Goal: Task Accomplishment & Management: Manage account settings

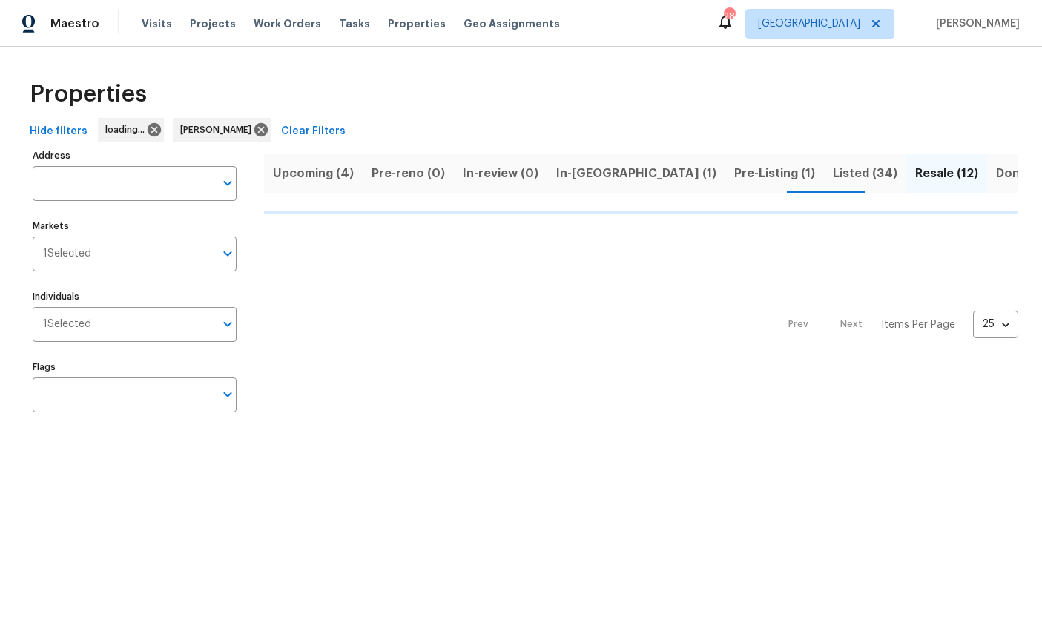
click at [833, 179] on span "Listed (34)" at bounding box center [865, 173] width 64 height 21
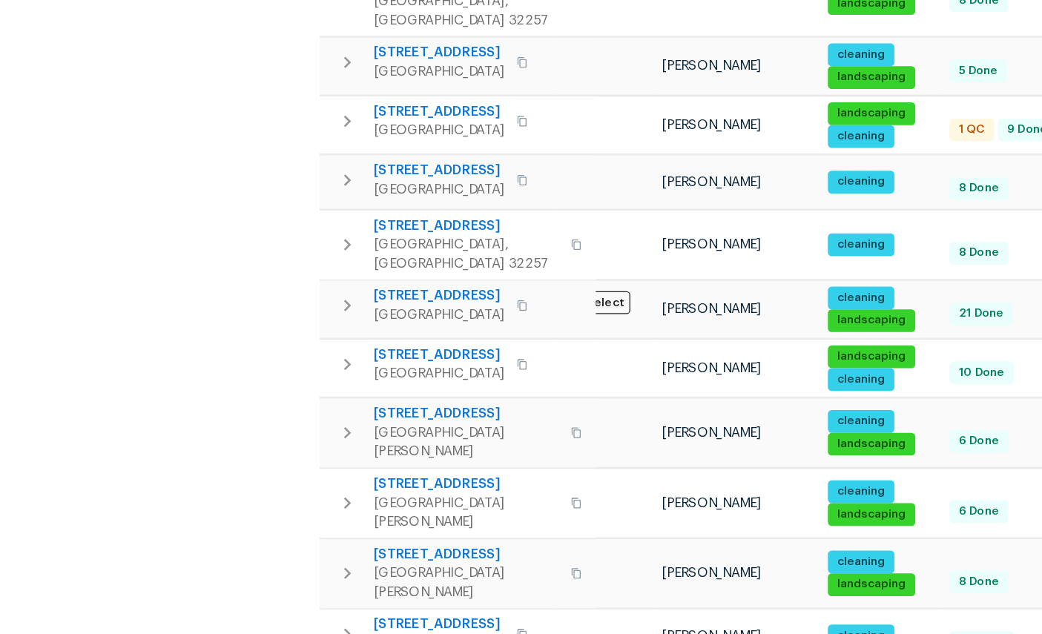
scroll to position [56, 0]
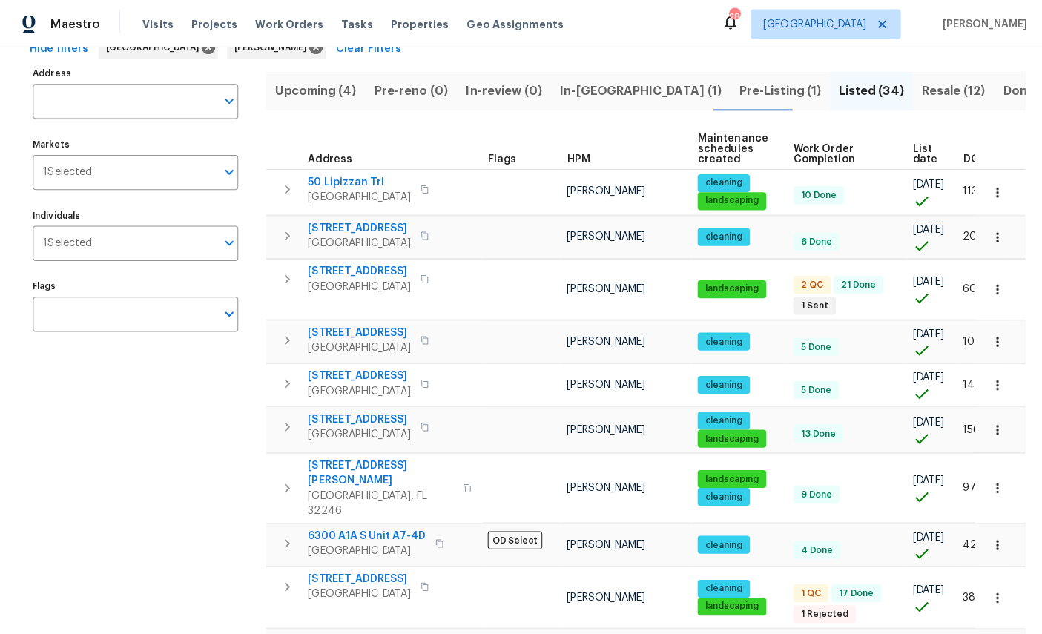
scroll to position [83, 0]
click at [358, 629] on span "689 Box Branch Cir" at bounding box center [377, 636] width 145 height 15
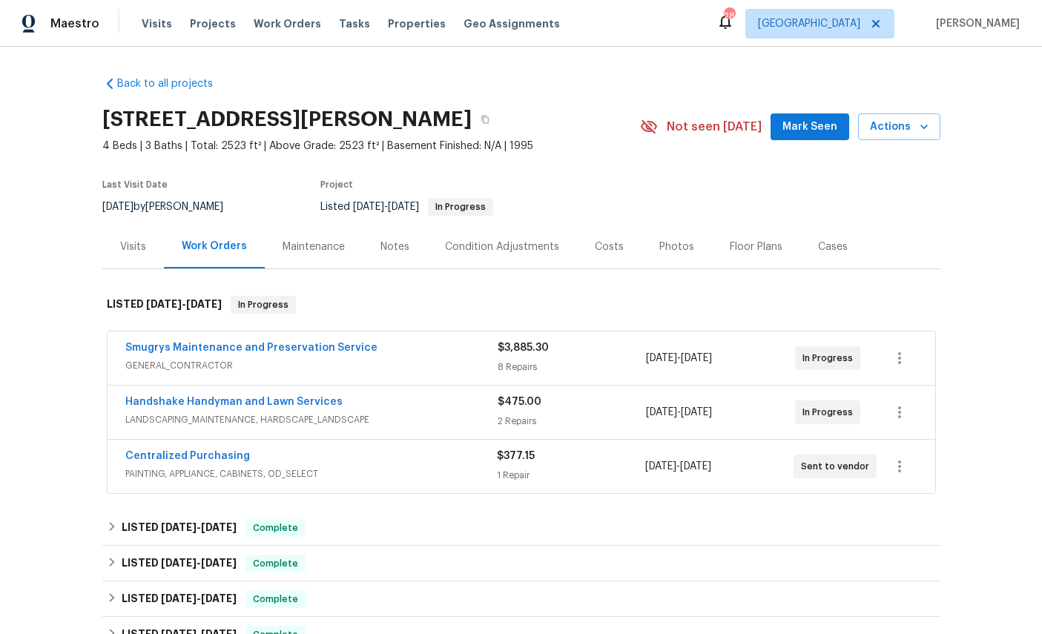
click at [231, 389] on div "Handshake Handyman and Lawn Services LANDSCAPING_MAINTENANCE, HARDSCAPE_LANDSCA…" at bounding box center [520, 411] width 827 height 53
click at [226, 368] on span "GENERAL_CONTRACTOR" at bounding box center [311, 365] width 372 height 15
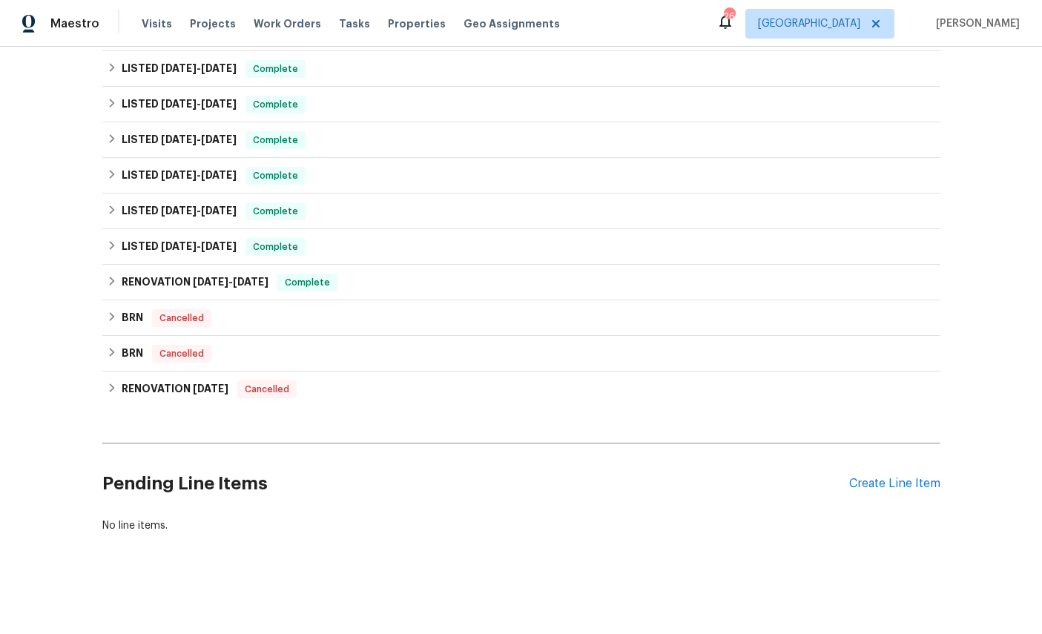
scroll to position [1821, 0]
click at [900, 491] on div "Create Line Item" at bounding box center [894, 484] width 91 height 14
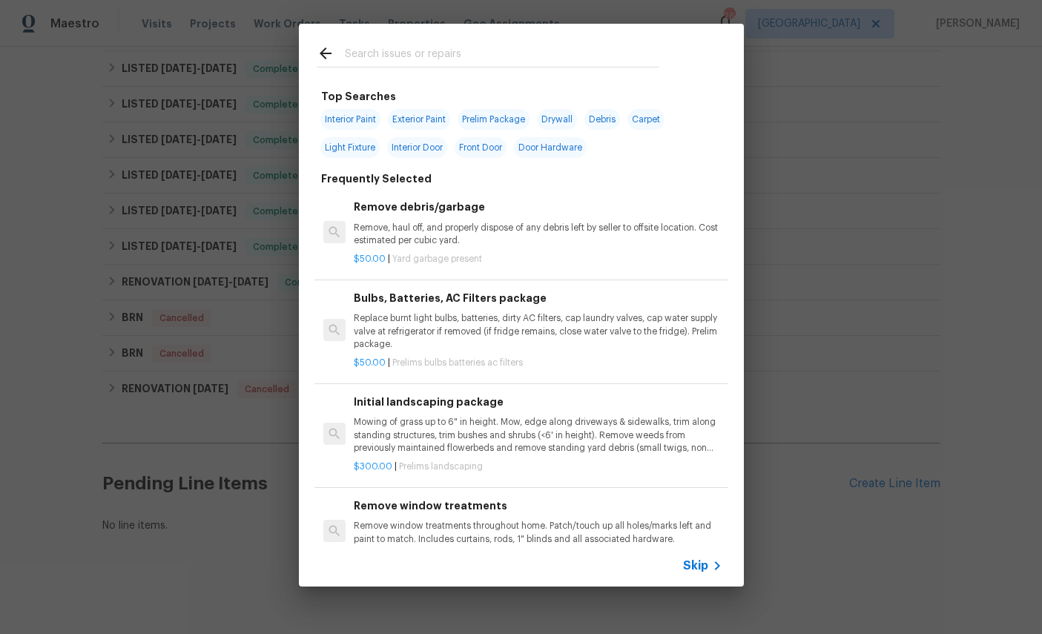
click at [453, 51] on input "text" at bounding box center [502, 55] width 314 height 22
type input "Roof"
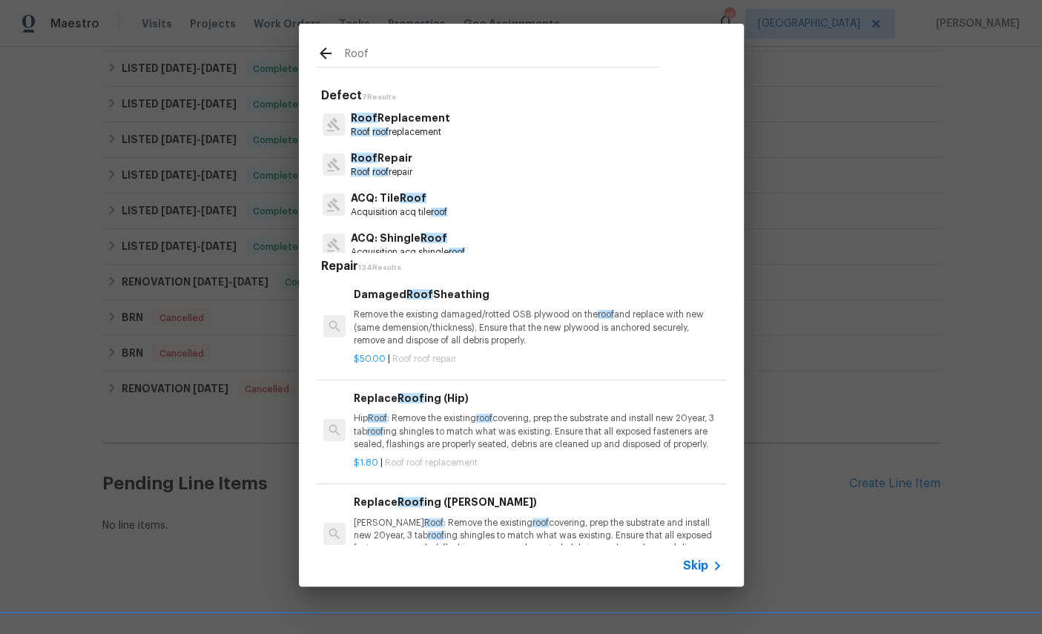
click at [385, 162] on p "Roof Repair" at bounding box center [382, 158] width 62 height 16
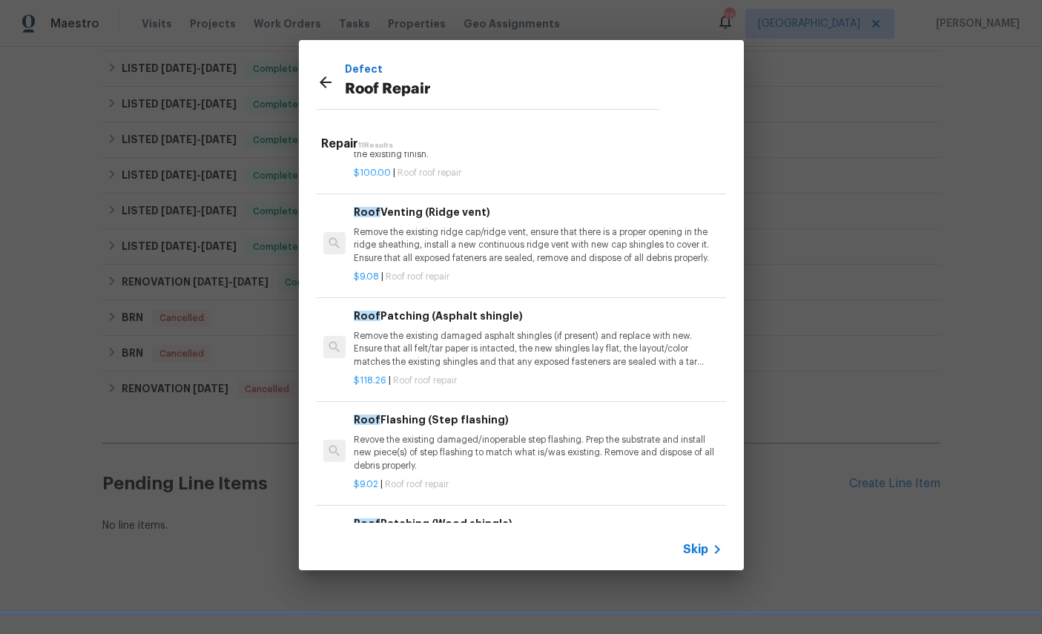
scroll to position [268, 0]
click at [535, 229] on p "Remove the existing ridge cap/ridge vent, ensure that there is a proper opening…" at bounding box center [538, 248] width 368 height 38
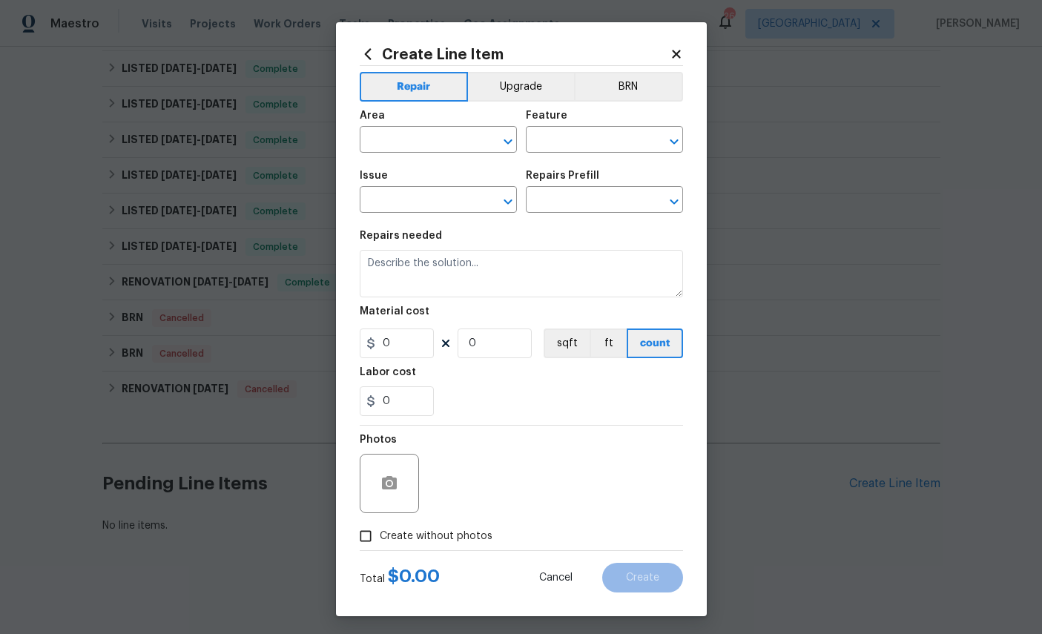
type input "Eaves and Trim"
type input "Roof Repair"
type textarea "Remove the existing ridge cap/ridge vent, ensure that there is a proper opening…"
type input "1"
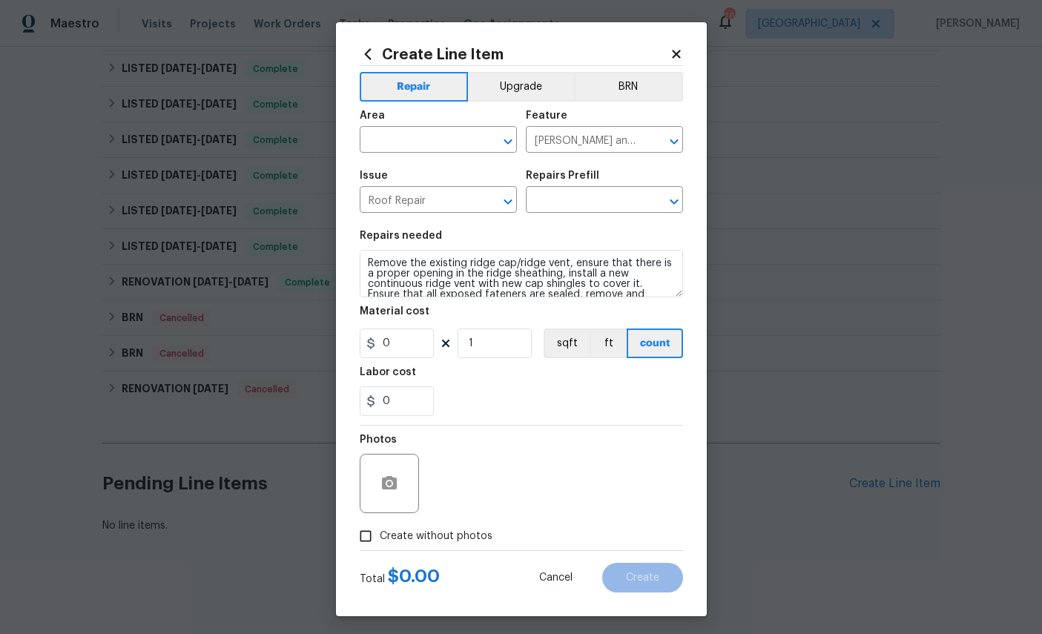
type input "Roof Venting (Ridge vent) $9.08"
type input "9.08"
click at [439, 139] on input "text" at bounding box center [418, 141] width 116 height 23
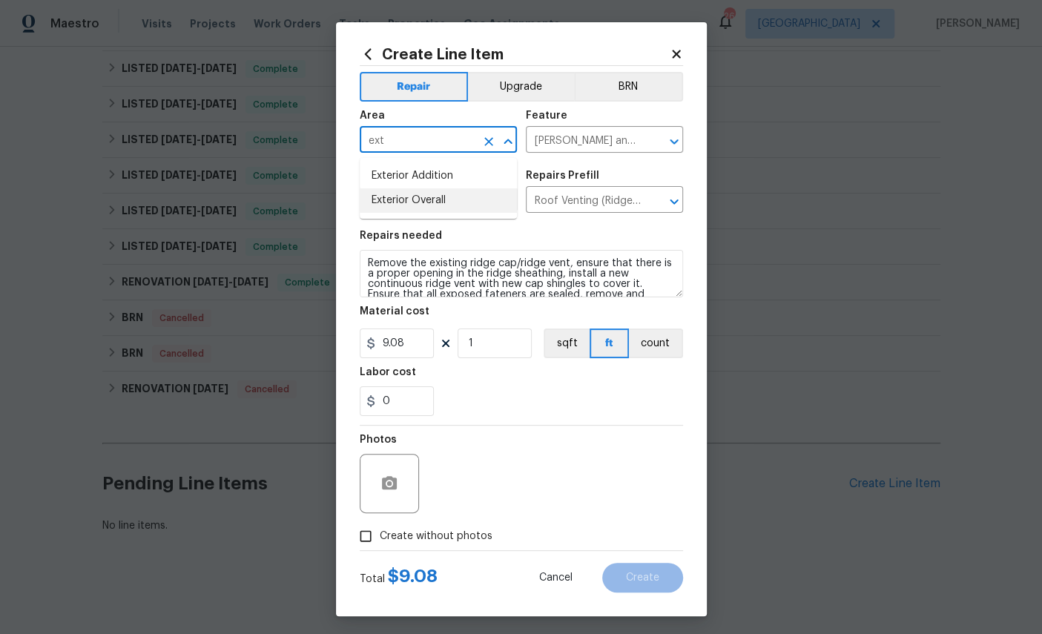
click at [442, 206] on li "Exterior Overall" at bounding box center [438, 200] width 157 height 24
type input "Exterior Overall"
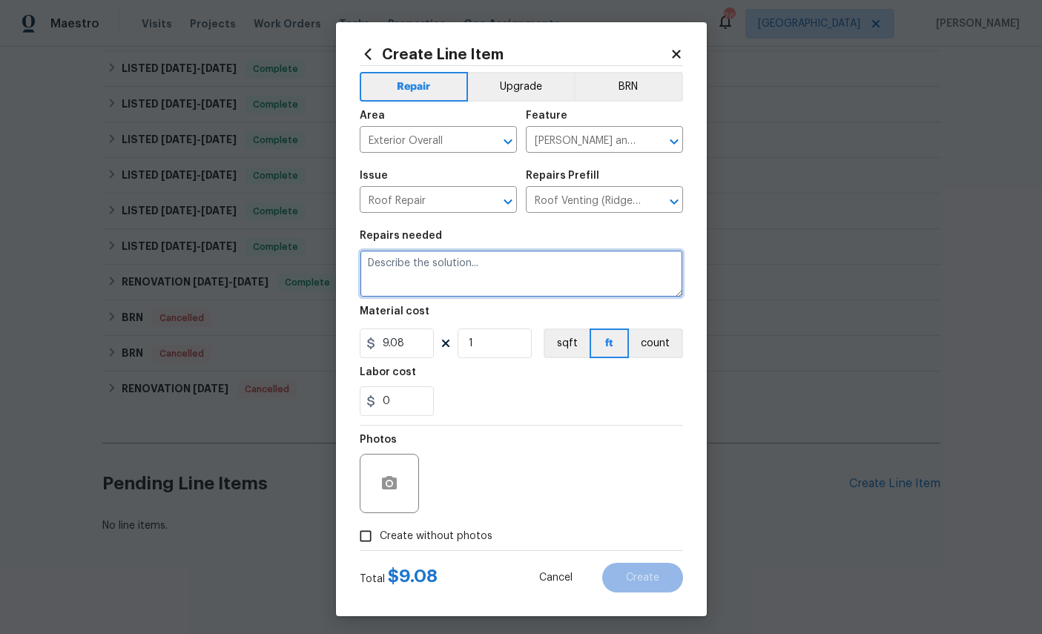
scroll to position [0, 0]
click at [438, 273] on textarea at bounding box center [521, 273] width 323 height 47
type textarea "- replace plumbing vent boot. - Reattach reach caps"
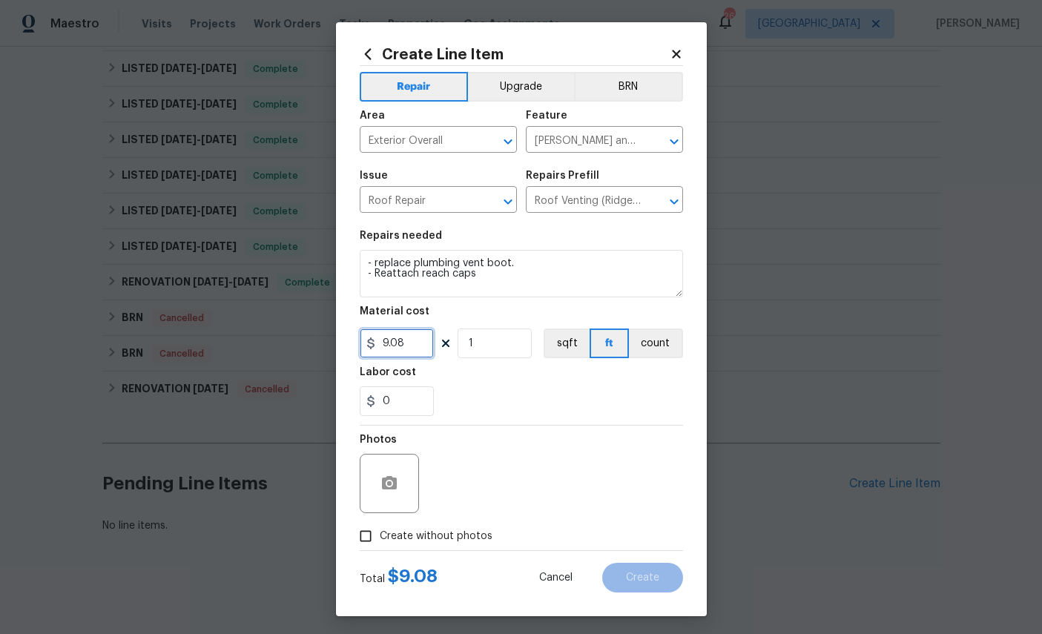
click at [427, 352] on input "9.08" at bounding box center [397, 343] width 74 height 30
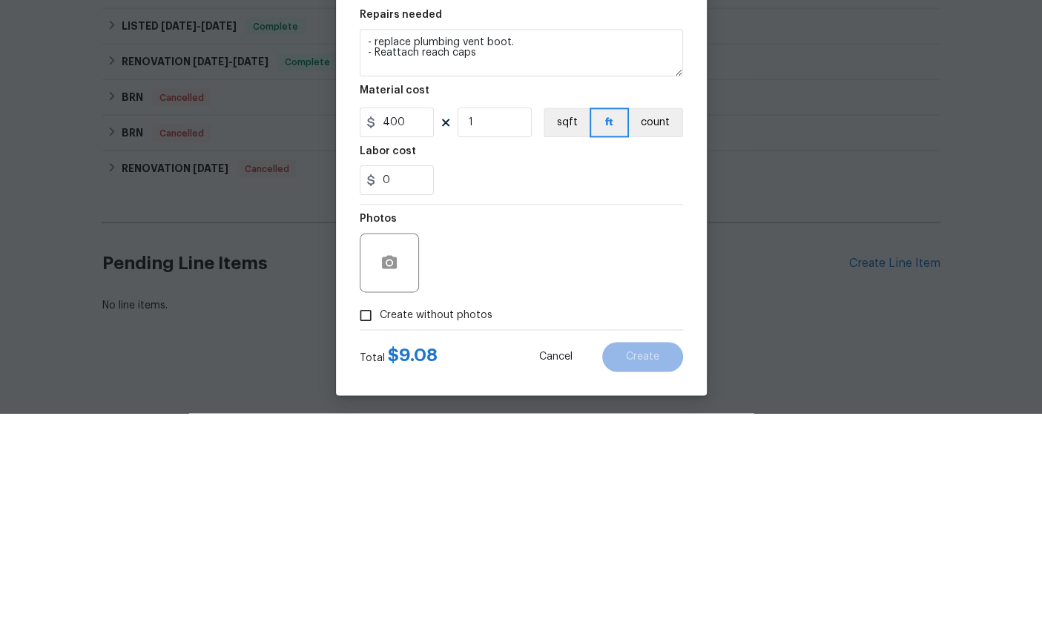
scroll to position [56, 0]
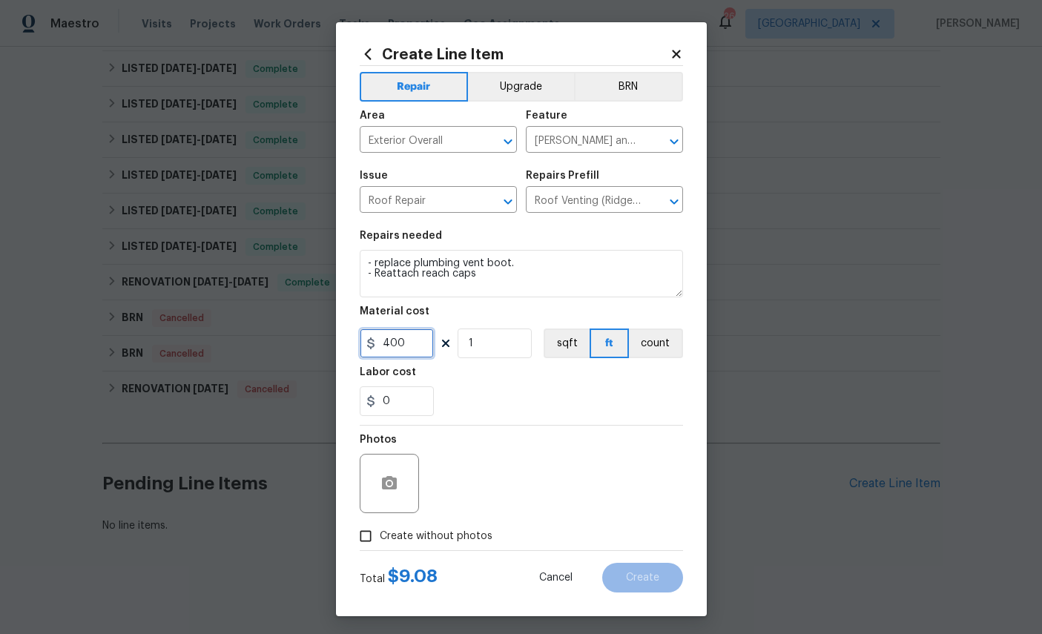
type input "400"
click at [383, 485] on icon "button" at bounding box center [389, 483] width 18 height 18
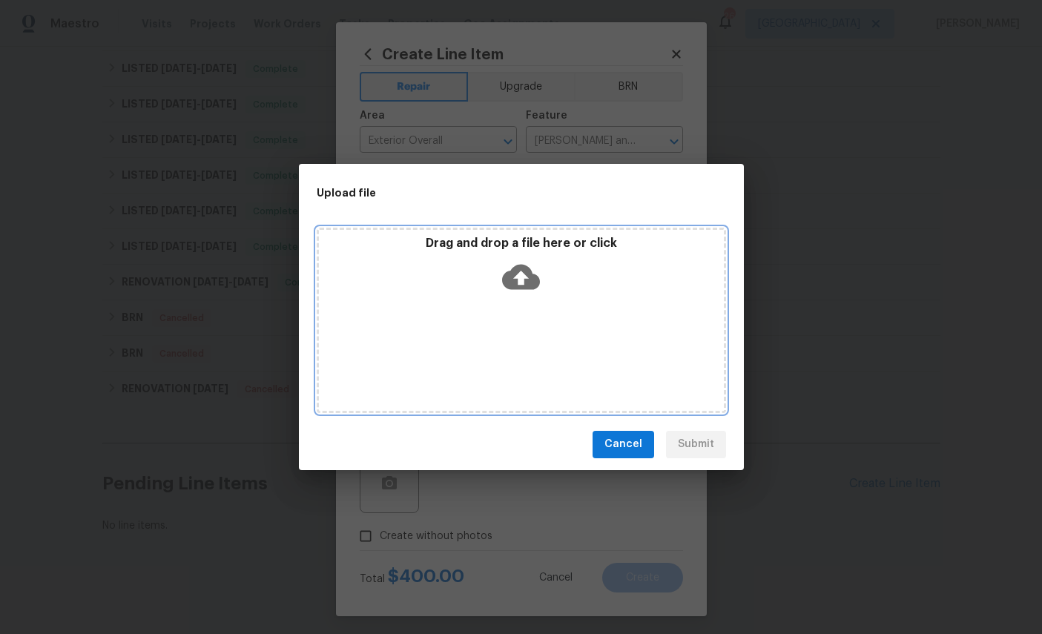
click at [525, 275] on icon at bounding box center [521, 277] width 38 height 38
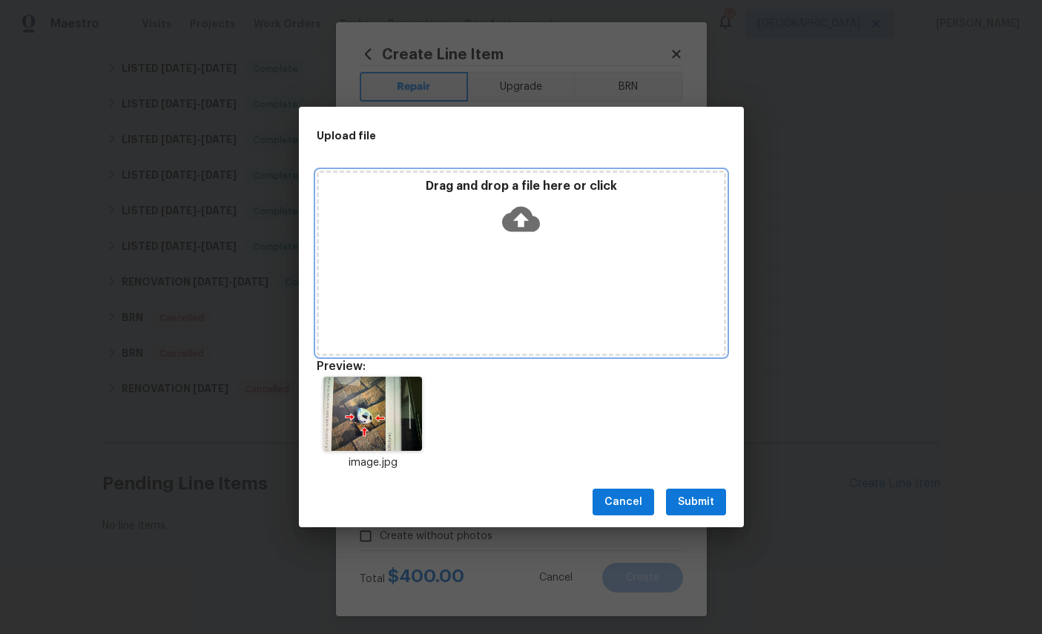
click at [520, 216] on icon at bounding box center [521, 219] width 38 height 38
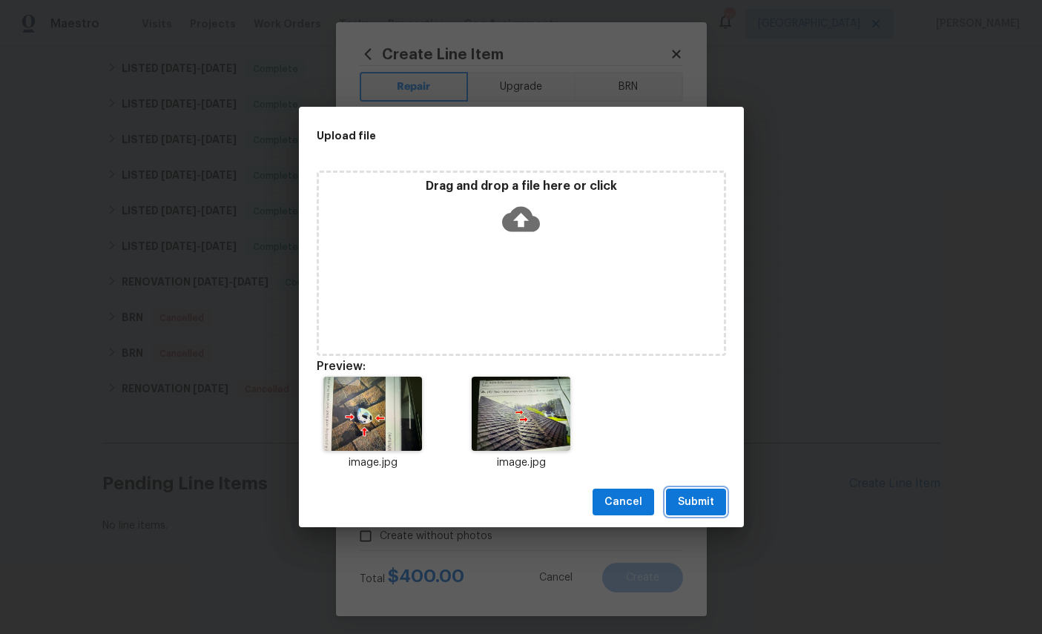
click at [704, 497] on span "Submit" at bounding box center [696, 502] width 36 height 19
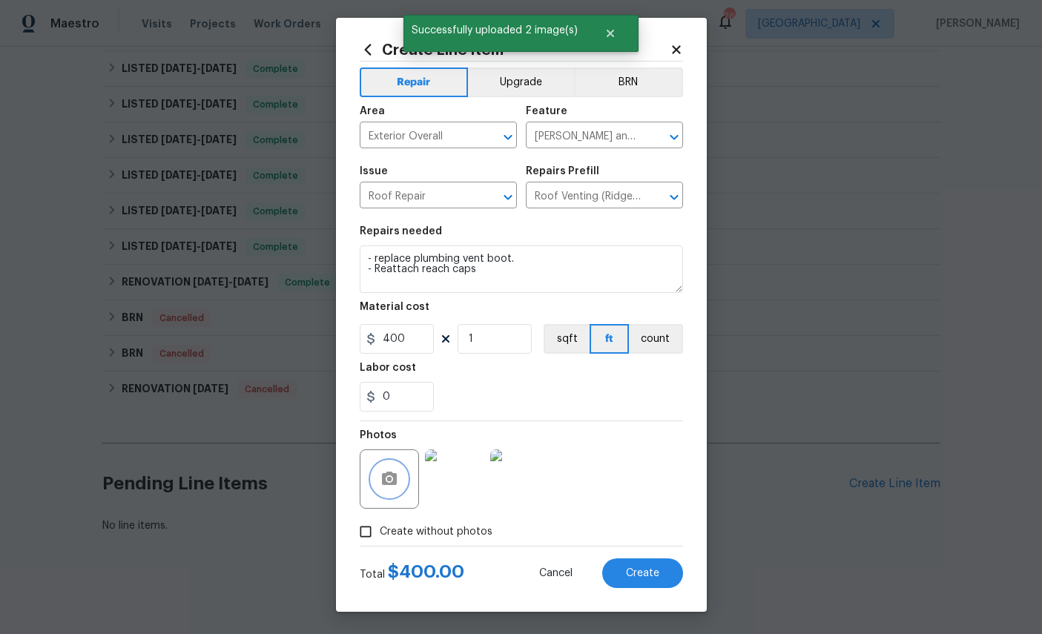
scroll to position [14, 0]
click at [640, 573] on span "Create" at bounding box center [642, 573] width 33 height 11
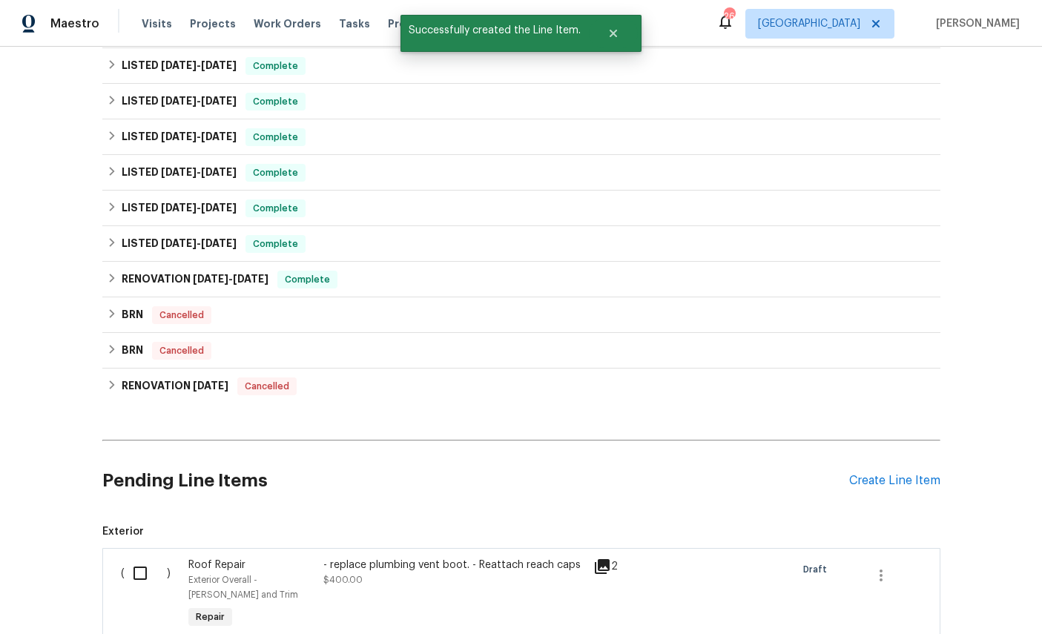
click at [145, 586] on input "checkbox" at bounding box center [146, 572] width 42 height 31
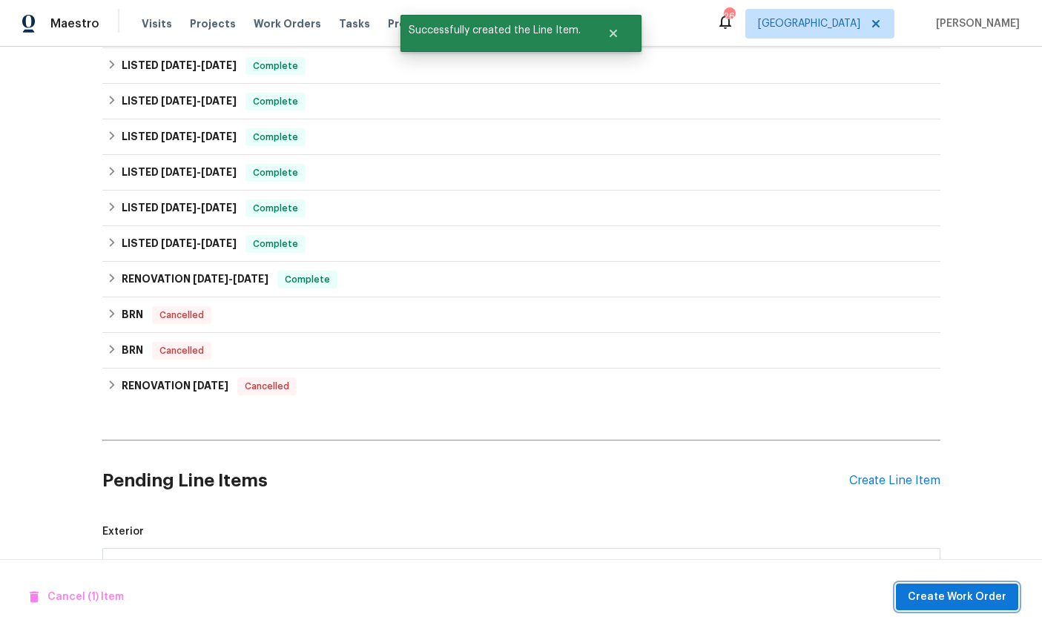
click at [979, 600] on span "Create Work Order" at bounding box center [956, 597] width 99 height 19
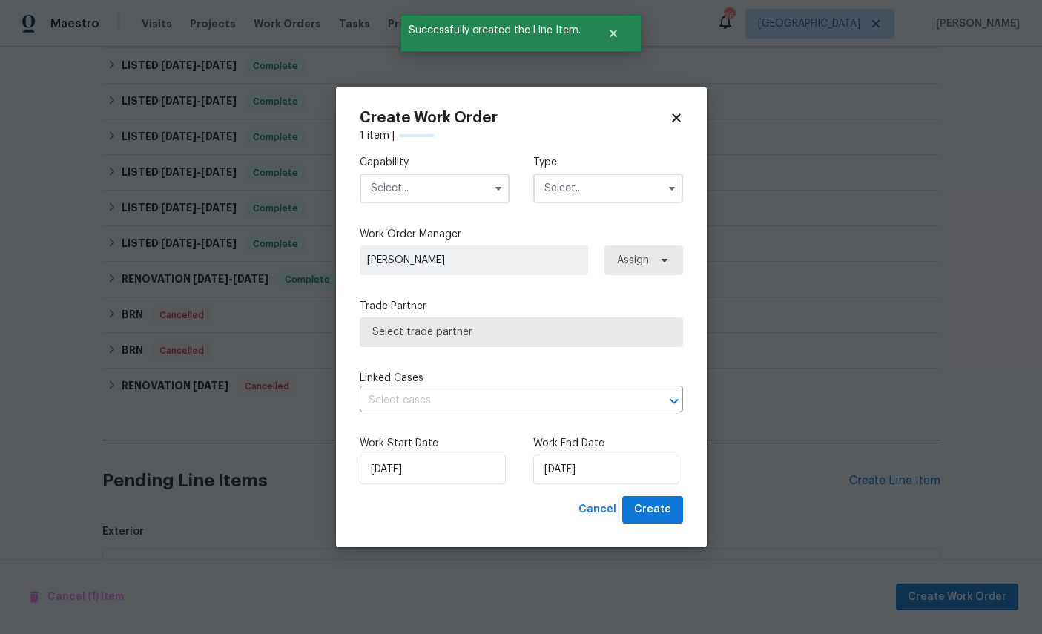
checkbox input "false"
click at [419, 179] on input "text" at bounding box center [435, 188] width 150 height 30
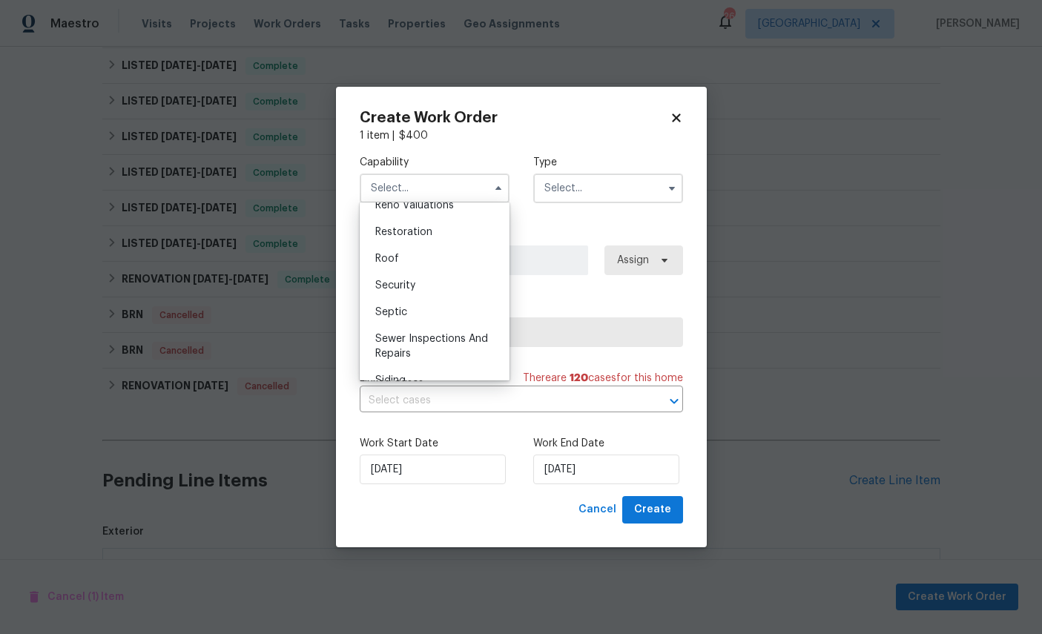
scroll to position [1491, 0]
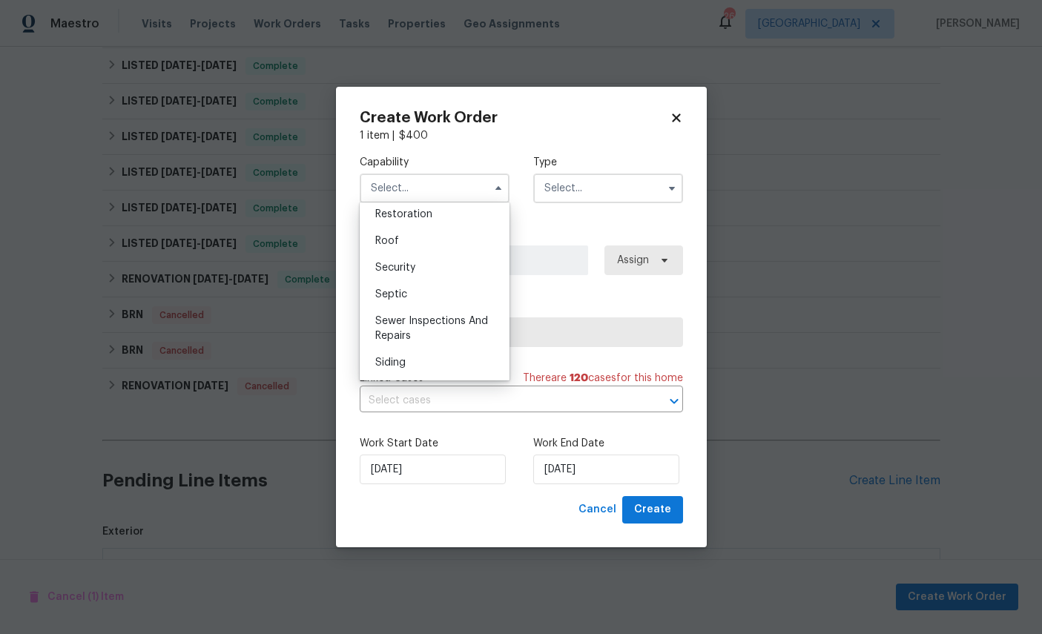
click at [455, 254] on div "Roof" at bounding box center [434, 241] width 142 height 27
type input "Roof"
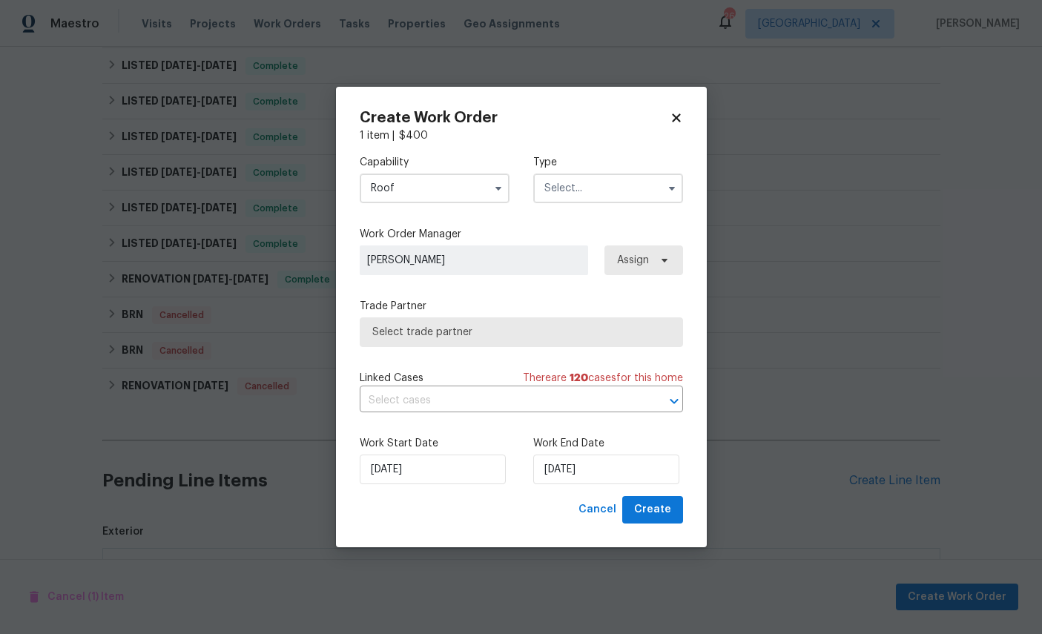
click at [629, 193] on input "text" at bounding box center [608, 188] width 150 height 30
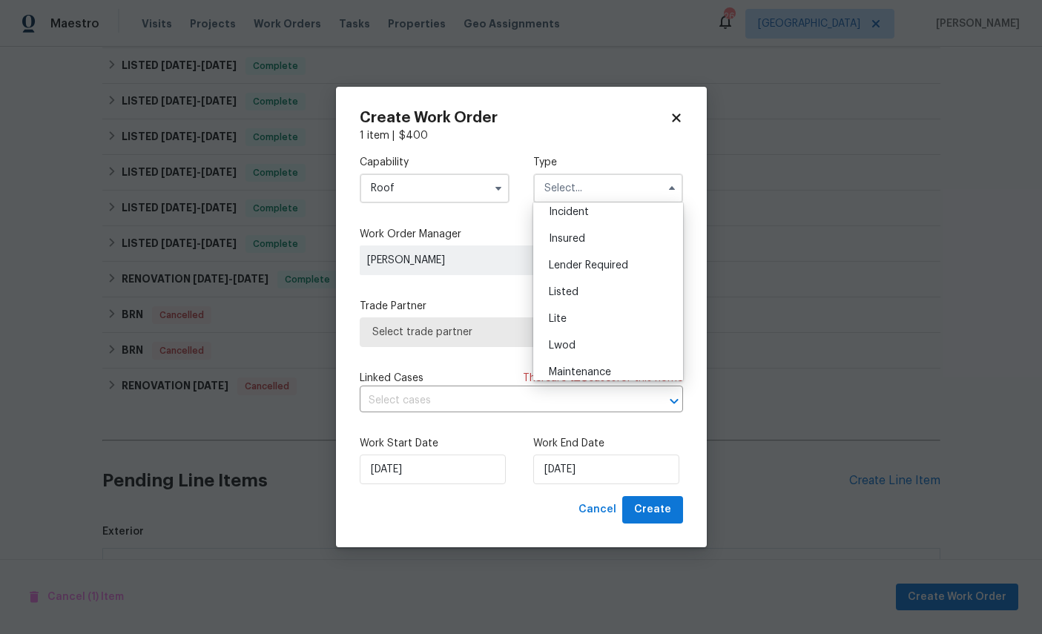
scroll to position [85, 0]
click at [606, 306] on div "Listed" at bounding box center [608, 295] width 142 height 27
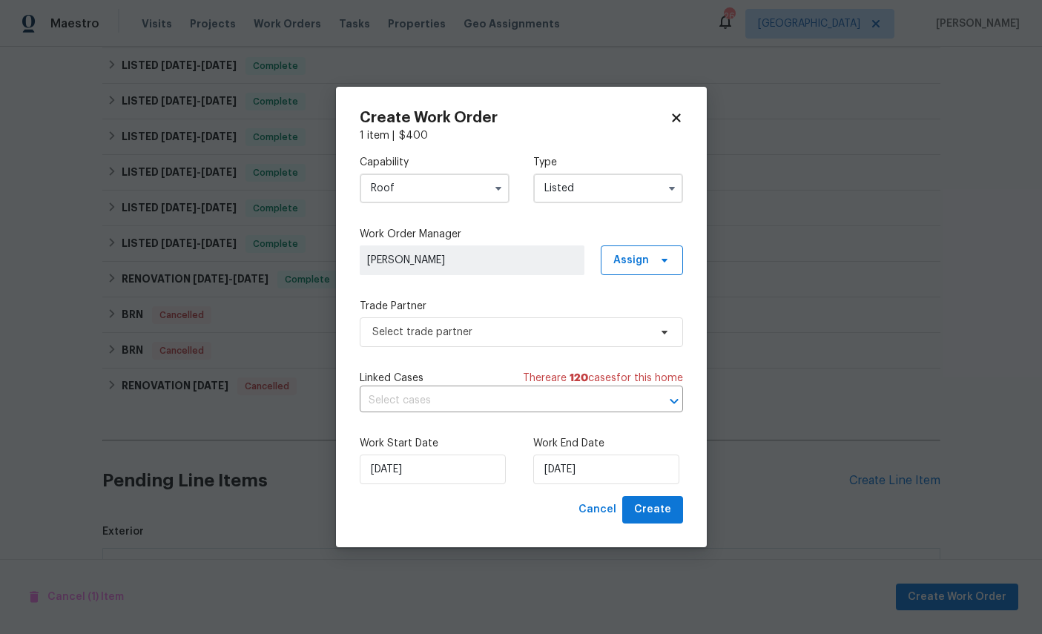
type input "Listed"
click at [516, 328] on span "Select trade partner" at bounding box center [510, 332] width 277 height 15
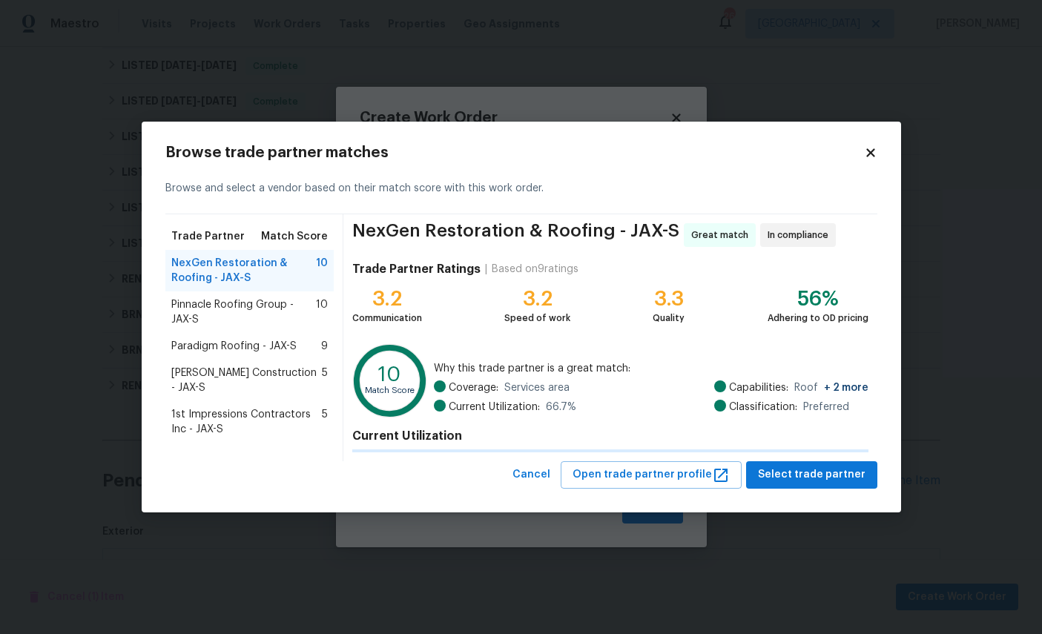
click at [246, 345] on span "Paradigm Roofing - JAX-S" at bounding box center [233, 346] width 125 height 15
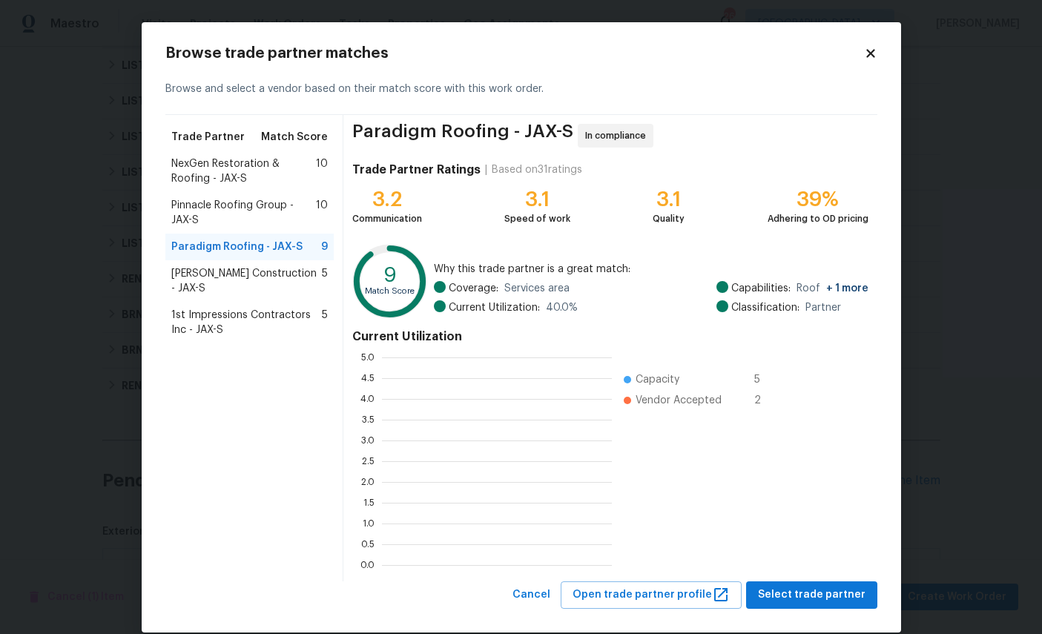
scroll to position [1, 1]
click at [819, 592] on span "Select trade partner" at bounding box center [811, 595] width 107 height 19
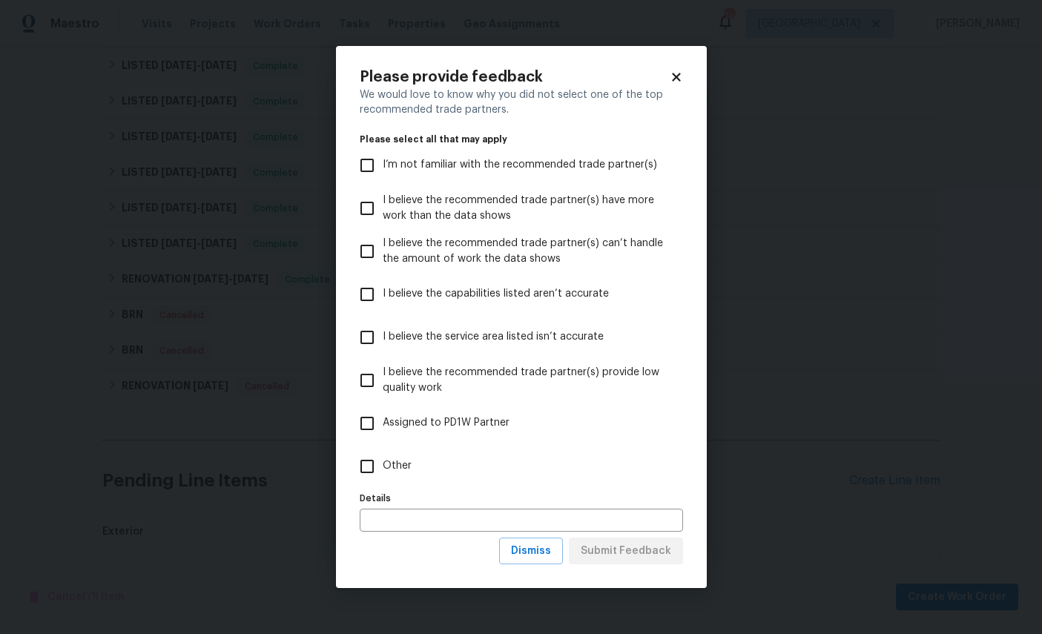
click at [406, 459] on span "Other" at bounding box center [397, 466] width 29 height 16
click at [383, 459] on input "Other" at bounding box center [366, 466] width 31 height 31
checkbox input "true"
click at [638, 560] on span "Submit Feedback" at bounding box center [625, 551] width 90 height 19
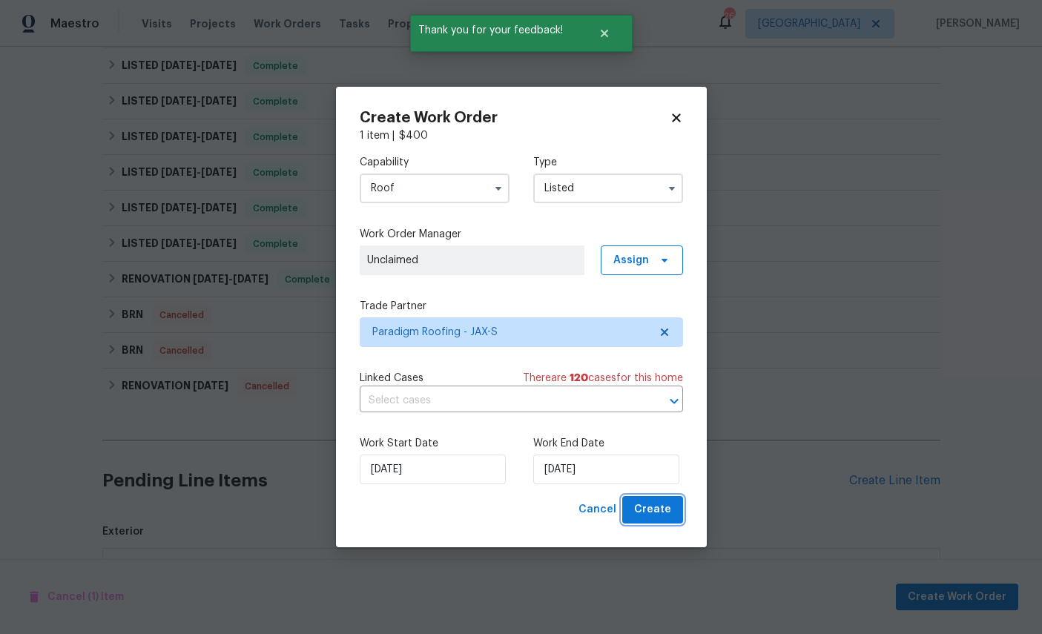
click at [666, 504] on span "Create" at bounding box center [652, 509] width 37 height 19
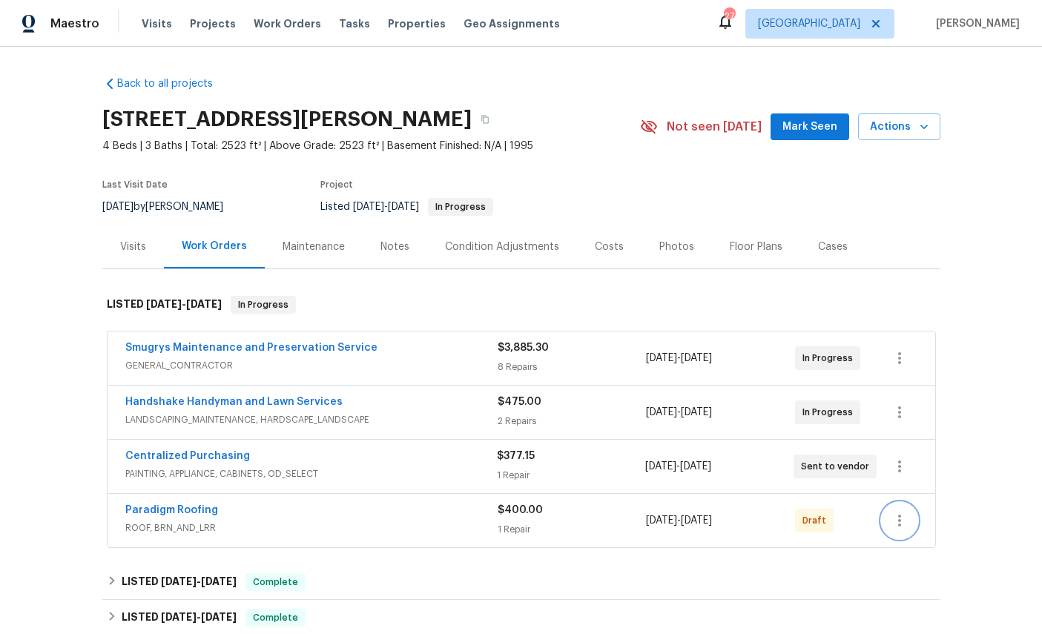
click at [898, 523] on icon "button" at bounding box center [899, 521] width 18 height 18
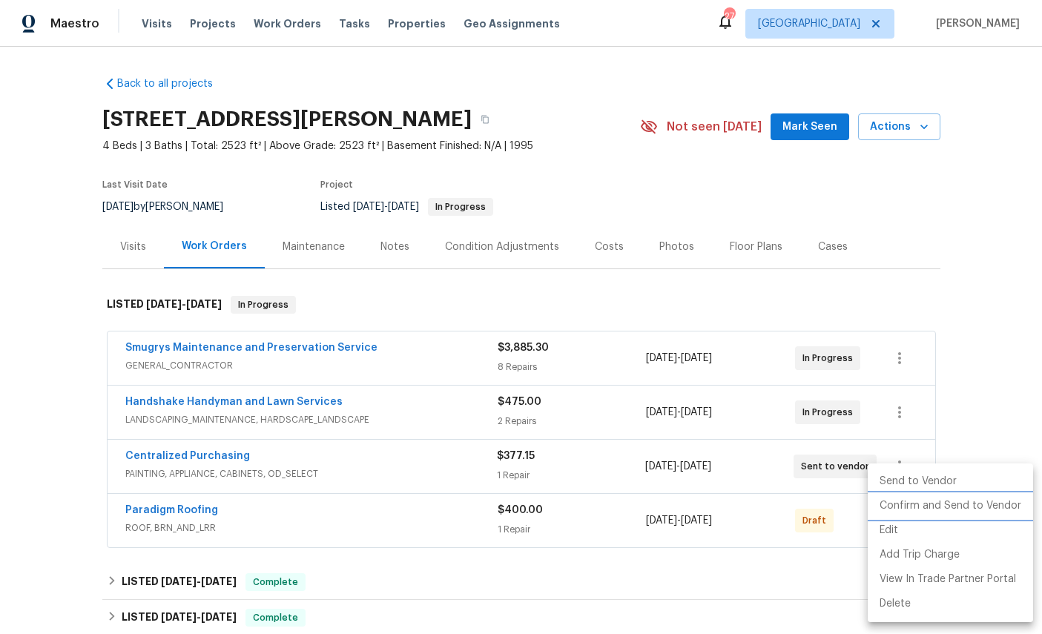
click at [967, 509] on li "Confirm and Send to Vendor" at bounding box center [949, 506] width 165 height 24
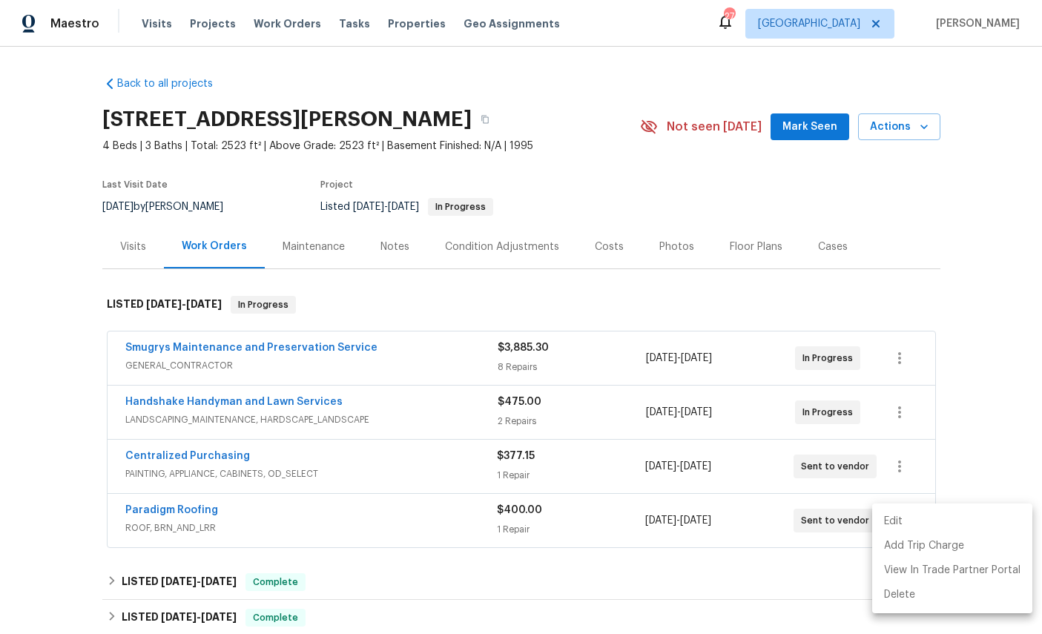
click at [992, 366] on div at bounding box center [521, 317] width 1042 height 634
click at [807, 128] on span "Mark Seen" at bounding box center [809, 127] width 55 height 19
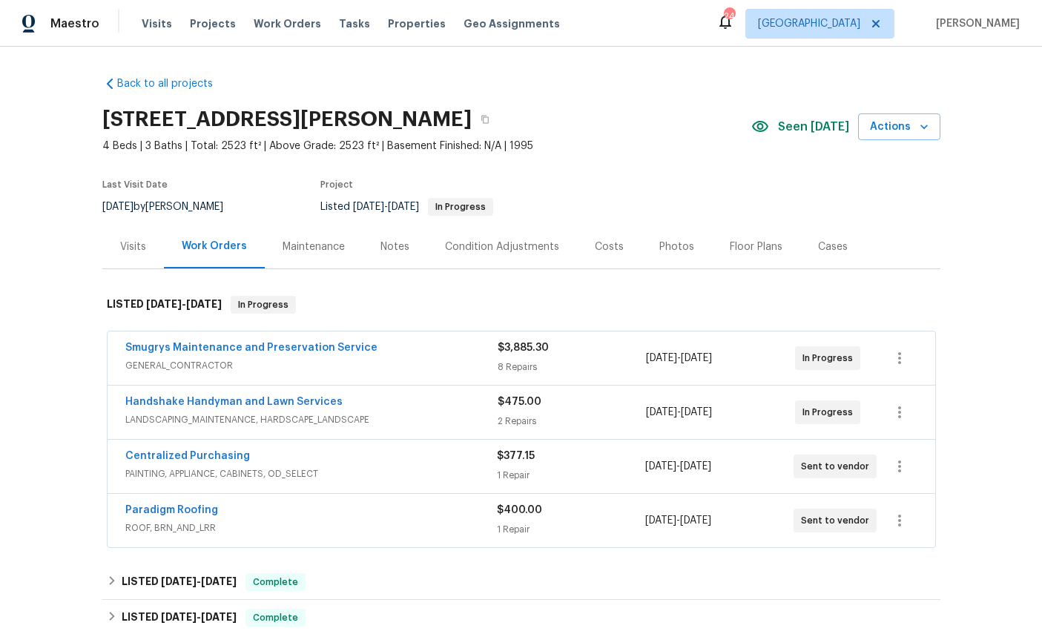
click at [166, 353] on link "Smugrys Maintenance and Preservation Service" at bounding box center [251, 347] width 252 height 10
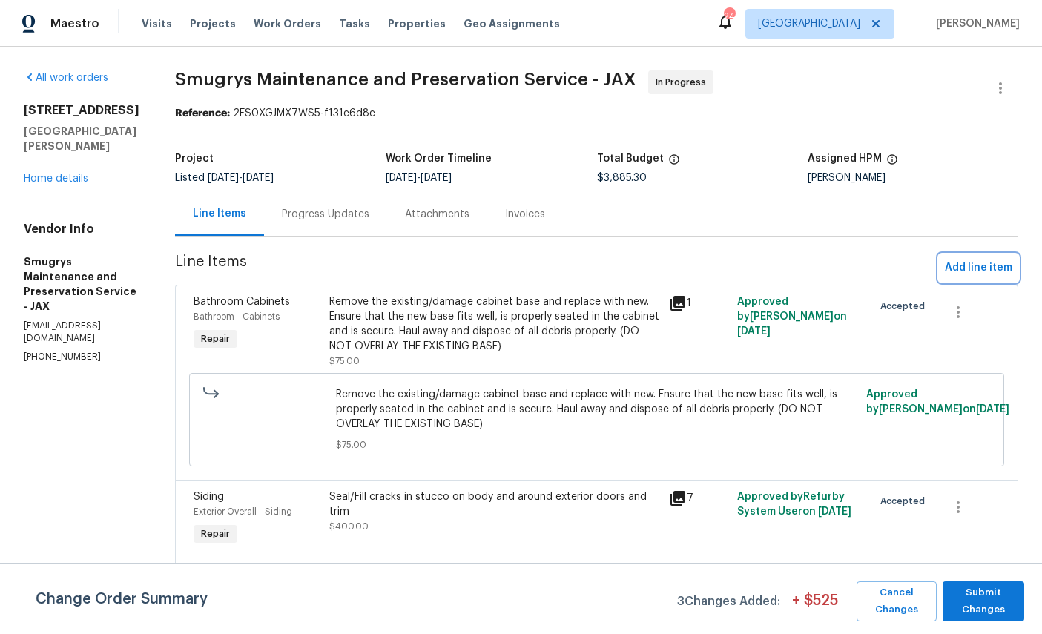
click at [983, 263] on span "Add line item" at bounding box center [977, 268] width 67 height 19
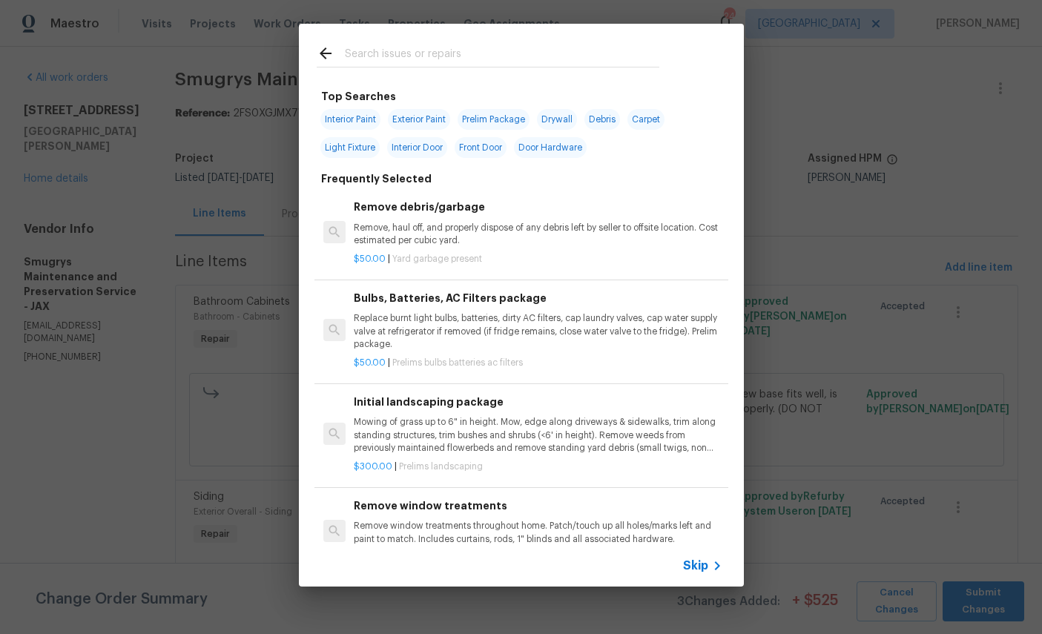
click at [458, 53] on input "text" at bounding box center [502, 55] width 314 height 22
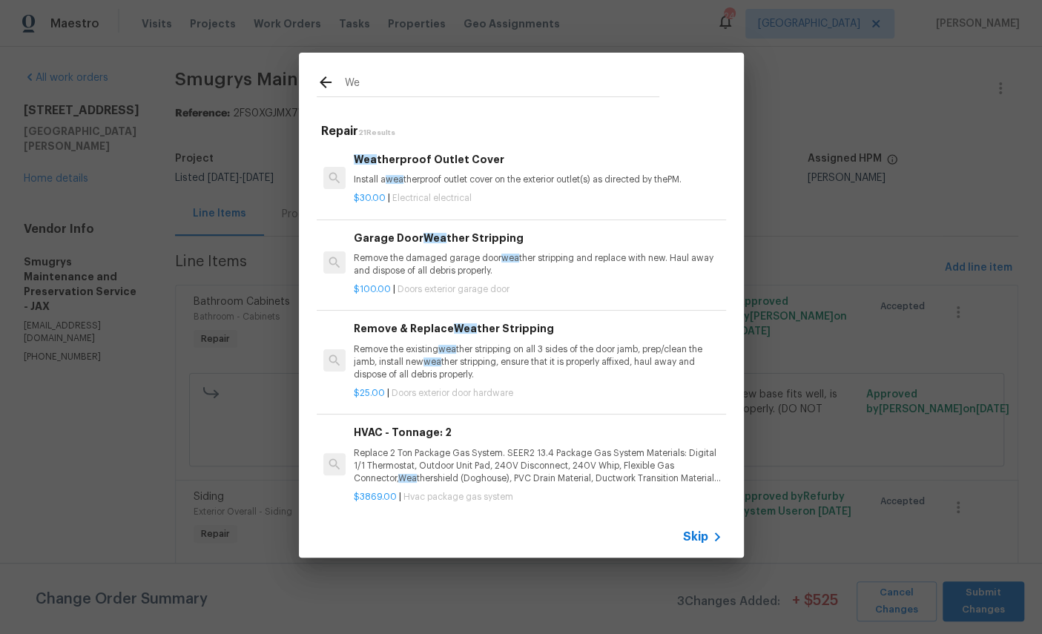
type input "W"
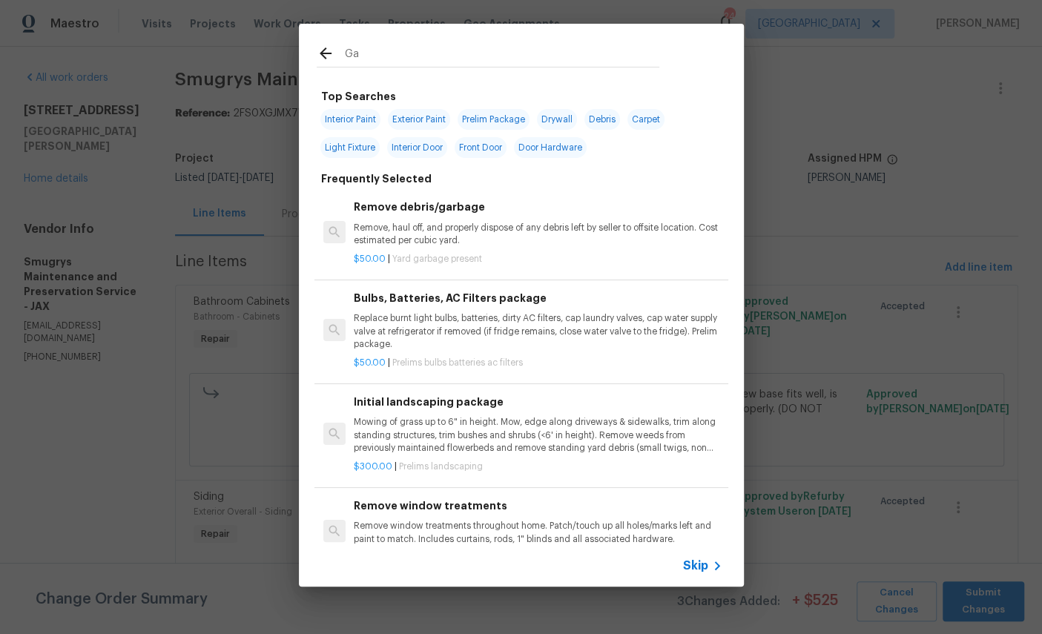
type input "Gar"
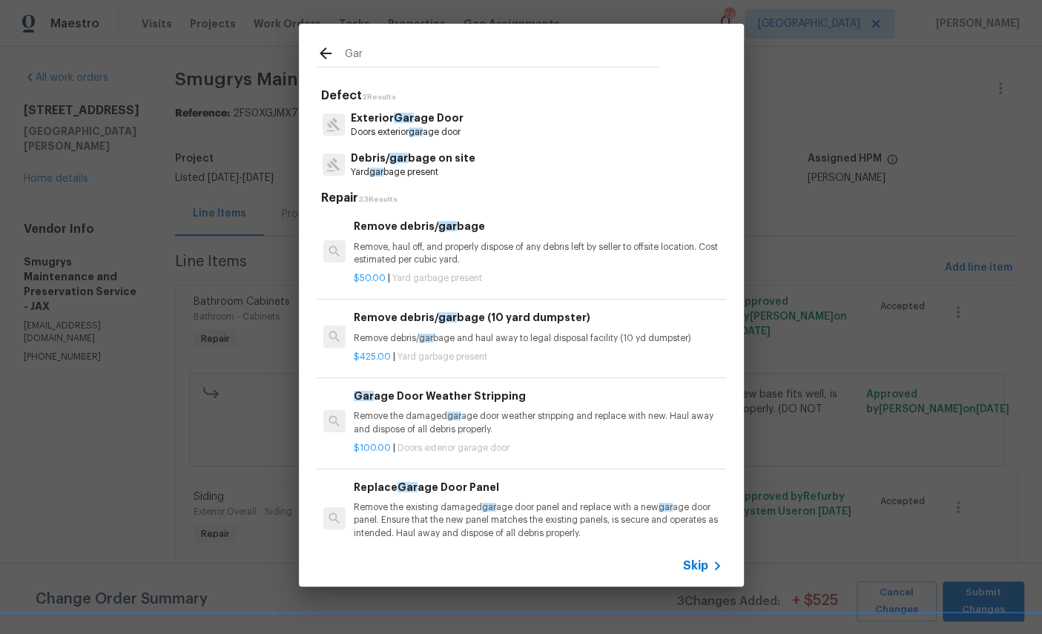
click at [420, 117] on p "Exterior Gar age Door" at bounding box center [407, 118] width 113 height 16
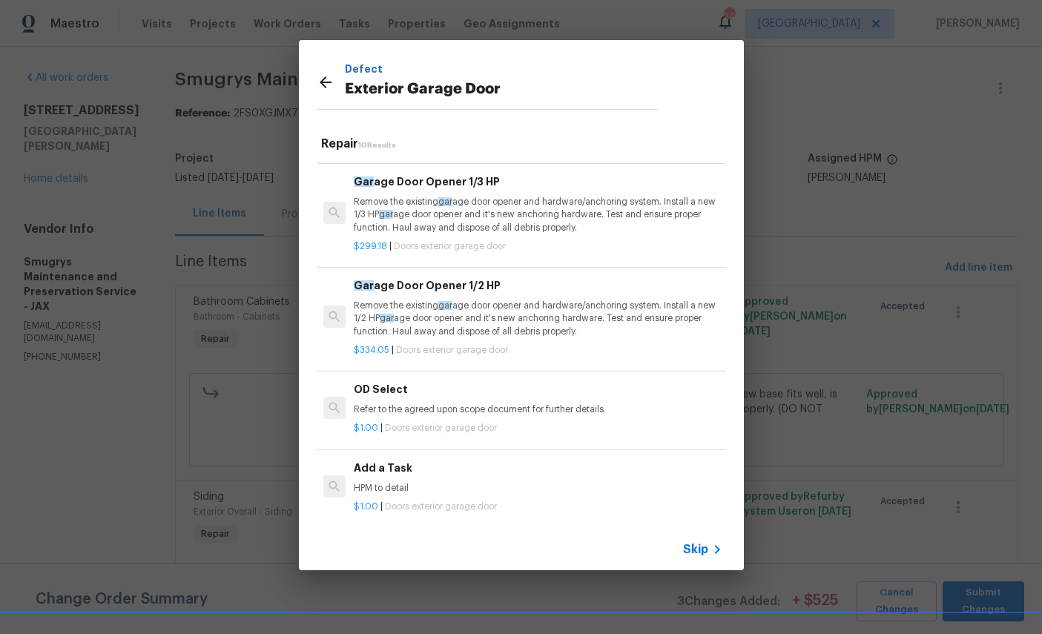
scroll to position [599, 0]
click at [464, 472] on div "Add a Task HPM to detail" at bounding box center [538, 479] width 368 height 36
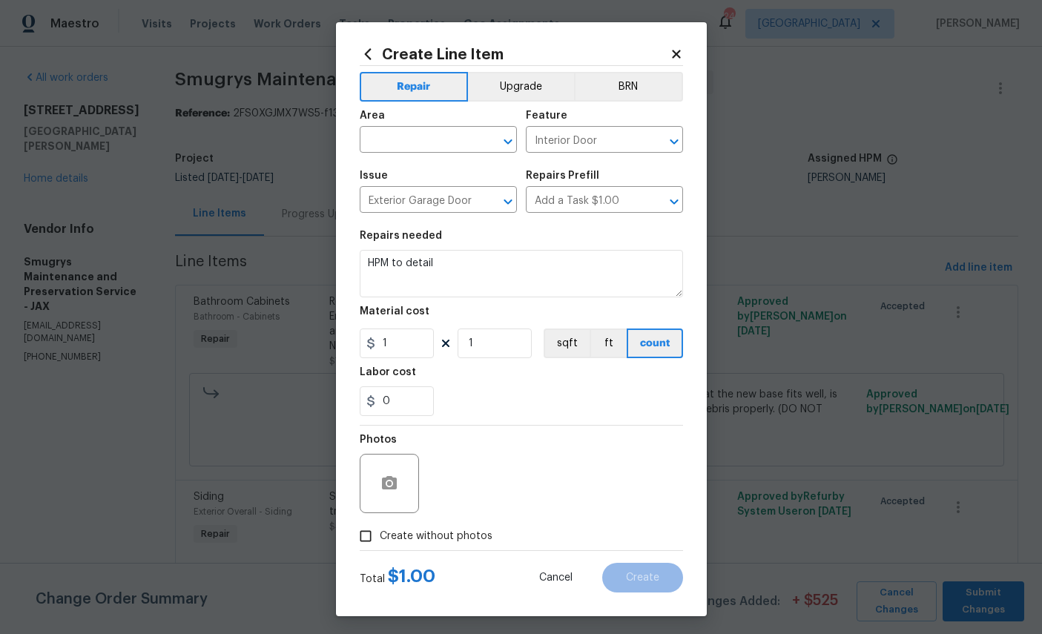
click at [406, 140] on input "text" at bounding box center [418, 141] width 116 height 23
click at [425, 199] on li "Exterior Overall" at bounding box center [438, 200] width 157 height 24
type input "Exterior Overall"
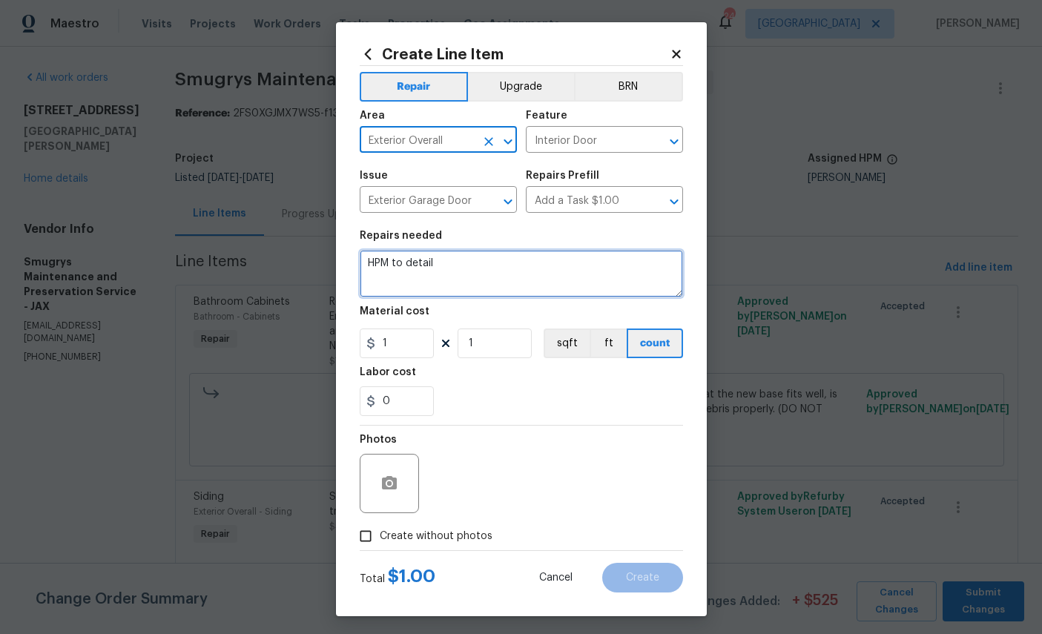
click at [483, 284] on textarea "HPM to detail" at bounding box center [521, 273] width 323 height 47
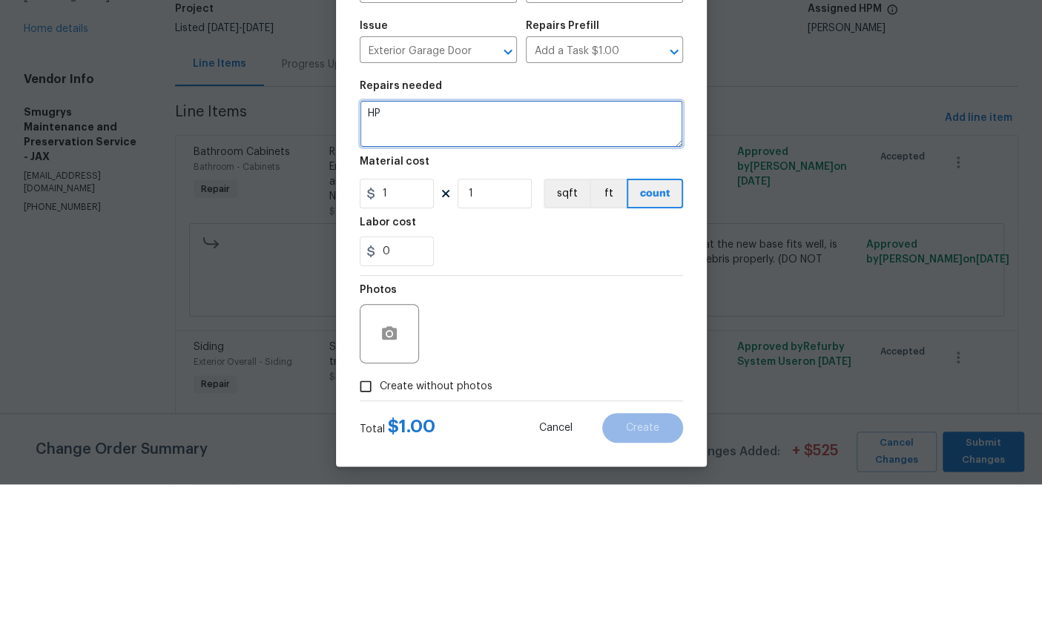
type textarea "H"
type textarea "Repair weather stripping around garage door"
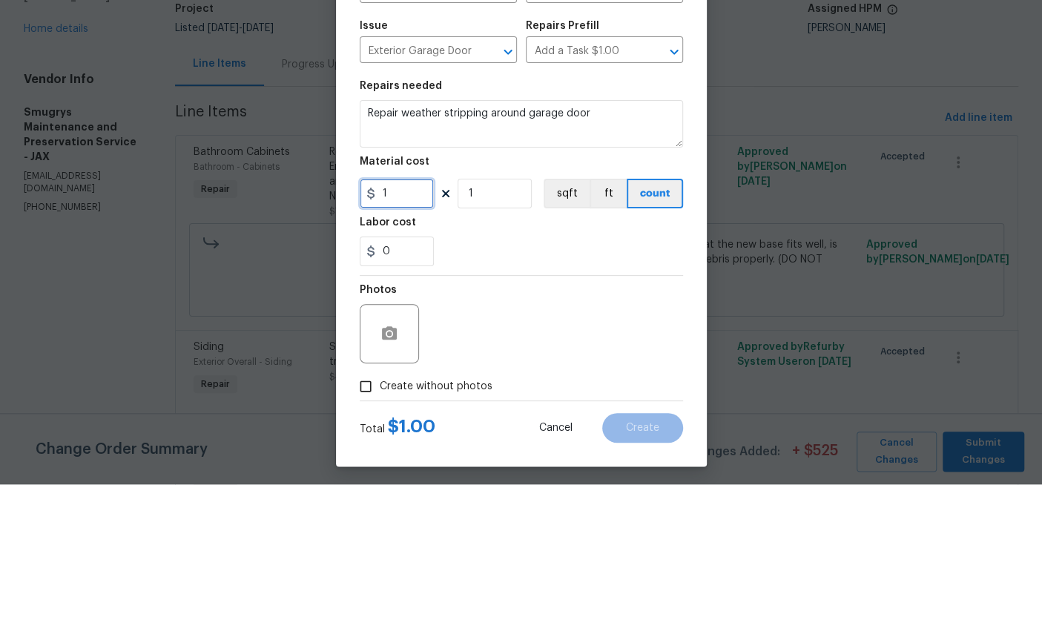
click at [411, 328] on input "1" at bounding box center [397, 343] width 74 height 30
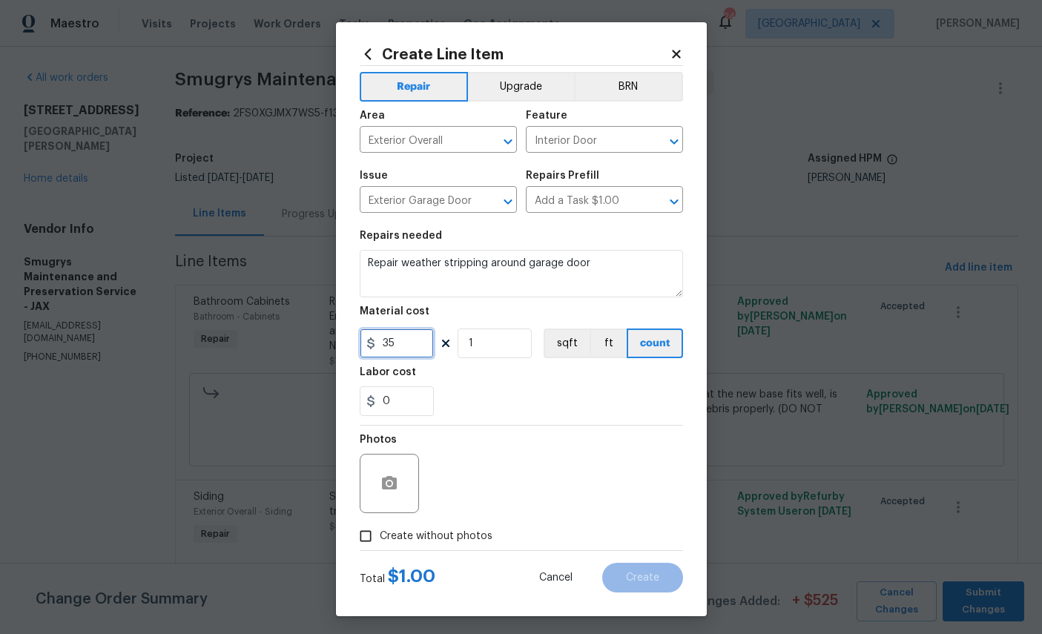
type input "35"
click at [392, 492] on icon "button" at bounding box center [389, 483] width 18 height 18
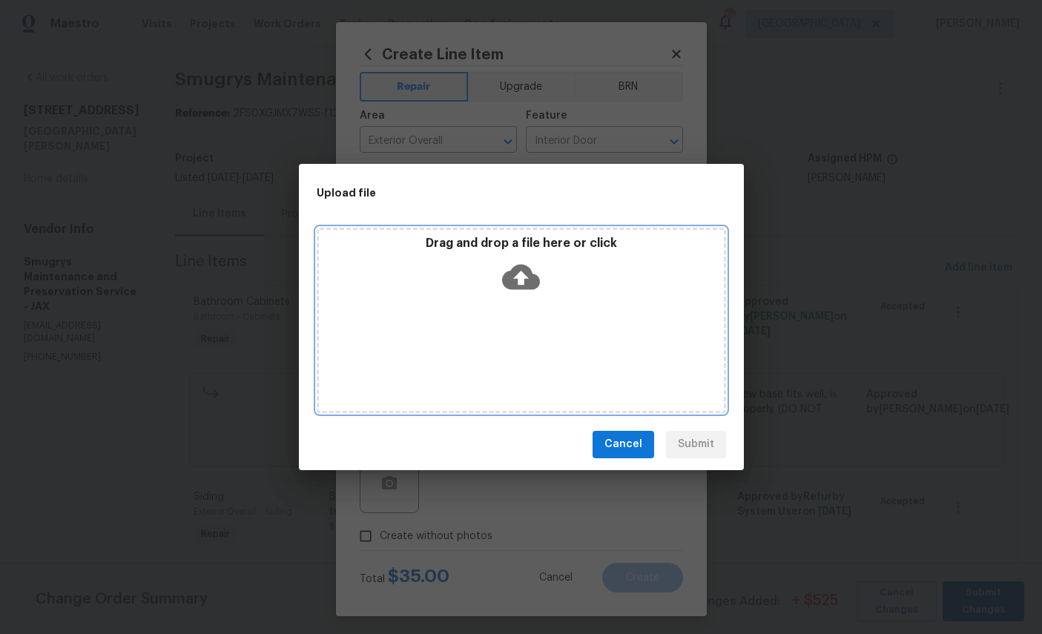
click at [522, 282] on icon at bounding box center [521, 277] width 38 height 38
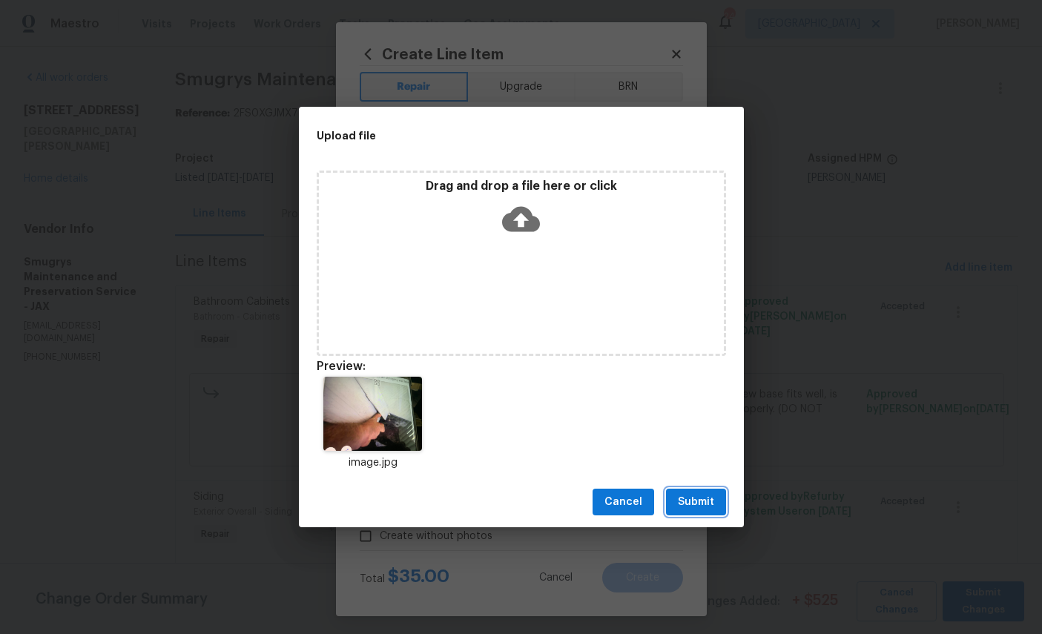
click at [692, 506] on span "Submit" at bounding box center [696, 502] width 36 height 19
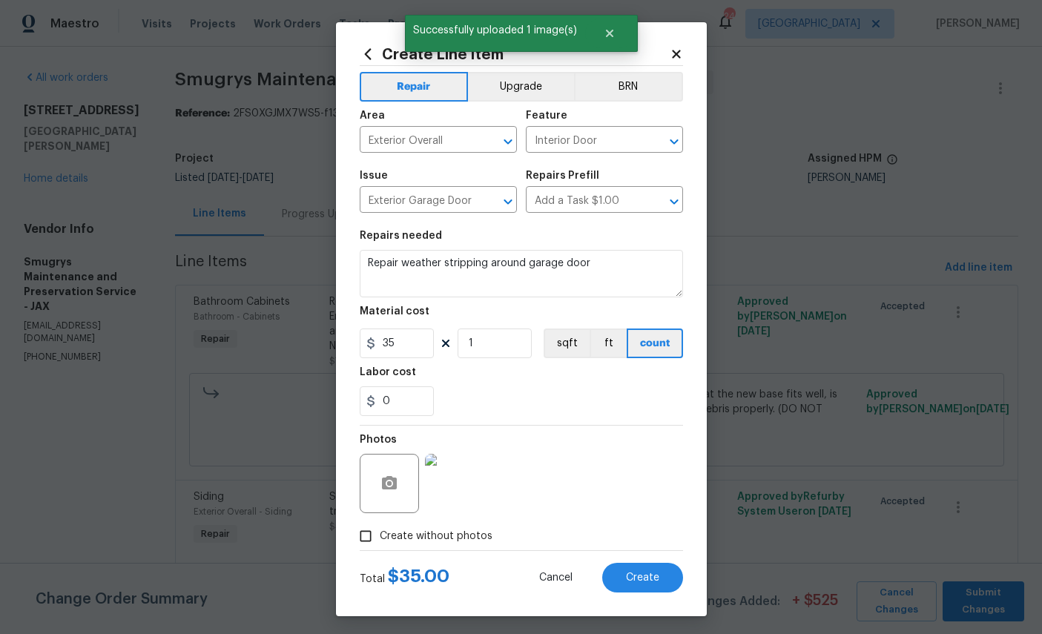
click at [637, 576] on button "Create" at bounding box center [642, 578] width 81 height 30
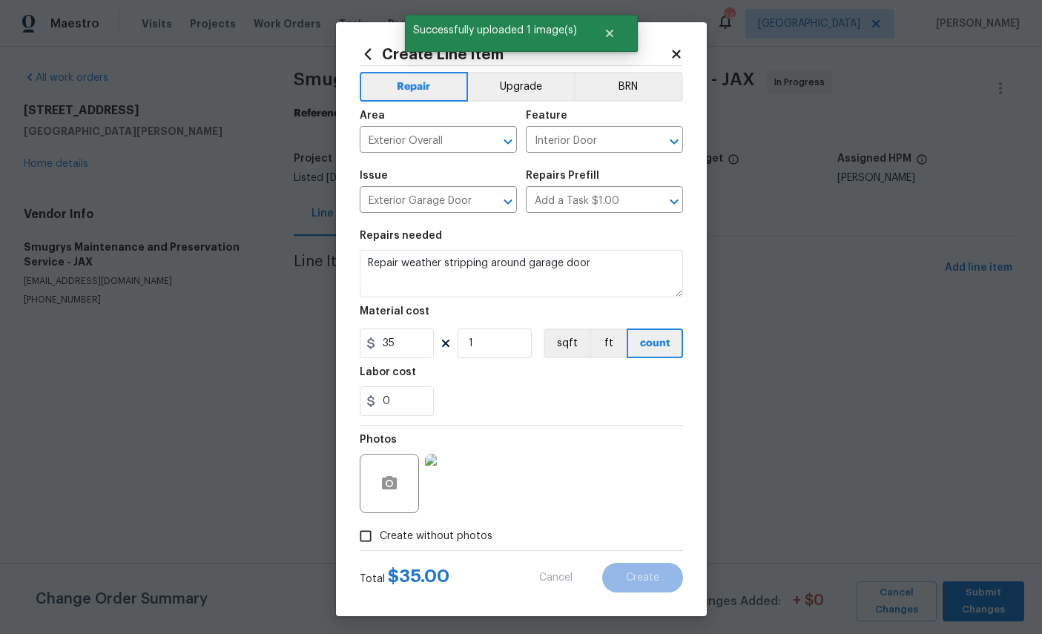
type input "0"
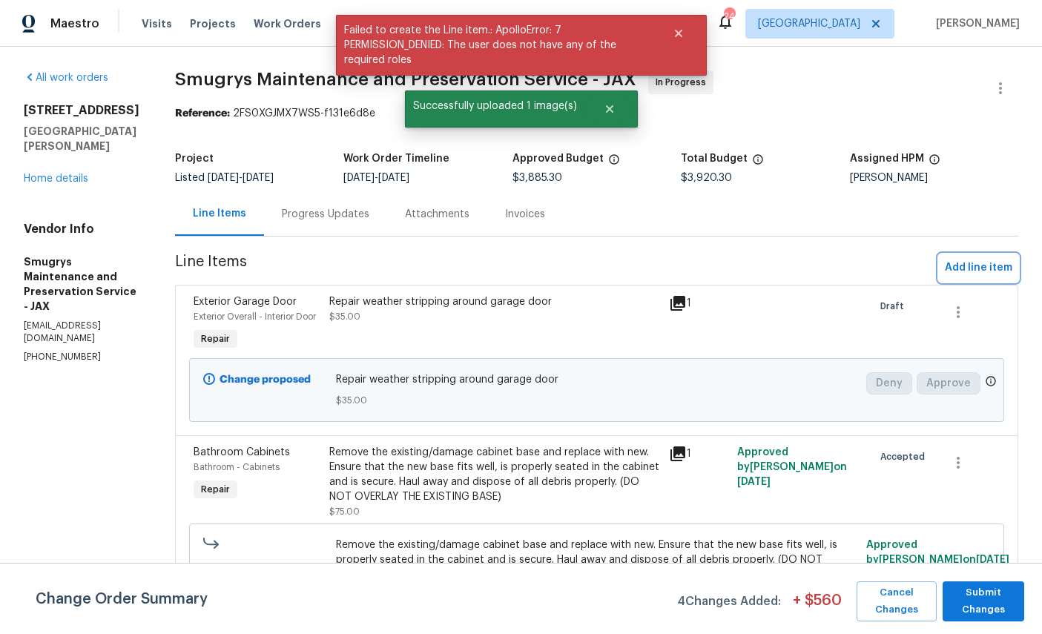
click at [983, 262] on span "Add line item" at bounding box center [977, 268] width 67 height 19
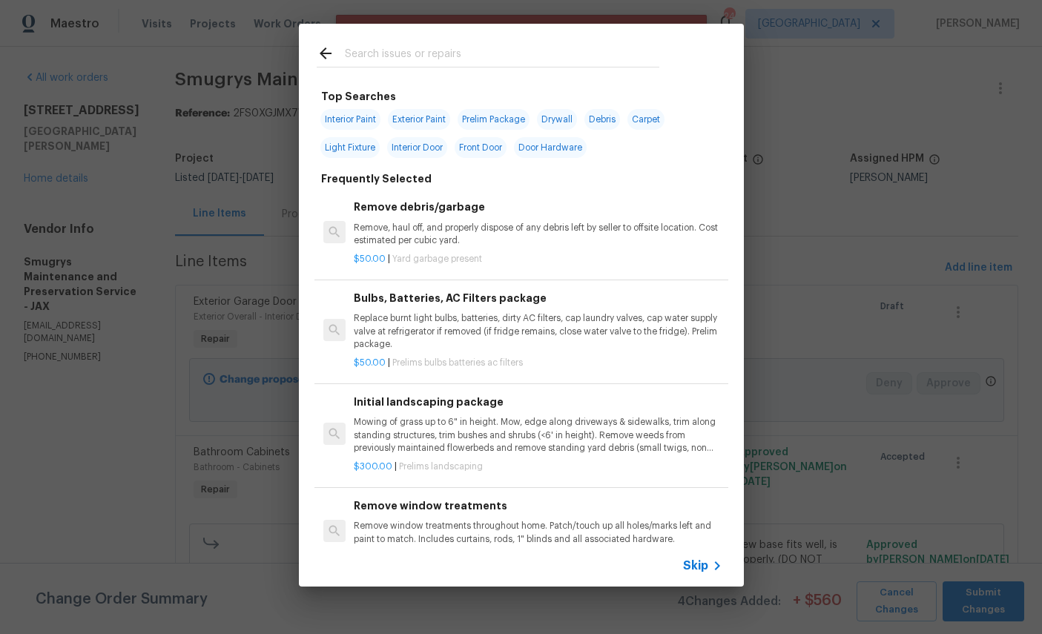
click at [457, 51] on input "text" at bounding box center [502, 55] width 314 height 22
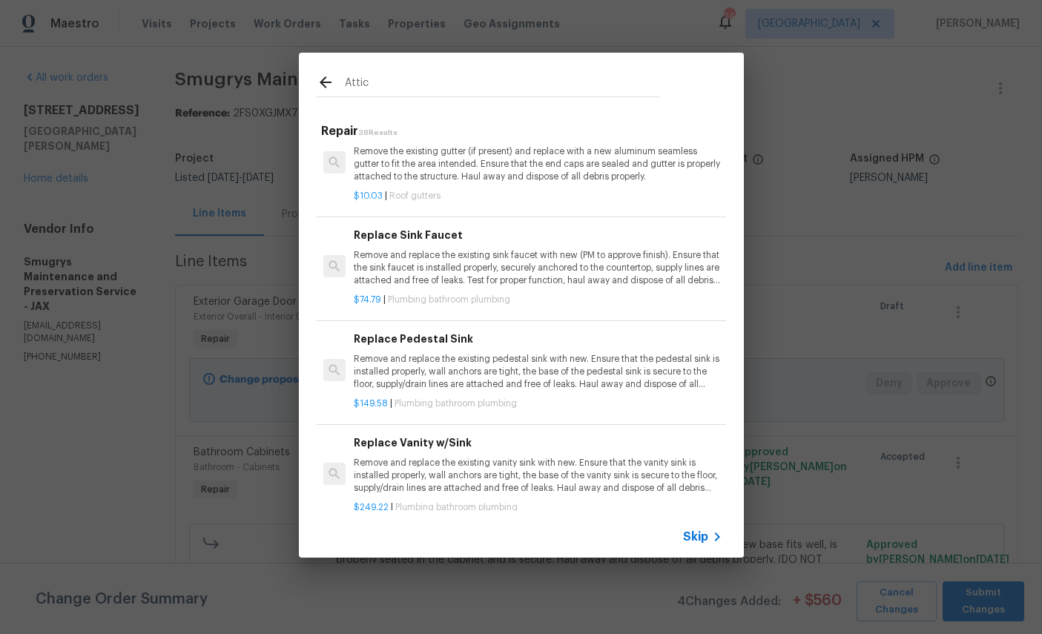
scroll to position [1168, 0]
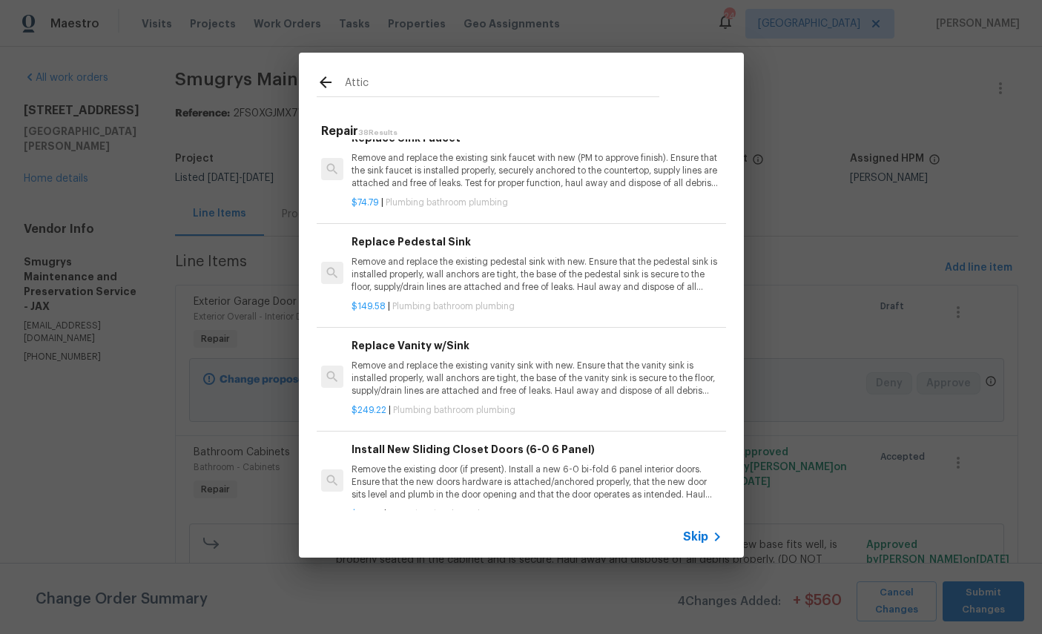
click at [446, 83] on input "Attic" at bounding box center [502, 84] width 314 height 22
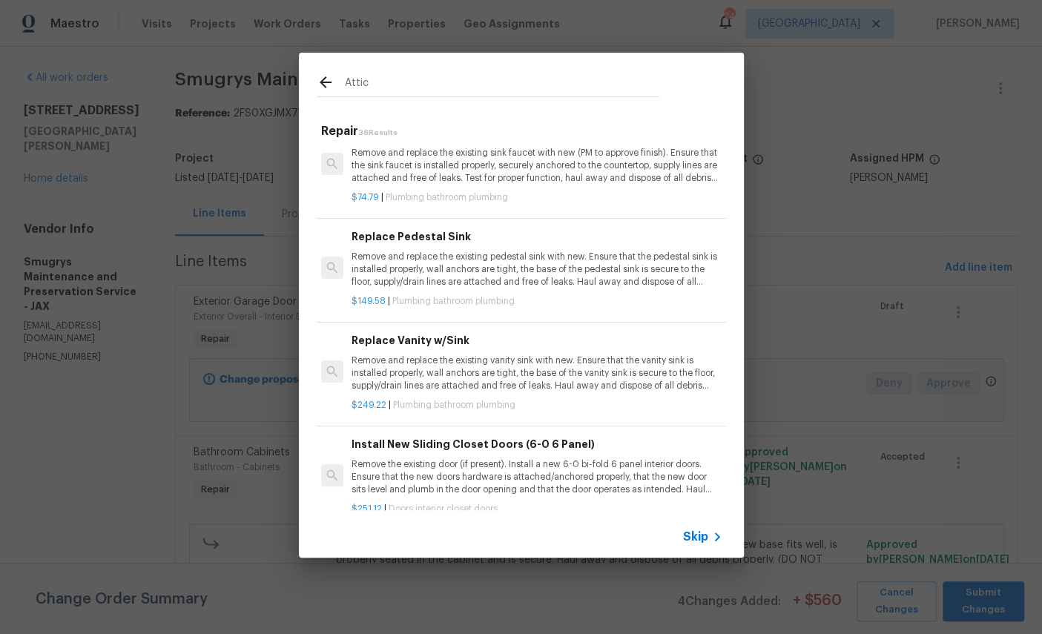
scroll to position [1248, 2]
type input "A"
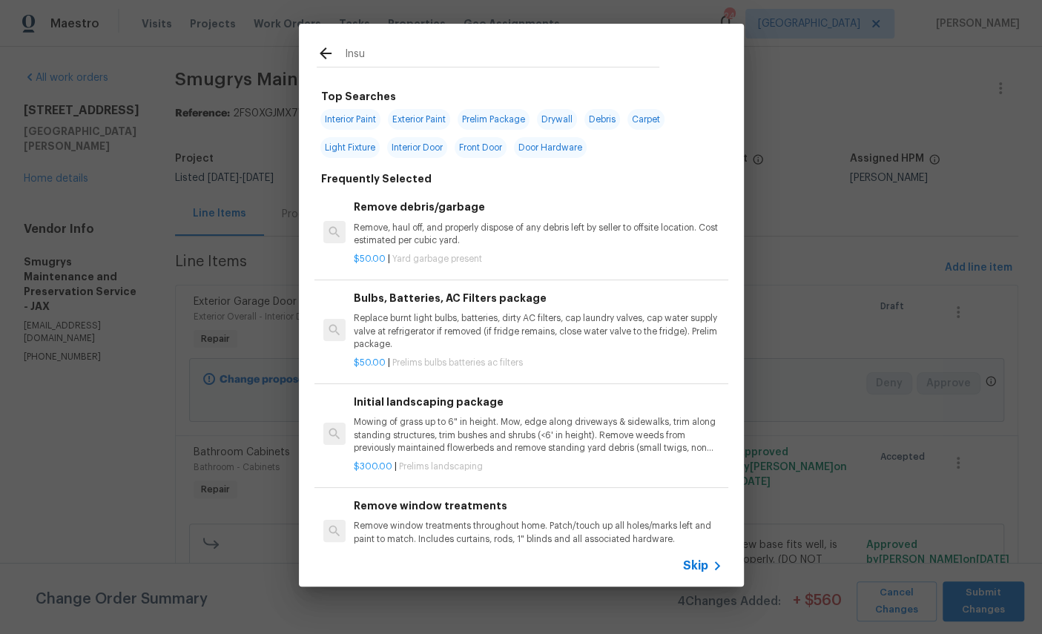
type input "Insul"
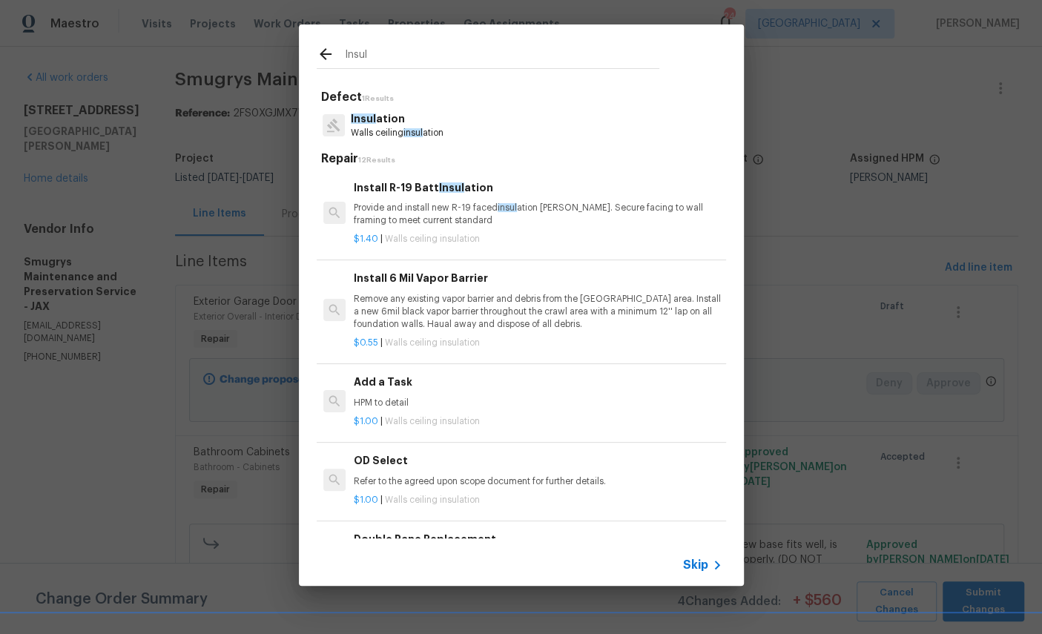
click at [391, 123] on p "Insul ation" at bounding box center [397, 119] width 93 height 16
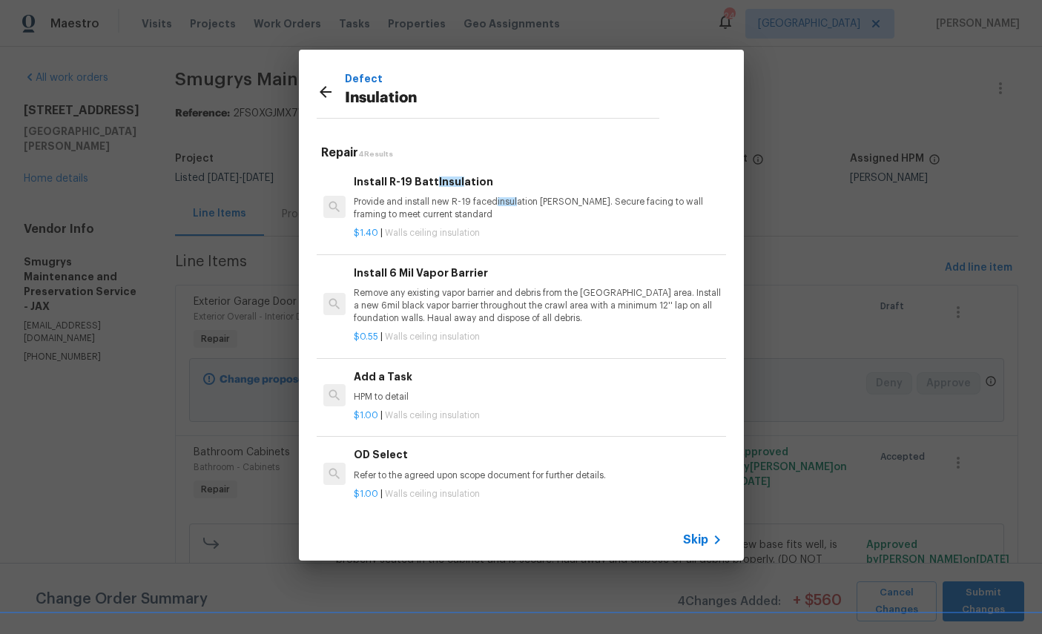
click at [451, 374] on h6 "Add a Task" at bounding box center [538, 376] width 368 height 16
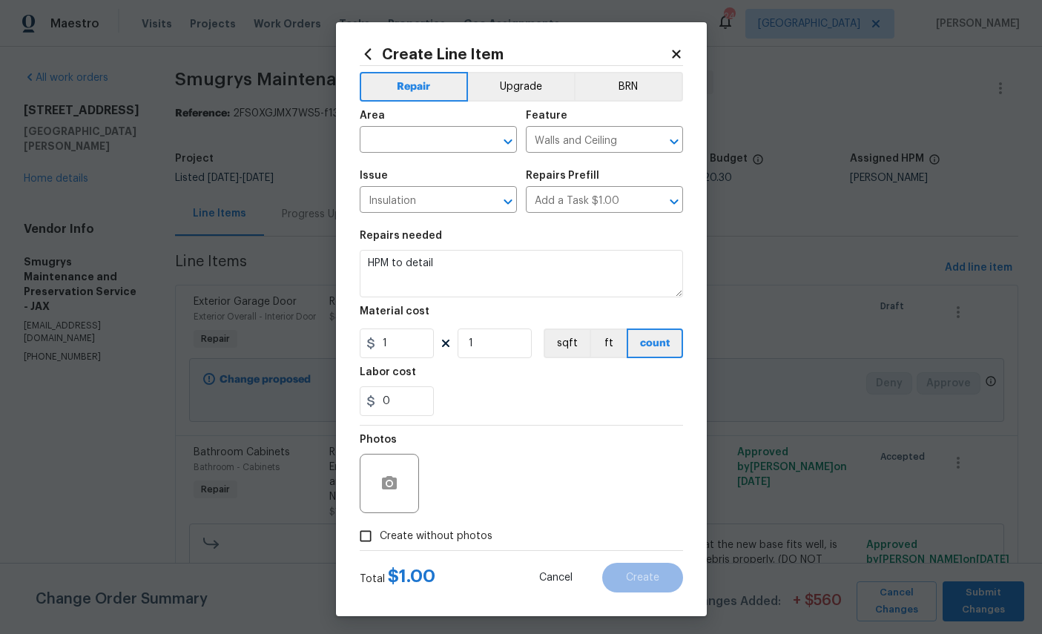
click at [426, 142] on input "text" at bounding box center [418, 141] width 116 height 23
click at [431, 176] on li "Attic" at bounding box center [438, 176] width 157 height 24
type input "Attic"
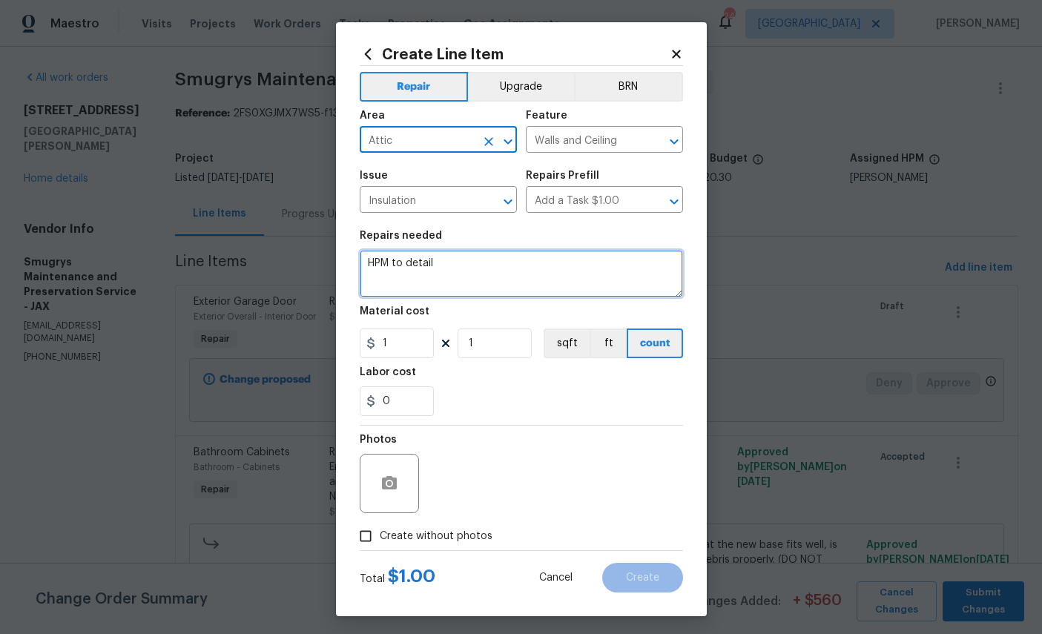
click at [486, 282] on textarea "HPM to detail" at bounding box center [521, 273] width 323 height 47
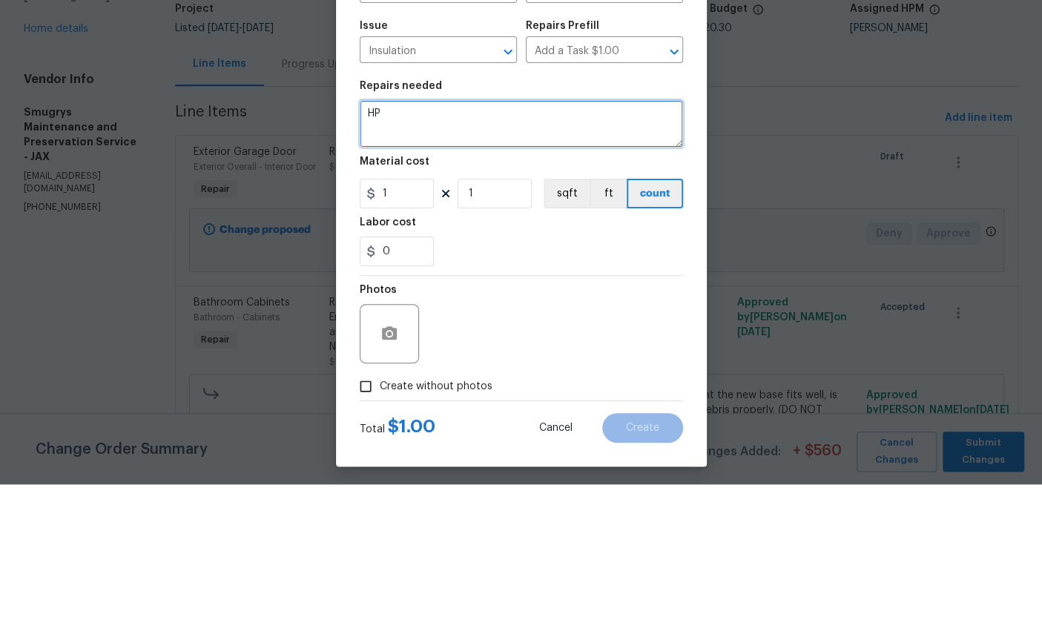
type textarea "H"
type textarea "Secure loose insulation in attic"
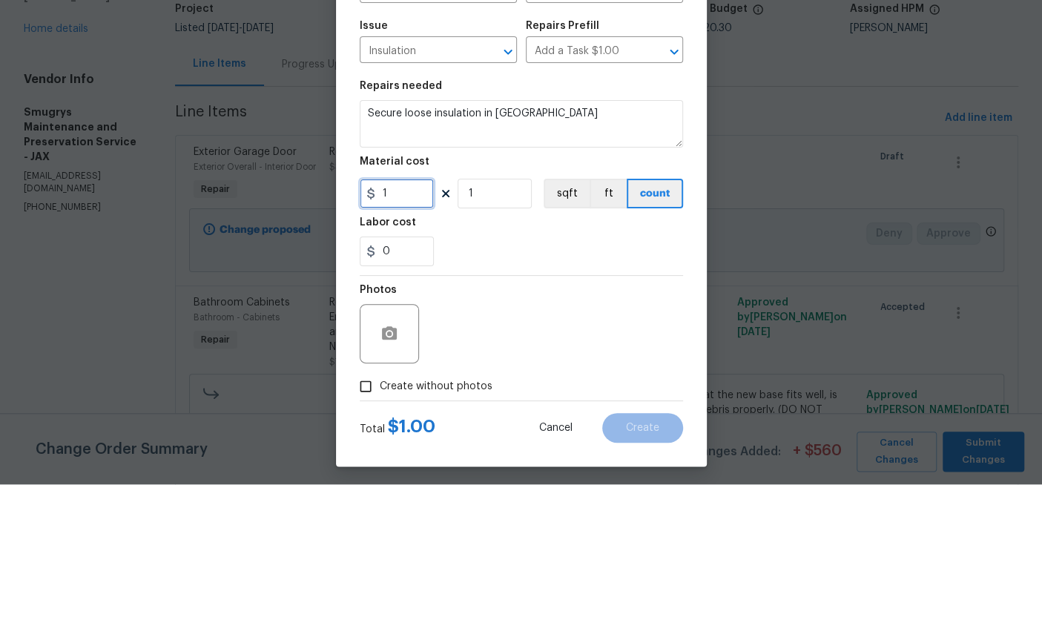
click at [403, 328] on input "1" at bounding box center [397, 343] width 74 height 30
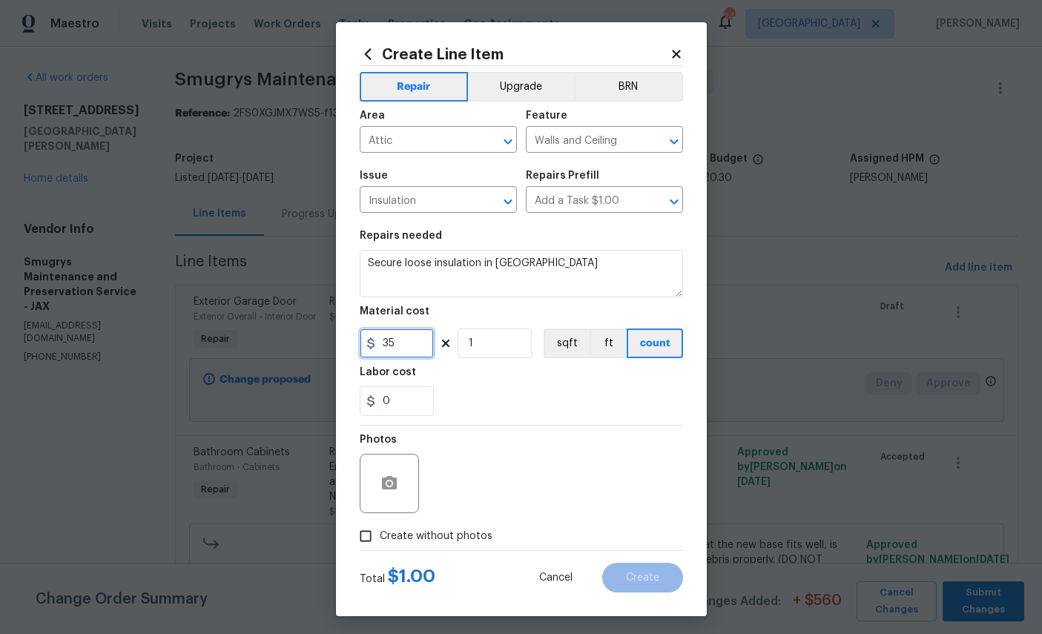
type input "35"
click at [397, 488] on icon "button" at bounding box center [389, 483] width 18 height 18
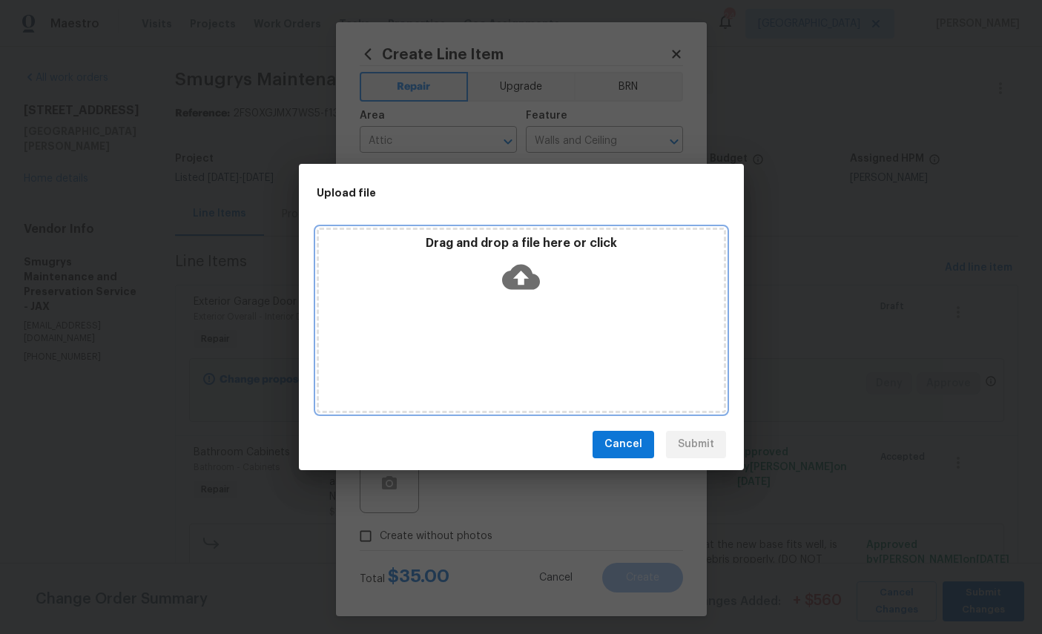
click at [523, 268] on icon at bounding box center [521, 276] width 38 height 25
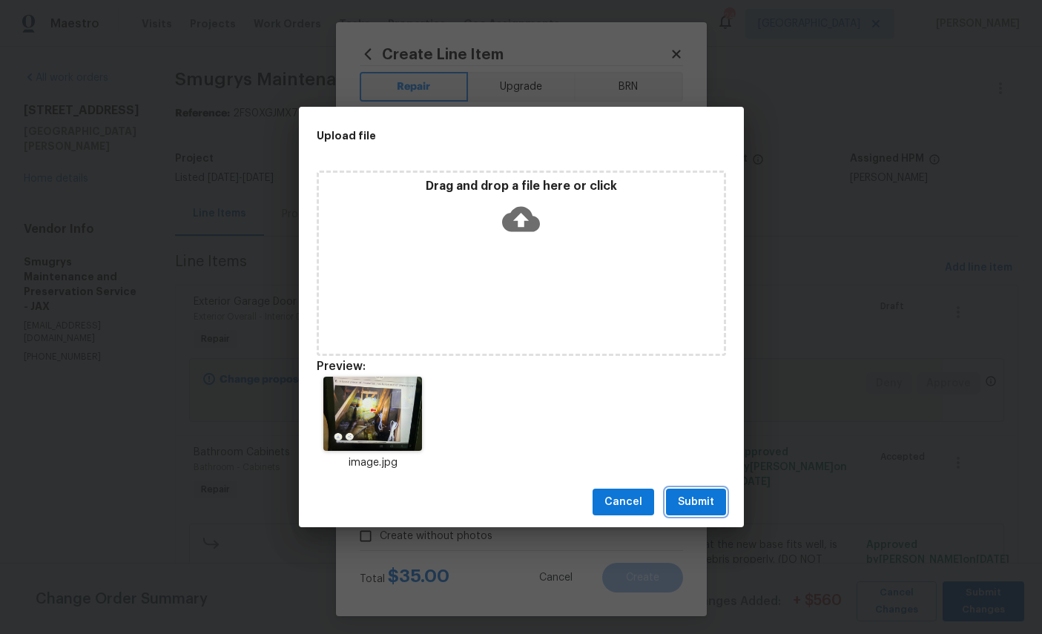
click at [696, 504] on span "Submit" at bounding box center [696, 502] width 36 height 19
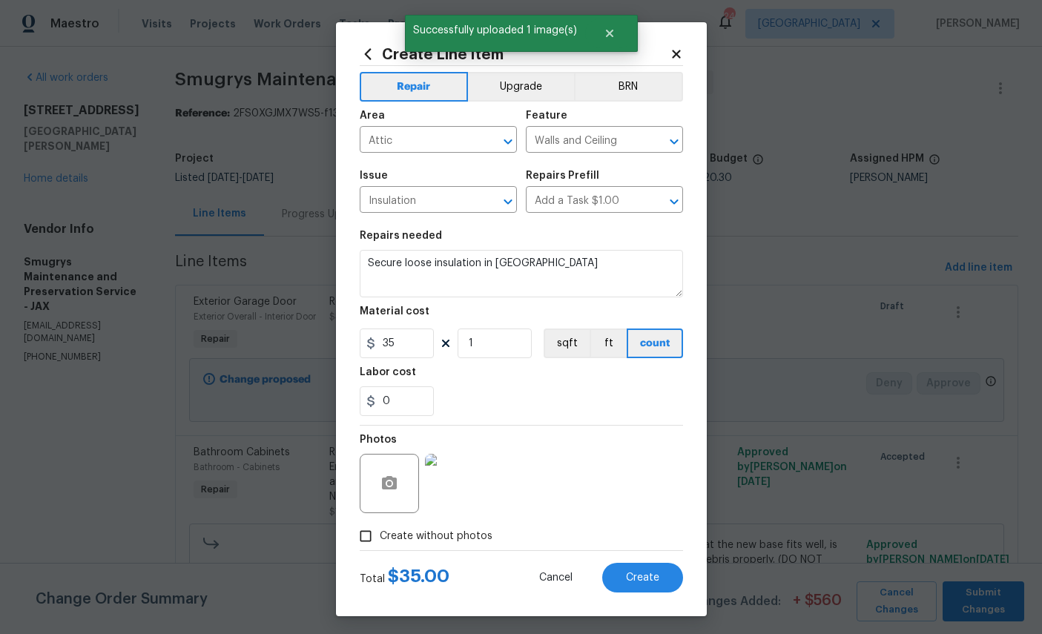
click at [641, 580] on span "Create" at bounding box center [642, 577] width 33 height 11
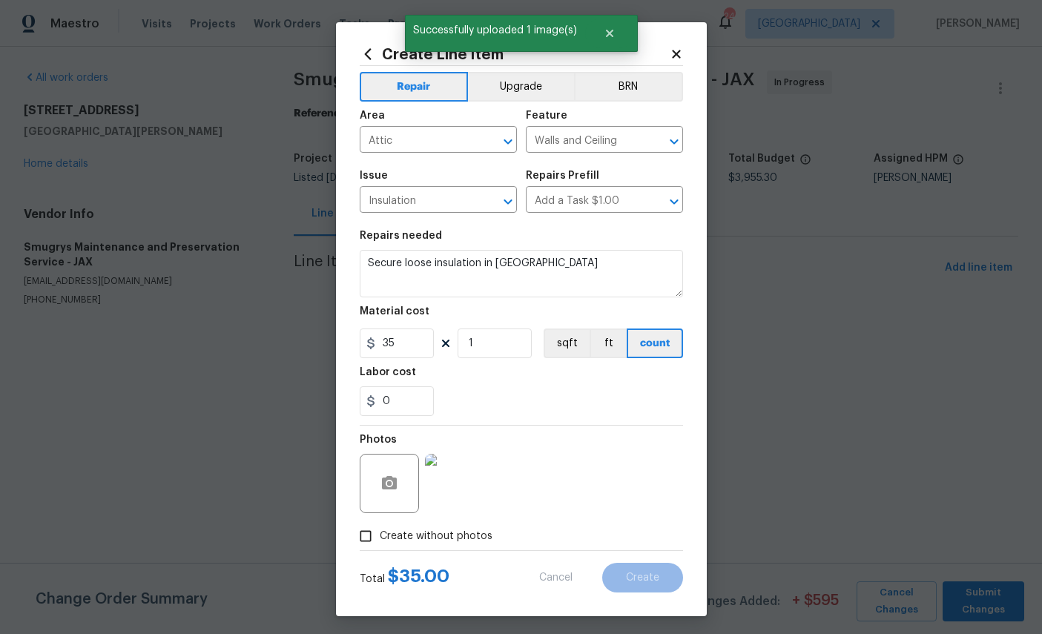
scroll to position [0, 0]
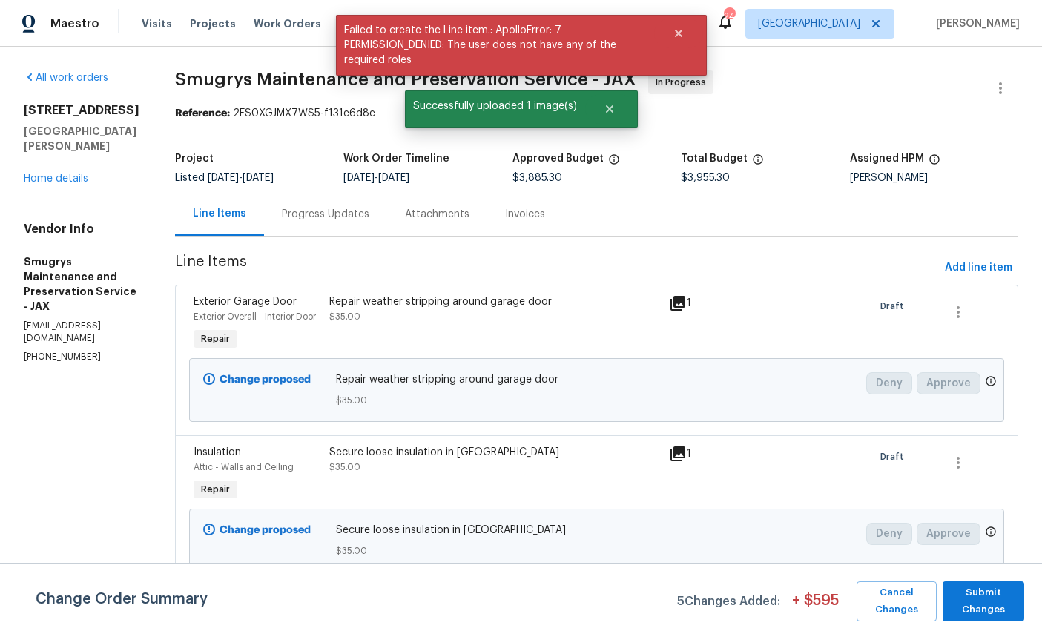
click at [39, 184] on link "Home details" at bounding box center [56, 178] width 64 height 10
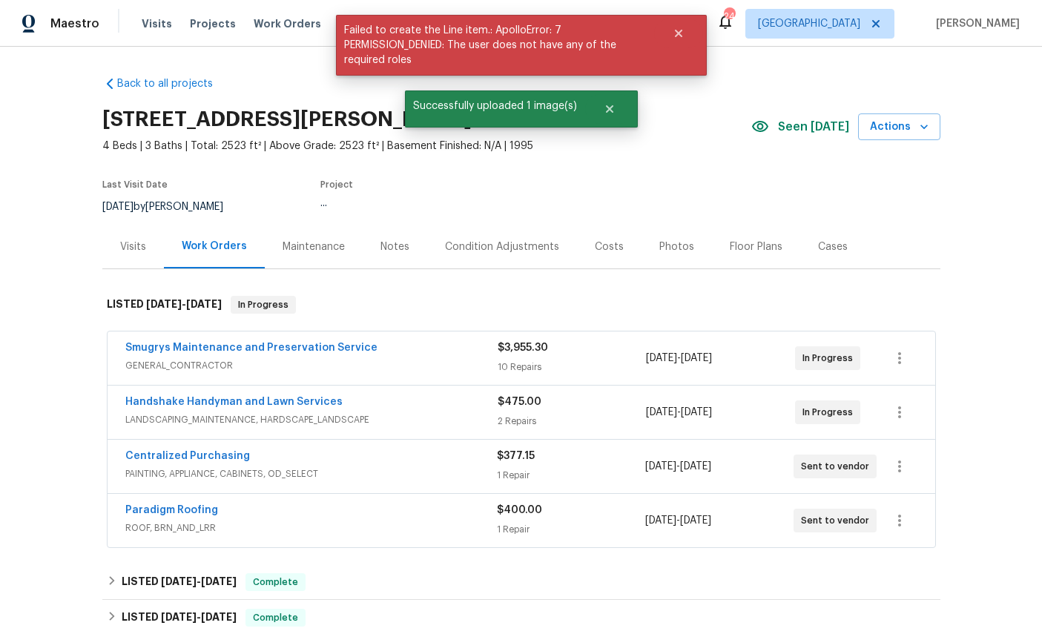
click at [59, 199] on div "Back to all projects 689 Box Branch Cir, Saint Johns, FL 32259 4 Beds | 3 Baths…" at bounding box center [521, 340] width 1042 height 587
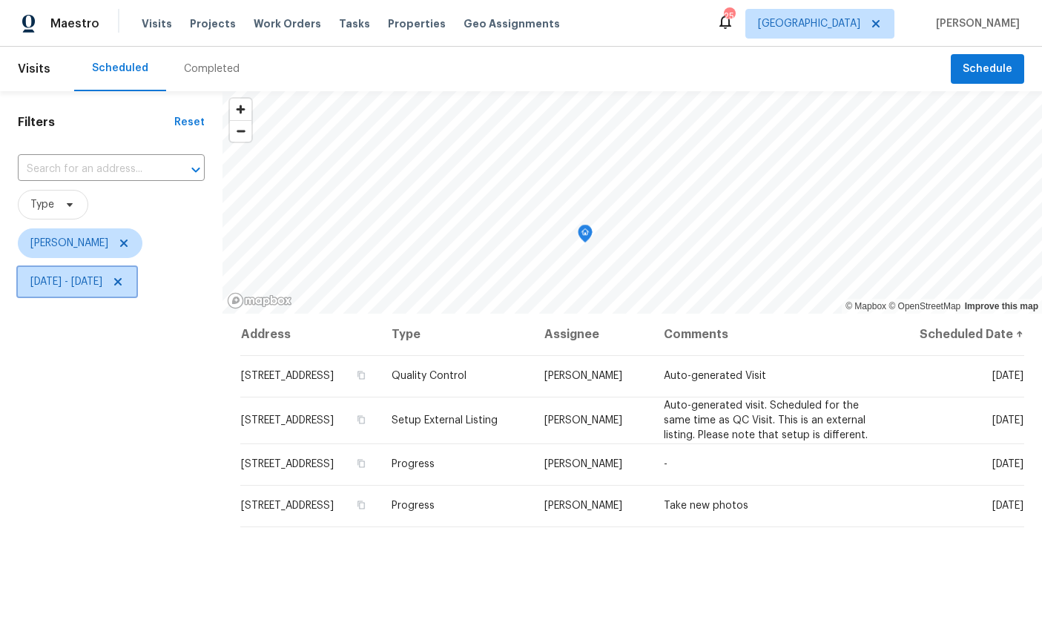
click at [102, 284] on span "[DATE] - [DATE]" at bounding box center [66, 281] width 72 height 15
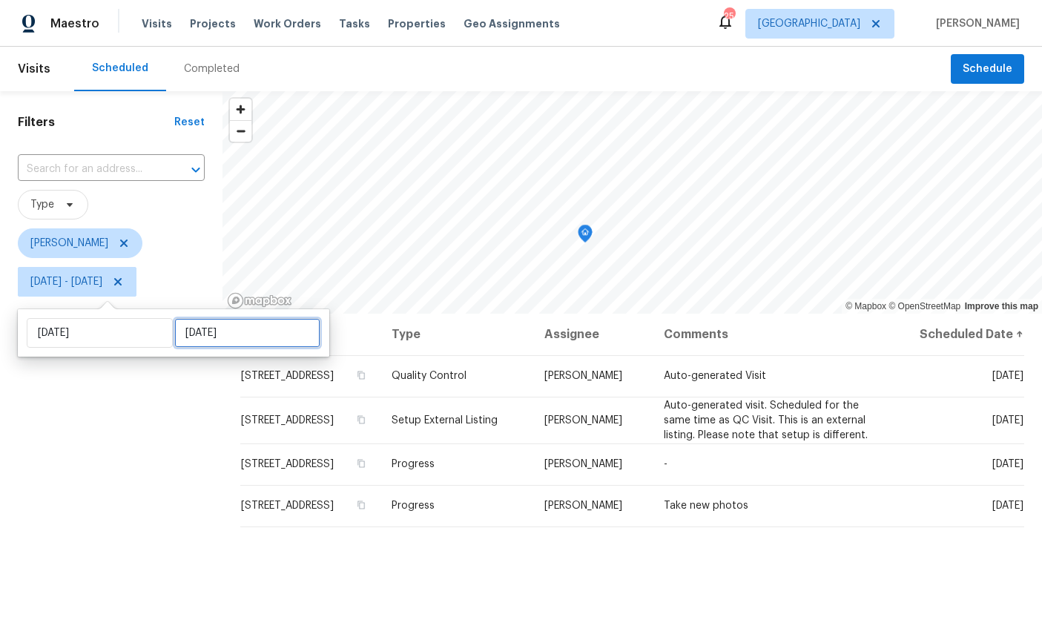
click at [214, 330] on input "[DATE]" at bounding box center [247, 333] width 146 height 30
select select "7"
select select "2025"
select select "8"
select select "2025"
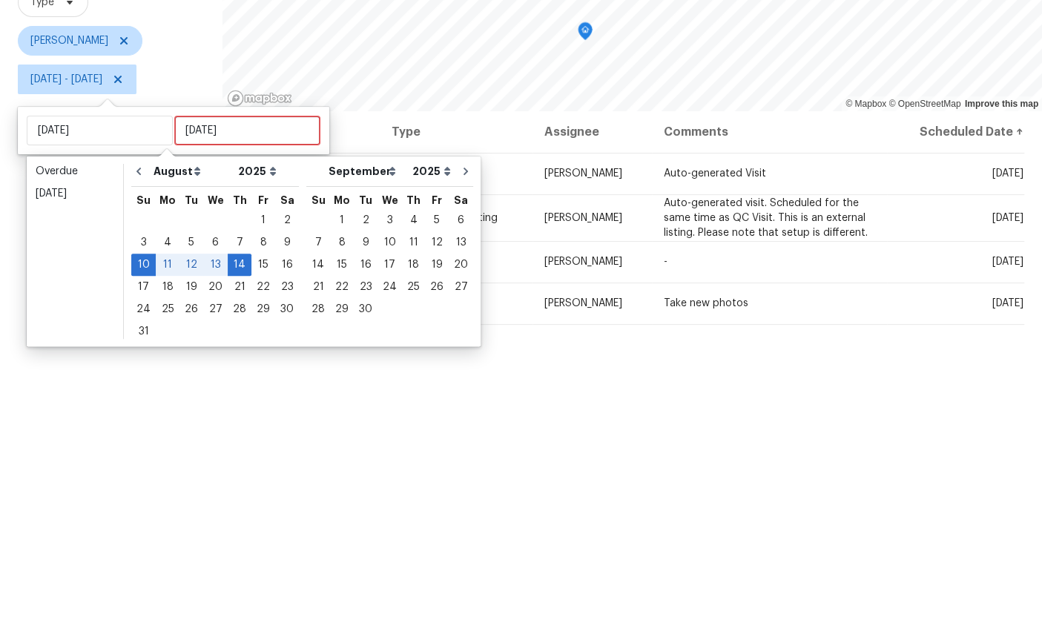
scroll to position [56, 0]
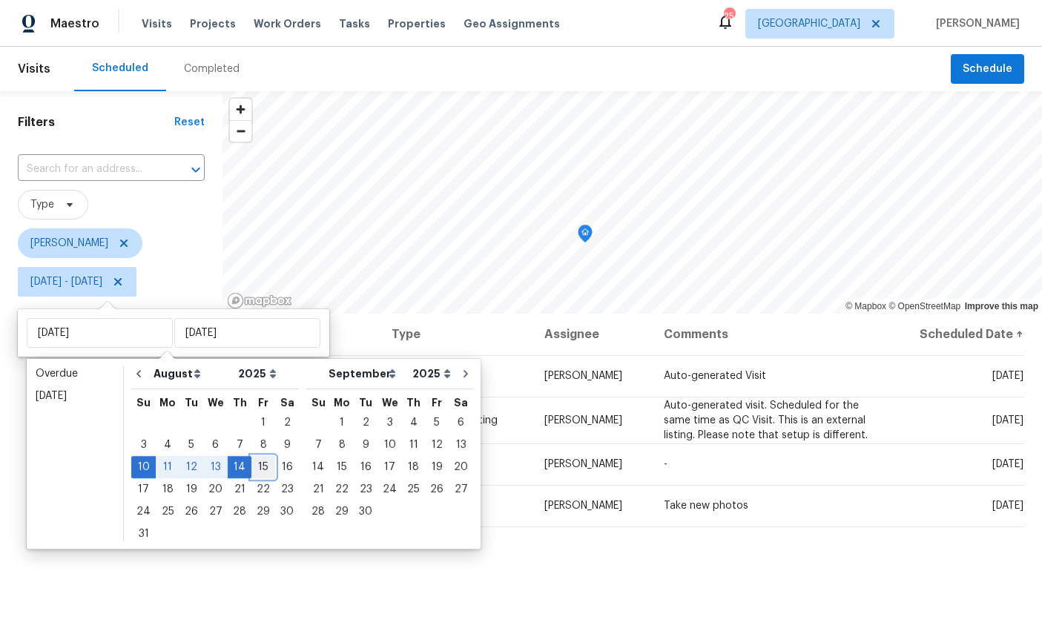
click at [259, 457] on div "15" at bounding box center [263, 467] width 24 height 21
type input "[DATE]"
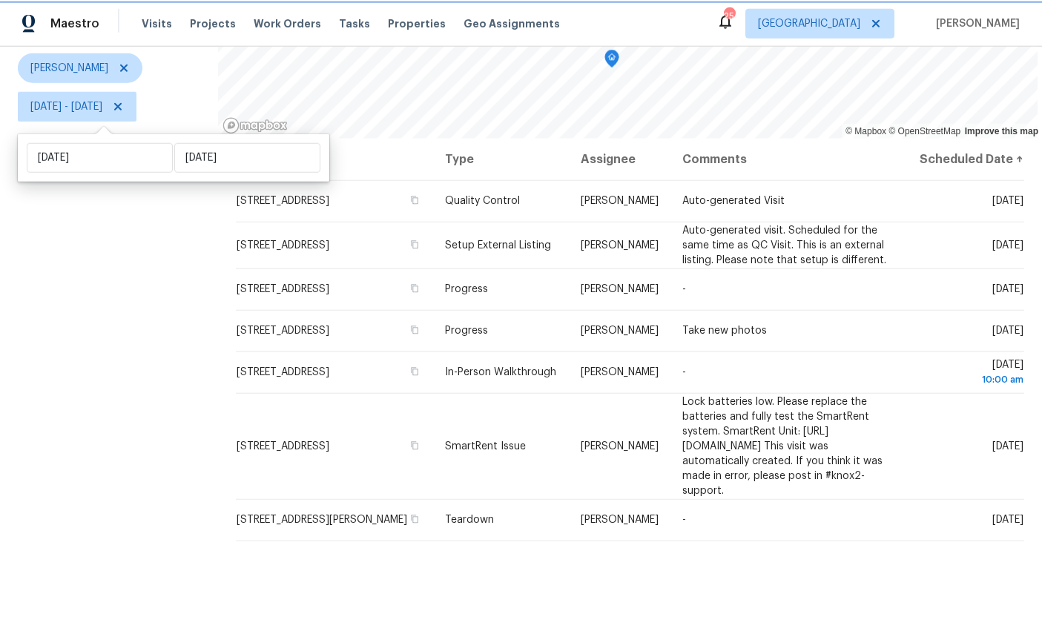
scroll to position [56, 0]
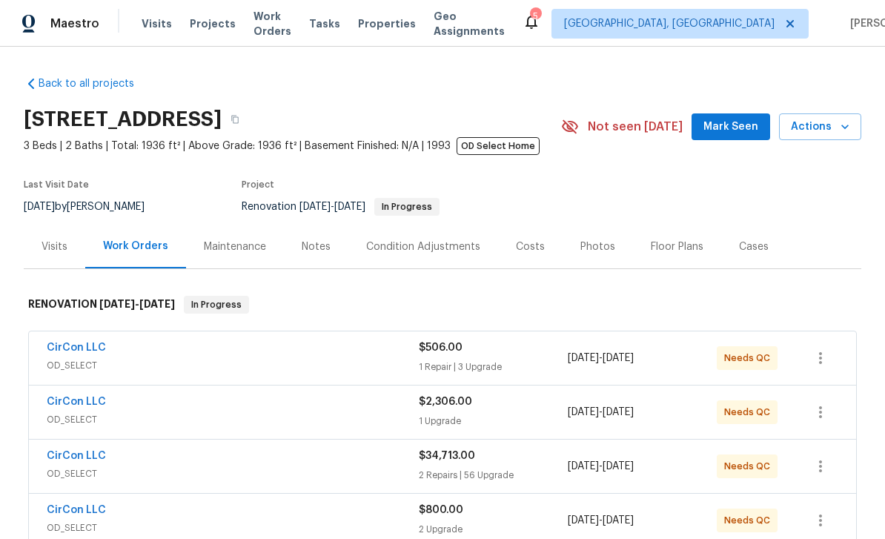
click at [79, 350] on link "CirCon LLC" at bounding box center [76, 347] width 59 height 10
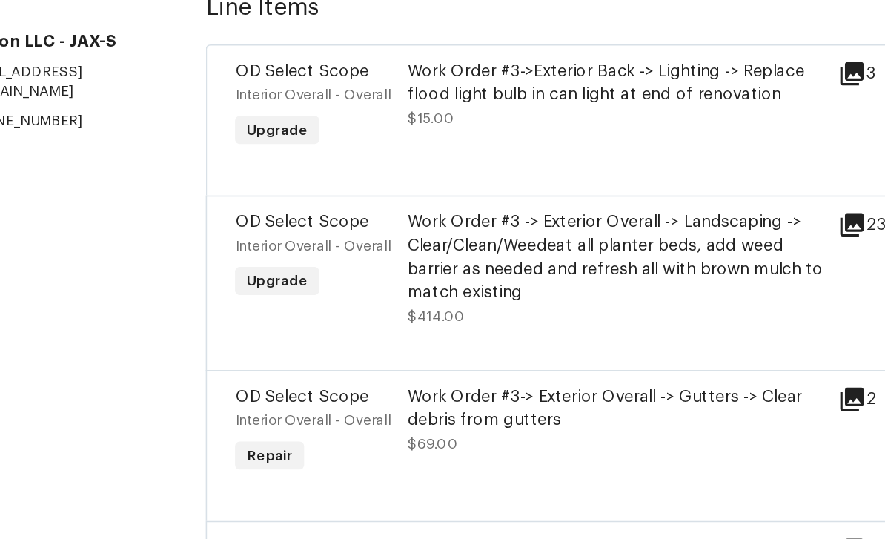
scroll to position [141, 0]
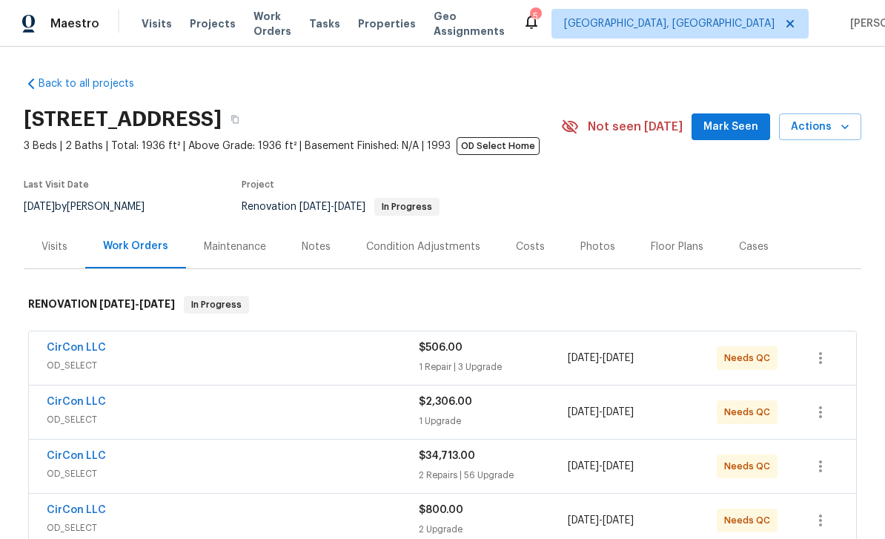
click at [58, 406] on link "CirCon LLC" at bounding box center [76, 402] width 59 height 10
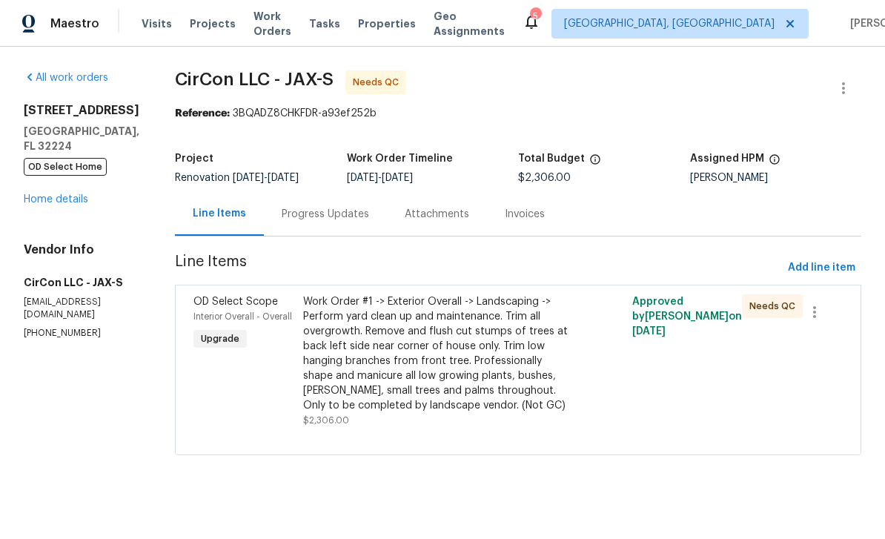
click at [53, 200] on link "Home details" at bounding box center [56, 199] width 64 height 10
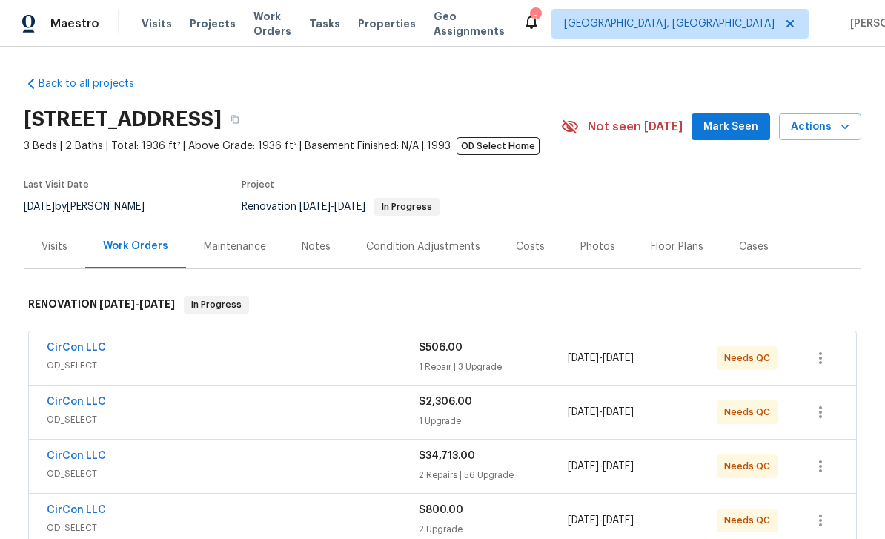
click at [63, 459] on link "CirCon LLC" at bounding box center [76, 456] width 59 height 10
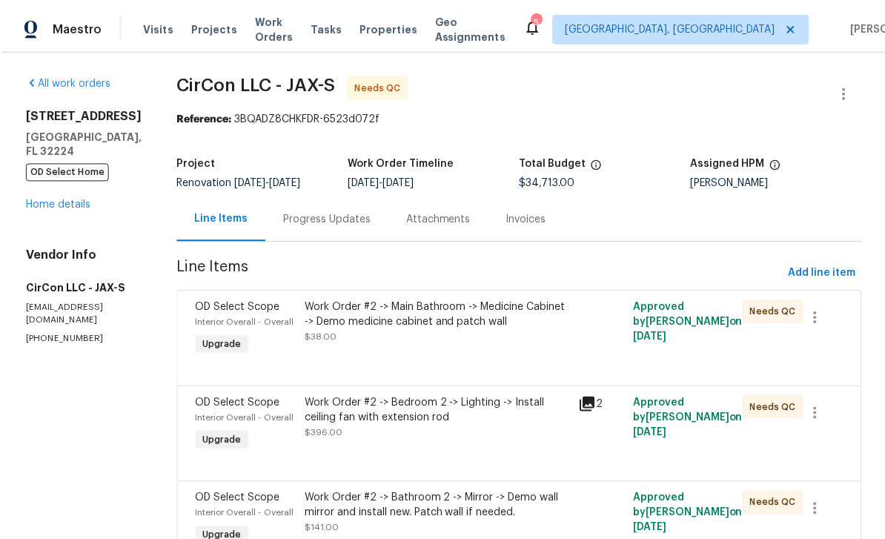
scroll to position [10, 0]
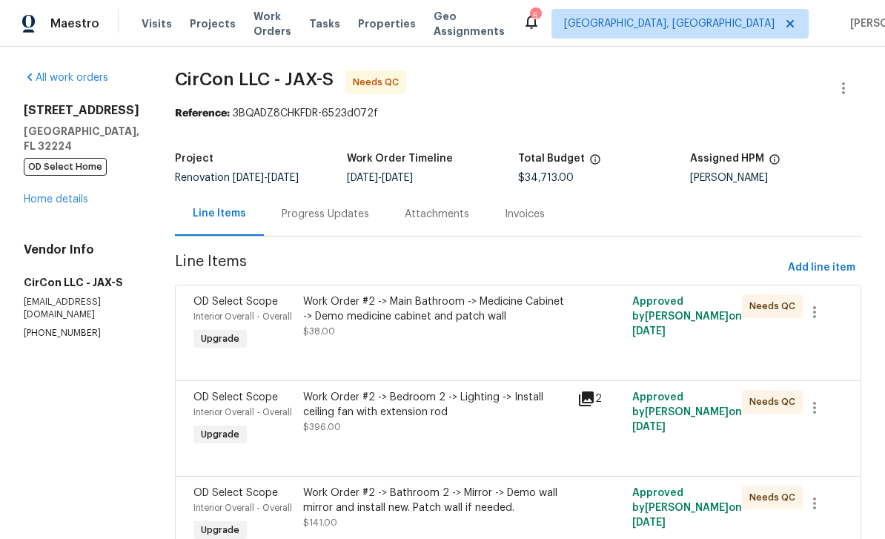
click at [229, 309] on div "Interior Overall - Overall" at bounding box center [243, 316] width 101 height 15
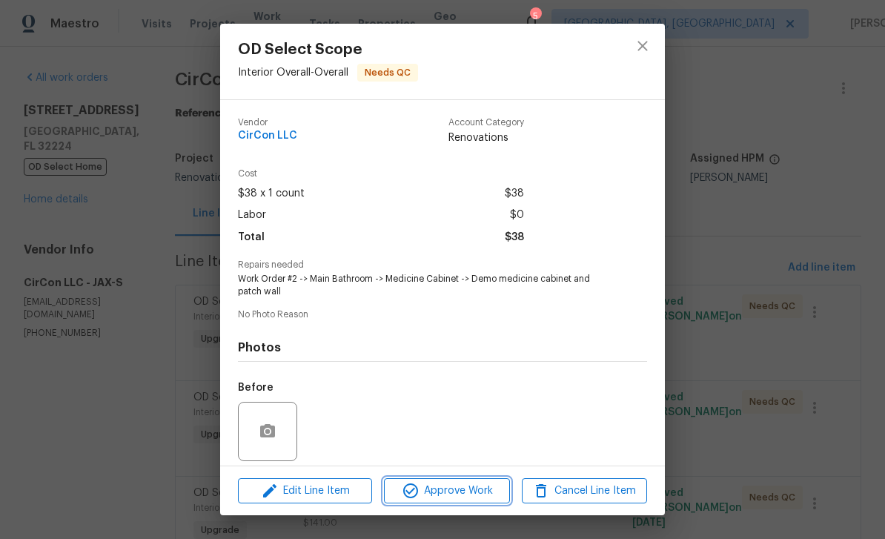
click at [456, 491] on span "Approve Work" at bounding box center [446, 491] width 116 height 19
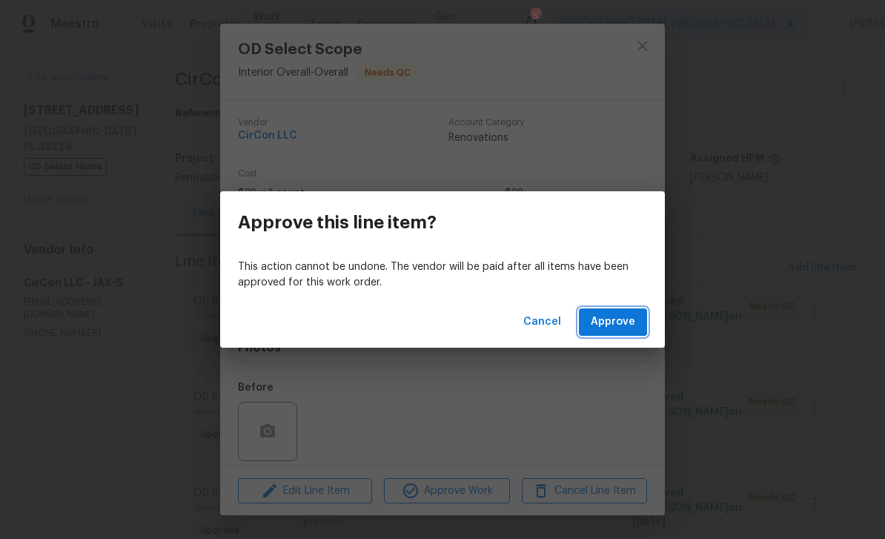
click at [618, 317] on span "Approve" at bounding box center [613, 322] width 44 height 19
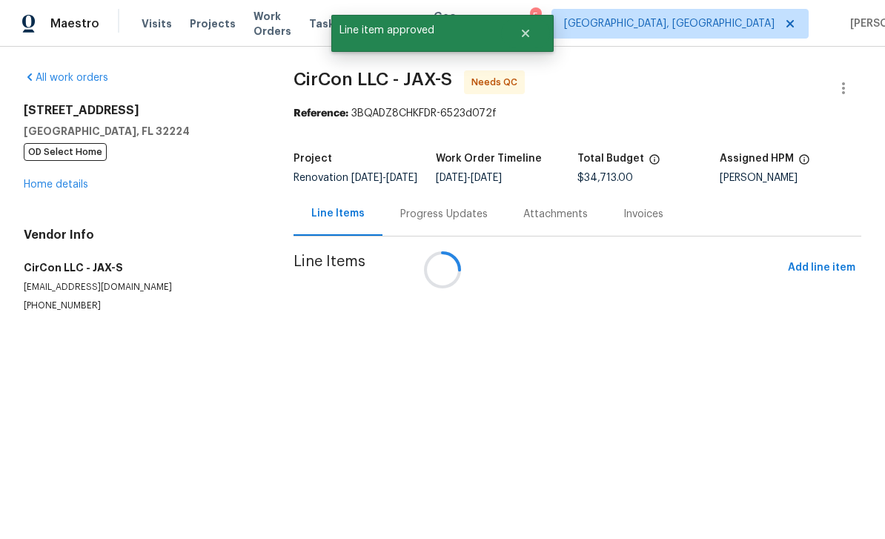
scroll to position [0, 0]
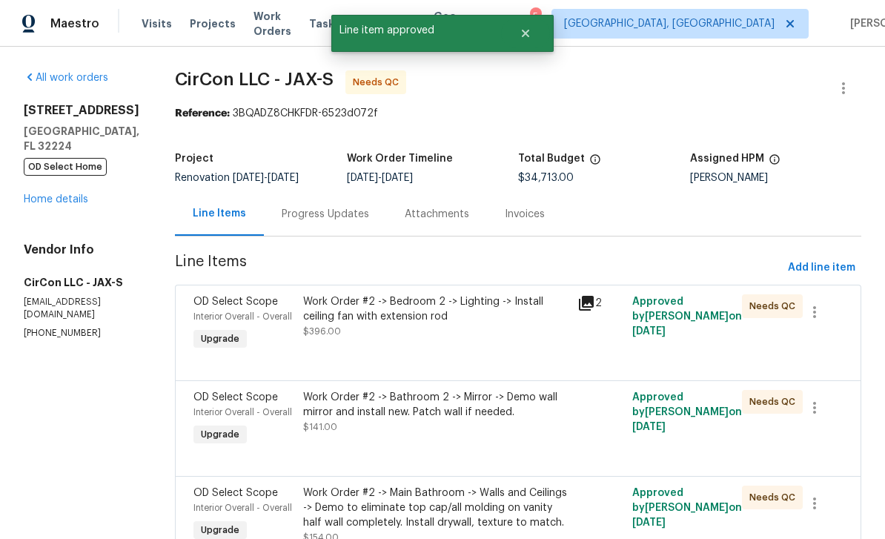
click at [251, 317] on span "Interior Overall - Overall" at bounding box center [242, 316] width 99 height 9
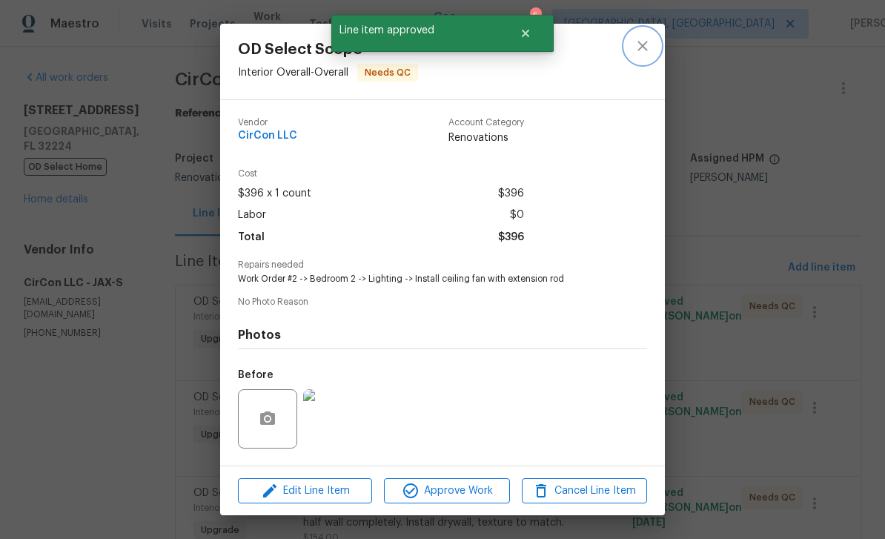
click at [650, 50] on icon "close" at bounding box center [643, 46] width 18 height 18
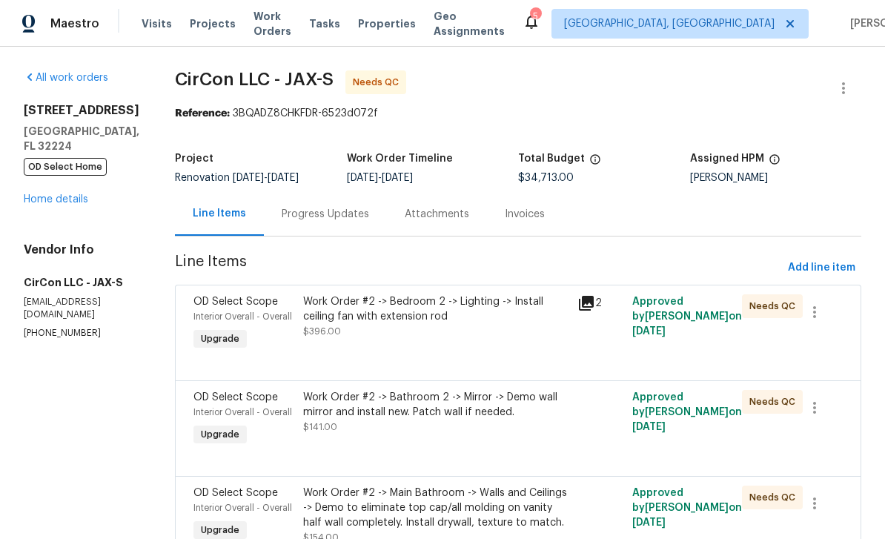
click at [237, 310] on div "Interior Overall - Overall" at bounding box center [243, 316] width 101 height 15
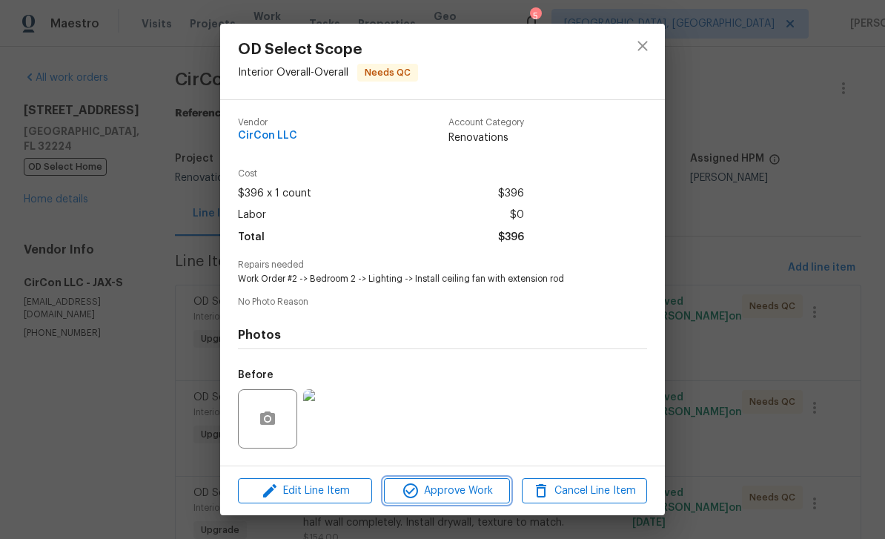
click at [454, 489] on span "Approve Work" at bounding box center [446, 491] width 116 height 19
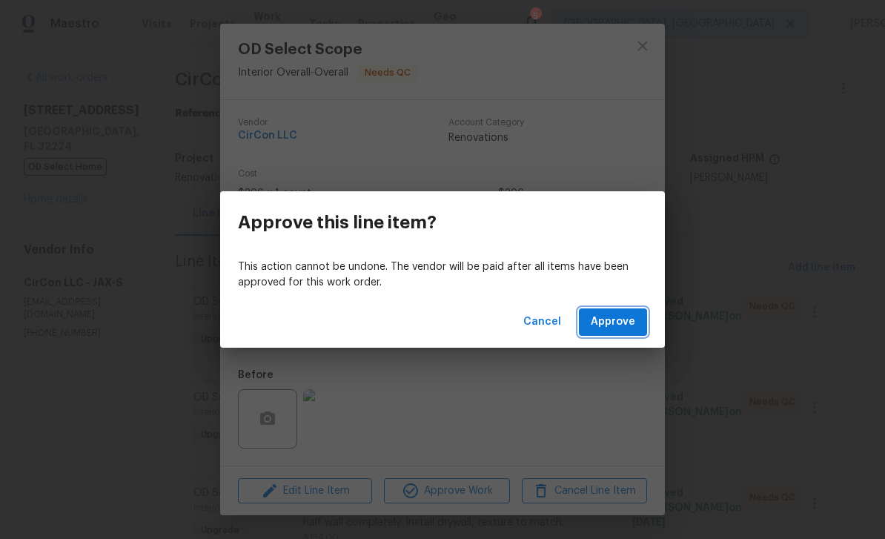
click at [619, 308] on button "Approve" at bounding box center [613, 321] width 68 height 27
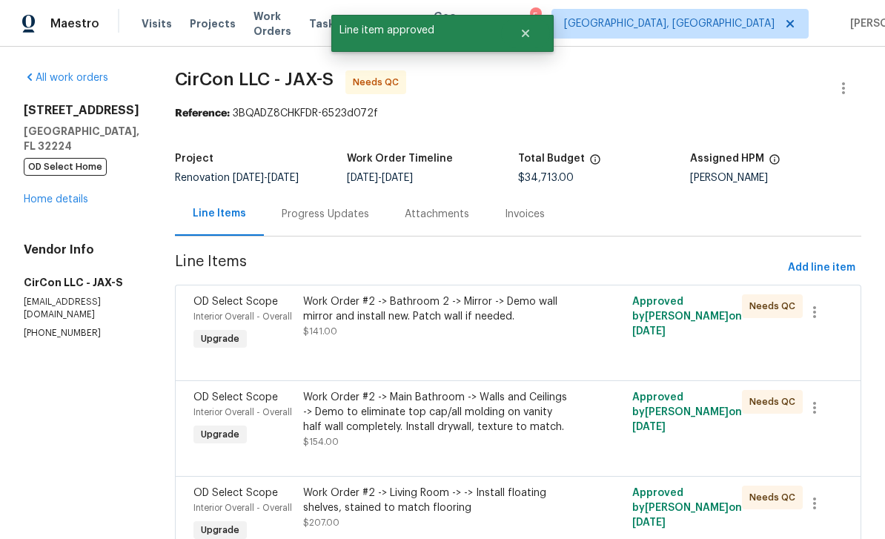
click at [224, 319] on span "Interior Overall - Overall" at bounding box center [242, 316] width 99 height 9
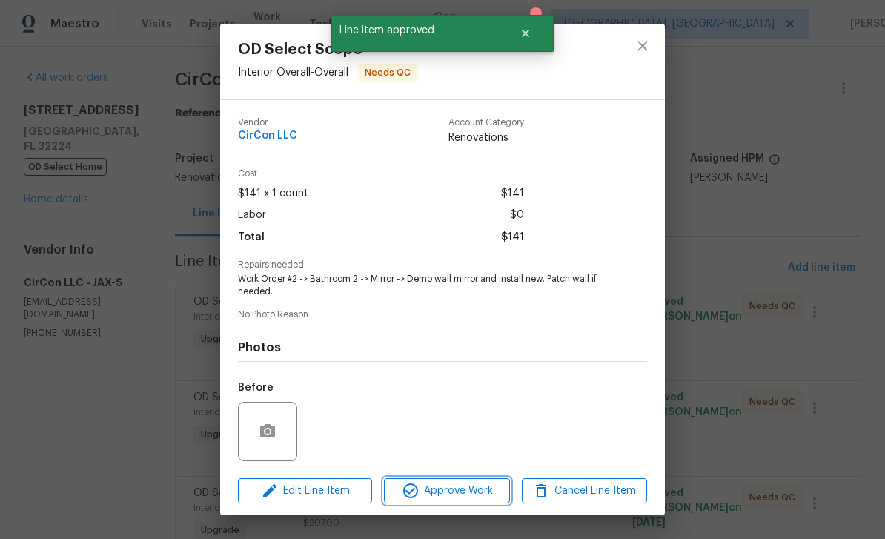
click at [463, 486] on span "Approve Work" at bounding box center [446, 491] width 116 height 19
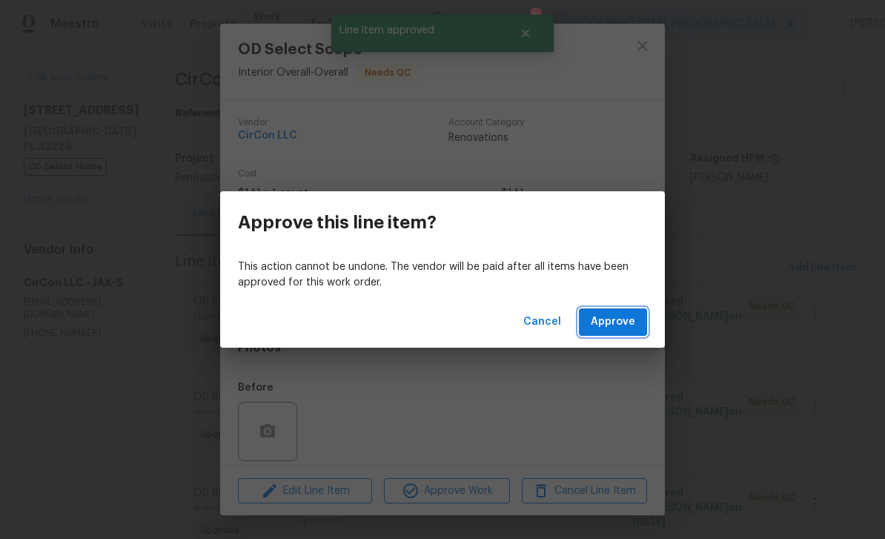
click at [626, 314] on span "Approve" at bounding box center [613, 322] width 44 height 19
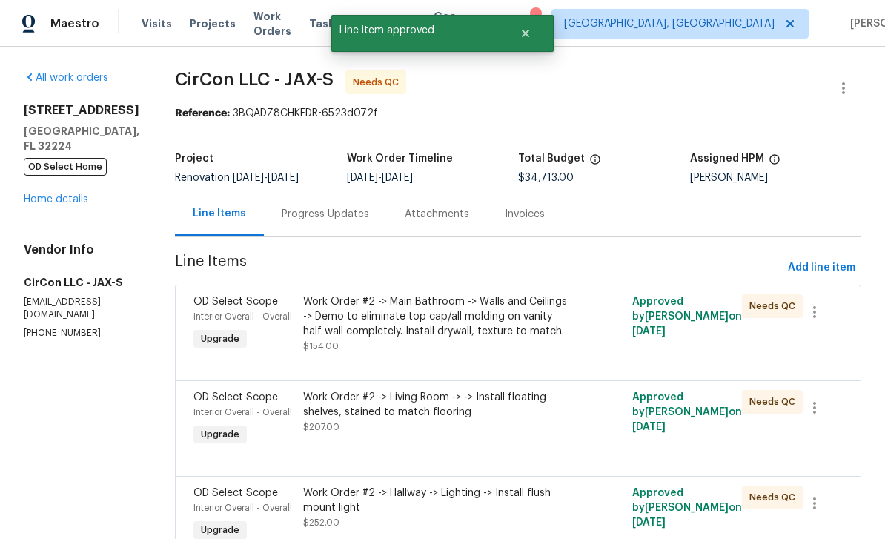
click at [231, 310] on div "Interior Overall - Overall" at bounding box center [243, 316] width 101 height 15
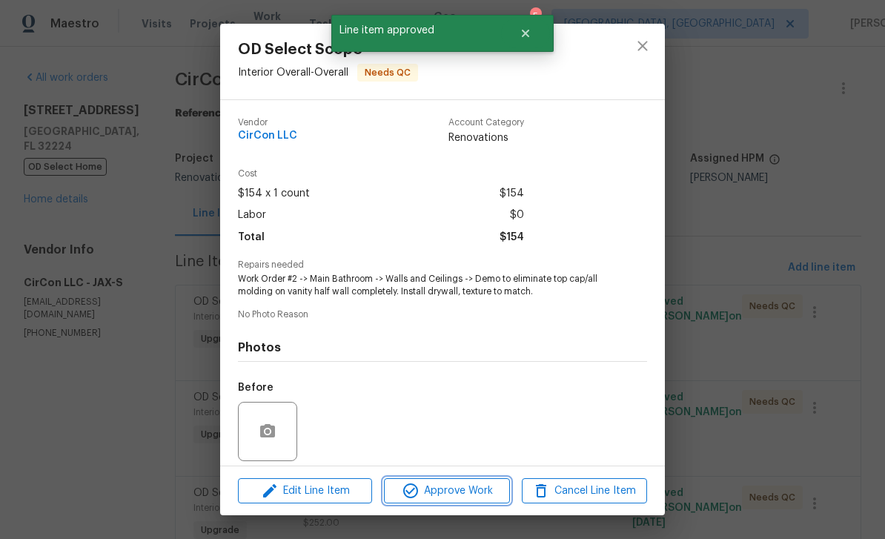
click at [459, 480] on button "Approve Work" at bounding box center [446, 491] width 125 height 26
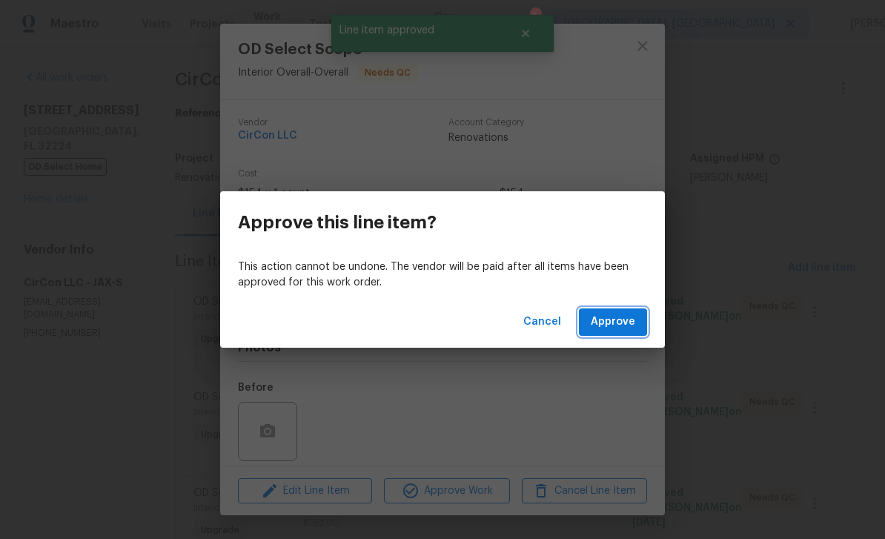
click at [623, 310] on button "Approve" at bounding box center [613, 321] width 68 height 27
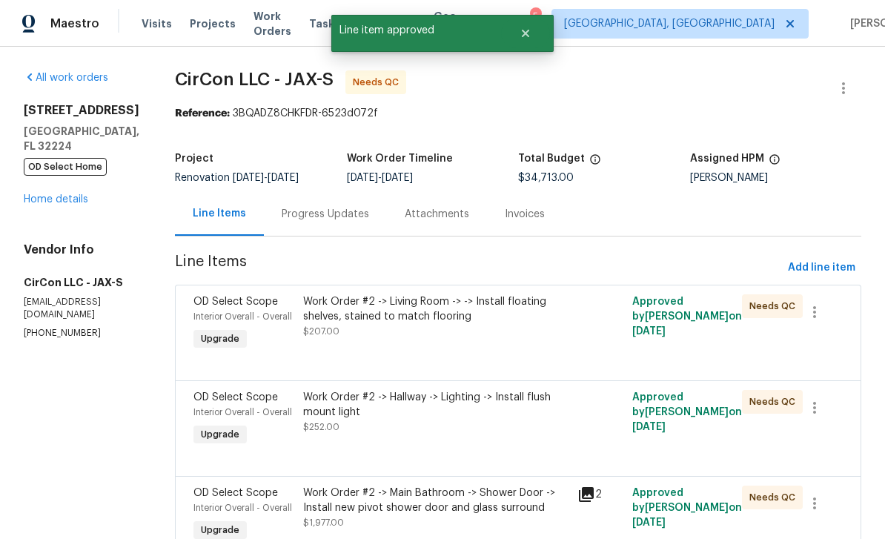
click at [247, 315] on span "Interior Overall - Overall" at bounding box center [242, 316] width 99 height 9
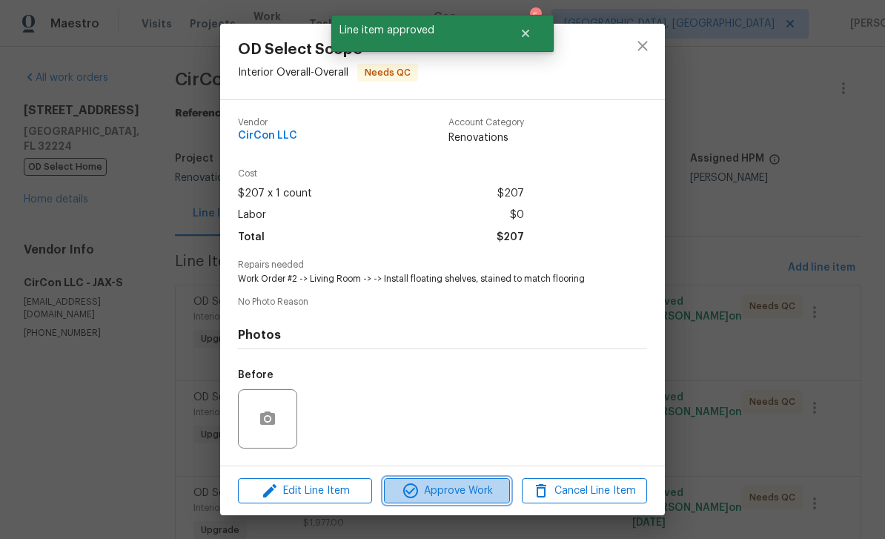
click at [464, 489] on span "Approve Work" at bounding box center [446, 491] width 116 height 19
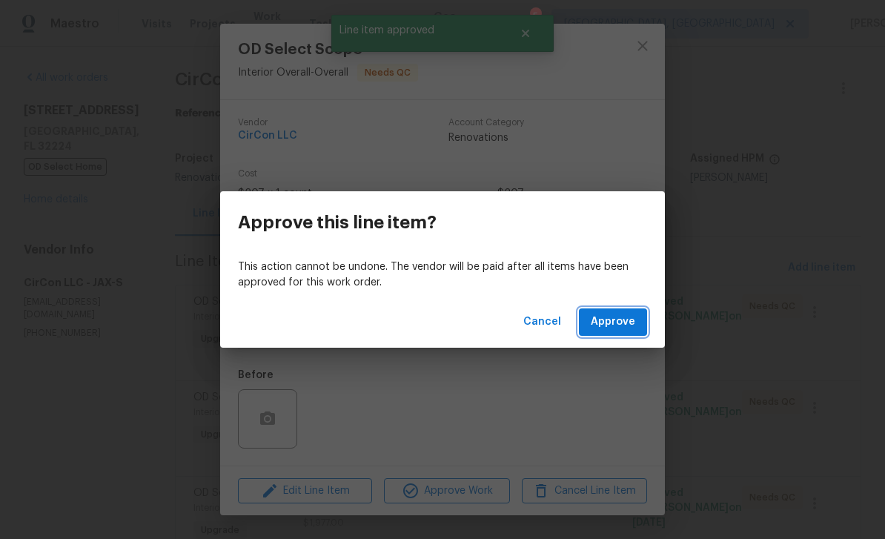
click at [628, 316] on span "Approve" at bounding box center [613, 322] width 44 height 19
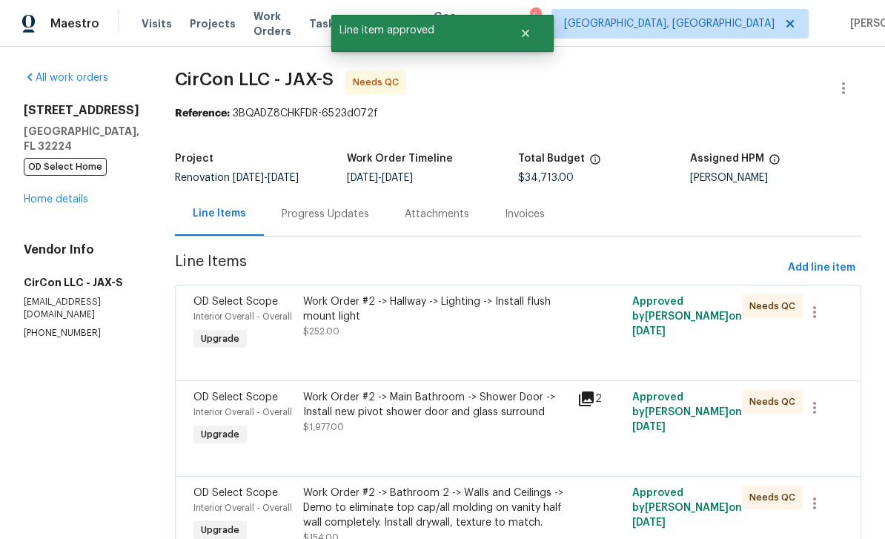
click at [243, 308] on div "OD Select Scope" at bounding box center [243, 301] width 101 height 15
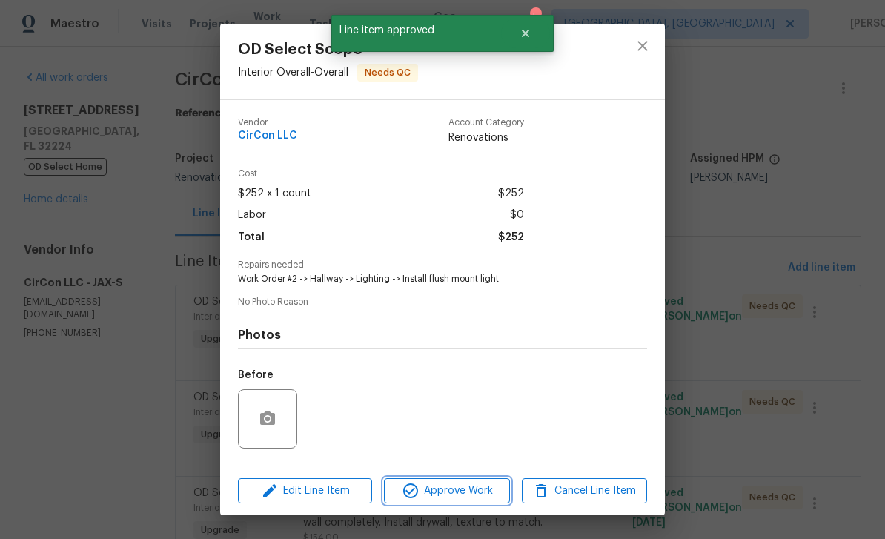
click at [457, 489] on span "Approve Work" at bounding box center [446, 491] width 116 height 19
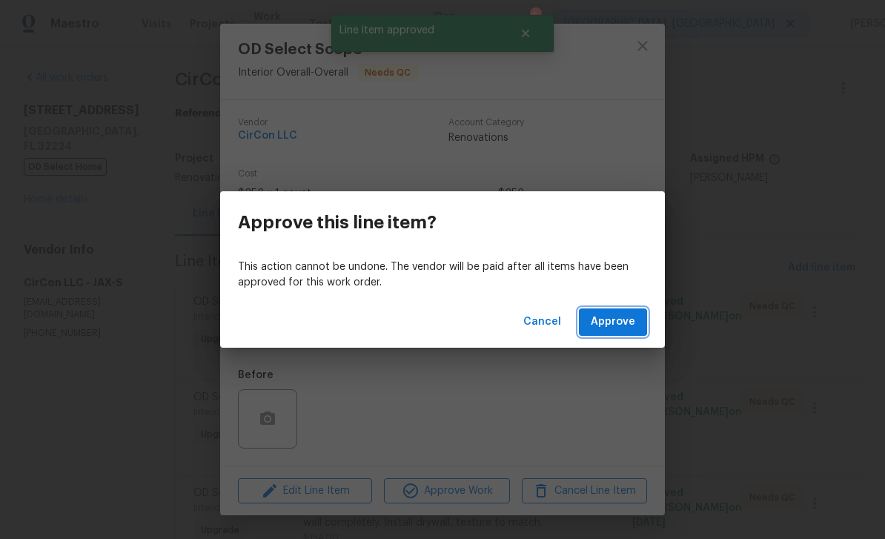
click at [628, 313] on span "Approve" at bounding box center [613, 322] width 44 height 19
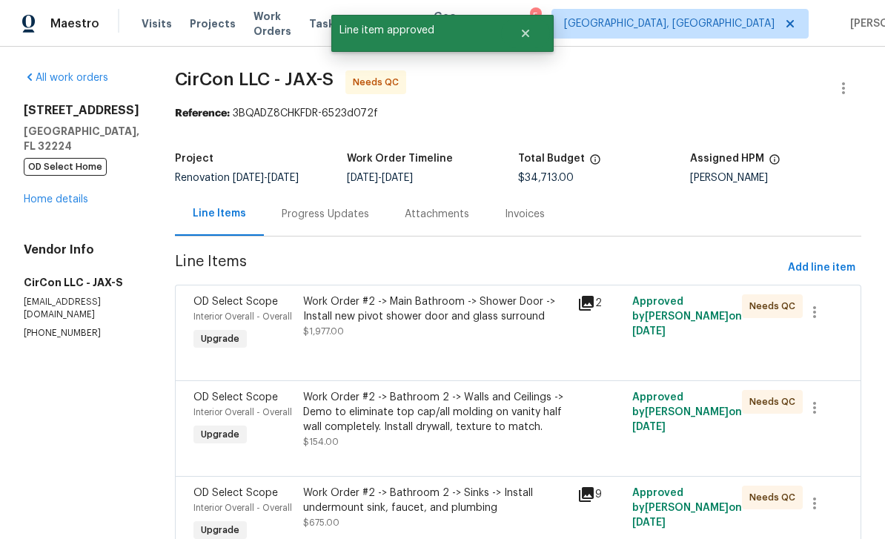
click at [248, 317] on span "Interior Overall - Overall" at bounding box center [242, 316] width 99 height 9
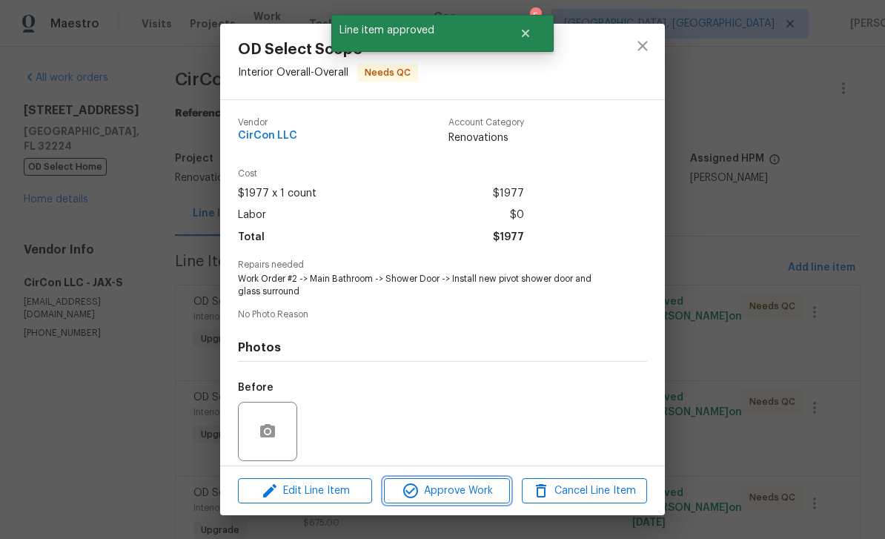
click at [460, 494] on span "Approve Work" at bounding box center [446, 491] width 116 height 19
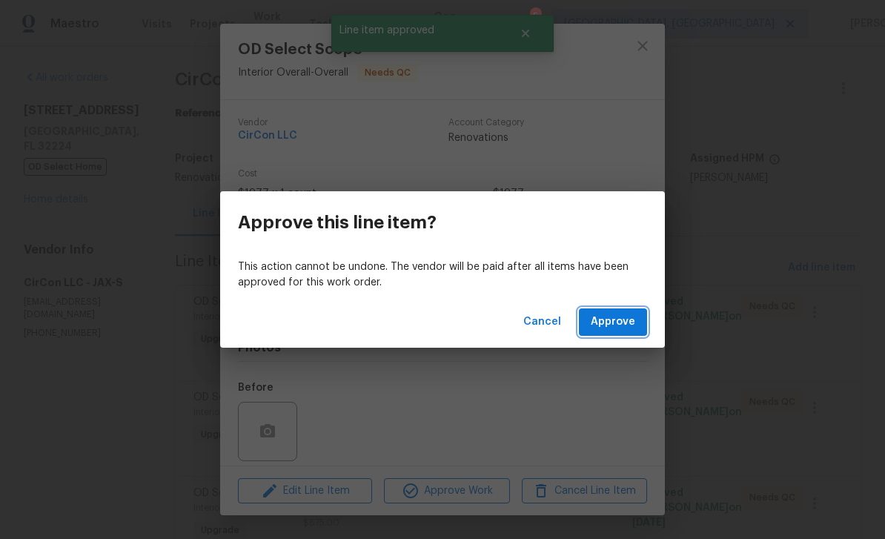
click at [615, 321] on span "Approve" at bounding box center [613, 322] width 44 height 19
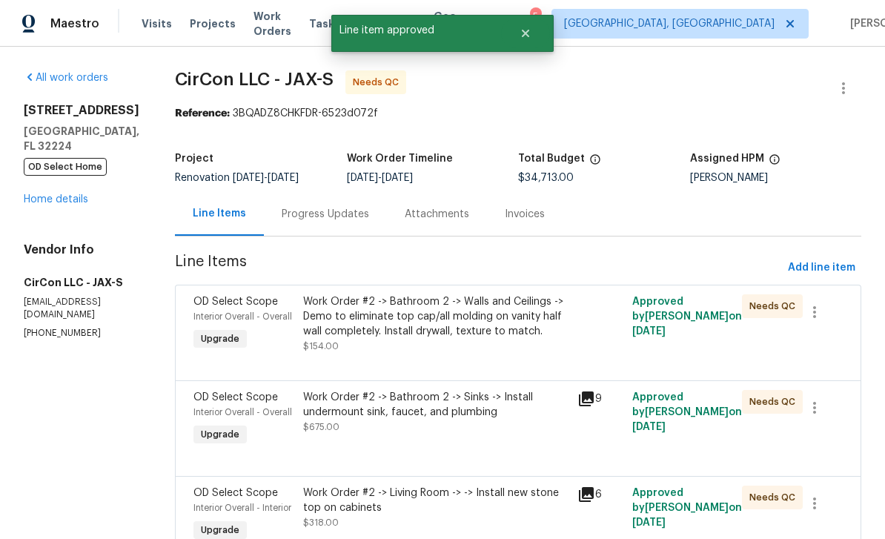
click at [228, 302] on span "OD Select Scope" at bounding box center [235, 302] width 85 height 10
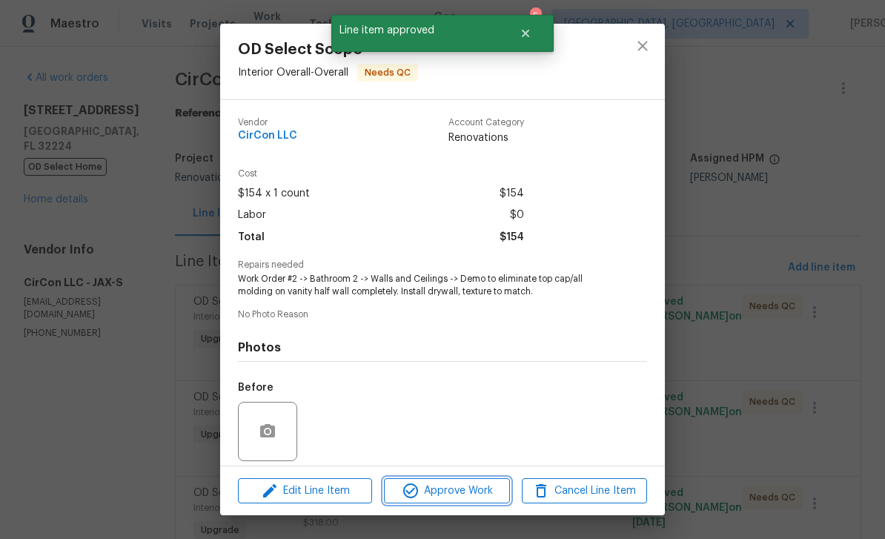
click at [465, 484] on span "Approve Work" at bounding box center [446, 491] width 116 height 19
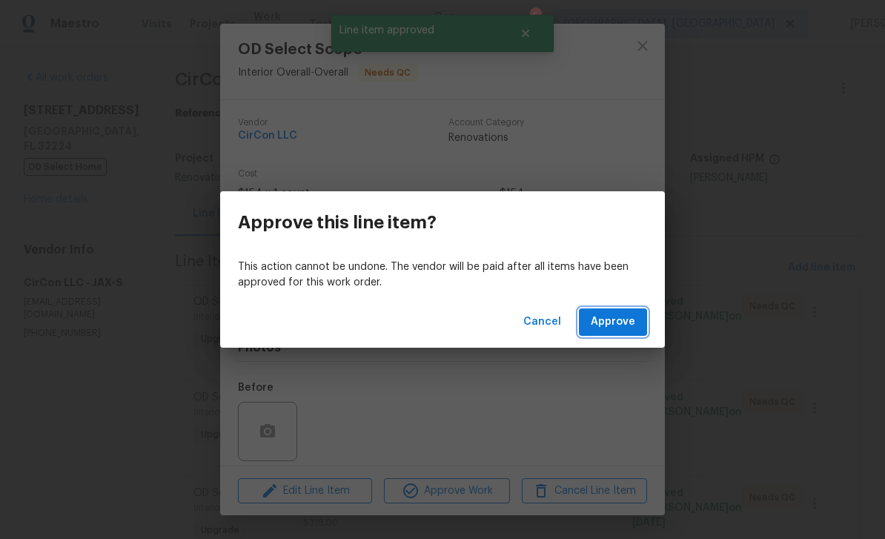
click at [609, 322] on span "Approve" at bounding box center [613, 322] width 44 height 19
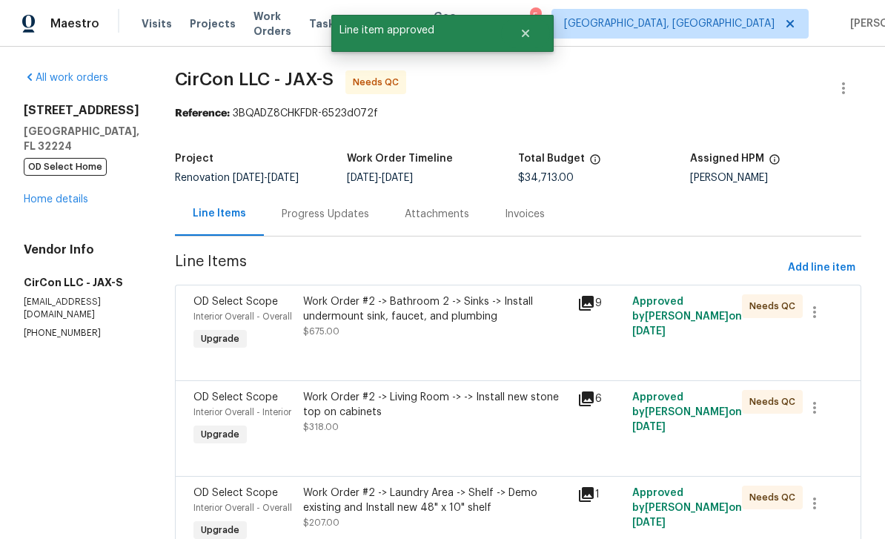
click at [236, 315] on span "Interior Overall - Overall" at bounding box center [242, 316] width 99 height 9
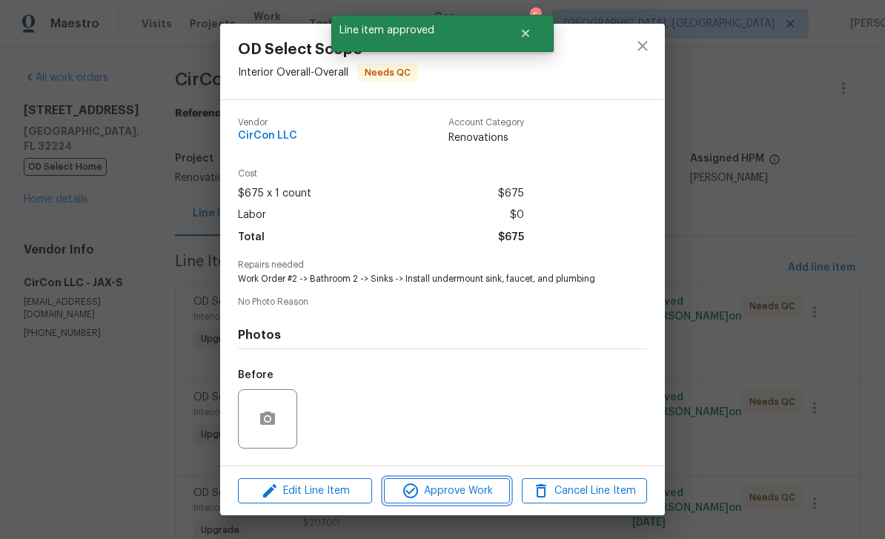
click at [461, 489] on span "Approve Work" at bounding box center [446, 491] width 116 height 19
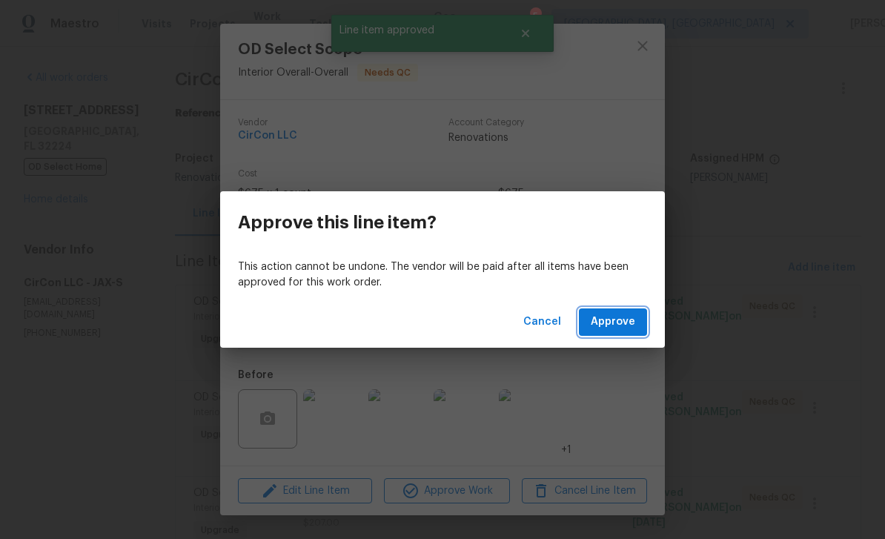
click at [626, 328] on span "Approve" at bounding box center [613, 322] width 44 height 19
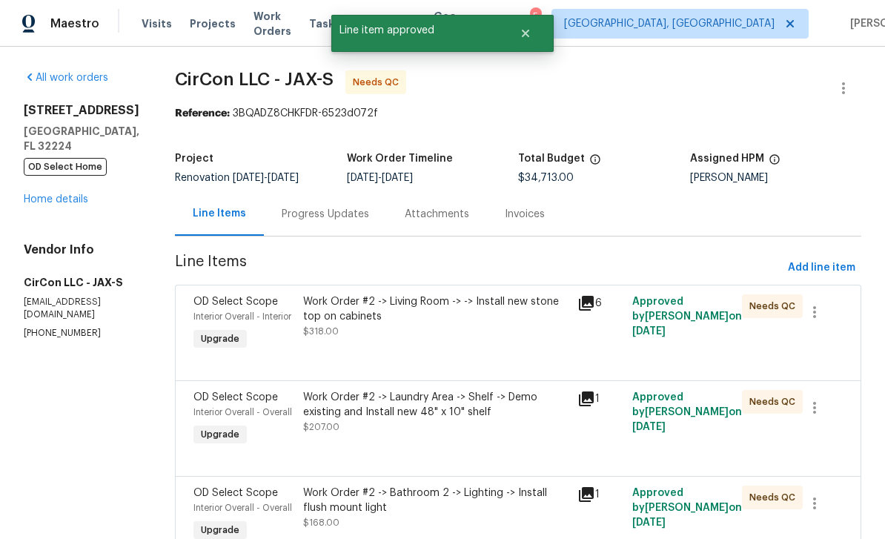
click at [231, 308] on div "OD Select Scope" at bounding box center [243, 301] width 101 height 15
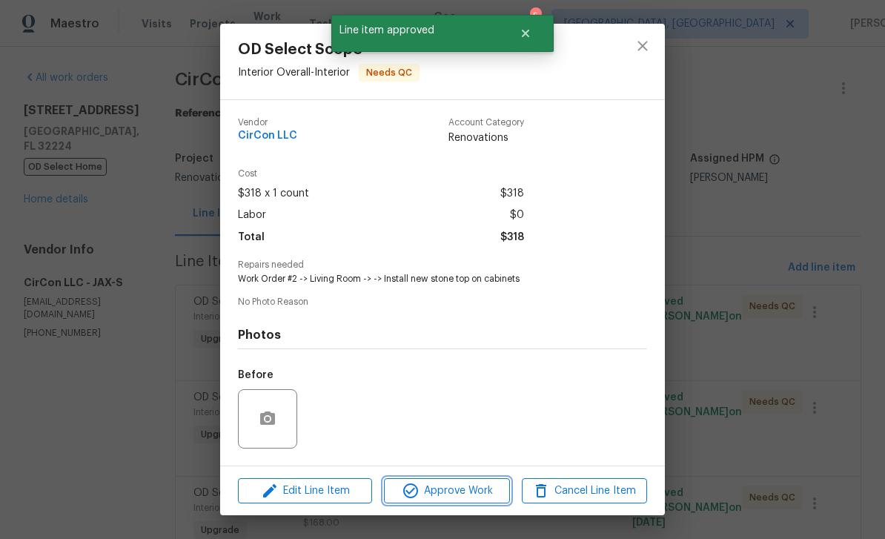
click at [457, 489] on span "Approve Work" at bounding box center [446, 491] width 116 height 19
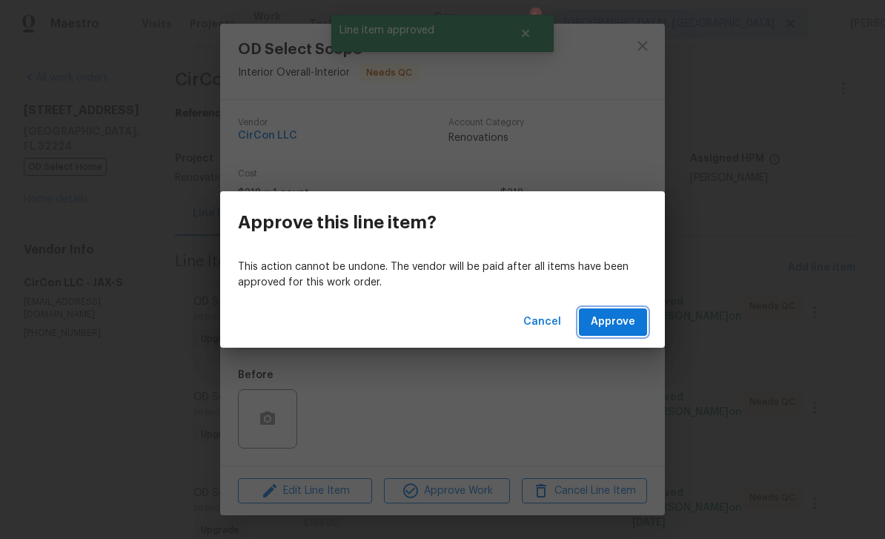
click at [625, 313] on span "Approve" at bounding box center [613, 322] width 44 height 19
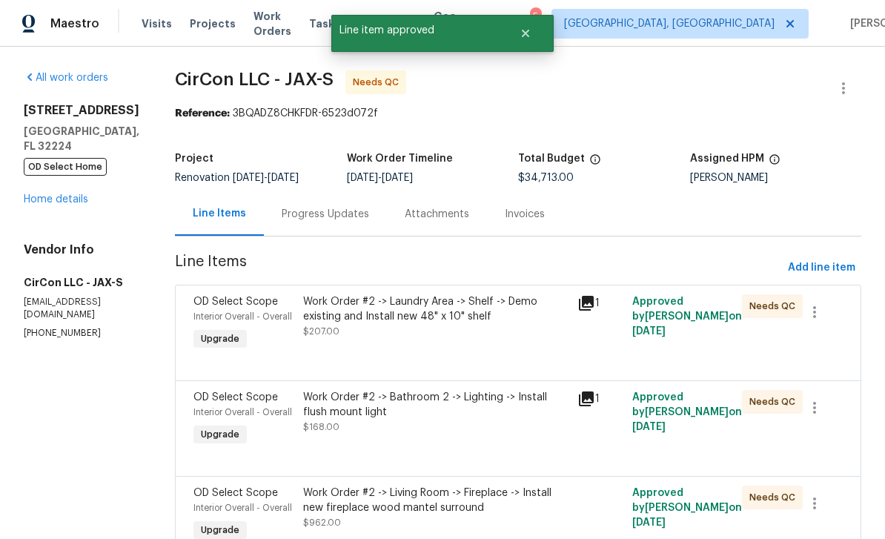
click at [239, 311] on div "Interior Overall - Overall" at bounding box center [243, 316] width 101 height 15
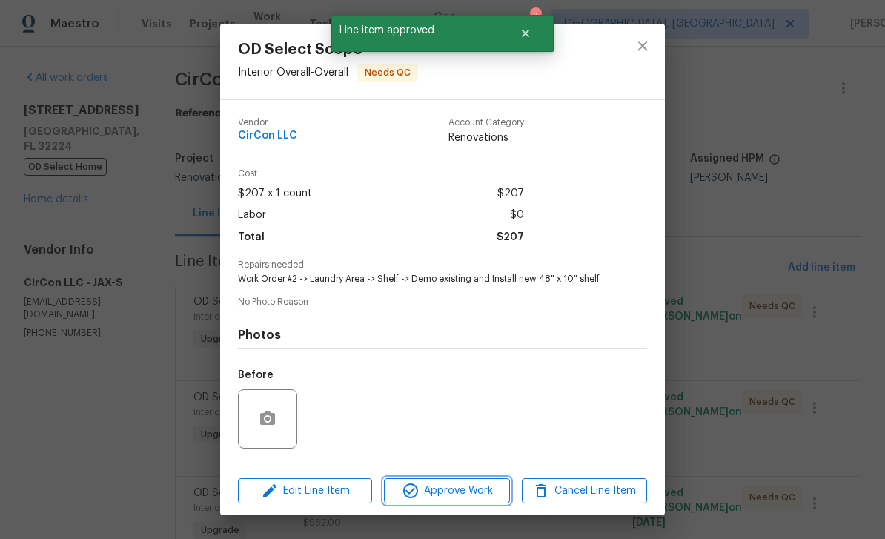
click at [477, 482] on span "Approve Work" at bounding box center [446, 491] width 116 height 19
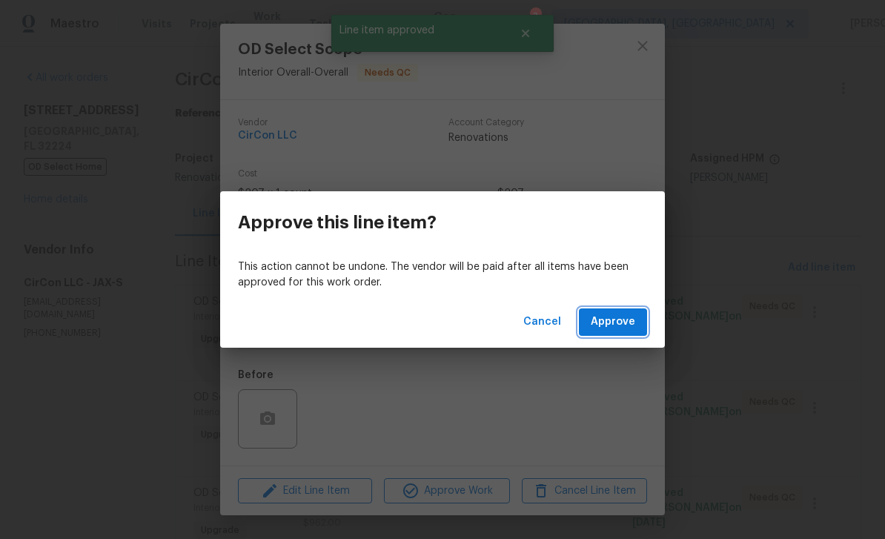
click at [628, 309] on button "Approve" at bounding box center [613, 321] width 68 height 27
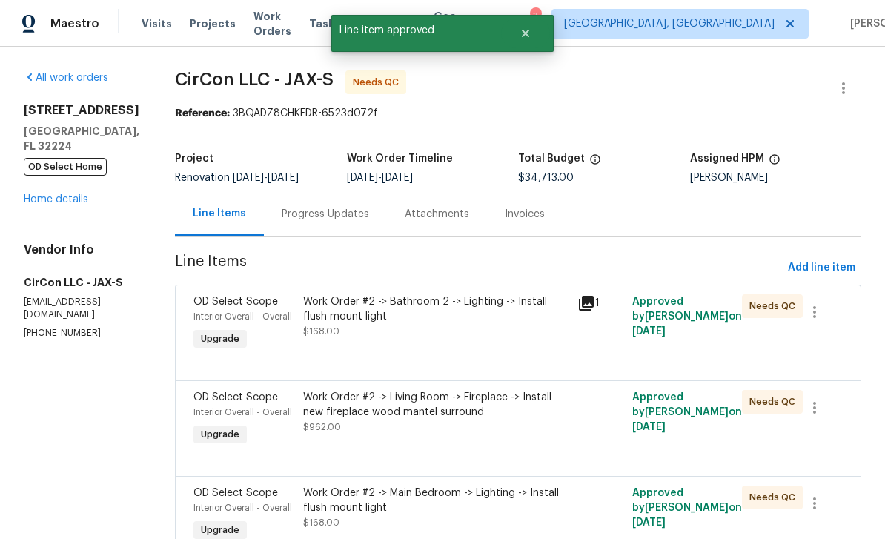
click at [228, 311] on div "Interior Overall - Overall" at bounding box center [243, 316] width 101 height 15
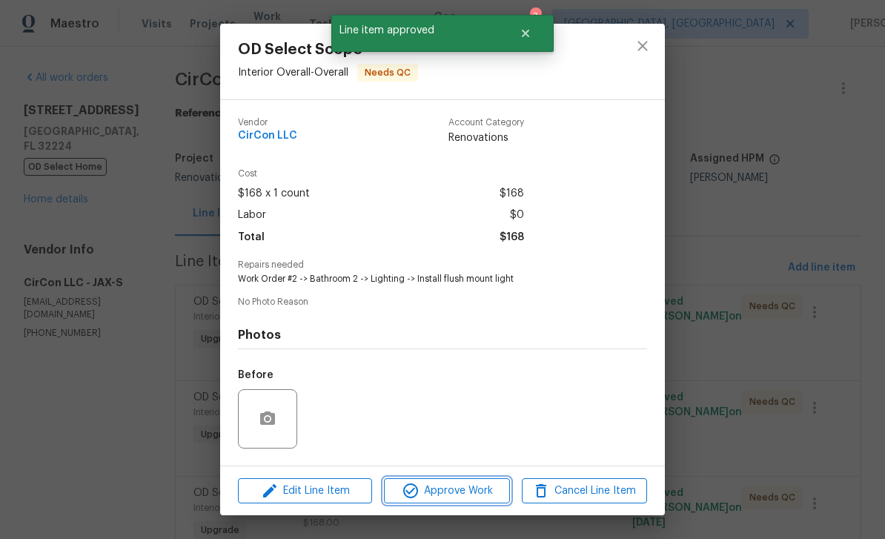
click at [455, 486] on span "Approve Work" at bounding box center [446, 491] width 116 height 19
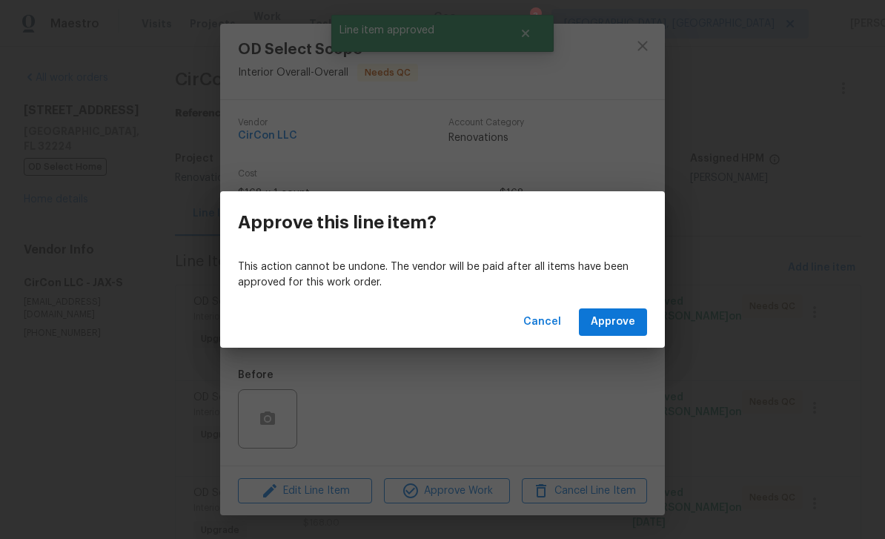
click at [624, 328] on span "Approve" at bounding box center [613, 322] width 44 height 19
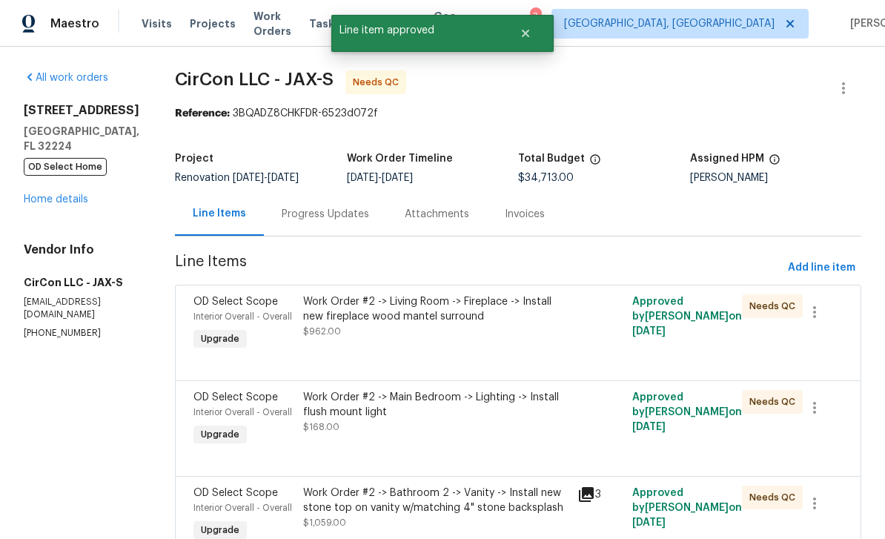
click at [229, 310] on div "Interior Overall - Overall" at bounding box center [243, 316] width 101 height 15
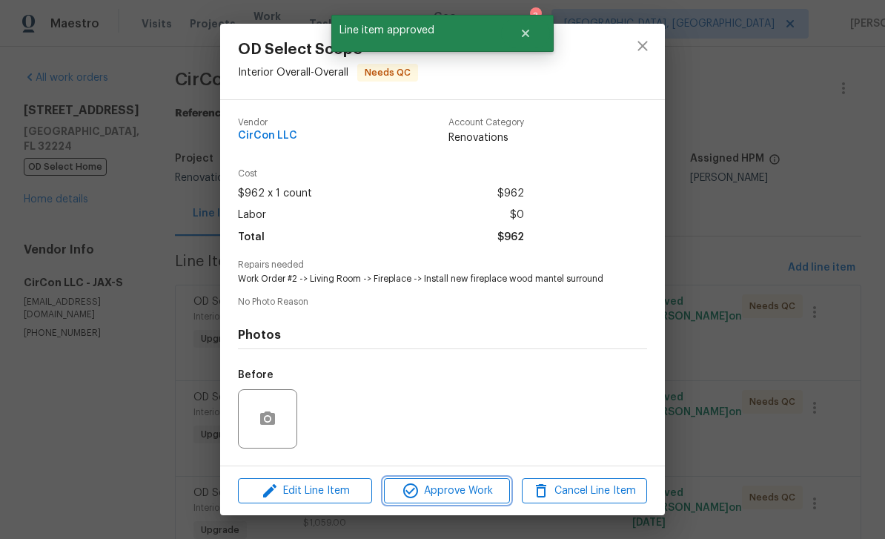
click at [462, 485] on span "Approve Work" at bounding box center [446, 491] width 116 height 19
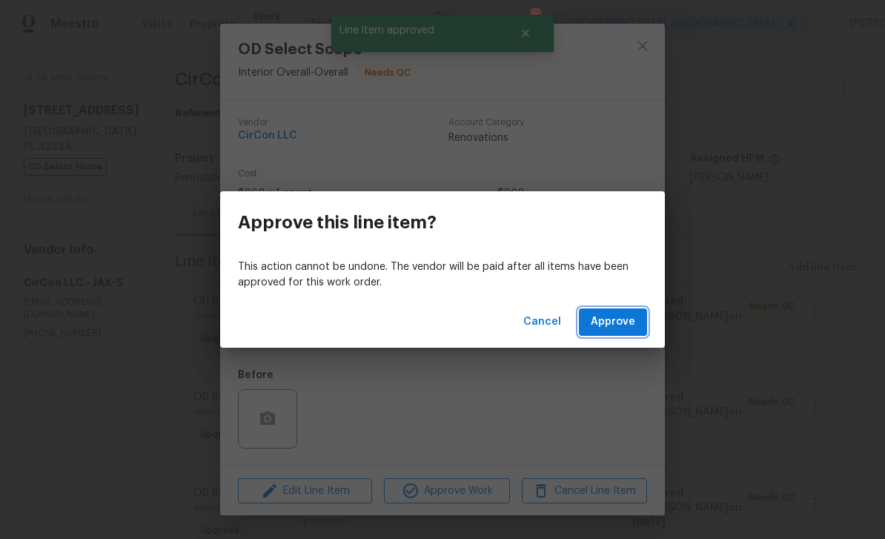
click at [622, 319] on span "Approve" at bounding box center [613, 322] width 44 height 19
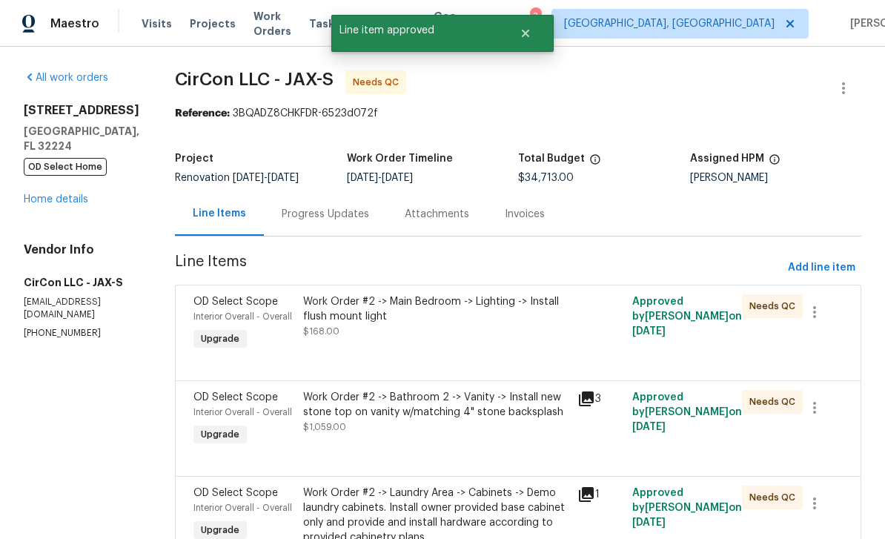
click at [231, 314] on span "Interior Overall - Overall" at bounding box center [242, 316] width 99 height 9
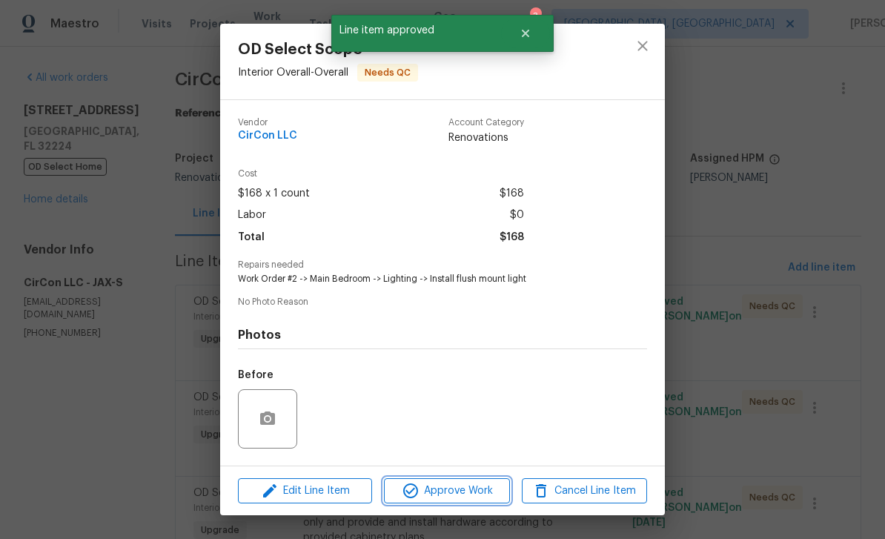
click at [471, 488] on span "Approve Work" at bounding box center [446, 491] width 116 height 19
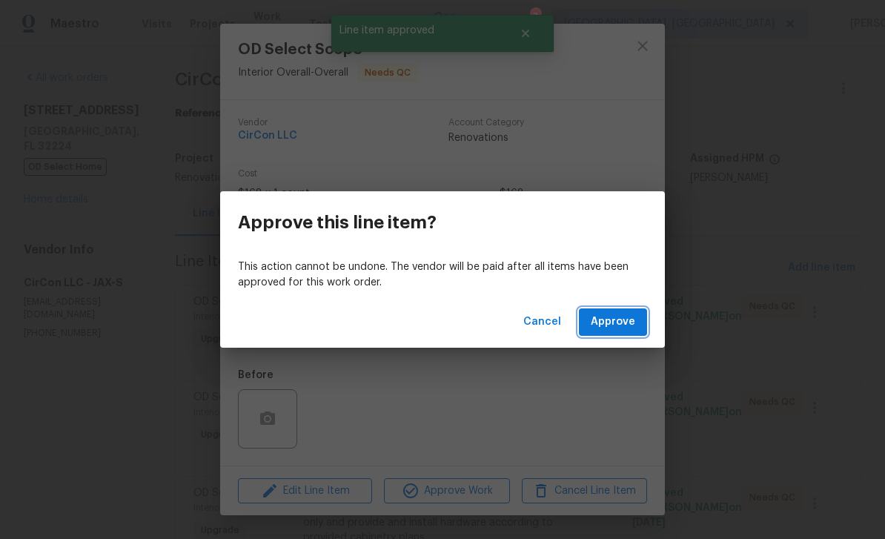
click at [614, 311] on button "Approve" at bounding box center [613, 321] width 68 height 27
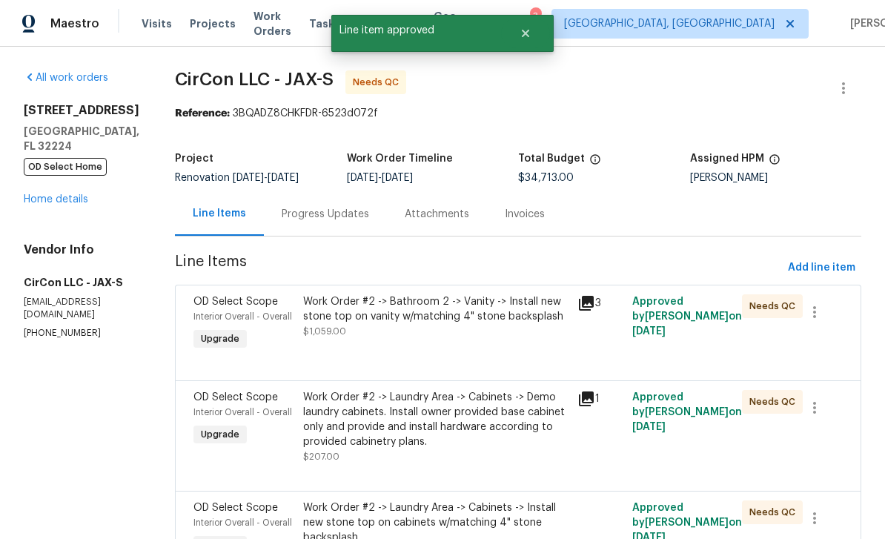
click at [239, 306] on span "OD Select Scope" at bounding box center [235, 302] width 85 height 10
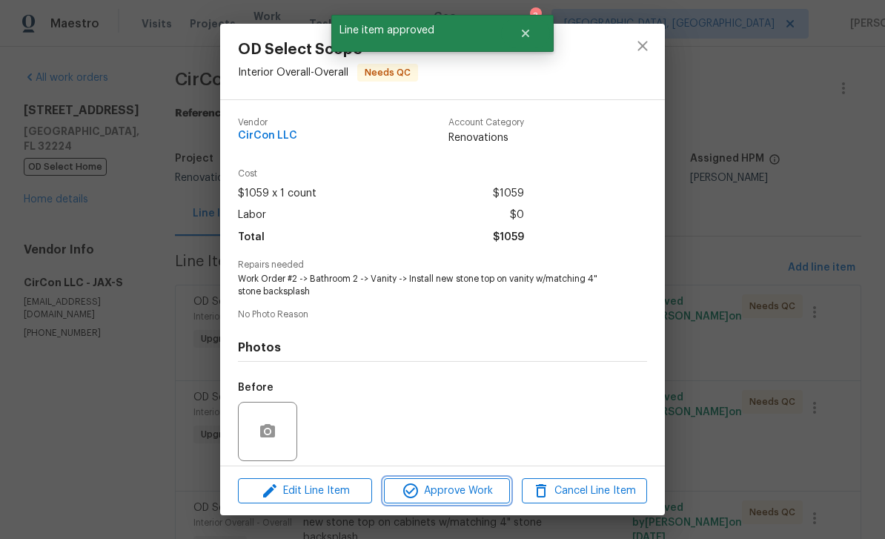
click at [473, 483] on span "Approve Work" at bounding box center [446, 491] width 116 height 19
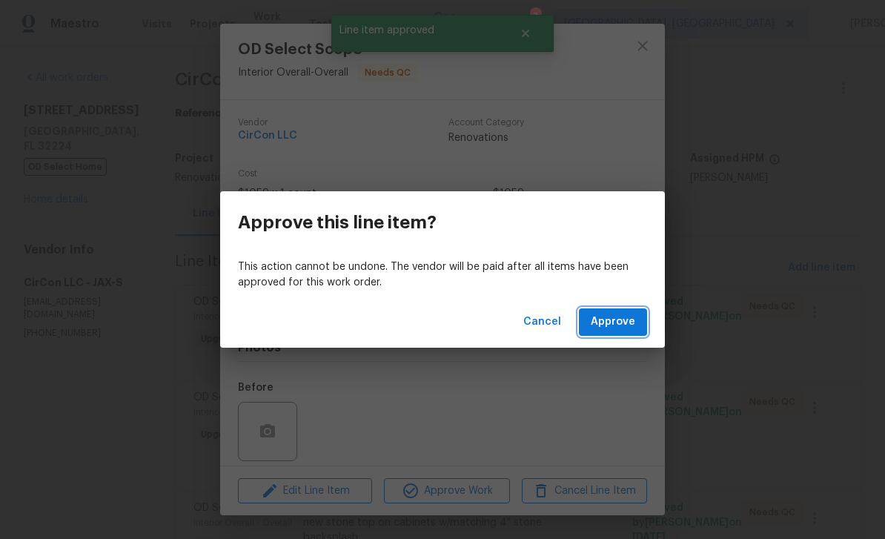
click at [623, 314] on span "Approve" at bounding box center [613, 322] width 44 height 19
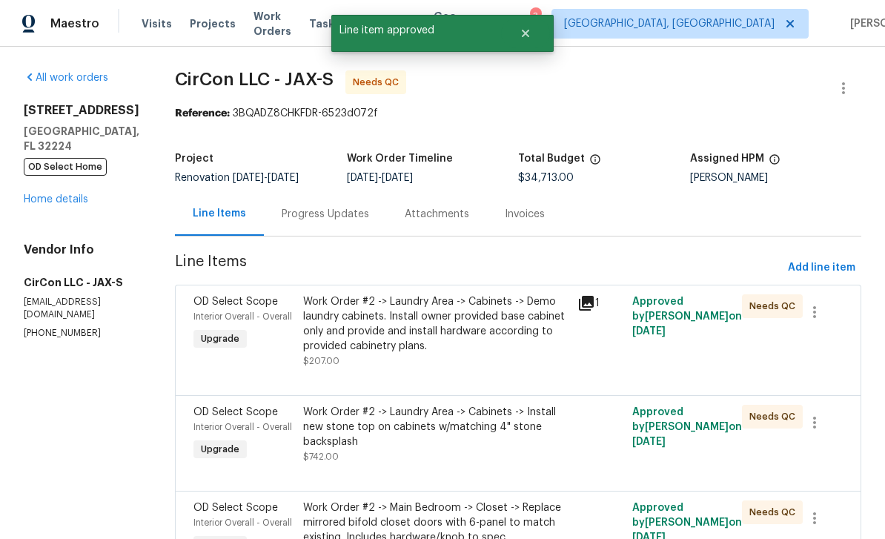
click at [218, 304] on span "OD Select Scope" at bounding box center [235, 302] width 85 height 10
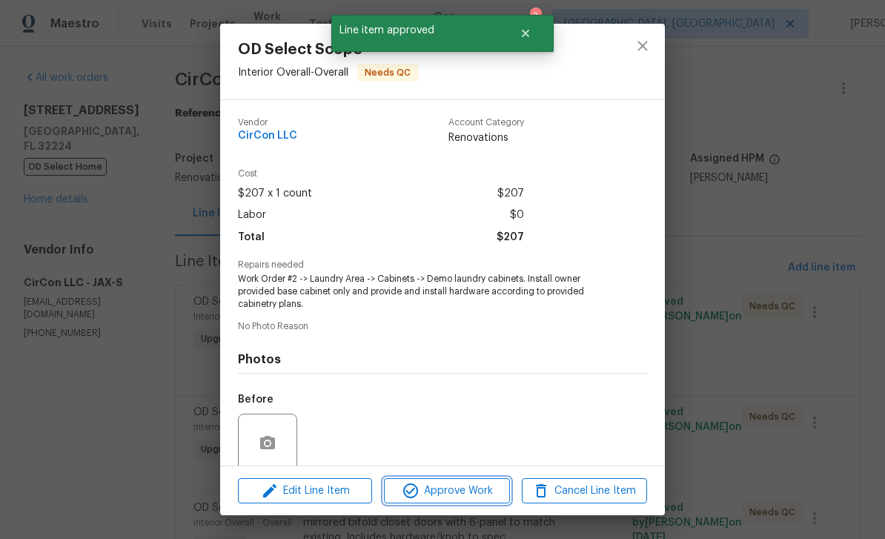
click at [461, 479] on button "Approve Work" at bounding box center [446, 491] width 125 height 26
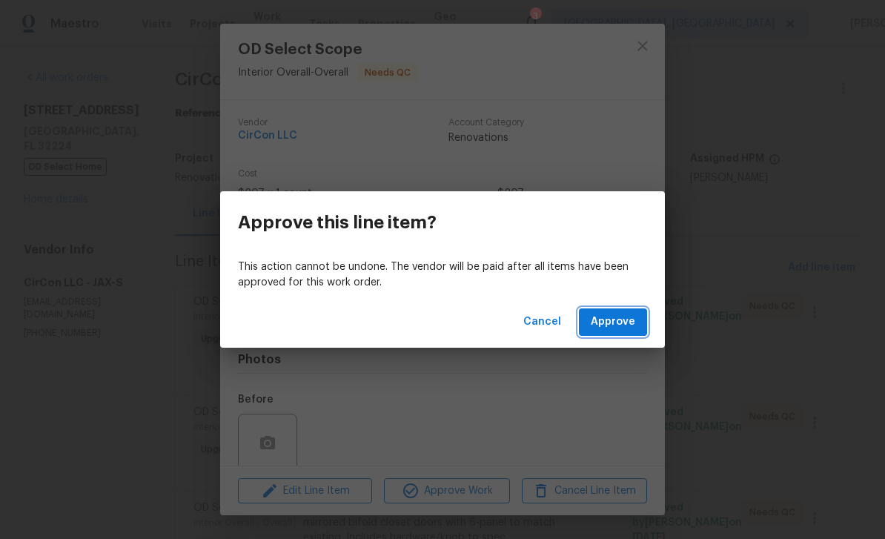
click at [625, 316] on span "Approve" at bounding box center [613, 322] width 44 height 19
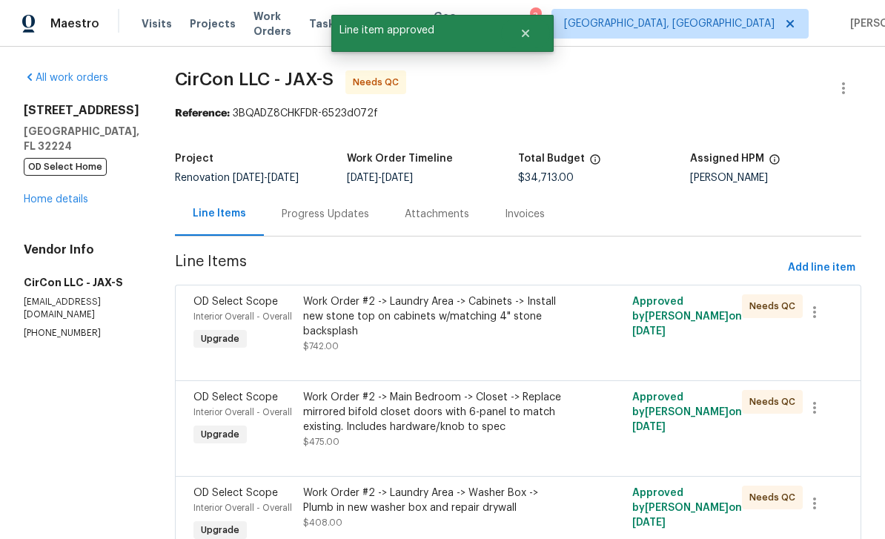
click at [202, 318] on span "Interior Overall - Overall" at bounding box center [242, 316] width 99 height 9
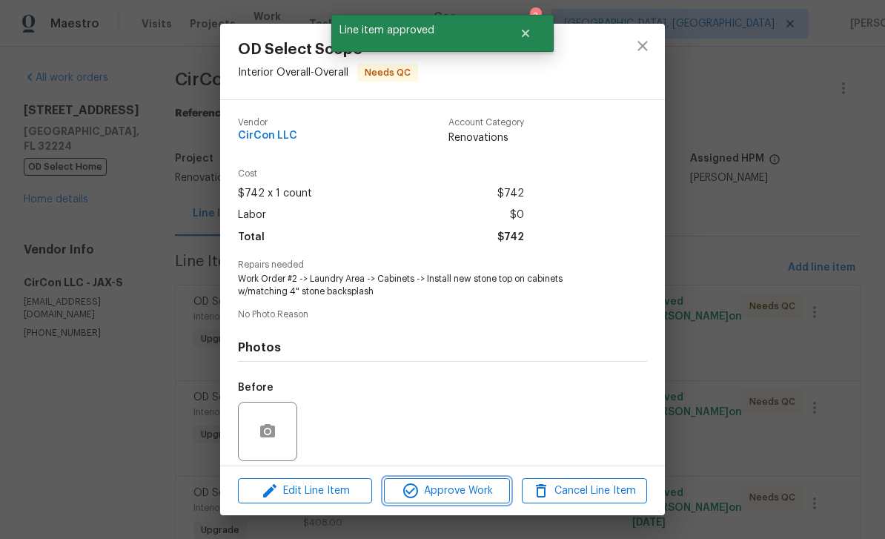
click at [467, 485] on span "Approve Work" at bounding box center [446, 491] width 116 height 19
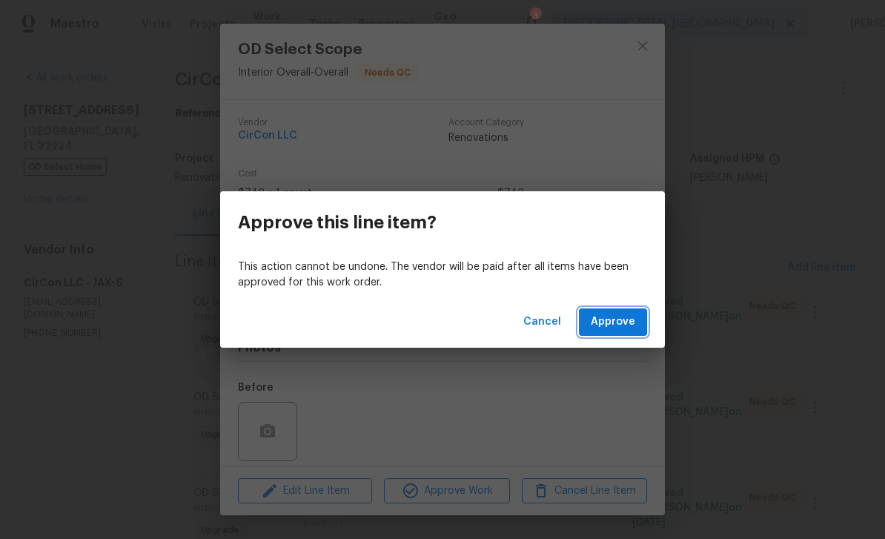
click at [618, 319] on span "Approve" at bounding box center [613, 322] width 44 height 19
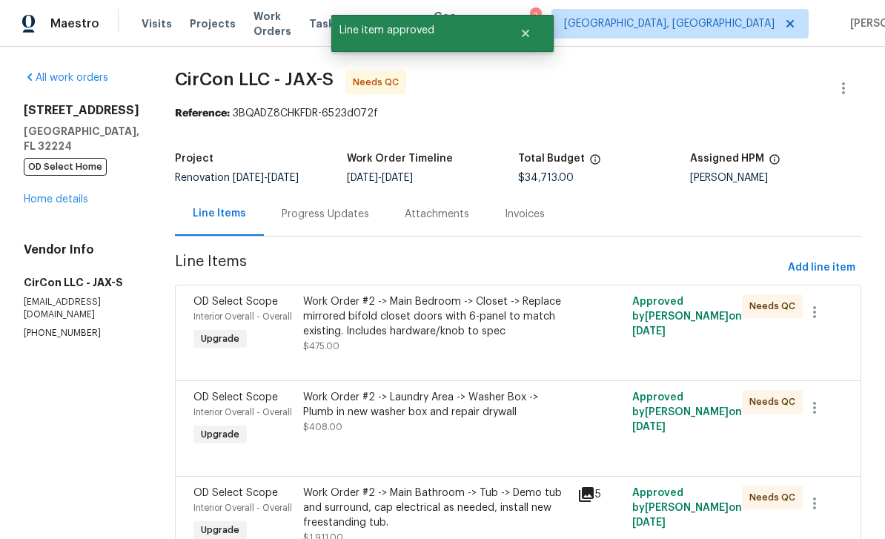
click at [212, 302] on span "OD Select Scope" at bounding box center [235, 302] width 85 height 10
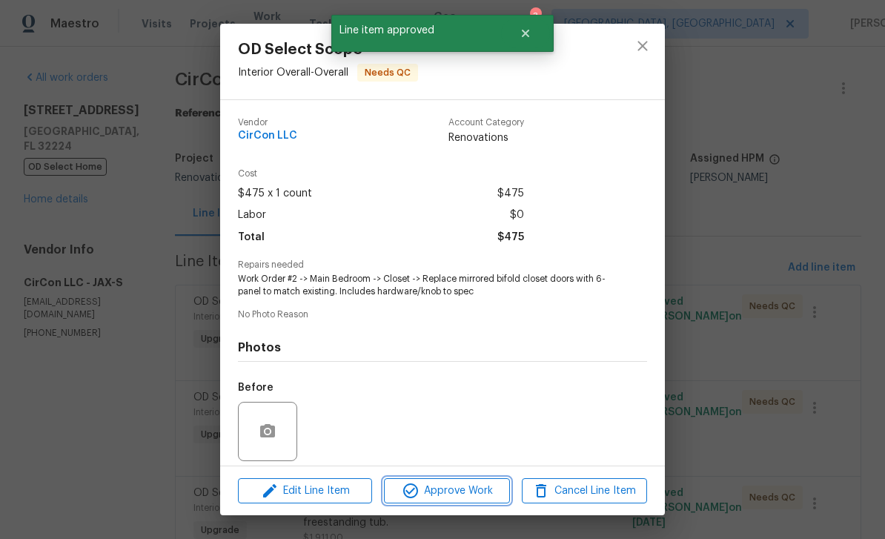
click at [458, 496] on span "Approve Work" at bounding box center [446, 491] width 116 height 19
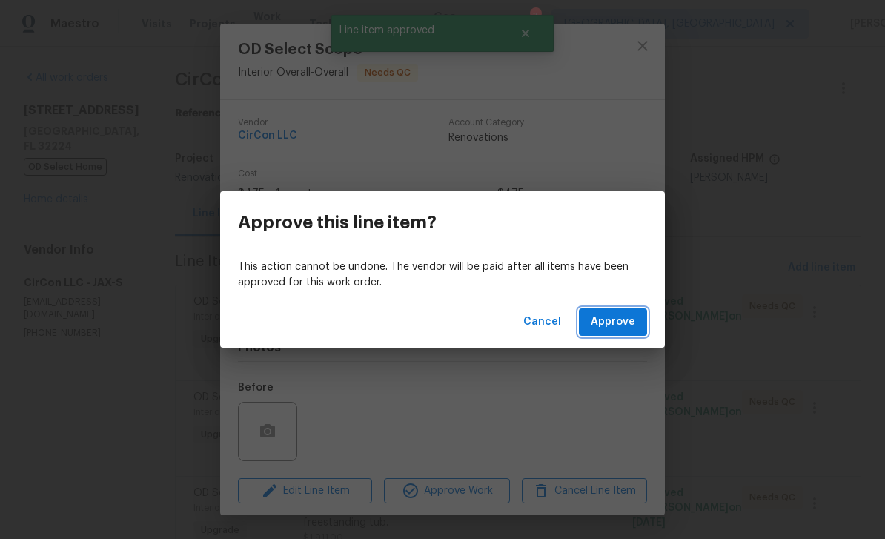
click at [623, 316] on span "Approve" at bounding box center [613, 322] width 44 height 19
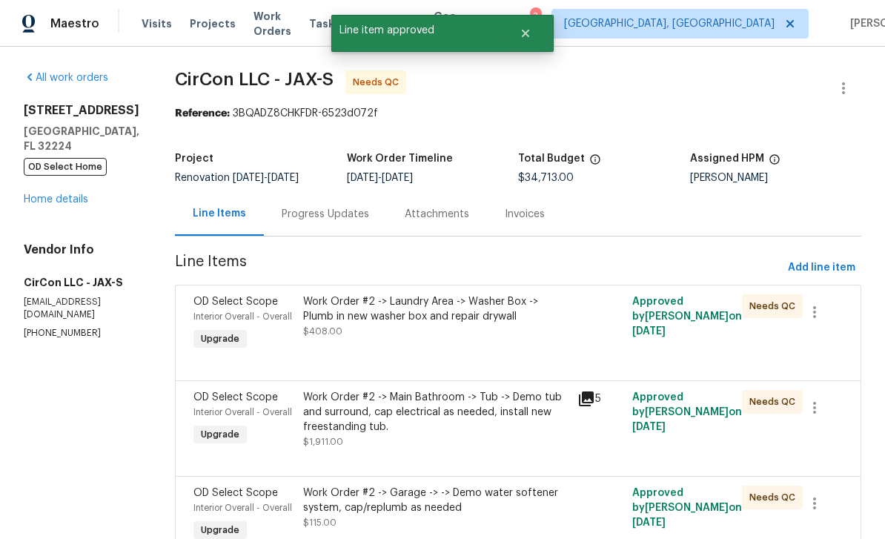
click at [211, 308] on div "OD Select Scope" at bounding box center [243, 301] width 101 height 15
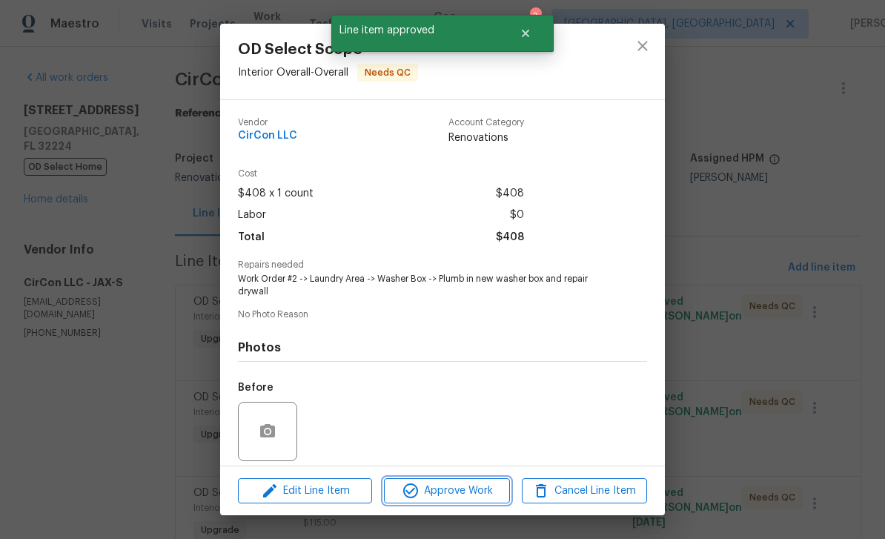
click at [460, 486] on span "Approve Work" at bounding box center [446, 491] width 116 height 19
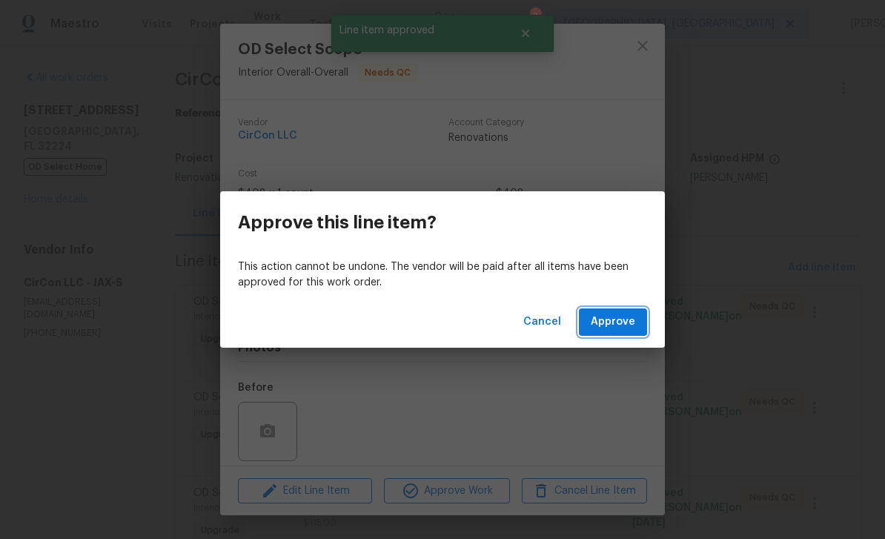
click at [618, 323] on span "Approve" at bounding box center [613, 322] width 44 height 19
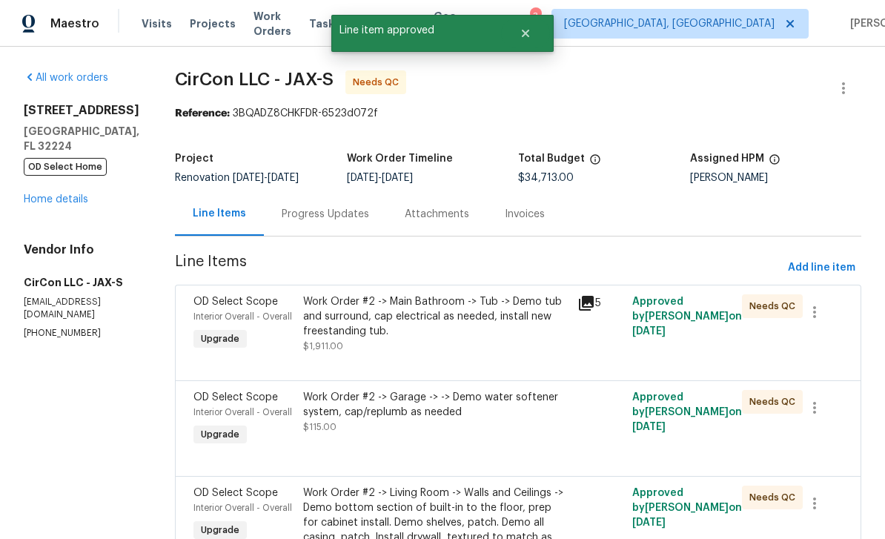
click at [199, 310] on div "Interior Overall - Overall" at bounding box center [243, 316] width 101 height 15
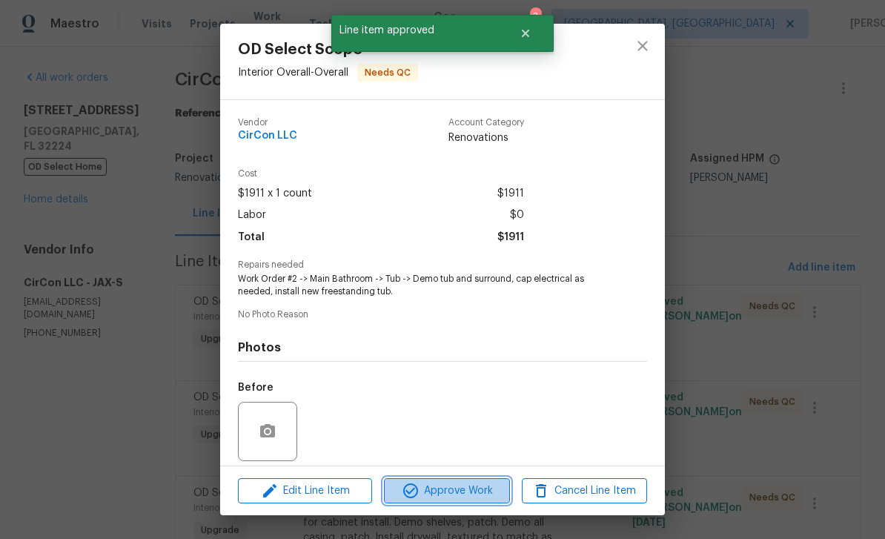
click at [460, 491] on span "Approve Work" at bounding box center [446, 491] width 116 height 19
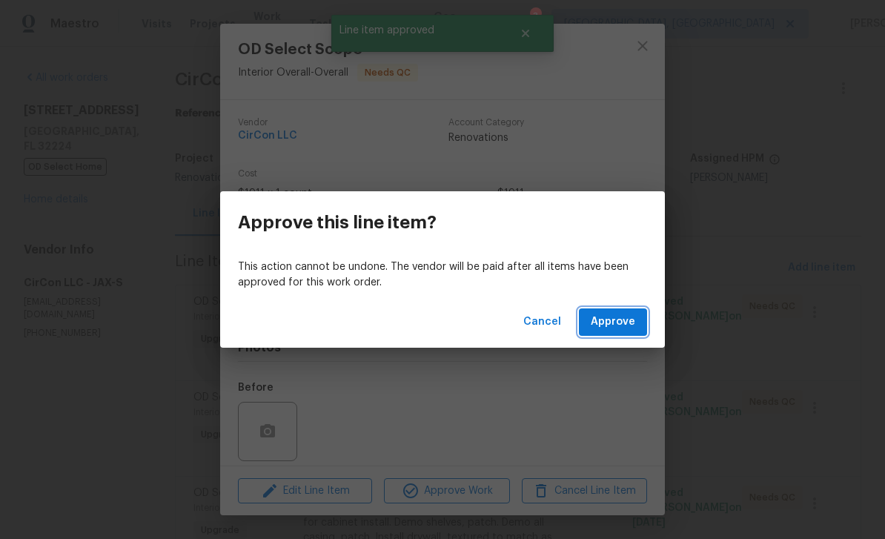
click at [635, 325] on button "Approve" at bounding box center [613, 321] width 68 height 27
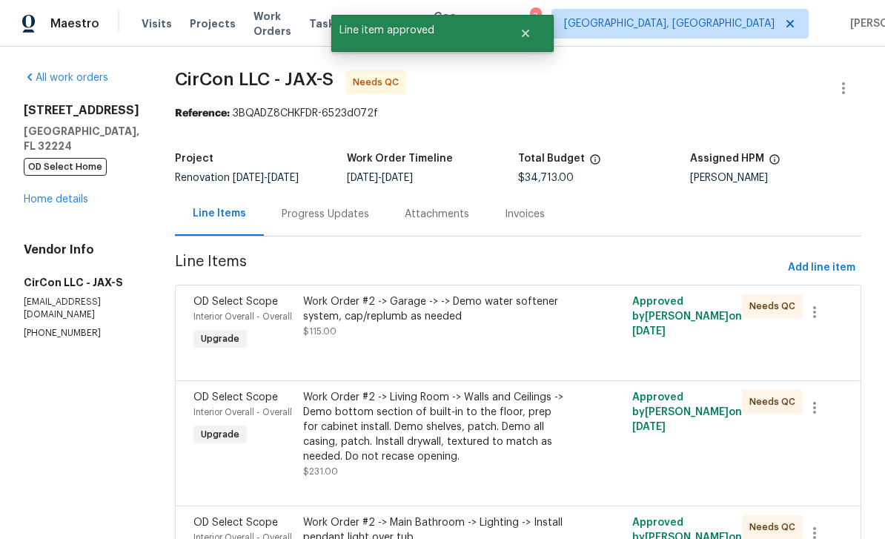
click at [202, 314] on span "Interior Overall - Overall" at bounding box center [242, 316] width 99 height 9
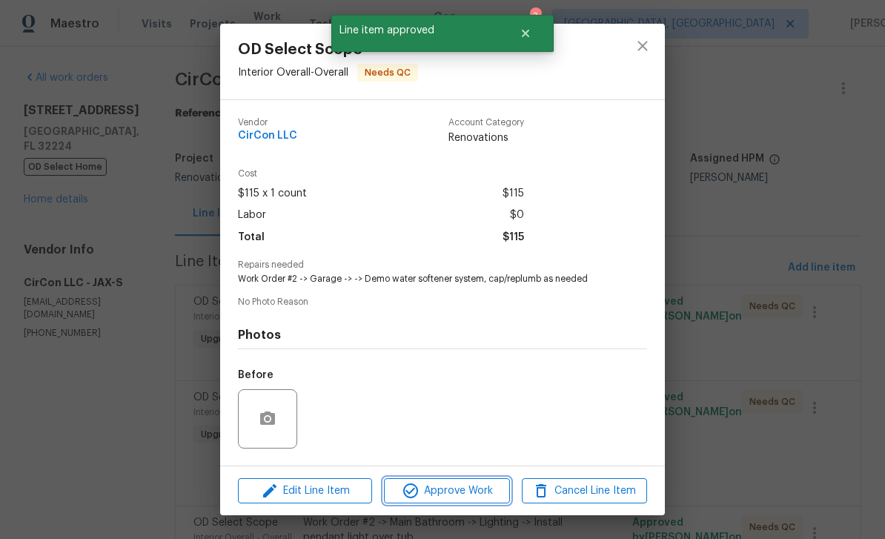
click at [456, 487] on span "Approve Work" at bounding box center [446, 491] width 116 height 19
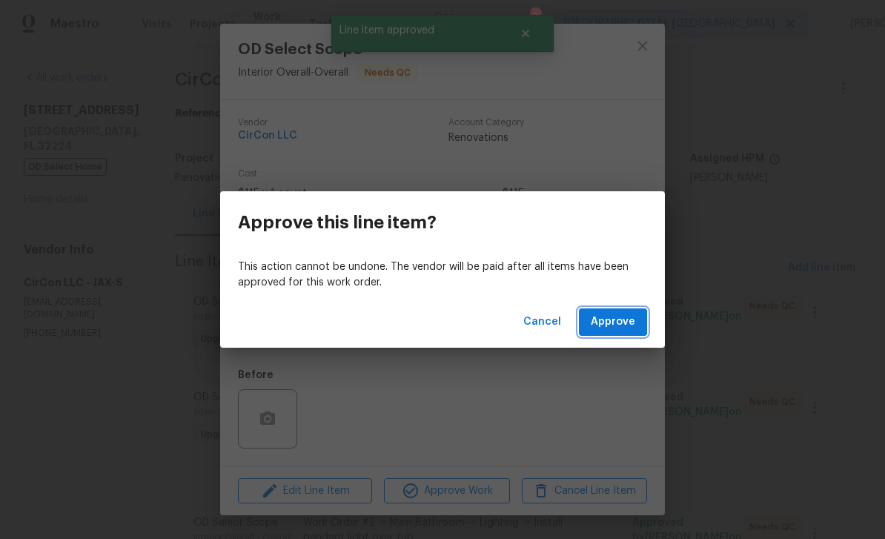
click at [626, 319] on span "Approve" at bounding box center [613, 322] width 44 height 19
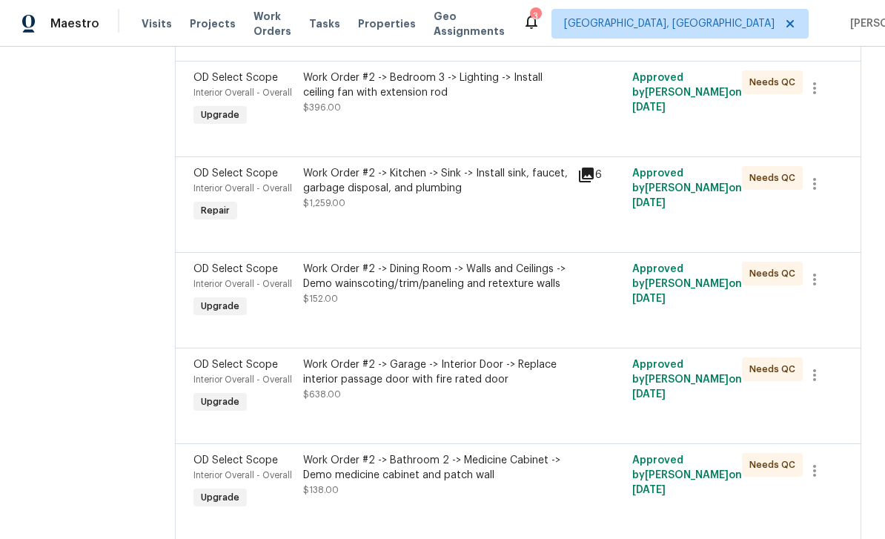
scroll to position [3444, 0]
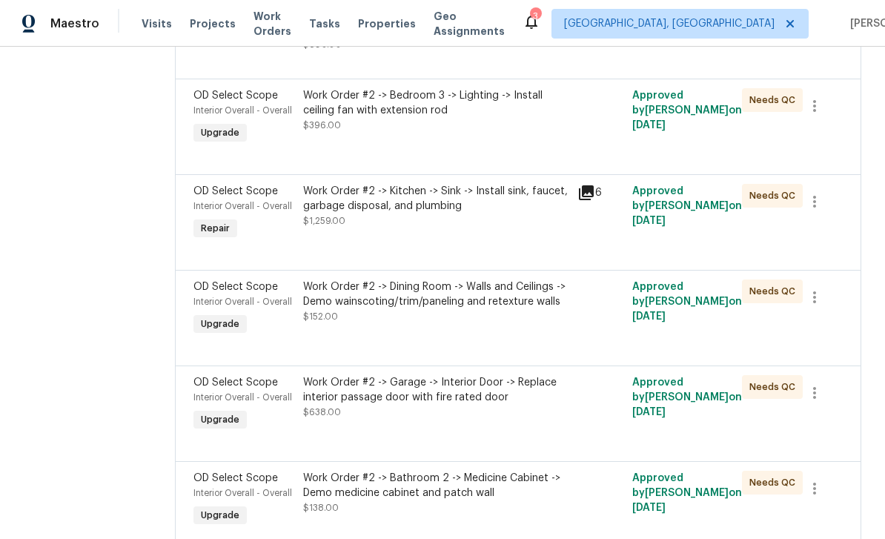
click at [218, 199] on div "Interior Overall - Overall" at bounding box center [243, 206] width 101 height 15
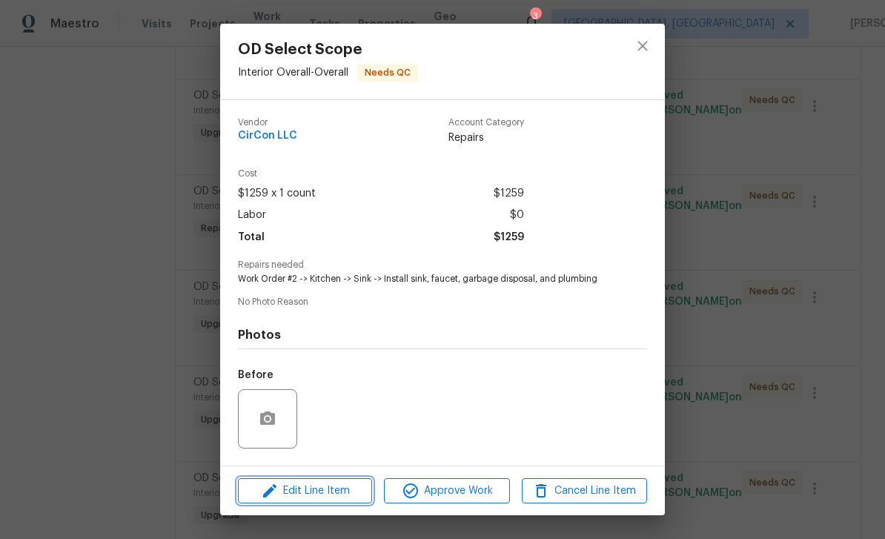
click at [325, 486] on span "Edit Line Item" at bounding box center [304, 491] width 125 height 19
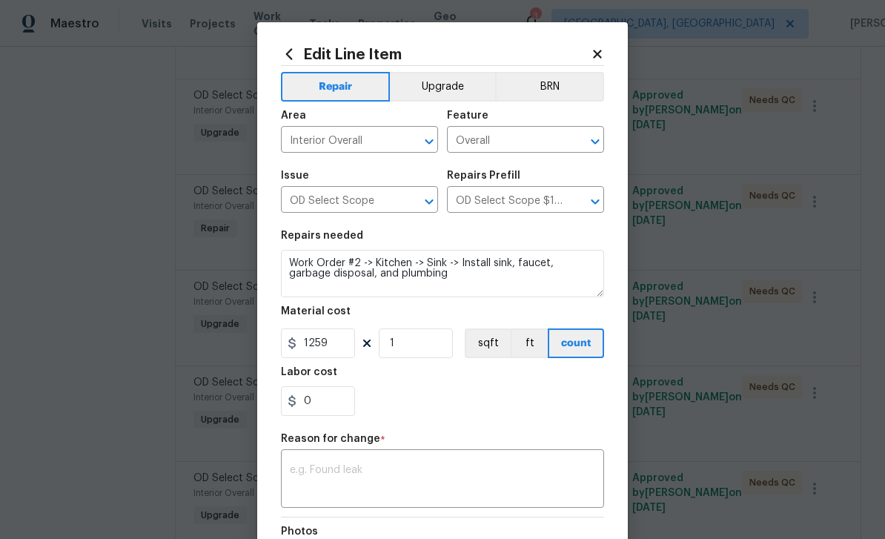
click at [456, 87] on button "Upgrade" at bounding box center [443, 87] width 106 height 30
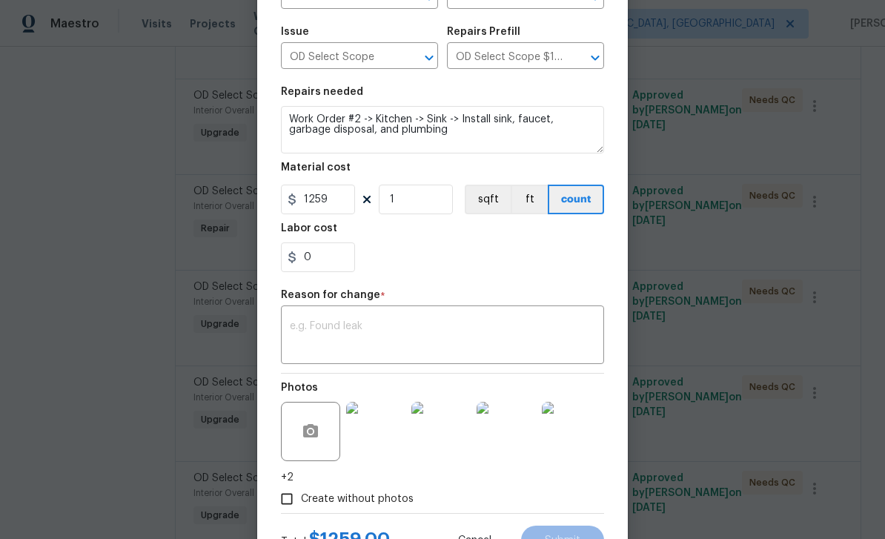
scroll to position [147, 0]
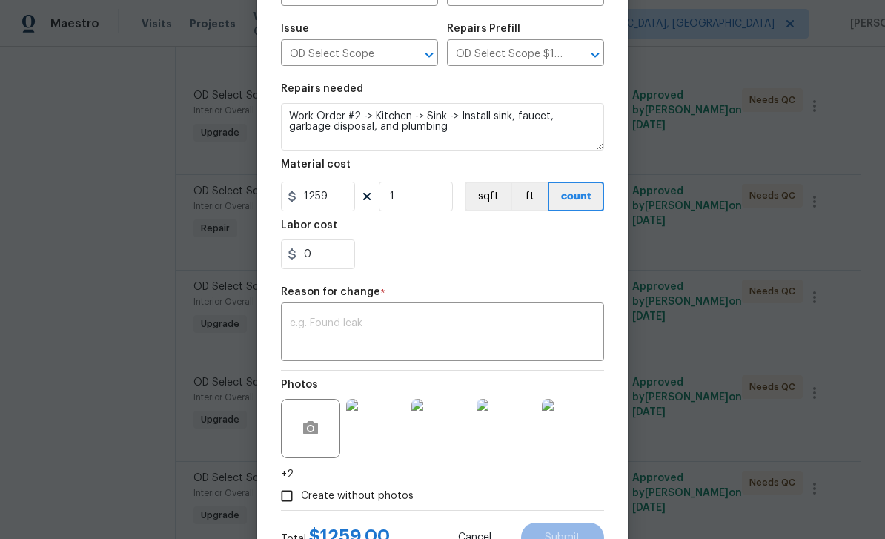
click at [469, 332] on textarea at bounding box center [442, 333] width 305 height 31
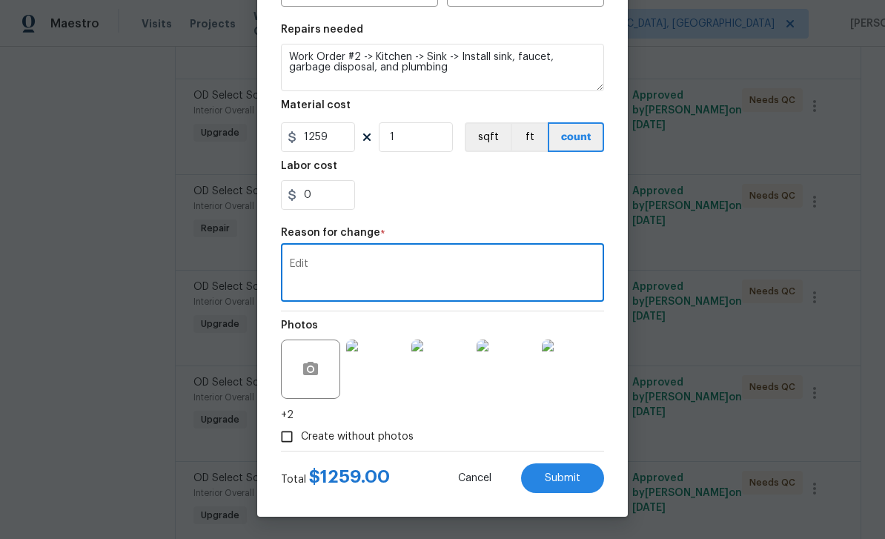
scroll to position [209, 0]
type textarea "Edit"
click at [568, 477] on span "Submit" at bounding box center [563, 478] width 36 height 11
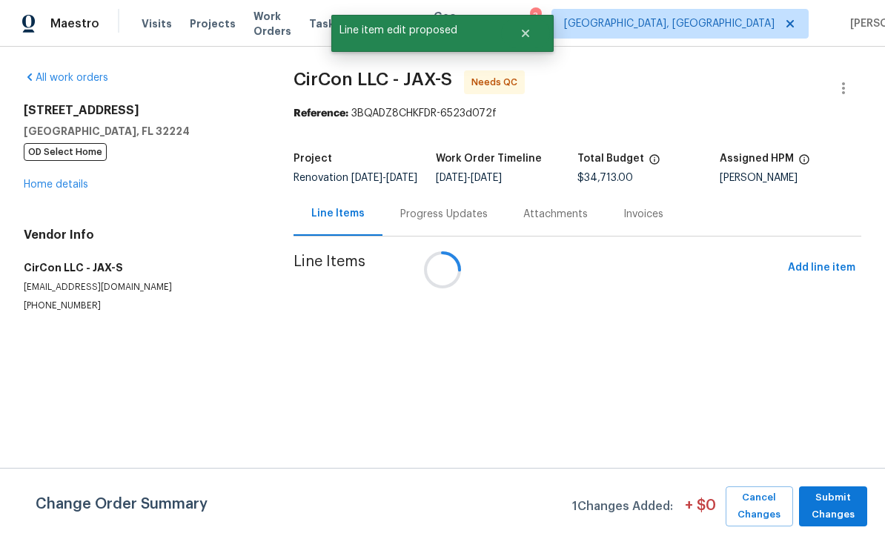
scroll to position [0, 0]
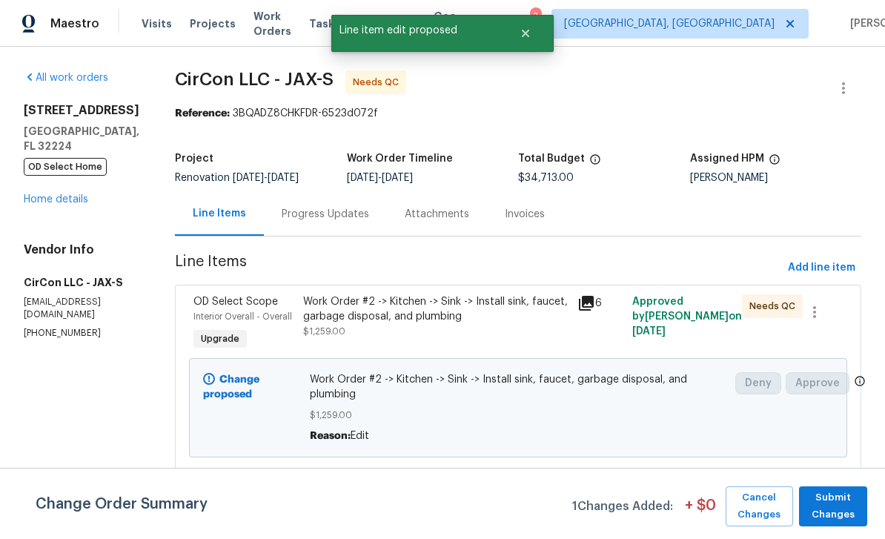
click at [222, 305] on span "OD Select Scope" at bounding box center [235, 302] width 85 height 10
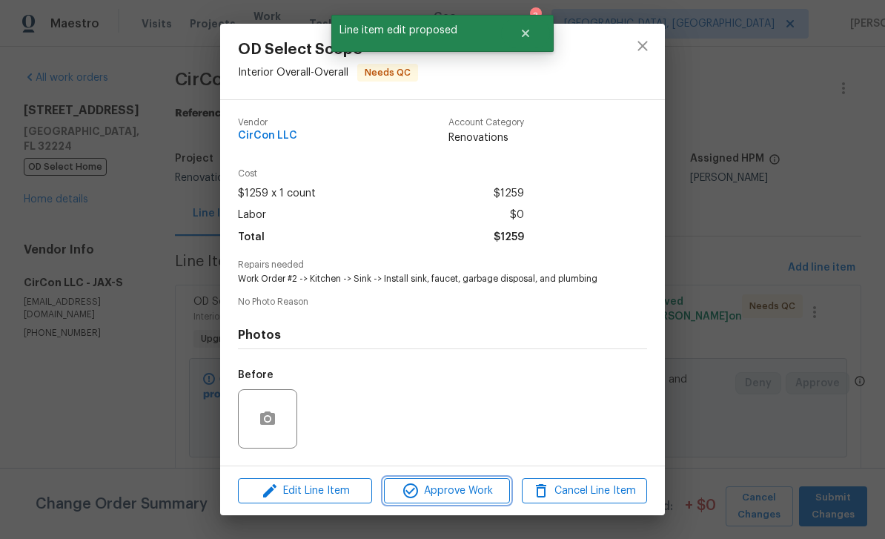
click at [461, 487] on span "Approve Work" at bounding box center [446, 491] width 116 height 19
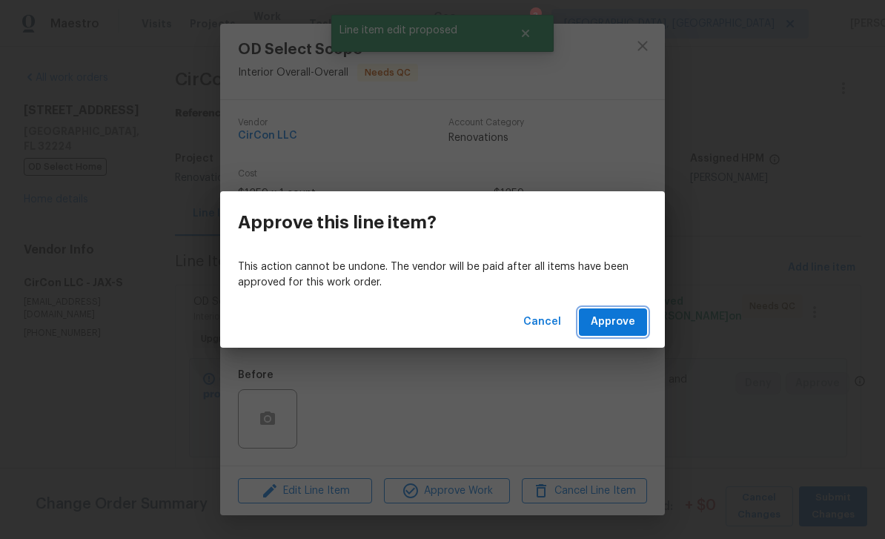
click at [613, 328] on span "Approve" at bounding box center [613, 322] width 44 height 19
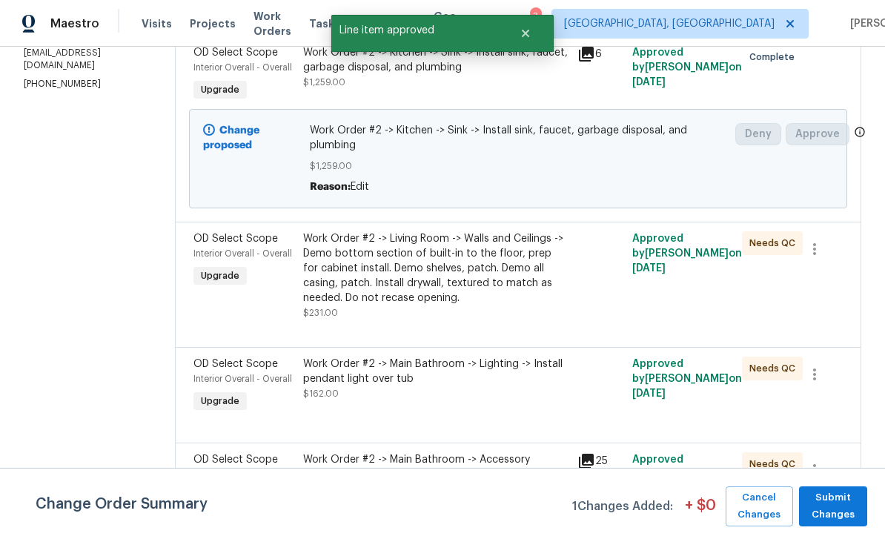
scroll to position [275, 0]
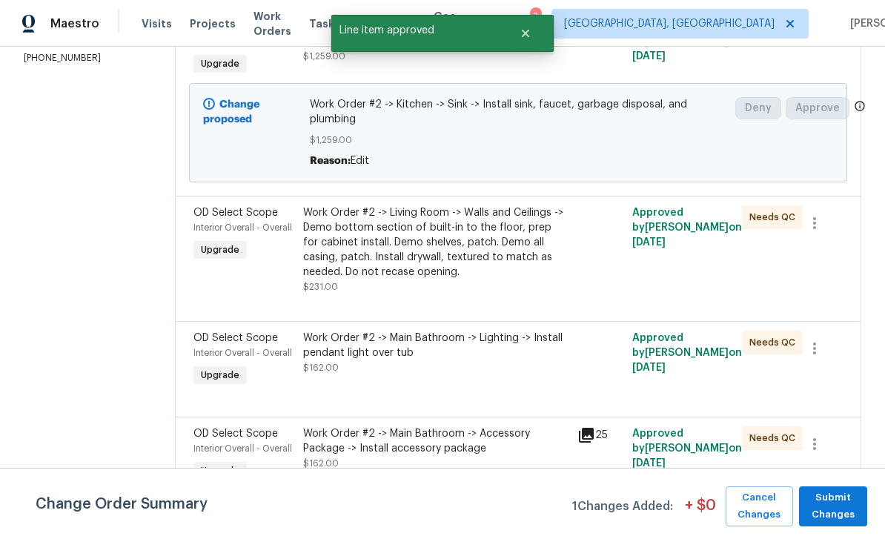
click at [211, 219] on div "OD Select Scope" at bounding box center [243, 212] width 101 height 15
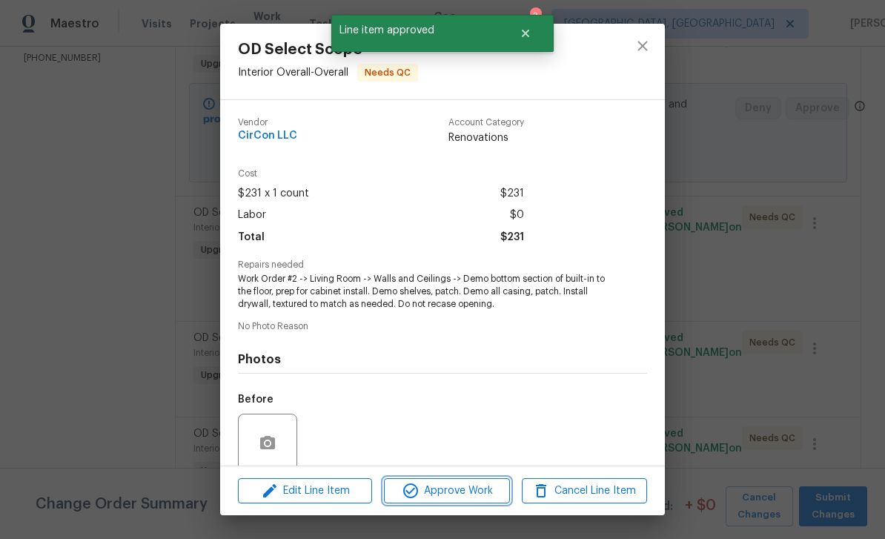
click at [451, 482] on span "Approve Work" at bounding box center [446, 491] width 116 height 19
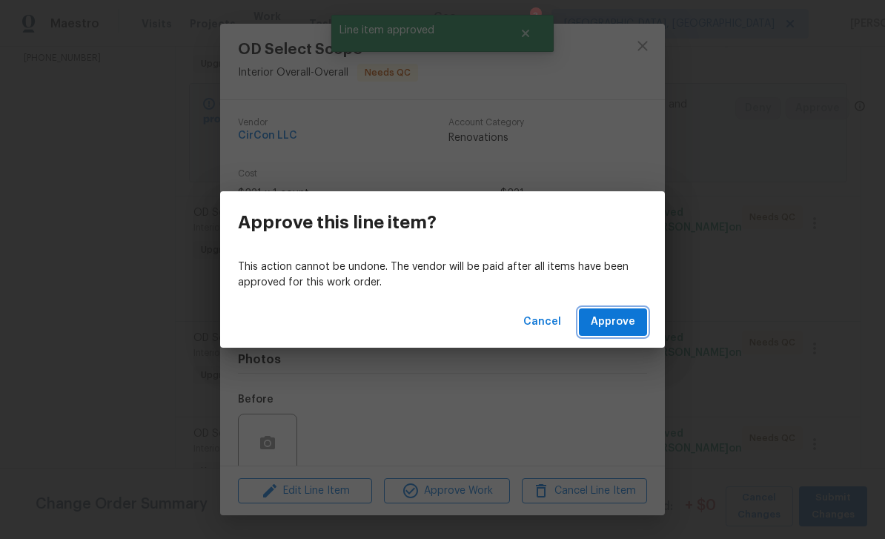
click at [612, 325] on span "Approve" at bounding box center [613, 322] width 44 height 19
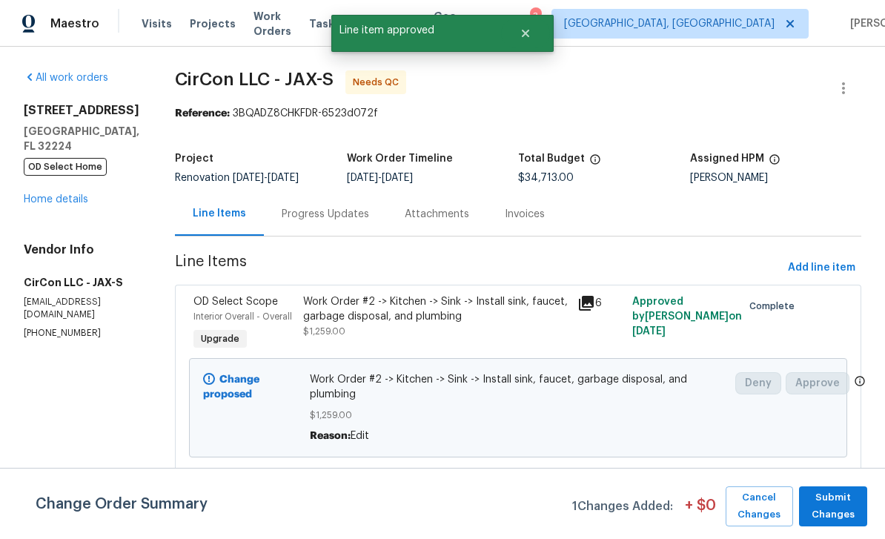
scroll to position [337, 0]
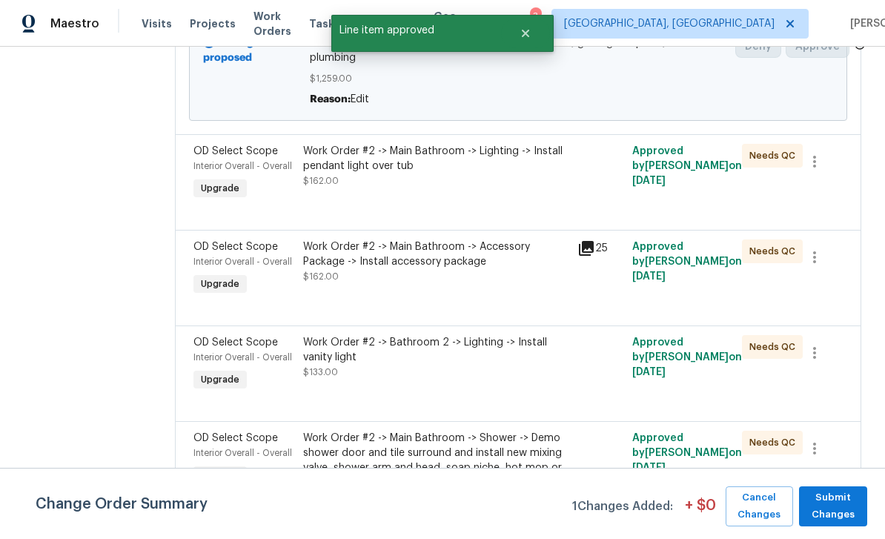
click at [225, 166] on span "Interior Overall - Overall" at bounding box center [242, 166] width 99 height 9
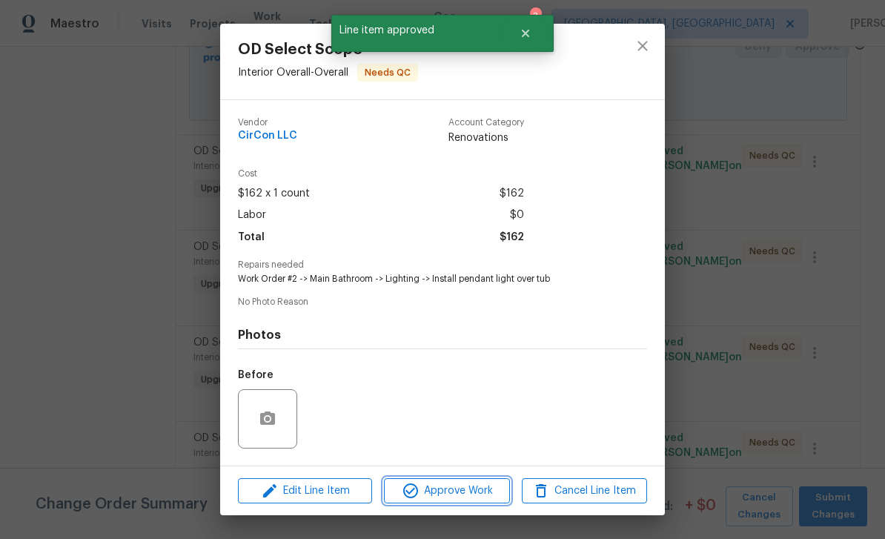
click at [471, 482] on span "Approve Work" at bounding box center [446, 491] width 116 height 19
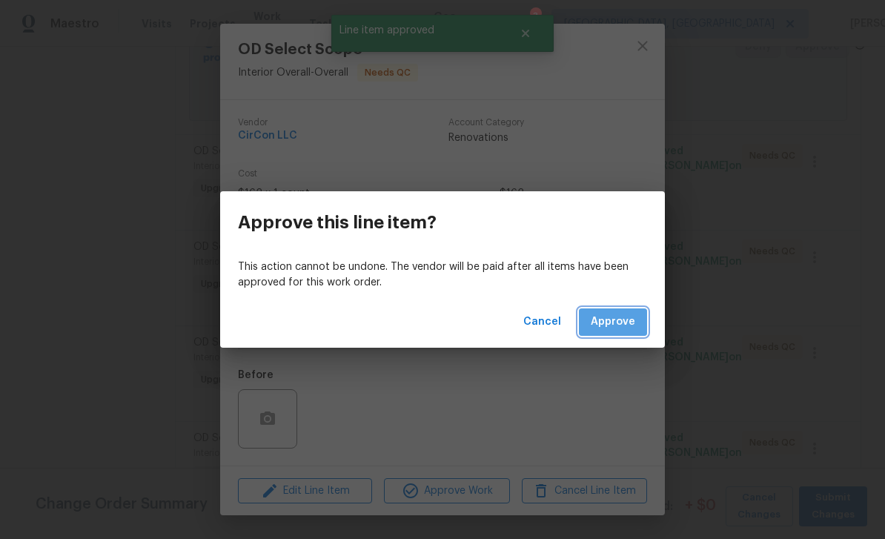
click at [617, 325] on span "Approve" at bounding box center [613, 322] width 44 height 19
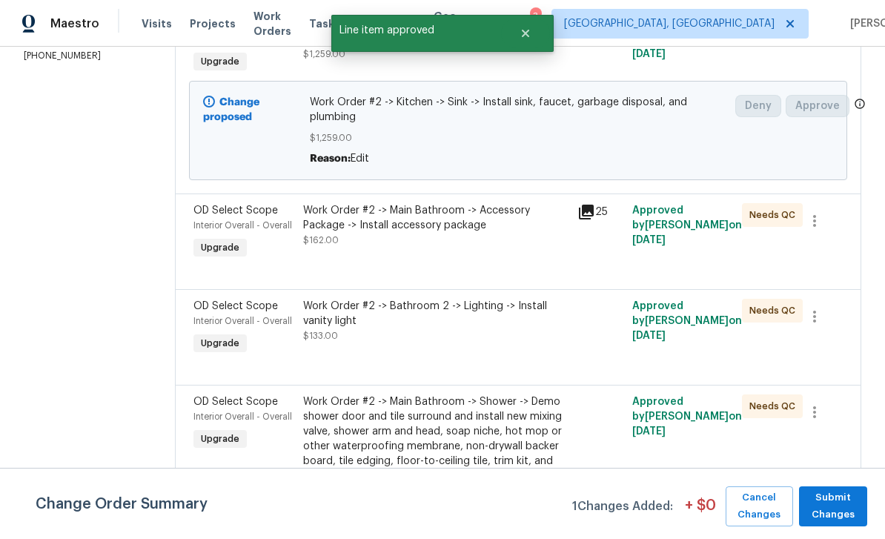
scroll to position [277, 0]
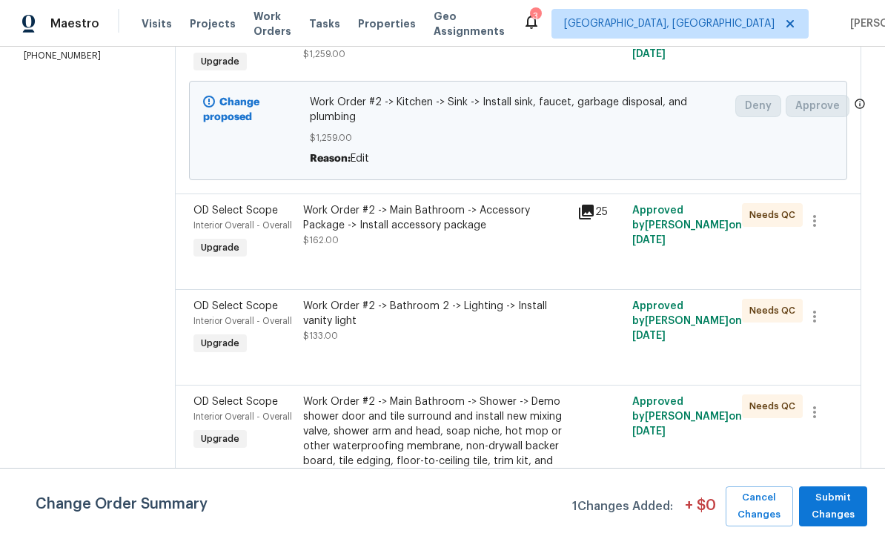
click at [205, 216] on span "OD Select Scope" at bounding box center [235, 210] width 85 height 10
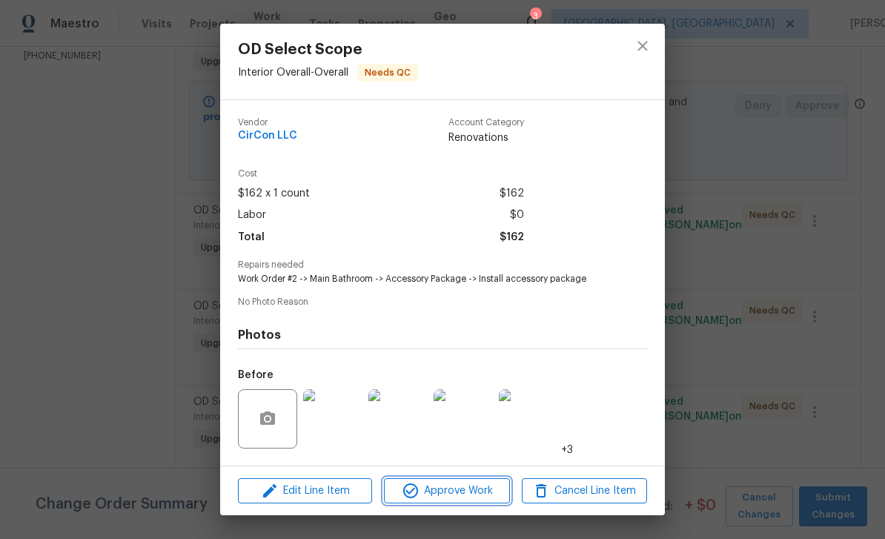
click at [477, 490] on span "Approve Work" at bounding box center [446, 491] width 116 height 19
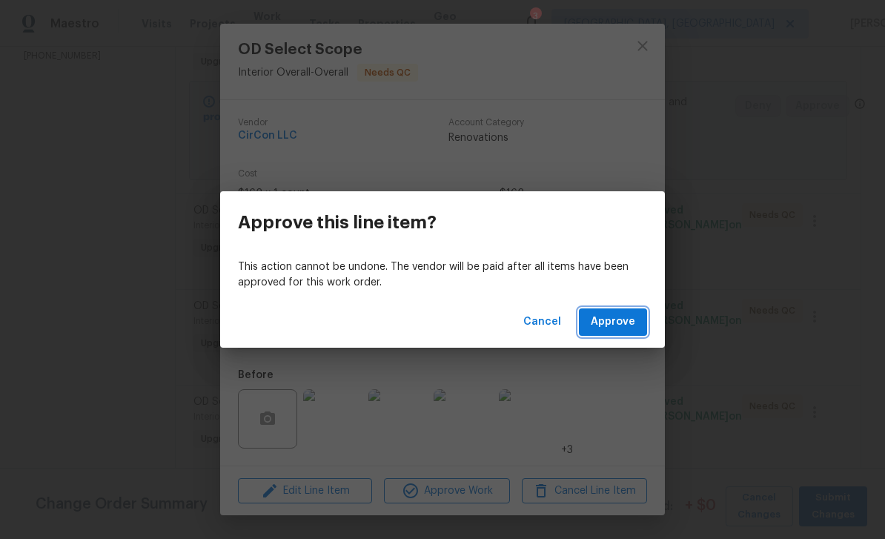
click at [630, 320] on span "Approve" at bounding box center [613, 322] width 44 height 19
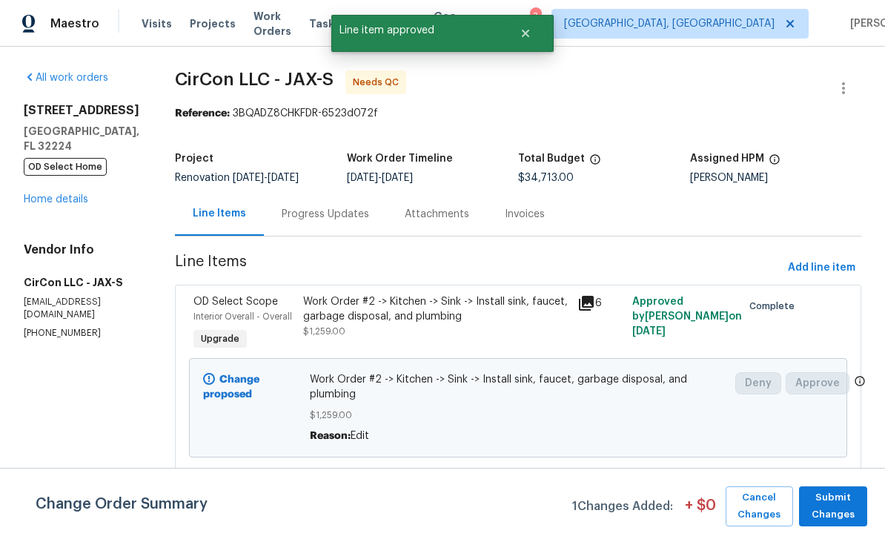
scroll to position [308, 0]
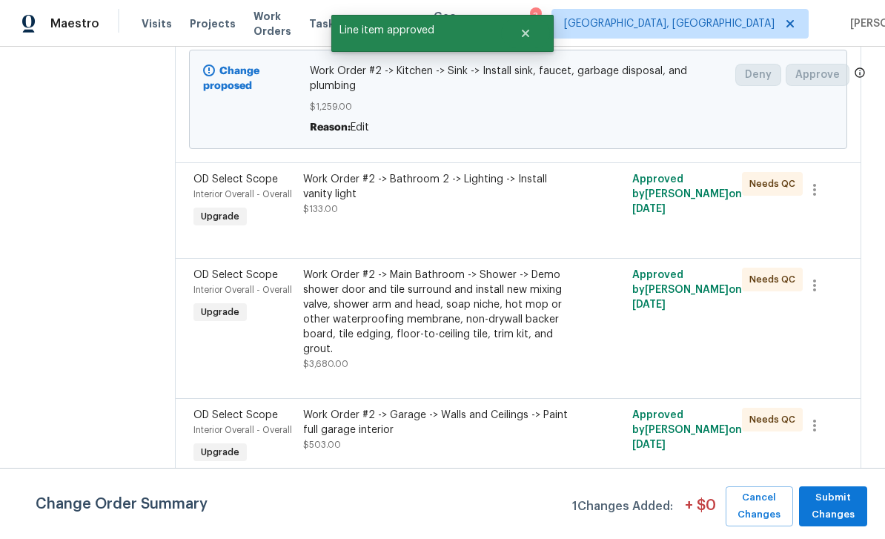
click at [222, 197] on span "Interior Overall - Overall" at bounding box center [242, 194] width 99 height 9
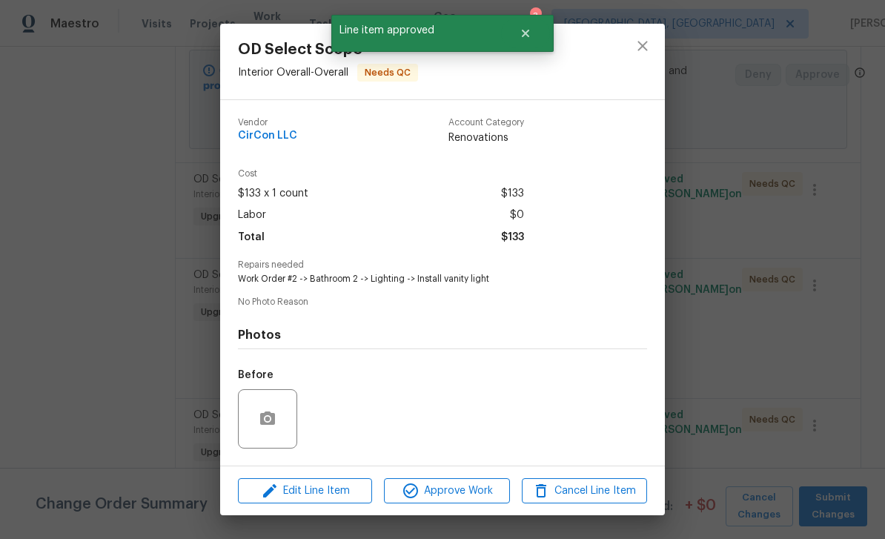
click at [487, 486] on span "Approve Work" at bounding box center [446, 491] width 116 height 19
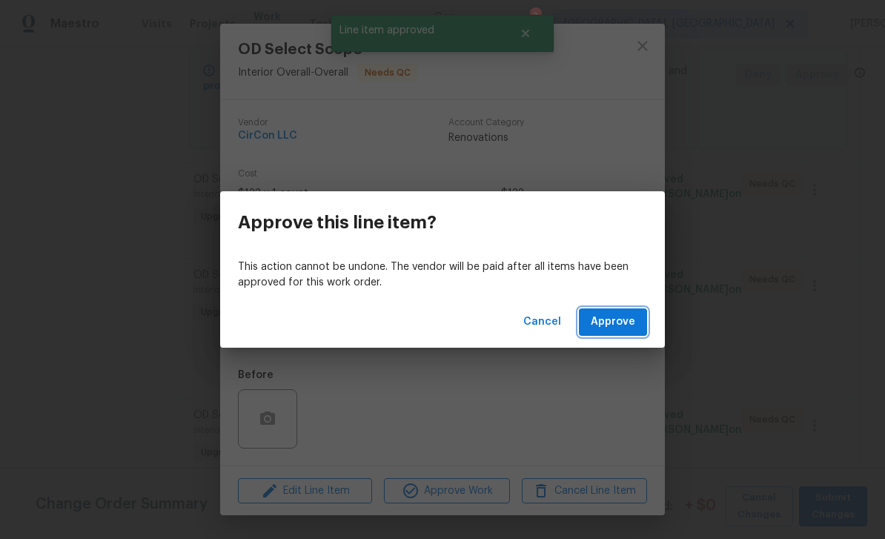
click at [619, 318] on span "Approve" at bounding box center [613, 322] width 44 height 19
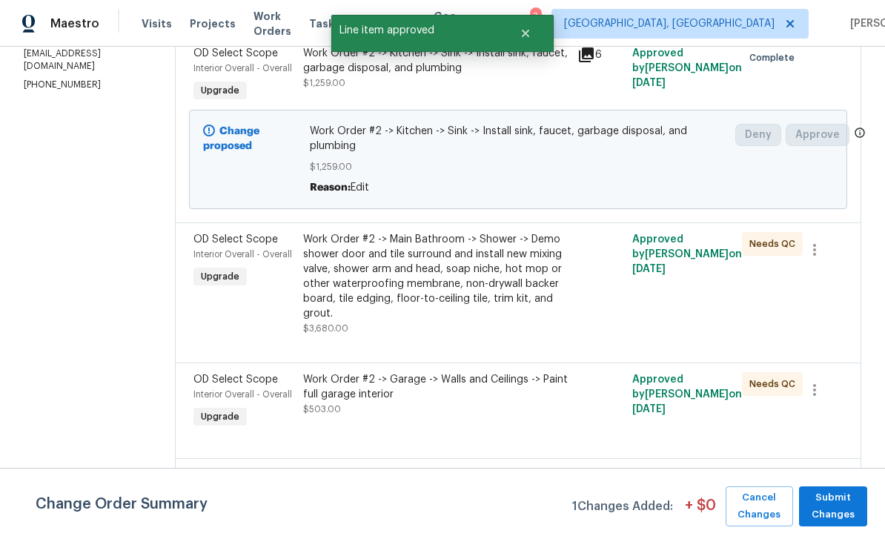
scroll to position [252, 0]
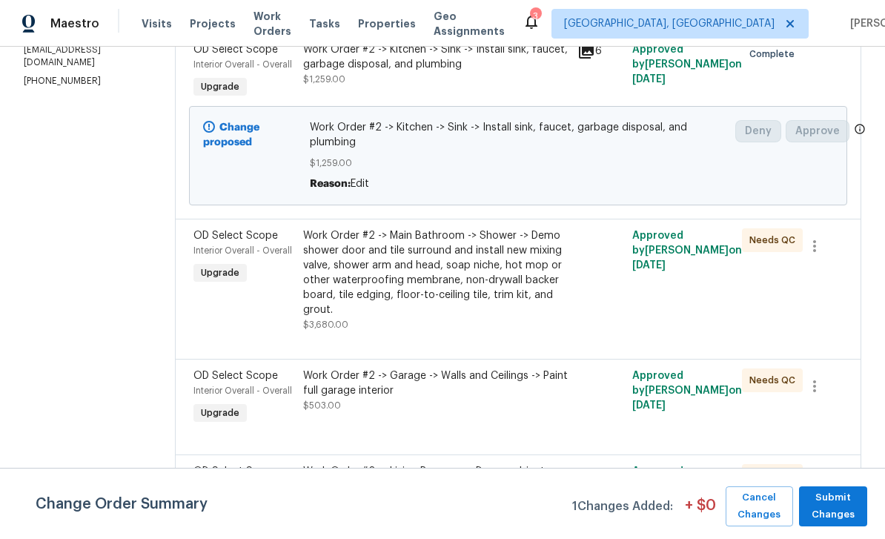
click at [202, 245] on div "Interior Overall - Overall" at bounding box center [243, 250] width 101 height 15
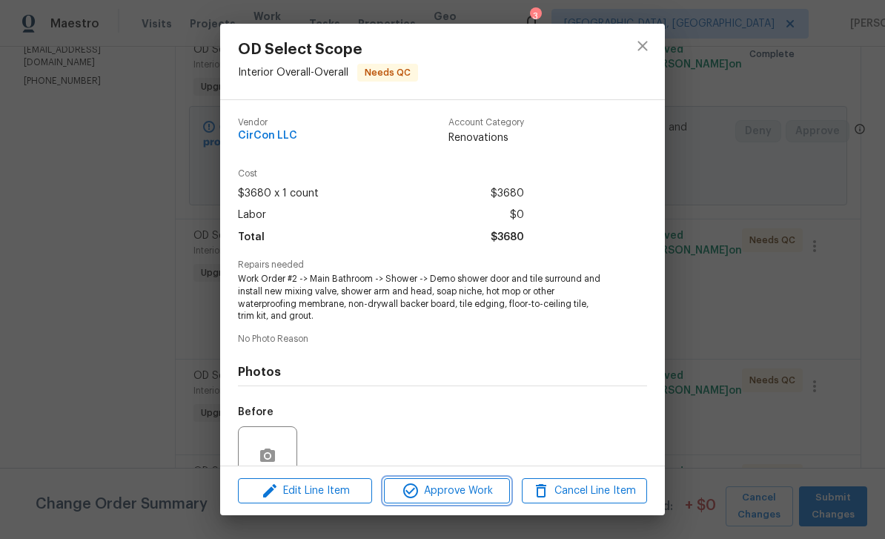
click at [471, 489] on span "Approve Work" at bounding box center [446, 491] width 116 height 19
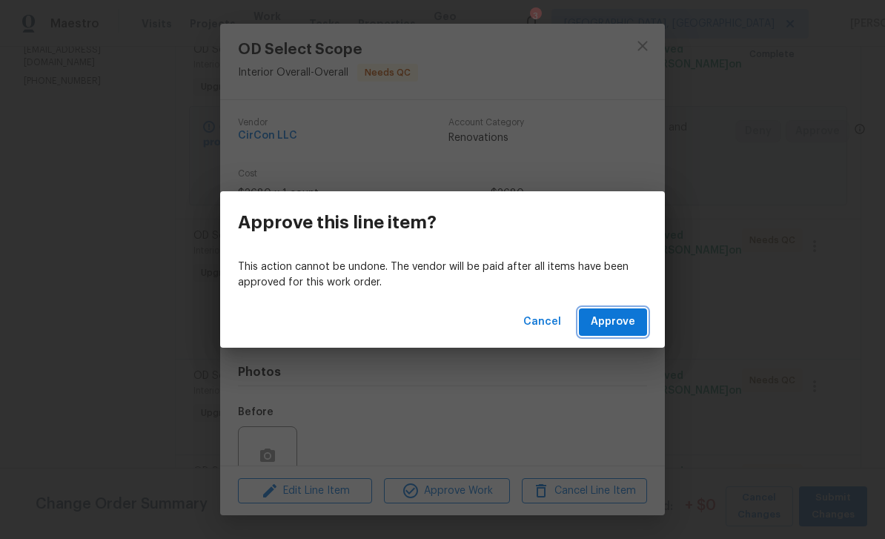
click at [618, 314] on span "Approve" at bounding box center [613, 322] width 44 height 19
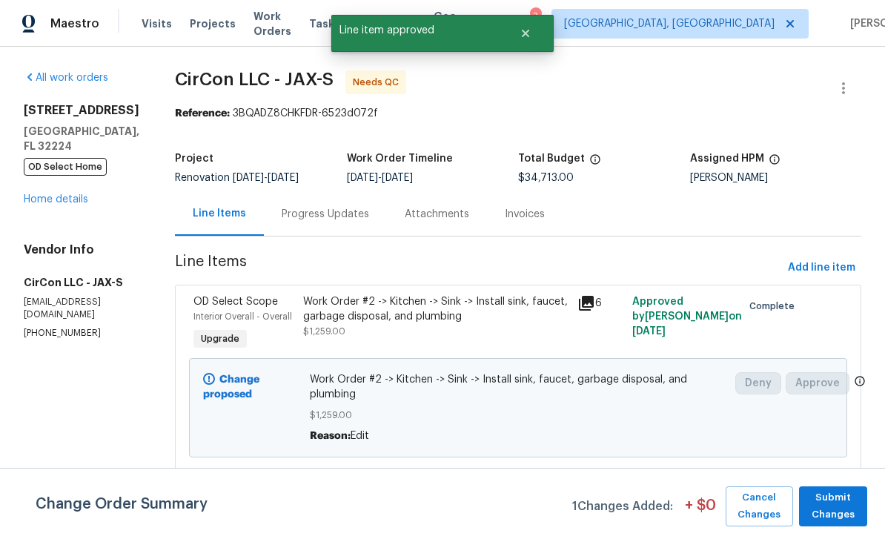
scroll to position [320, 0]
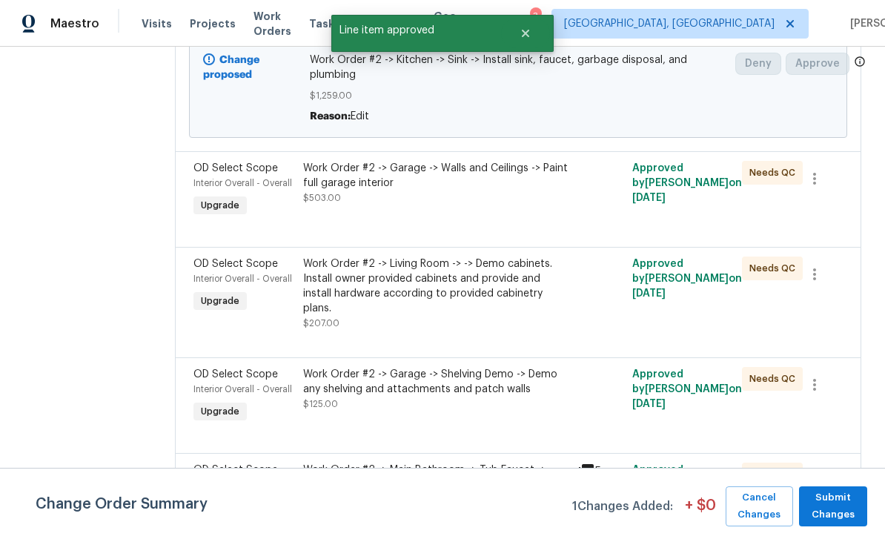
click at [223, 182] on span "Interior Overall - Overall" at bounding box center [242, 183] width 99 height 9
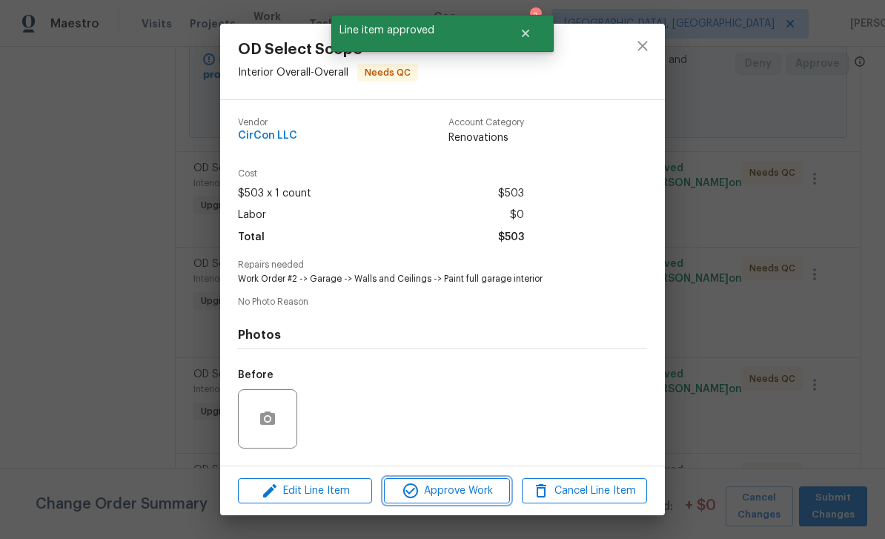
click at [479, 483] on span "Approve Work" at bounding box center [446, 491] width 116 height 19
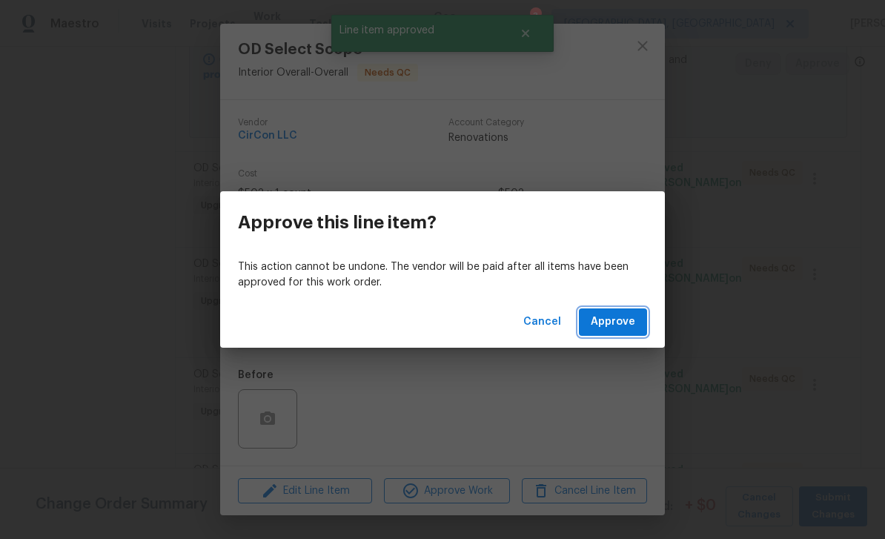
click at [606, 323] on span "Approve" at bounding box center [613, 322] width 44 height 19
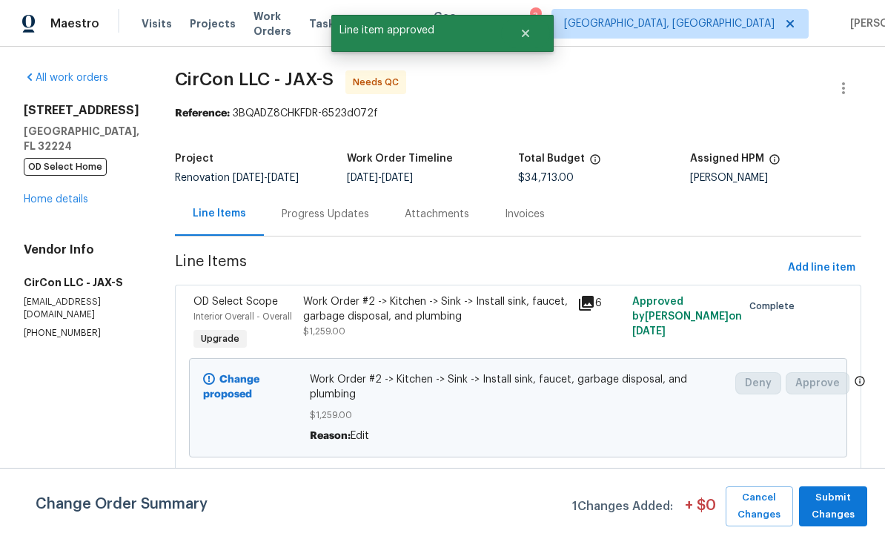
scroll to position [238, 0]
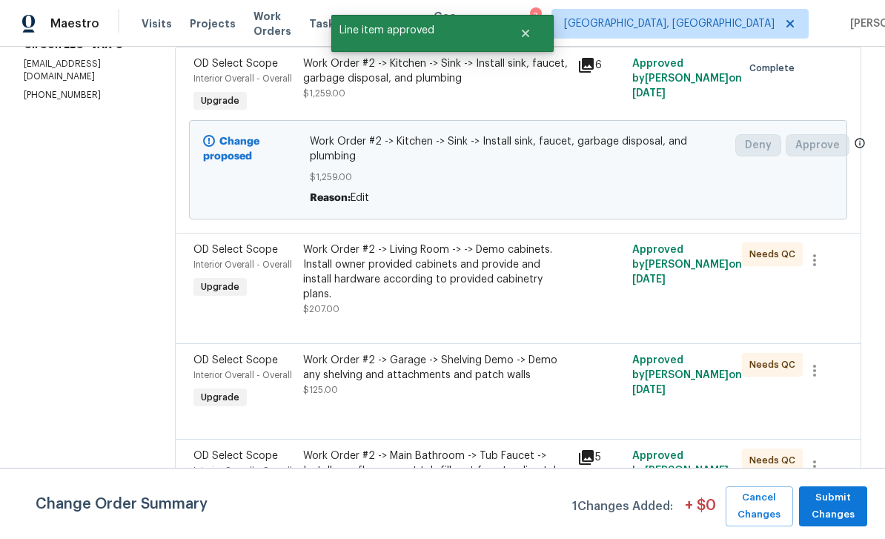
click at [222, 275] on div "OD Select Scope Interior Overall - Overall Upgrade" at bounding box center [244, 279] width 110 height 83
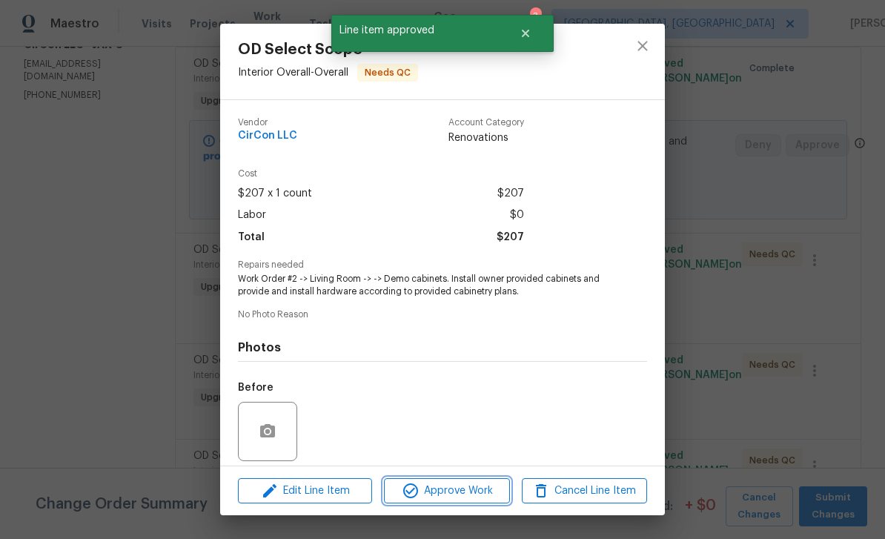
click at [466, 482] on span "Approve Work" at bounding box center [446, 491] width 116 height 19
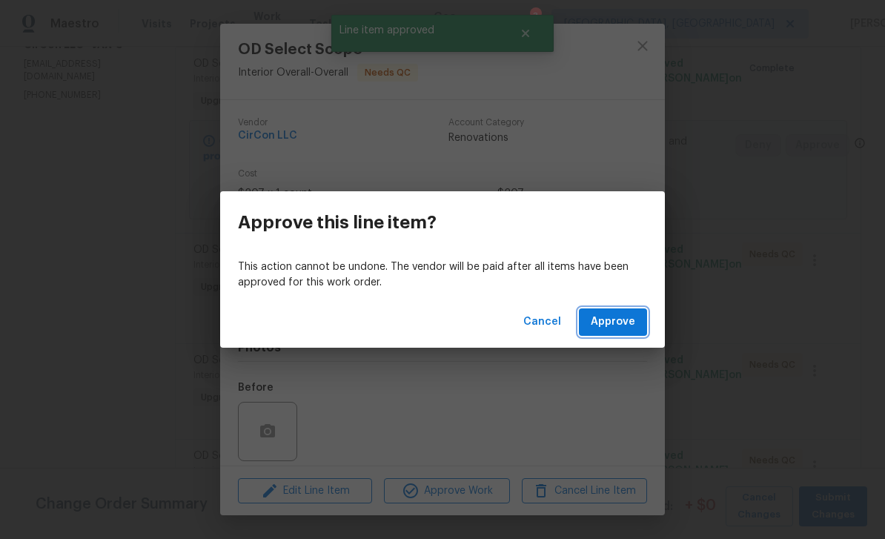
click at [612, 322] on span "Approve" at bounding box center [613, 322] width 44 height 19
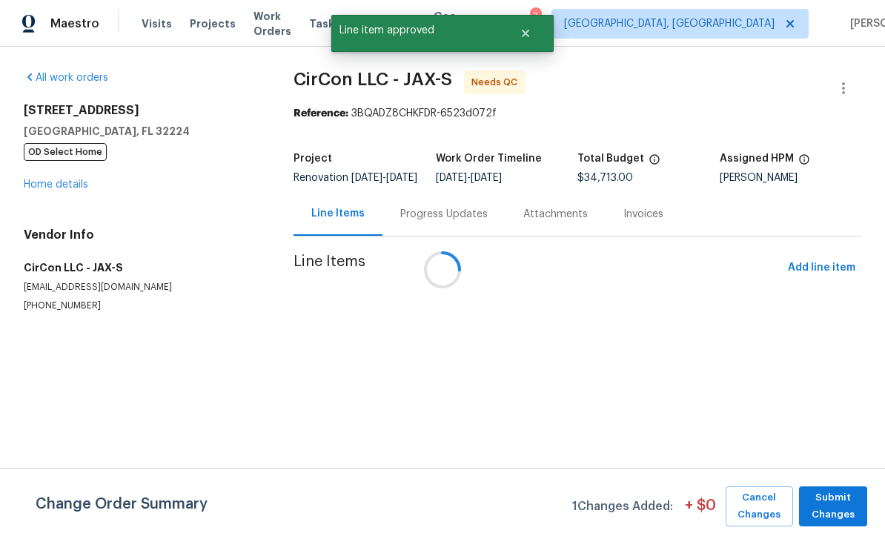
scroll to position [0, 0]
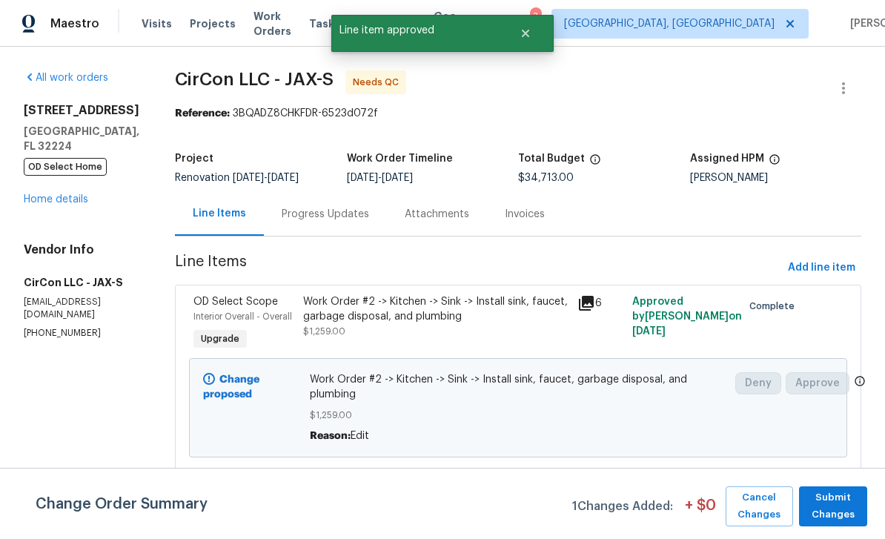
click at [218, 498] on span "Interior Overall - Overall" at bounding box center [242, 502] width 99 height 9
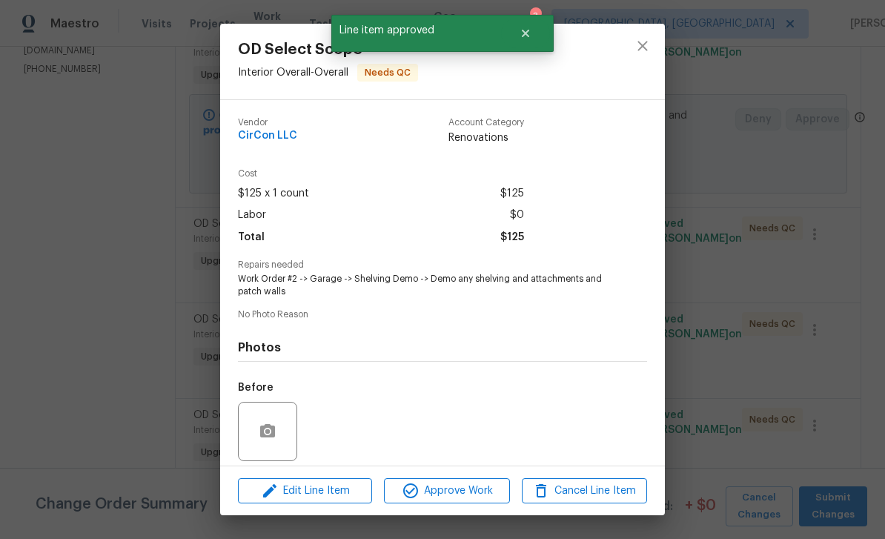
click at [474, 485] on span "Approve Work" at bounding box center [446, 491] width 116 height 19
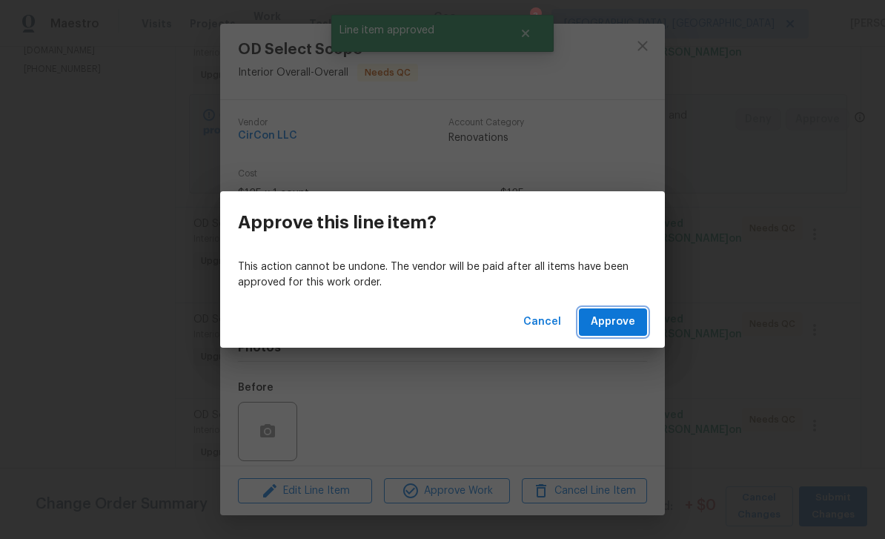
click at [620, 322] on span "Approve" at bounding box center [613, 322] width 44 height 19
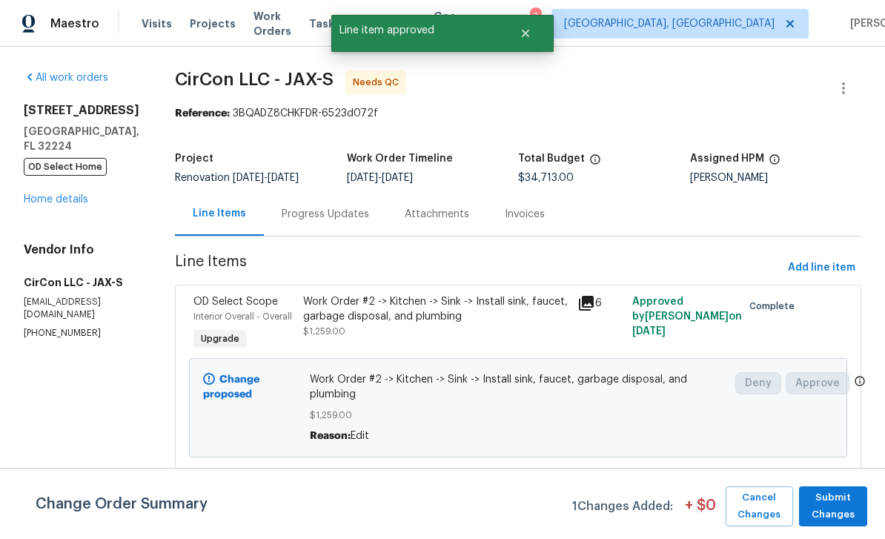
scroll to position [228, 0]
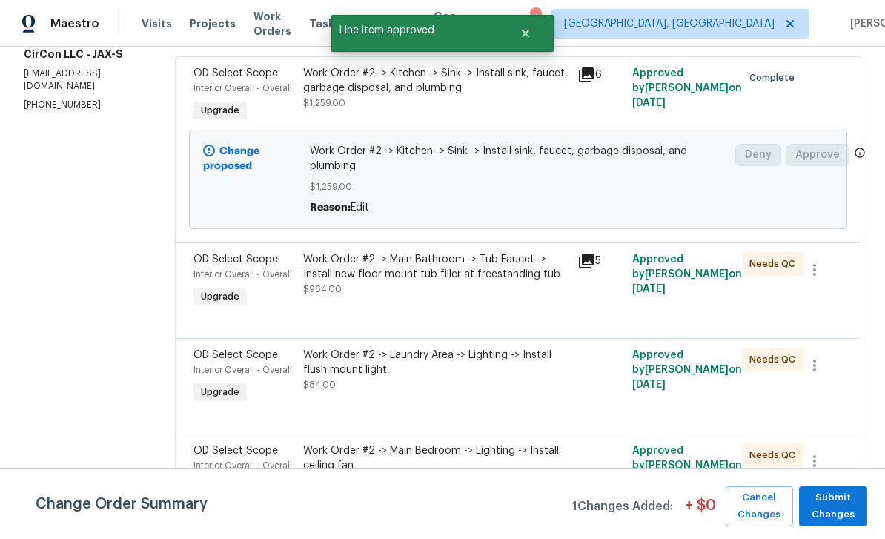
click at [217, 270] on div "Interior Overall - Overall" at bounding box center [243, 274] width 101 height 15
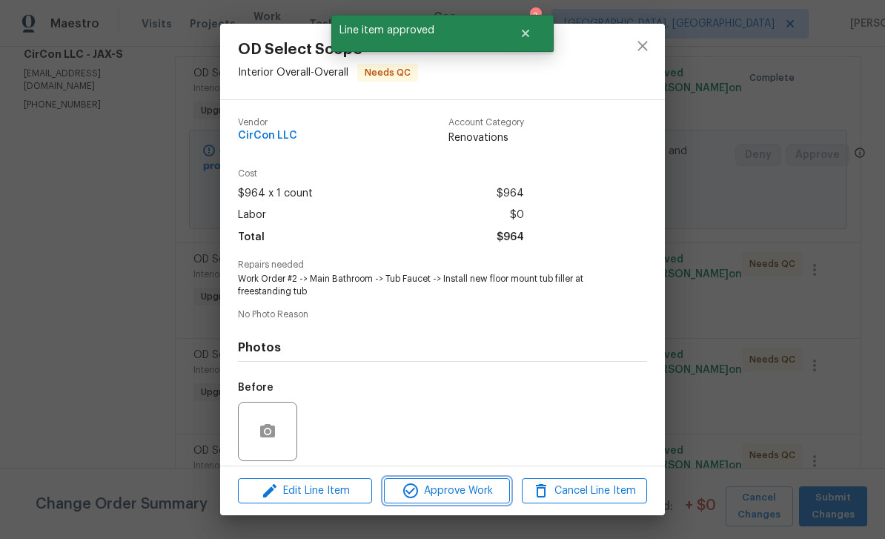
click at [469, 478] on button "Approve Work" at bounding box center [446, 491] width 125 height 26
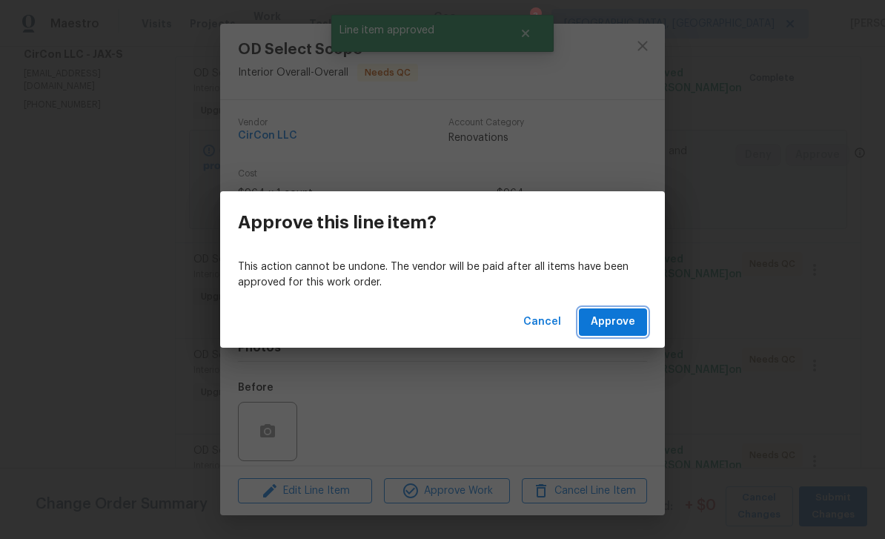
click at [620, 324] on span "Approve" at bounding box center [613, 322] width 44 height 19
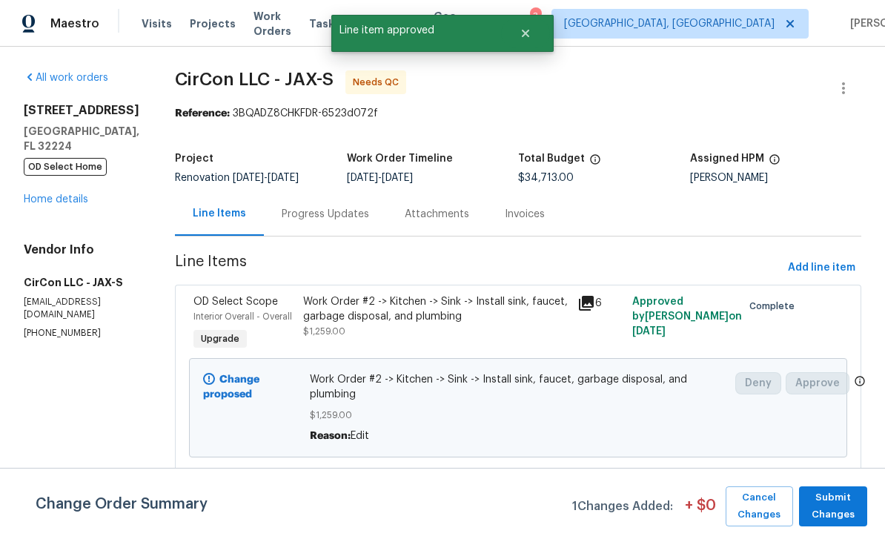
scroll to position [267, 0]
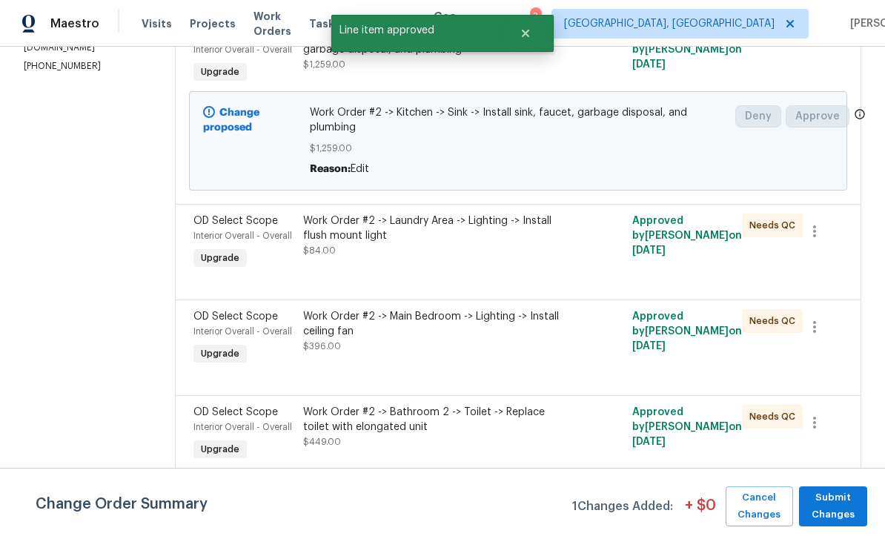
click at [222, 230] on div "Interior Overall - Overall" at bounding box center [243, 235] width 101 height 15
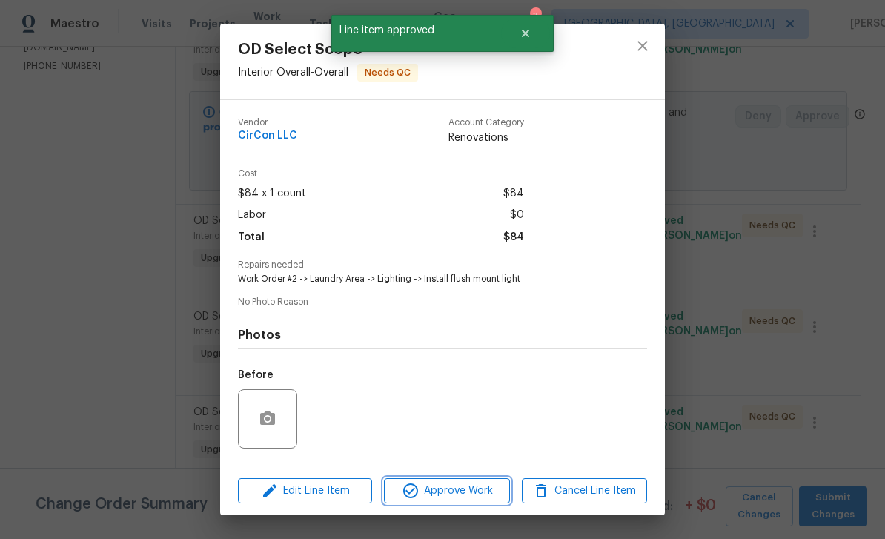
click at [468, 486] on span "Approve Work" at bounding box center [446, 491] width 116 height 19
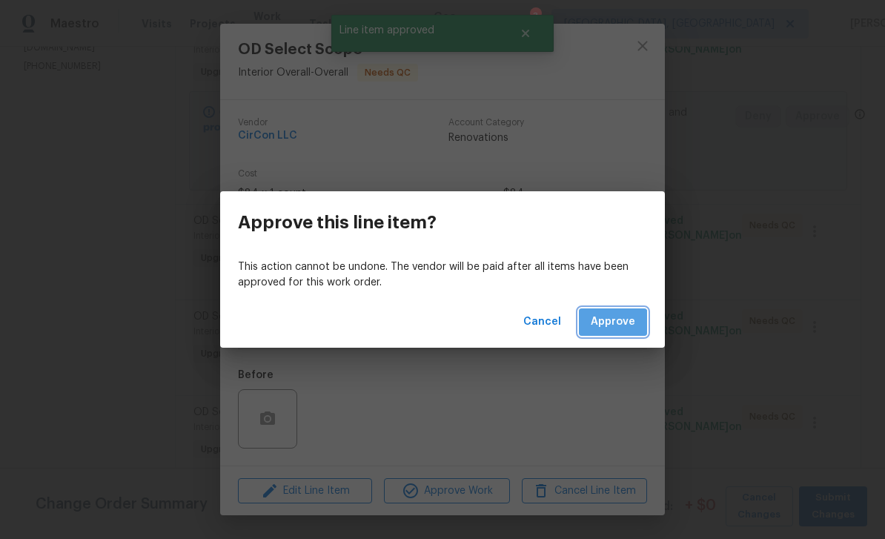
click at [611, 324] on span "Approve" at bounding box center [613, 322] width 44 height 19
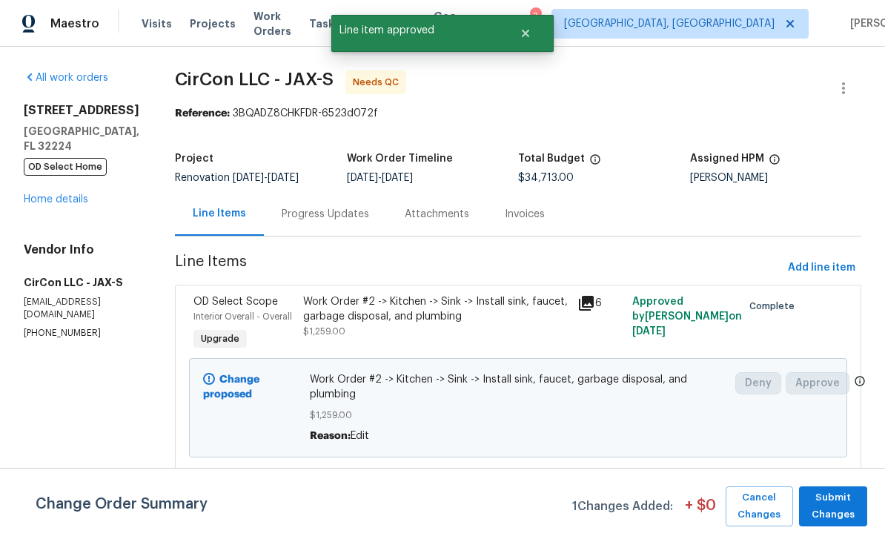
scroll to position [287, 0]
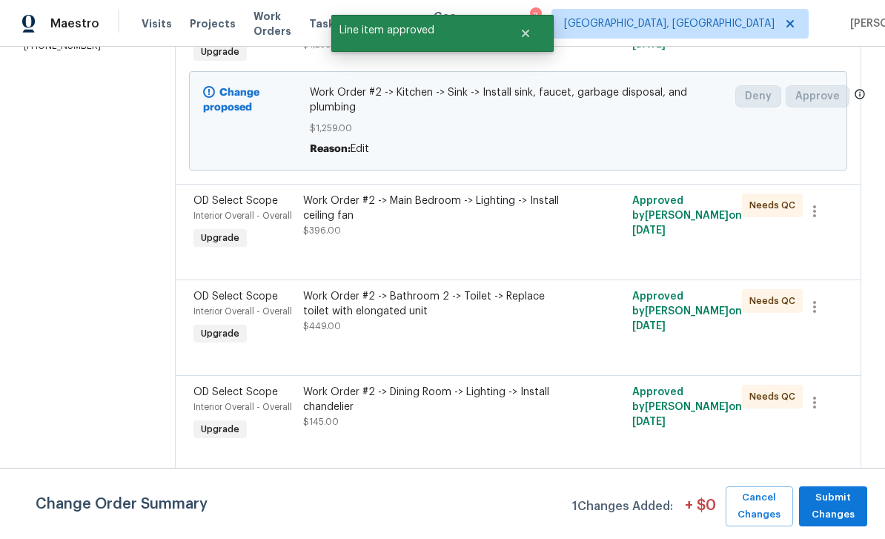
click at [228, 212] on div "Interior Overall - Overall" at bounding box center [243, 215] width 101 height 15
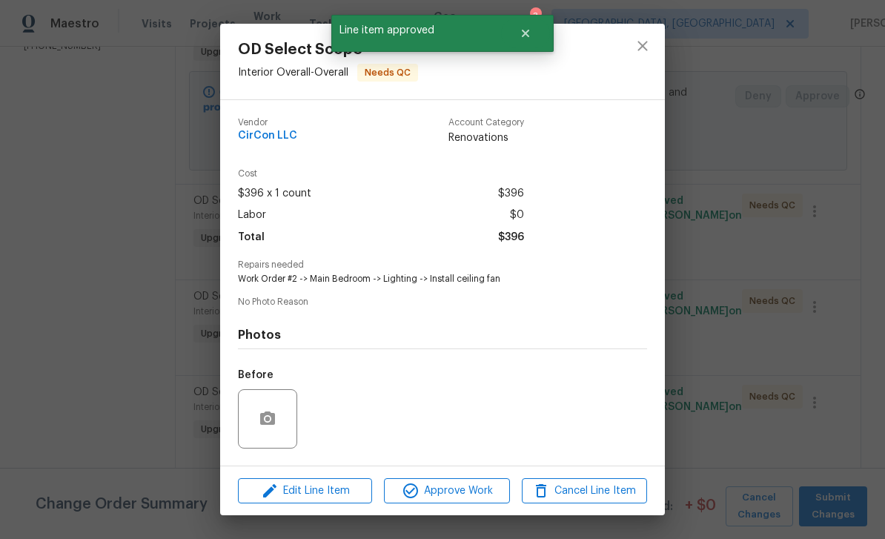
click at [476, 474] on div "Edit Line Item Approve Work Cancel Line Item" at bounding box center [442, 491] width 445 height 50
click at [470, 484] on span "Approve Work" at bounding box center [446, 491] width 116 height 19
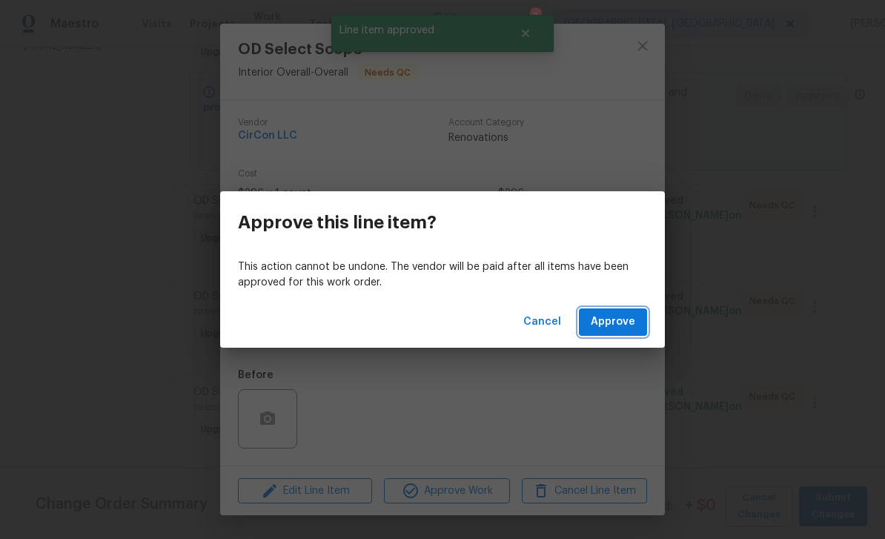
click at [617, 329] on span "Approve" at bounding box center [613, 322] width 44 height 19
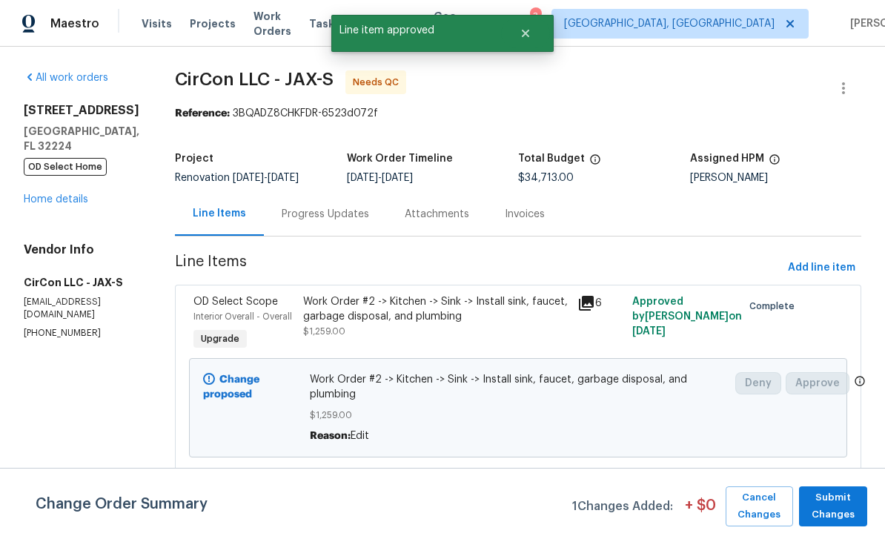
scroll to position [271, 0]
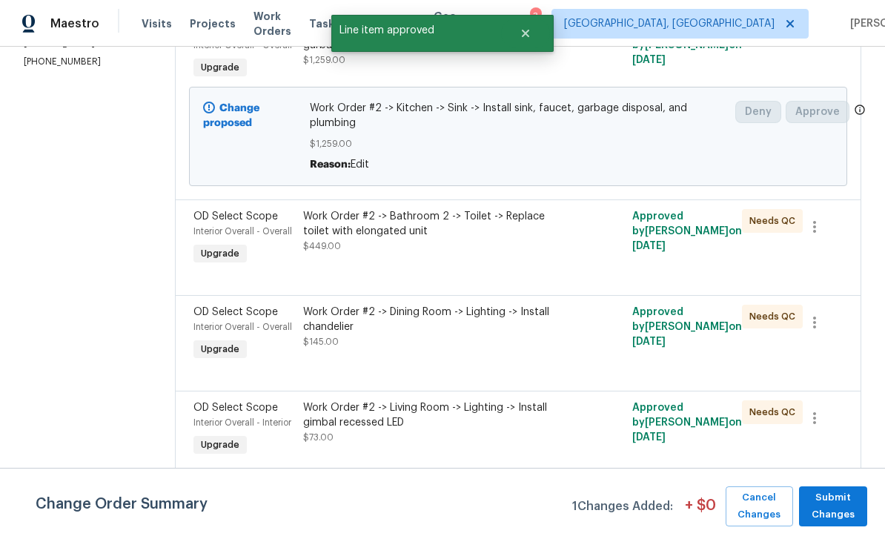
click at [222, 218] on span "OD Select Scope" at bounding box center [235, 216] width 85 height 10
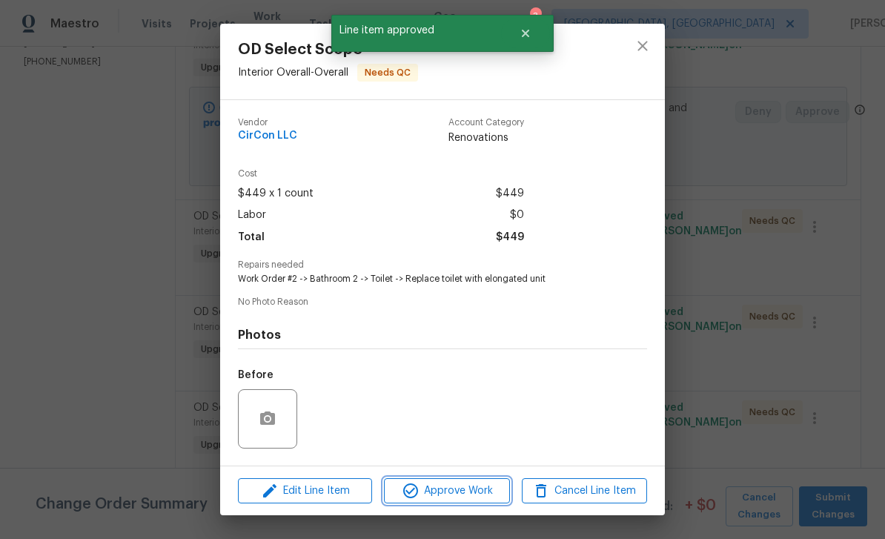
click at [475, 485] on span "Approve Work" at bounding box center [446, 491] width 116 height 19
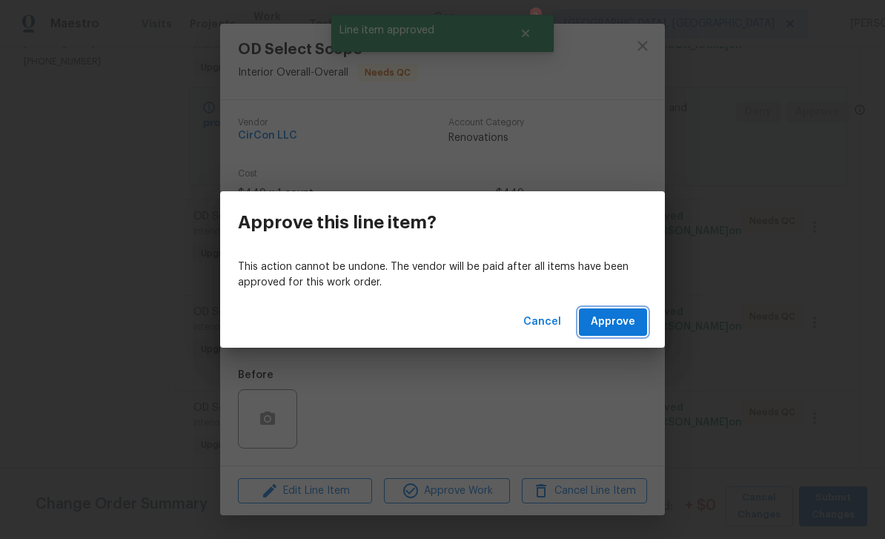
click at [618, 318] on span "Approve" at bounding box center [613, 322] width 44 height 19
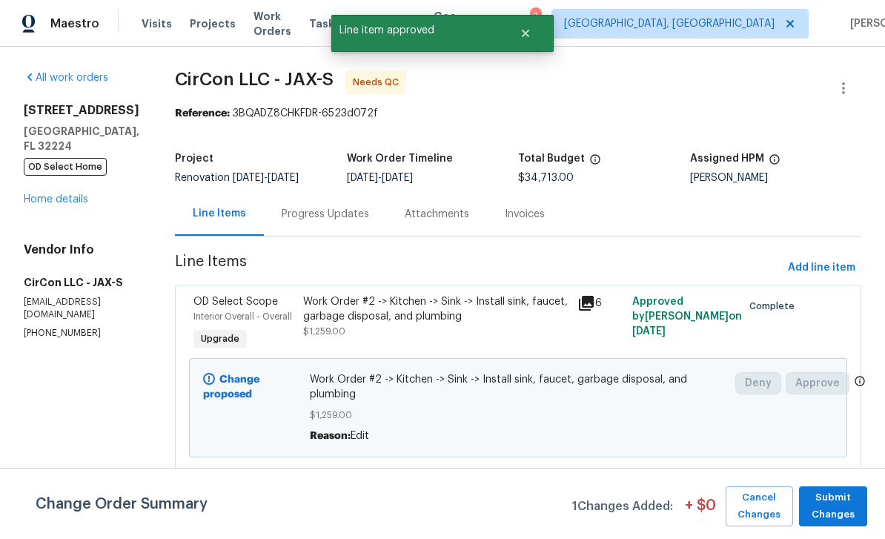
scroll to position [242, 0]
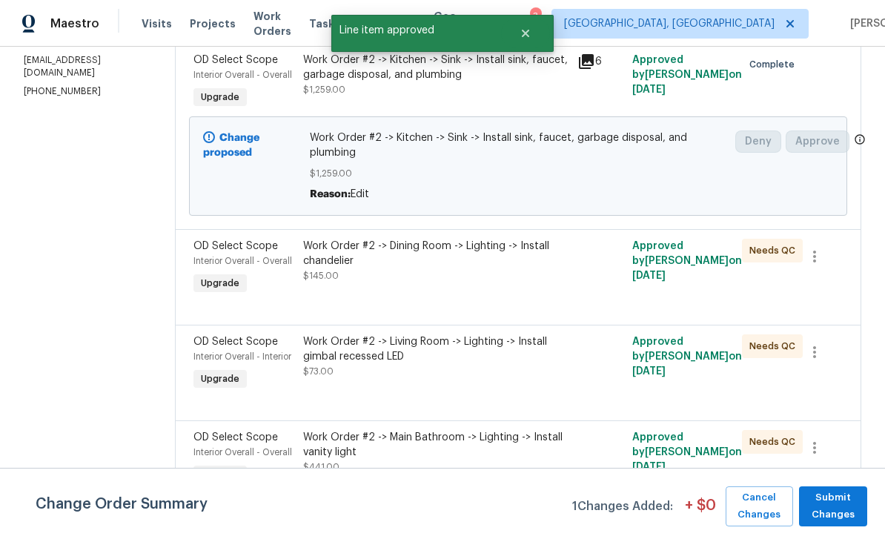
click at [222, 258] on span "Interior Overall - Overall" at bounding box center [242, 261] width 99 height 9
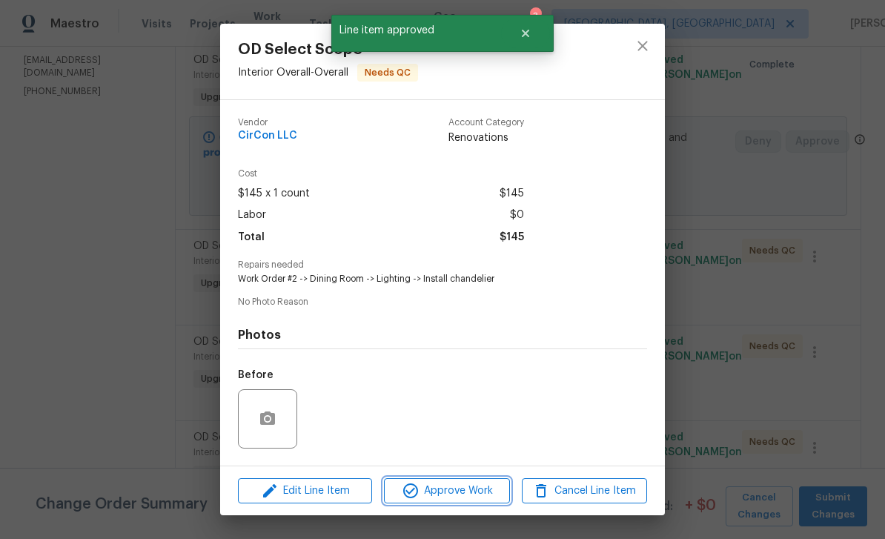
click at [477, 484] on span "Approve Work" at bounding box center [446, 491] width 116 height 19
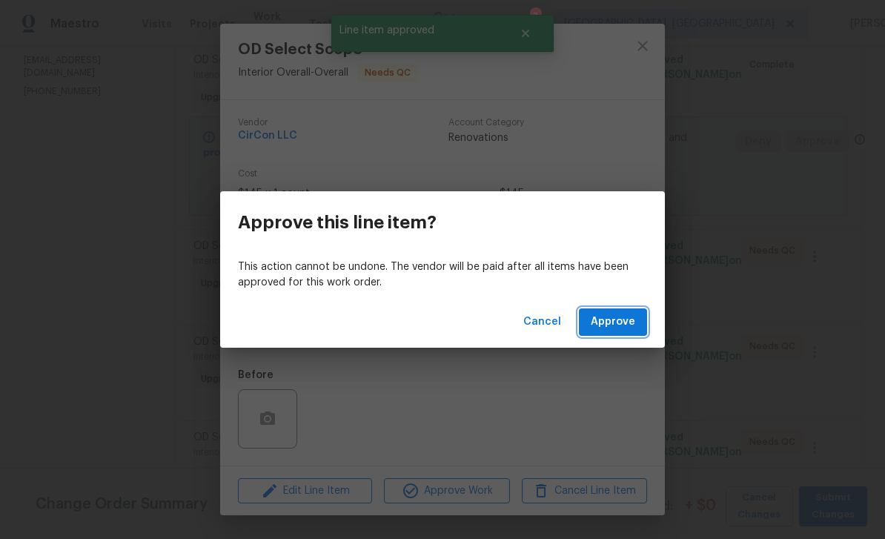
click at [619, 319] on span "Approve" at bounding box center [613, 322] width 44 height 19
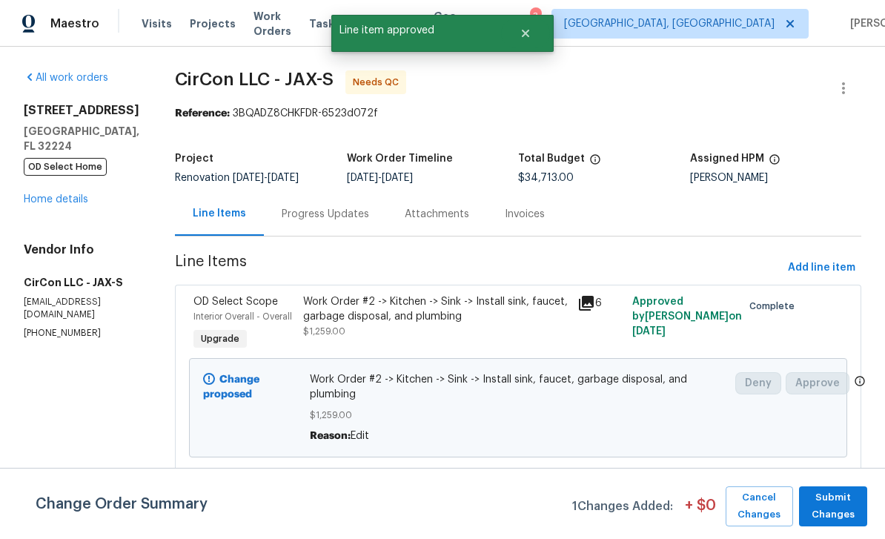
scroll to position [225, 0]
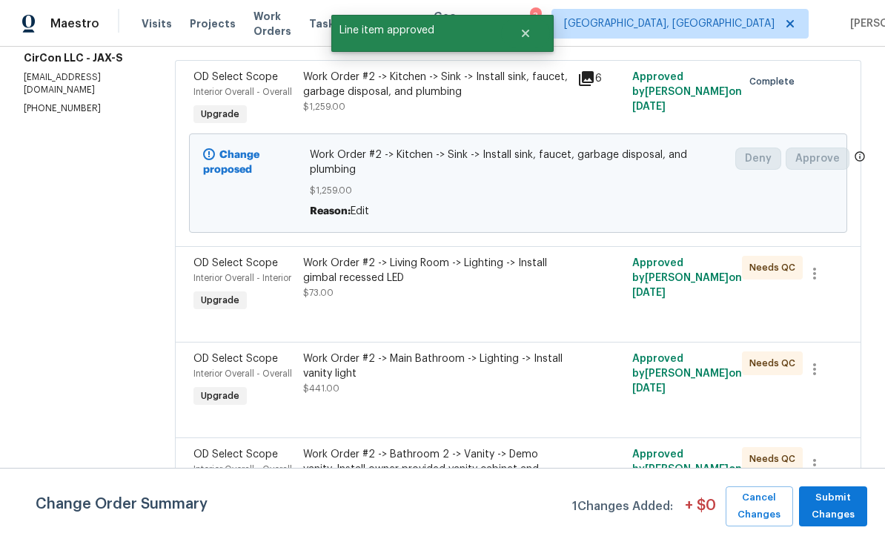
click at [219, 260] on span "OD Select Scope" at bounding box center [235, 263] width 85 height 10
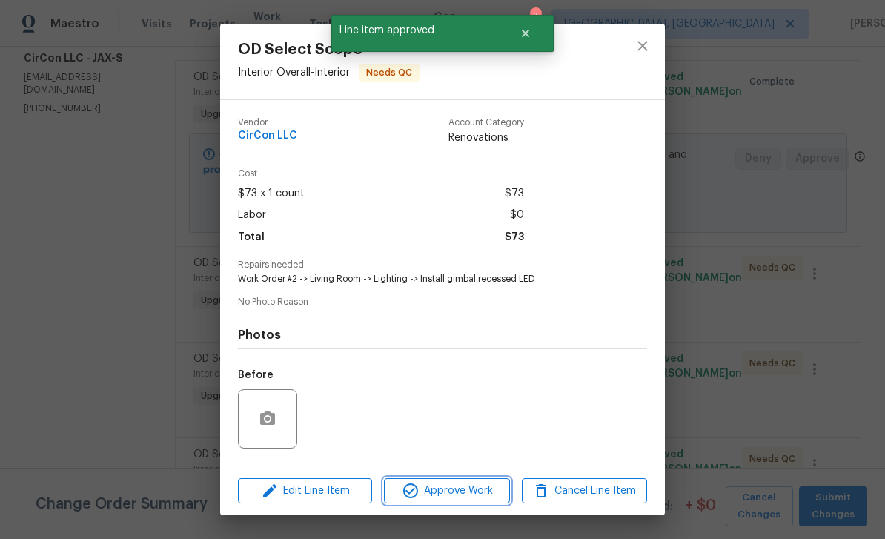
click at [483, 480] on button "Approve Work" at bounding box center [446, 491] width 125 height 26
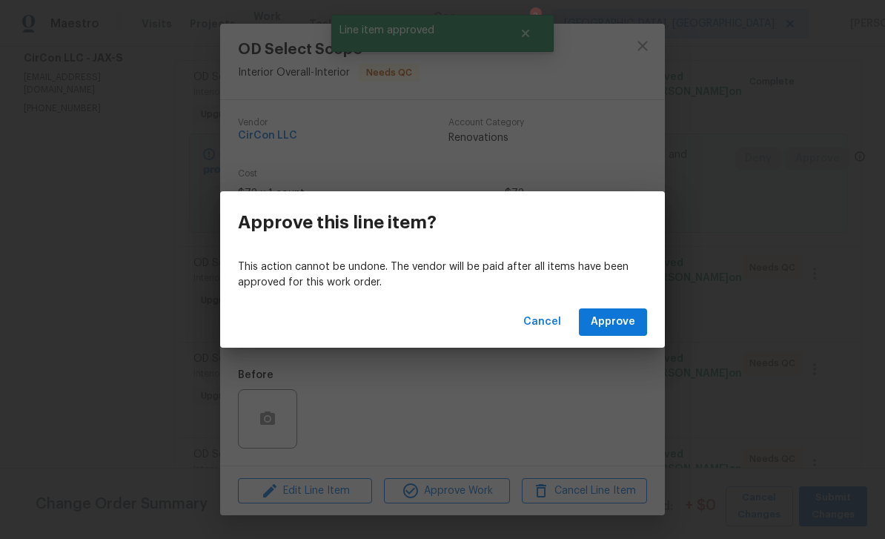
click at [617, 331] on span "Approve" at bounding box center [613, 322] width 44 height 19
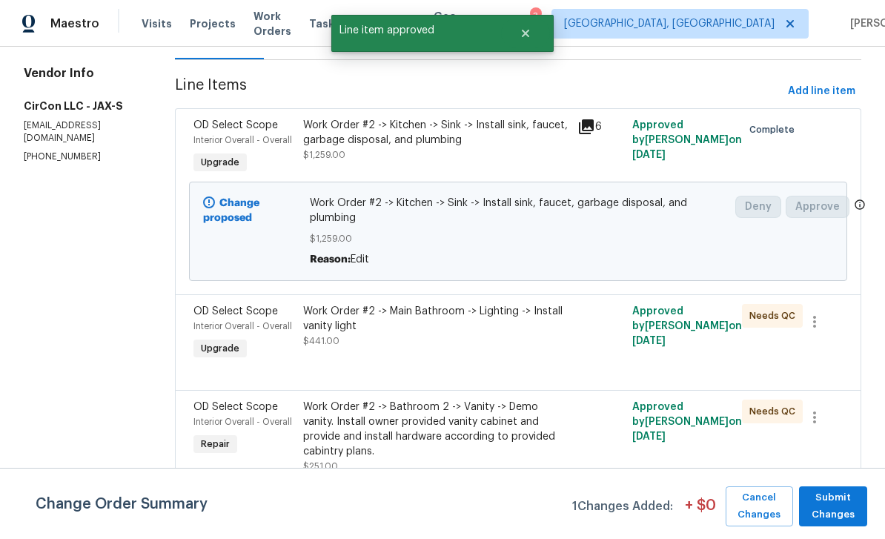
scroll to position [239, 0]
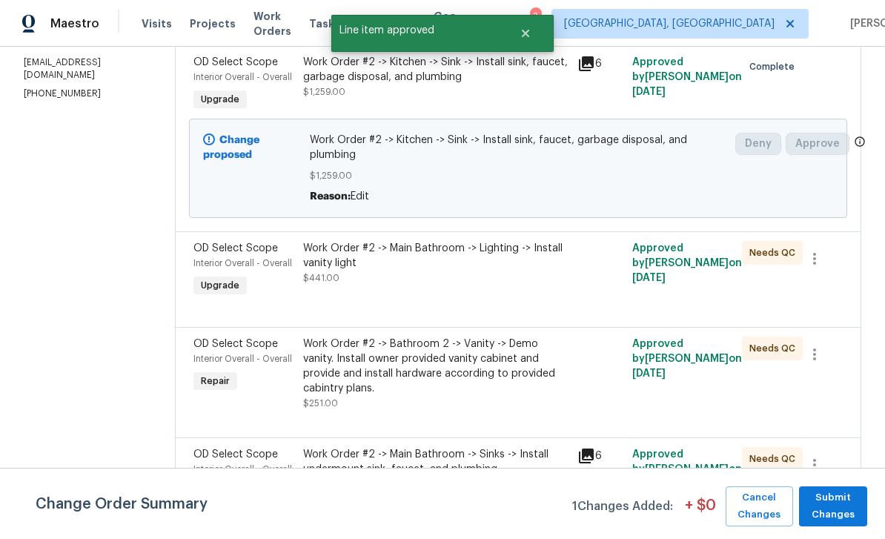
click at [216, 263] on span "Interior Overall - Overall" at bounding box center [242, 263] width 99 height 9
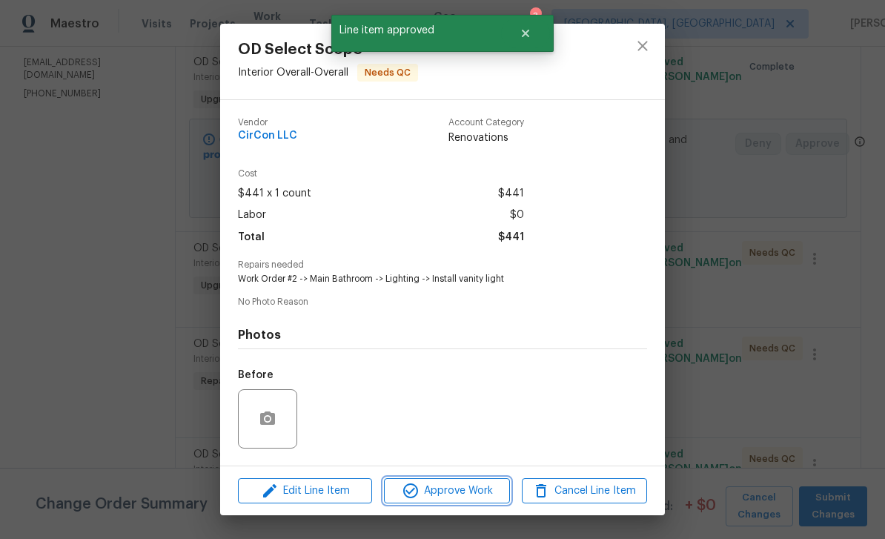
click at [473, 484] on span "Approve Work" at bounding box center [446, 491] width 116 height 19
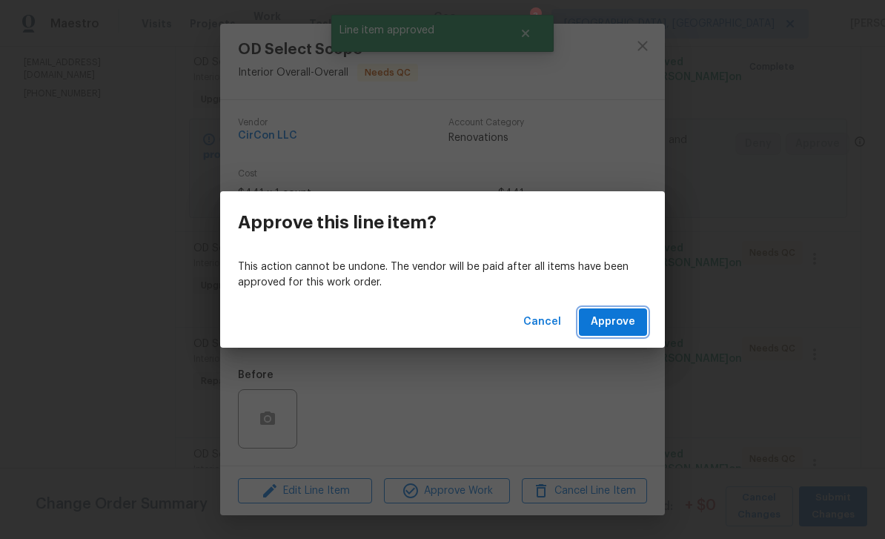
click at [619, 325] on span "Approve" at bounding box center [613, 322] width 44 height 19
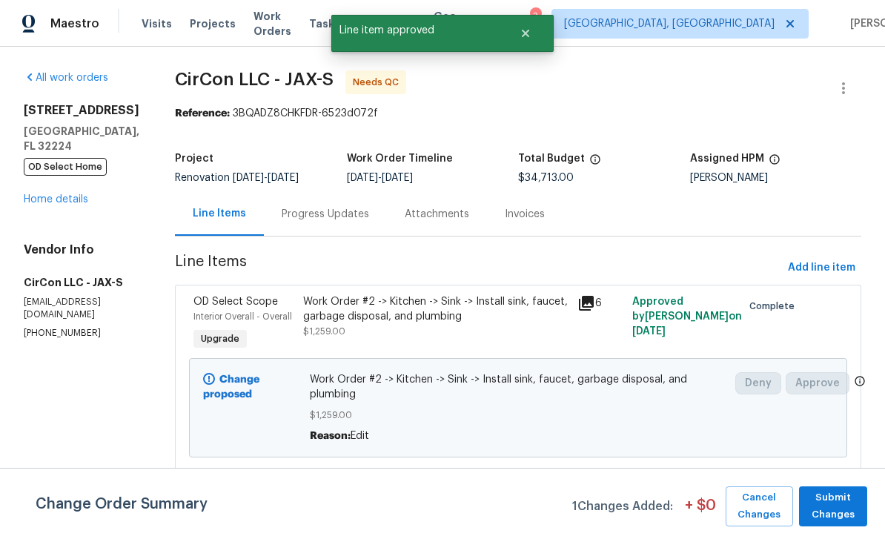
scroll to position [215, 0]
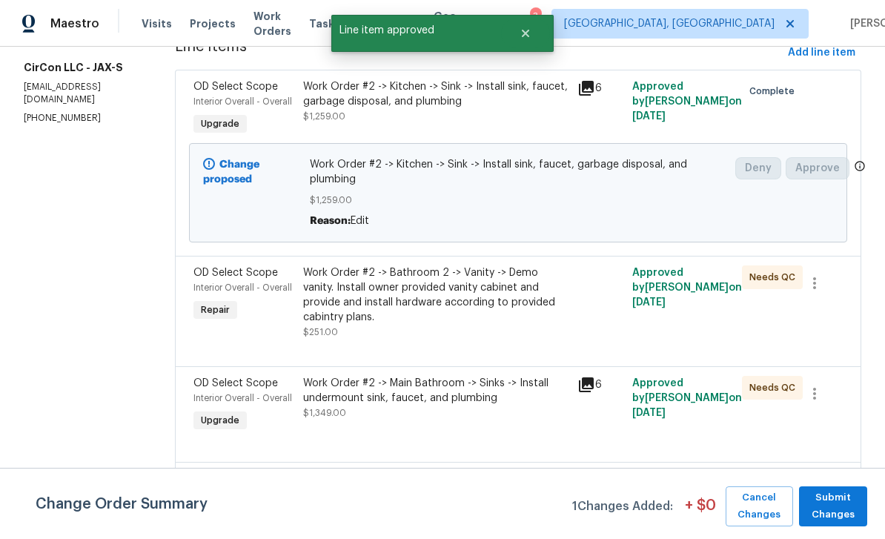
click at [216, 284] on div "Interior Overall - Overall" at bounding box center [243, 287] width 101 height 15
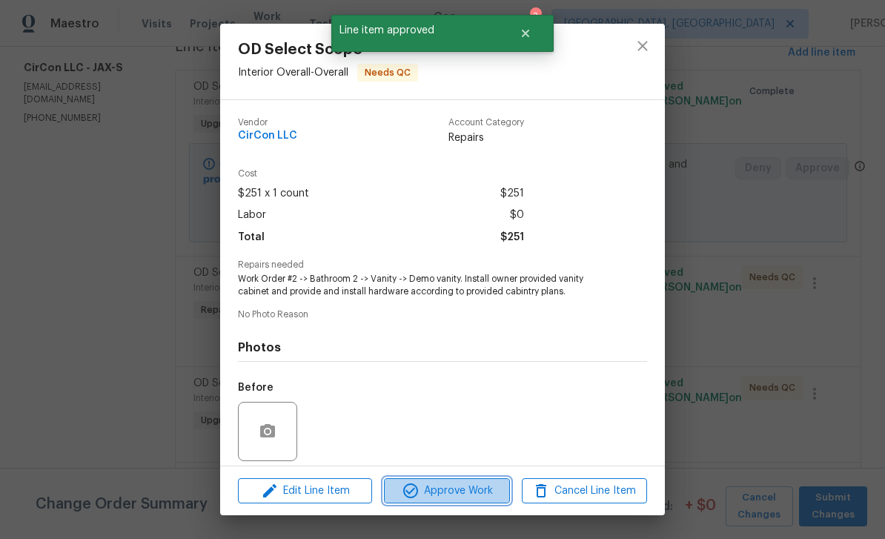
click at [466, 486] on span "Approve Work" at bounding box center [446, 491] width 116 height 19
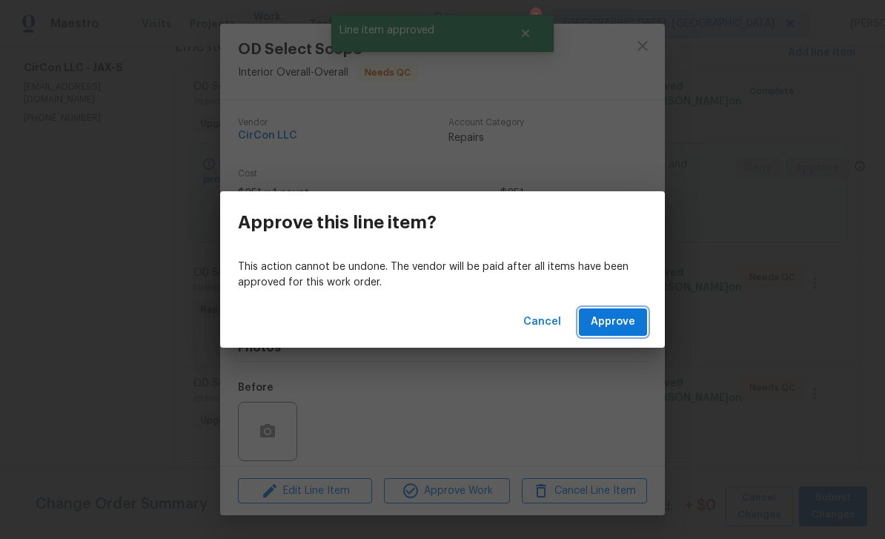
click at [615, 322] on span "Approve" at bounding box center [613, 322] width 44 height 19
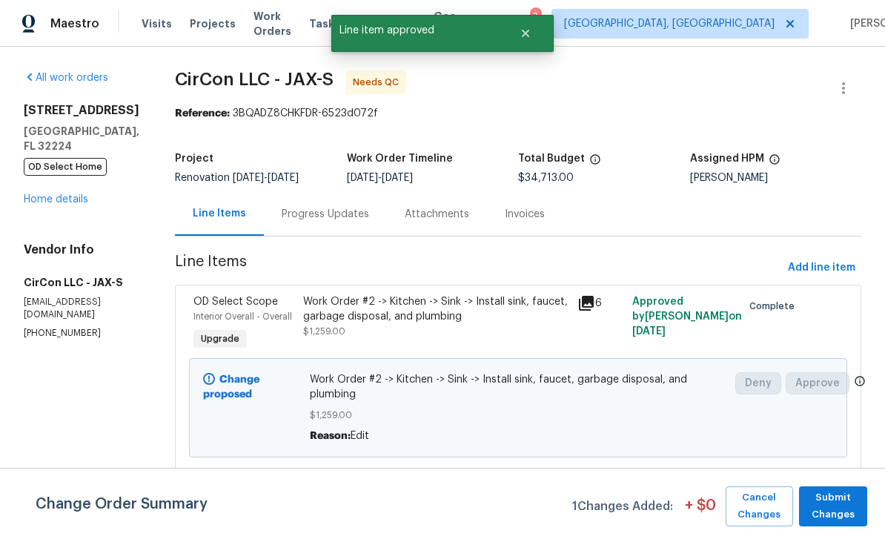
scroll to position [282, 0]
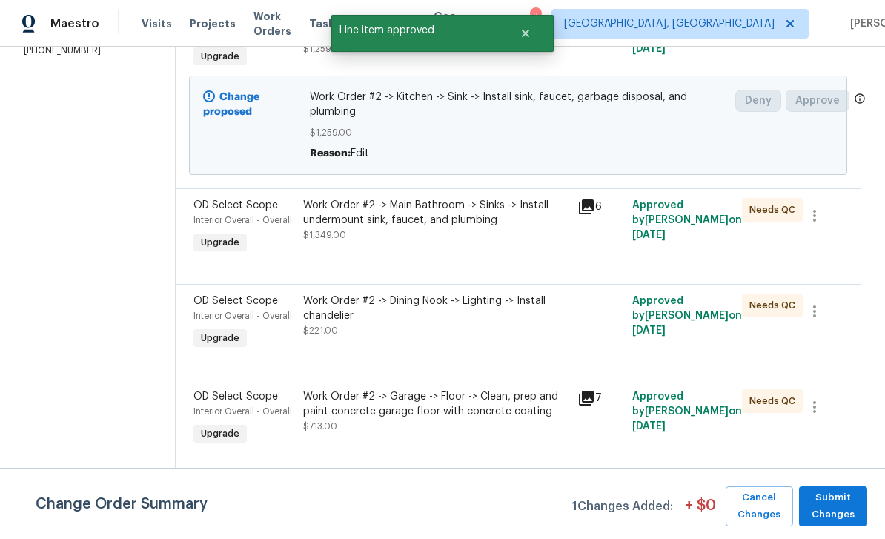
click at [212, 225] on span "Interior Overall - Overall" at bounding box center [242, 220] width 99 height 9
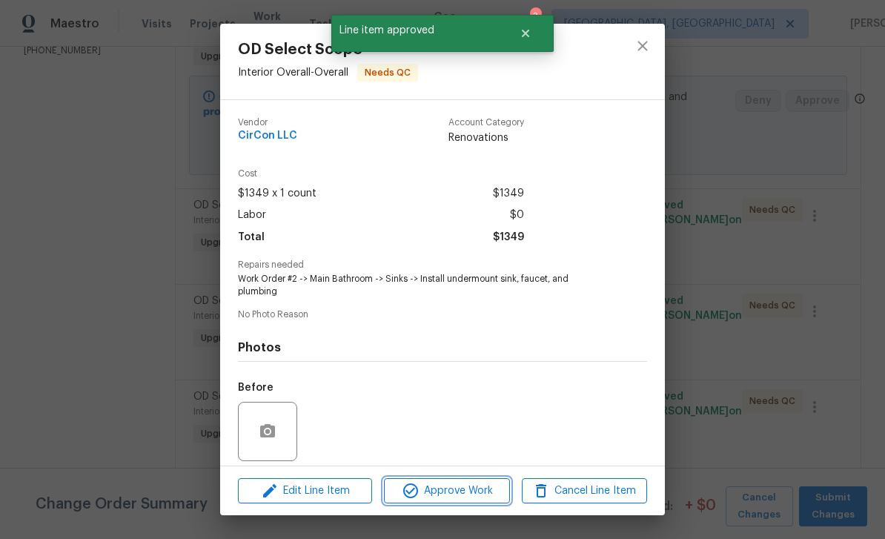
click at [471, 488] on span "Approve Work" at bounding box center [446, 491] width 116 height 19
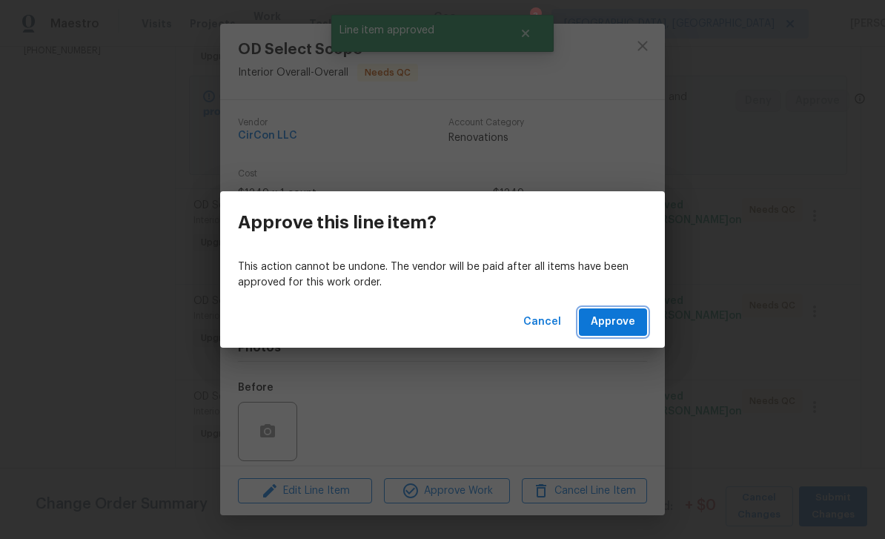
click at [624, 323] on span "Approve" at bounding box center [613, 322] width 44 height 19
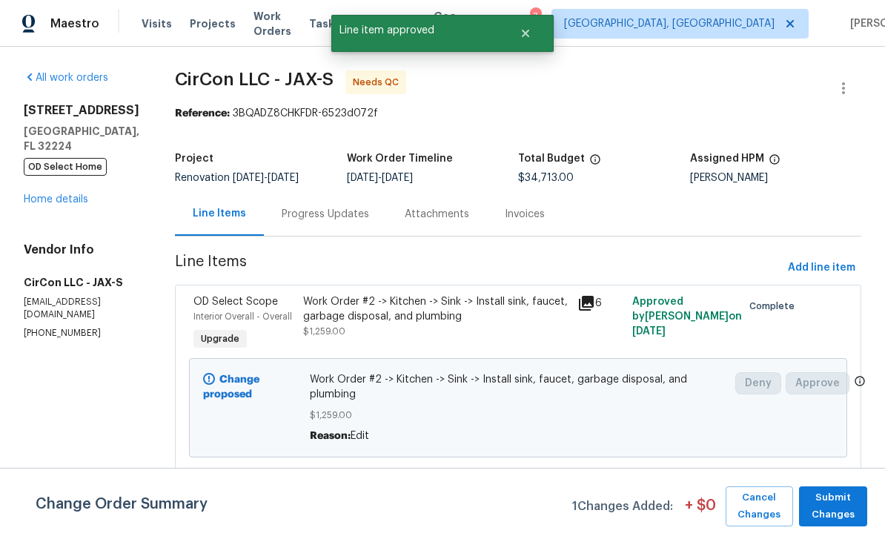
scroll to position [216, 0]
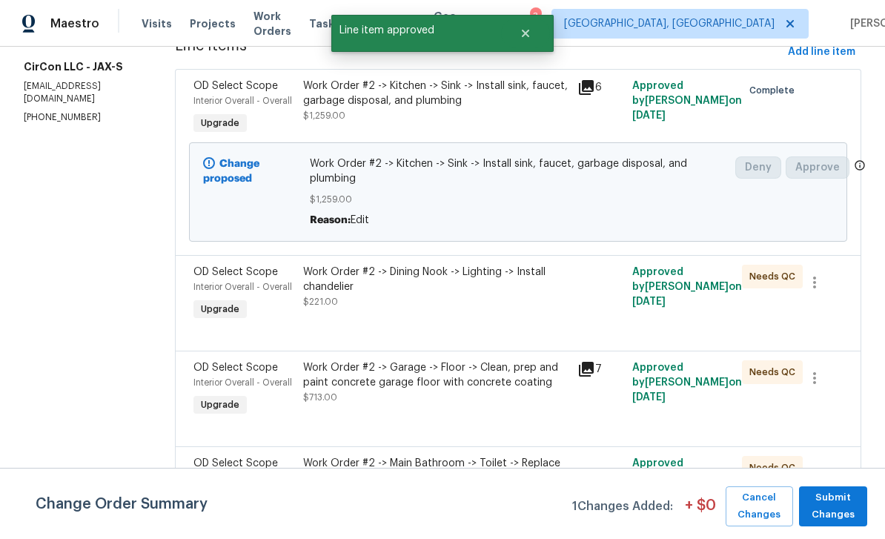
click at [211, 291] on span "Interior Overall - Overall" at bounding box center [242, 286] width 99 height 9
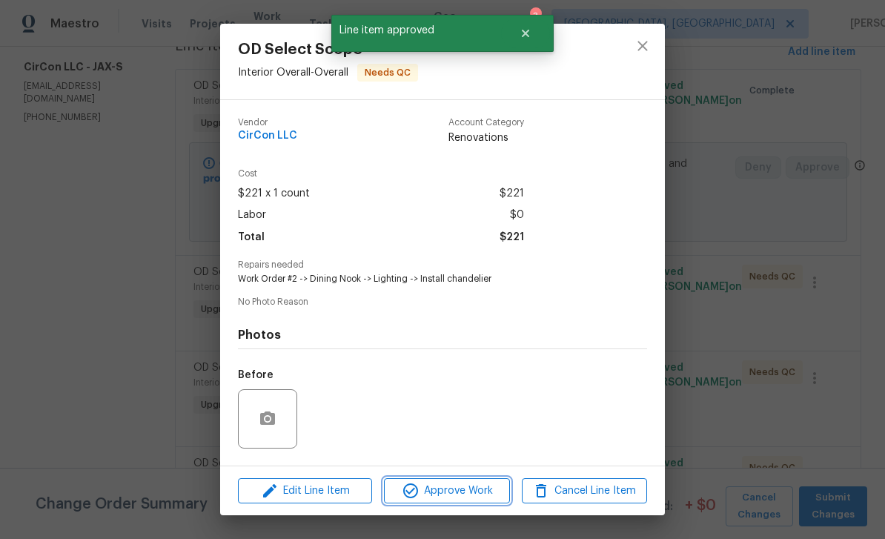
click at [484, 487] on span "Approve Work" at bounding box center [446, 491] width 116 height 19
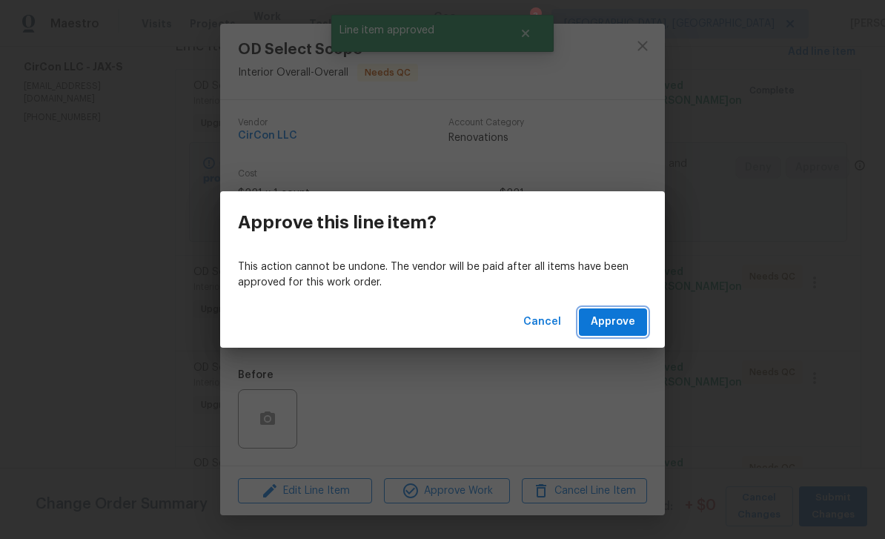
click at [623, 329] on span "Approve" at bounding box center [613, 322] width 44 height 19
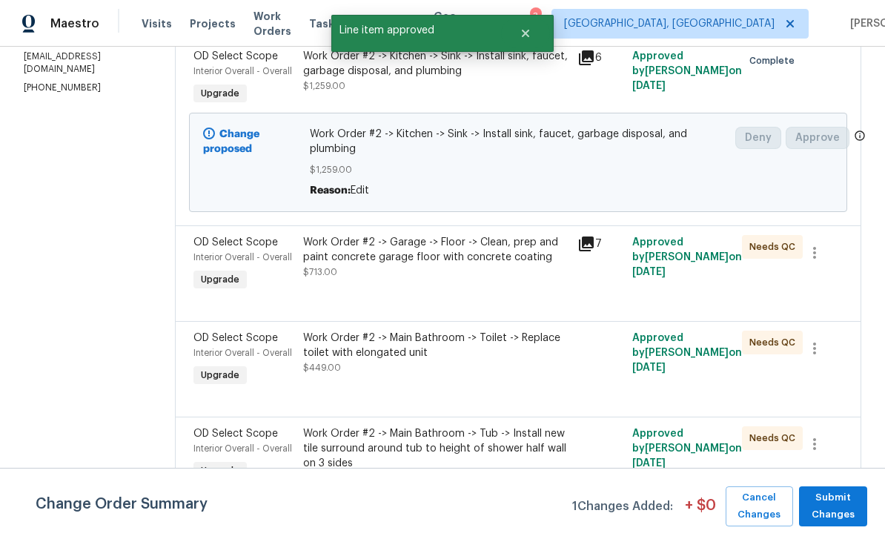
scroll to position [266, 0]
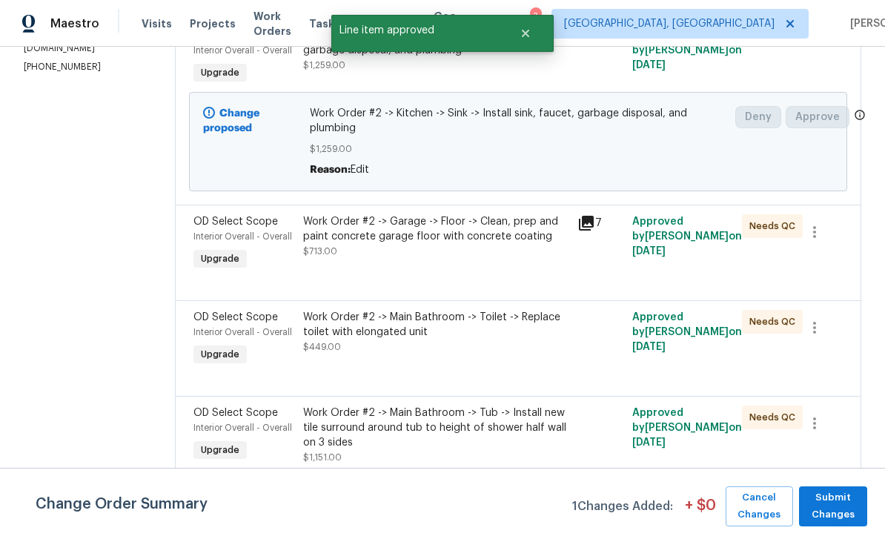
click at [213, 225] on span "OD Select Scope" at bounding box center [235, 221] width 85 height 10
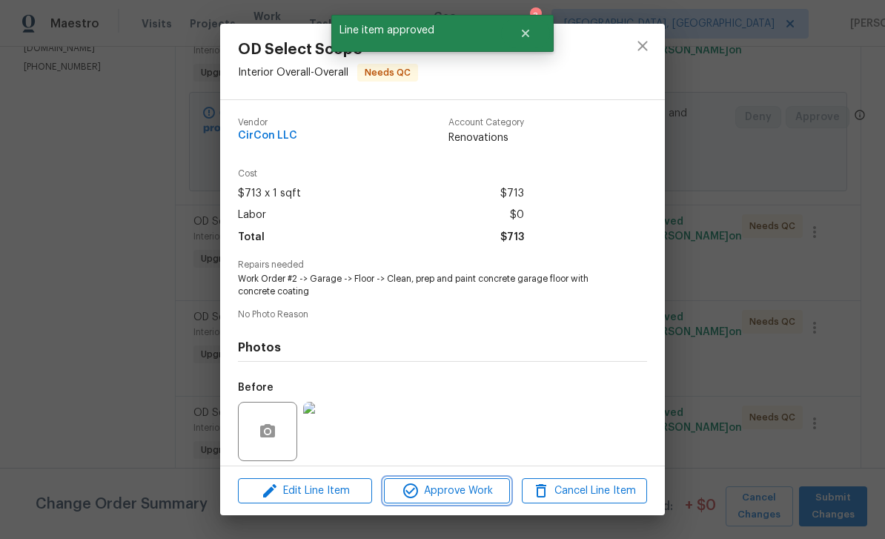
click at [475, 490] on span "Approve Work" at bounding box center [446, 491] width 116 height 19
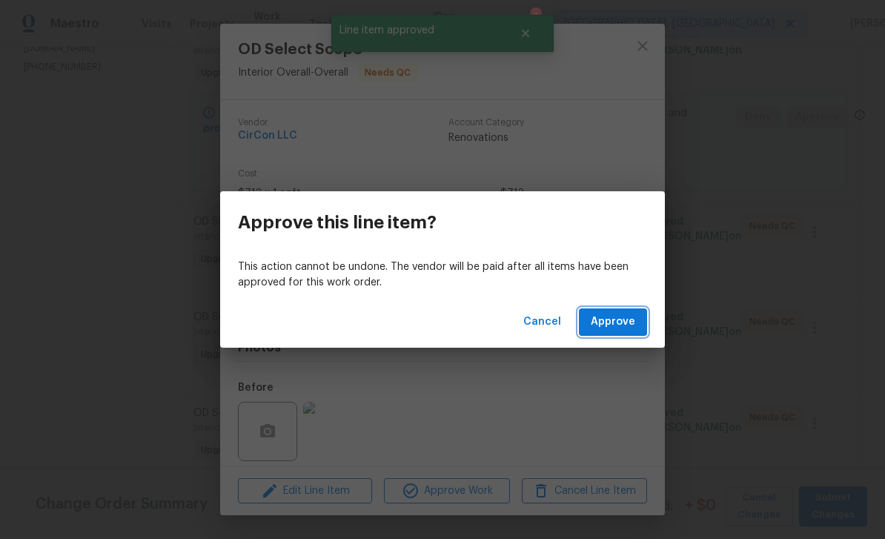
click at [619, 317] on span "Approve" at bounding box center [613, 322] width 44 height 19
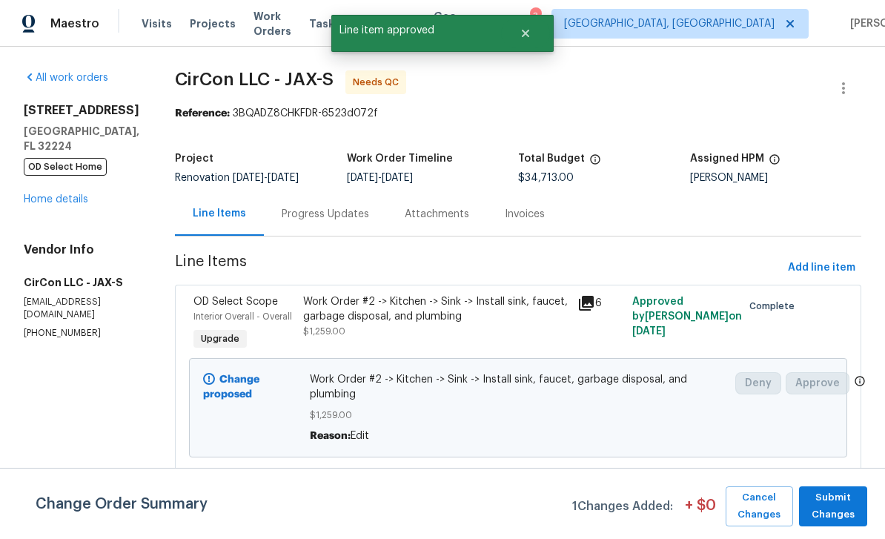
scroll to position [228, 0]
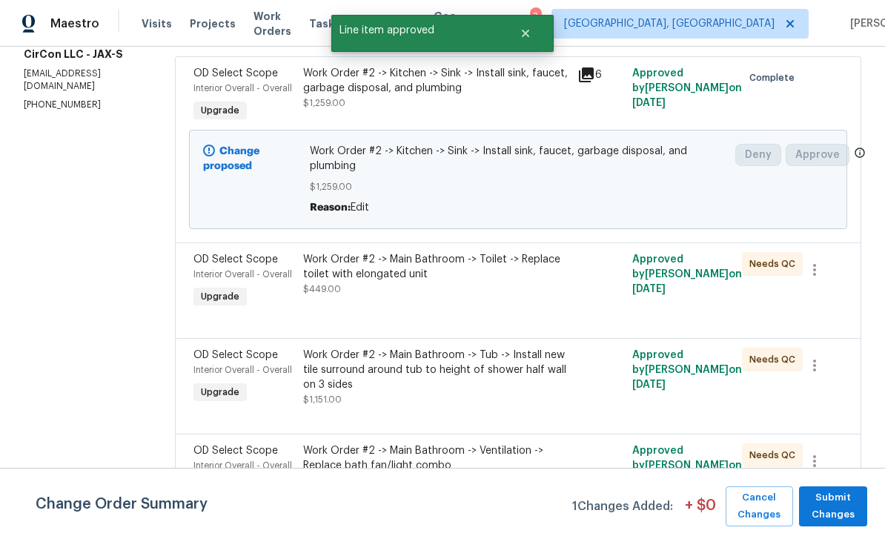
click at [222, 278] on span "Interior Overall - Overall" at bounding box center [242, 274] width 99 height 9
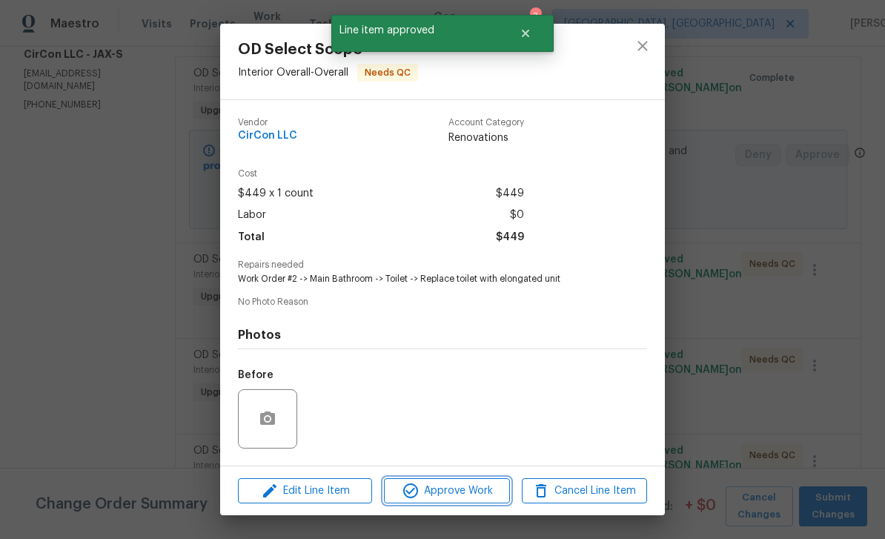
click at [479, 488] on span "Approve Work" at bounding box center [446, 491] width 116 height 19
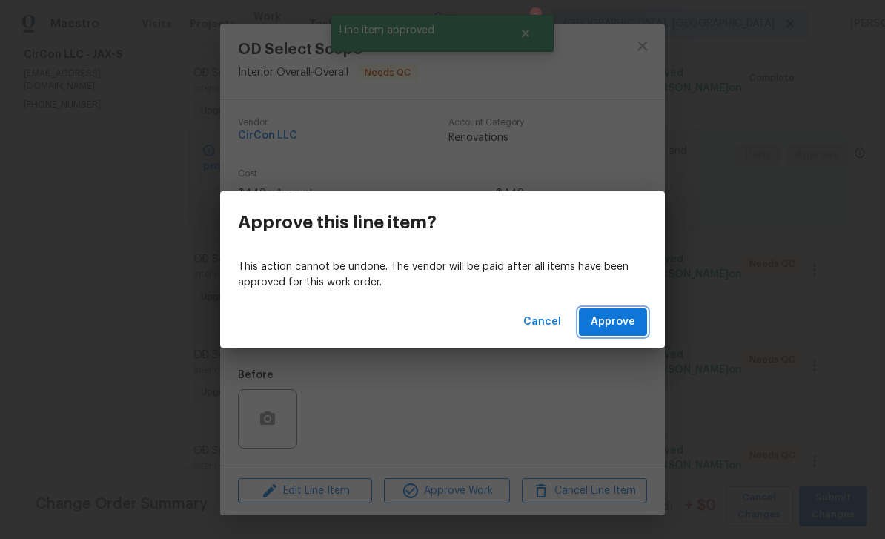
click at [623, 325] on span "Approve" at bounding box center [613, 322] width 44 height 19
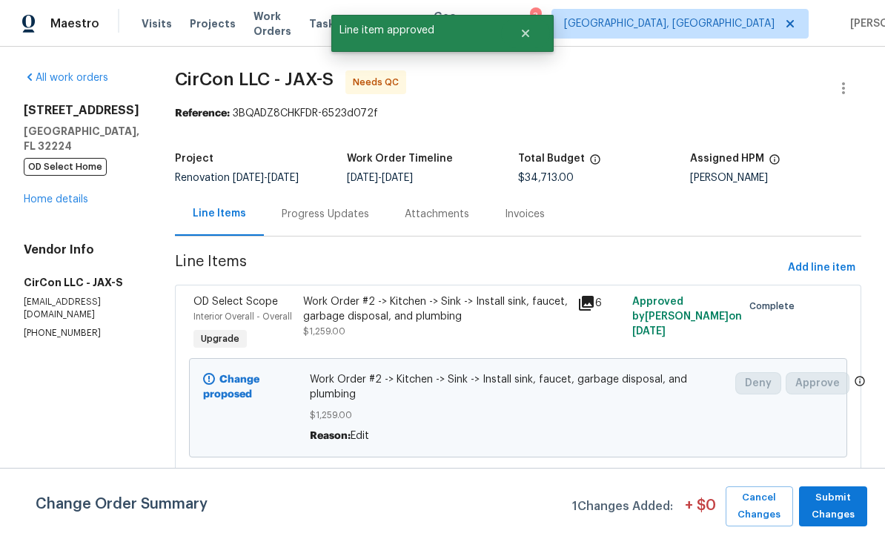
scroll to position [251, 0]
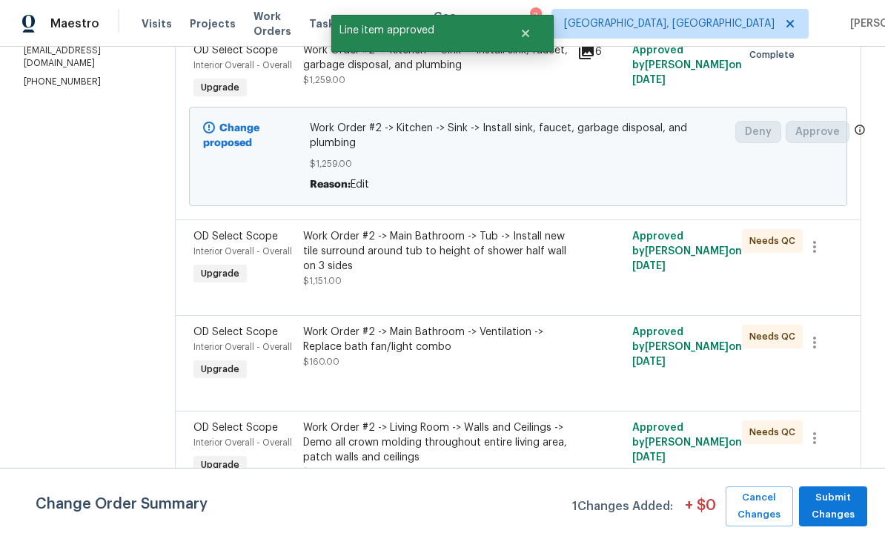
click at [210, 249] on span "Interior Overall - Overall" at bounding box center [242, 251] width 99 height 9
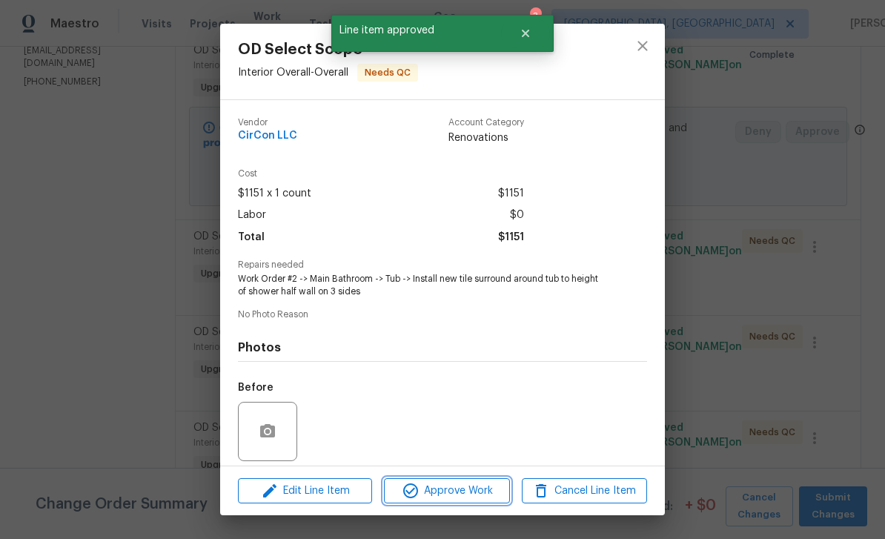
click at [477, 489] on span "Approve Work" at bounding box center [446, 491] width 116 height 19
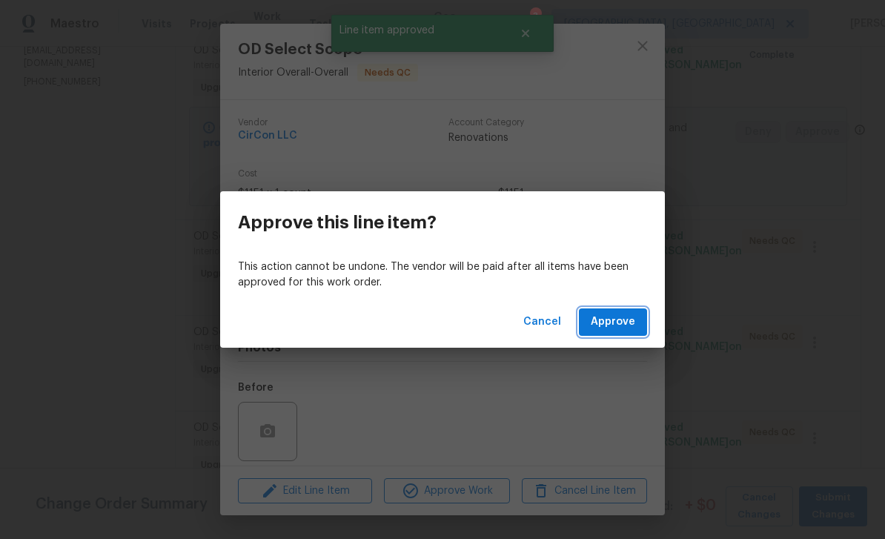
click at [615, 325] on span "Approve" at bounding box center [613, 322] width 44 height 19
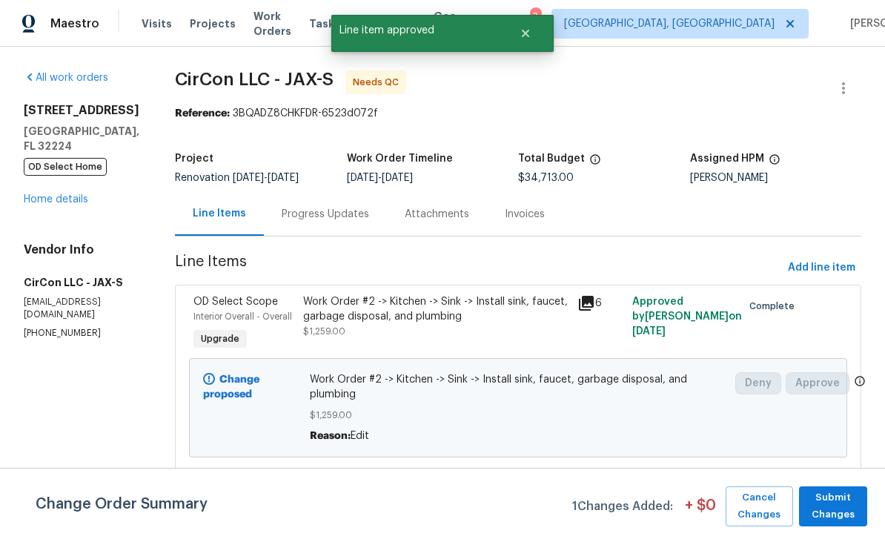
scroll to position [174, 0]
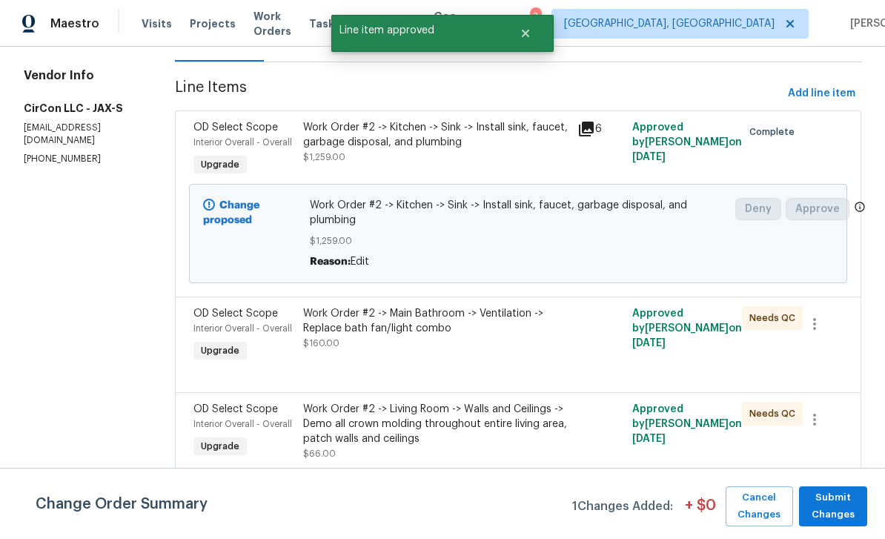
click at [231, 307] on div "OD Select Scope Interior Overall - Overall Upgrade" at bounding box center [244, 336] width 110 height 68
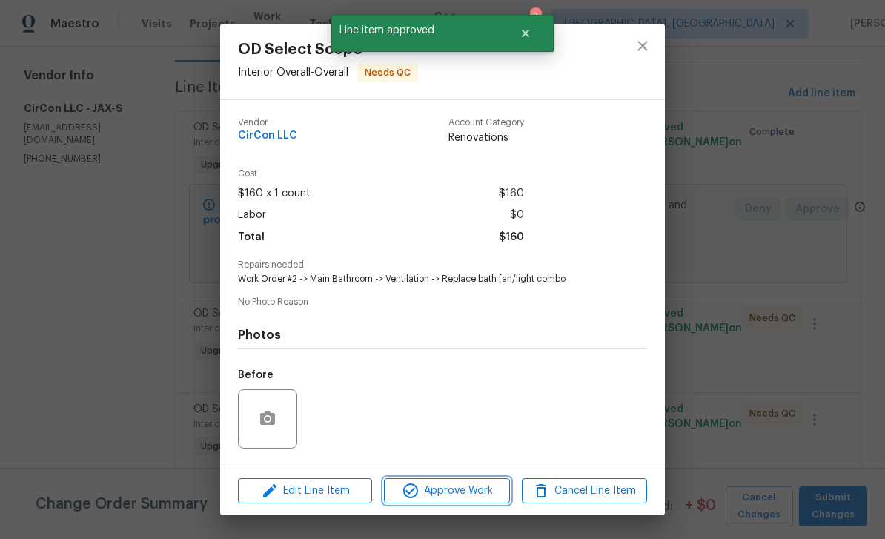
click at [469, 494] on span "Approve Work" at bounding box center [446, 491] width 116 height 19
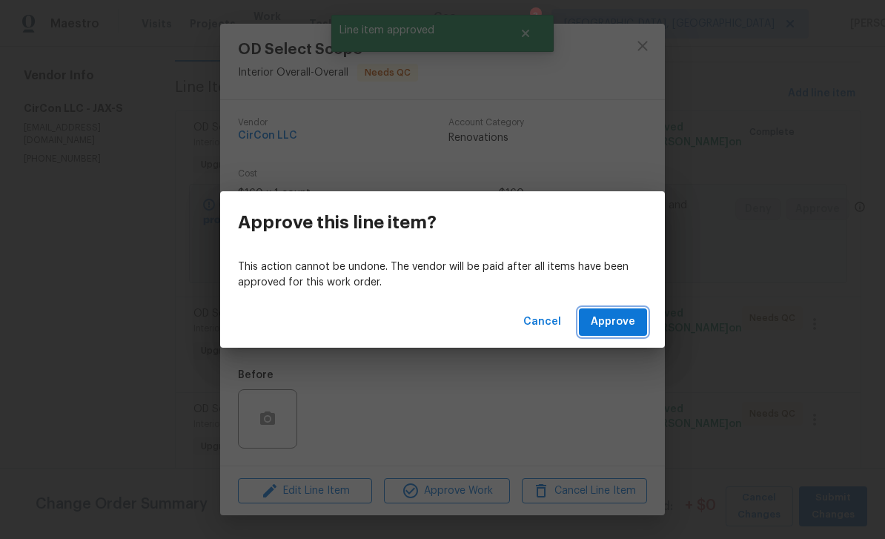
click at [626, 324] on span "Approve" at bounding box center [613, 322] width 44 height 19
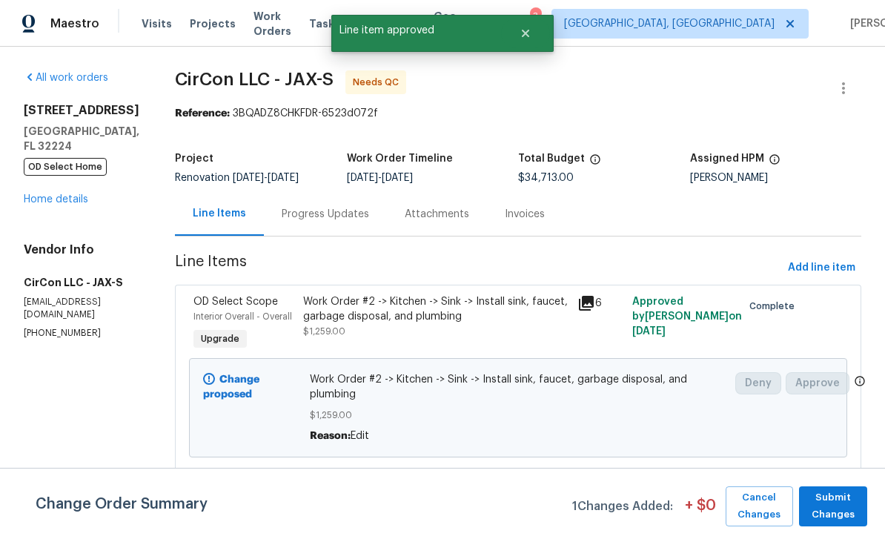
scroll to position [198, 0]
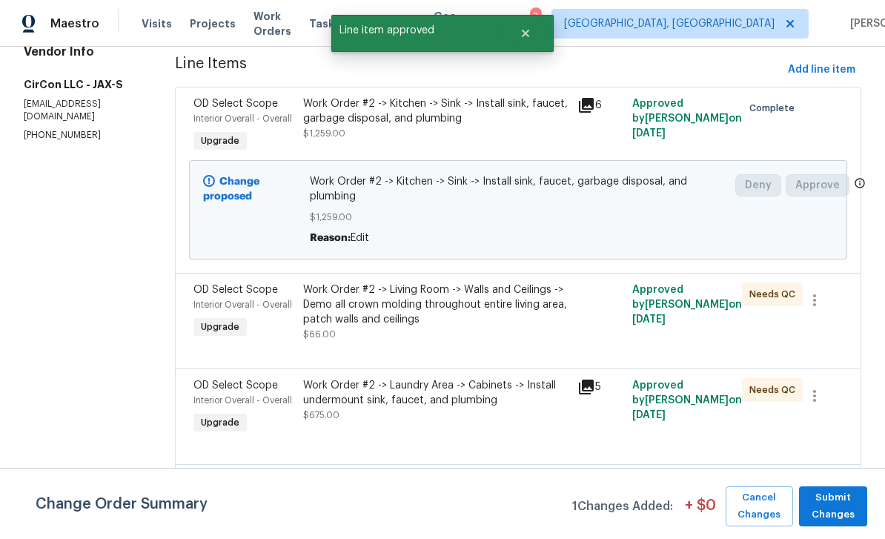
click at [208, 305] on span "Interior Overall - Overall" at bounding box center [242, 304] width 99 height 9
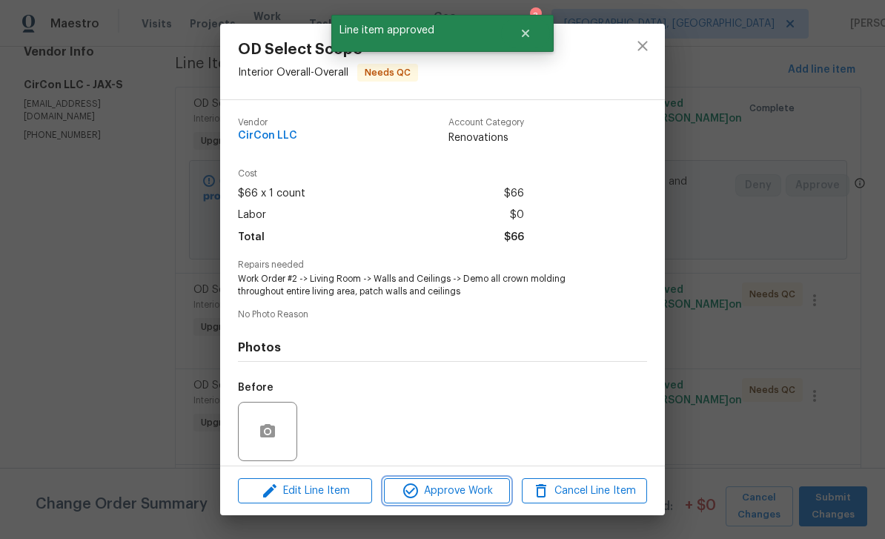
click at [470, 497] on span "Approve Work" at bounding box center [446, 491] width 116 height 19
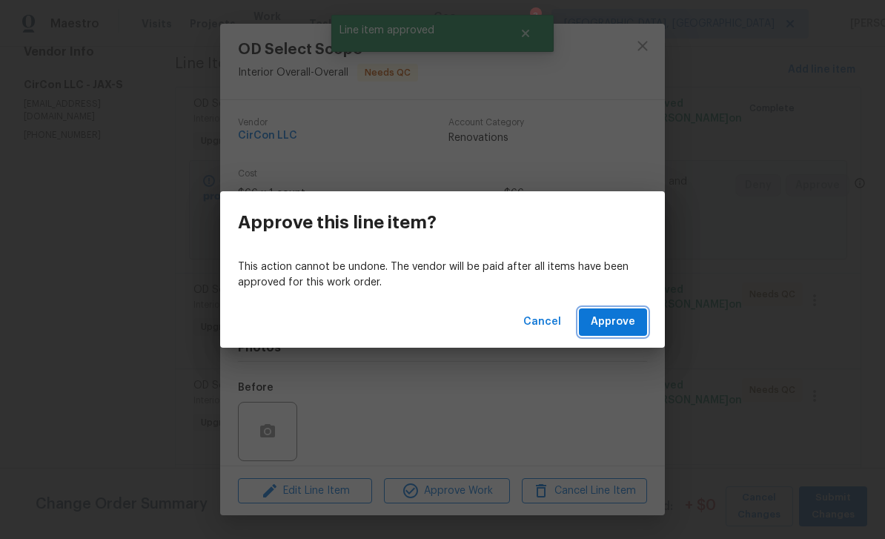
click at [618, 323] on span "Approve" at bounding box center [613, 322] width 44 height 19
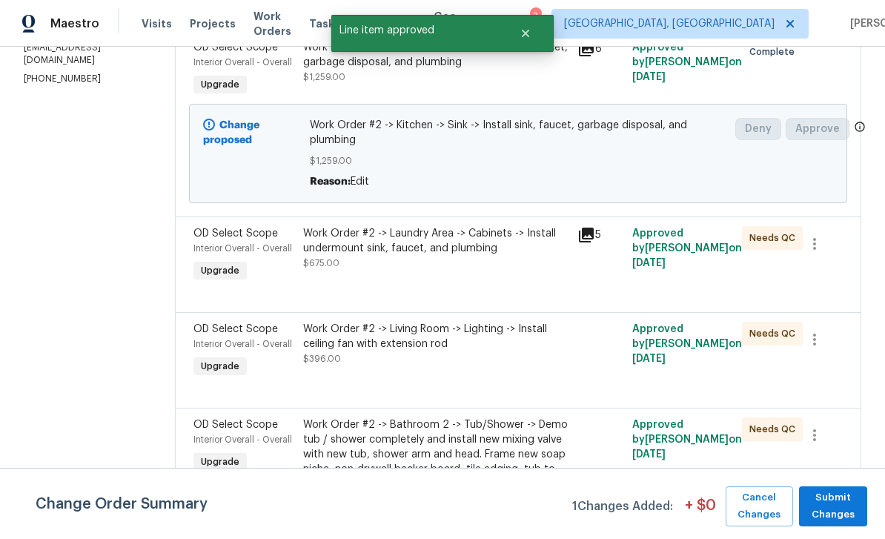
scroll to position [259, 0]
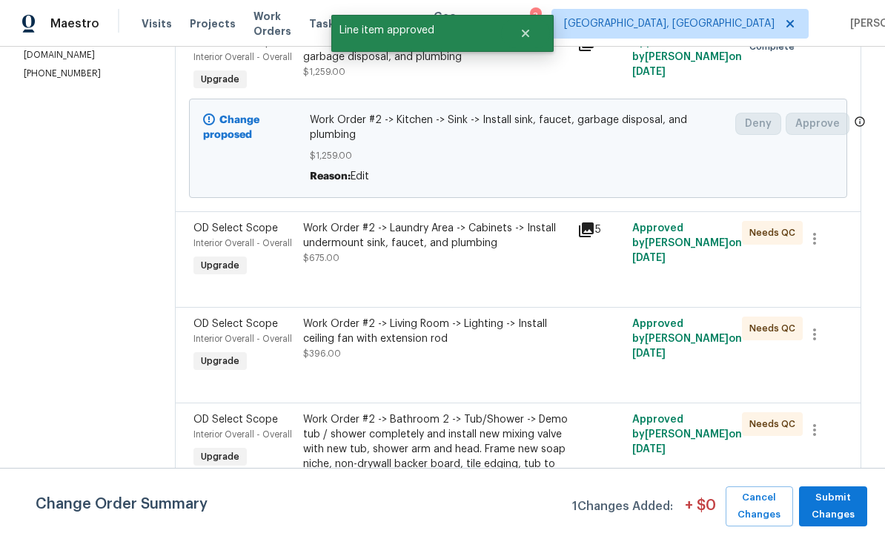
click at [211, 254] on div "OD Select Scope Interior Overall - Overall Upgrade" at bounding box center [244, 250] width 110 height 68
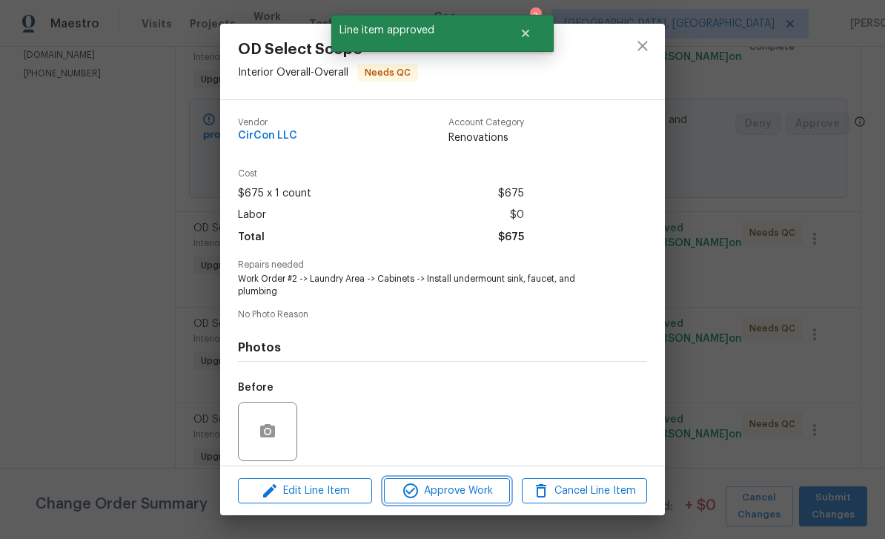
click at [484, 492] on span "Approve Work" at bounding box center [446, 491] width 116 height 19
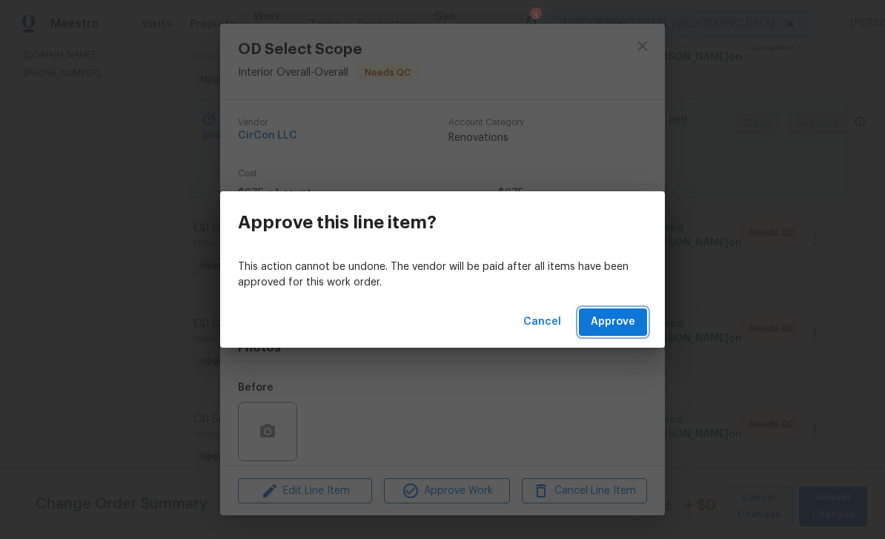
click at [621, 325] on span "Approve" at bounding box center [613, 322] width 44 height 19
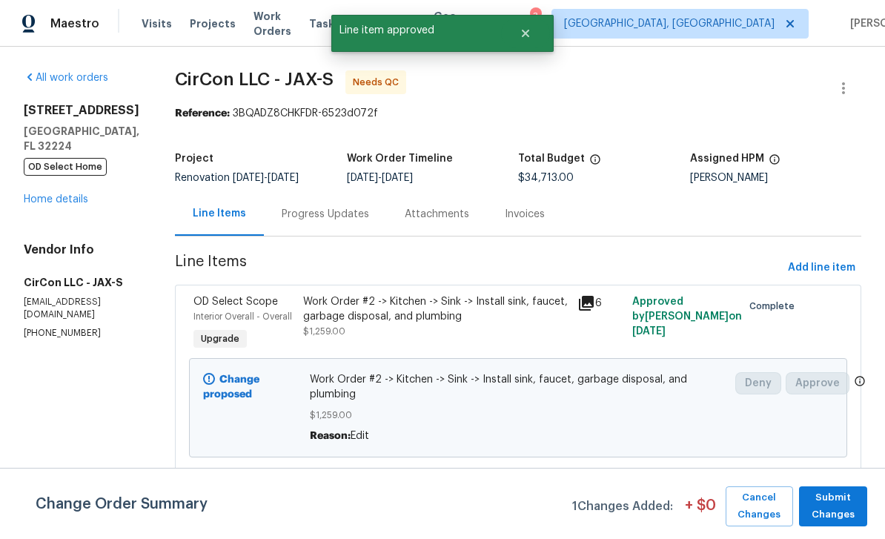
scroll to position [250, 0]
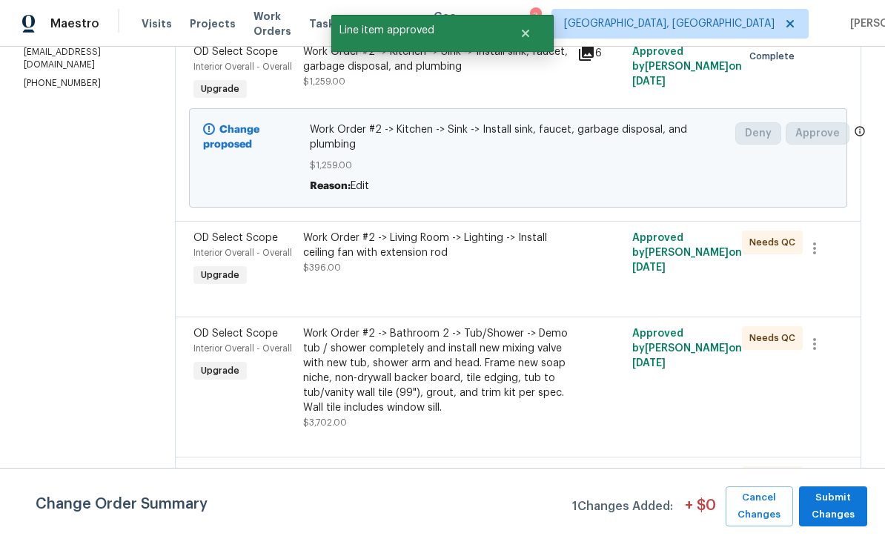
click at [204, 265] on div "OD Select Scope Interior Overall - Overall Upgrade" at bounding box center [244, 260] width 110 height 68
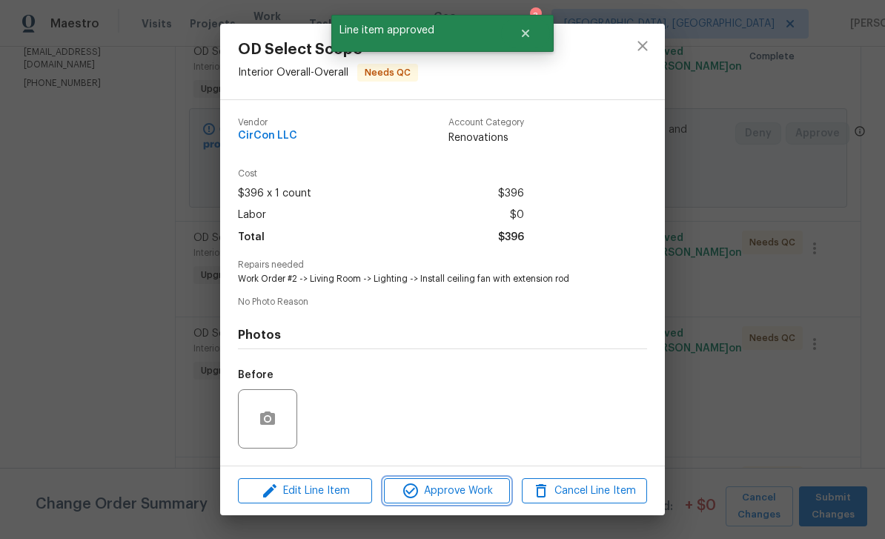
click at [483, 484] on span "Approve Work" at bounding box center [446, 491] width 116 height 19
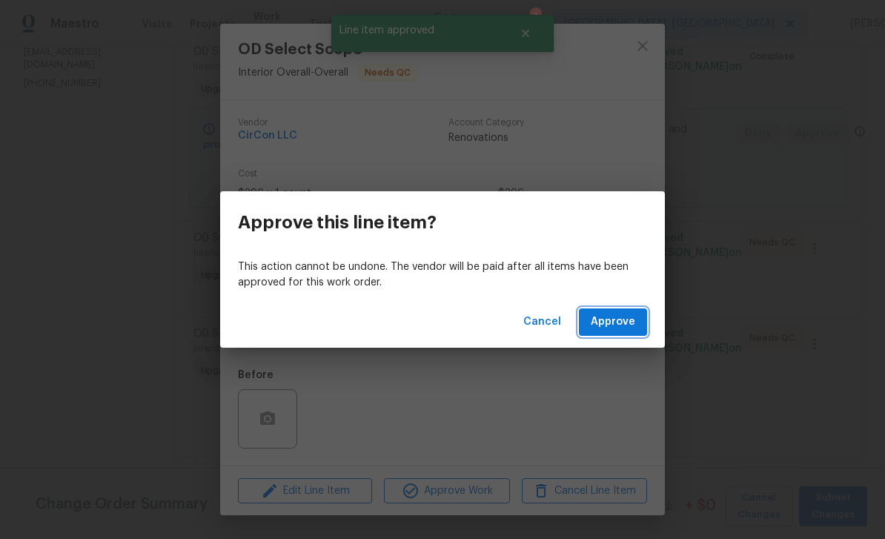
click at [619, 325] on span "Approve" at bounding box center [613, 322] width 44 height 19
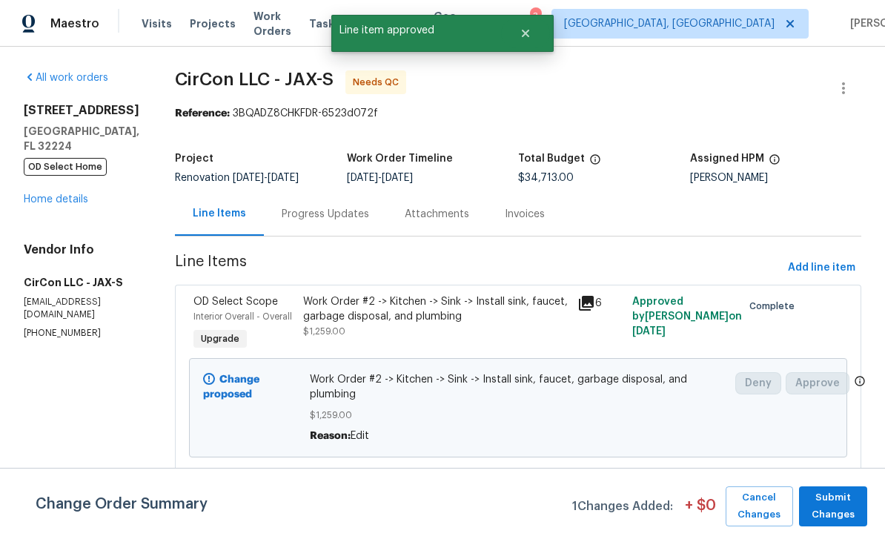
scroll to position [206, 0]
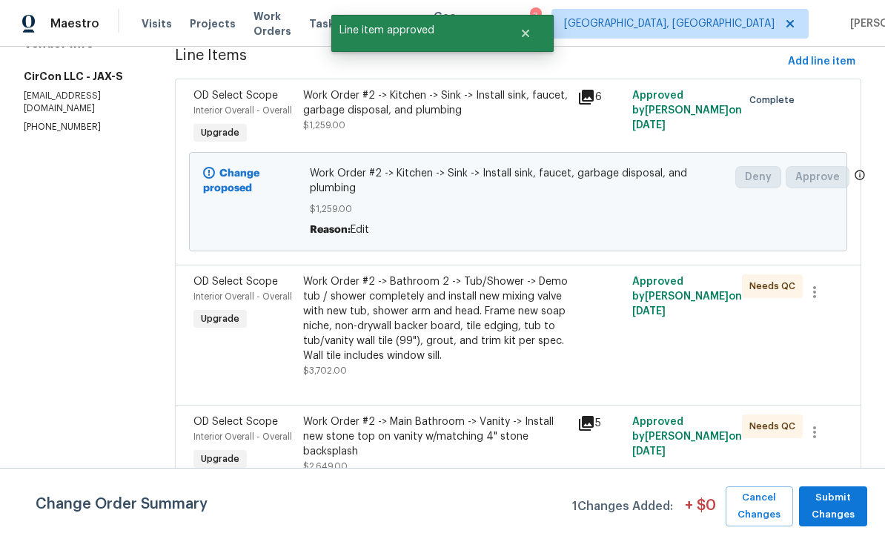
click at [216, 298] on span "Interior Overall - Overall" at bounding box center [242, 296] width 99 height 9
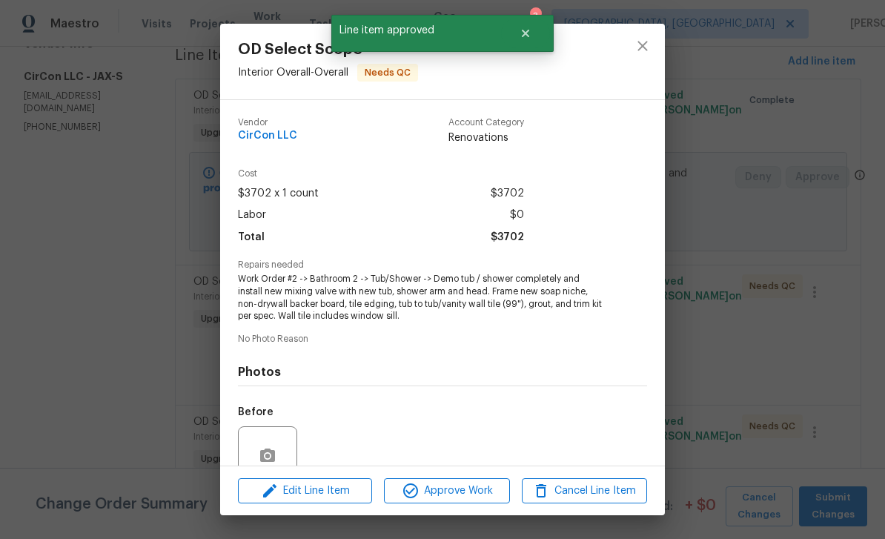
click at [477, 483] on span "Approve Work" at bounding box center [446, 491] width 116 height 19
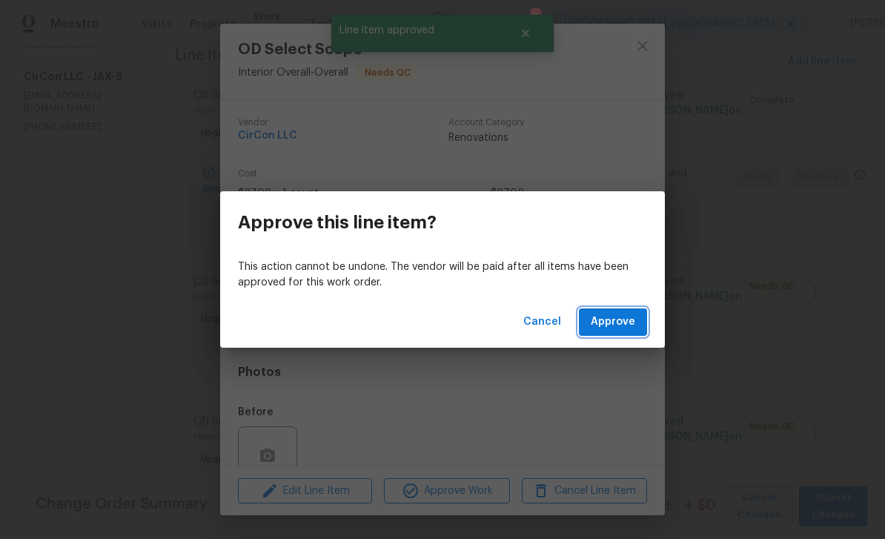
click at [628, 324] on span "Approve" at bounding box center [613, 322] width 44 height 19
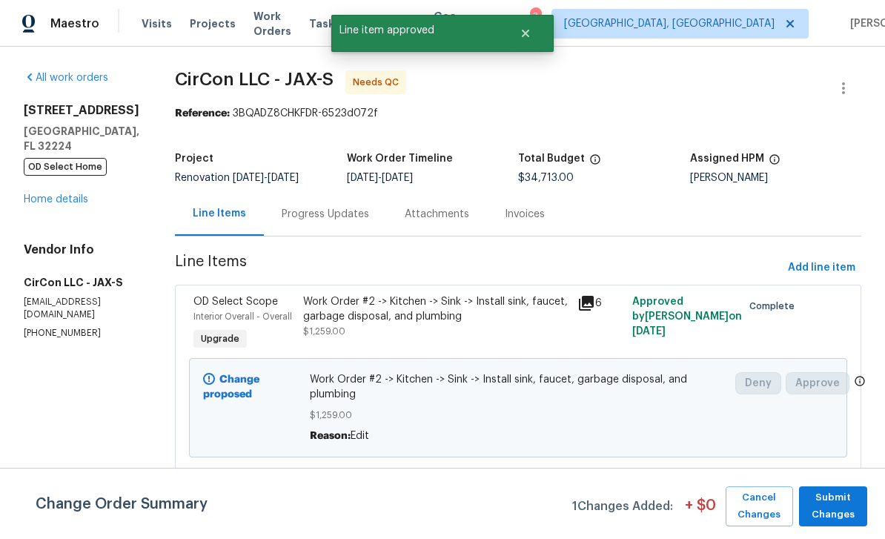
scroll to position [230, 0]
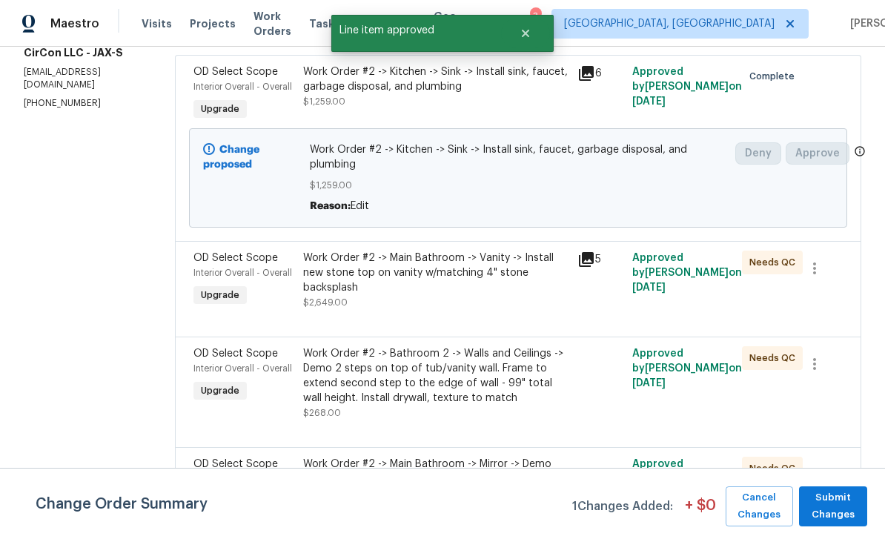
click at [222, 273] on span "Interior Overall - Overall" at bounding box center [242, 272] width 99 height 9
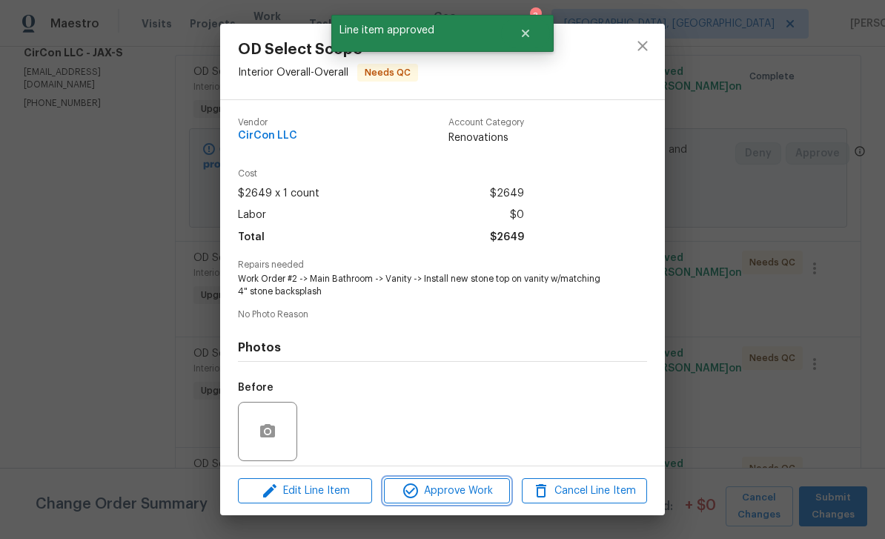
click at [483, 493] on span "Approve Work" at bounding box center [446, 491] width 116 height 19
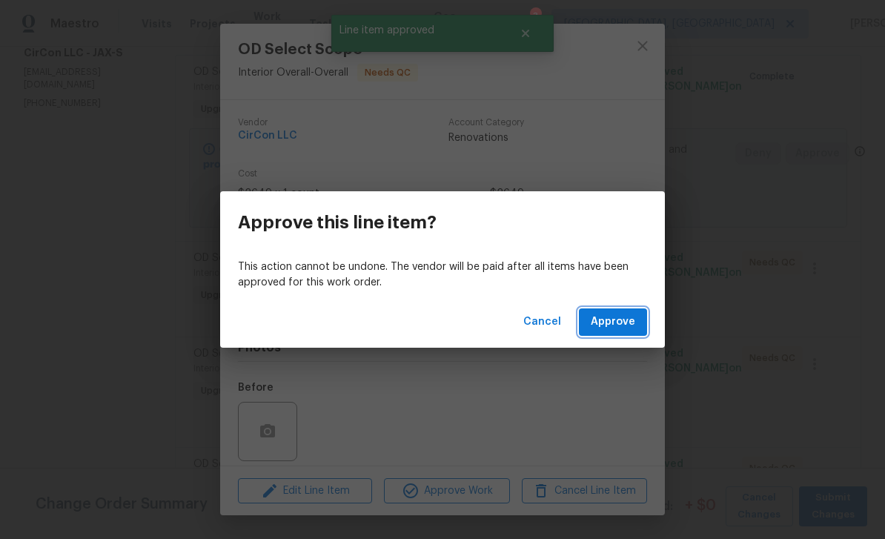
click at [620, 324] on span "Approve" at bounding box center [613, 322] width 44 height 19
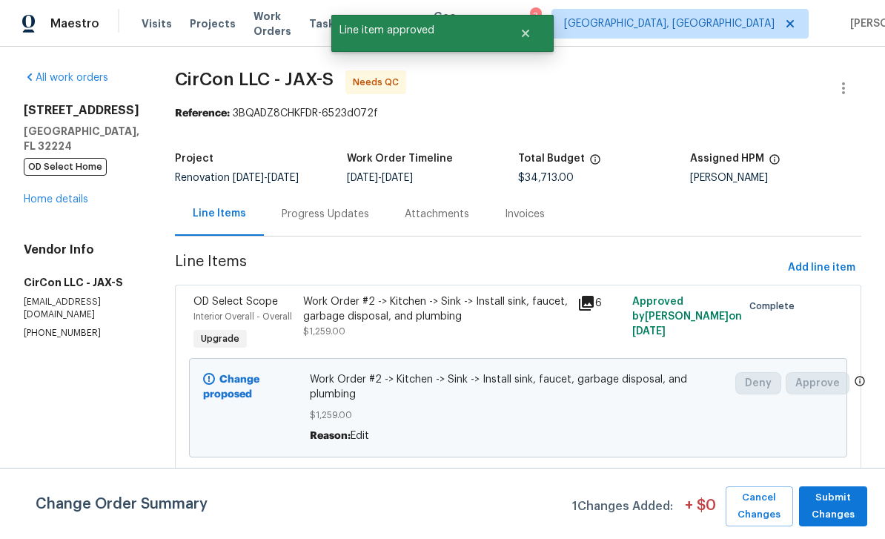
scroll to position [201, 0]
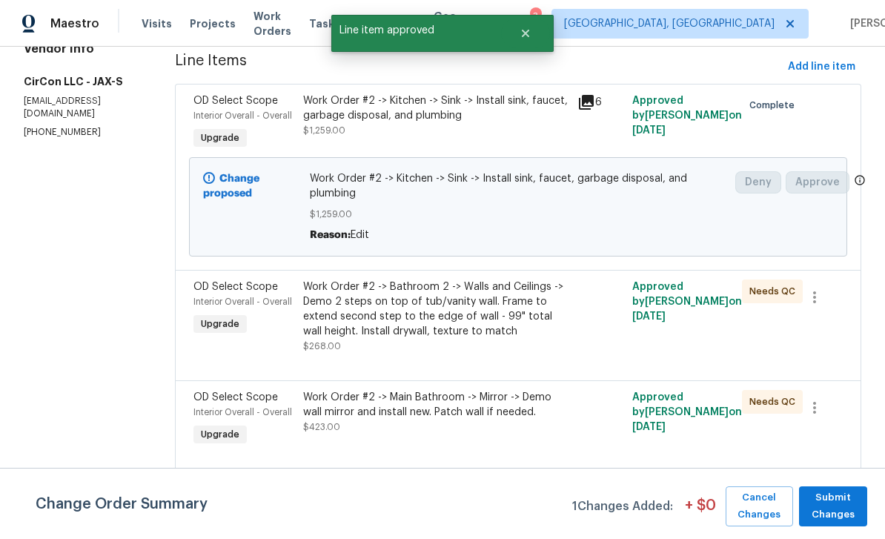
click at [215, 299] on span "Interior Overall - Overall" at bounding box center [242, 301] width 99 height 9
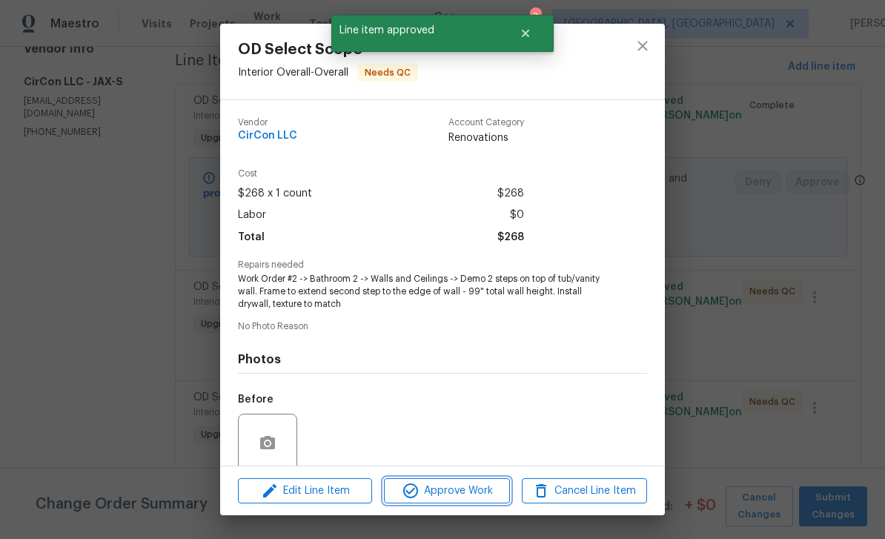
click at [483, 486] on span "Approve Work" at bounding box center [446, 491] width 116 height 19
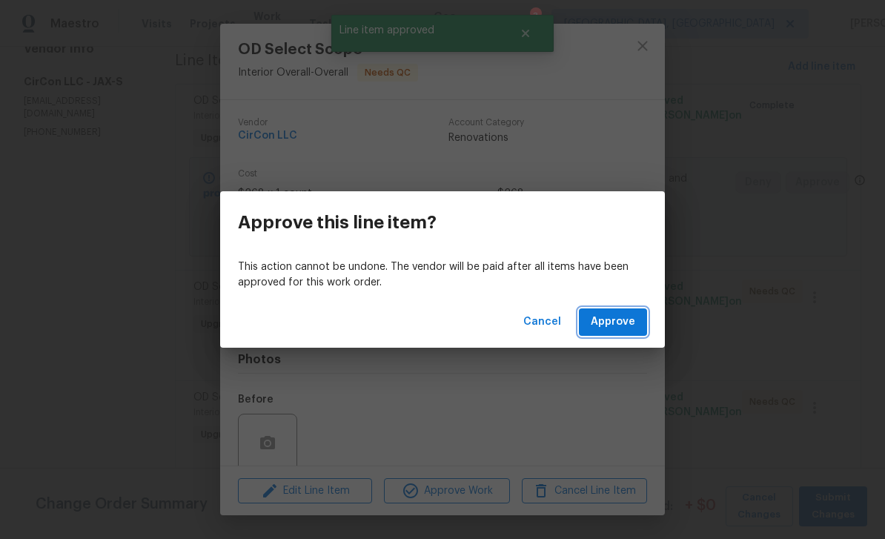
click at [620, 323] on span "Approve" at bounding box center [613, 322] width 44 height 19
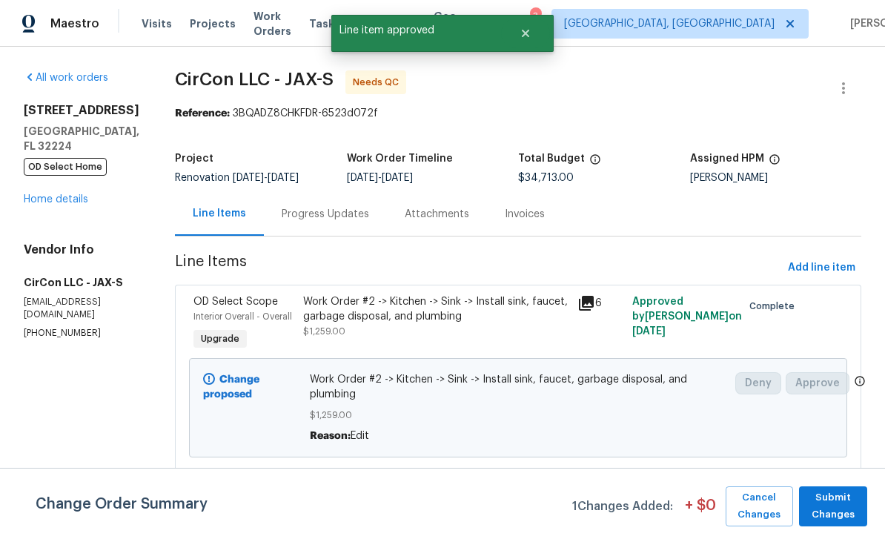
scroll to position [225, 0]
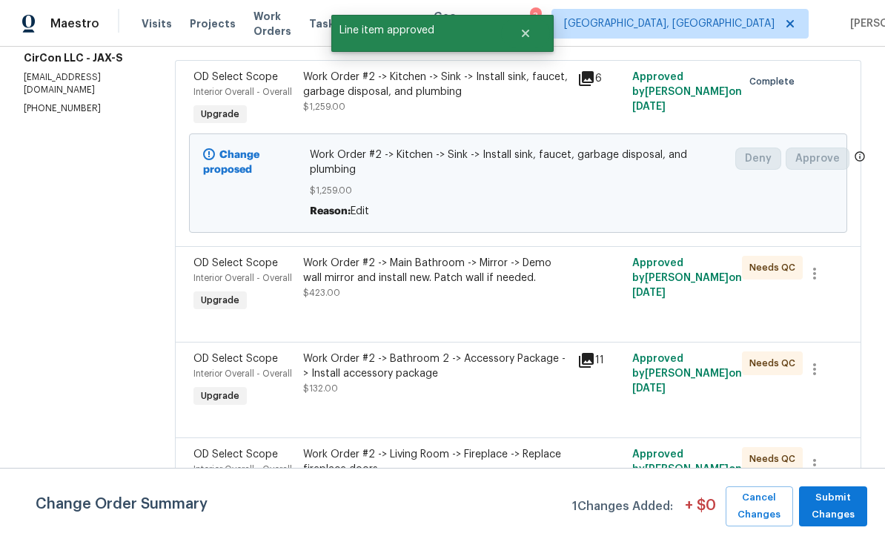
click at [215, 278] on span "Interior Overall - Overall" at bounding box center [242, 278] width 99 height 9
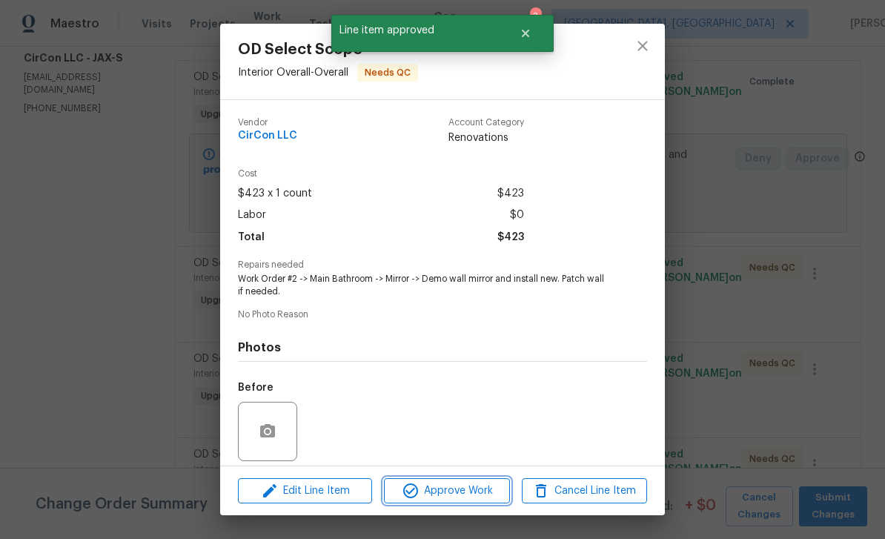
click at [486, 487] on span "Approve Work" at bounding box center [446, 491] width 116 height 19
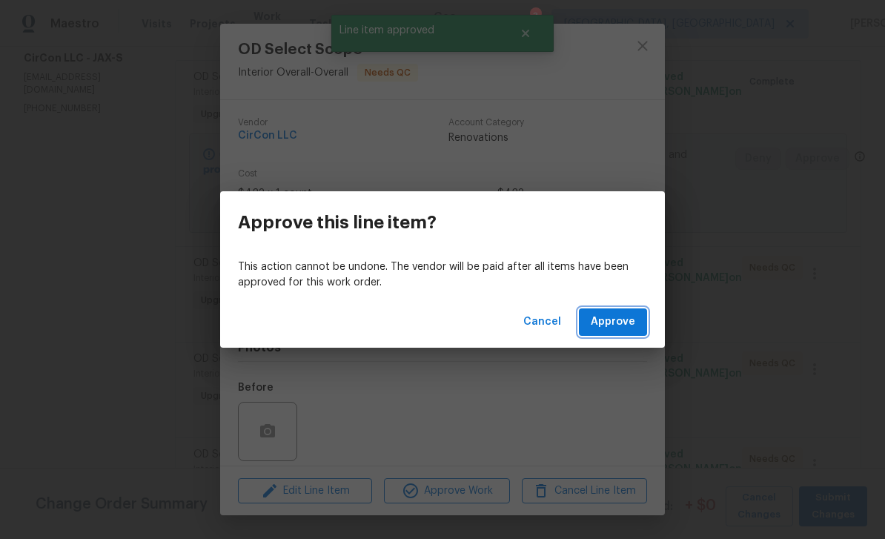
click at [616, 333] on button "Approve" at bounding box center [613, 321] width 68 height 27
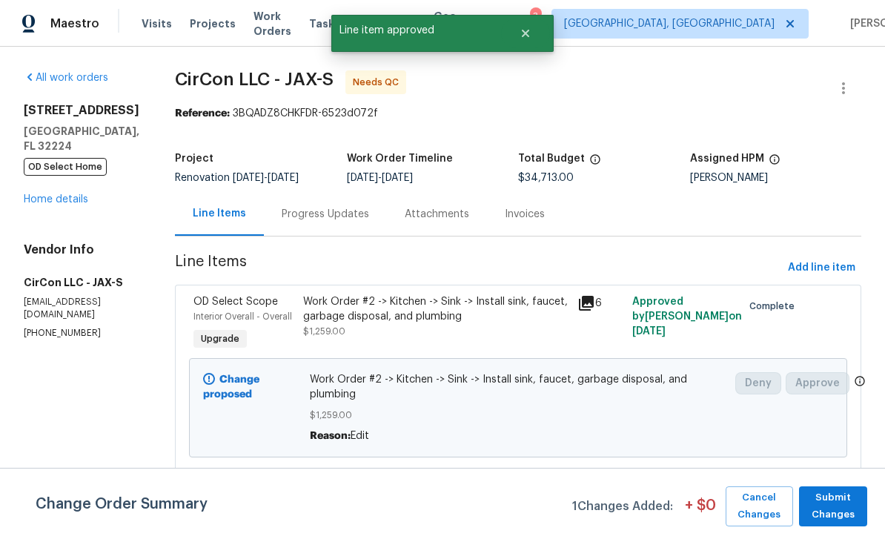
scroll to position [131, 0]
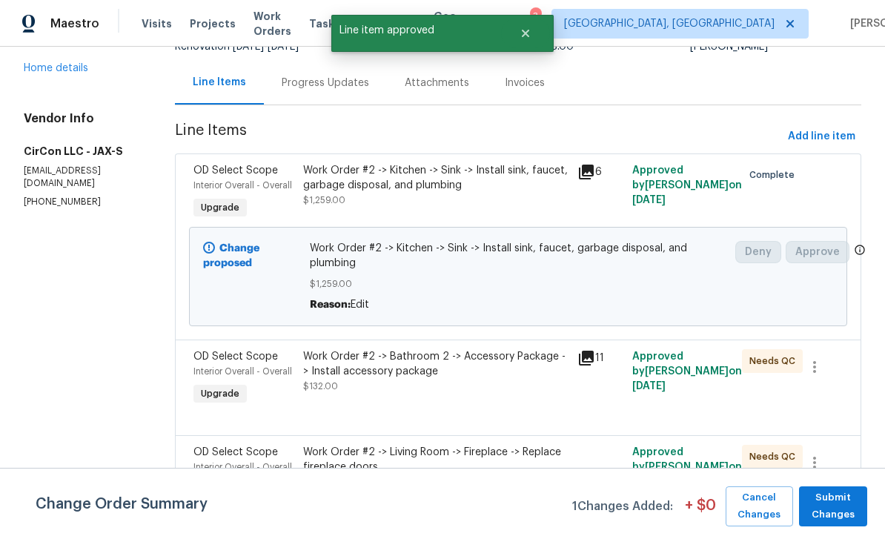
click at [214, 359] on span "OD Select Scope" at bounding box center [235, 356] width 85 height 10
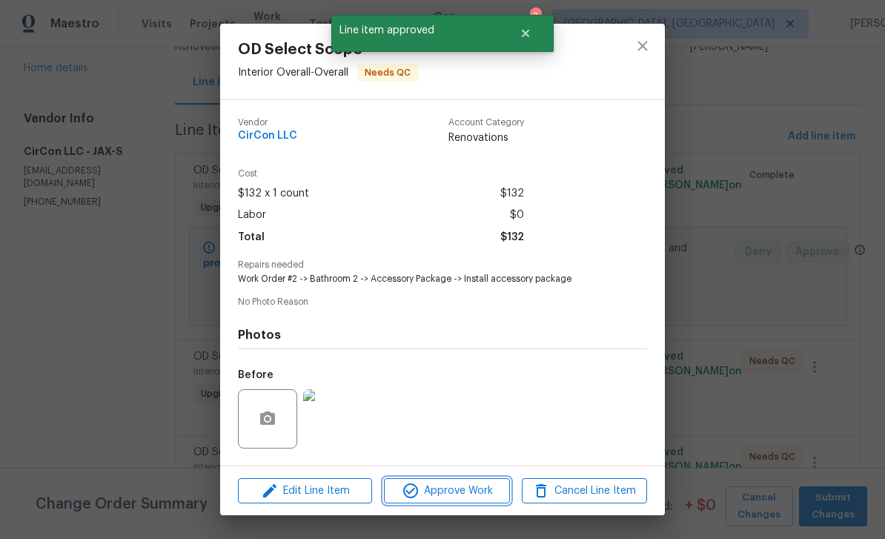
click at [481, 480] on button "Approve Work" at bounding box center [446, 491] width 125 height 26
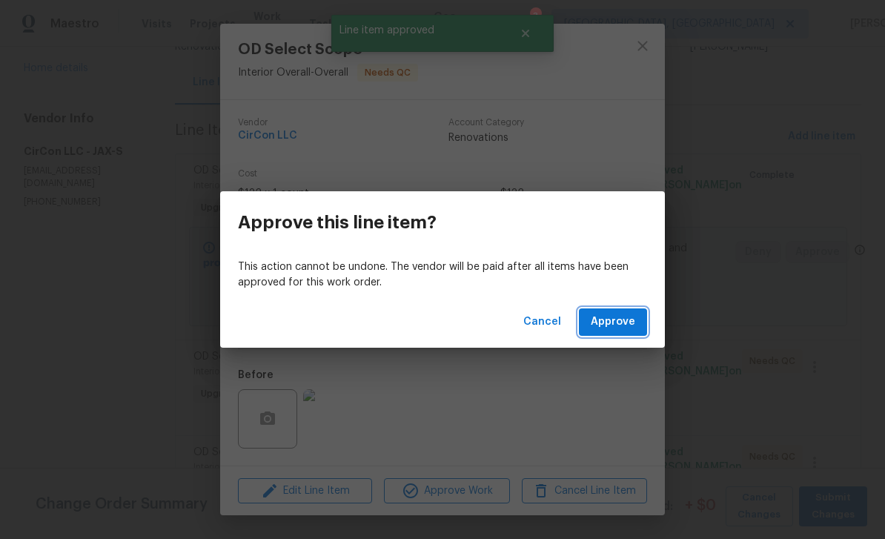
click at [618, 329] on span "Approve" at bounding box center [613, 322] width 44 height 19
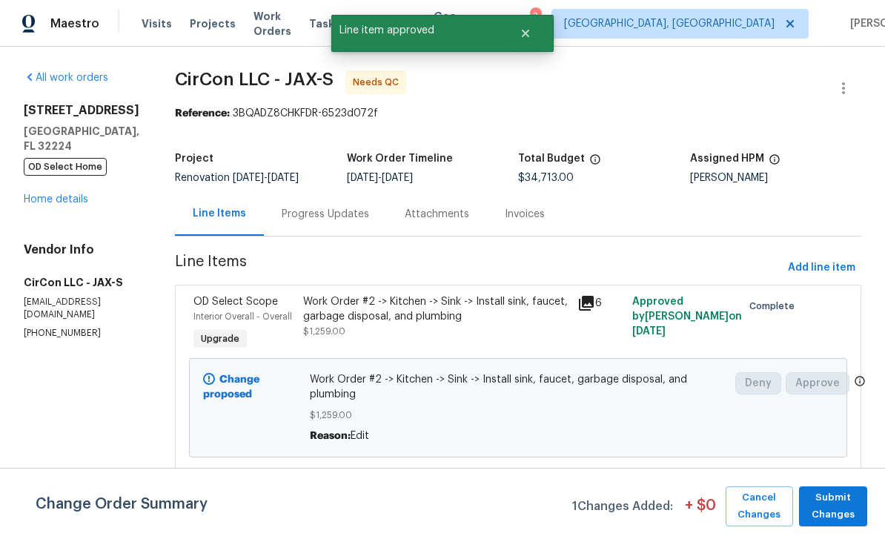
scroll to position [217, 0]
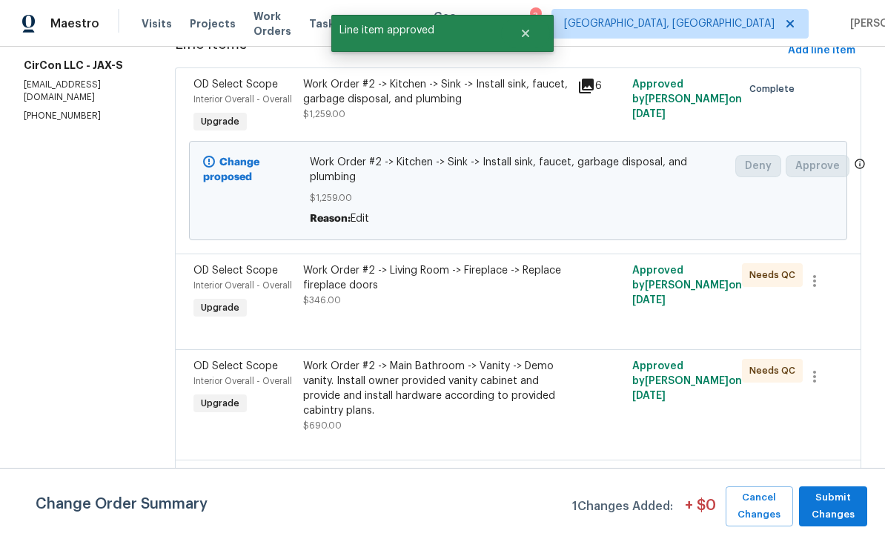
click at [216, 288] on span "Interior Overall - Overall" at bounding box center [242, 285] width 99 height 9
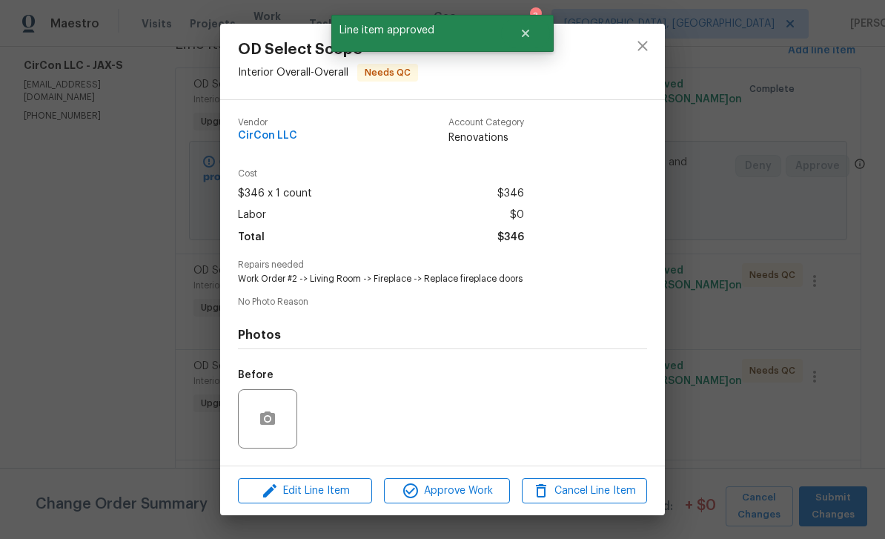
click at [469, 485] on span "Approve Work" at bounding box center [446, 491] width 116 height 19
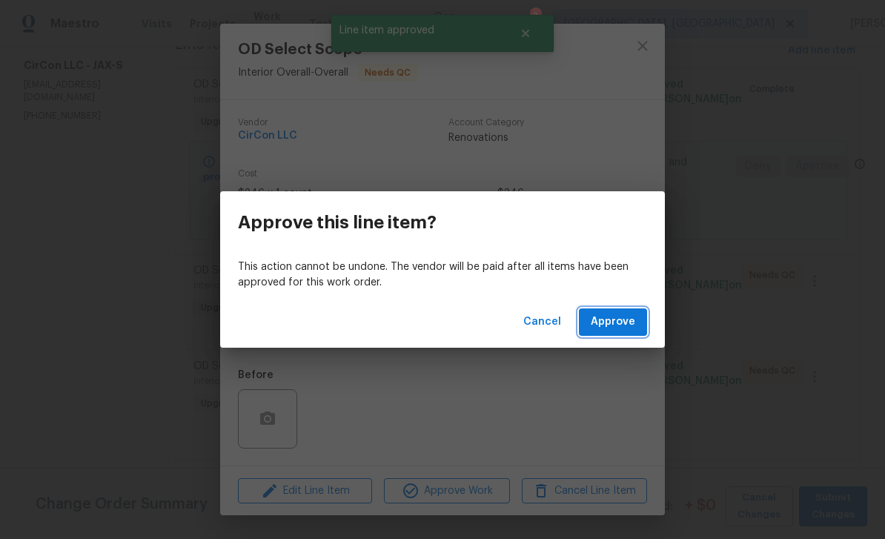
click at [616, 326] on span "Approve" at bounding box center [613, 322] width 44 height 19
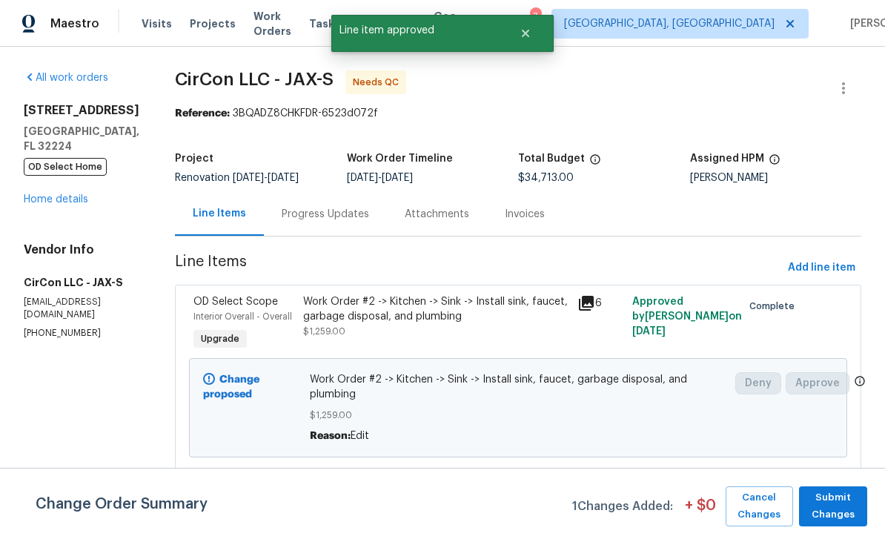
scroll to position [237, 0]
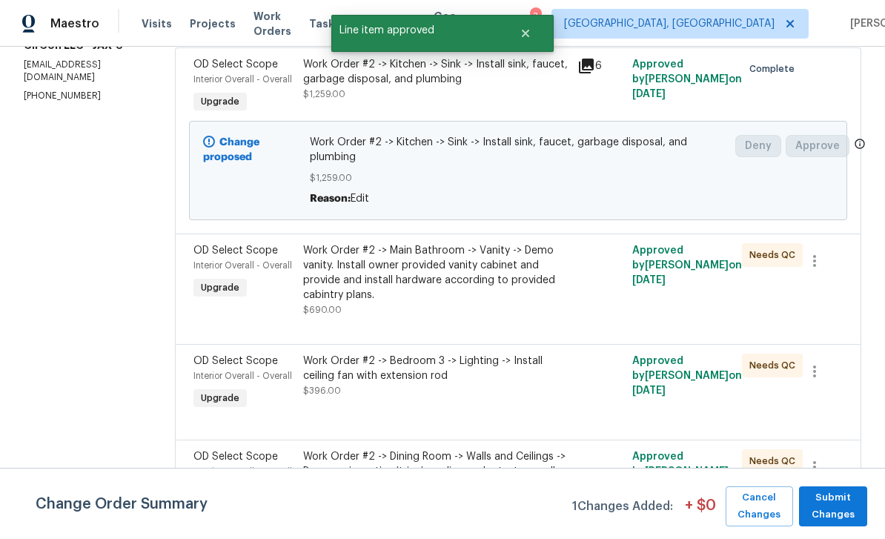
click at [211, 255] on span "OD Select Scope" at bounding box center [235, 250] width 85 height 10
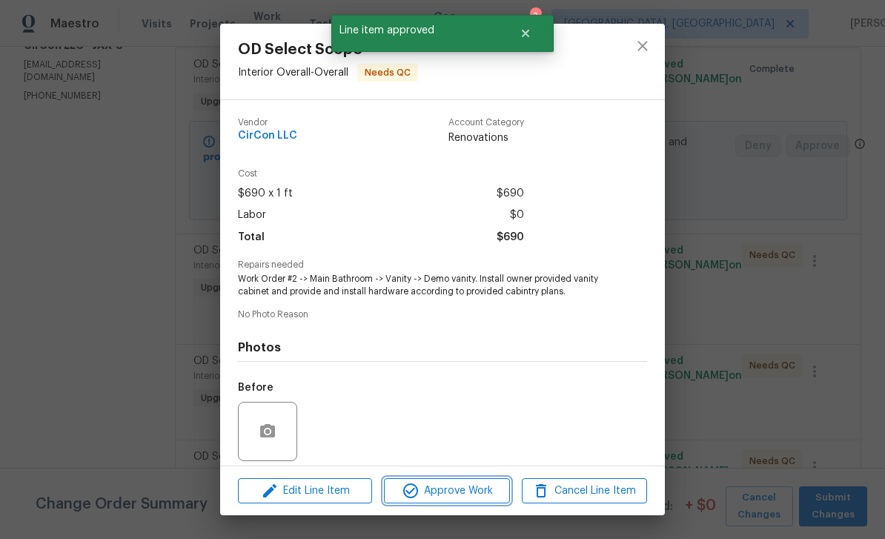
click at [477, 489] on span "Approve Work" at bounding box center [446, 491] width 116 height 19
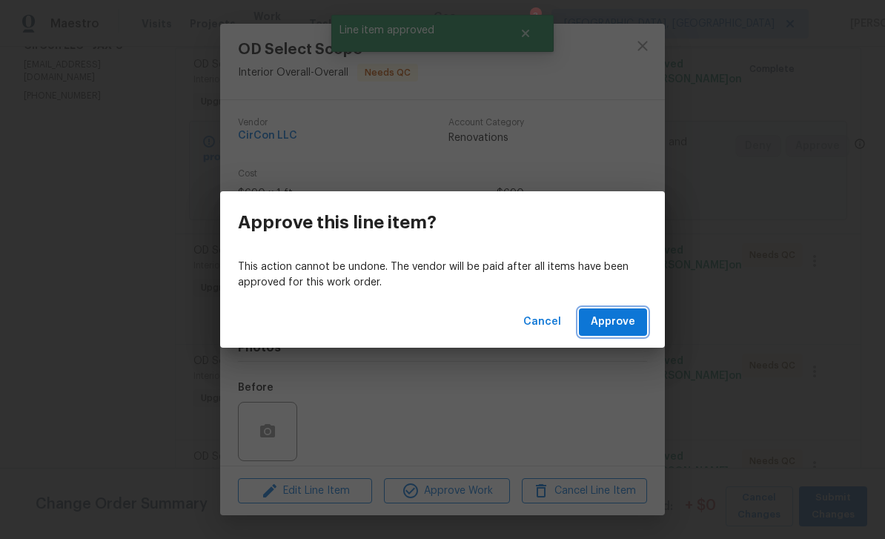
click at [632, 316] on span "Approve" at bounding box center [613, 322] width 44 height 19
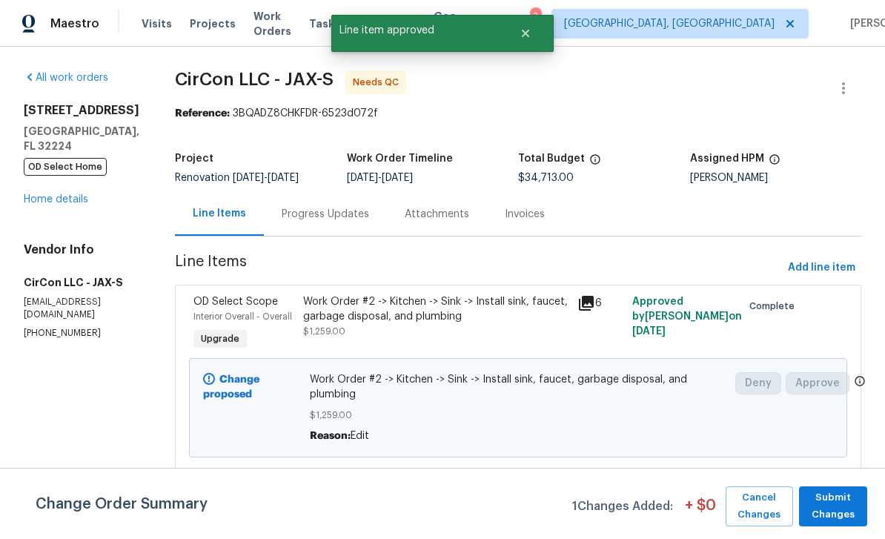
scroll to position [185, 0]
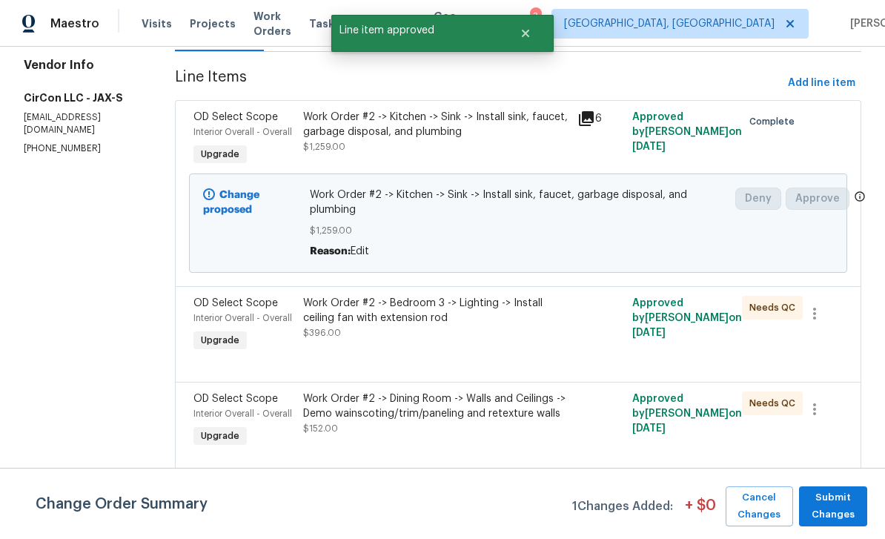
click at [221, 302] on span "OD Select Scope" at bounding box center [235, 303] width 85 height 10
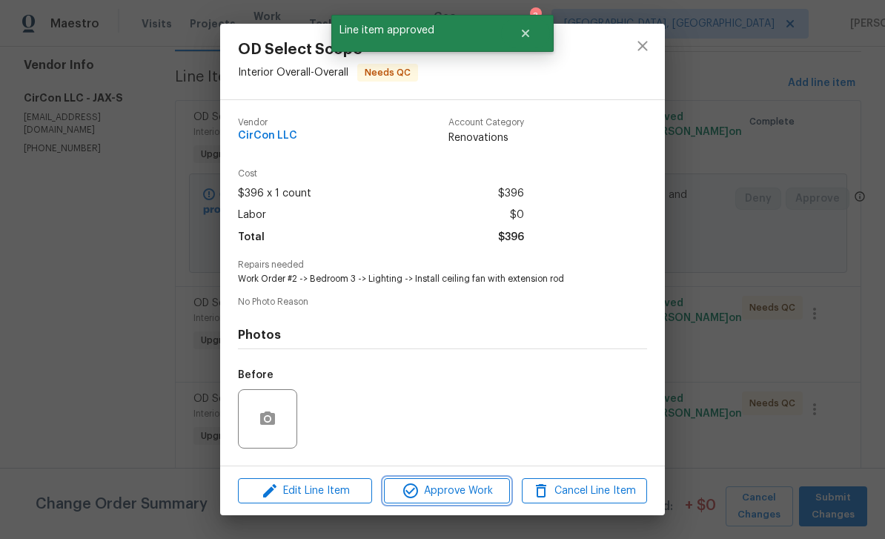
click at [471, 498] on span "Approve Work" at bounding box center [446, 491] width 116 height 19
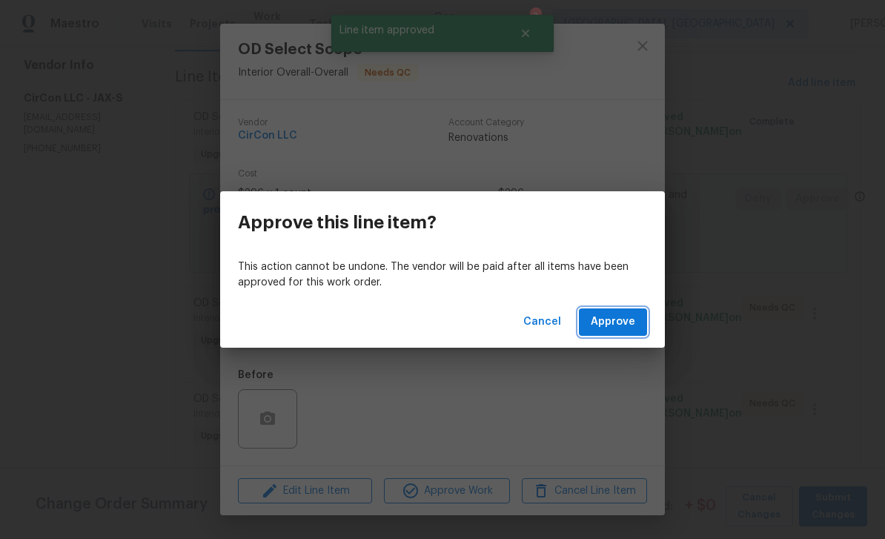
click at [632, 323] on span "Approve" at bounding box center [613, 322] width 44 height 19
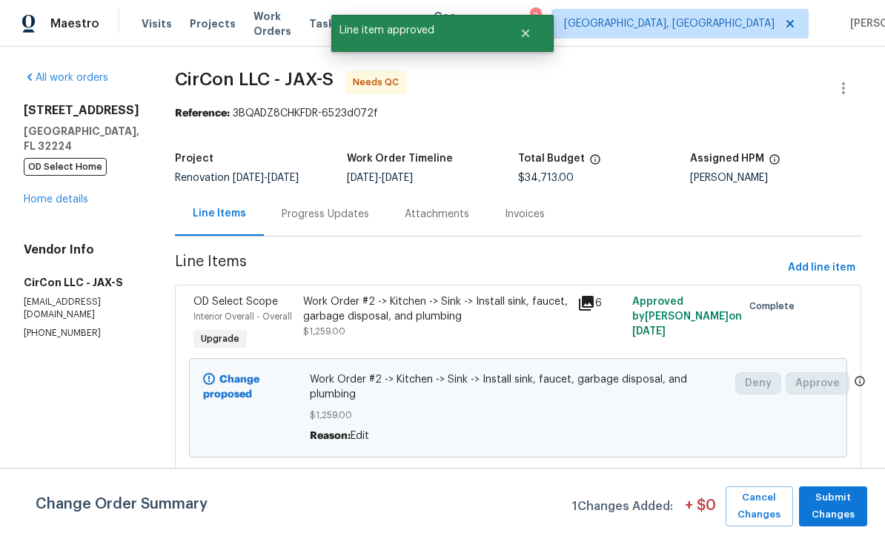
scroll to position [246, 0]
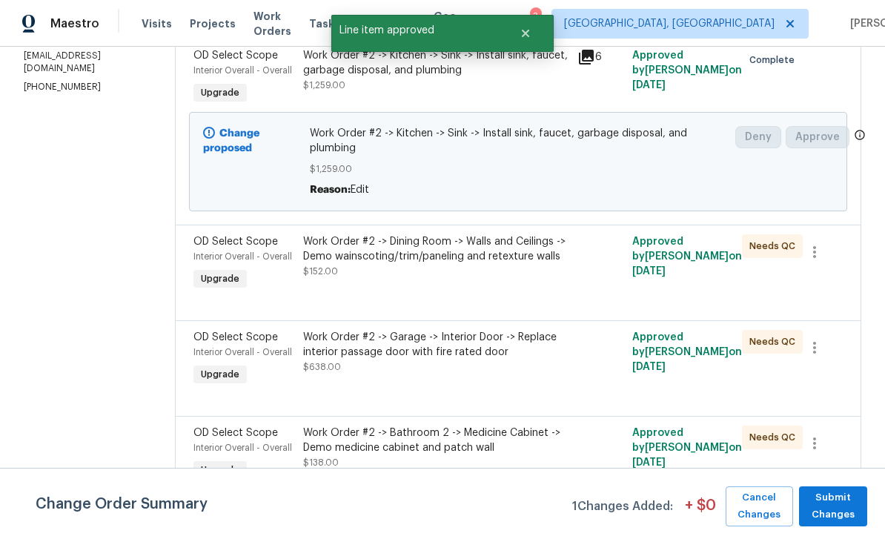
click at [224, 264] on div "Interior Overall - Overall" at bounding box center [243, 256] width 101 height 15
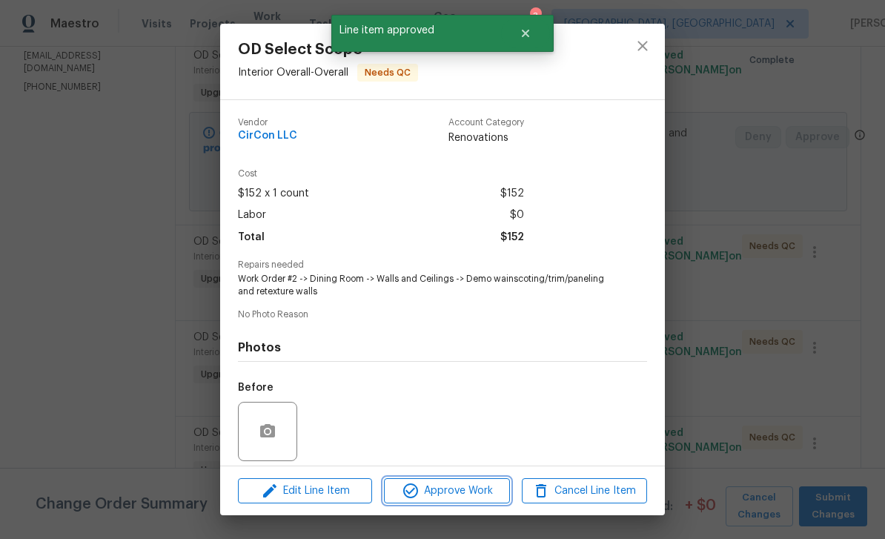
click at [482, 483] on span "Approve Work" at bounding box center [446, 491] width 116 height 19
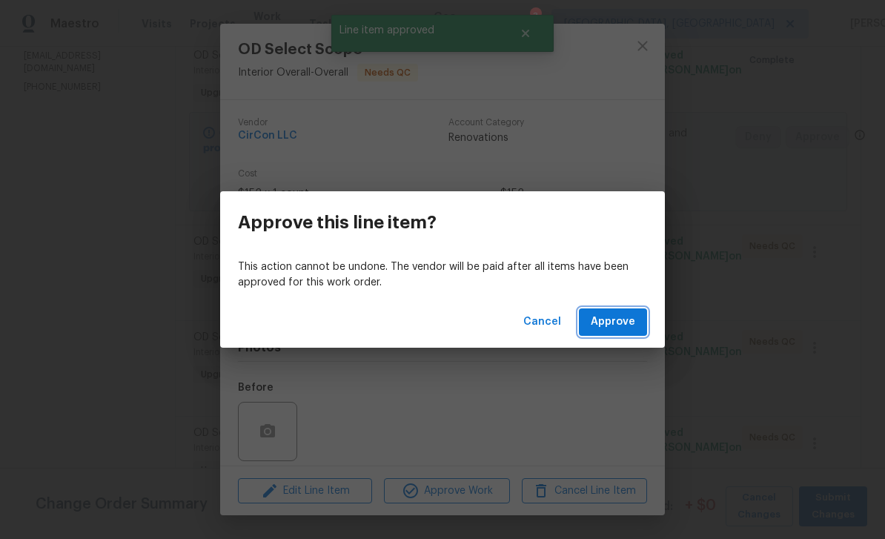
click at [625, 327] on span "Approve" at bounding box center [613, 322] width 44 height 19
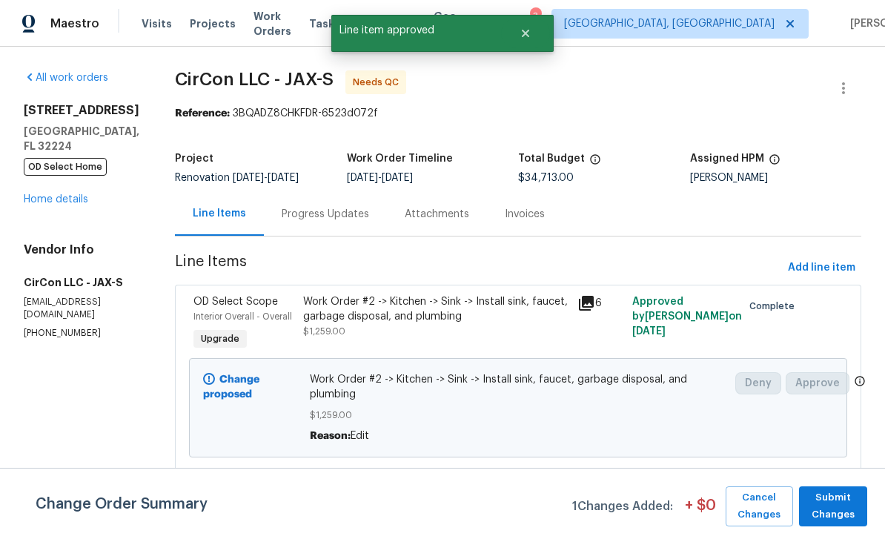
scroll to position [239, 0]
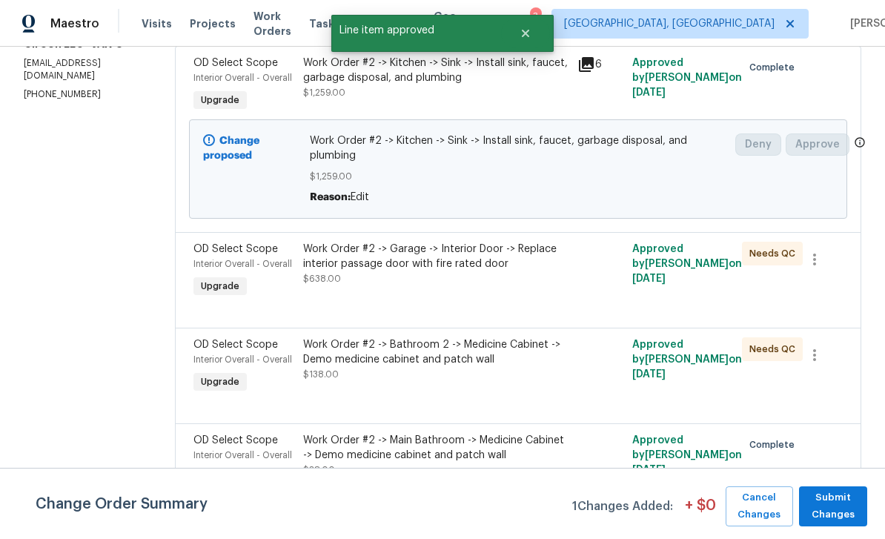
click at [211, 257] on div "OD Select Scope" at bounding box center [243, 249] width 101 height 15
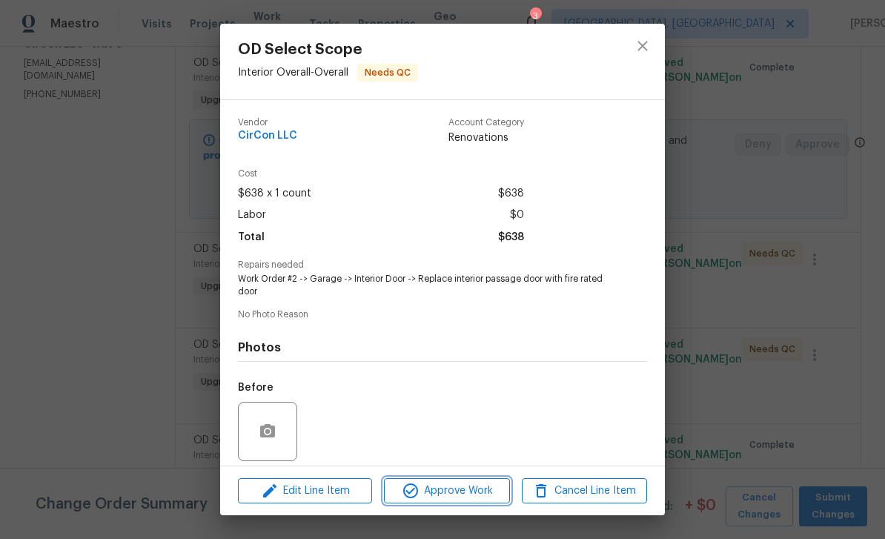
click at [443, 480] on button "Approve Work" at bounding box center [446, 491] width 125 height 26
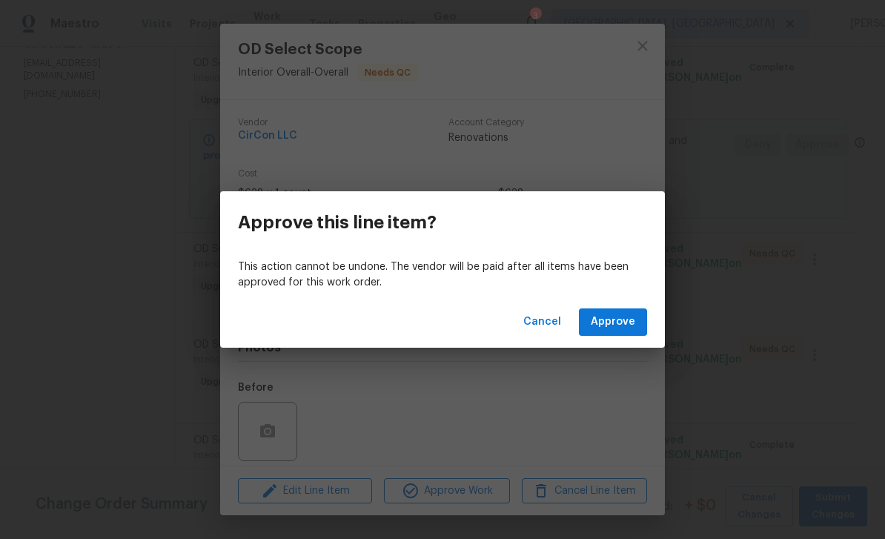
click at [635, 305] on div "Cancel Approve" at bounding box center [442, 322] width 445 height 51
click at [609, 320] on span "Approve" at bounding box center [613, 322] width 44 height 19
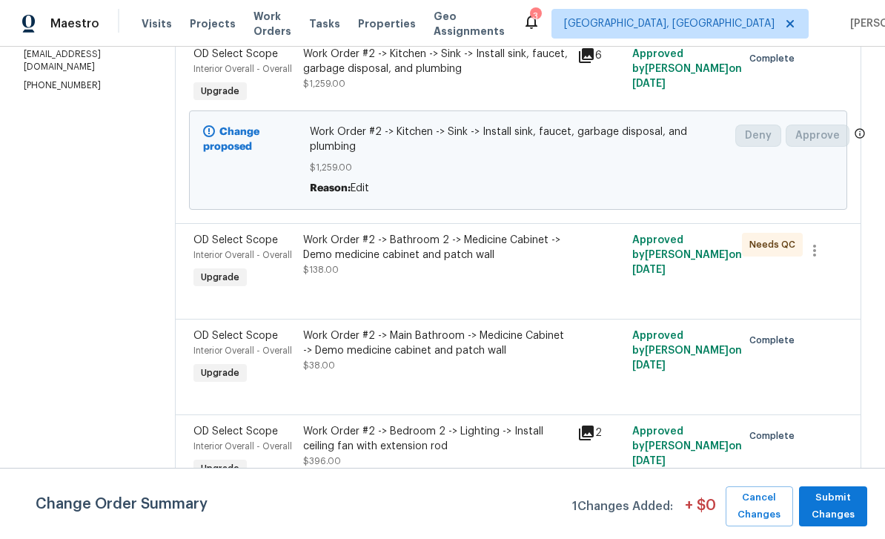
scroll to position [308, 0]
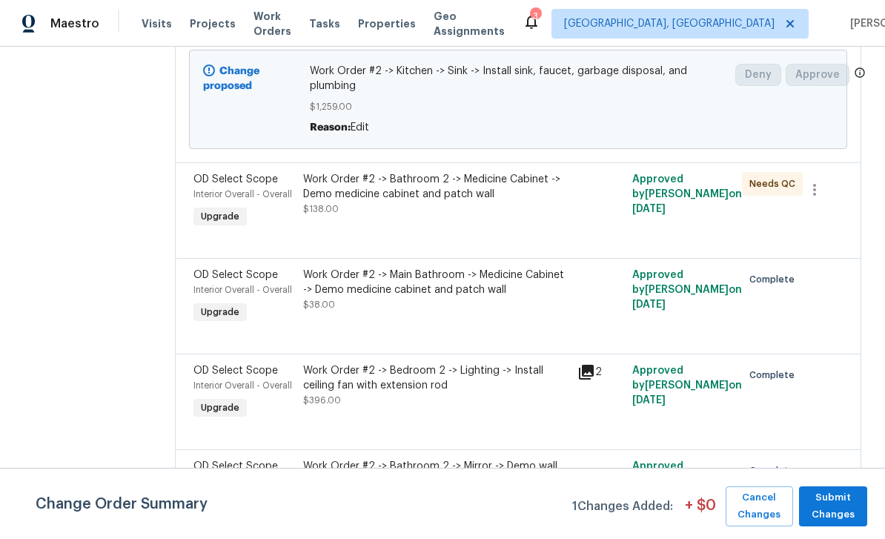
click at [222, 191] on div "Interior Overall - Overall" at bounding box center [243, 194] width 101 height 15
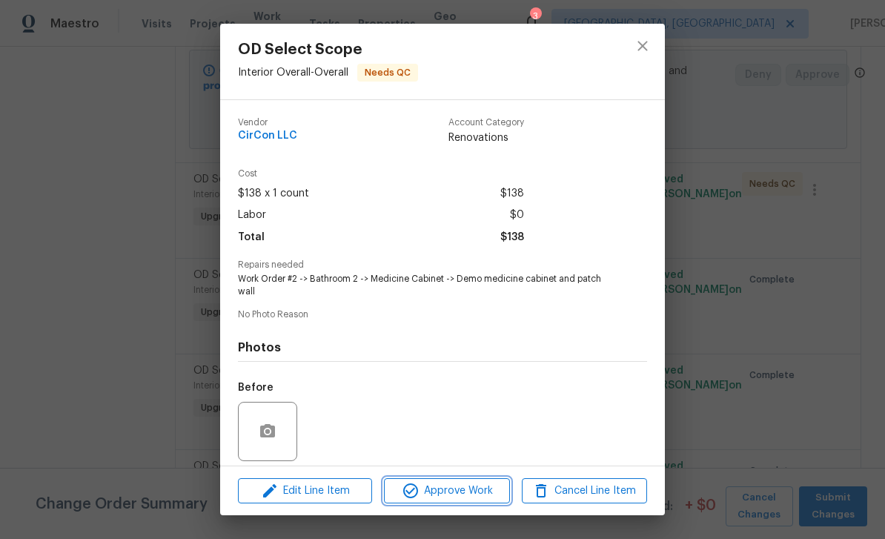
click at [471, 488] on span "Approve Work" at bounding box center [446, 491] width 116 height 19
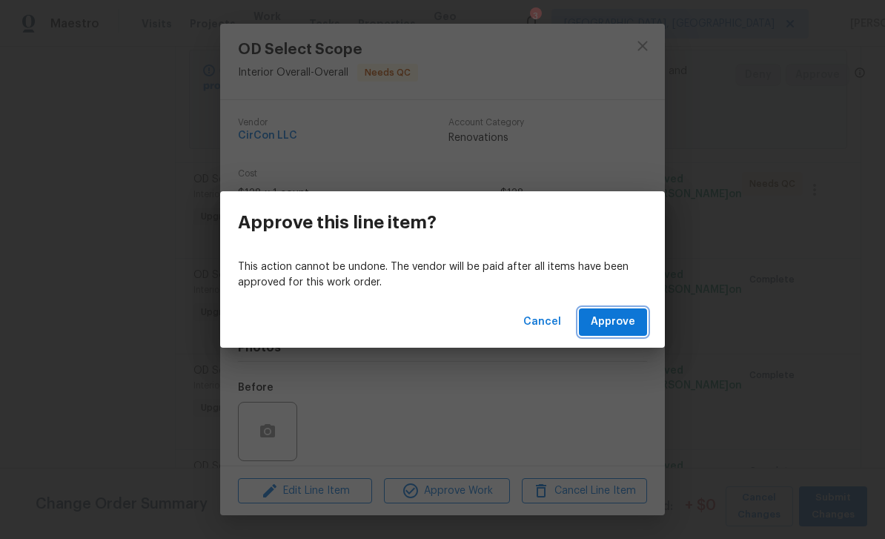
click at [617, 311] on button "Approve" at bounding box center [613, 321] width 68 height 27
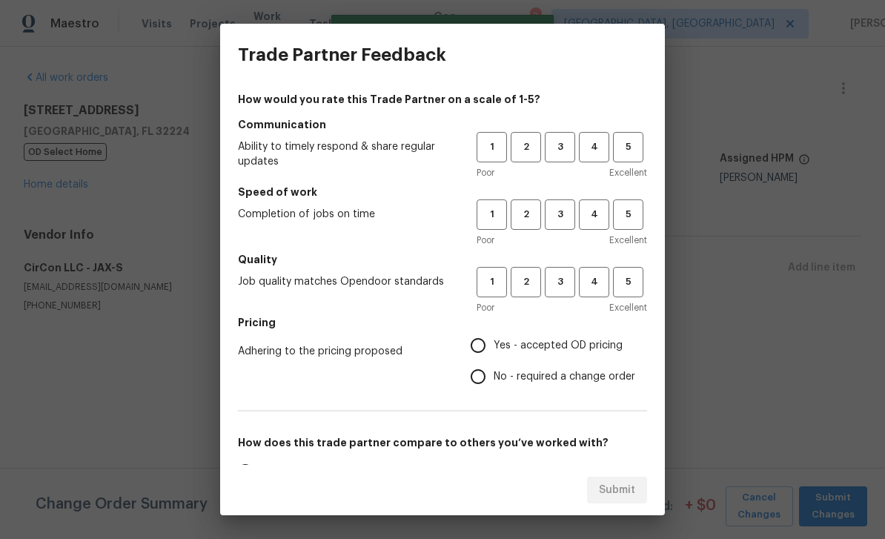
scroll to position [0, 0]
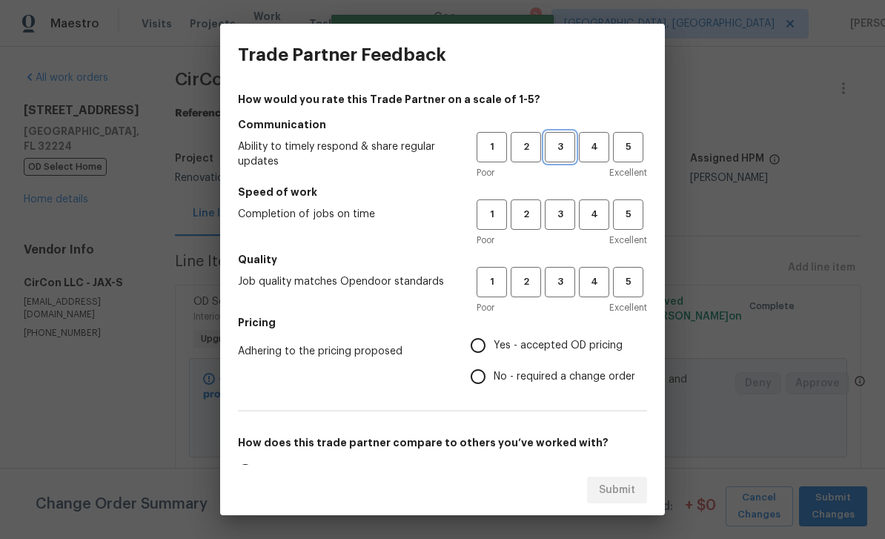
click at [559, 151] on span "3" at bounding box center [559, 147] width 27 height 17
click at [598, 214] on span "4" at bounding box center [593, 214] width 27 height 17
click at [592, 287] on span "4" at bounding box center [593, 282] width 27 height 17
click at [540, 343] on span "Yes - accepted OD pricing" at bounding box center [558, 346] width 129 height 16
click at [494, 343] on input "Yes - accepted OD pricing" at bounding box center [478, 345] width 31 height 31
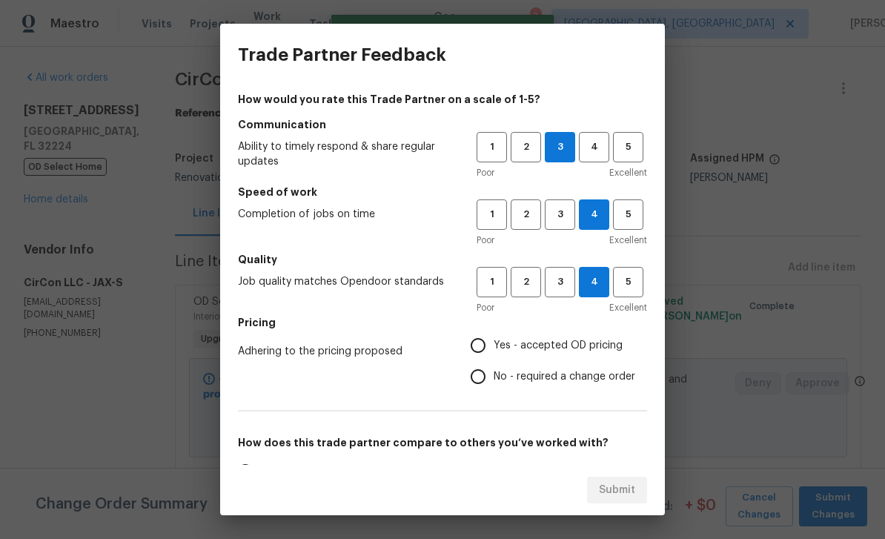
radio input "true"
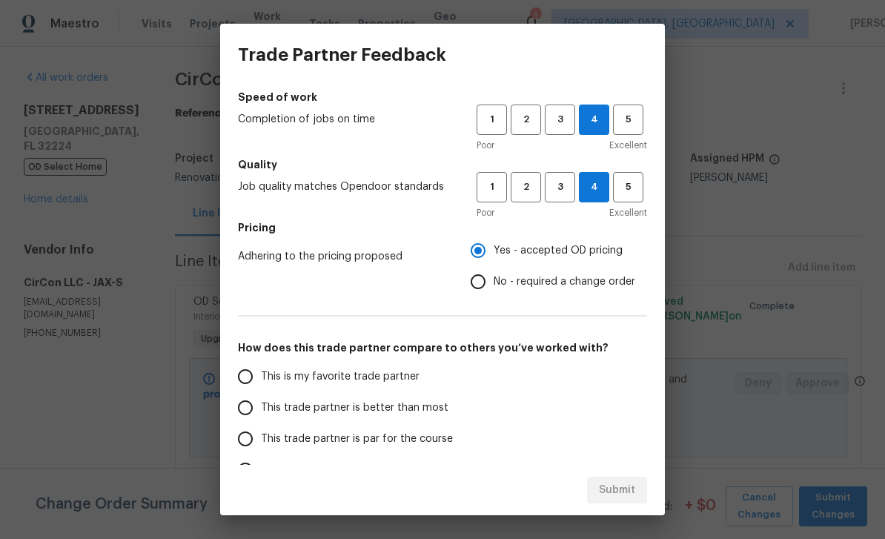
scroll to position [199, 0]
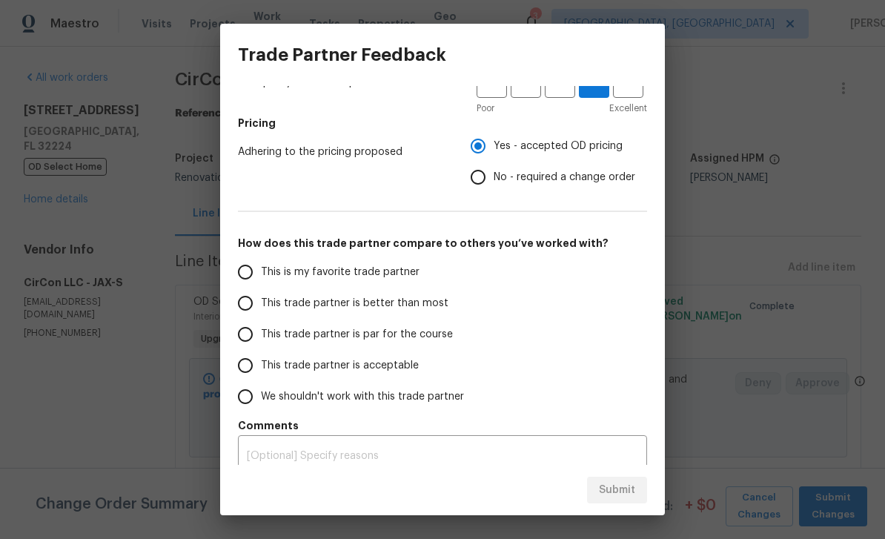
click at [351, 360] on span "This trade partner is acceptable" at bounding box center [340, 366] width 158 height 16
click at [261, 360] on input "This trade partner is acceptable" at bounding box center [245, 365] width 31 height 31
radio input "false"
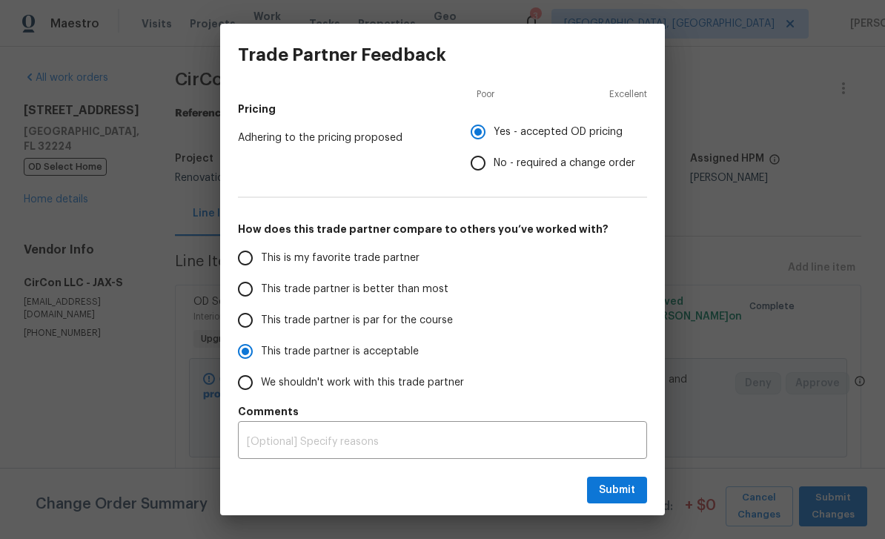
scroll to position [214, 0]
click at [380, 292] on span "This trade partner is better than most" at bounding box center [355, 290] width 188 height 16
click at [261, 292] on input "This trade partner is better than most" at bounding box center [245, 289] width 31 height 31
click at [631, 496] on span "Submit" at bounding box center [617, 490] width 36 height 19
radio input "true"
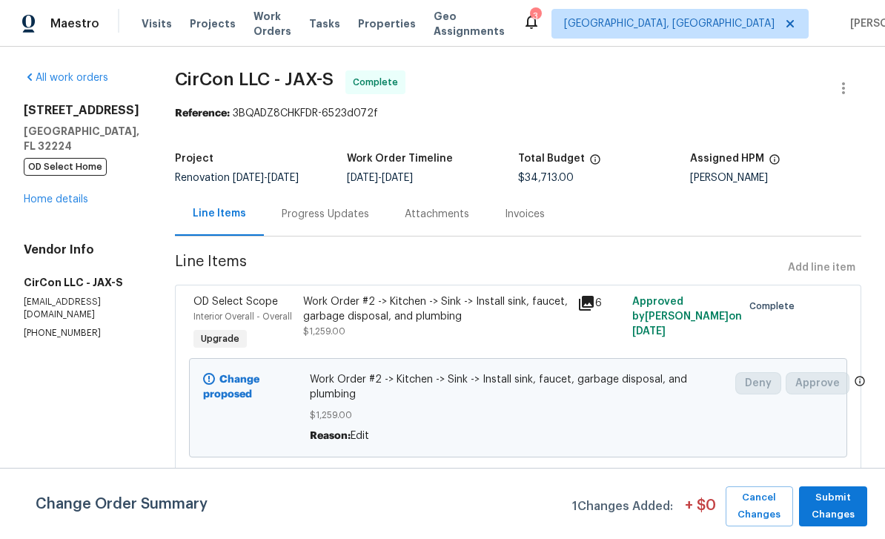
click at [70, 196] on link "Home details" at bounding box center [56, 199] width 64 height 10
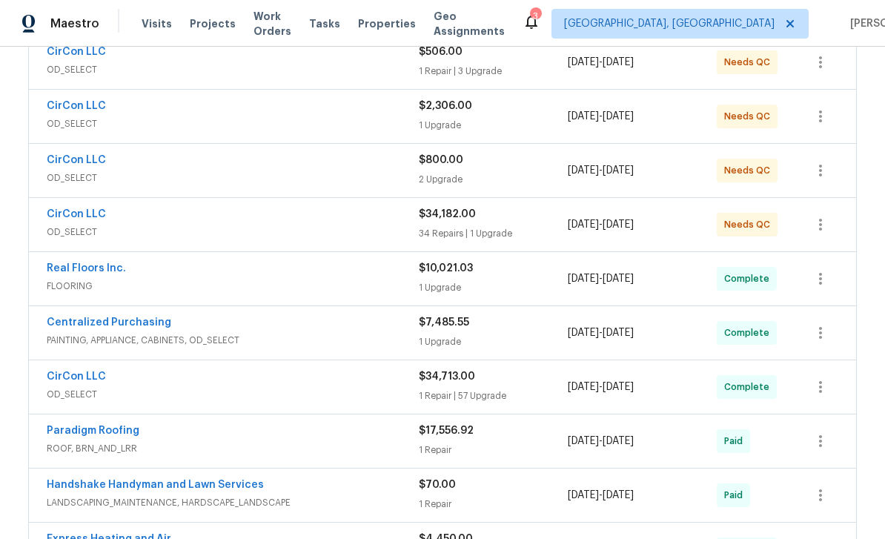
scroll to position [292, 0]
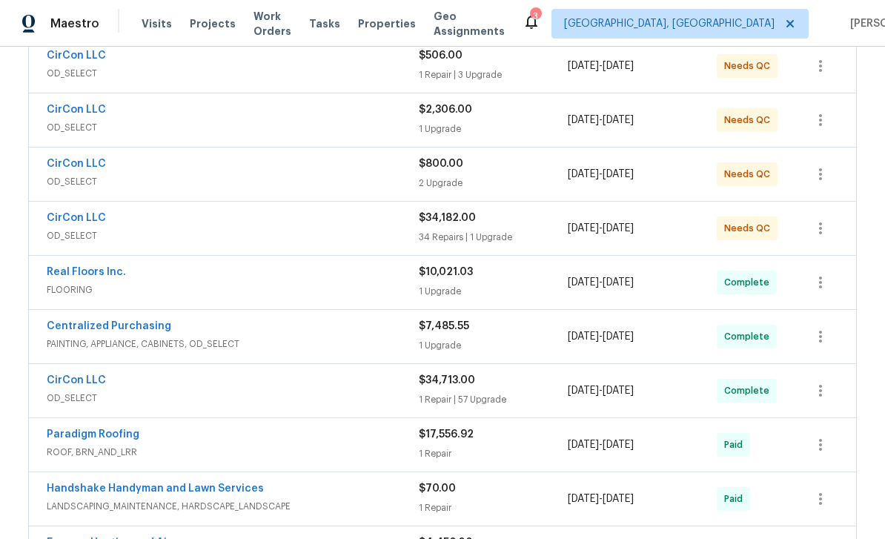
click at [67, 219] on link "CirCon LLC" at bounding box center [76, 218] width 59 height 10
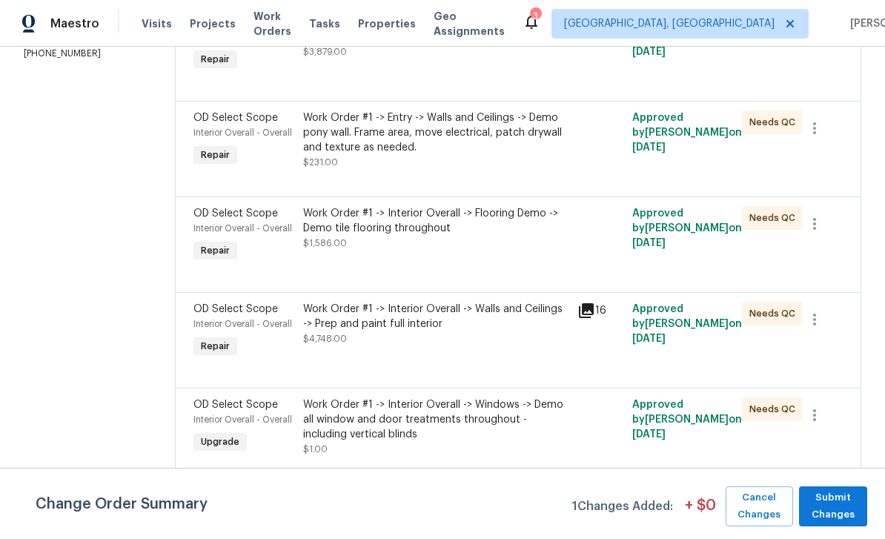
scroll to position [279, 0]
click at [238, 223] on div "Interior Overall - Overall" at bounding box center [243, 229] width 101 height 15
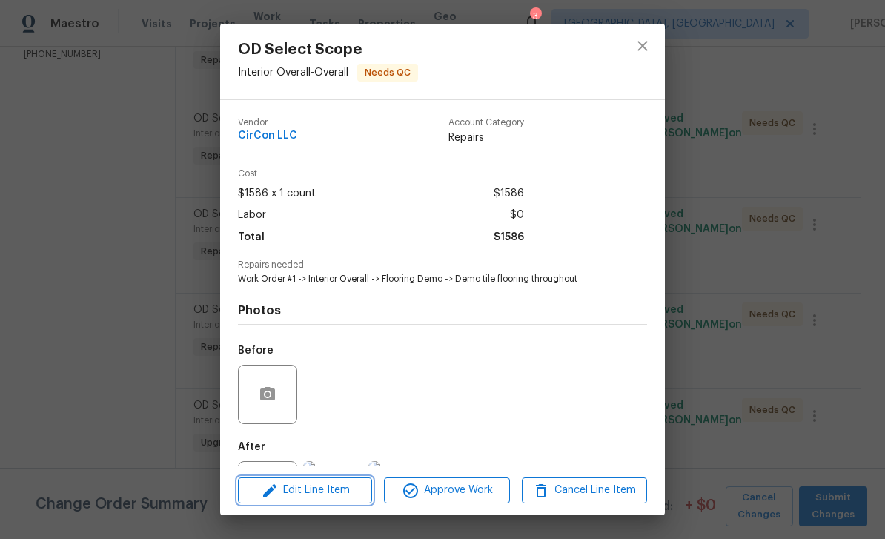
click at [307, 489] on span "Edit Line Item" at bounding box center [304, 490] width 125 height 19
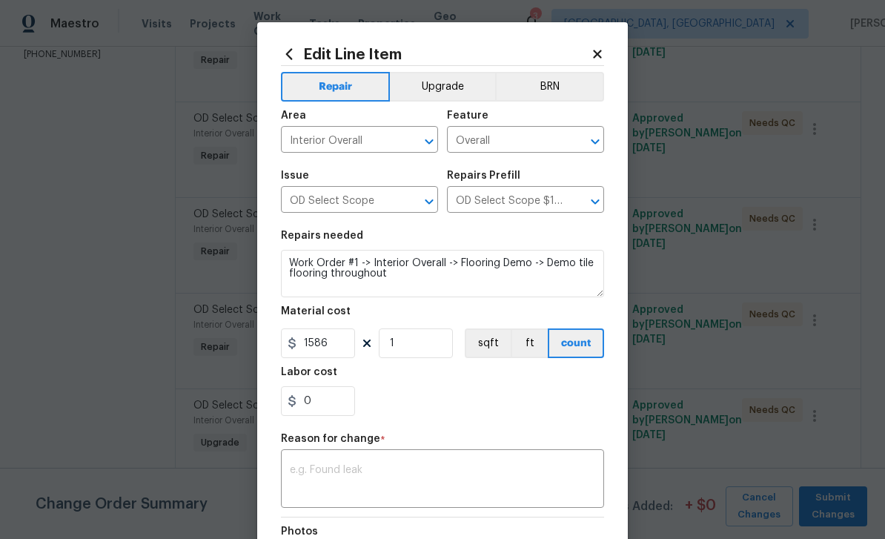
click at [458, 87] on button "Upgrade" at bounding box center [443, 87] width 106 height 30
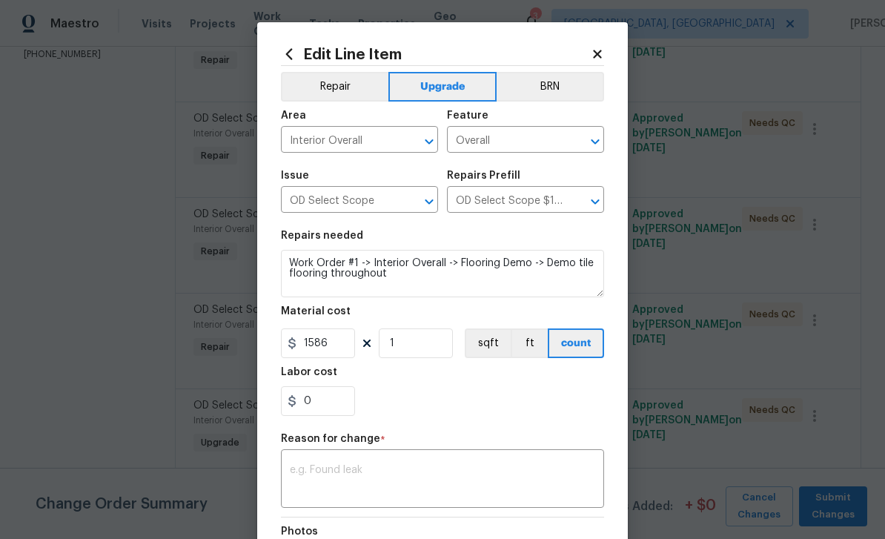
click at [385, 474] on textarea at bounding box center [442, 480] width 305 height 31
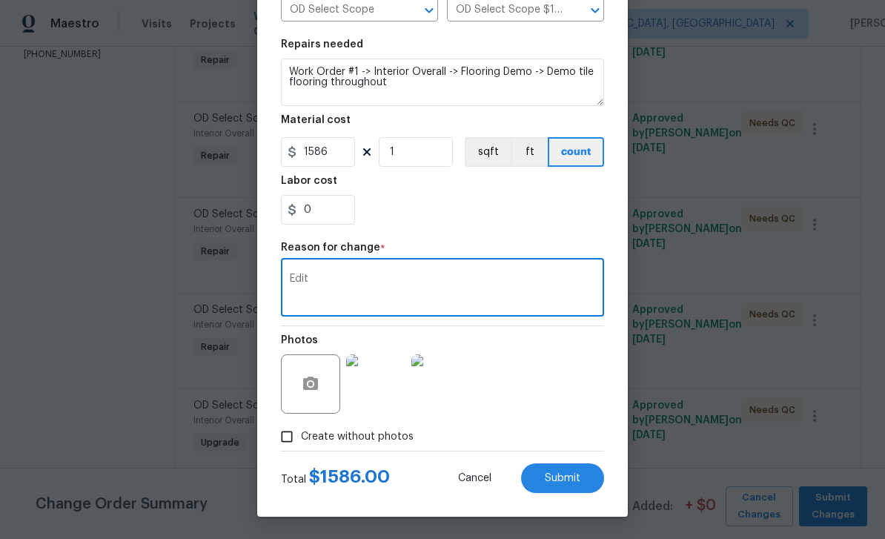
scroll to position [194, 0]
type textarea "Edit"
click at [566, 477] on span "Submit" at bounding box center [563, 478] width 36 height 11
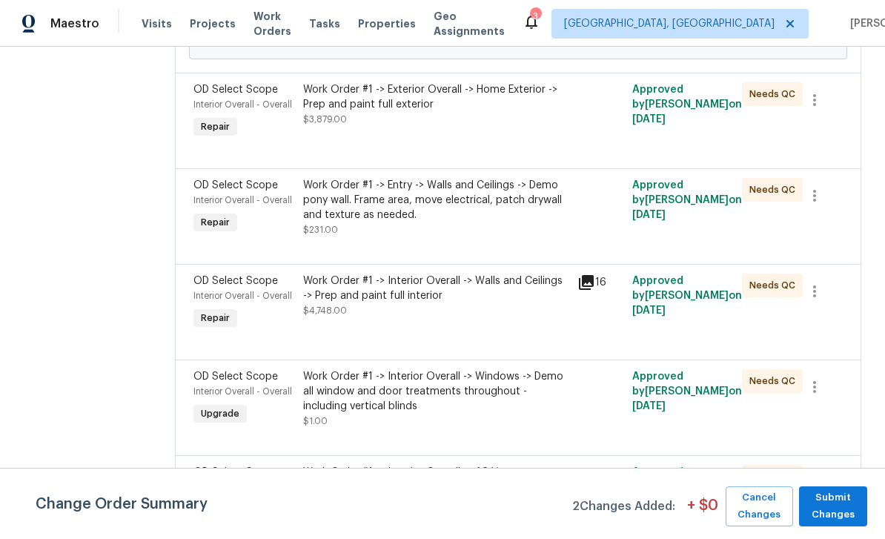
scroll to position [380, 0]
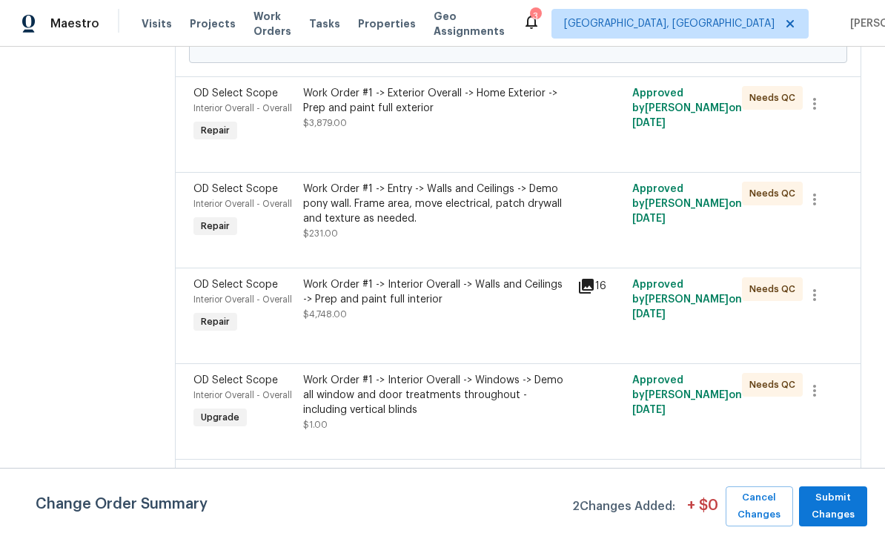
click at [234, 101] on div "OD Select Scope" at bounding box center [243, 93] width 101 height 15
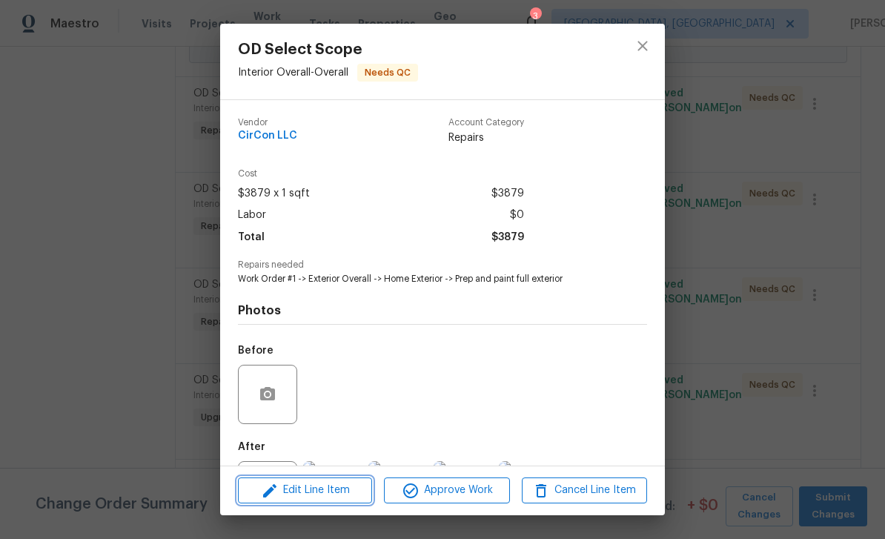
click at [325, 490] on span "Edit Line Item" at bounding box center [304, 490] width 125 height 19
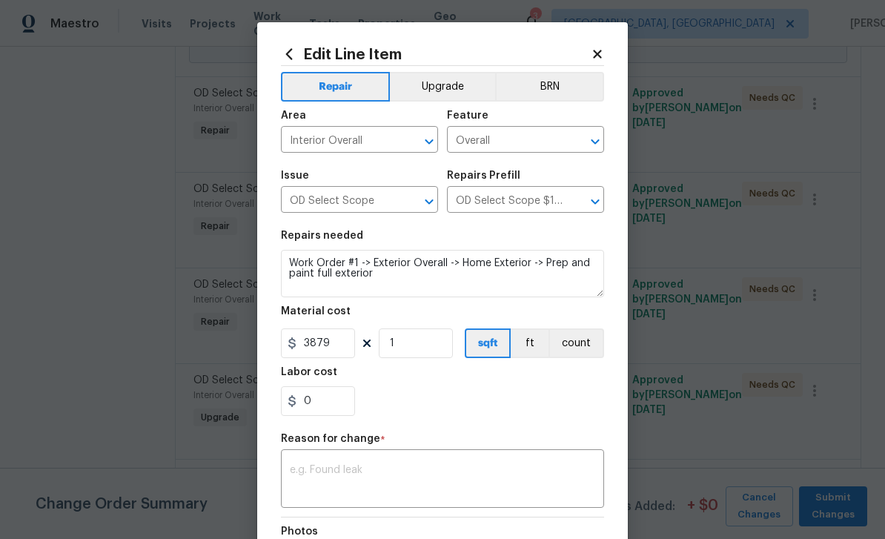
click at [457, 87] on button "Upgrade" at bounding box center [443, 87] width 106 height 30
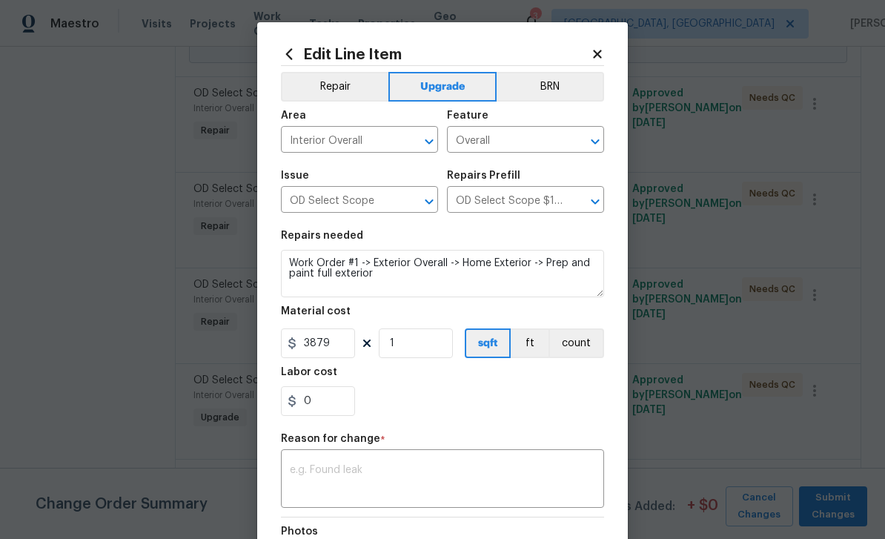
click at [423, 473] on textarea at bounding box center [442, 480] width 305 height 31
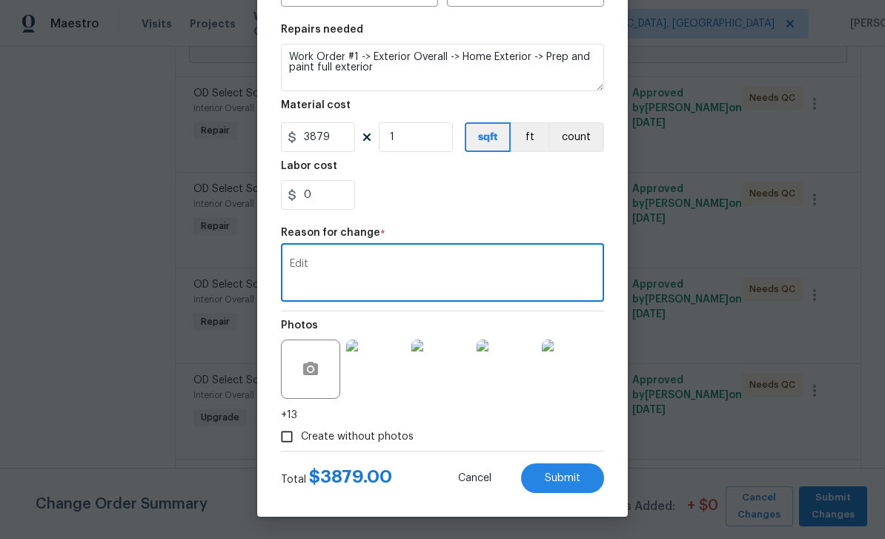
scroll to position [209, 0]
type textarea "Edit"
click at [563, 480] on span "Submit" at bounding box center [563, 478] width 36 height 11
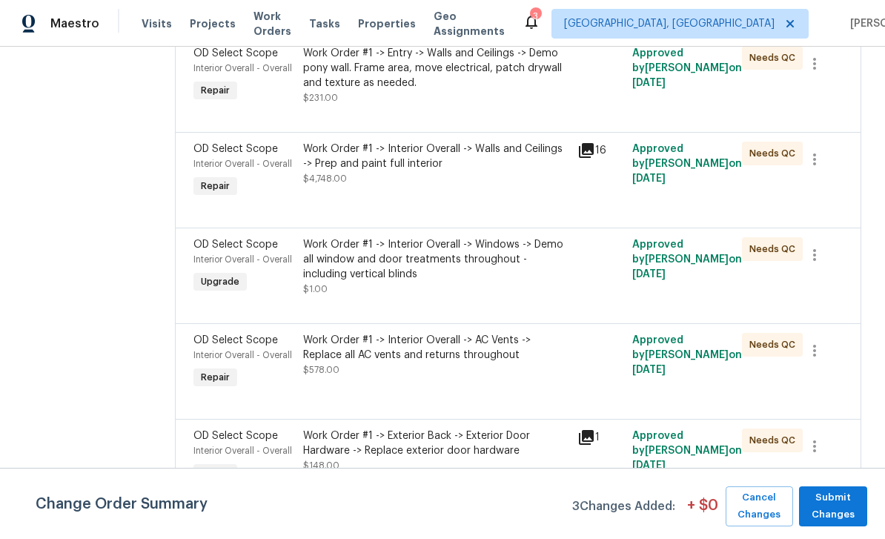
scroll to position [600, 0]
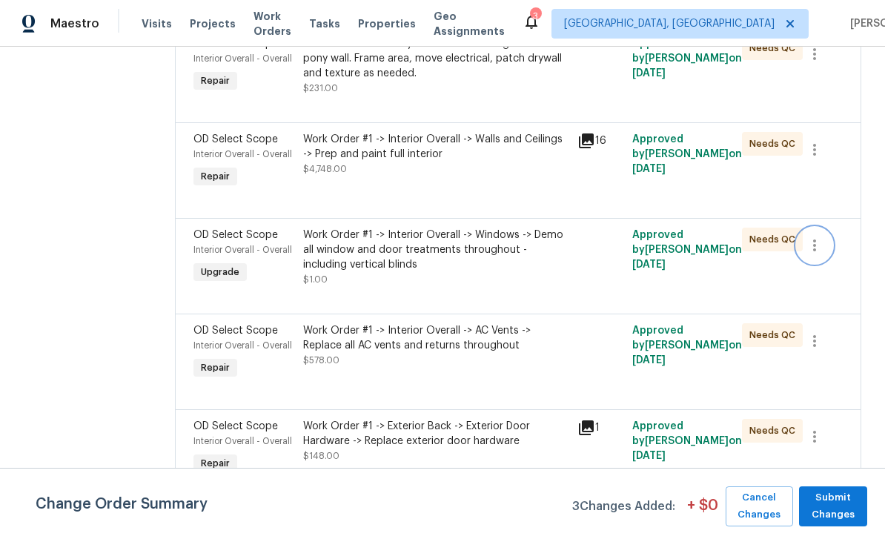
click at [824, 254] on button "button" at bounding box center [815, 246] width 36 height 36
click at [825, 255] on li "Cancel" at bounding box center [825, 250] width 57 height 24
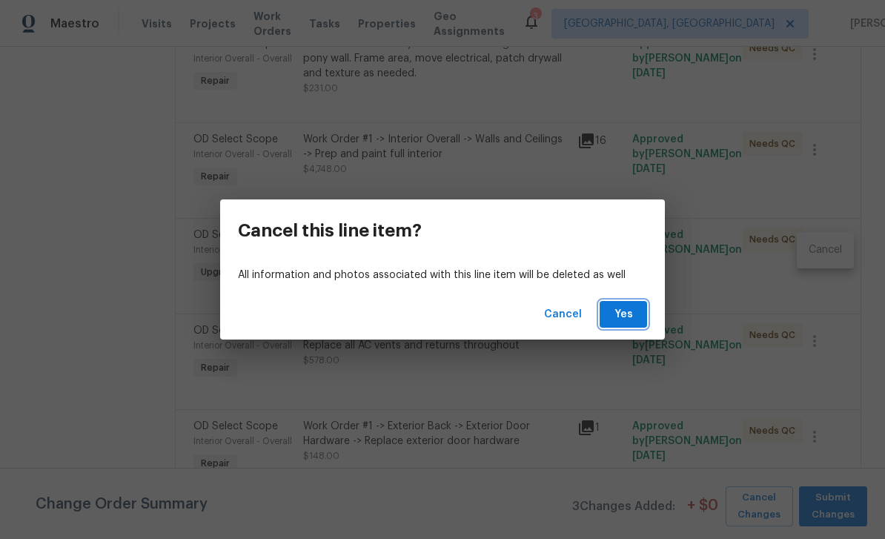
click at [641, 314] on button "Yes" at bounding box center [623, 314] width 47 height 27
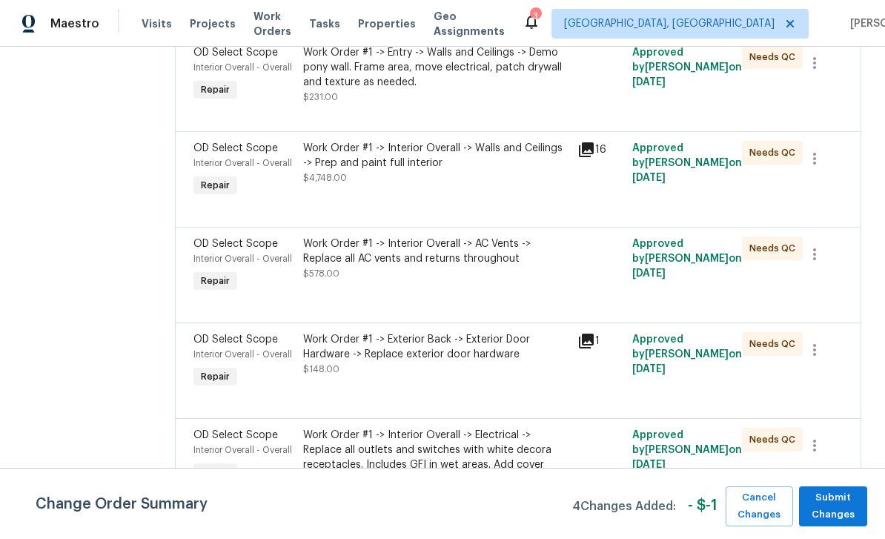
scroll to position [609, 0]
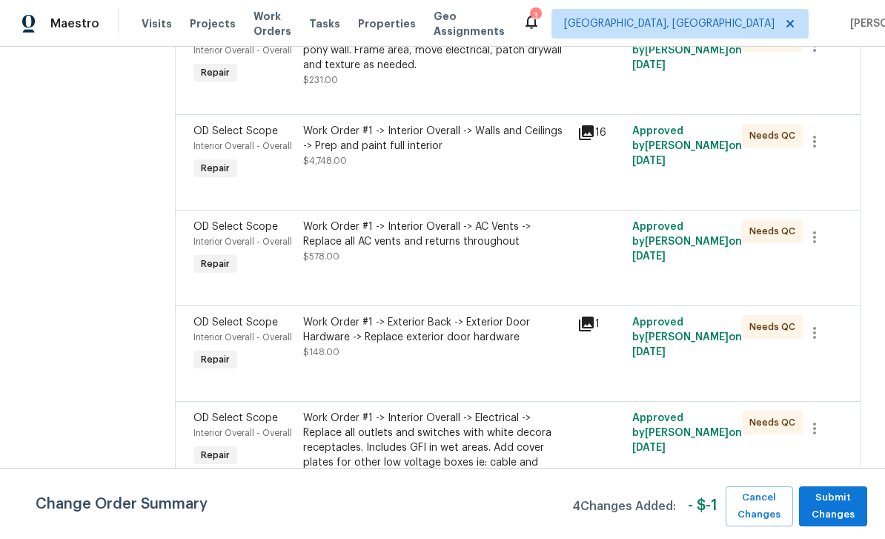
click at [219, 231] on span "OD Select Scope" at bounding box center [235, 227] width 85 height 10
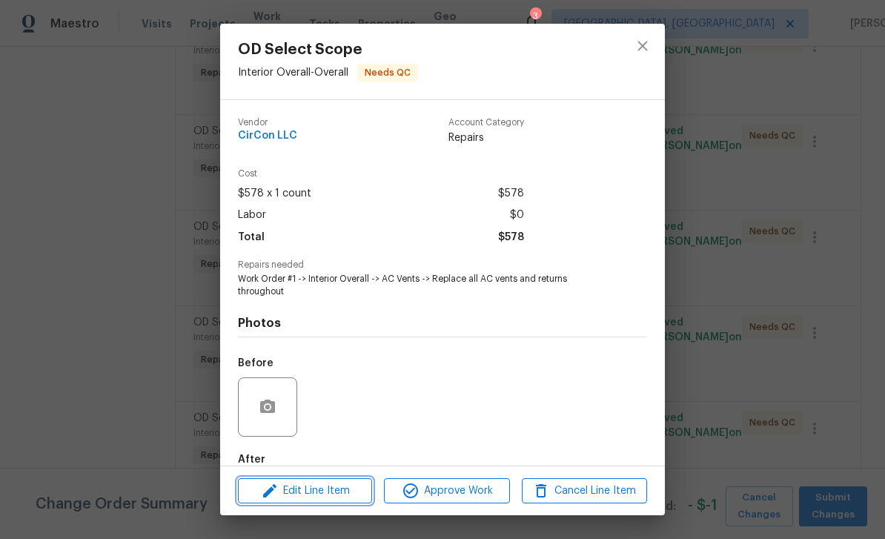
click at [311, 492] on span "Edit Line Item" at bounding box center [304, 491] width 125 height 19
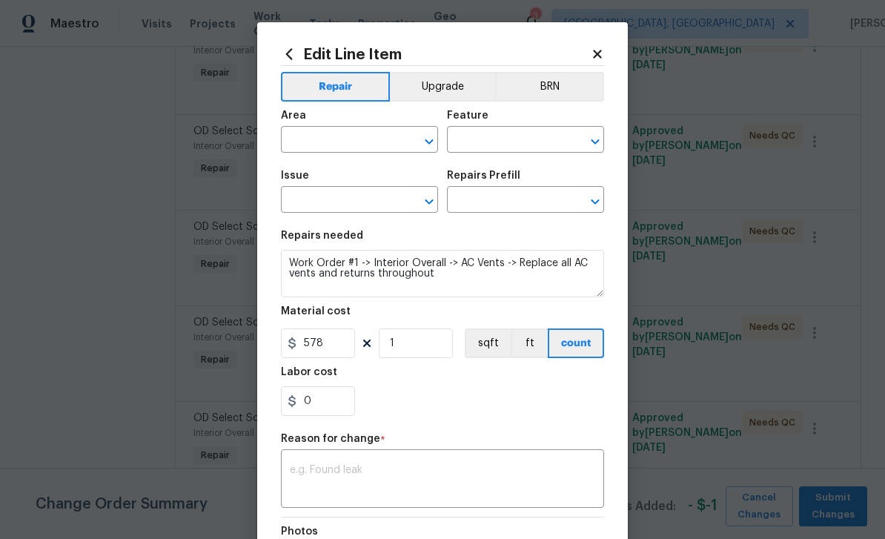
type input "Interior Overall"
type input "Overall"
type input "OD Select Scope"
type input "OD Select Scope $1.00"
click at [434, 90] on button "Upgrade" at bounding box center [443, 87] width 106 height 30
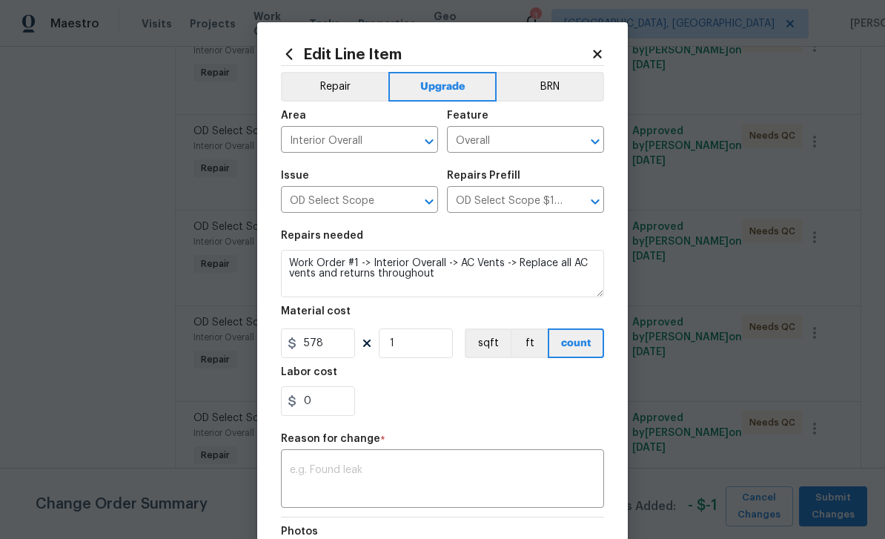
click at [456, 473] on textarea at bounding box center [442, 480] width 305 height 31
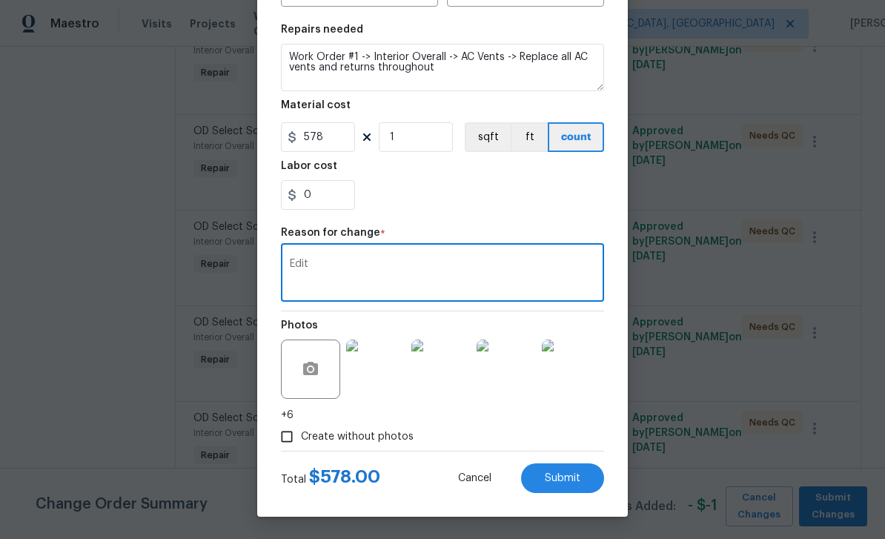
scroll to position [209, 0]
type textarea "Edit"
click at [566, 474] on span "Submit" at bounding box center [563, 478] width 36 height 11
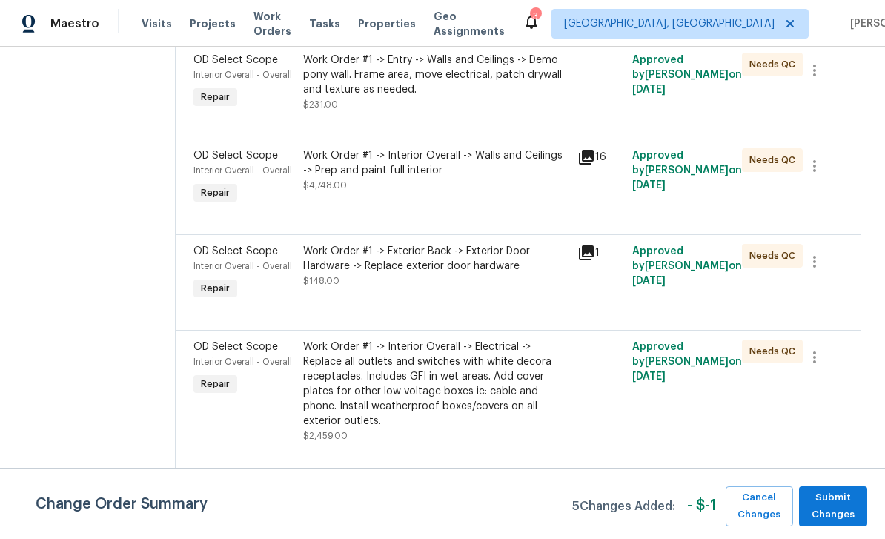
scroll to position [786, 0]
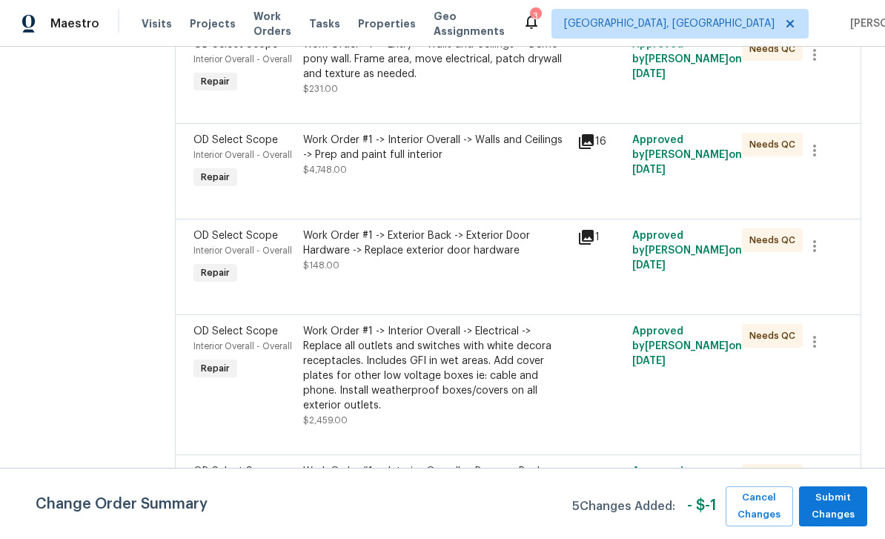
click at [219, 243] on div "OD Select Scope" at bounding box center [243, 235] width 101 height 15
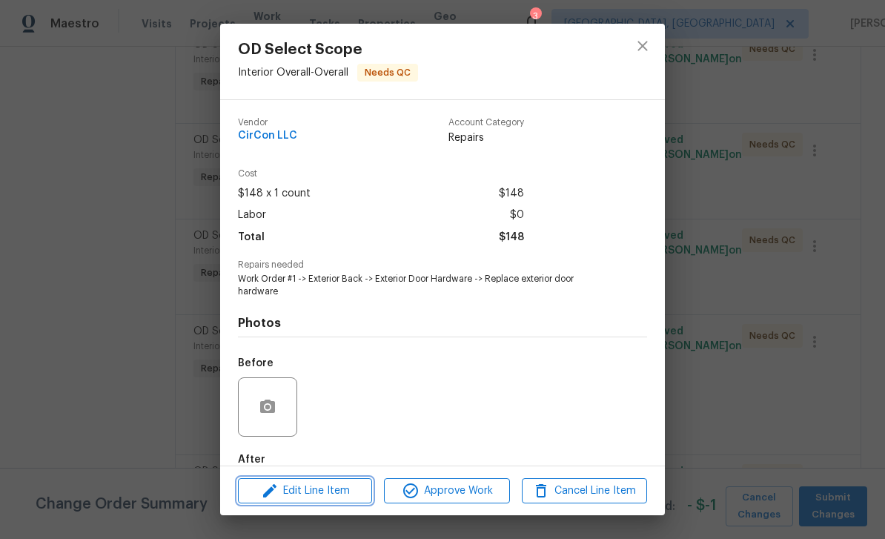
click at [316, 486] on span "Edit Line Item" at bounding box center [304, 491] width 125 height 19
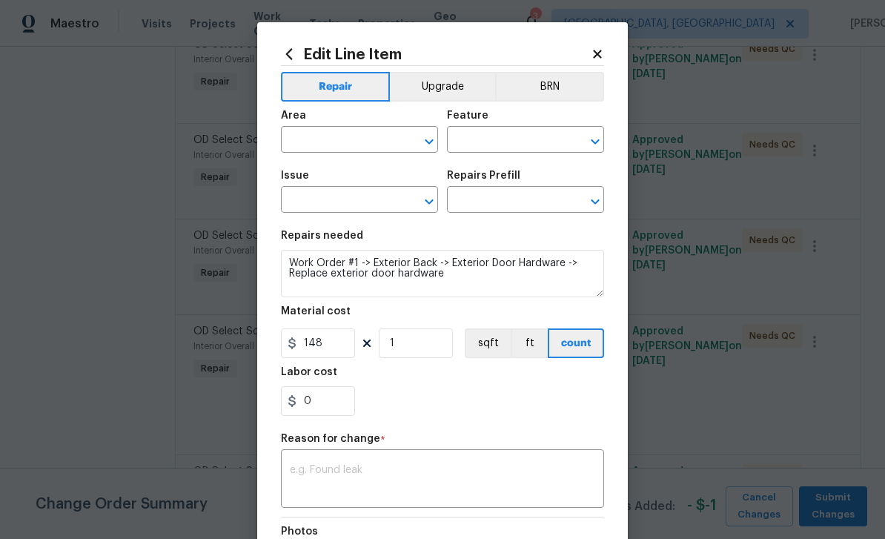
type input "Interior Overall"
type input "Overall"
type input "OD Select Scope"
type input "OD Select Scope $1.00"
click at [441, 90] on button "Upgrade" at bounding box center [443, 87] width 106 height 30
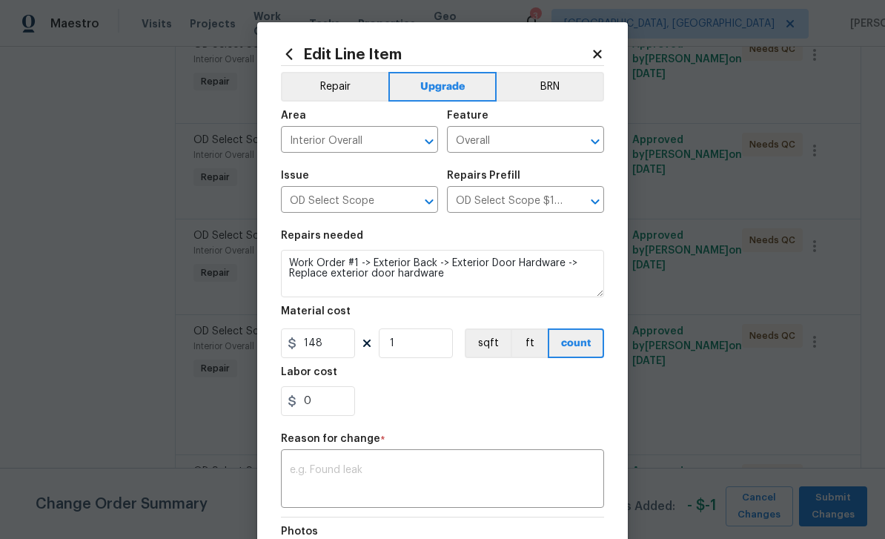
click at [428, 473] on textarea at bounding box center [442, 480] width 305 height 31
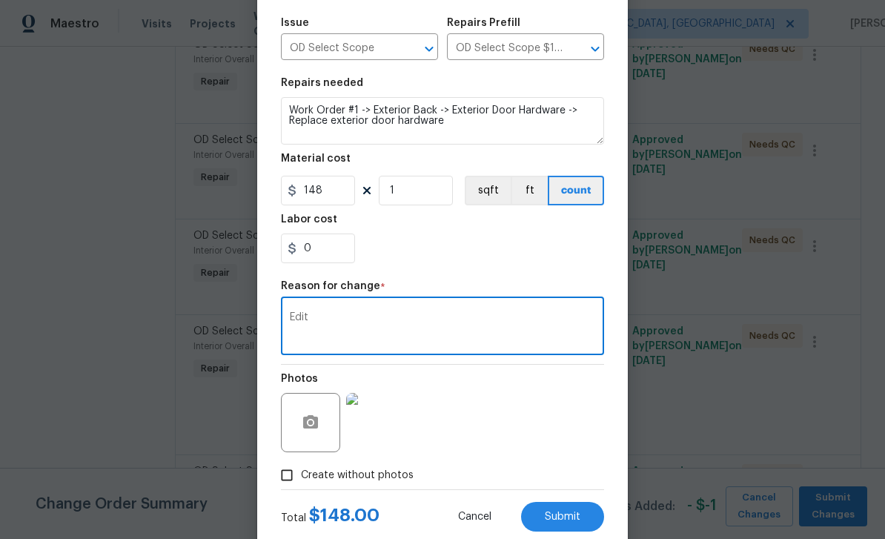
scroll to position [182, 0]
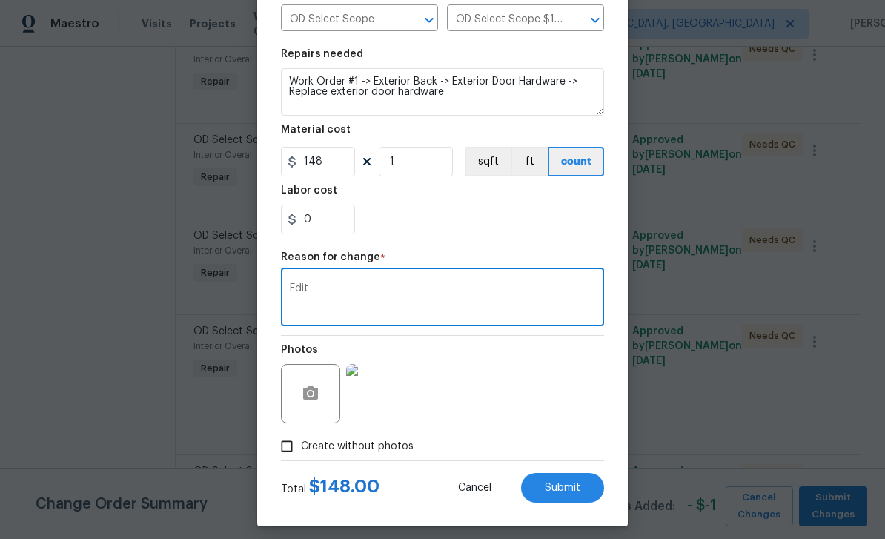
type textarea "Edit"
click at [569, 489] on span "Submit" at bounding box center [563, 488] width 36 height 11
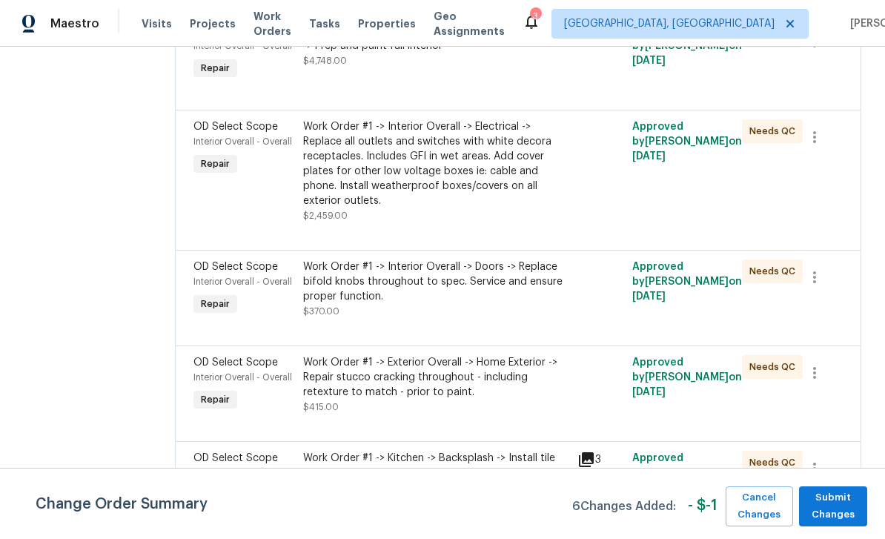
scroll to position [1083, 0]
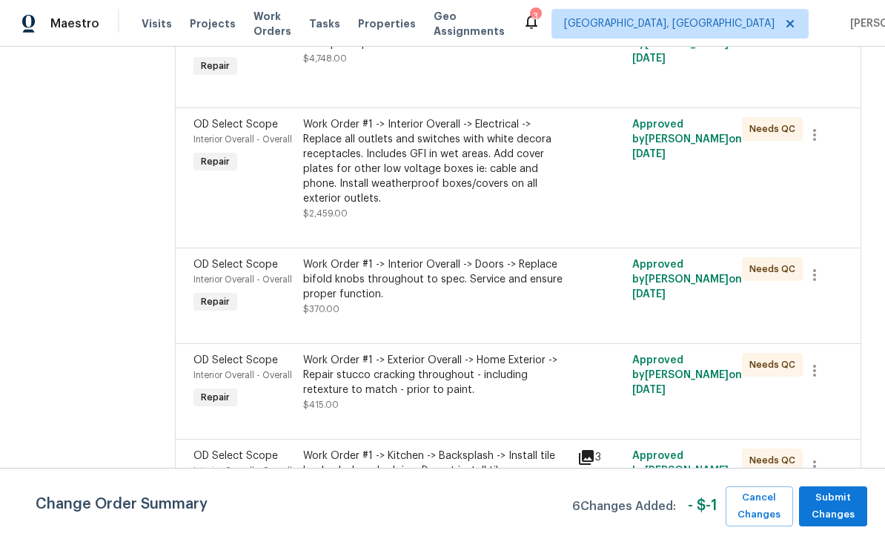
click at [224, 272] on div "OD Select Scope" at bounding box center [243, 264] width 101 height 15
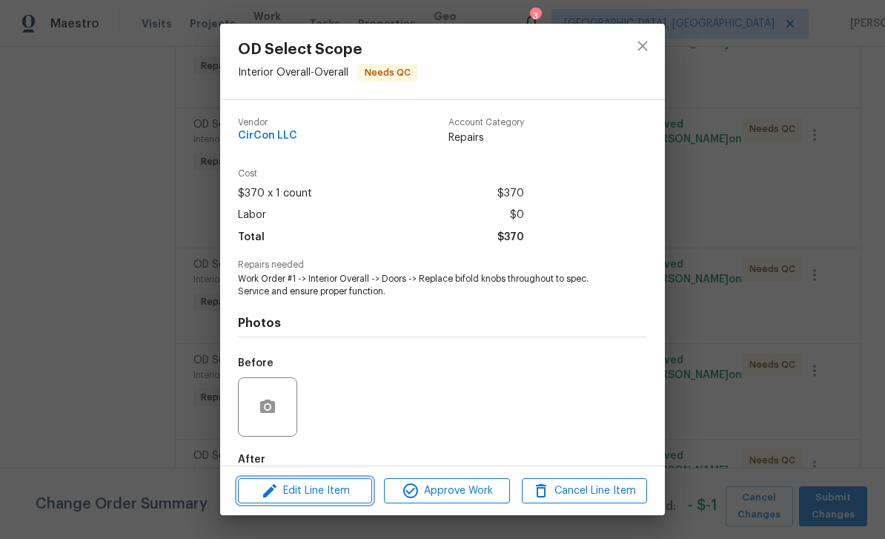
click at [317, 483] on span "Edit Line Item" at bounding box center [304, 491] width 125 height 19
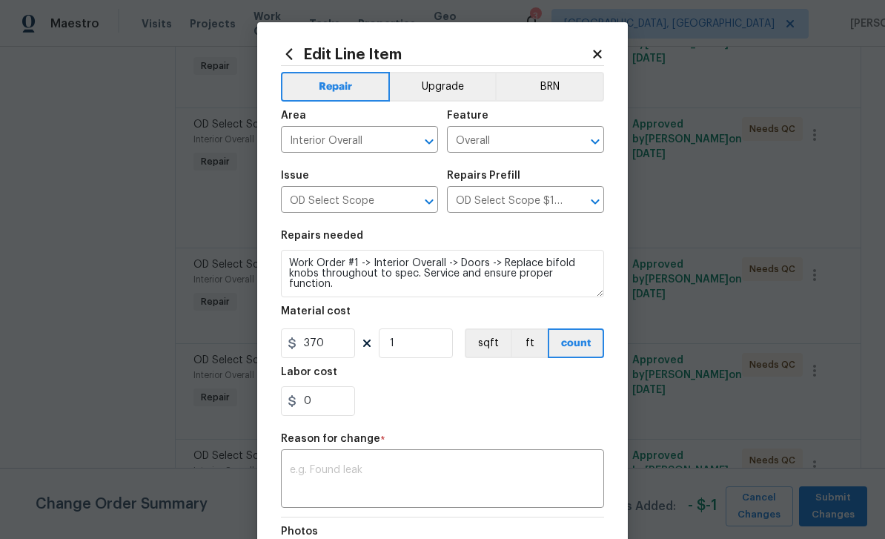
click at [434, 90] on button "Upgrade" at bounding box center [443, 87] width 106 height 30
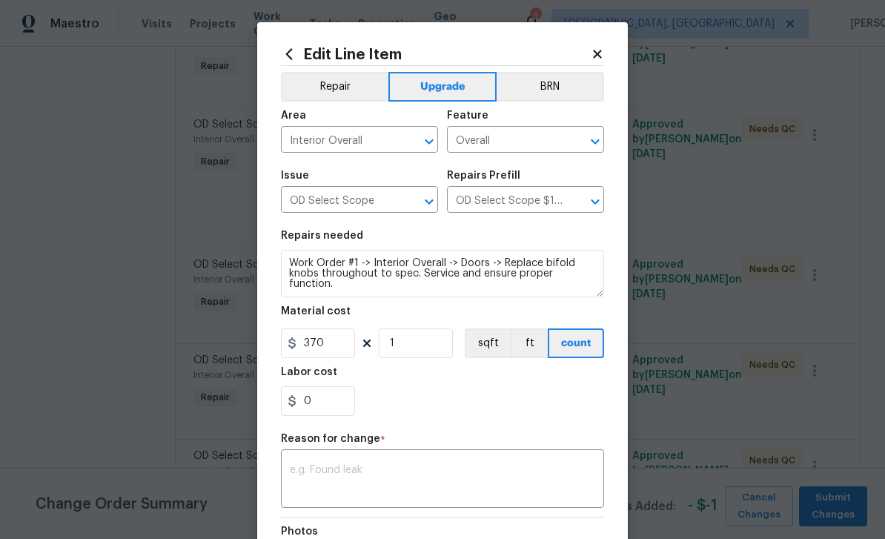
click at [364, 478] on textarea at bounding box center [442, 480] width 305 height 31
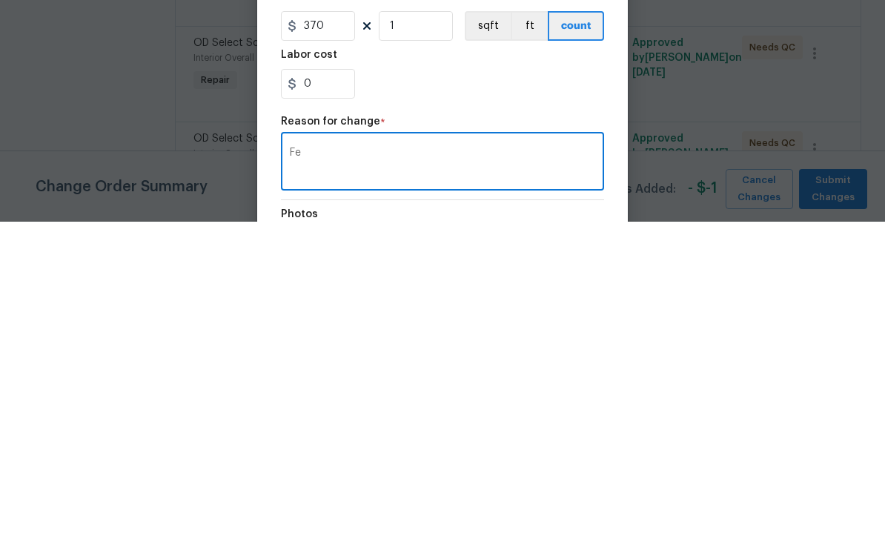
type textarea "F"
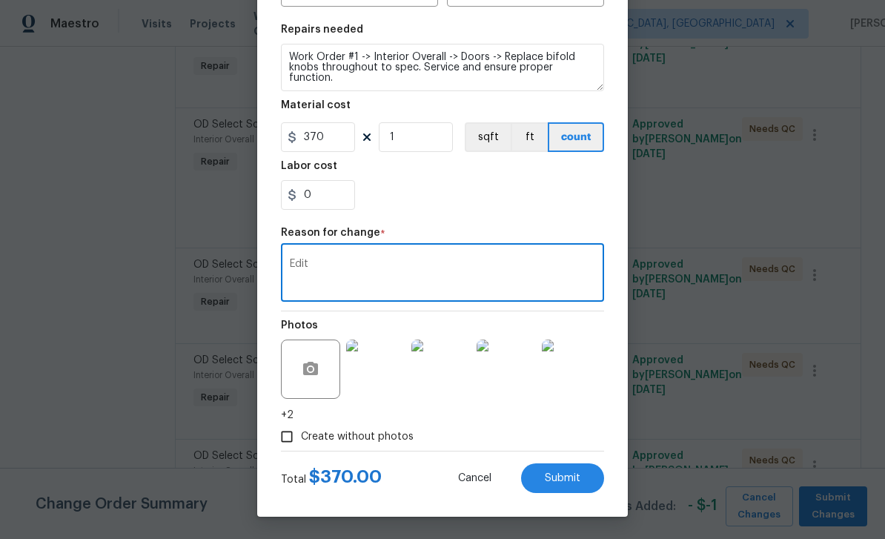
scroll to position [209, 0]
type textarea "Edit"
click at [566, 477] on span "Submit" at bounding box center [563, 478] width 36 height 11
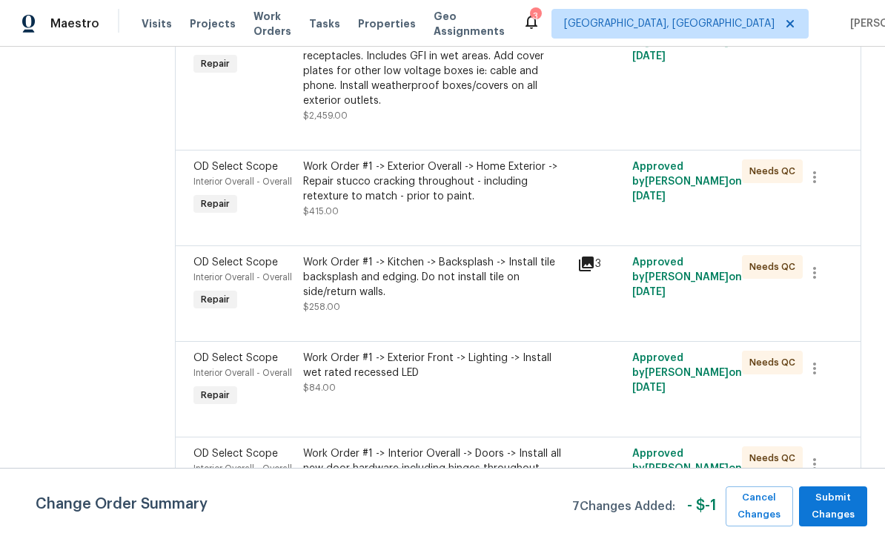
scroll to position [1380, 0]
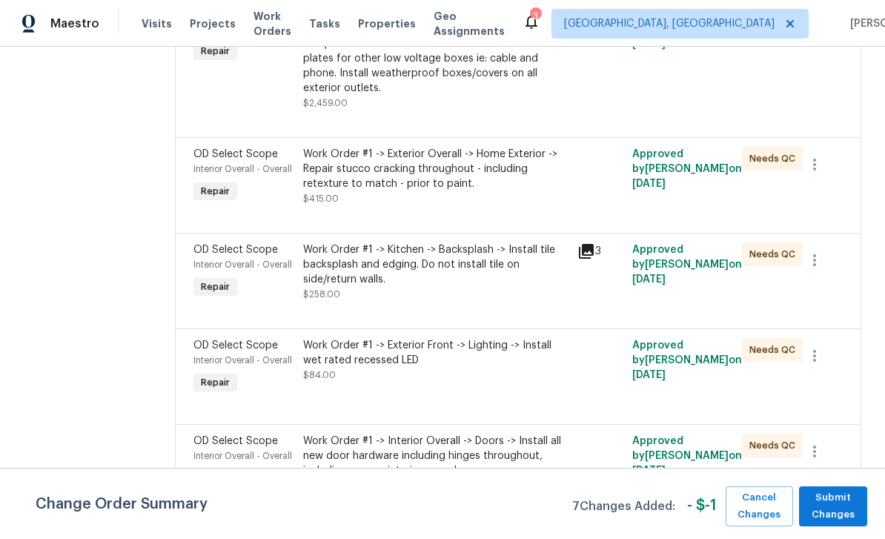
click at [211, 257] on div "OD Select Scope" at bounding box center [243, 249] width 101 height 15
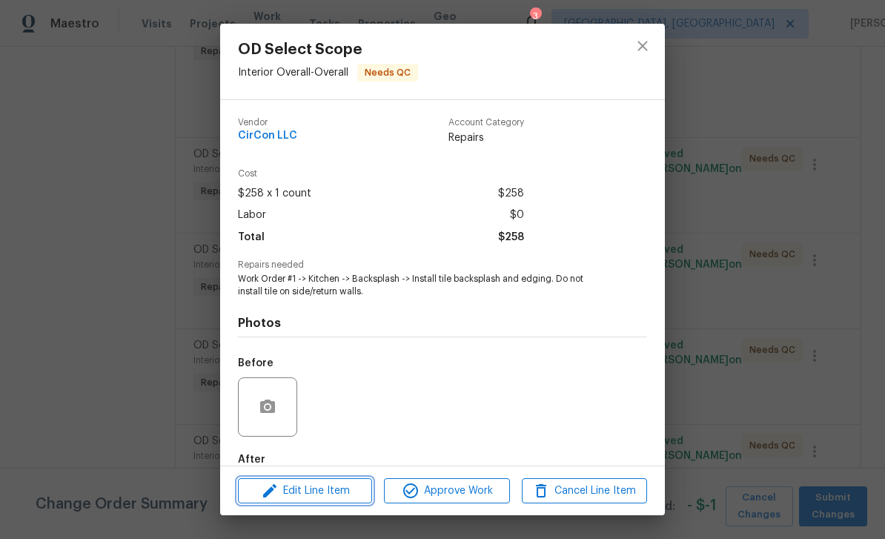
click at [328, 492] on span "Edit Line Item" at bounding box center [304, 491] width 125 height 19
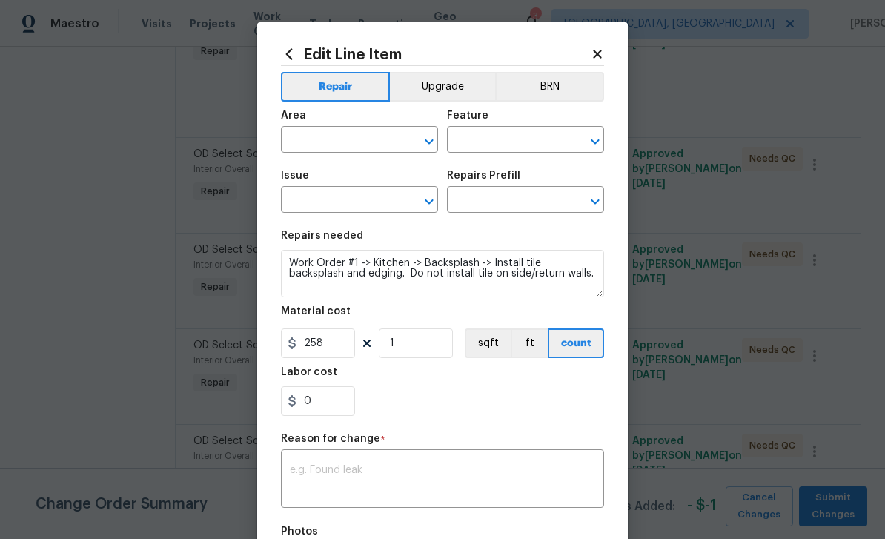
type input "Interior Overall"
type input "Overall"
type input "OD Select Scope"
type input "OD Select Scope $1.00"
click at [446, 84] on button "Upgrade" at bounding box center [443, 87] width 106 height 30
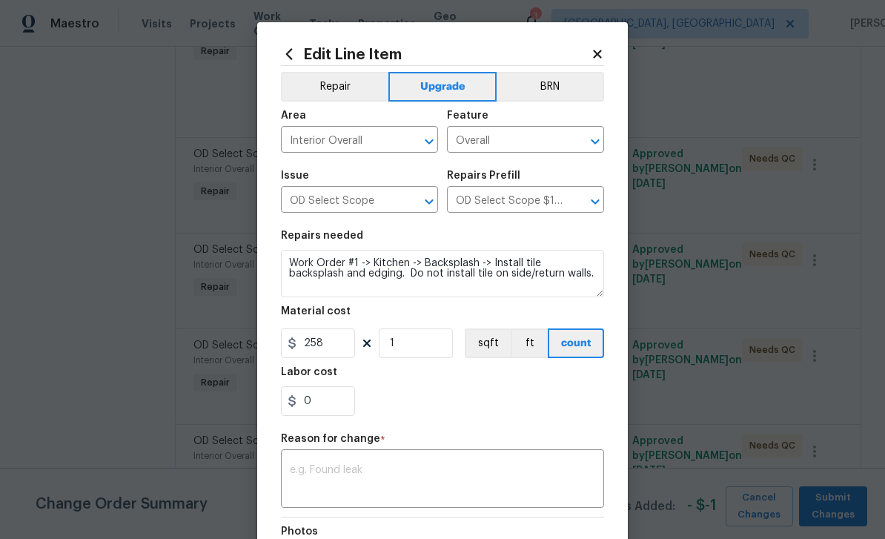
click at [437, 474] on textarea at bounding box center [442, 480] width 305 height 31
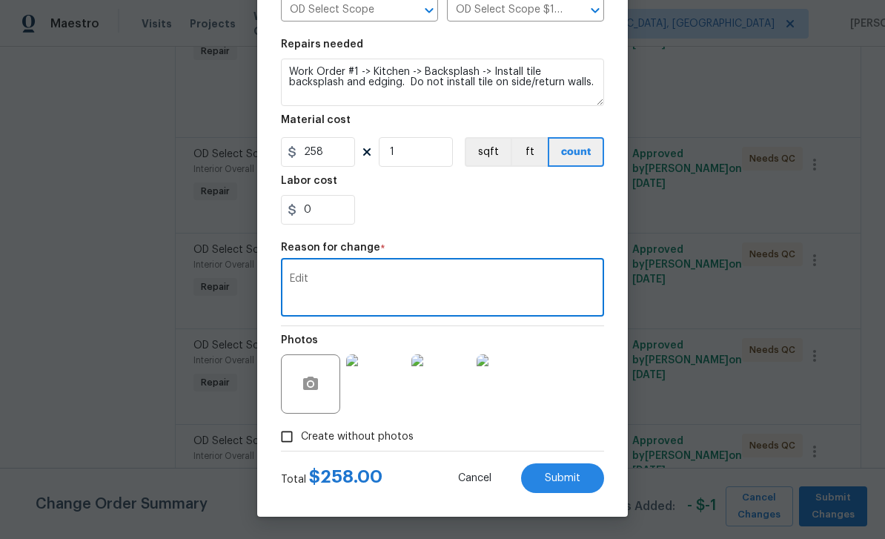
scroll to position [194, 0]
type textarea "Edit"
click at [562, 482] on span "Submit" at bounding box center [563, 478] width 36 height 11
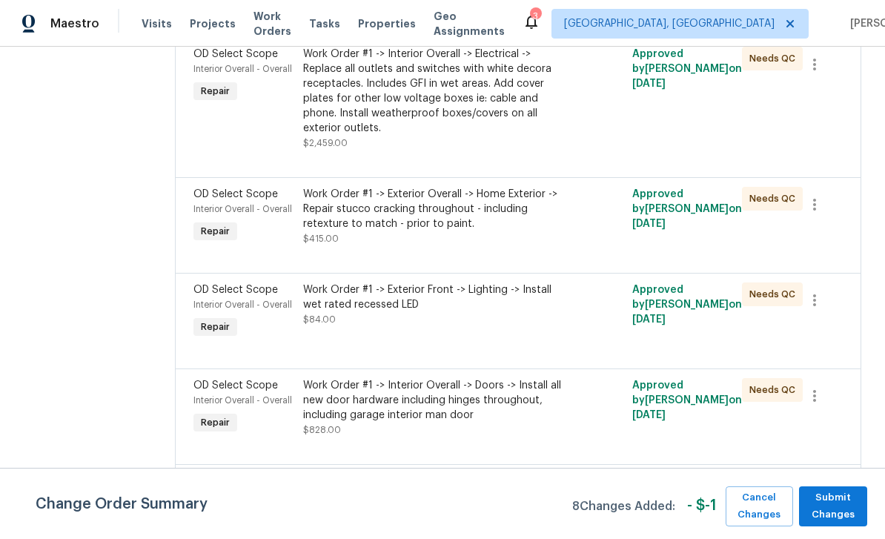
scroll to position [1560, 0]
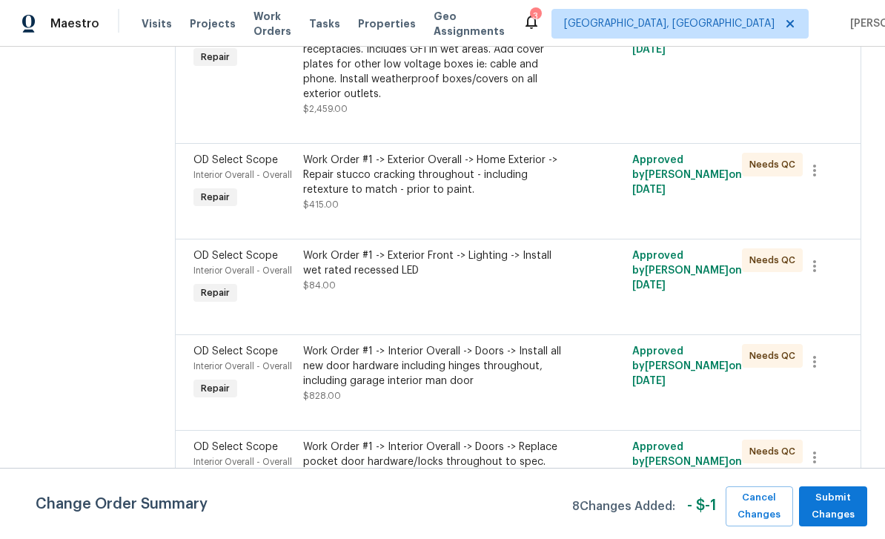
click at [231, 261] on span "OD Select Scope" at bounding box center [235, 256] width 85 height 10
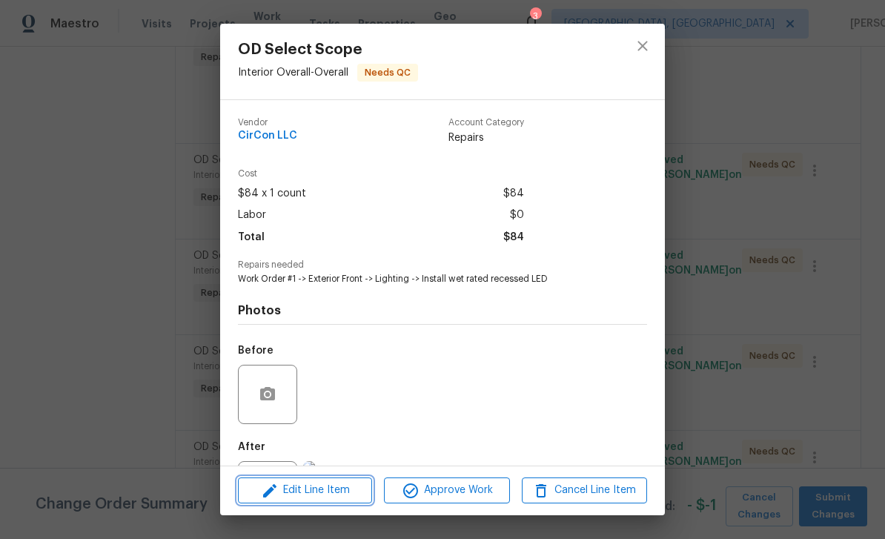
click at [309, 486] on span "Edit Line Item" at bounding box center [304, 490] width 125 height 19
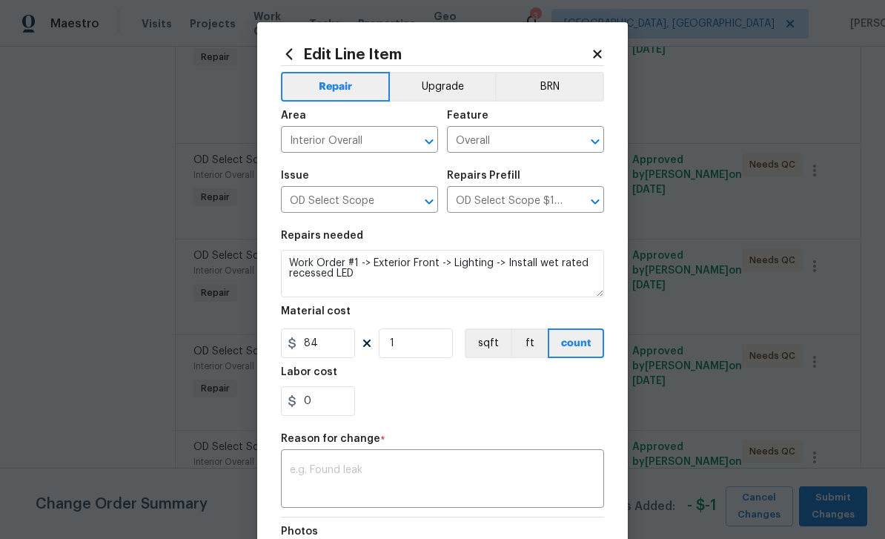
click at [450, 78] on button "Upgrade" at bounding box center [443, 87] width 106 height 30
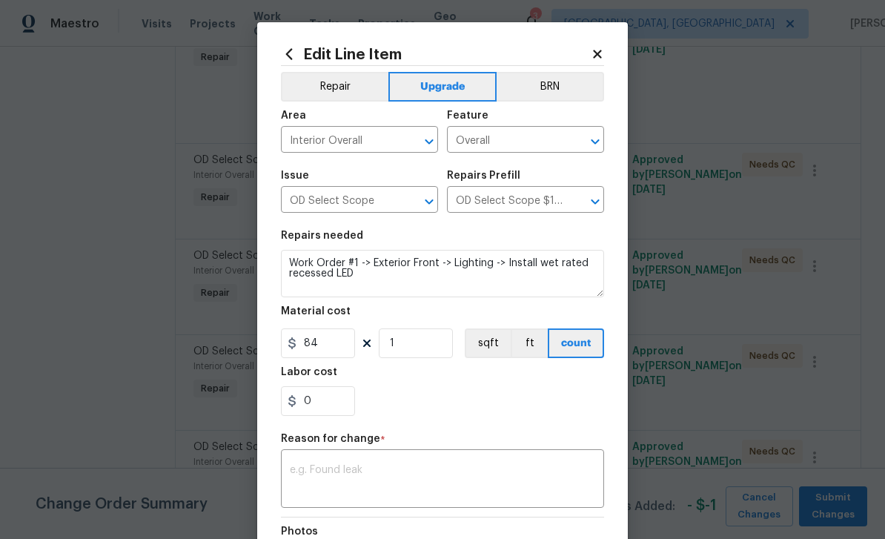
click at [478, 471] on textarea at bounding box center [442, 480] width 305 height 31
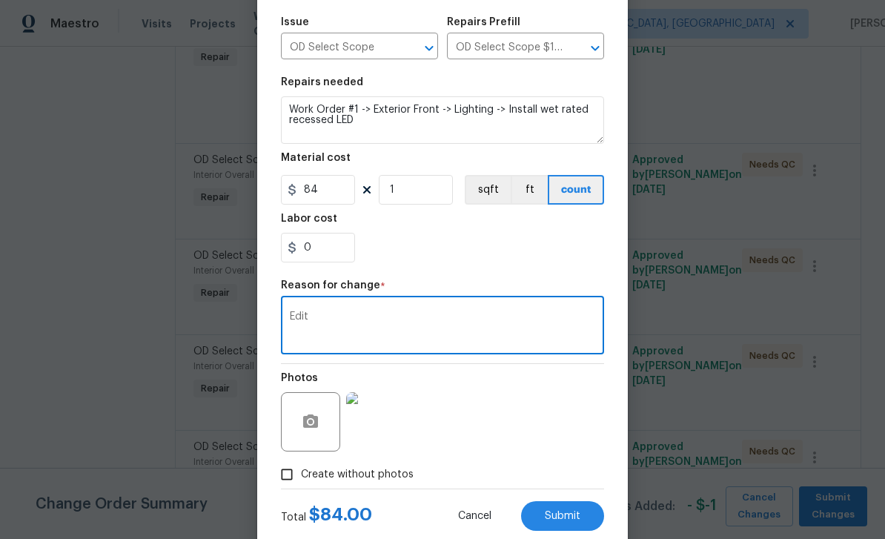
scroll to position [159, 0]
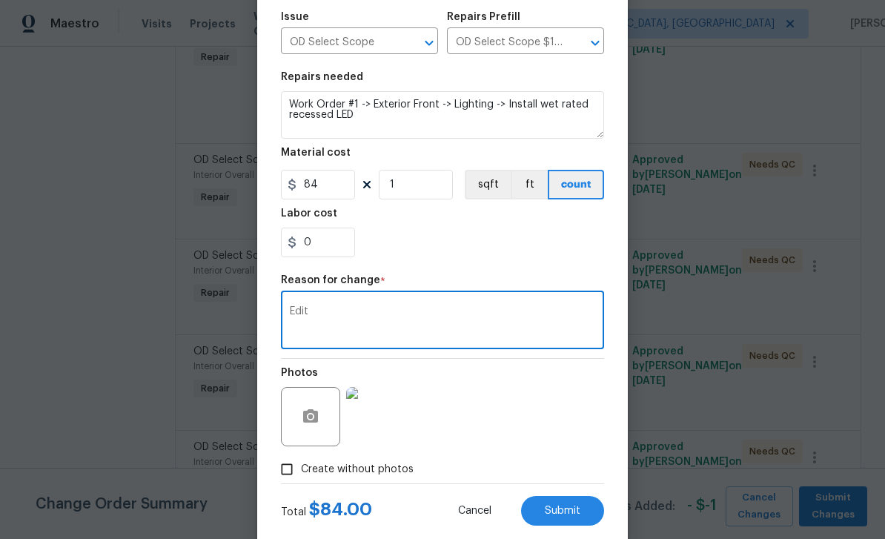
type textarea "Edit"
click at [569, 509] on span "Submit" at bounding box center [563, 511] width 36 height 11
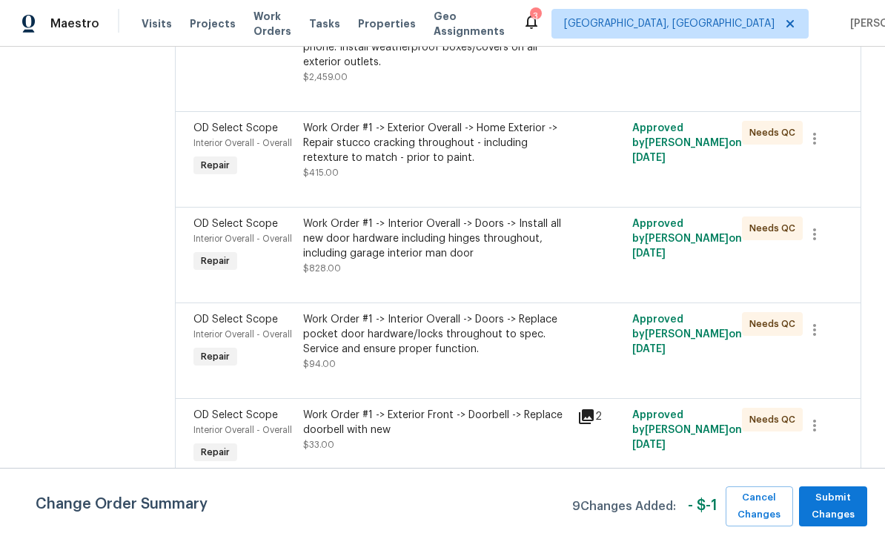
scroll to position [1804, 0]
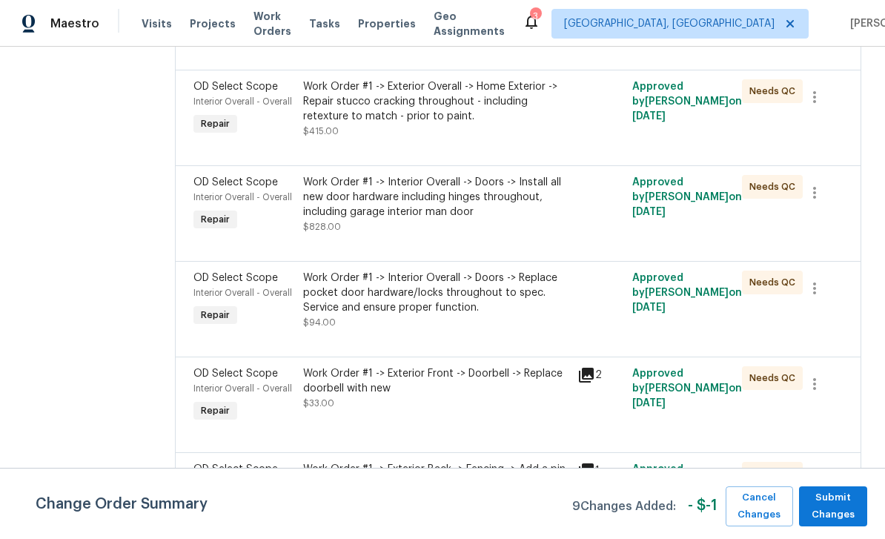
click at [223, 204] on div "Interior Overall - Overall" at bounding box center [243, 197] width 101 height 15
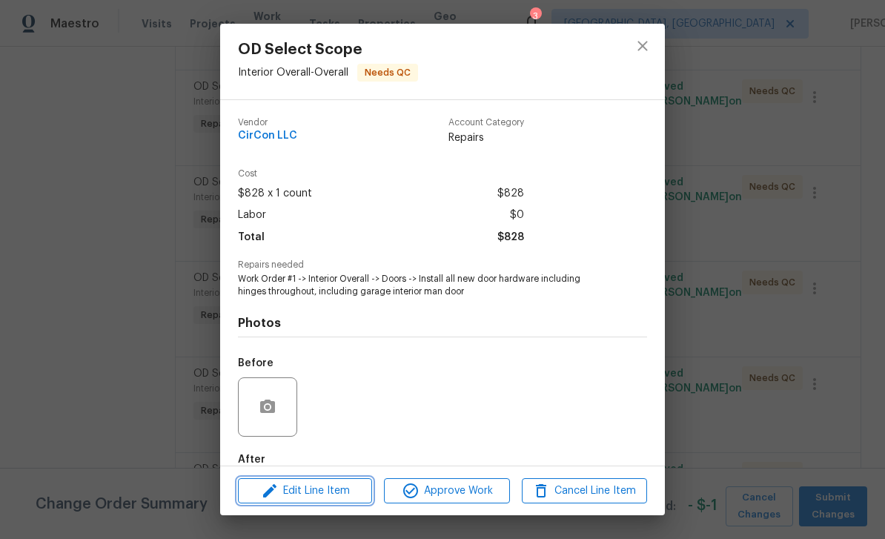
click at [309, 492] on span "Edit Line Item" at bounding box center [304, 491] width 125 height 19
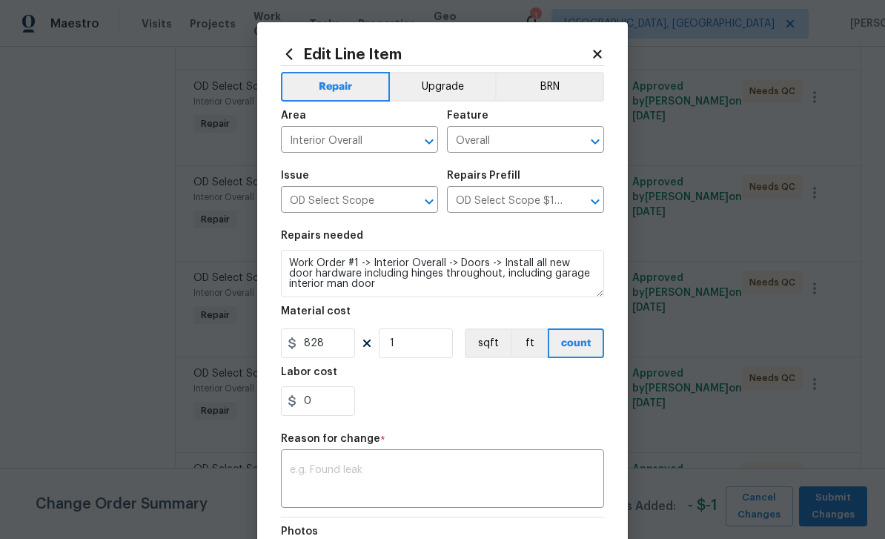
click at [441, 86] on button "Upgrade" at bounding box center [443, 87] width 106 height 30
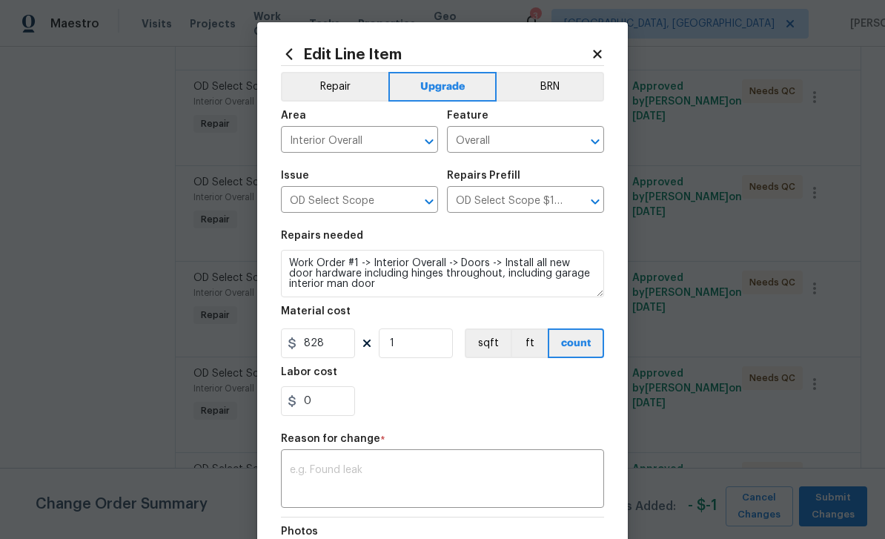
click at [401, 473] on textarea at bounding box center [442, 480] width 305 height 31
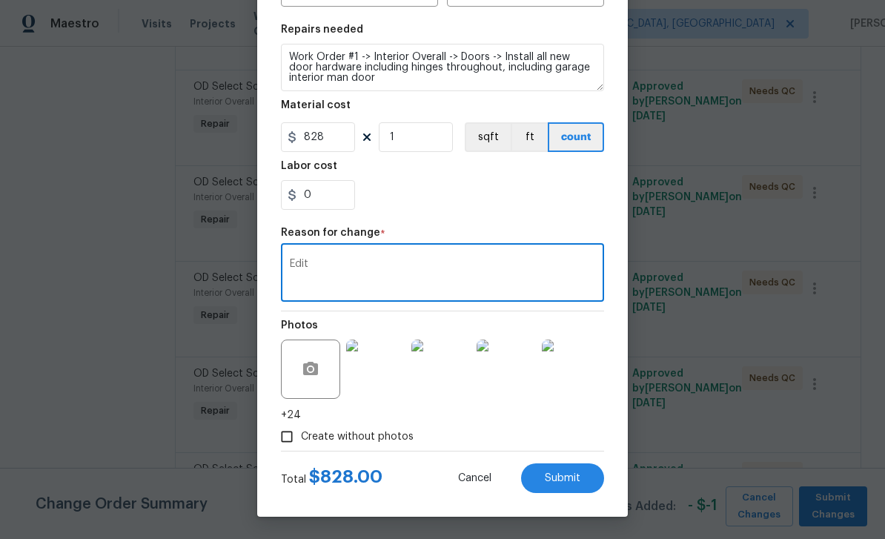
scroll to position [209, 0]
type textarea "Edit"
click at [566, 482] on span "Submit" at bounding box center [563, 478] width 36 height 11
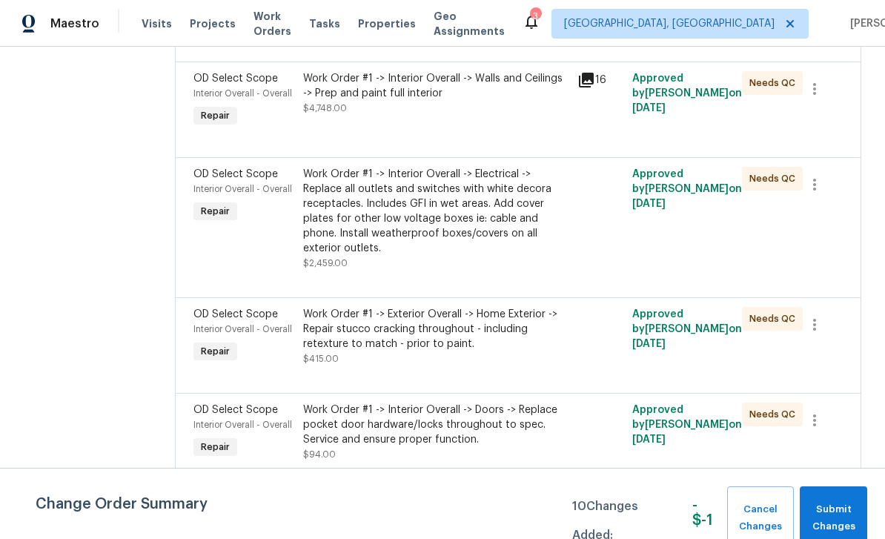
scroll to position [1853, 0]
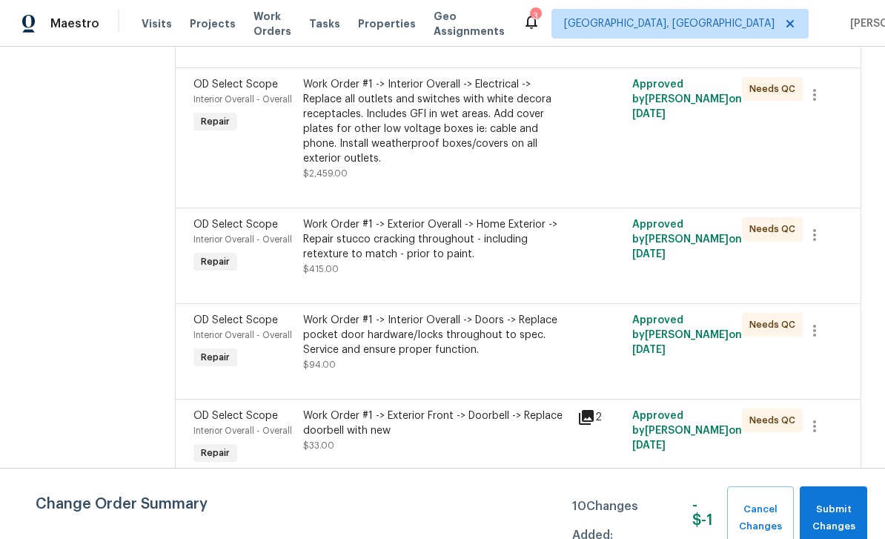
click at [213, 340] on span "Interior Overall - Overall" at bounding box center [242, 335] width 99 height 9
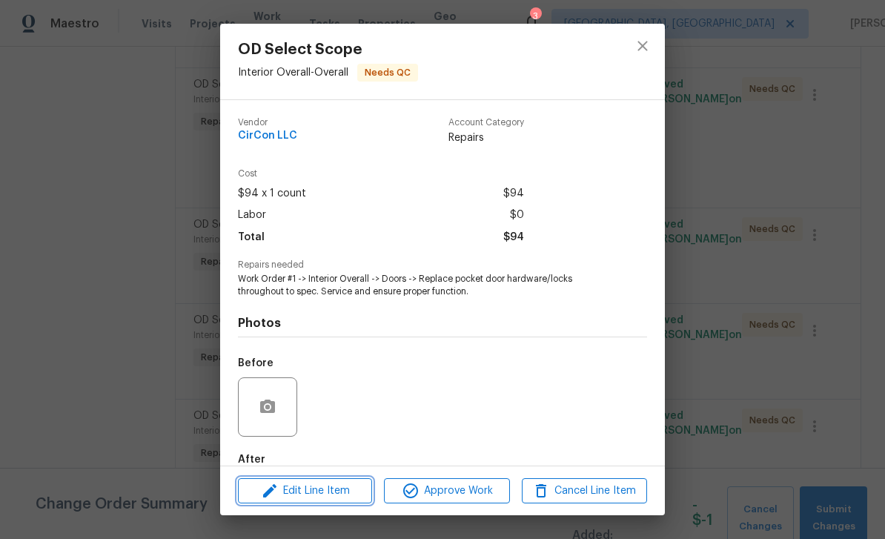
click at [308, 503] on button "Edit Line Item" at bounding box center [305, 491] width 134 height 26
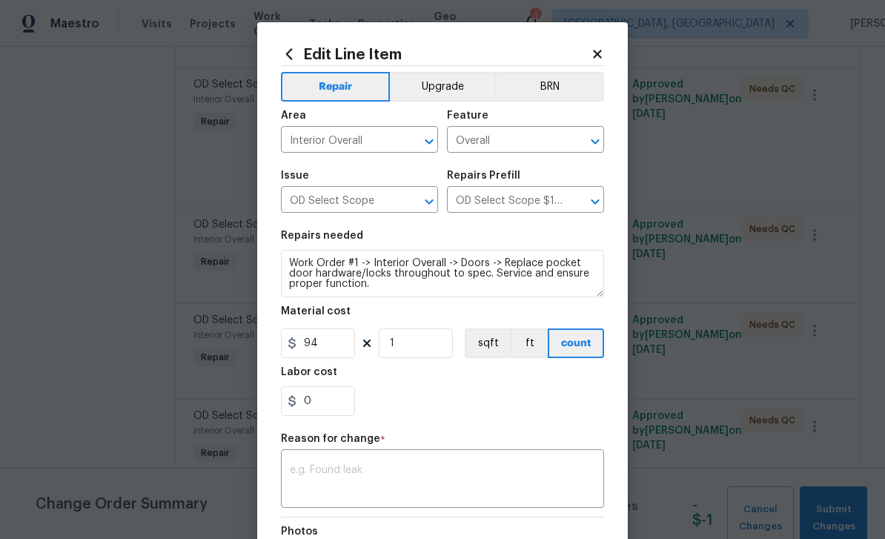
click at [446, 82] on button "Upgrade" at bounding box center [443, 87] width 106 height 30
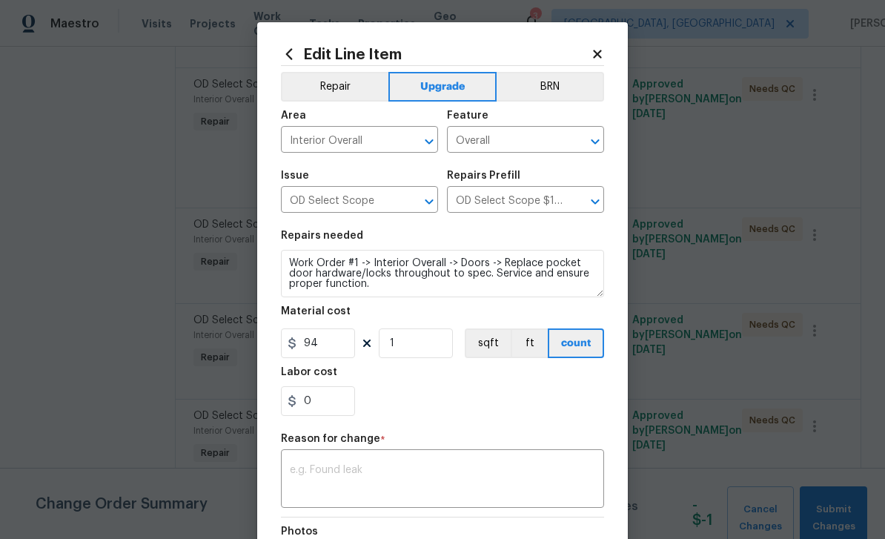
click at [469, 481] on textarea at bounding box center [442, 480] width 305 height 31
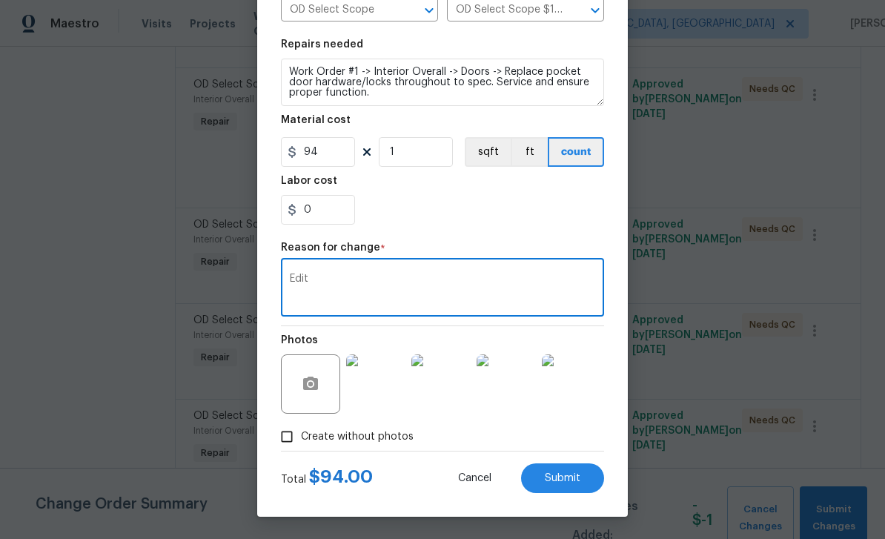
scroll to position [194, 0]
type textarea "Edit"
click at [566, 476] on span "Submit" at bounding box center [563, 478] width 36 height 11
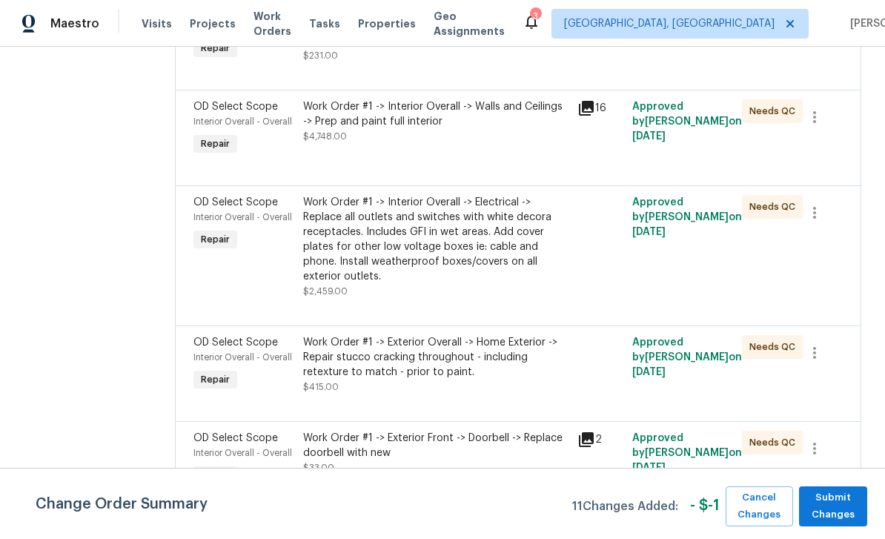
scroll to position [1920, 0]
click at [228, 208] on span "OD Select Scope" at bounding box center [235, 203] width 85 height 10
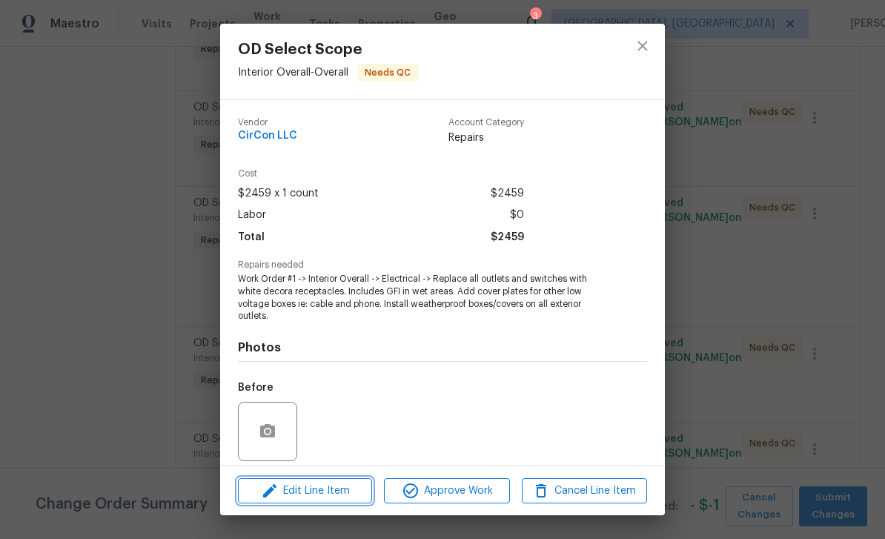
click at [315, 485] on span "Edit Line Item" at bounding box center [304, 491] width 125 height 19
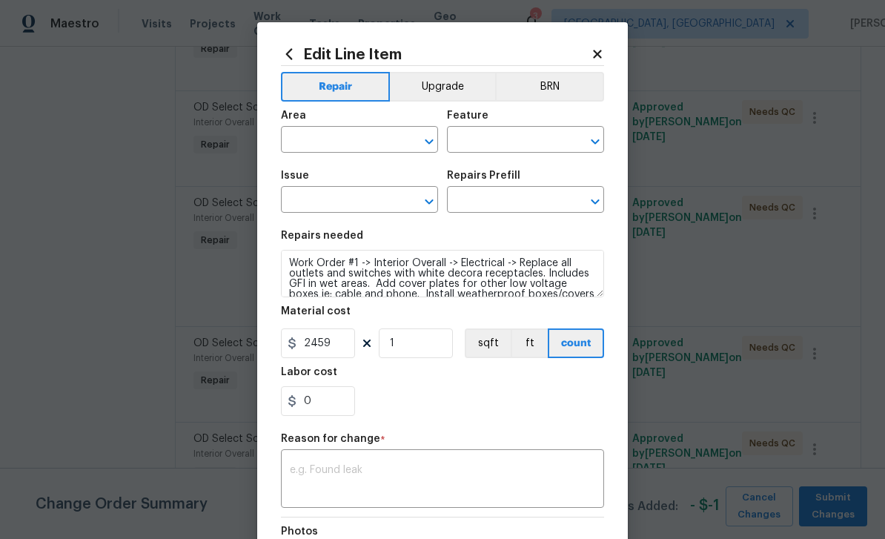
type input "Interior Overall"
type input "Overall"
type input "OD Select Scope"
type input "OD Select Scope $1.00"
click at [439, 86] on button "Upgrade" at bounding box center [443, 87] width 106 height 30
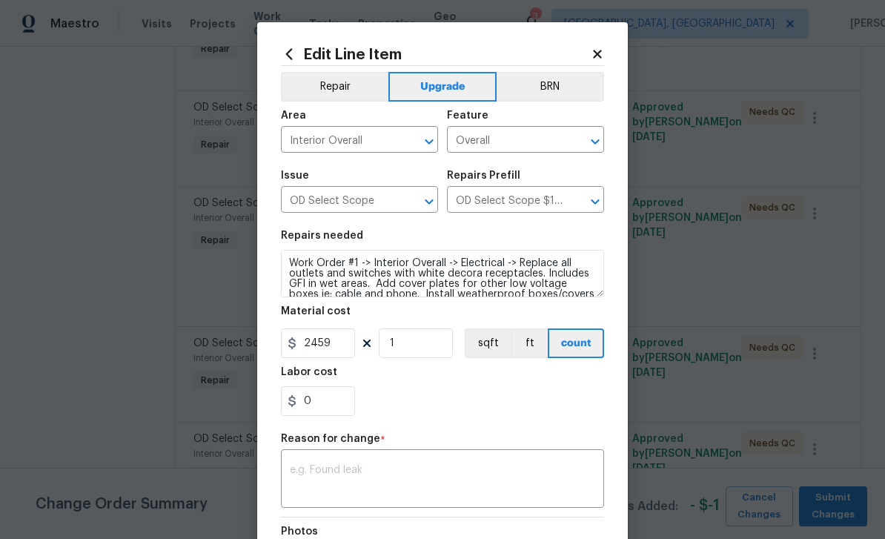
click at [376, 471] on textarea at bounding box center [442, 480] width 305 height 31
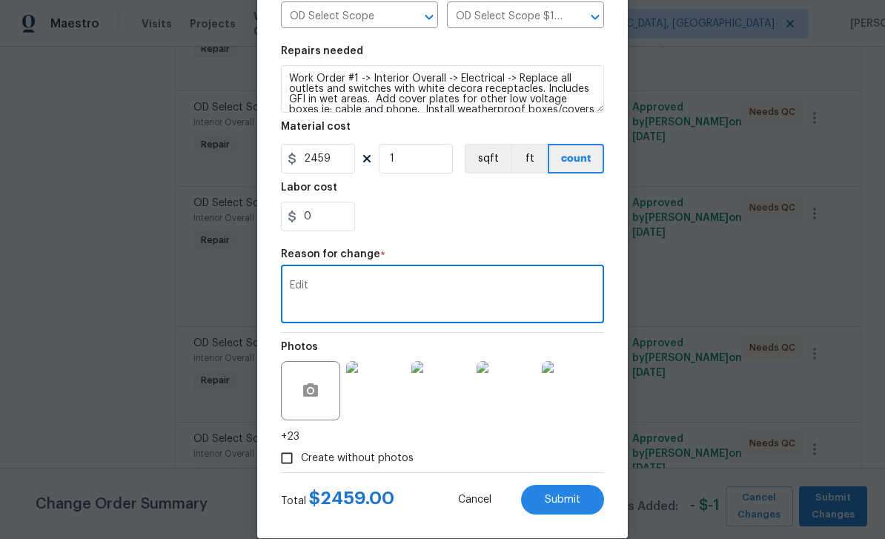
scroll to position [205, 0]
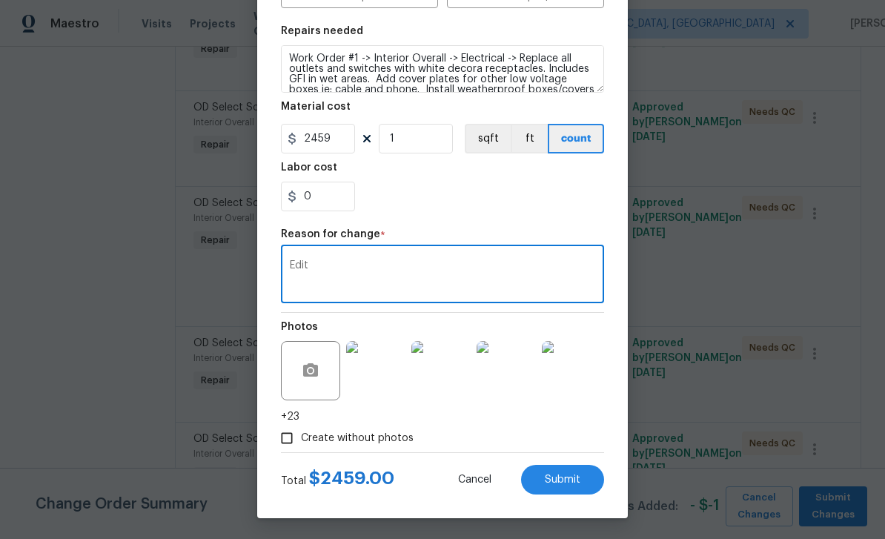
type textarea "Edit"
click at [559, 483] on span "Submit" at bounding box center [563, 479] width 36 height 11
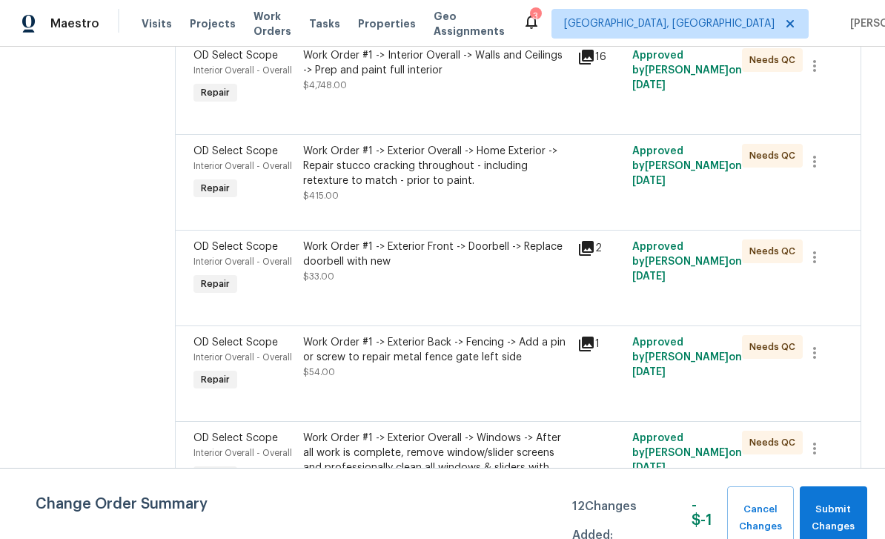
scroll to position [2234, 0]
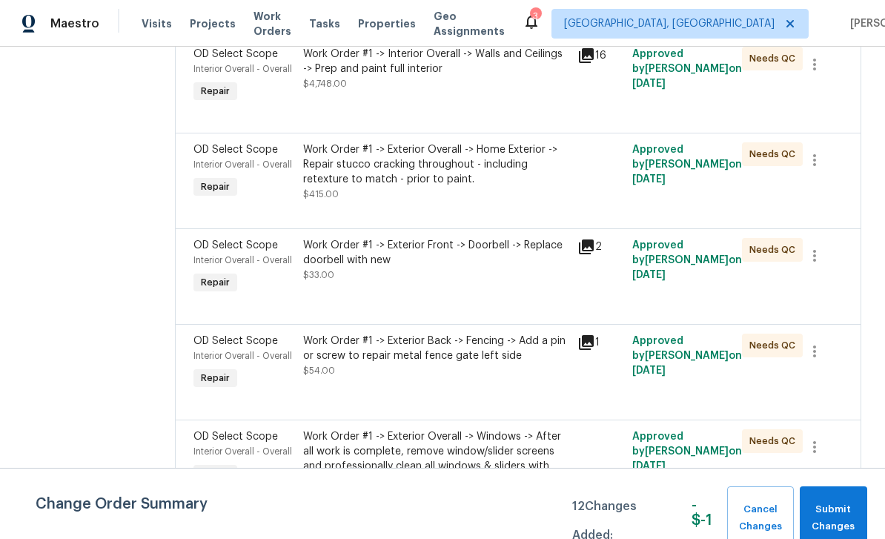
click at [209, 251] on span "OD Select Scope" at bounding box center [235, 245] width 85 height 10
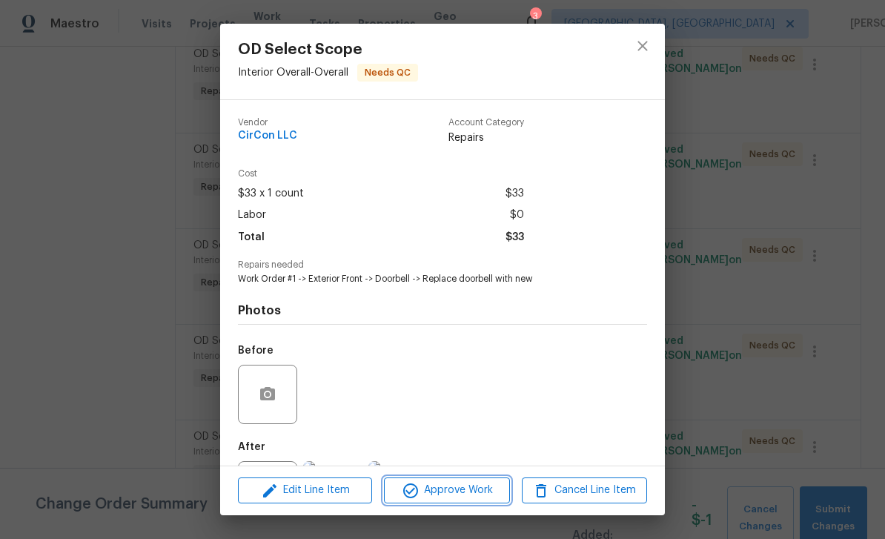
click at [454, 486] on span "Approve Work" at bounding box center [446, 490] width 116 height 19
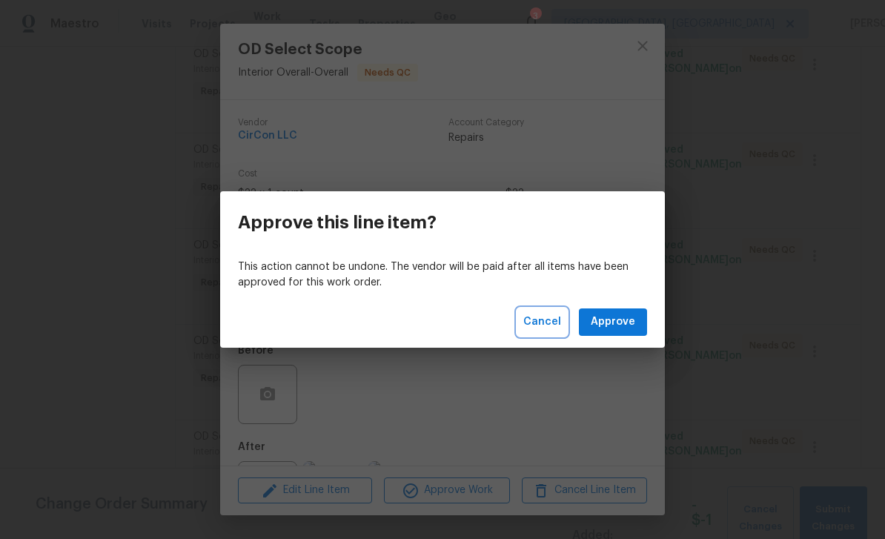
click at [543, 320] on span "Cancel" at bounding box center [542, 322] width 38 height 19
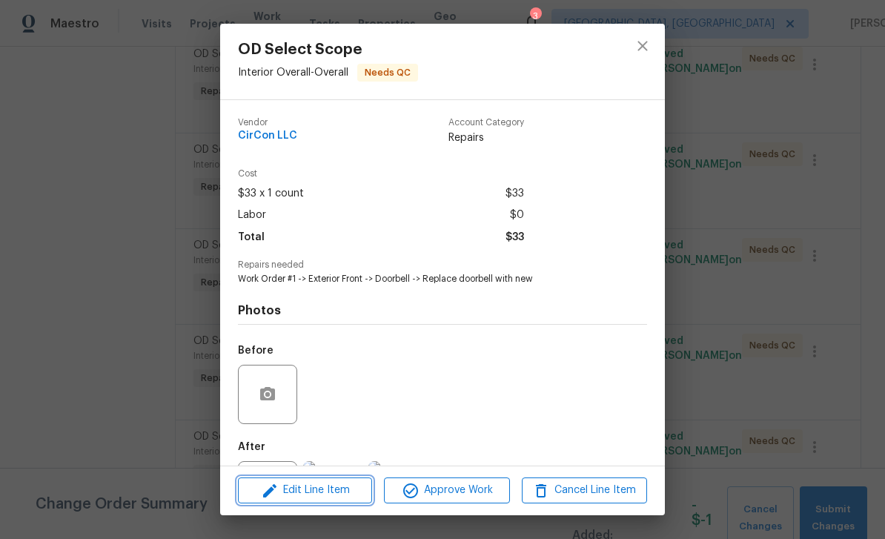
click at [311, 486] on span "Edit Line Item" at bounding box center [304, 490] width 125 height 19
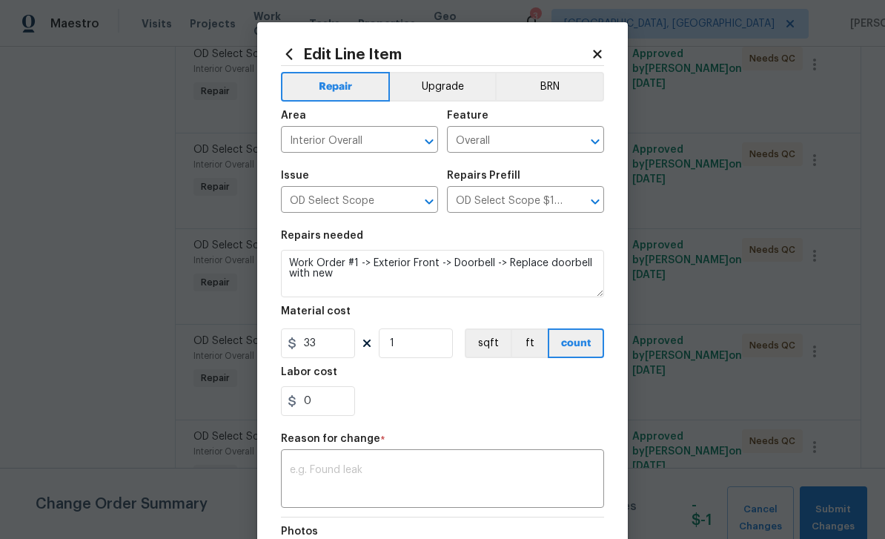
click at [443, 87] on button "Upgrade" at bounding box center [443, 87] width 106 height 30
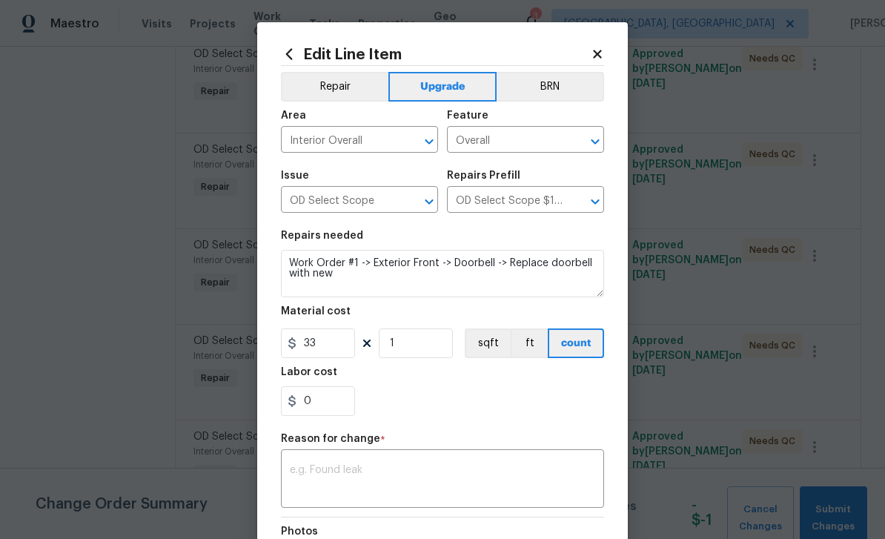
click at [363, 477] on textarea at bounding box center [442, 480] width 305 height 31
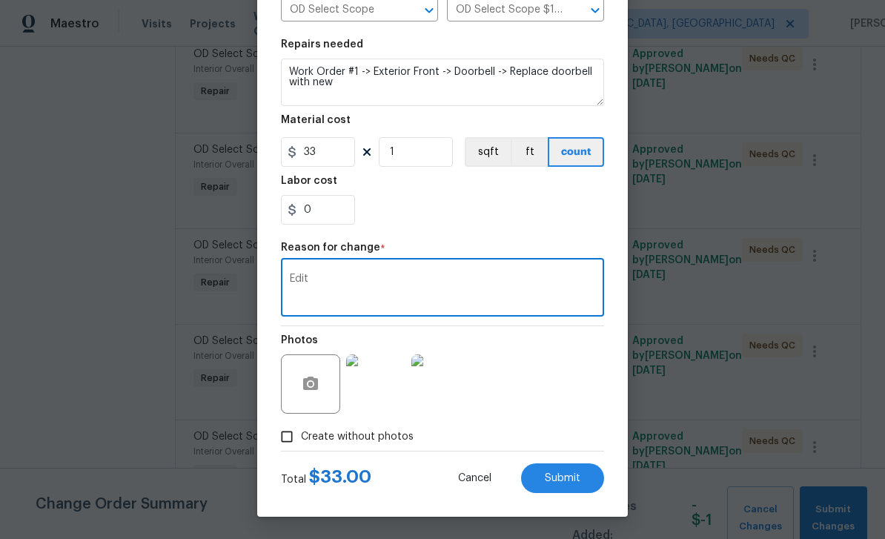
scroll to position [194, 0]
type textarea "Edit"
click at [566, 480] on span "Submit" at bounding box center [563, 478] width 36 height 11
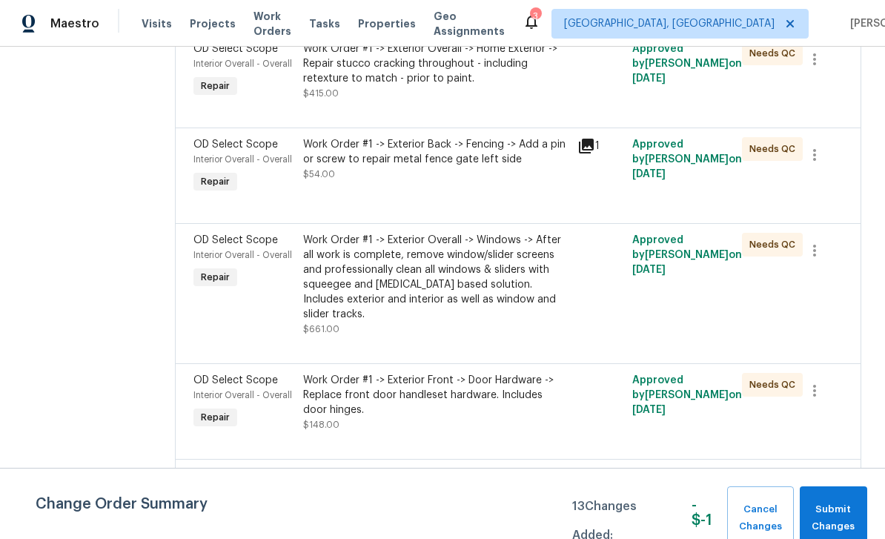
scroll to position [2498, 0]
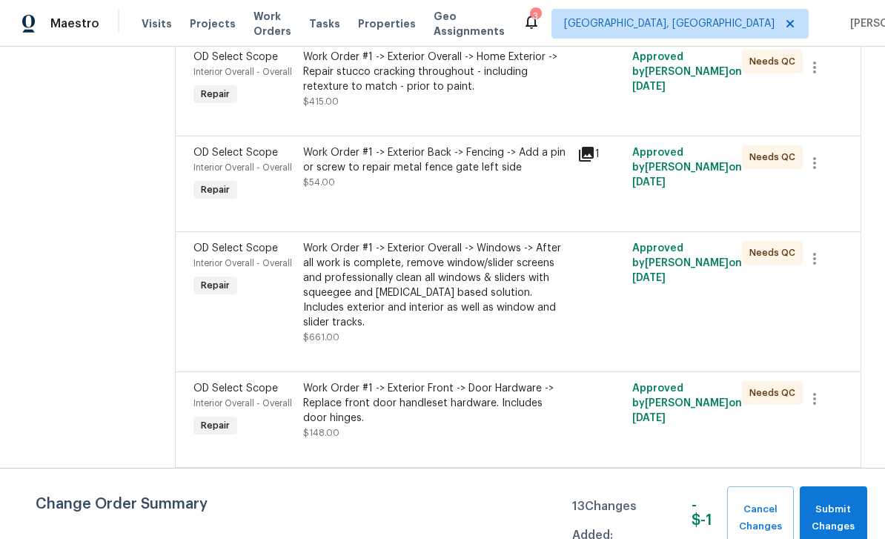
click at [214, 268] on span "Interior Overall - Overall" at bounding box center [242, 263] width 99 height 9
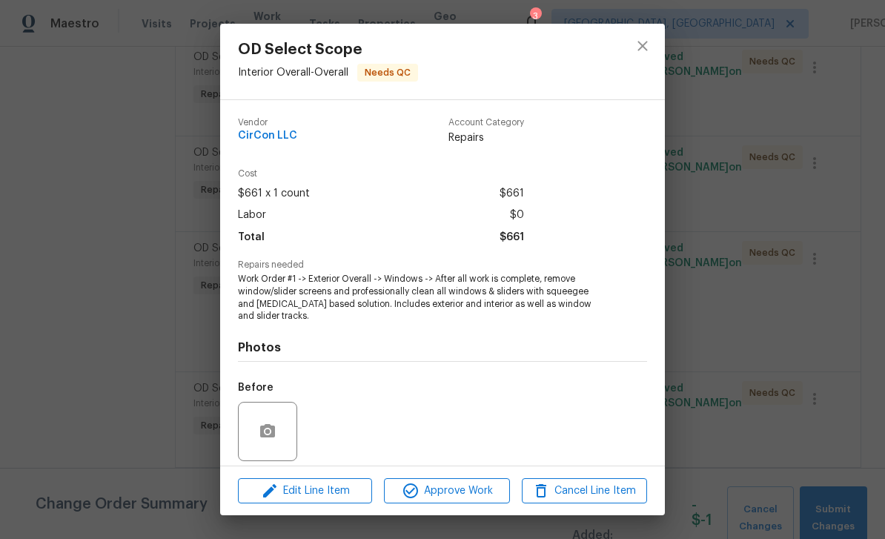
click at [109, 380] on div "OD Select Scope Interior Overall - Overall Needs QC Vendor CirCon LLC Account C…" at bounding box center [442, 269] width 885 height 539
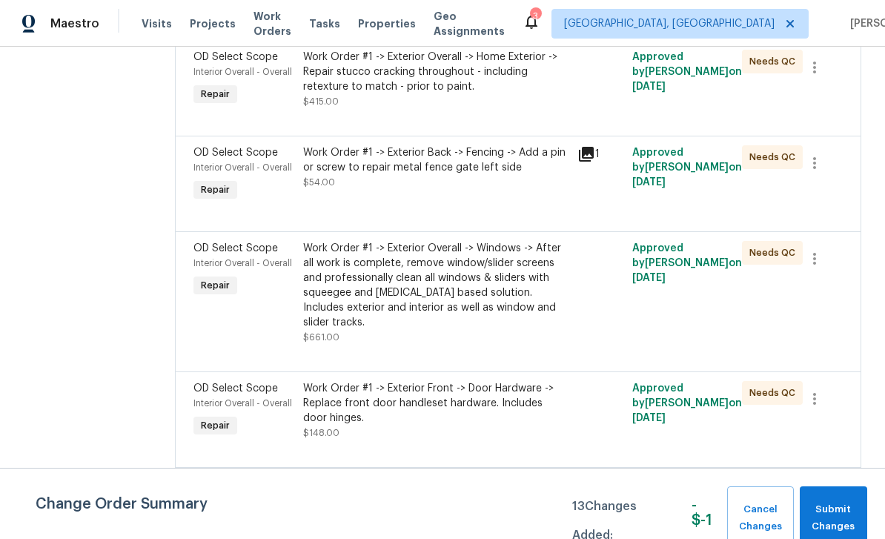
click at [322, 488] on div "Change Order Summary 13 Changes Added: - $ -1 Cancel Changes Submit Changes" at bounding box center [442, 518] width 885 height 64
click at [236, 271] on div "Interior Overall - Overall" at bounding box center [243, 263] width 101 height 15
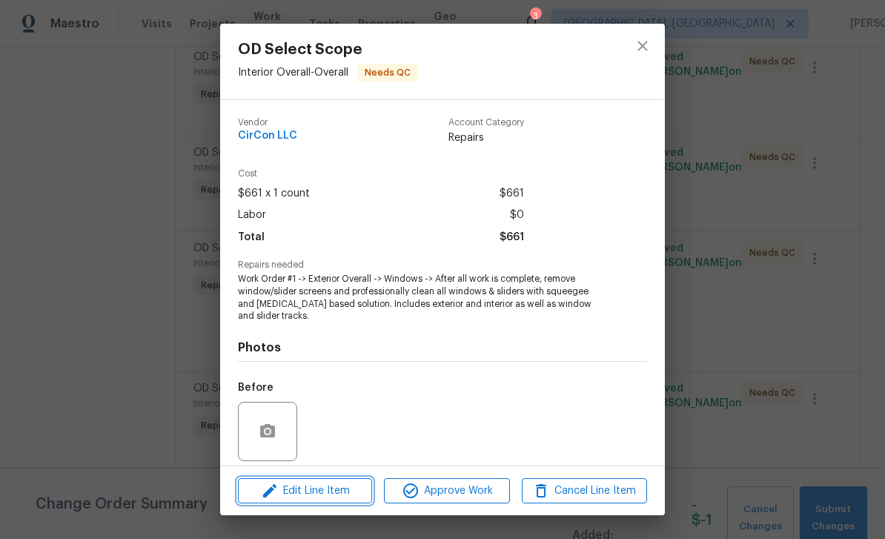
click at [334, 488] on span "Edit Line Item" at bounding box center [304, 491] width 125 height 19
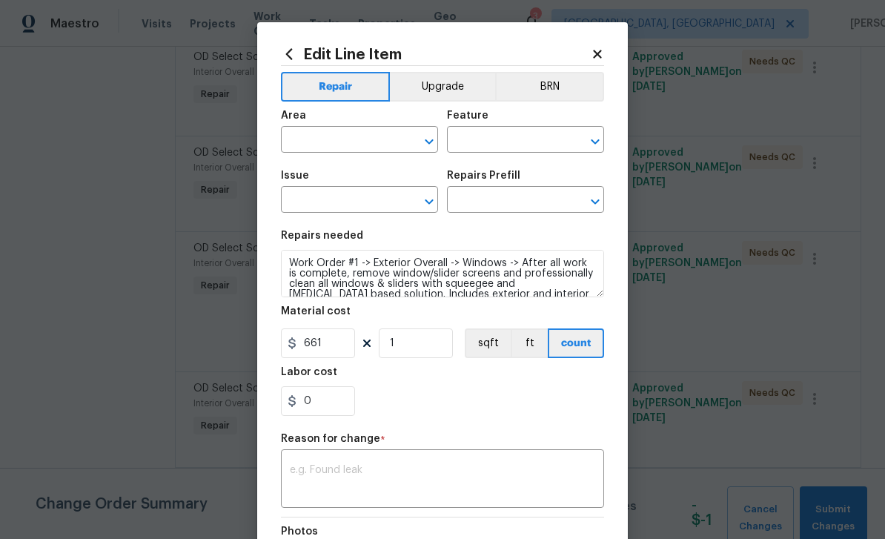
type input "Interior Overall"
type input "Overall"
type input "OD Select Scope"
type input "OD Select Scope $1.00"
click at [451, 85] on button "Upgrade" at bounding box center [443, 87] width 106 height 30
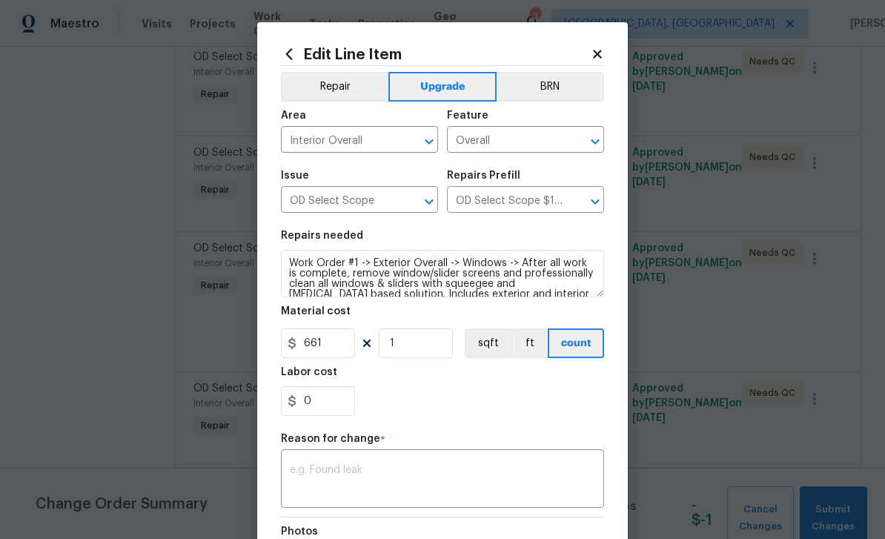
click at [398, 479] on textarea at bounding box center [442, 480] width 305 height 31
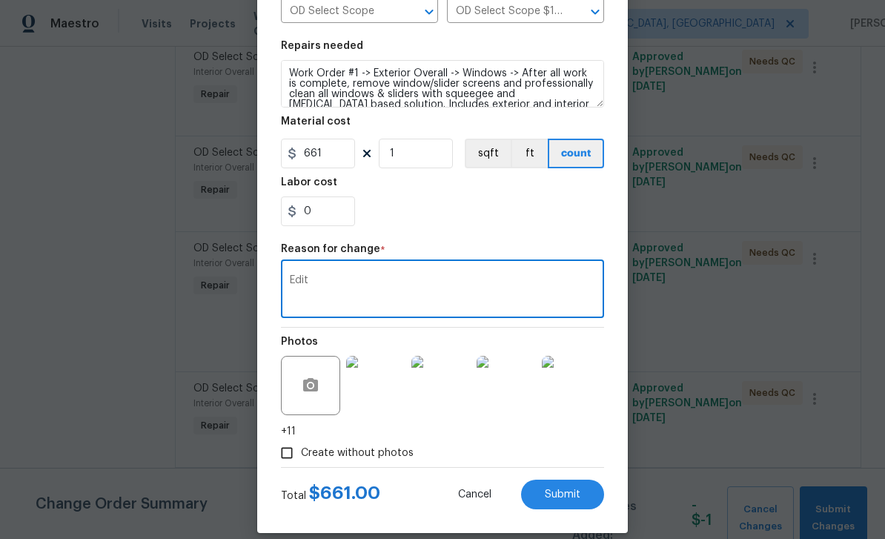
scroll to position [191, 0]
type textarea "Edit"
click at [569, 491] on span "Submit" at bounding box center [563, 494] width 36 height 11
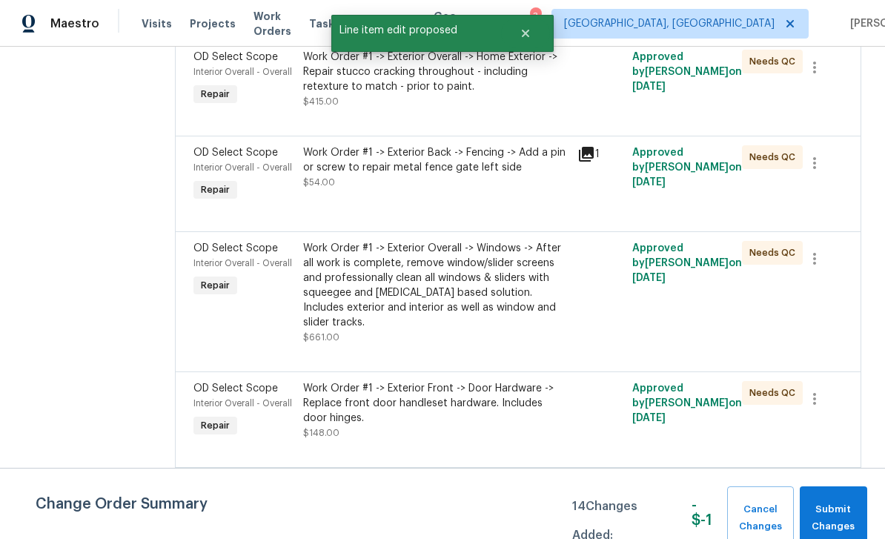
scroll to position [0, 0]
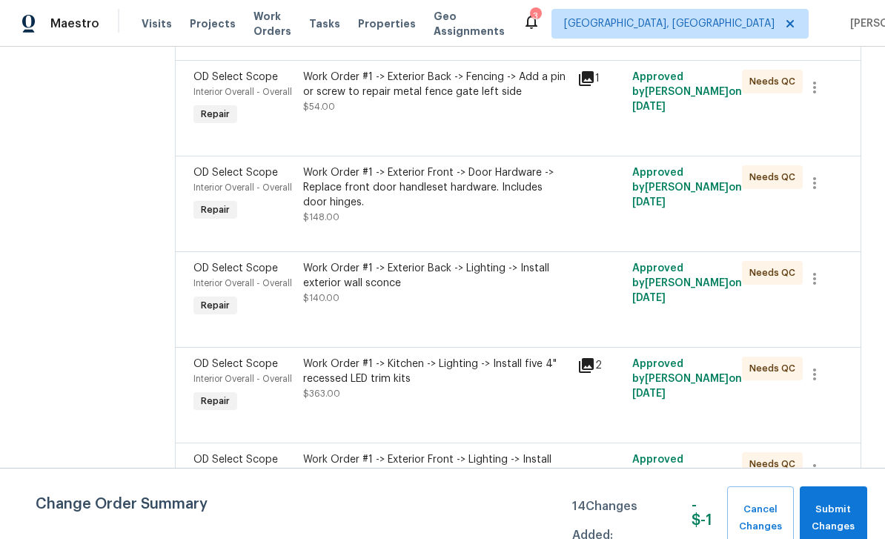
scroll to position [2838, 0]
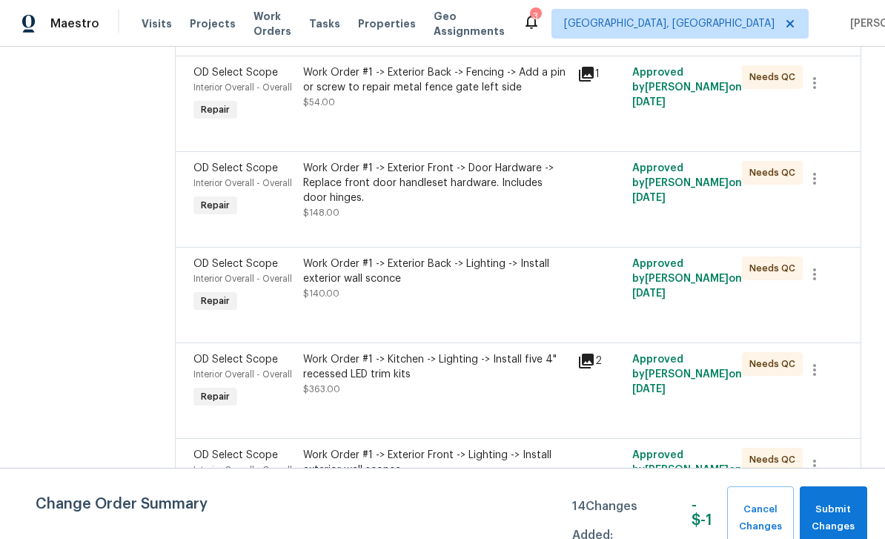
click at [219, 176] on div "OD Select Scope" at bounding box center [243, 168] width 101 height 15
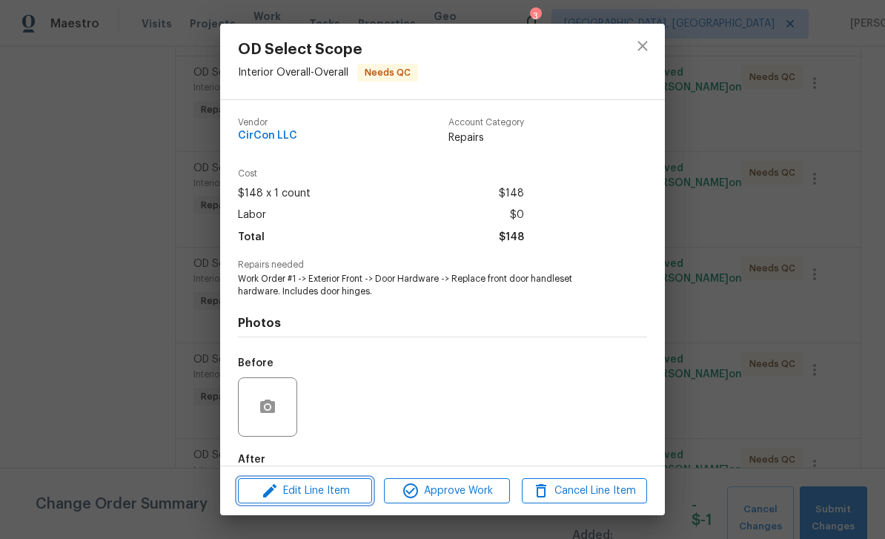
click at [313, 489] on span "Edit Line Item" at bounding box center [304, 491] width 125 height 19
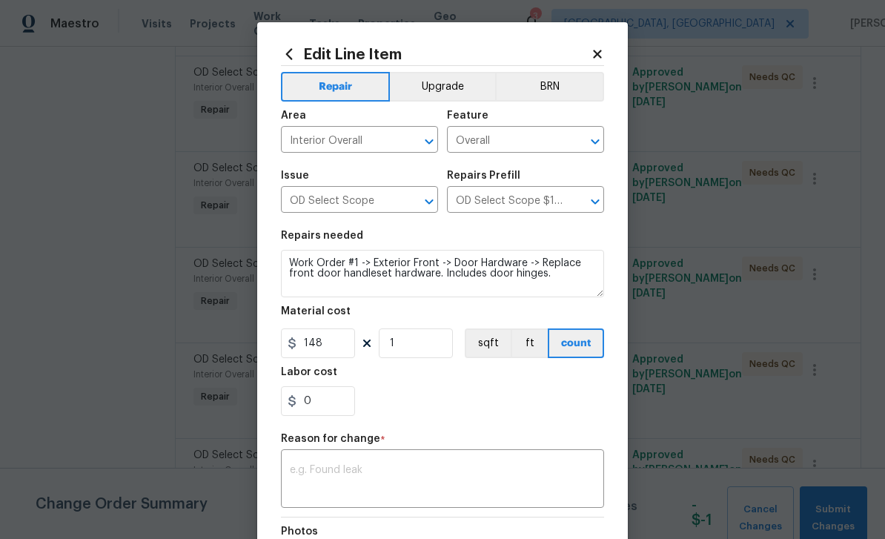
click at [447, 83] on button "Upgrade" at bounding box center [443, 87] width 106 height 30
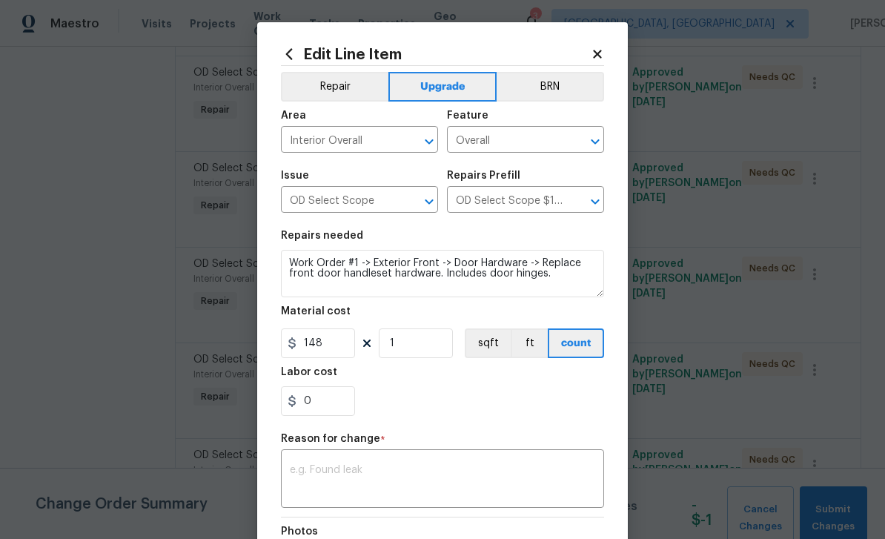
click at [351, 492] on textarea at bounding box center [442, 480] width 305 height 31
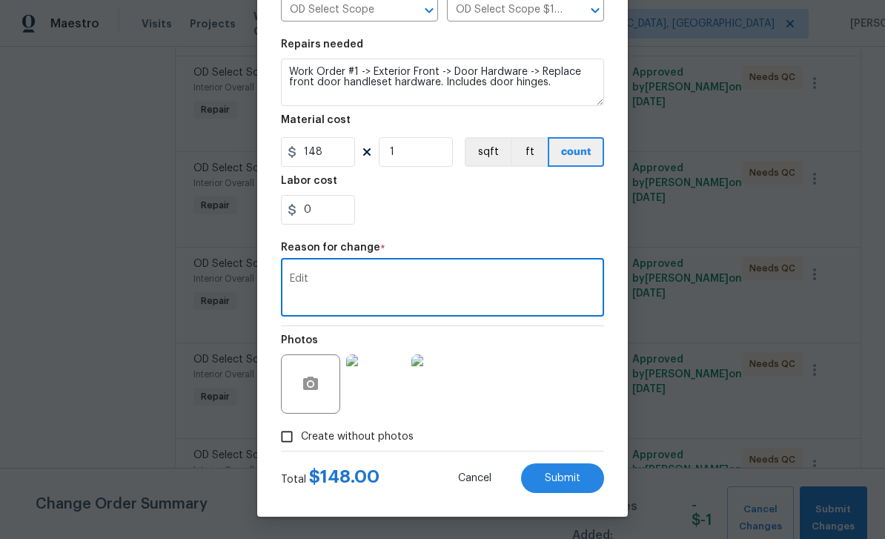
scroll to position [194, 0]
type textarea "Edit"
click at [572, 469] on button "Submit" at bounding box center [562, 478] width 83 height 30
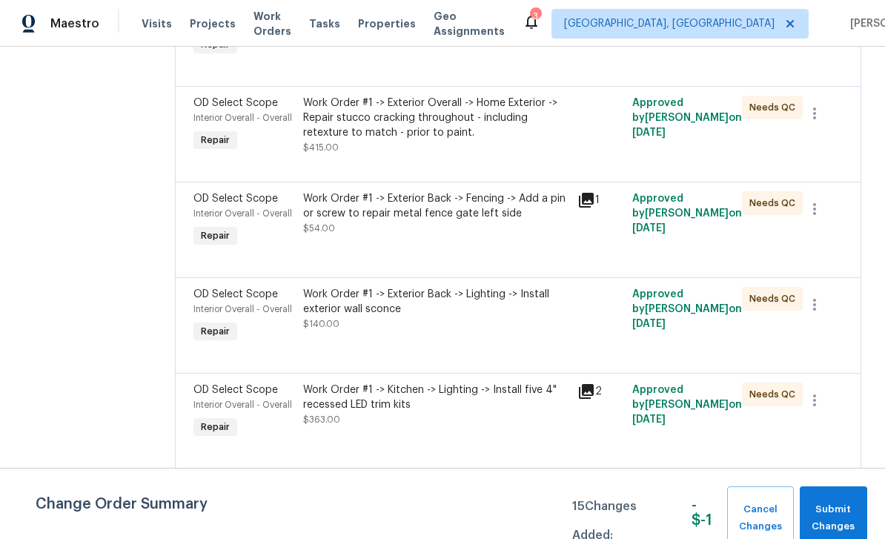
scroll to position [2908, 0]
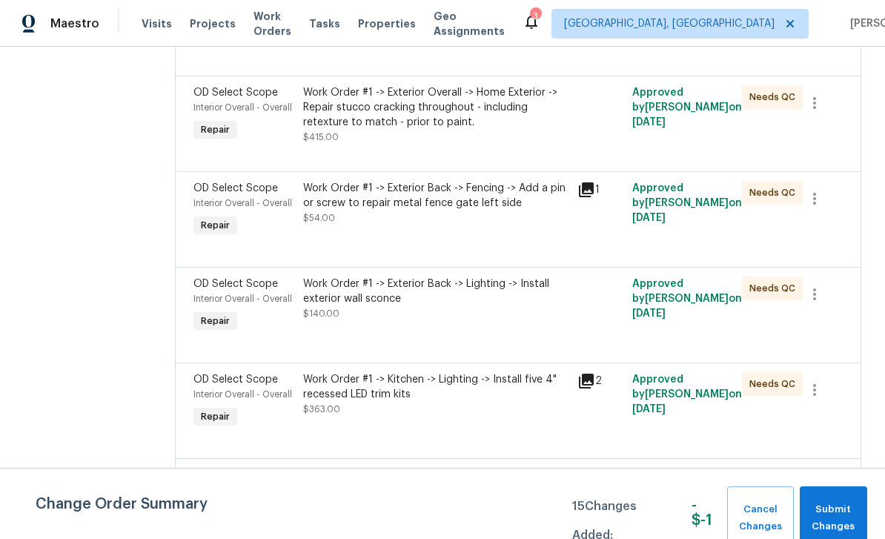
click at [239, 289] on span "OD Select Scope" at bounding box center [235, 284] width 85 height 10
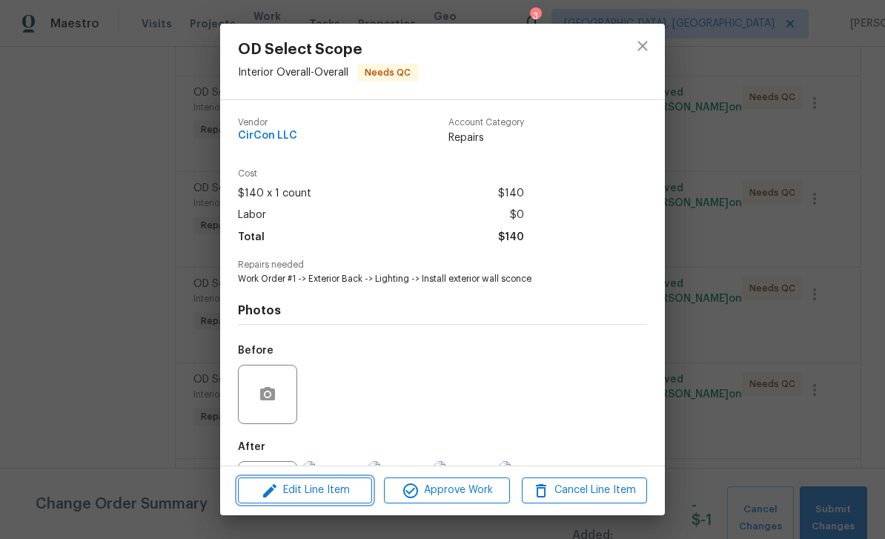
click at [318, 493] on span "Edit Line Item" at bounding box center [304, 490] width 125 height 19
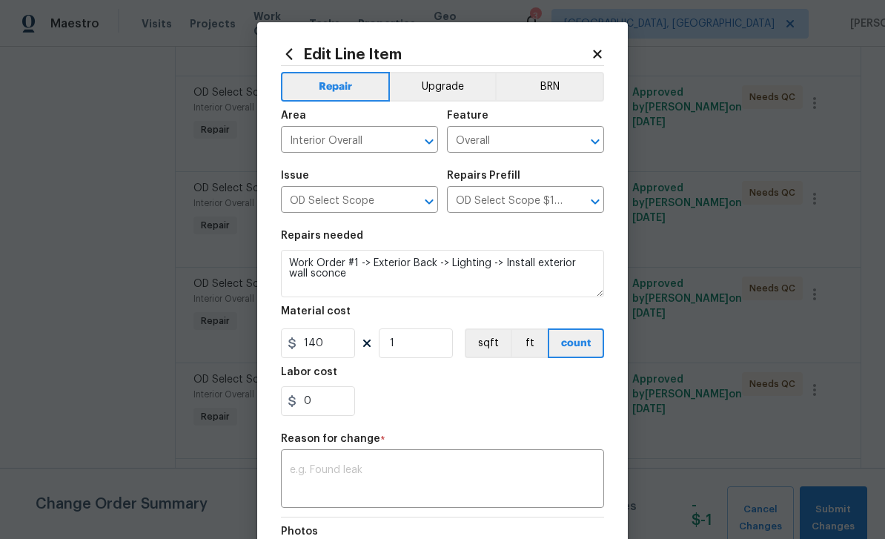
click at [449, 88] on button "Upgrade" at bounding box center [443, 87] width 106 height 30
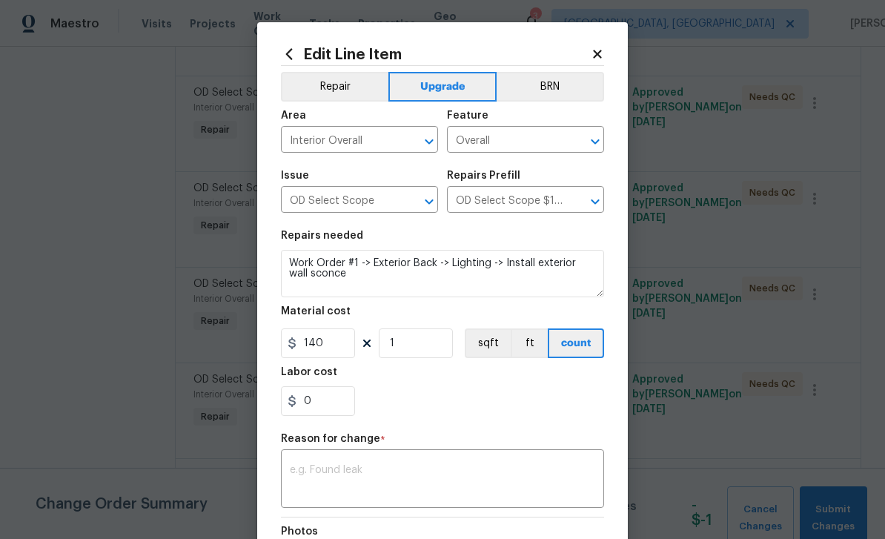
click at [403, 488] on textarea at bounding box center [442, 480] width 305 height 31
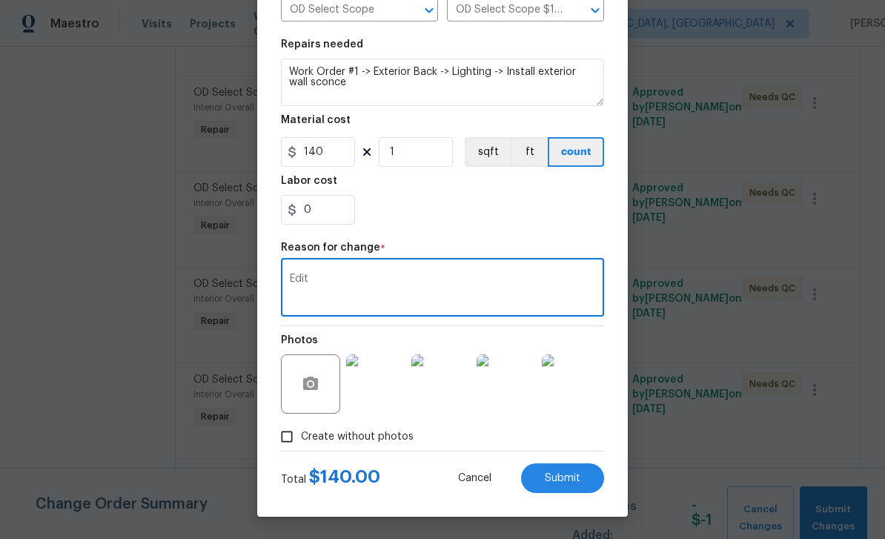
scroll to position [194, 0]
type textarea "Edit"
click at [570, 475] on span "Submit" at bounding box center [563, 478] width 36 height 11
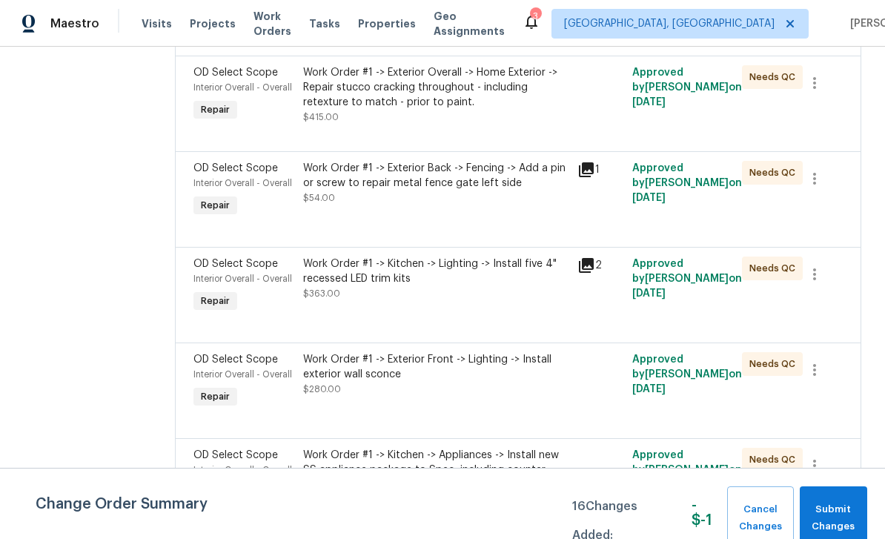
scroll to position [3129, 0]
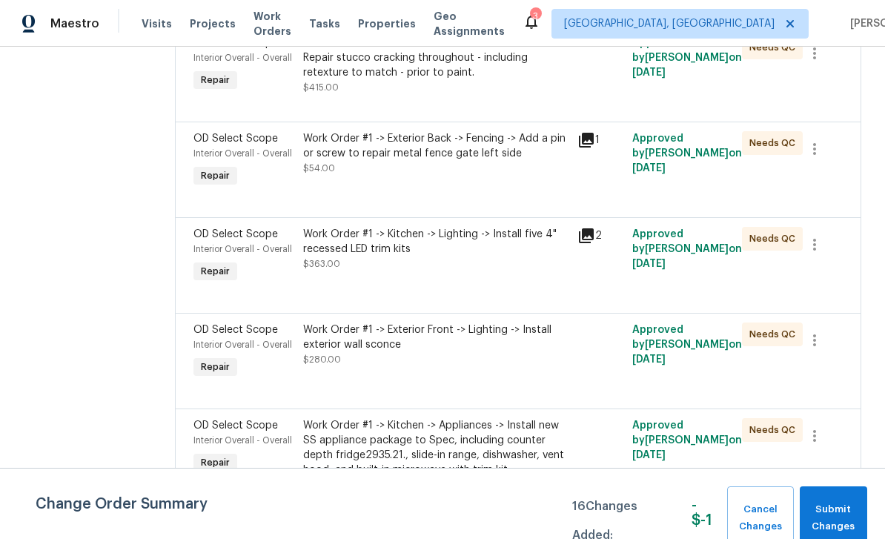
click at [239, 239] on span "OD Select Scope" at bounding box center [235, 234] width 85 height 10
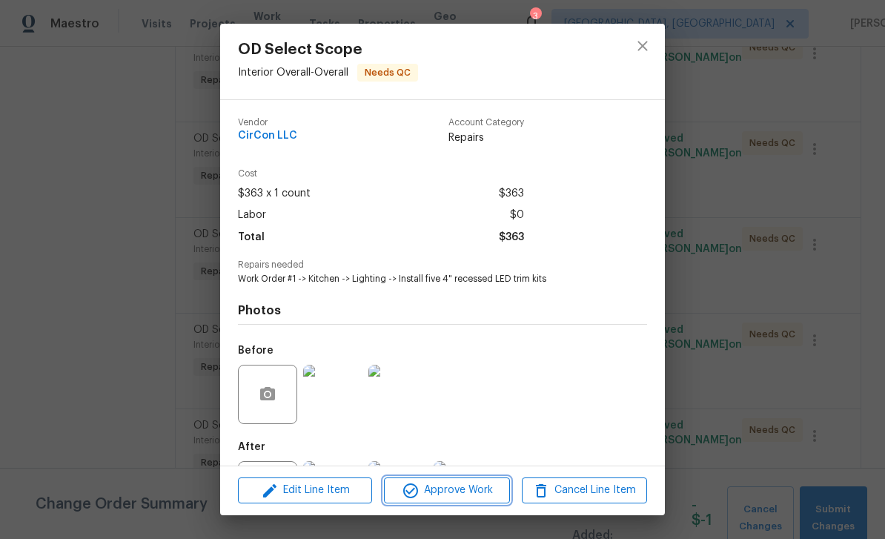
click at [445, 493] on span "Approve Work" at bounding box center [446, 490] width 116 height 19
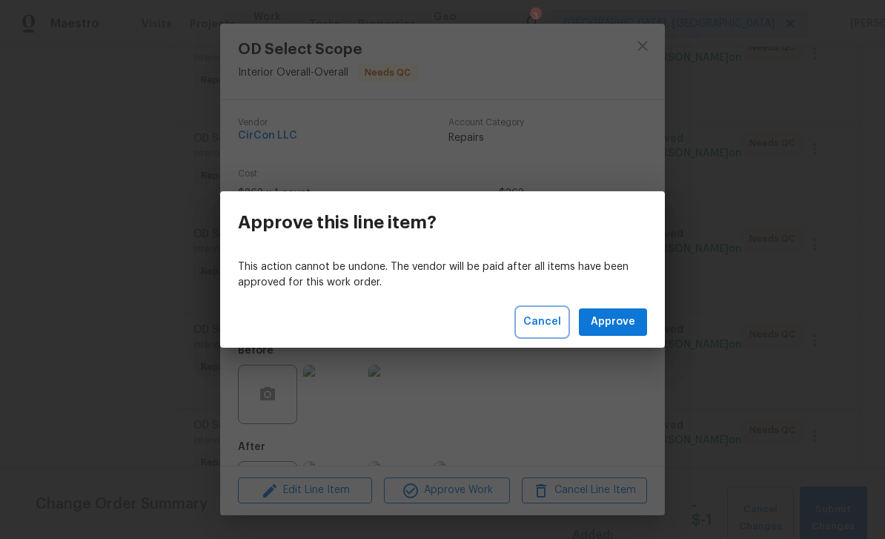
click at [545, 319] on span "Cancel" at bounding box center [542, 322] width 38 height 19
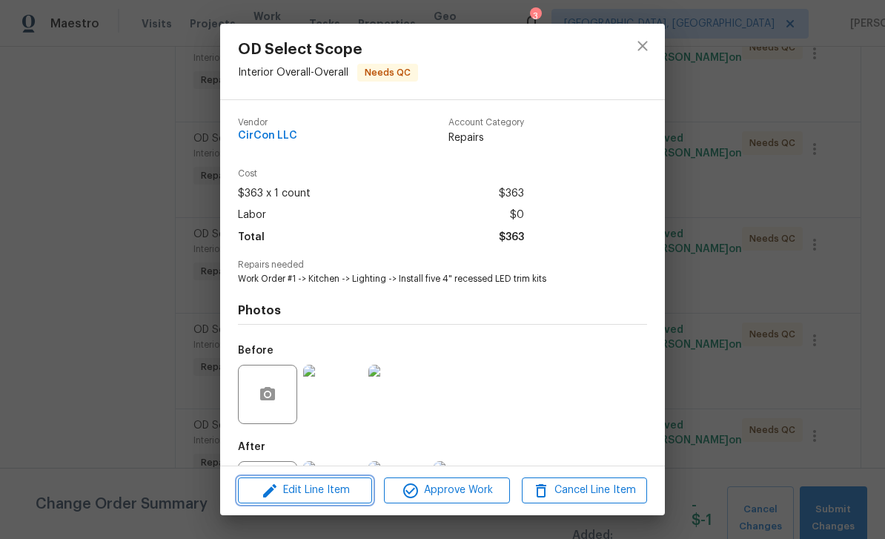
click at [321, 487] on span "Edit Line Item" at bounding box center [304, 490] width 125 height 19
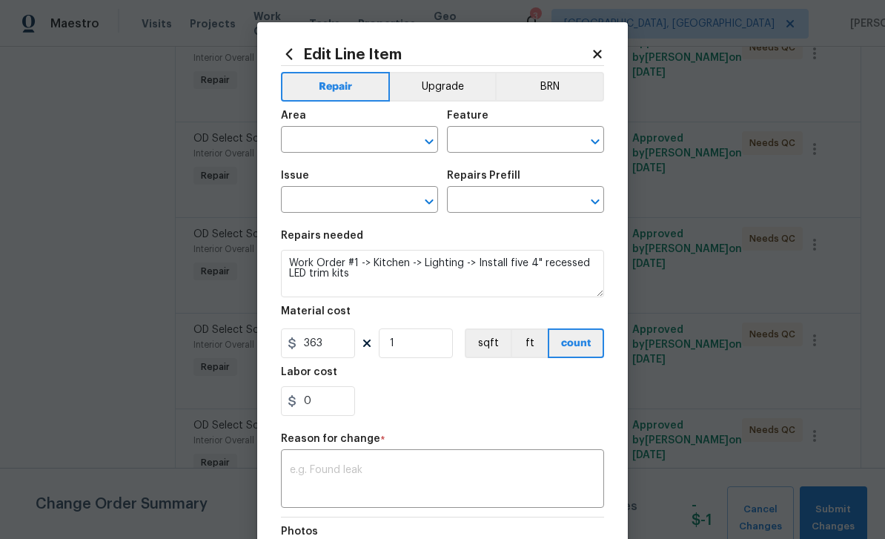
type input "Interior Overall"
type input "Overall"
type input "OD Select Scope"
type input "OD Select Scope $1.00"
click at [445, 83] on button "Upgrade" at bounding box center [443, 87] width 106 height 30
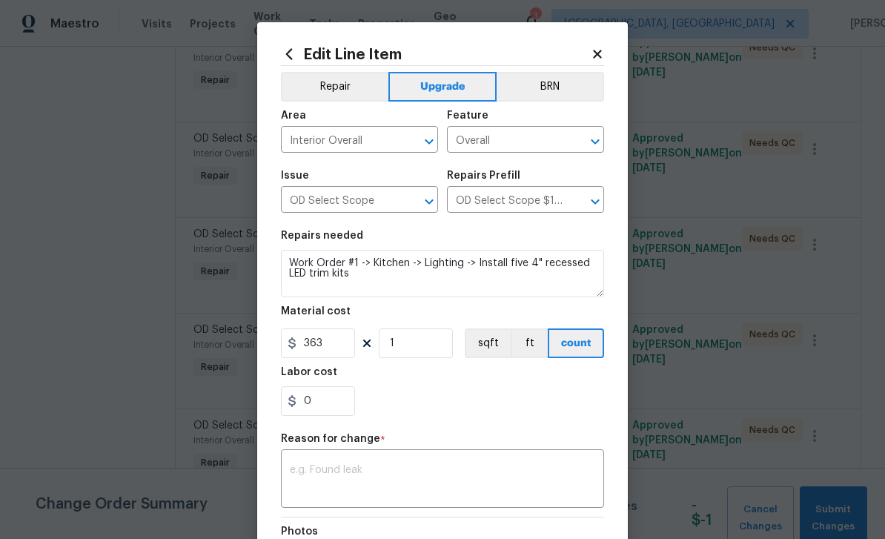
click at [395, 474] on textarea at bounding box center [442, 480] width 305 height 31
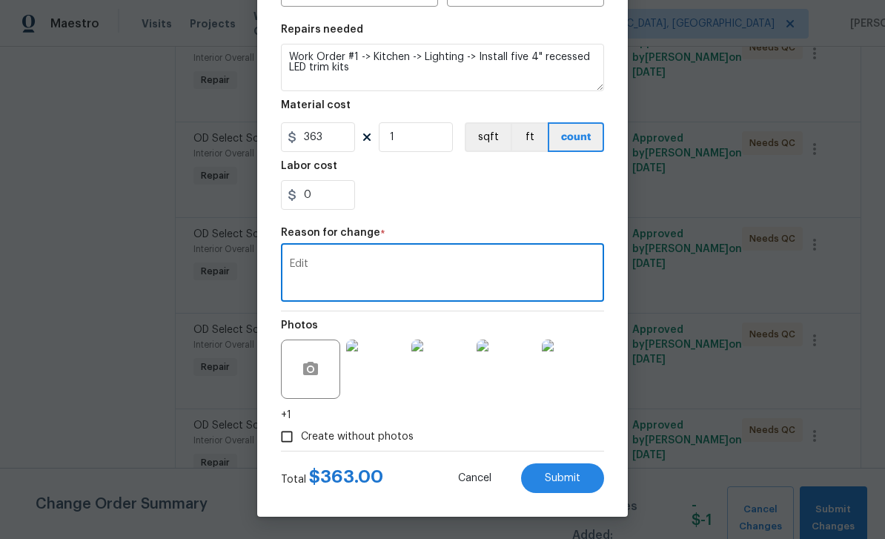
scroll to position [209, 0]
type textarea "Edit"
click at [569, 481] on span "Submit" at bounding box center [563, 478] width 36 height 11
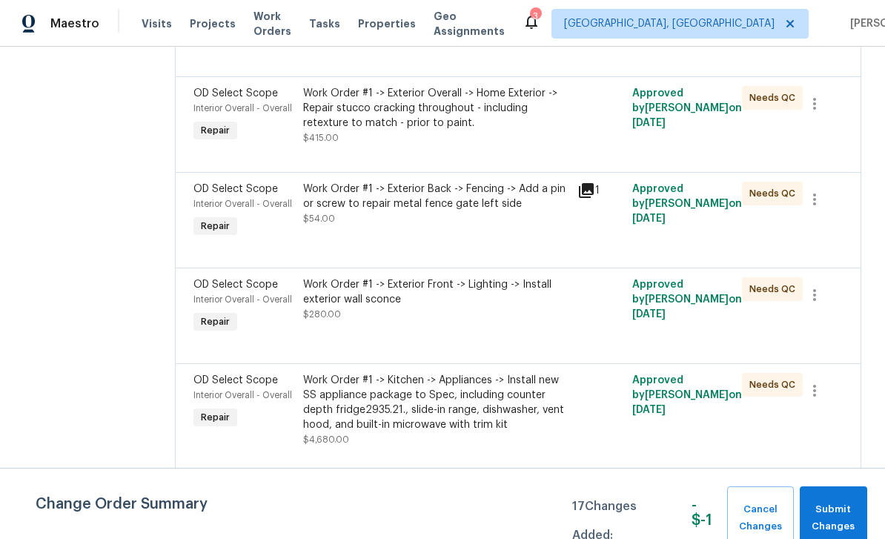
scroll to position [3251, 0]
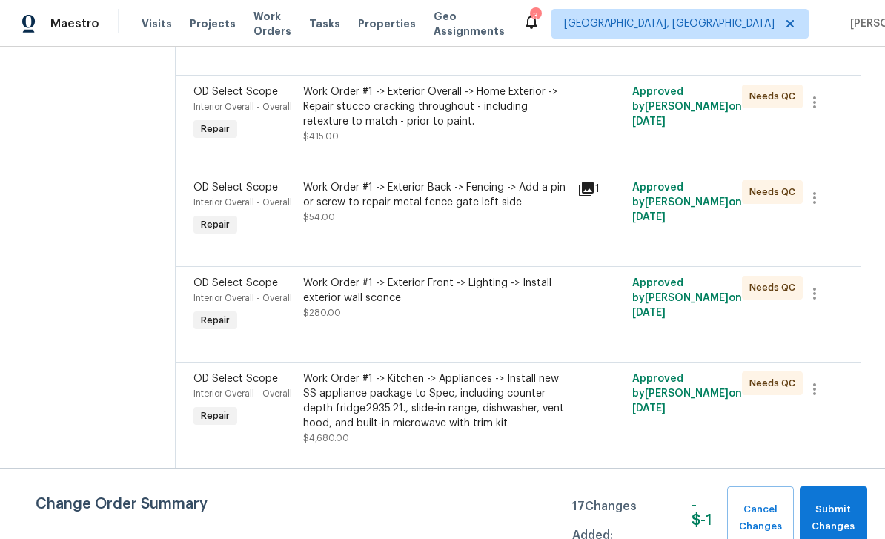
click at [233, 291] on div "OD Select Scope" at bounding box center [243, 283] width 101 height 15
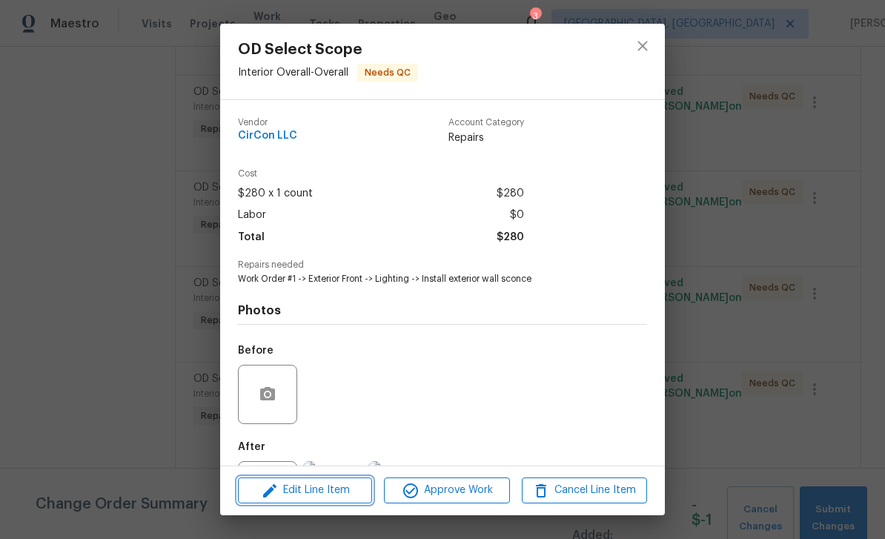
click at [308, 486] on span "Edit Line Item" at bounding box center [304, 490] width 125 height 19
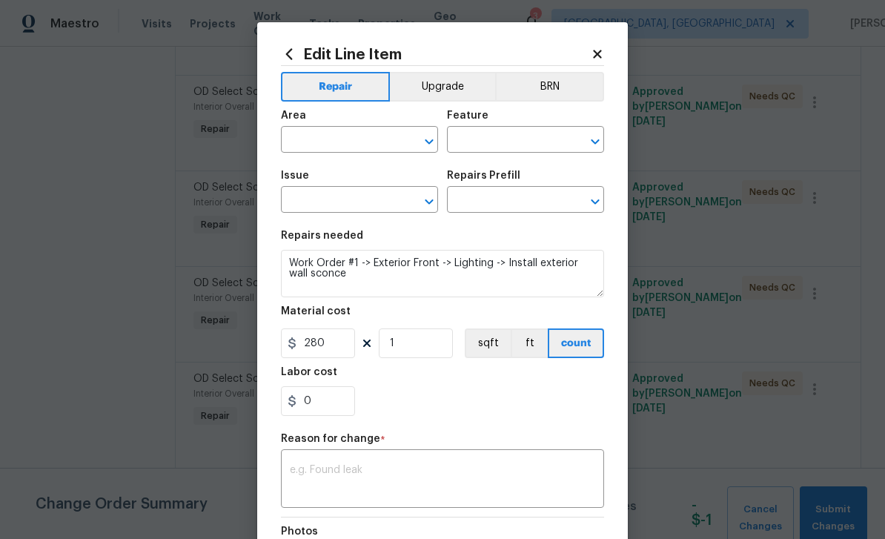
type input "Interior Overall"
type input "Overall"
type input "OD Select Scope"
type input "OD Select Scope $1.00"
click at [446, 89] on button "Upgrade" at bounding box center [443, 87] width 106 height 30
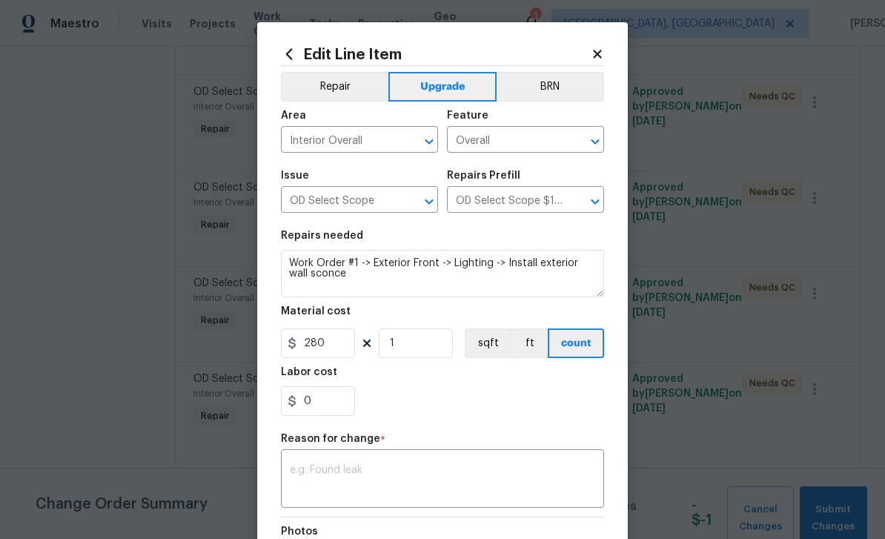
click at [470, 473] on textarea at bounding box center [442, 480] width 305 height 31
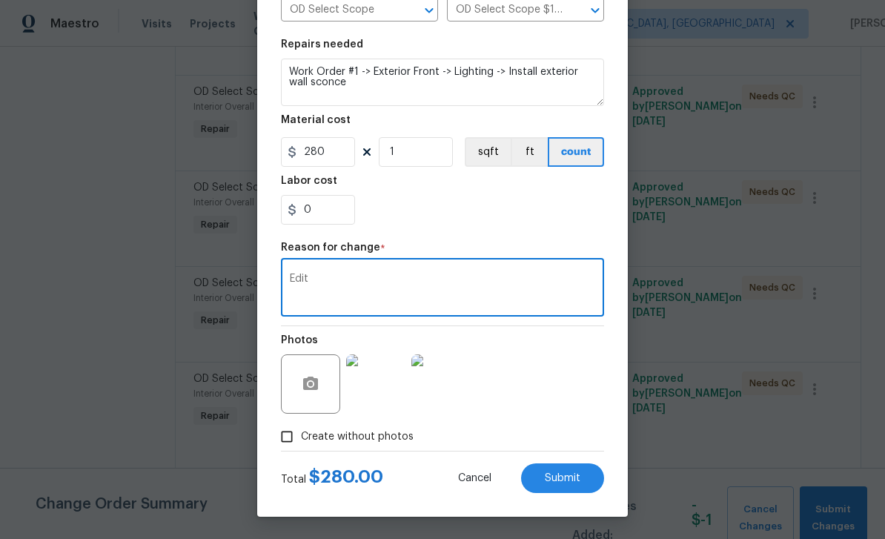
scroll to position [194, 0]
type textarea "Edit"
click at [553, 477] on span "Submit" at bounding box center [563, 478] width 36 height 11
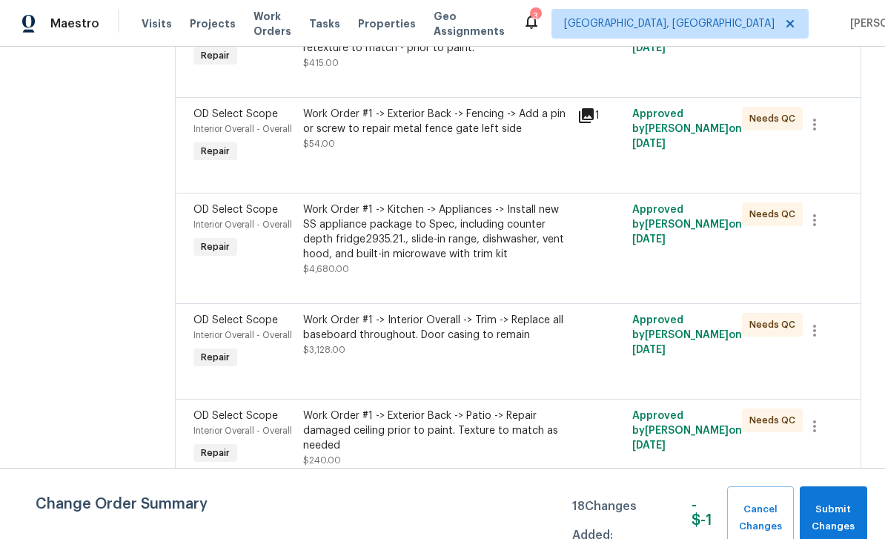
scroll to position [3498, 0]
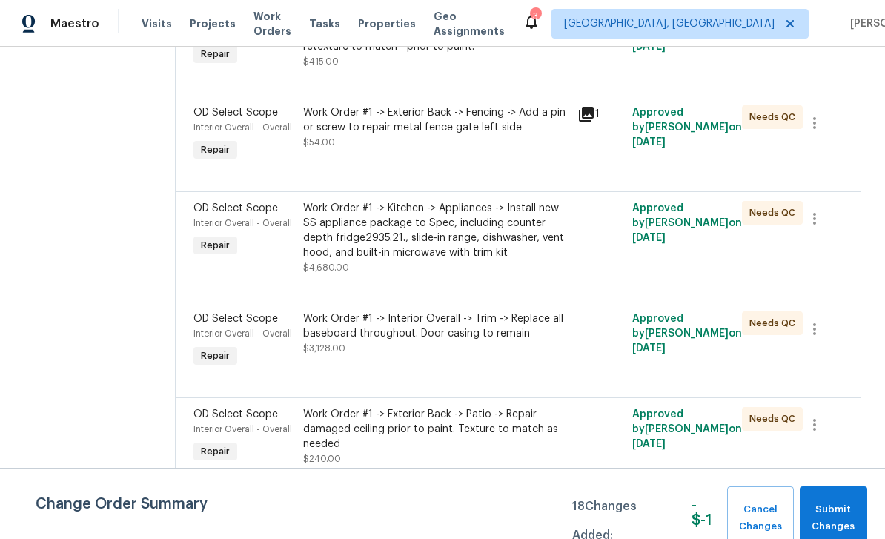
click at [222, 228] on span "Interior Overall - Overall" at bounding box center [242, 223] width 99 height 9
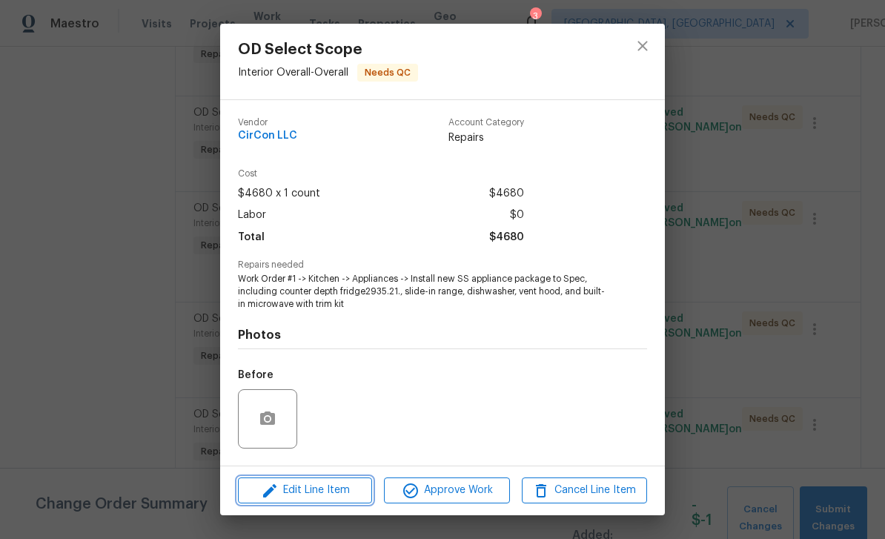
click at [307, 492] on span "Edit Line Item" at bounding box center [304, 490] width 125 height 19
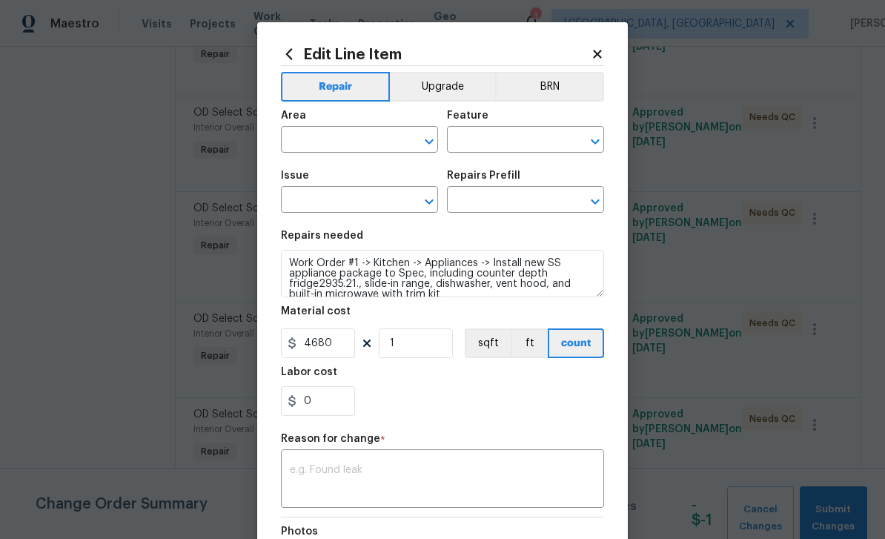
type input "Interior Overall"
type input "Overall"
type input "OD Select Scope"
type input "OD Select Scope $1.00"
click at [443, 82] on button "Upgrade" at bounding box center [443, 87] width 106 height 30
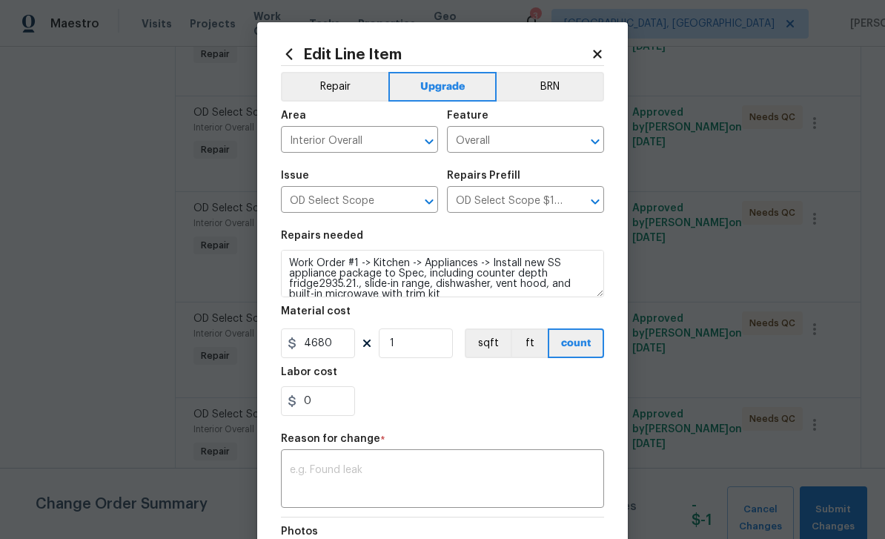
click at [384, 483] on textarea at bounding box center [442, 480] width 305 height 31
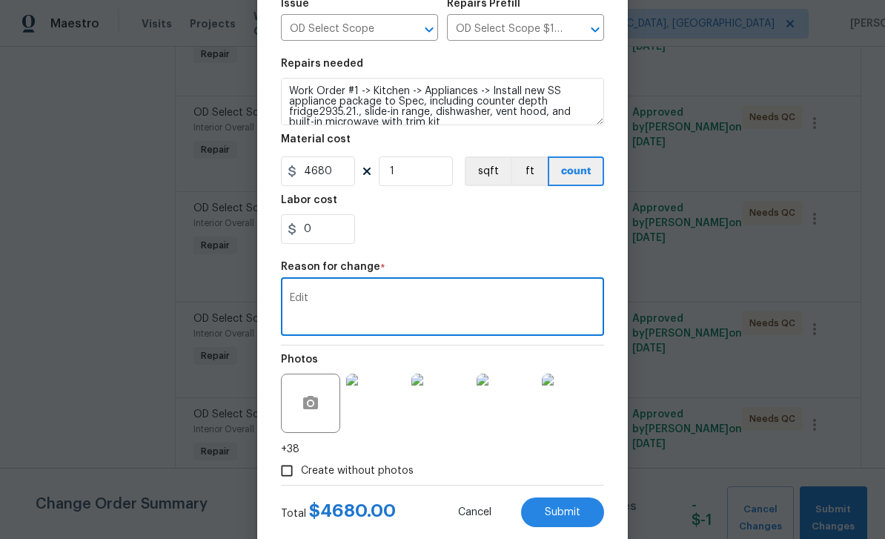
scroll to position [180, 0]
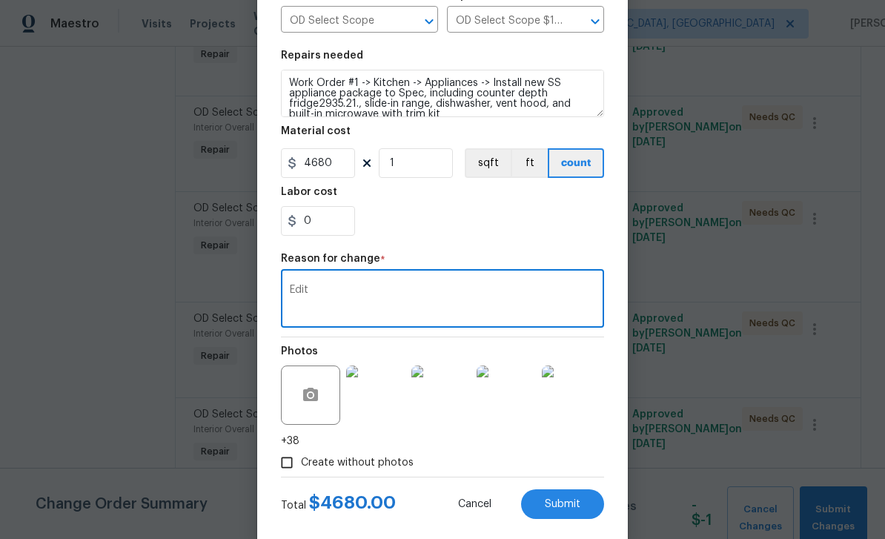
type textarea "Edit"
click at [570, 505] on span "Submit" at bounding box center [563, 504] width 36 height 11
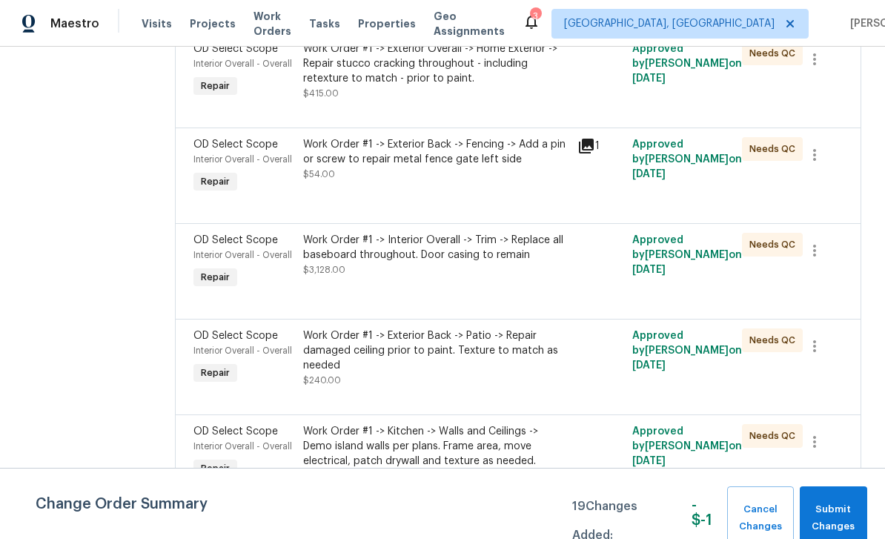
scroll to position [3681, 0]
click at [227, 248] on div "OD Select Scope" at bounding box center [243, 241] width 101 height 15
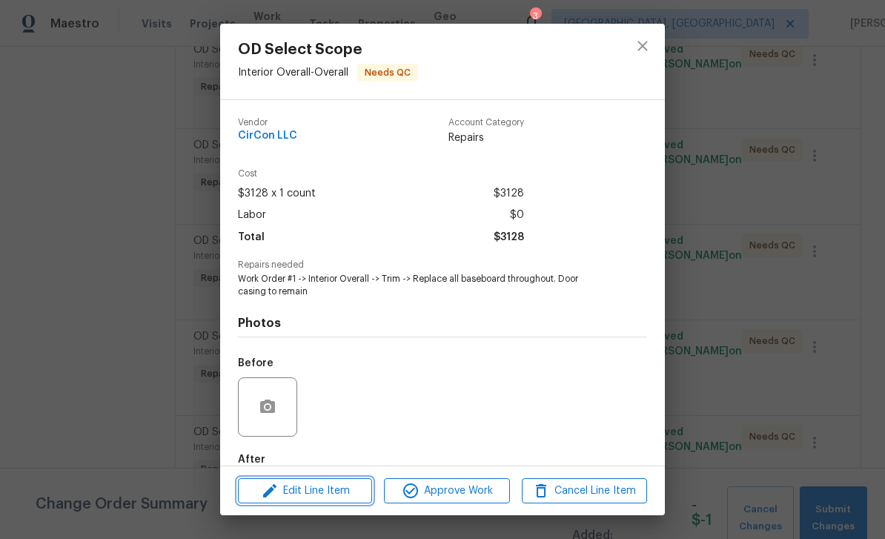
click at [328, 492] on span "Edit Line Item" at bounding box center [304, 491] width 125 height 19
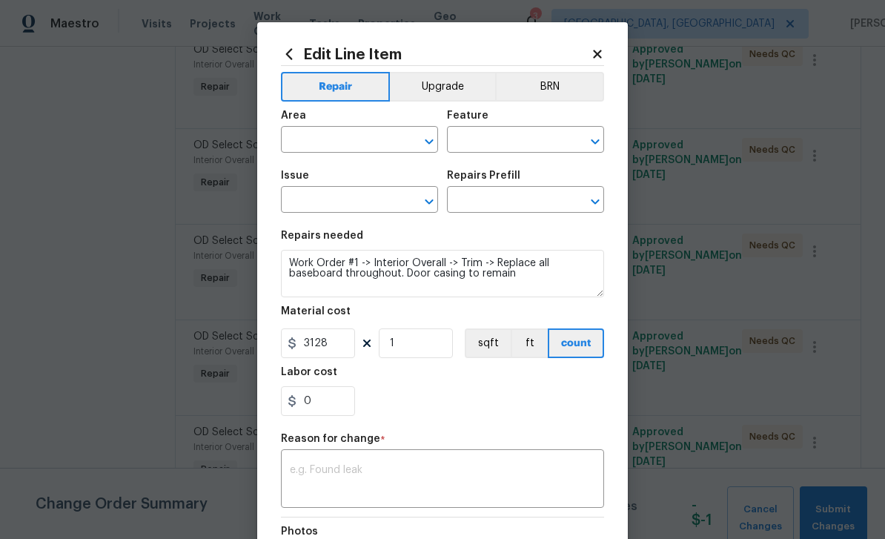
type input "Interior Overall"
type input "Overall"
type input "OD Select Scope"
type input "OD Select Scope $1.00"
click at [444, 87] on button "Upgrade" at bounding box center [443, 87] width 106 height 30
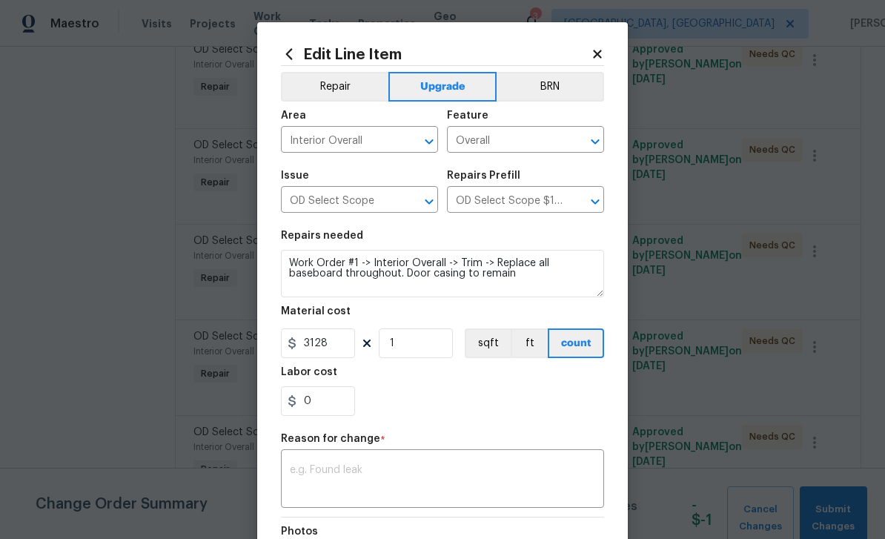
click at [396, 471] on textarea at bounding box center [442, 480] width 305 height 31
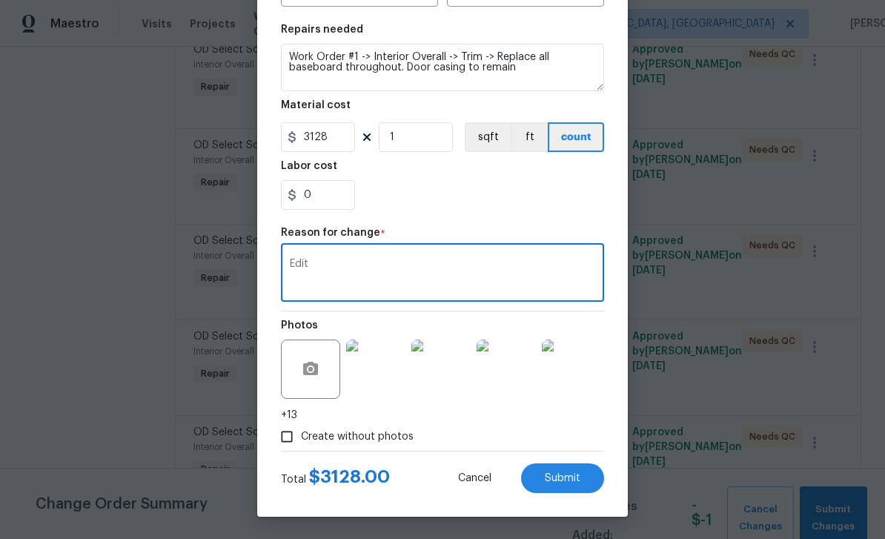
scroll to position [209, 0]
type textarea "Edit"
click at [560, 480] on span "Submit" at bounding box center [563, 478] width 36 height 11
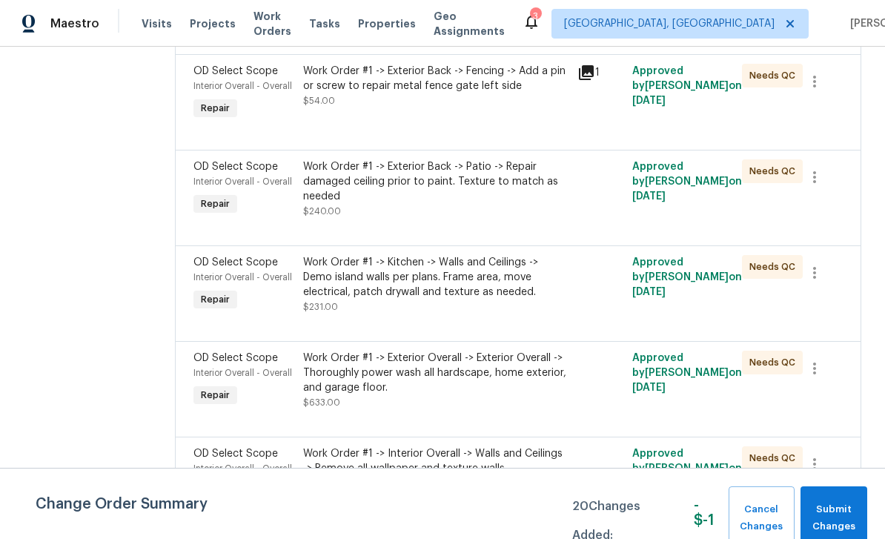
scroll to position [3942, 0]
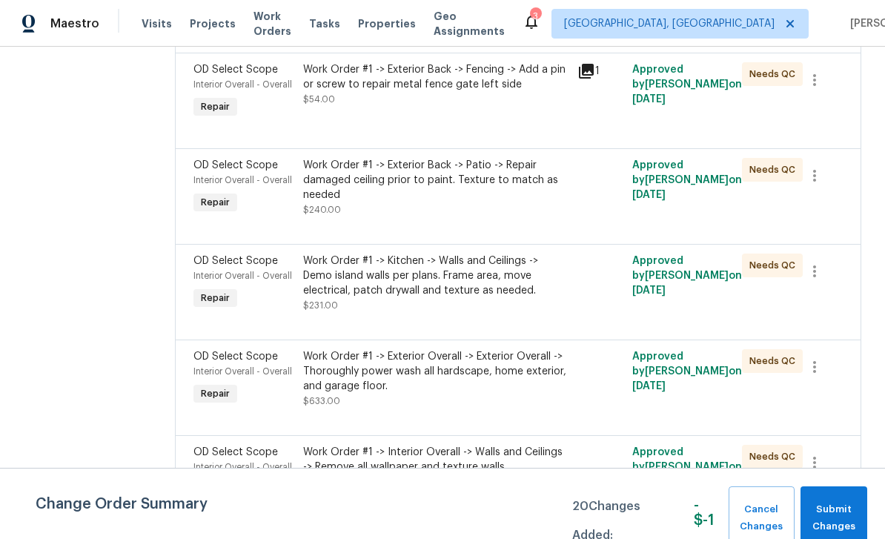
click at [230, 280] on span "Interior Overall - Overall" at bounding box center [242, 275] width 99 height 9
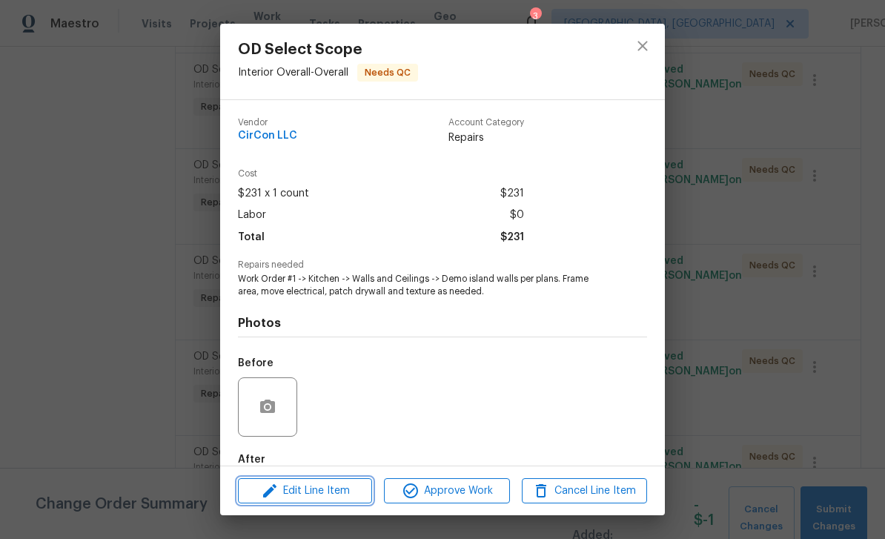
click at [322, 486] on span "Edit Line Item" at bounding box center [304, 491] width 125 height 19
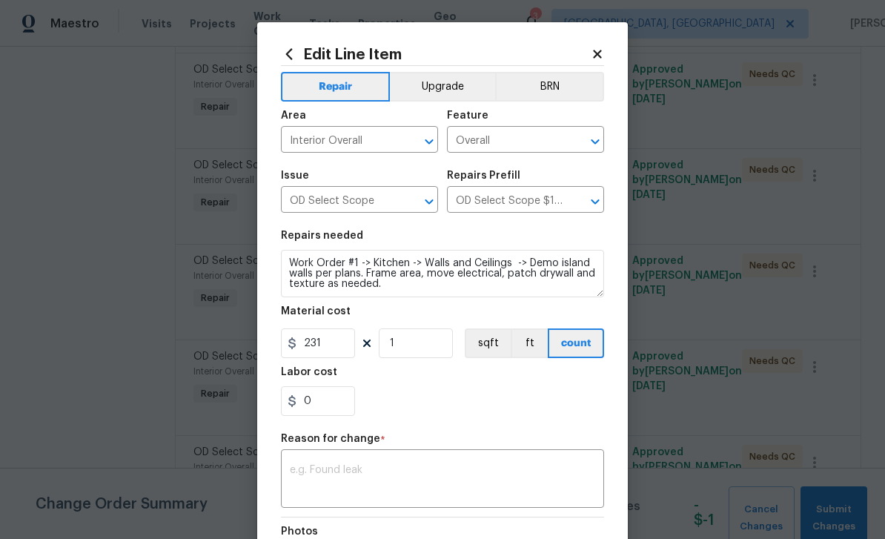
click at [449, 87] on button "Upgrade" at bounding box center [443, 87] width 106 height 30
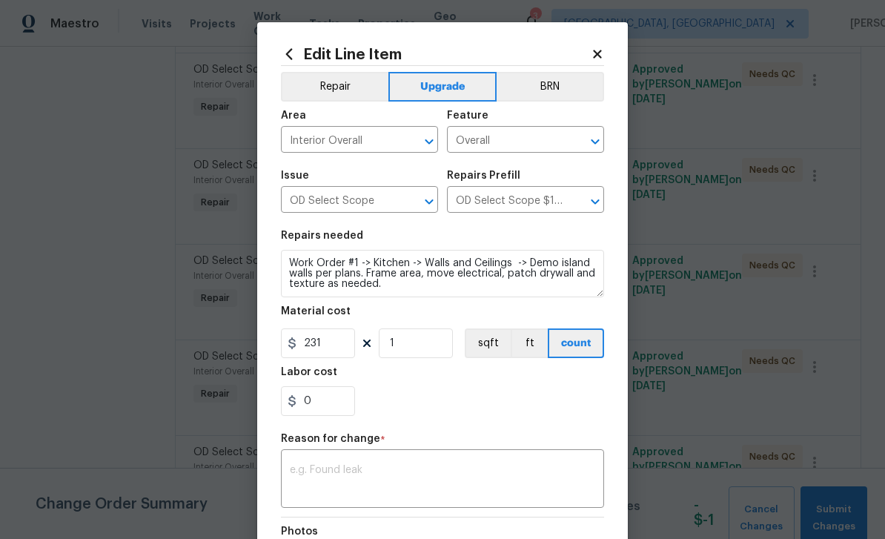
click at [362, 484] on textarea at bounding box center [442, 480] width 305 height 31
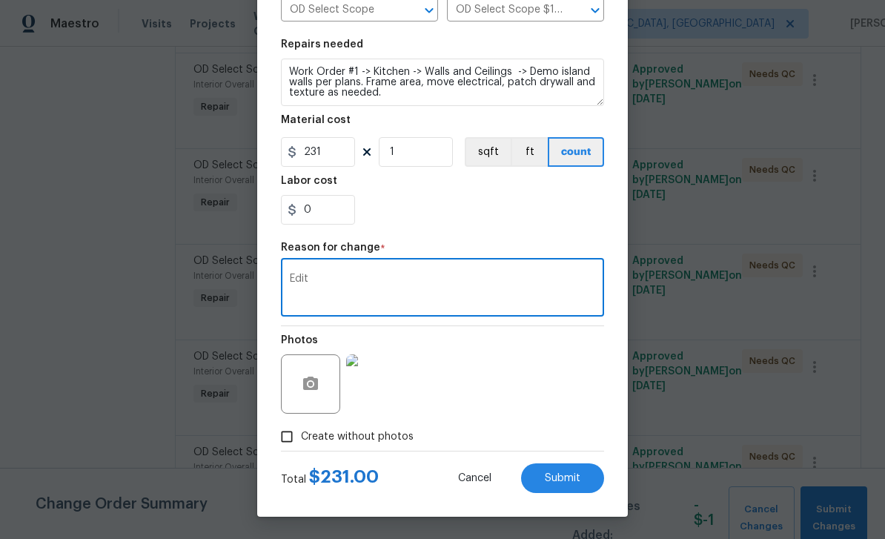
scroll to position [194, 0]
type textarea "Edit"
click at [560, 482] on span "Submit" at bounding box center [563, 478] width 36 height 11
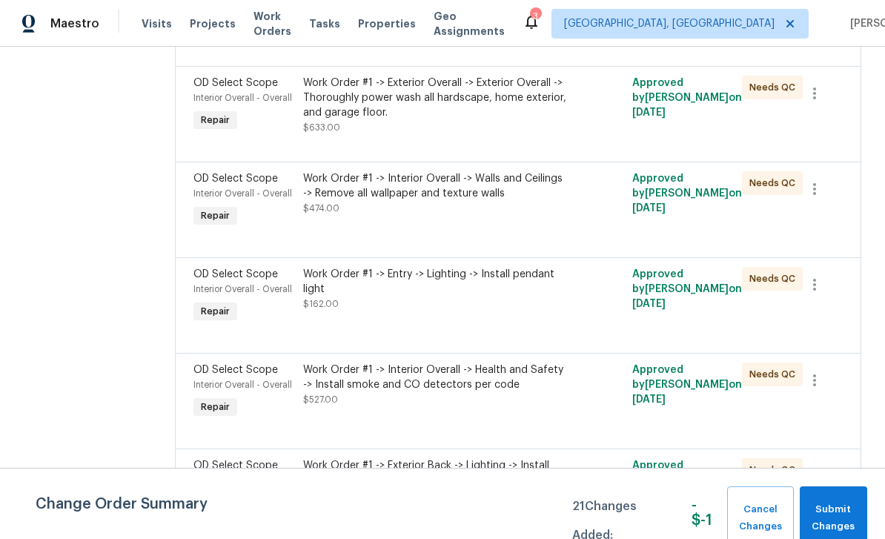
scroll to position [4335, 0]
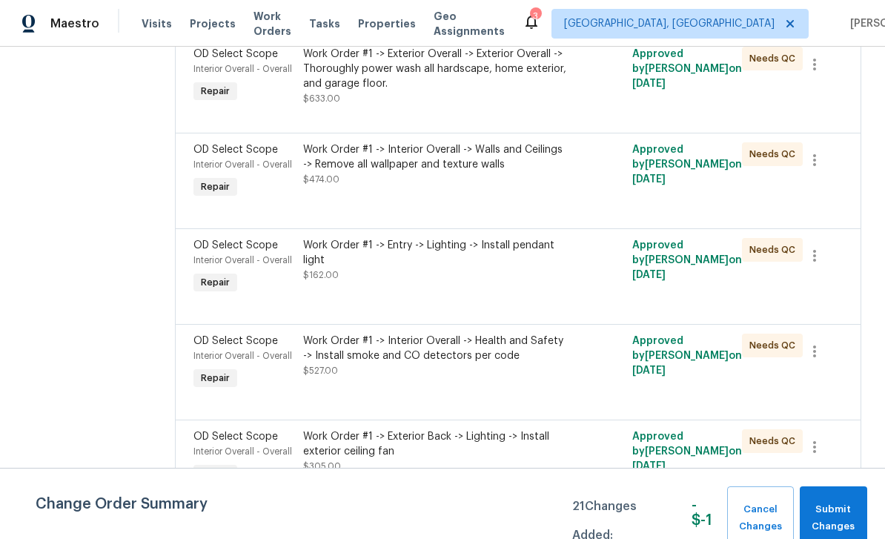
click at [226, 265] on span "Interior Overall - Overall" at bounding box center [242, 260] width 99 height 9
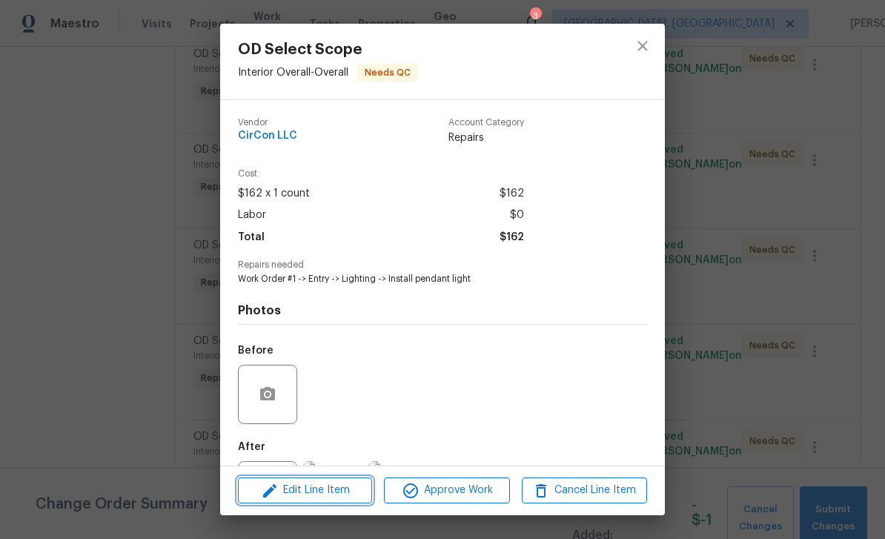
click at [323, 484] on span "Edit Line Item" at bounding box center [304, 490] width 125 height 19
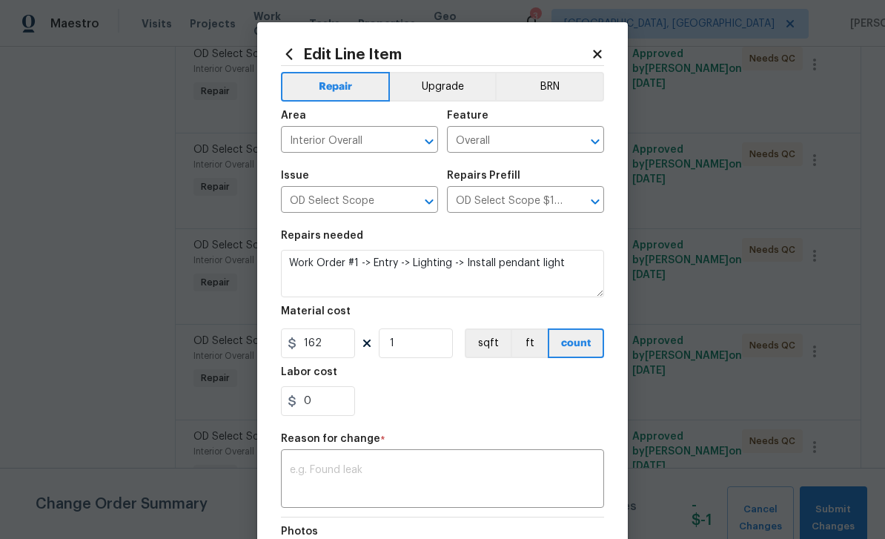
click at [448, 84] on button "Upgrade" at bounding box center [443, 87] width 106 height 30
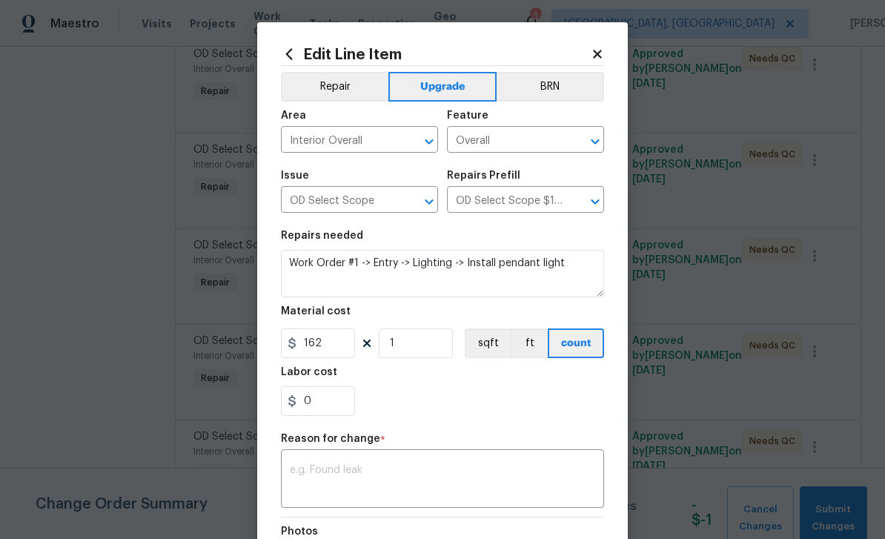
click at [425, 475] on textarea at bounding box center [442, 480] width 305 height 31
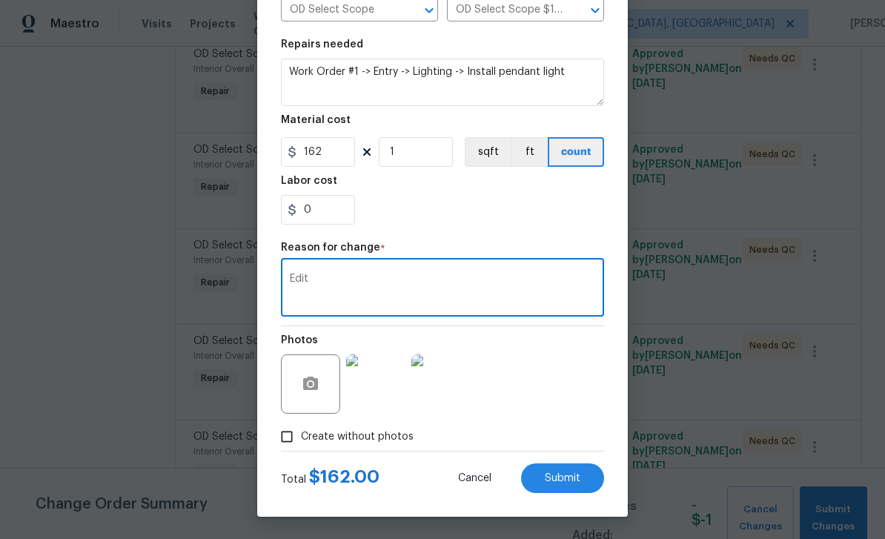
scroll to position [194, 0]
type textarea "Edit"
click at [557, 480] on span "Submit" at bounding box center [563, 478] width 36 height 11
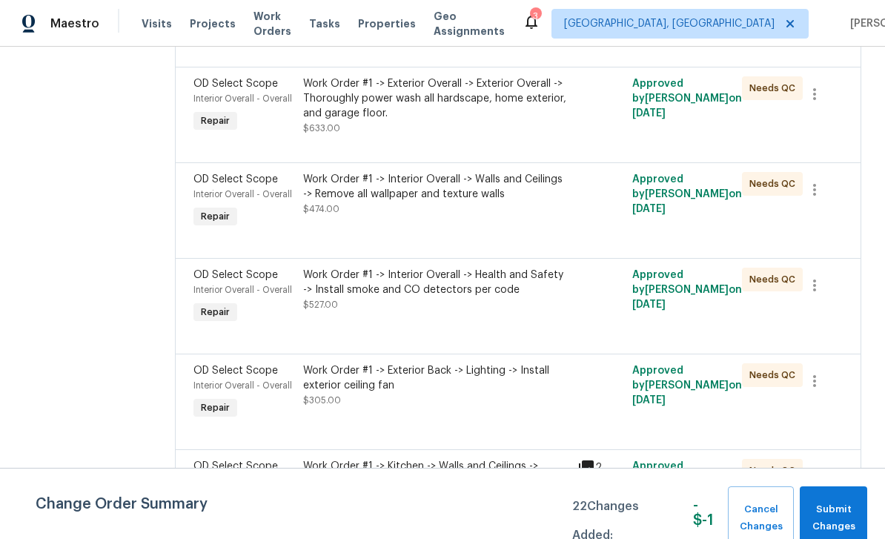
scroll to position [4502, 0]
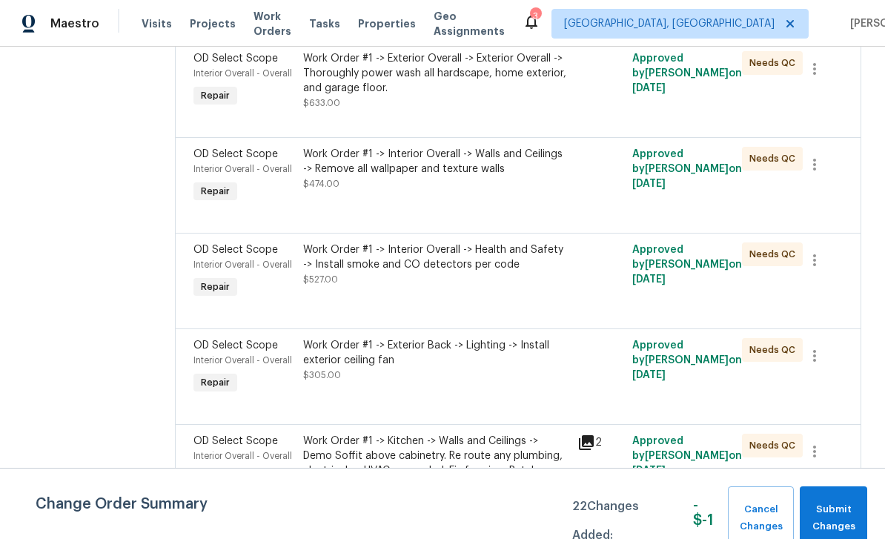
click at [232, 272] on div "Interior Overall - Overall" at bounding box center [243, 264] width 101 height 15
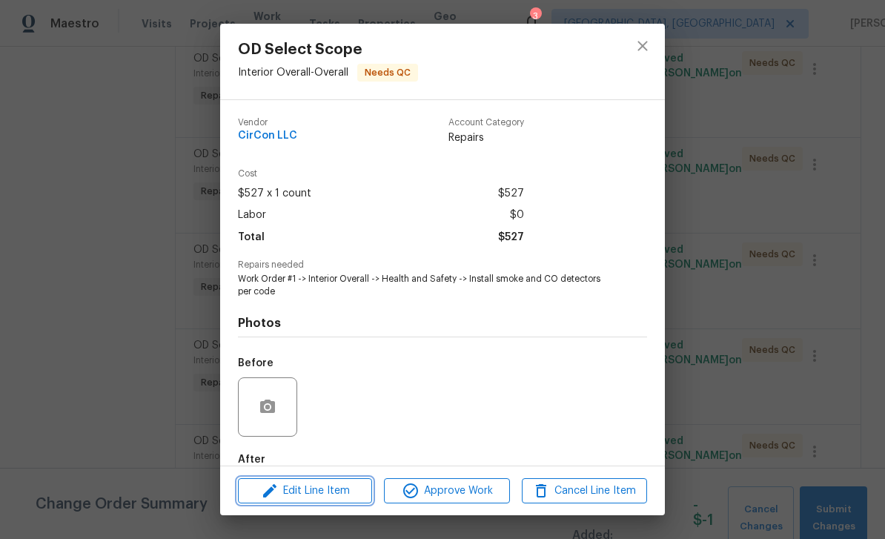
click at [313, 486] on span "Edit Line Item" at bounding box center [304, 491] width 125 height 19
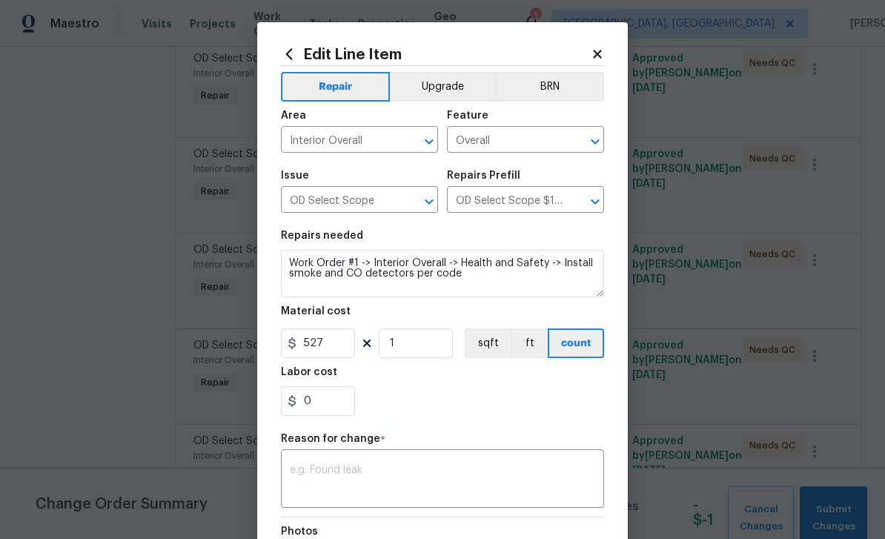
click at [445, 82] on button "Upgrade" at bounding box center [443, 87] width 106 height 30
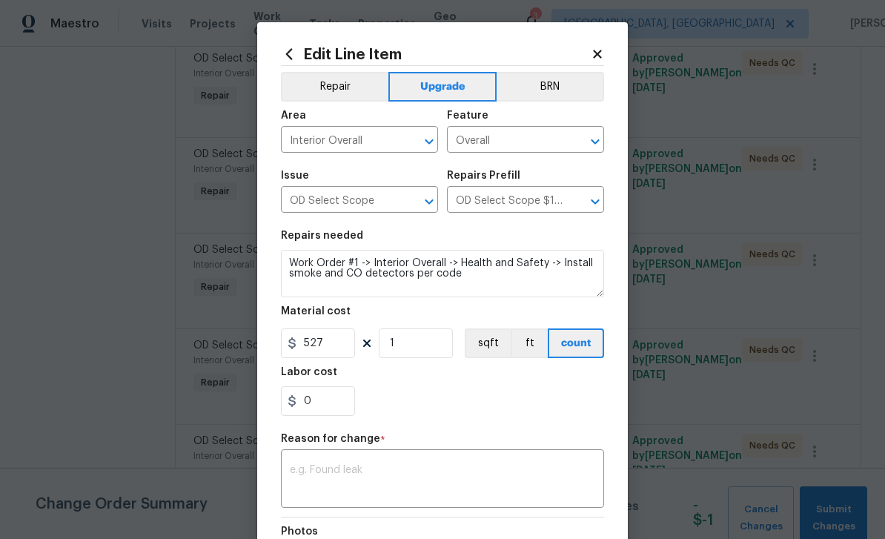
click at [392, 484] on textarea at bounding box center [442, 480] width 305 height 31
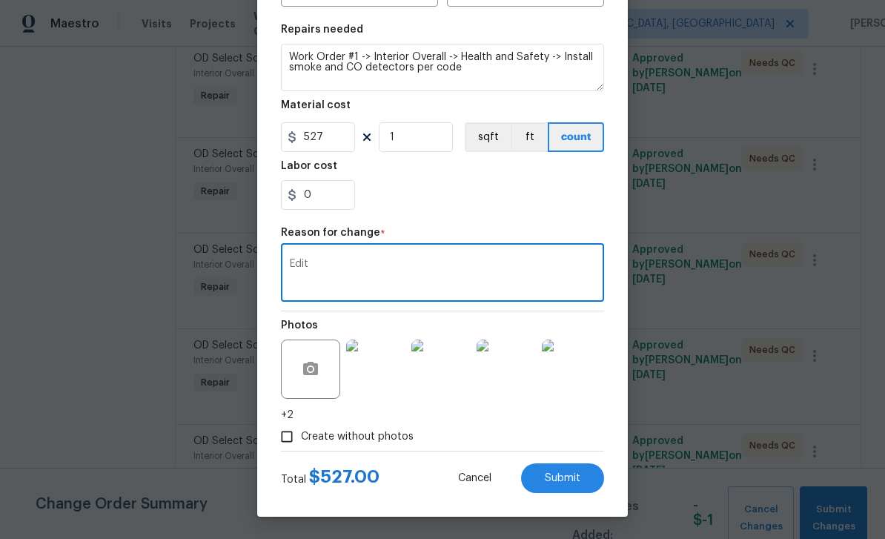
scroll to position [209, 0]
type textarea "Edit"
click at [563, 477] on span "Submit" at bounding box center [563, 478] width 36 height 11
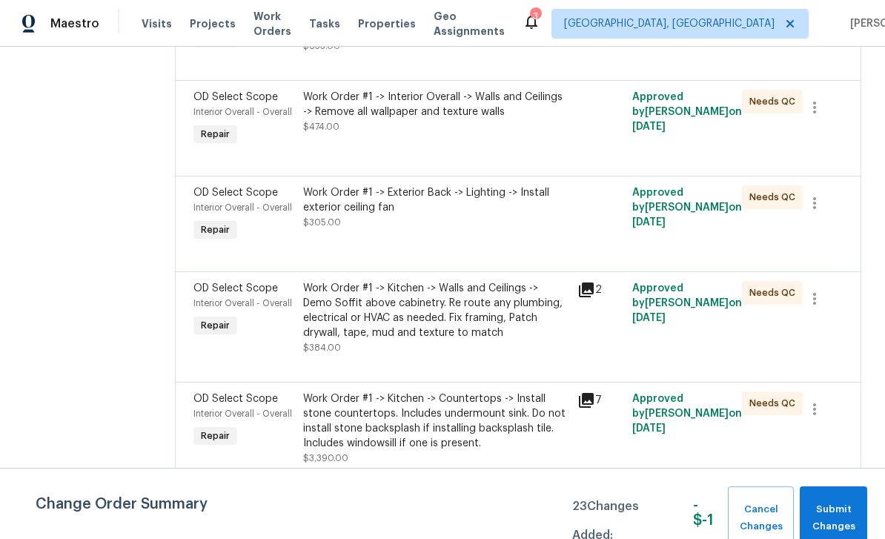
scroll to position [4679, 0]
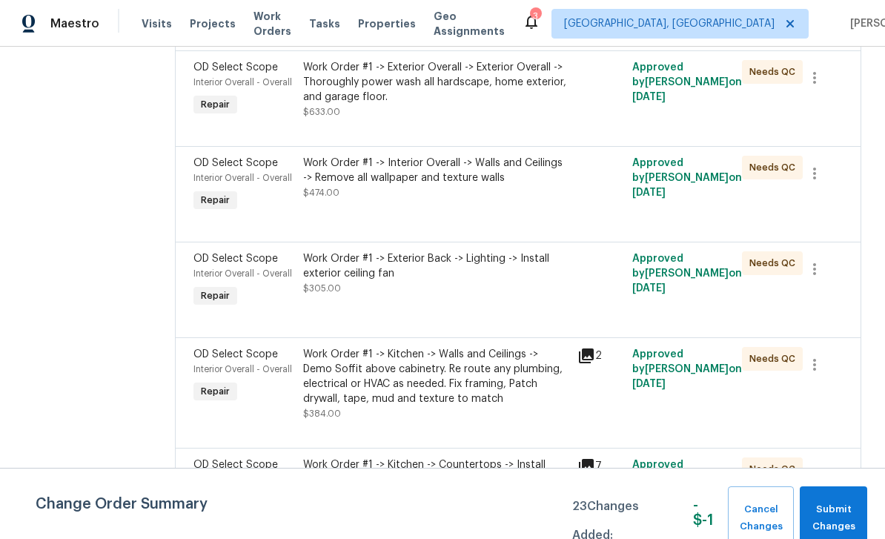
click at [231, 264] on span "OD Select Scope" at bounding box center [235, 259] width 85 height 10
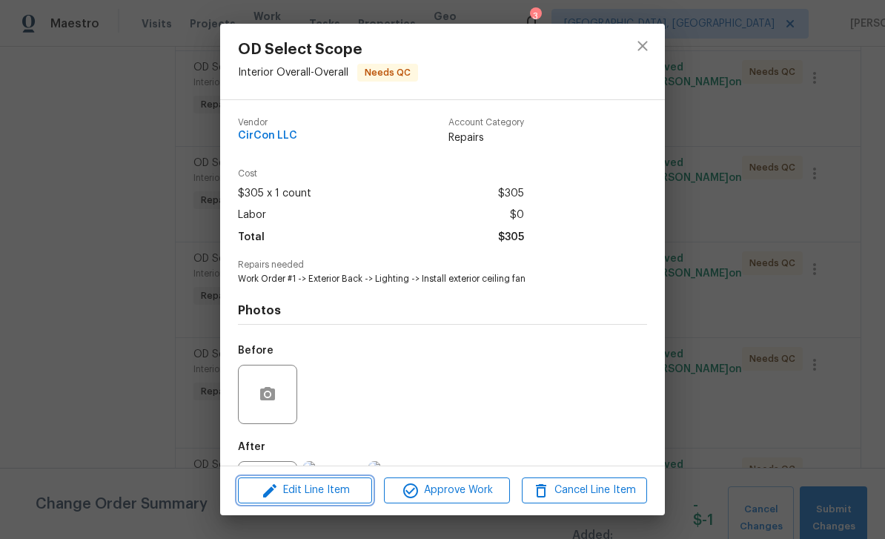
click at [317, 486] on span "Edit Line Item" at bounding box center [304, 490] width 125 height 19
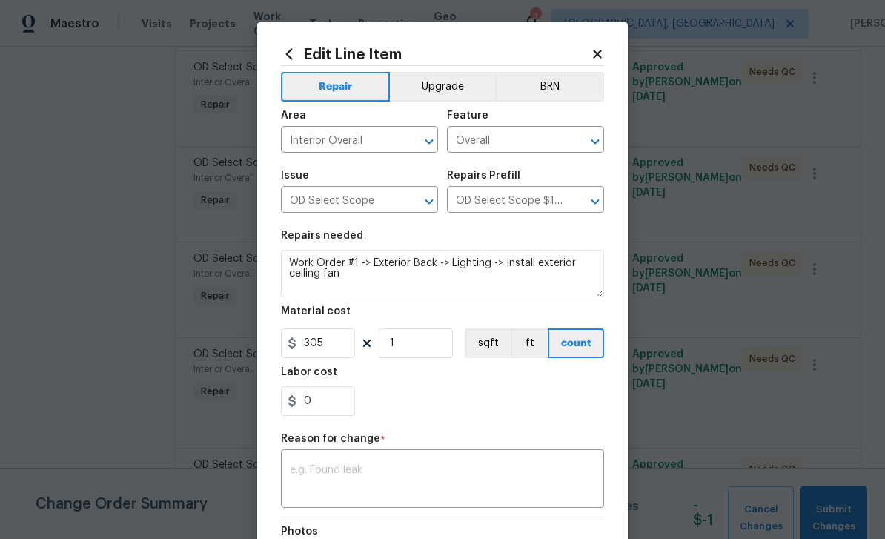
click at [446, 86] on button "Upgrade" at bounding box center [443, 87] width 106 height 30
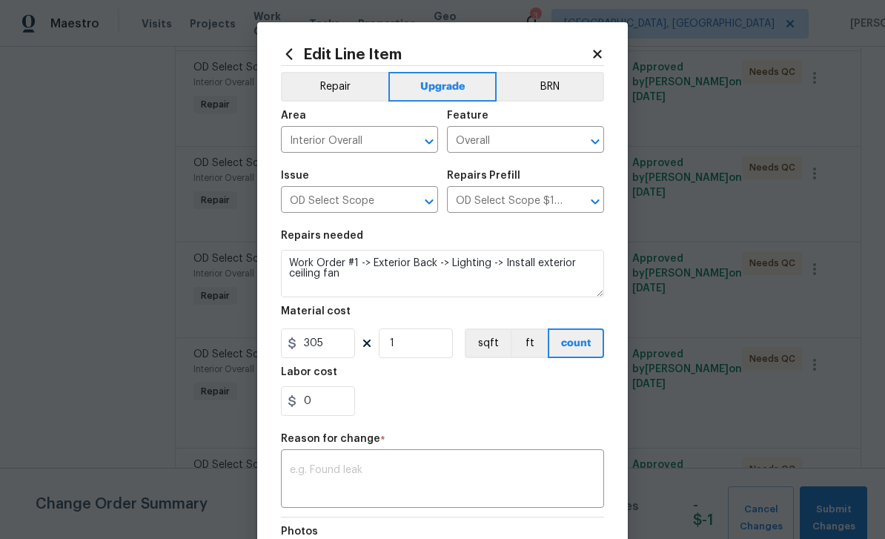
click at [371, 486] on textarea at bounding box center [442, 480] width 305 height 31
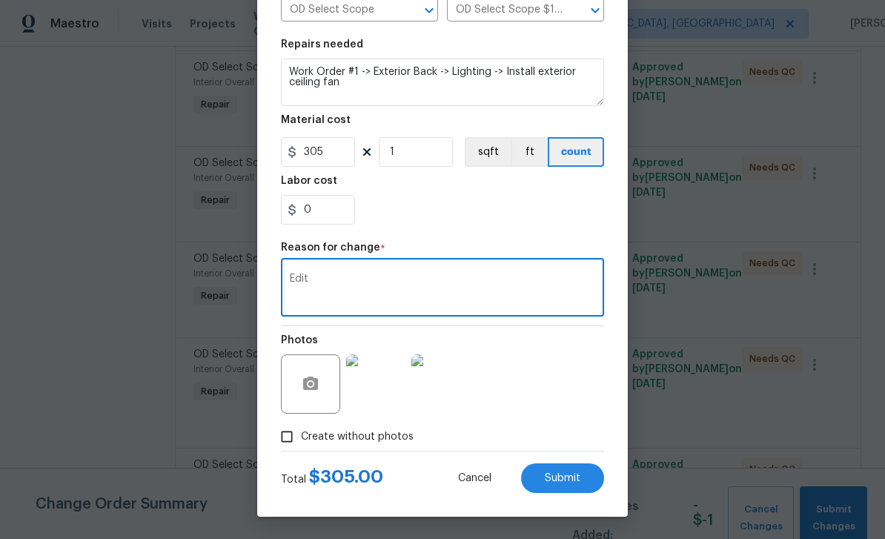
scroll to position [194, 0]
type textarea "Edit"
click at [563, 484] on button "Submit" at bounding box center [562, 478] width 83 height 30
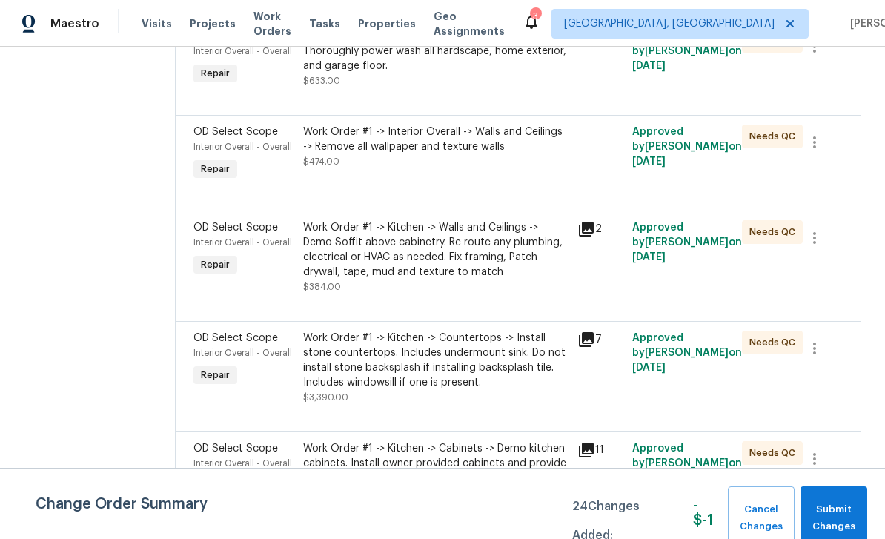
scroll to position [4892, 0]
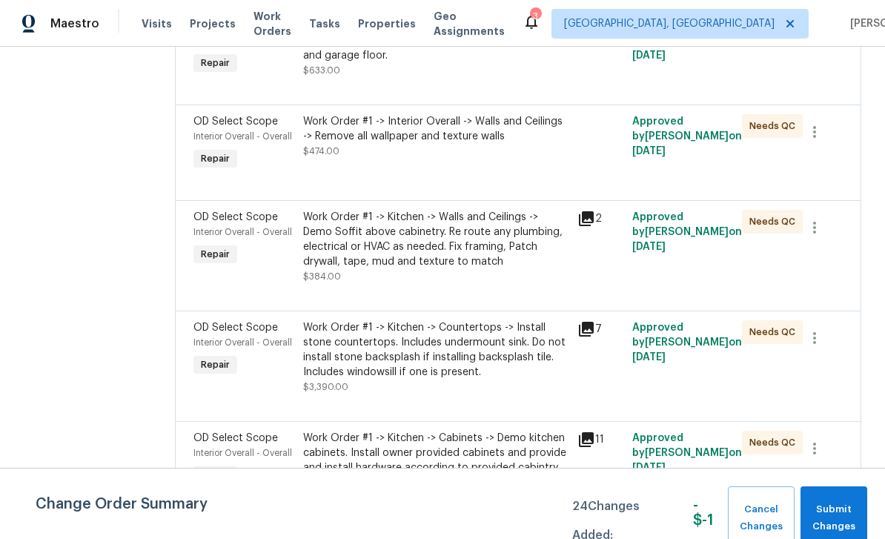
click at [228, 239] on div "Interior Overall - Overall" at bounding box center [243, 232] width 101 height 15
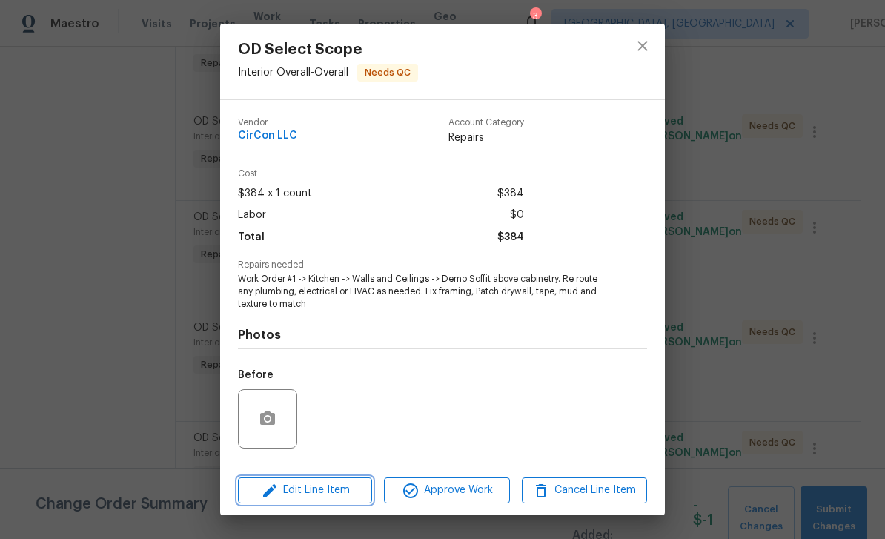
click at [297, 486] on span "Edit Line Item" at bounding box center [304, 490] width 125 height 19
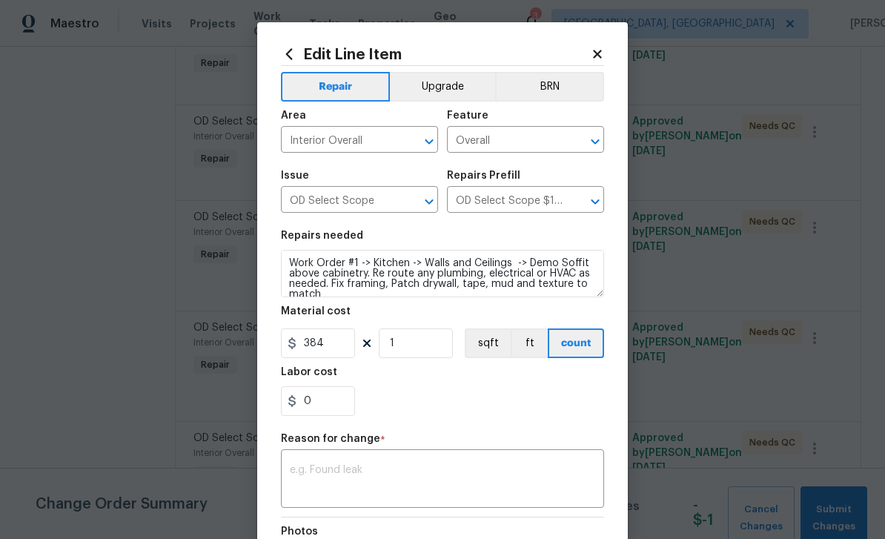
click at [449, 90] on button "Upgrade" at bounding box center [443, 87] width 106 height 30
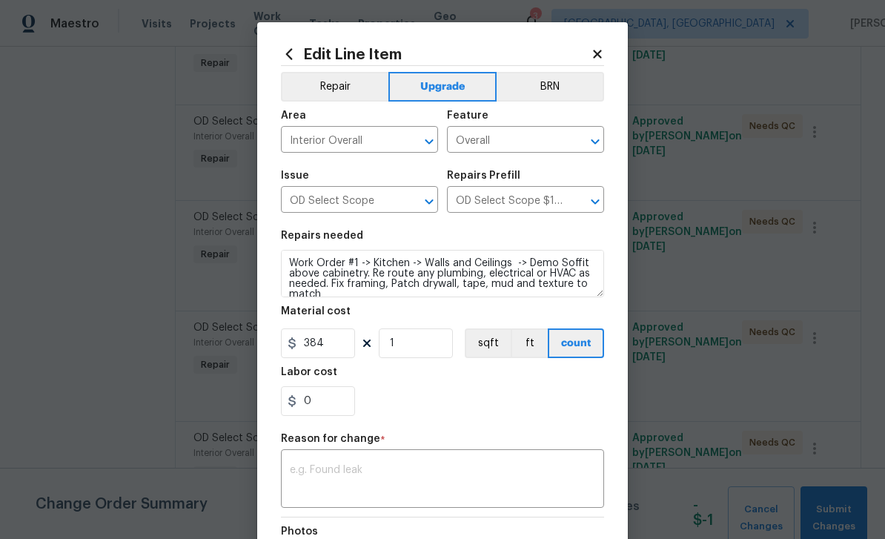
click at [389, 475] on textarea at bounding box center [442, 480] width 305 height 31
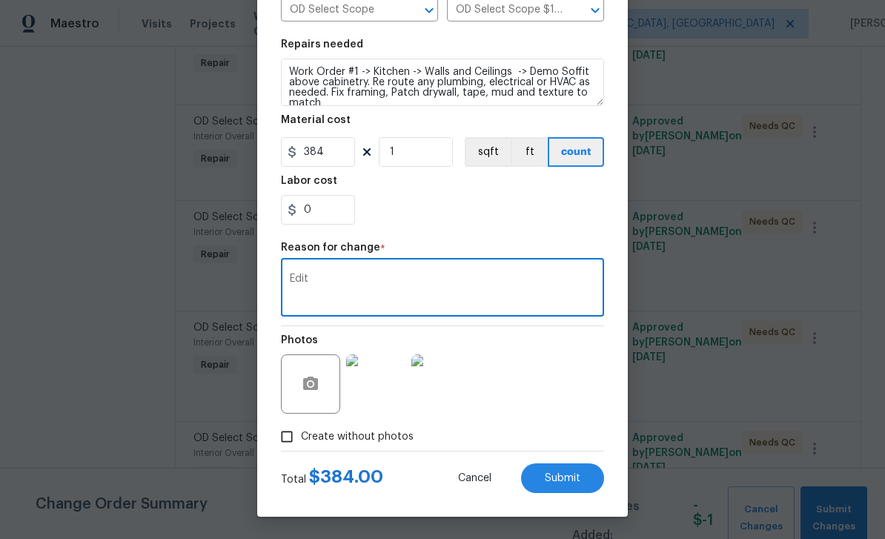
scroll to position [194, 0]
type textarea "Edit"
click at [572, 473] on span "Submit" at bounding box center [563, 478] width 36 height 11
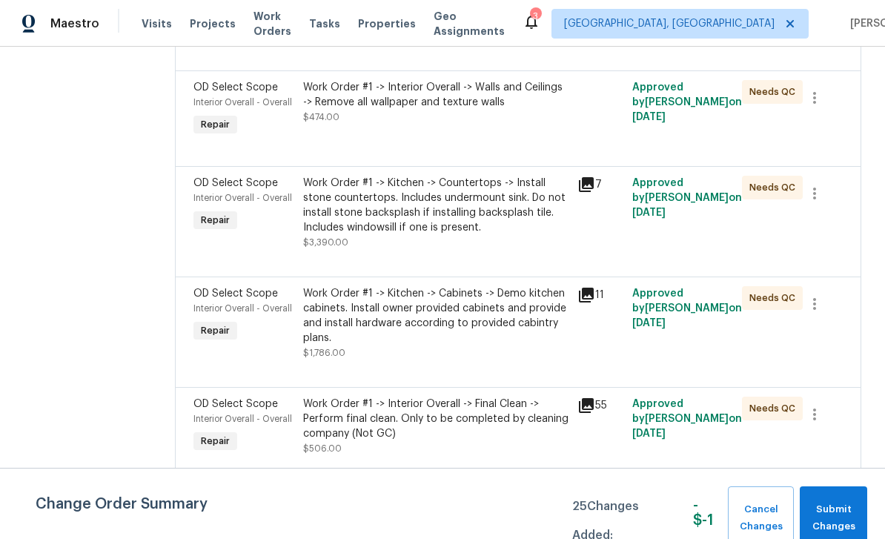
scroll to position [5153, 0]
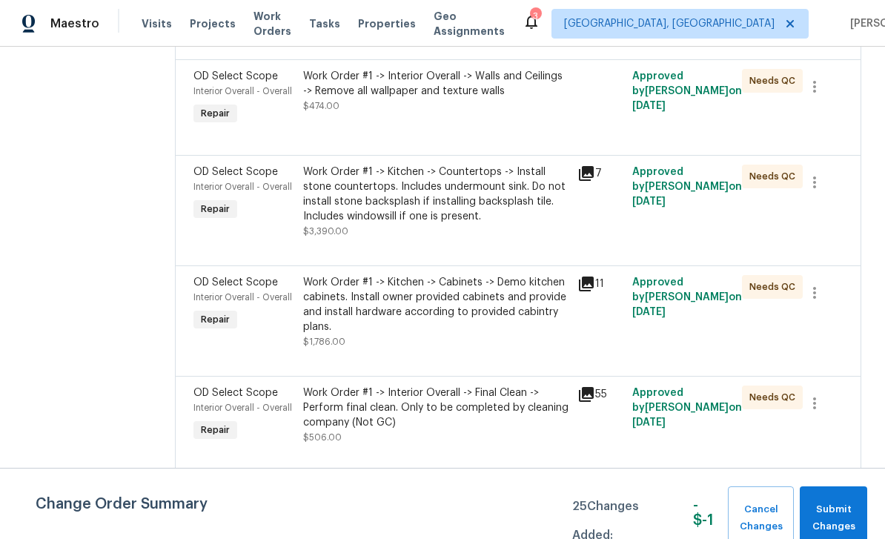
click at [238, 177] on span "OD Select Scope" at bounding box center [235, 172] width 85 height 10
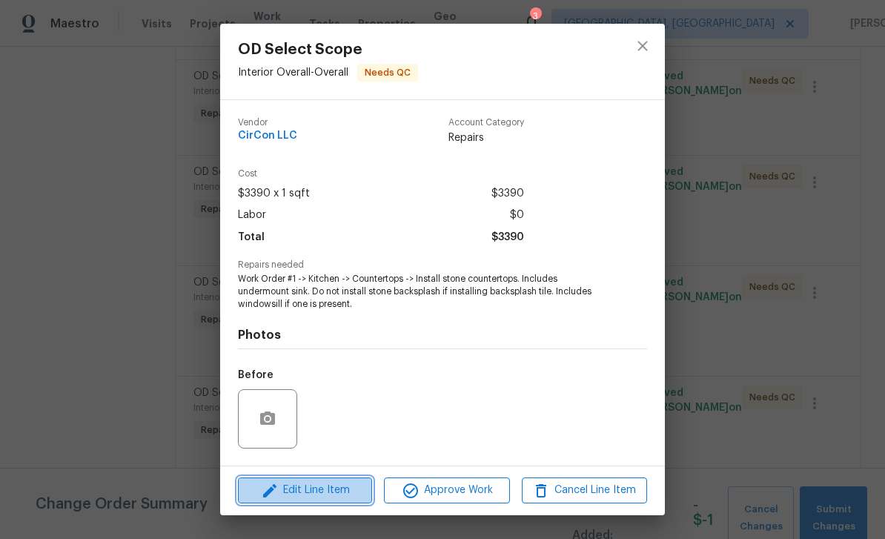
click at [302, 486] on span "Edit Line Item" at bounding box center [304, 490] width 125 height 19
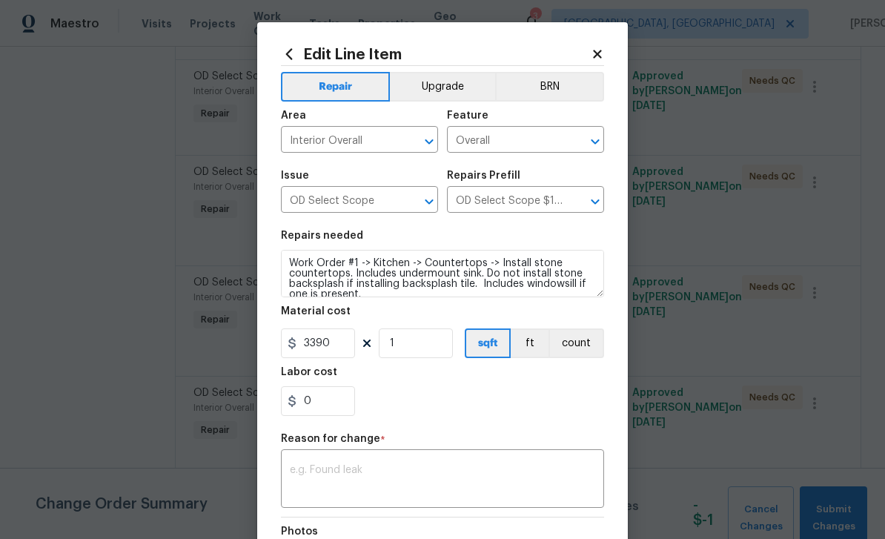
click at [454, 82] on button "Upgrade" at bounding box center [443, 87] width 106 height 30
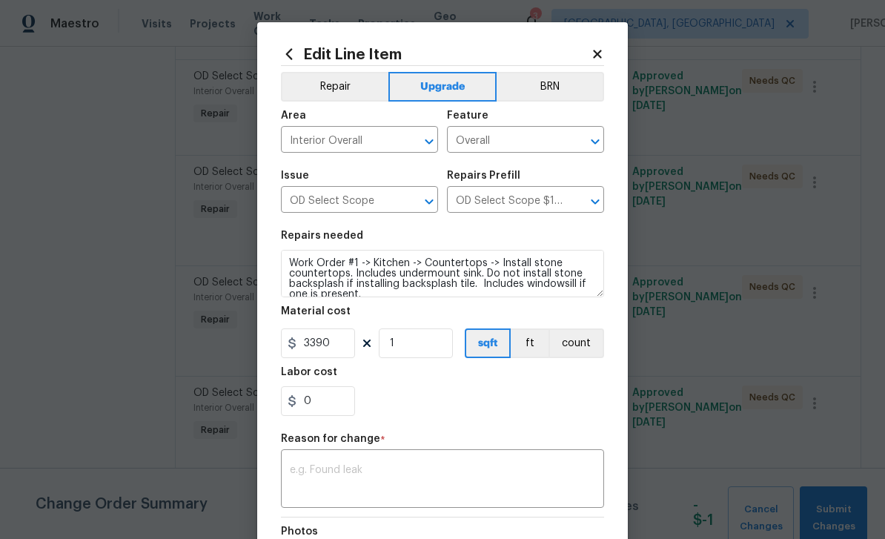
click at [368, 481] on textarea at bounding box center [442, 480] width 305 height 31
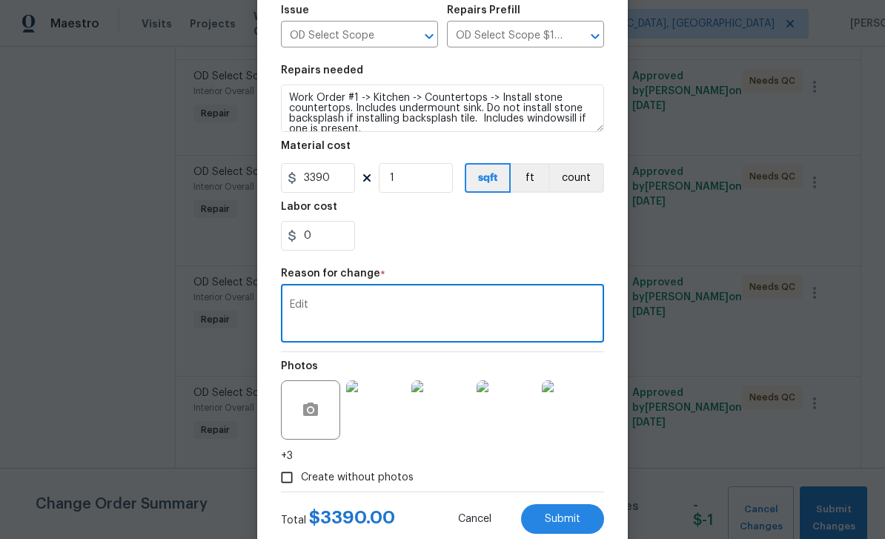
scroll to position [175, 0]
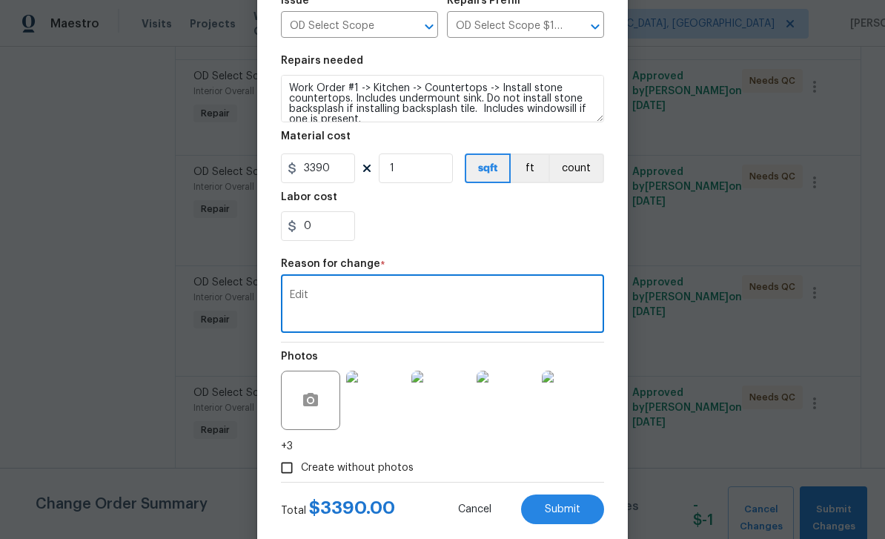
type textarea "Edit"
click at [569, 509] on span "Submit" at bounding box center [563, 509] width 36 height 11
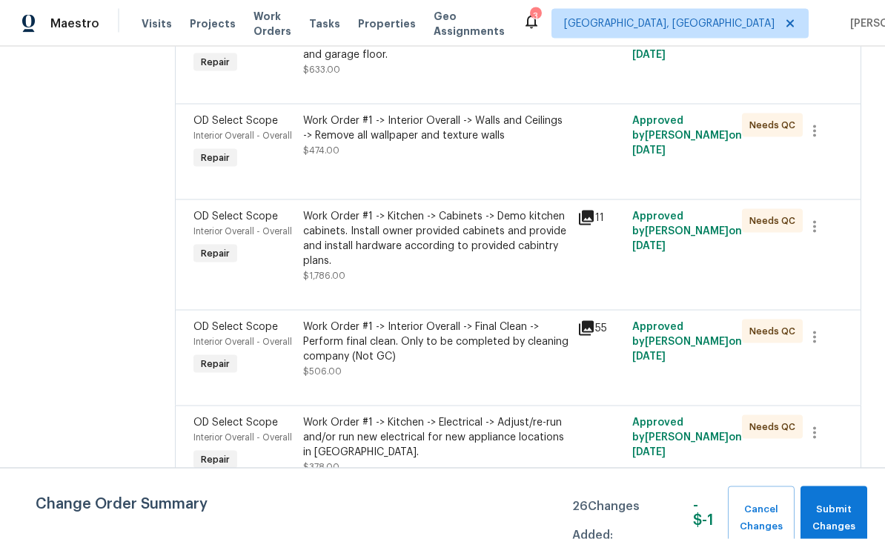
scroll to position [28, 0]
click at [225, 236] on span "Interior Overall - Overall" at bounding box center [242, 231] width 99 height 9
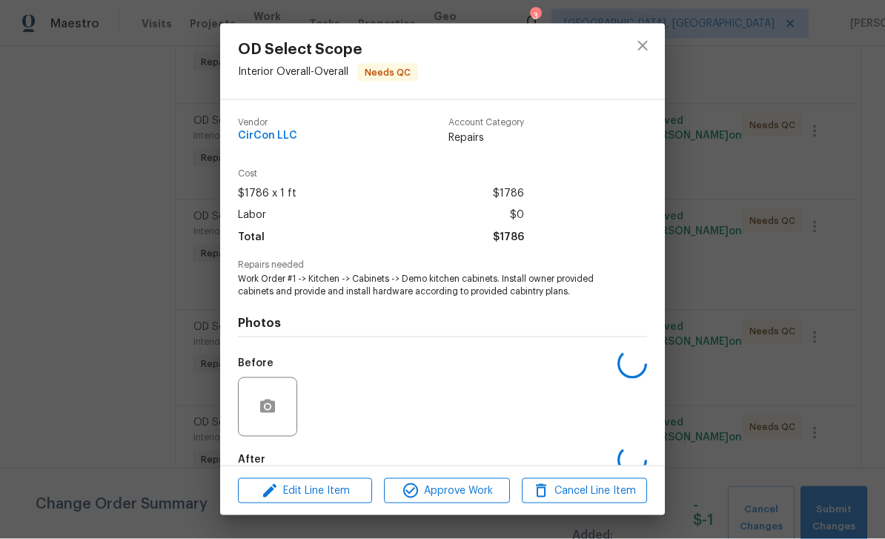
scroll to position [29, 0]
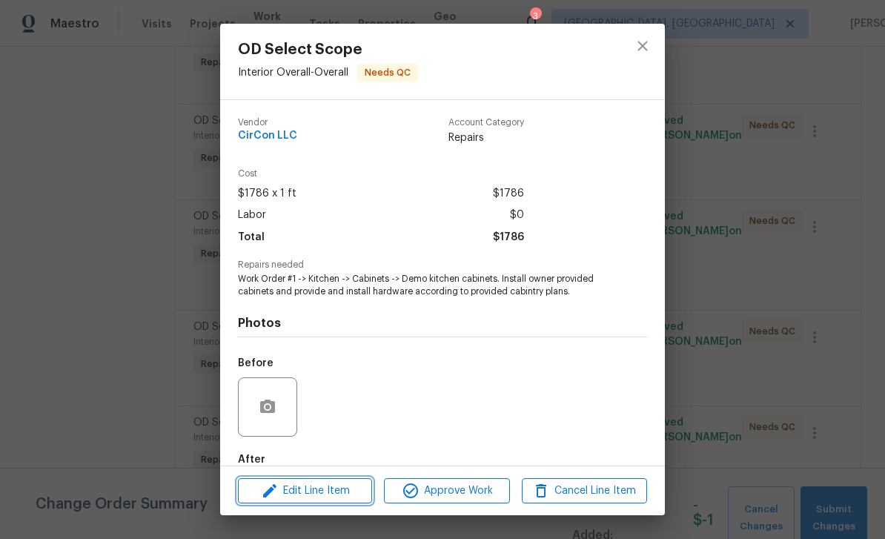
click at [312, 492] on span "Edit Line Item" at bounding box center [304, 491] width 125 height 19
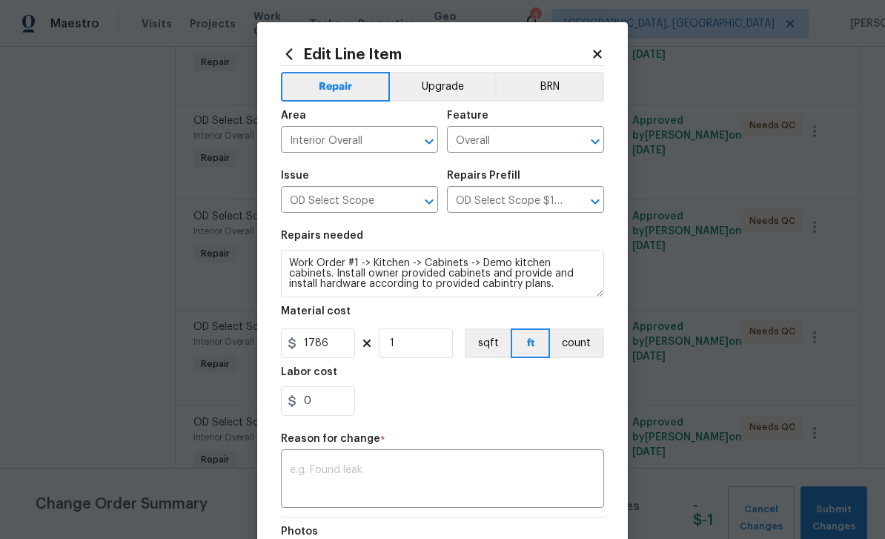
click at [451, 82] on button "Upgrade" at bounding box center [443, 87] width 106 height 30
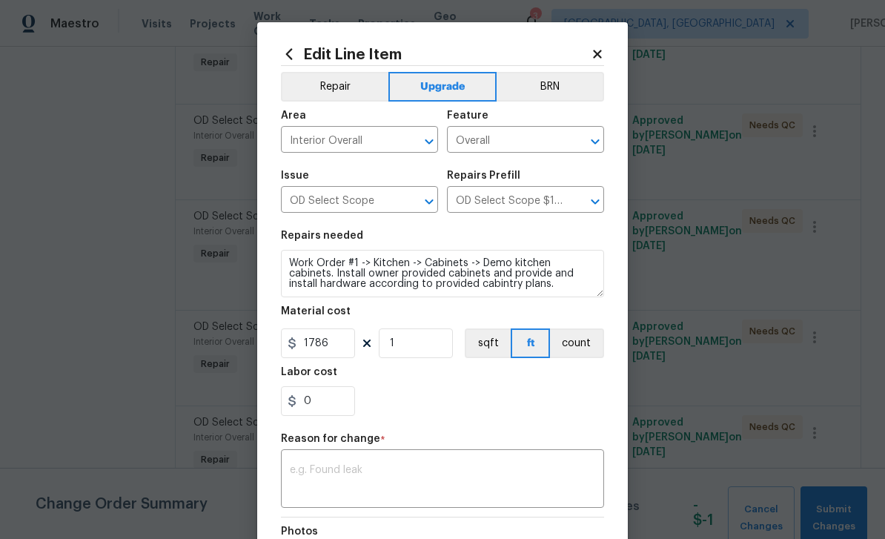
click at [356, 488] on textarea at bounding box center [442, 480] width 305 height 31
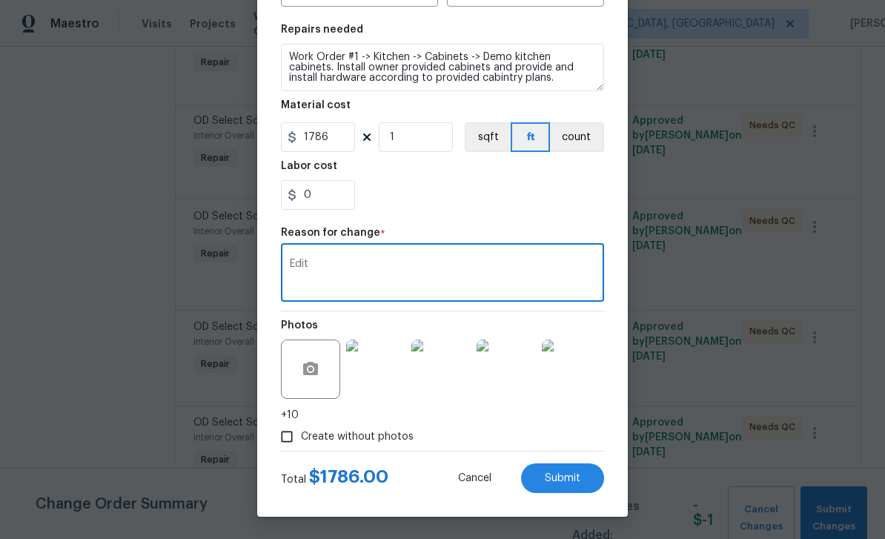
scroll to position [209, 0]
type textarea "Edit"
click at [559, 483] on span "Submit" at bounding box center [563, 478] width 36 height 11
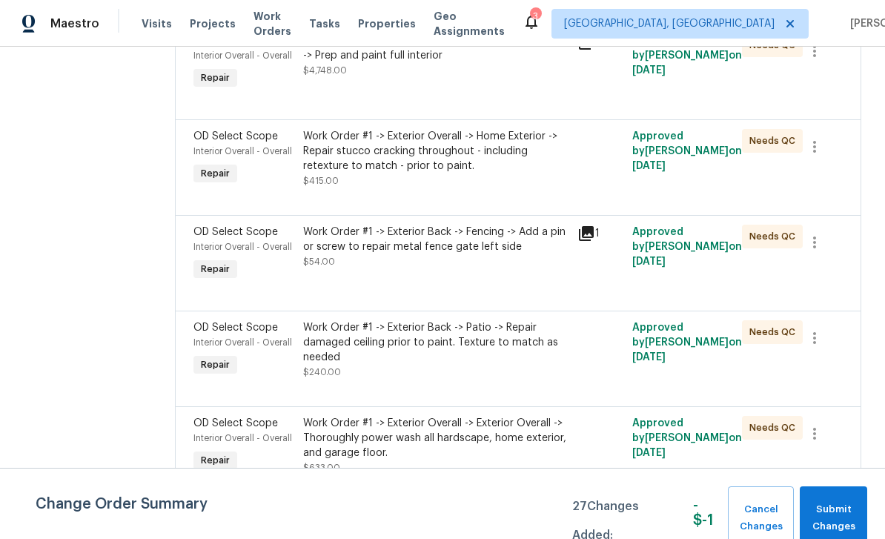
scroll to position [5136, 0]
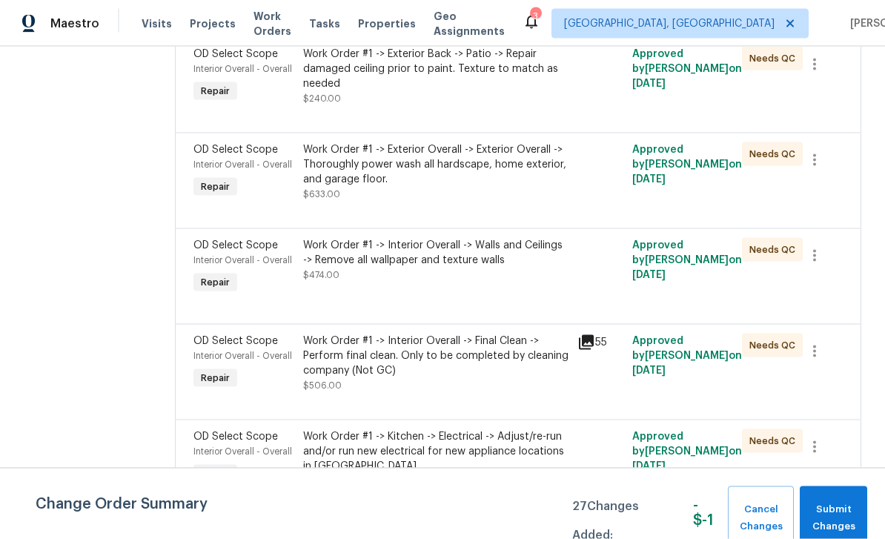
scroll to position [47, 0]
click at [218, 334] on div "OD Select Scope" at bounding box center [243, 341] width 101 height 15
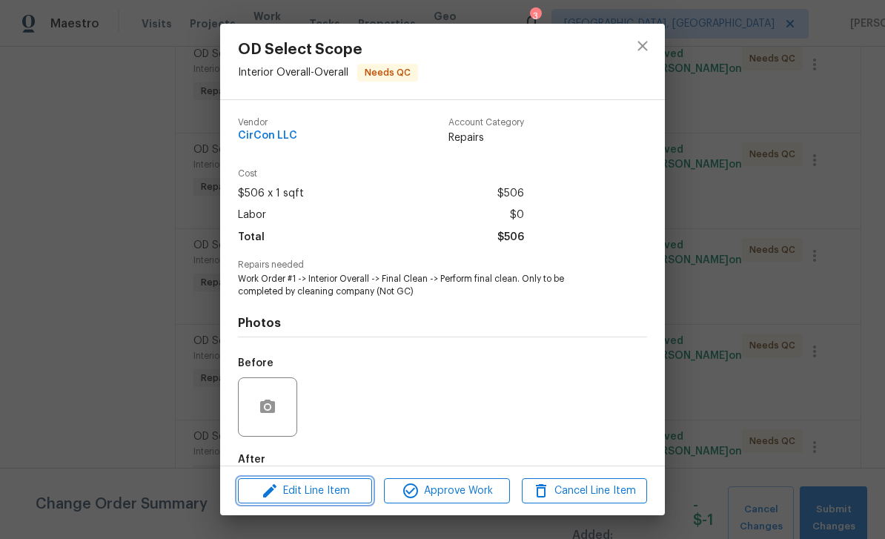
click at [316, 488] on span "Edit Line Item" at bounding box center [304, 491] width 125 height 19
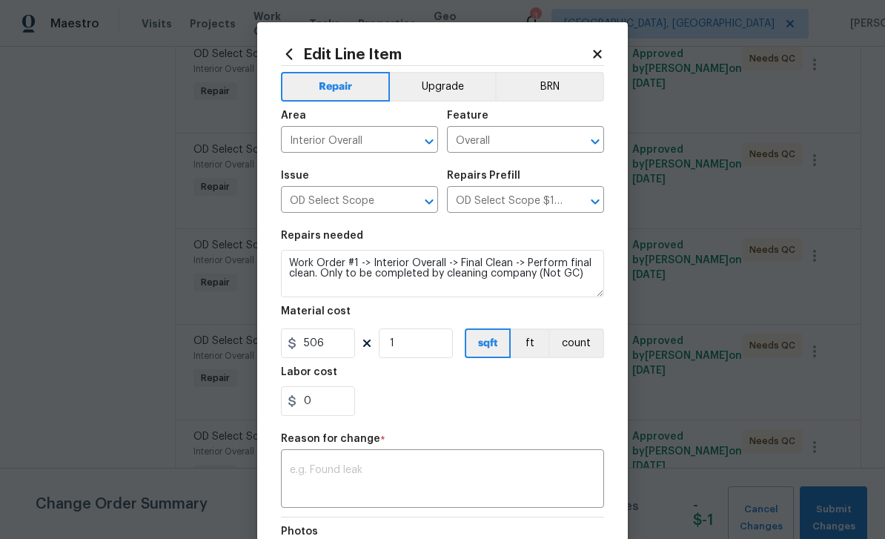
click at [439, 85] on button "Upgrade" at bounding box center [443, 87] width 106 height 30
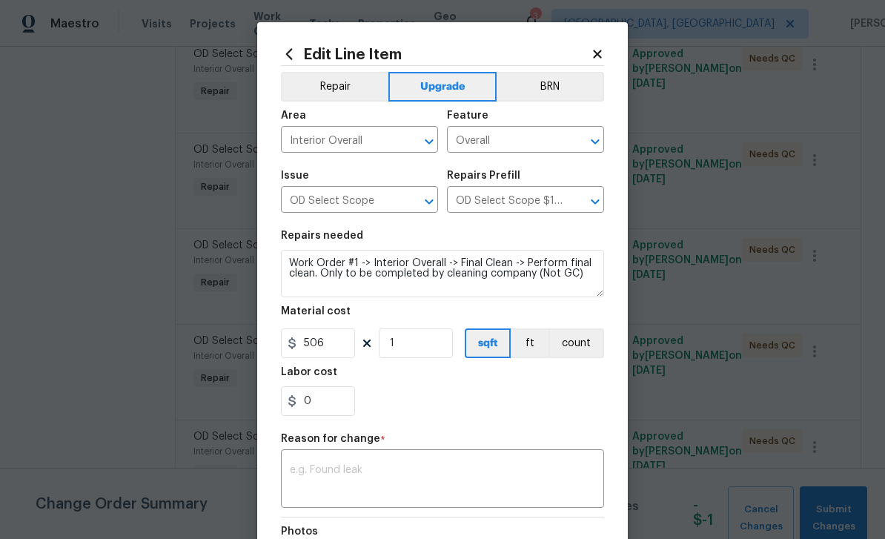
click at [375, 489] on textarea at bounding box center [442, 480] width 305 height 31
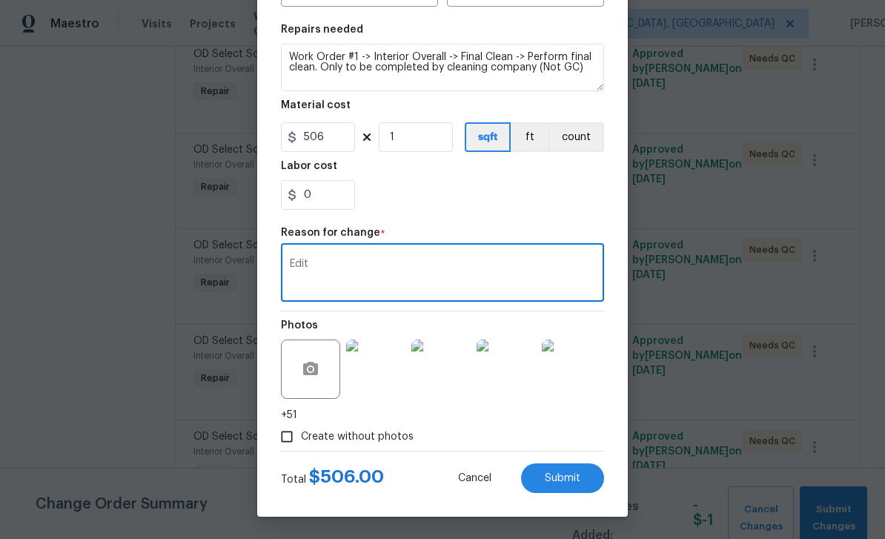
scroll to position [209, 0]
type textarea "Edit"
click at [568, 480] on span "Submit" at bounding box center [563, 478] width 36 height 11
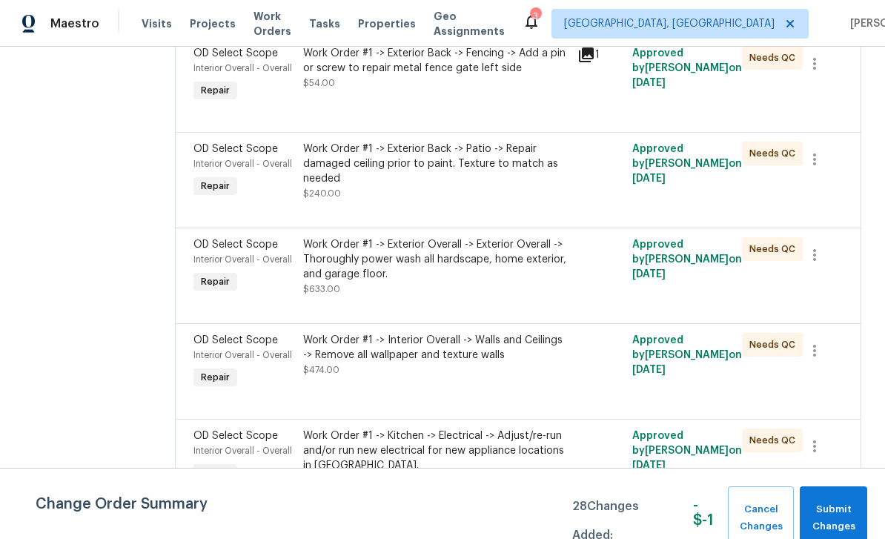
scroll to position [47, 0]
click at [200, 446] on span "Interior Overall - Overall" at bounding box center [242, 450] width 99 height 9
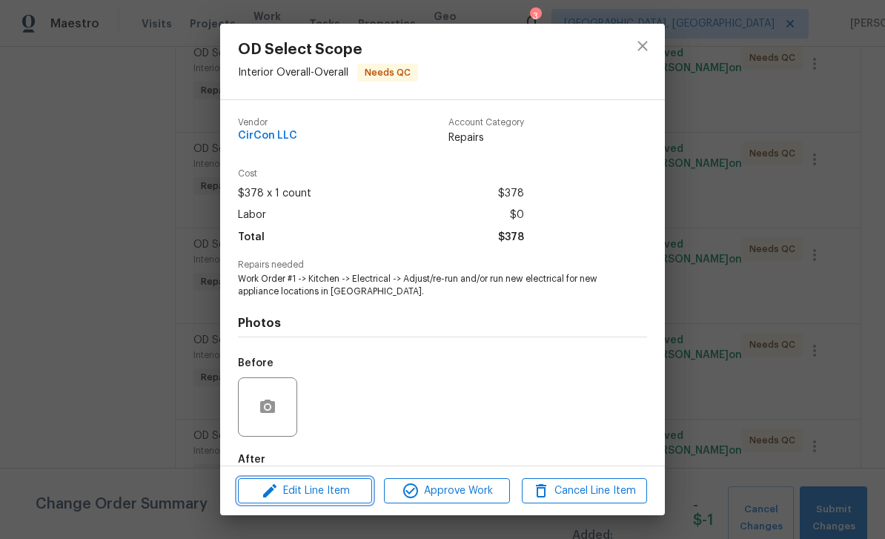
click at [317, 492] on span "Edit Line Item" at bounding box center [304, 491] width 125 height 19
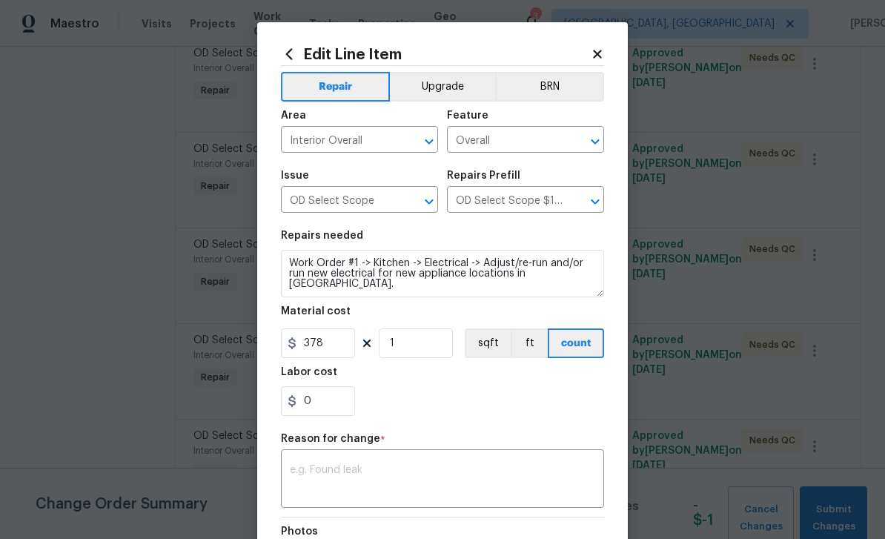
click at [455, 90] on button "Upgrade" at bounding box center [443, 87] width 106 height 30
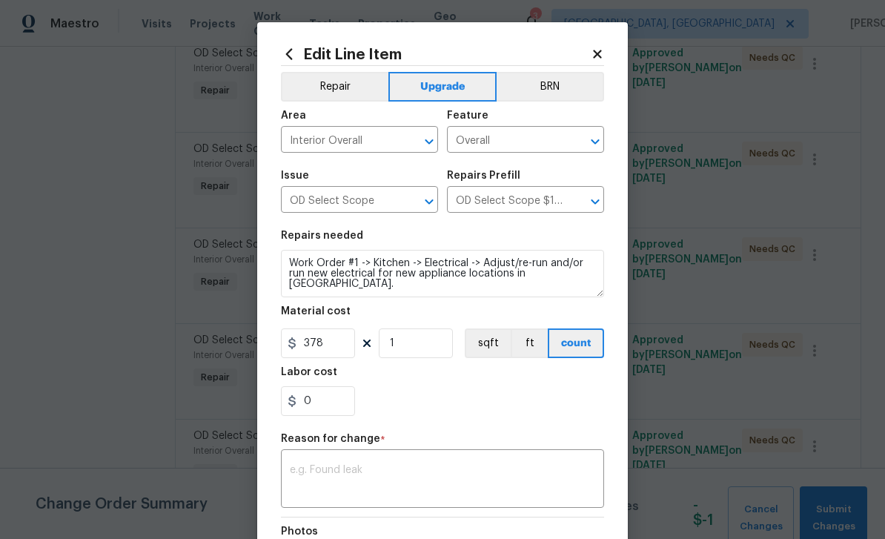
click at [374, 491] on textarea at bounding box center [442, 480] width 305 height 31
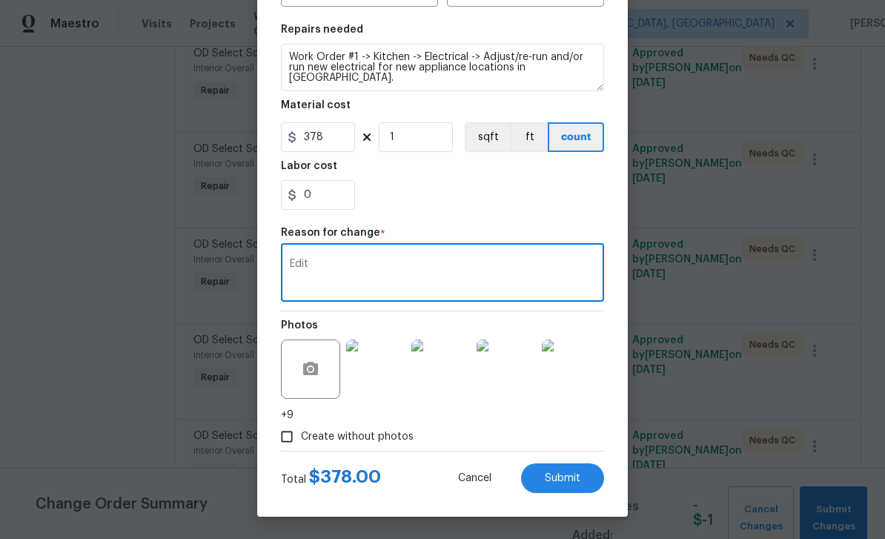
scroll to position [209, 0]
type textarea "Edit"
click at [569, 474] on span "Submit" at bounding box center [563, 478] width 36 height 11
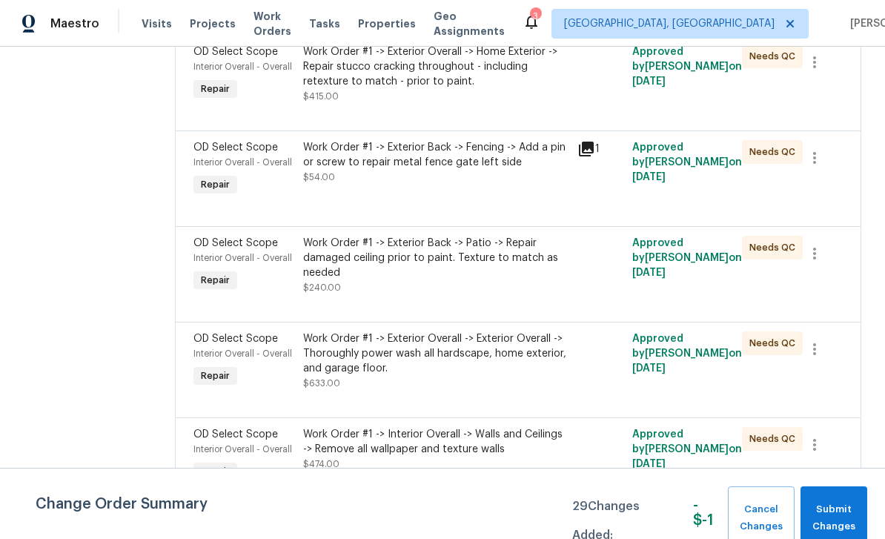
scroll to position [5598, 0]
click at [228, 332] on div "OD Select Scope" at bounding box center [243, 339] width 101 height 15
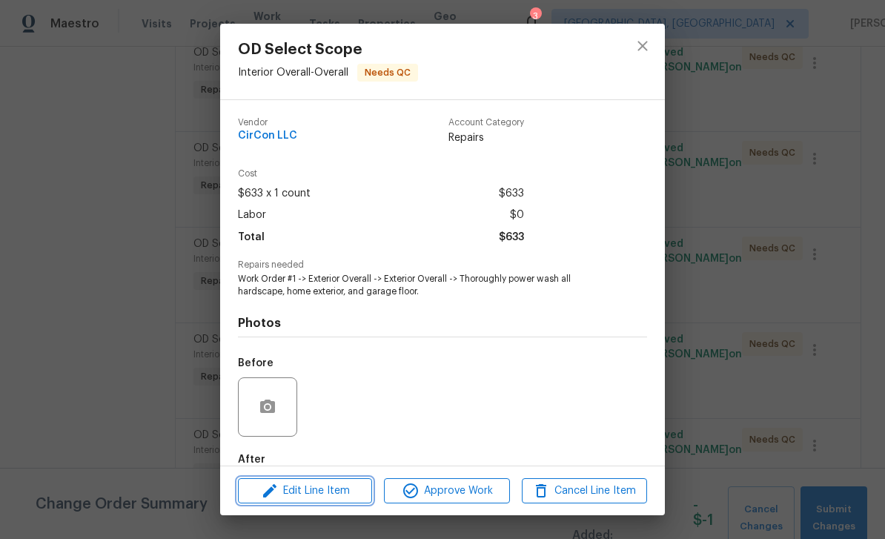
click at [322, 488] on span "Edit Line Item" at bounding box center [304, 491] width 125 height 19
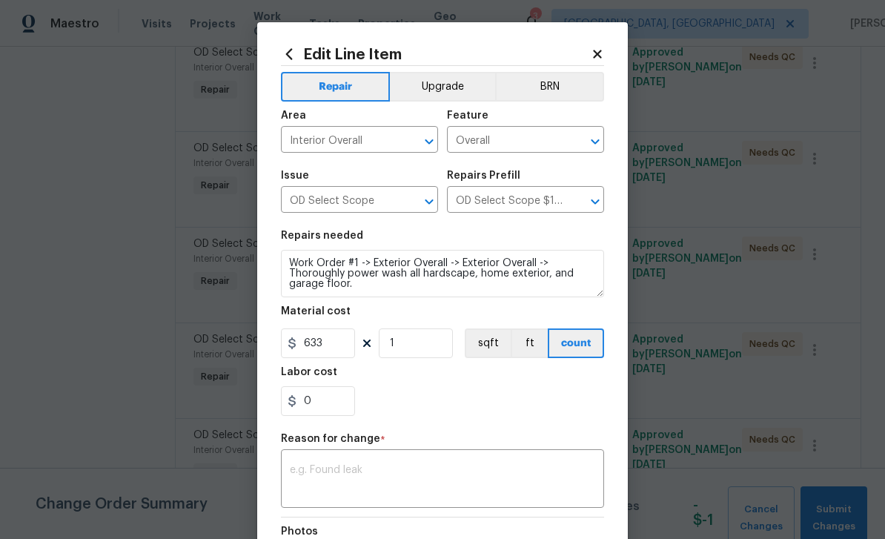
click at [459, 81] on button "Upgrade" at bounding box center [443, 87] width 106 height 30
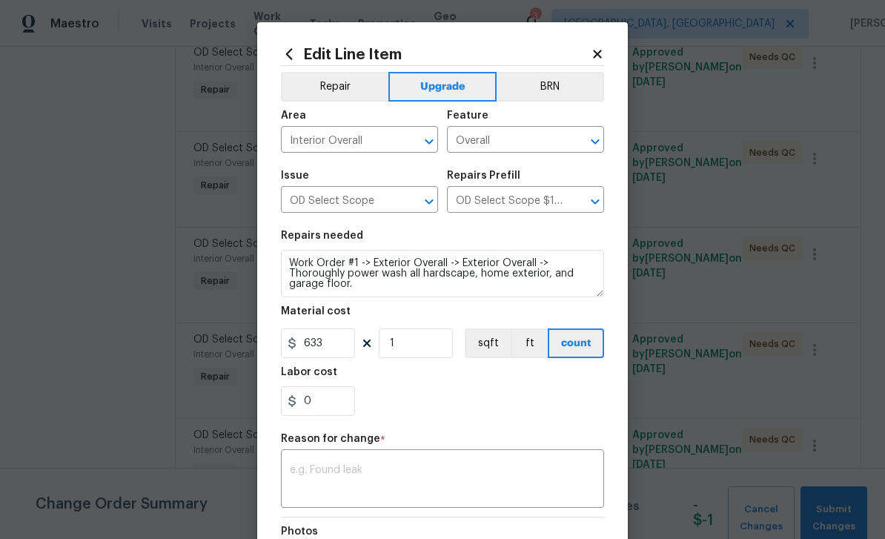
click at [366, 475] on textarea at bounding box center [442, 480] width 305 height 31
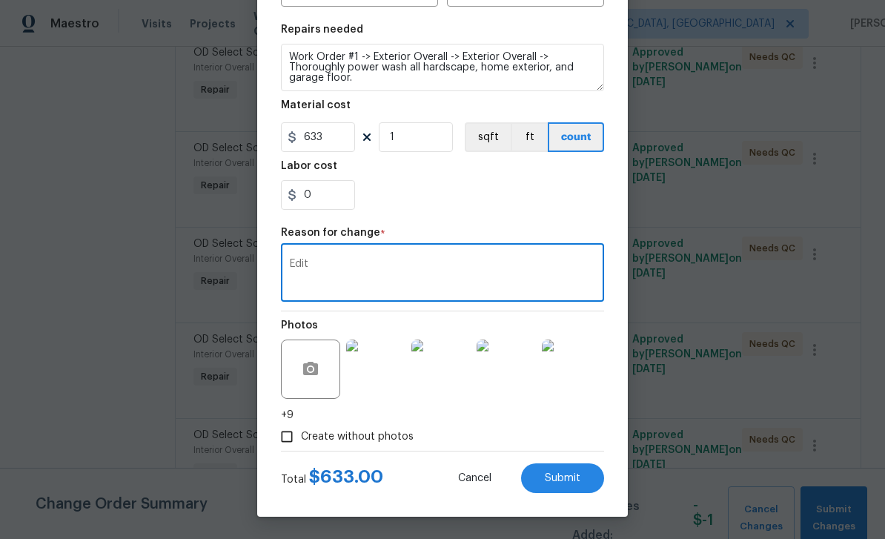
scroll to position [209, 0]
type textarea "Edit"
click at [567, 477] on span "Submit" at bounding box center [563, 478] width 36 height 11
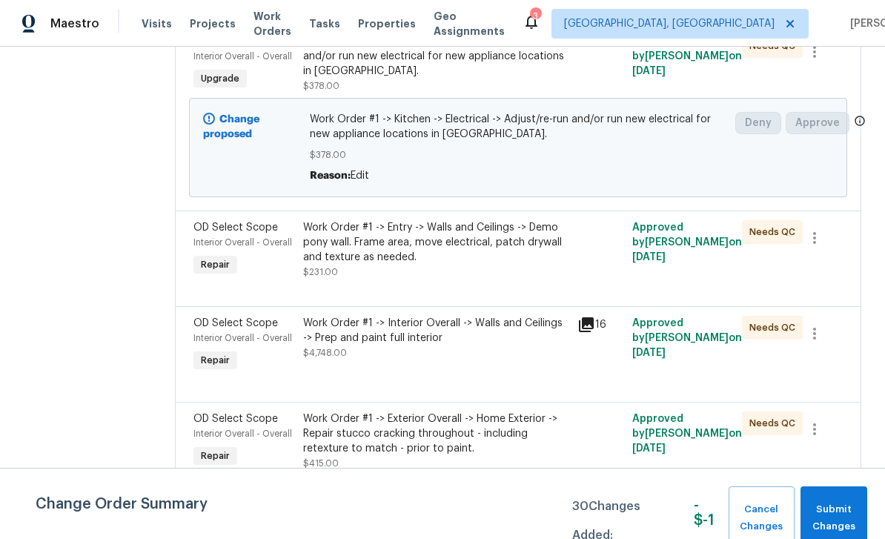
scroll to position [5438, 0]
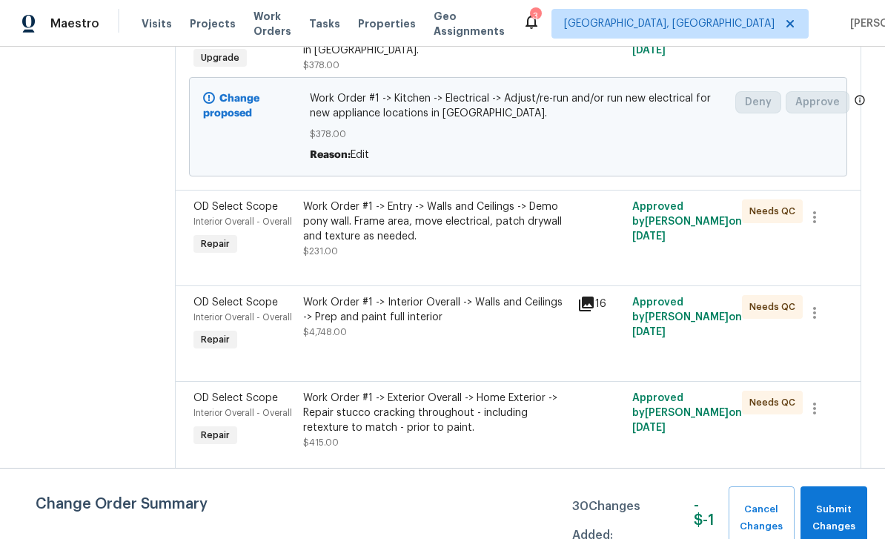
click at [212, 229] on div "Interior Overall - Overall" at bounding box center [243, 221] width 101 height 15
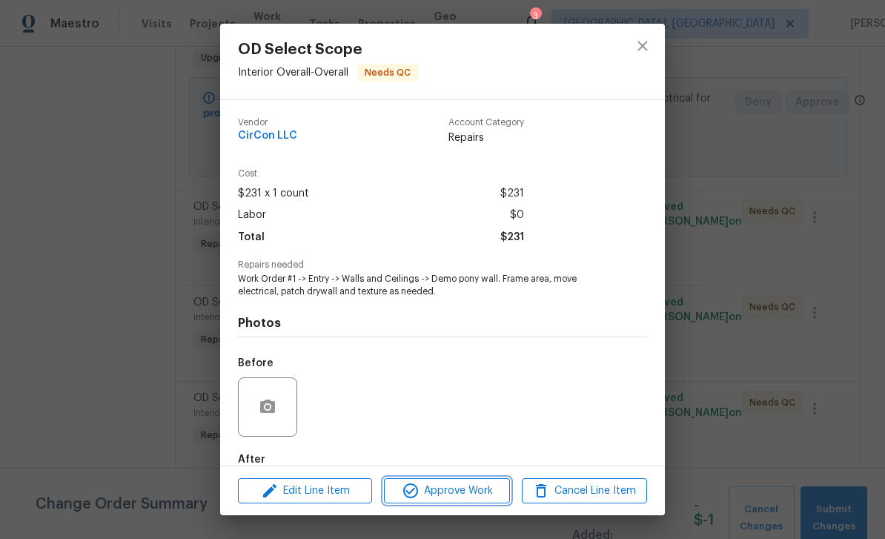
click at [443, 490] on span "Approve Work" at bounding box center [446, 491] width 116 height 19
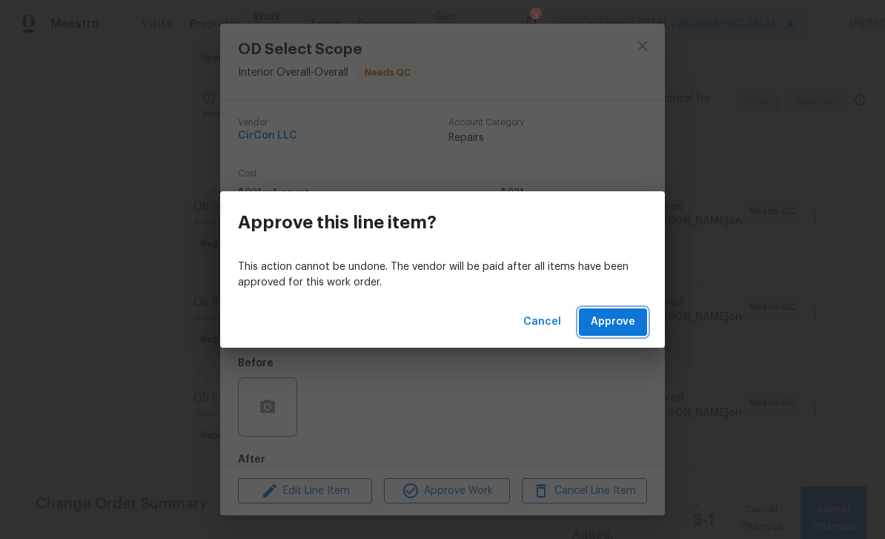
click at [620, 326] on span "Approve" at bounding box center [613, 322] width 44 height 19
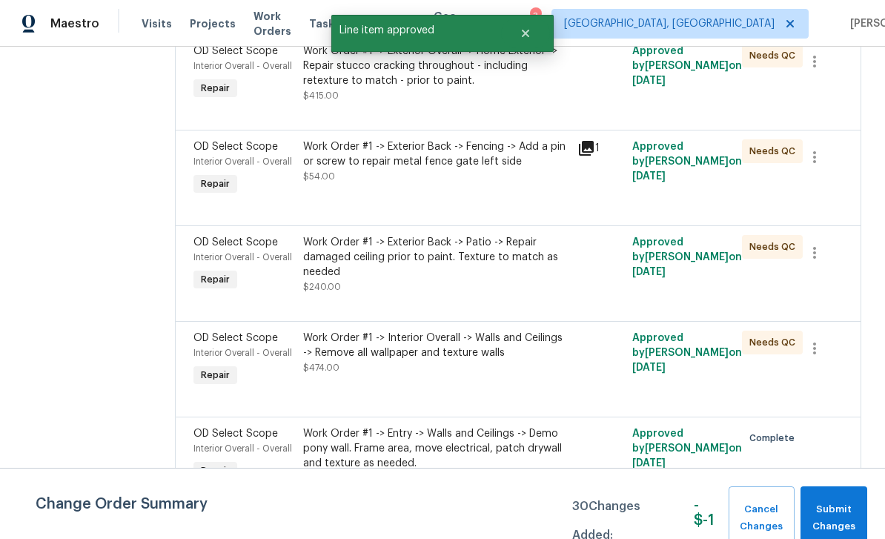
scroll to position [5689, 0]
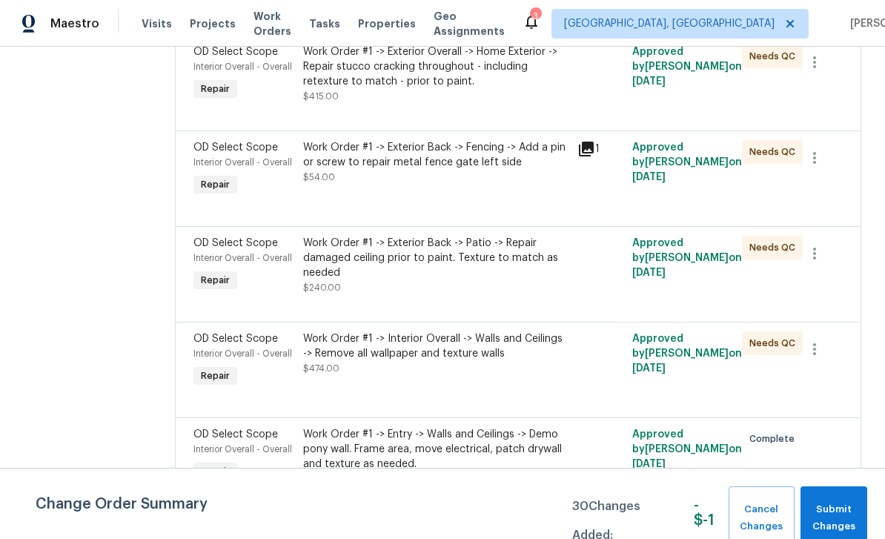
click at [202, 344] on span "OD Select Scope" at bounding box center [235, 339] width 85 height 10
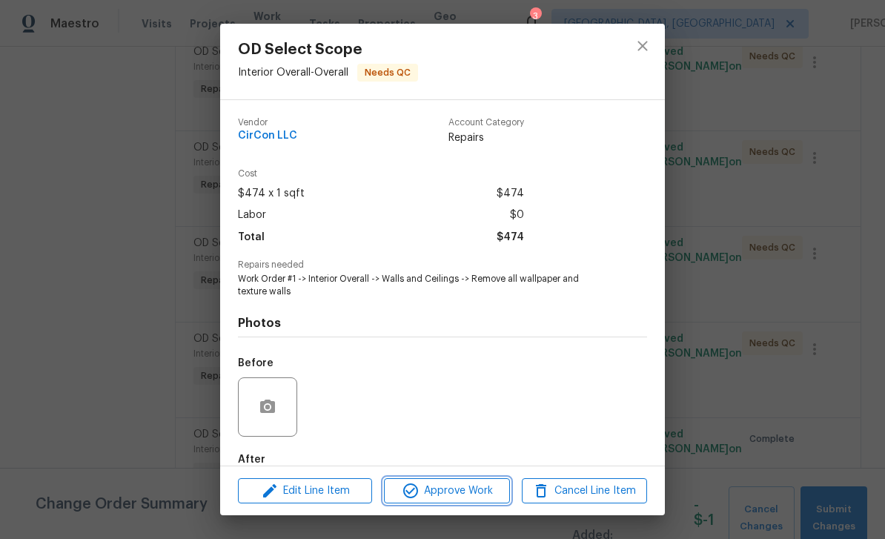
click at [458, 491] on span "Approve Work" at bounding box center [446, 491] width 116 height 19
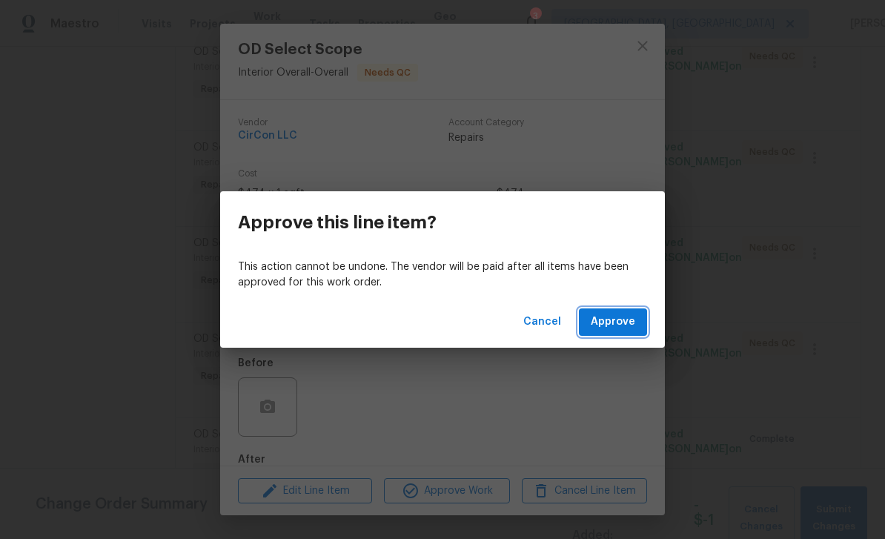
click at [619, 326] on span "Approve" at bounding box center [613, 322] width 44 height 19
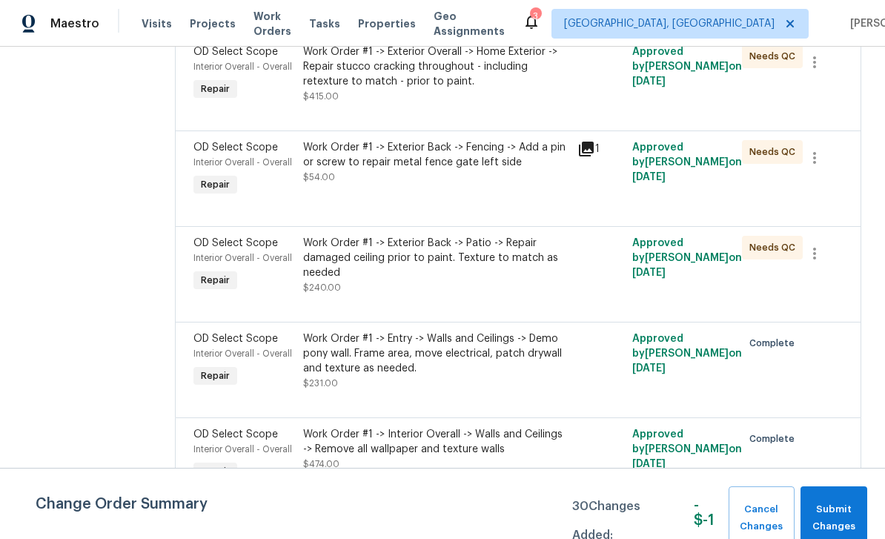
click at [214, 248] on span "OD Select Scope" at bounding box center [235, 243] width 85 height 10
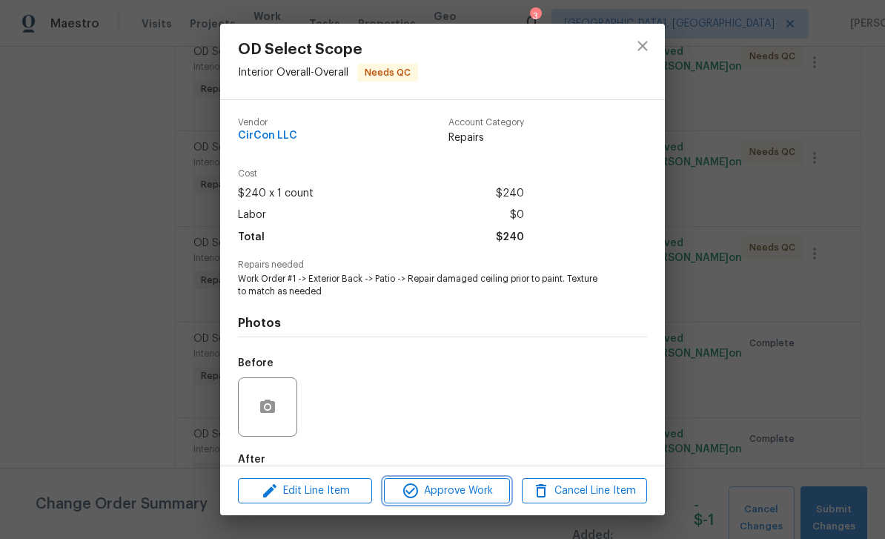
click at [466, 489] on span "Approve Work" at bounding box center [446, 491] width 116 height 19
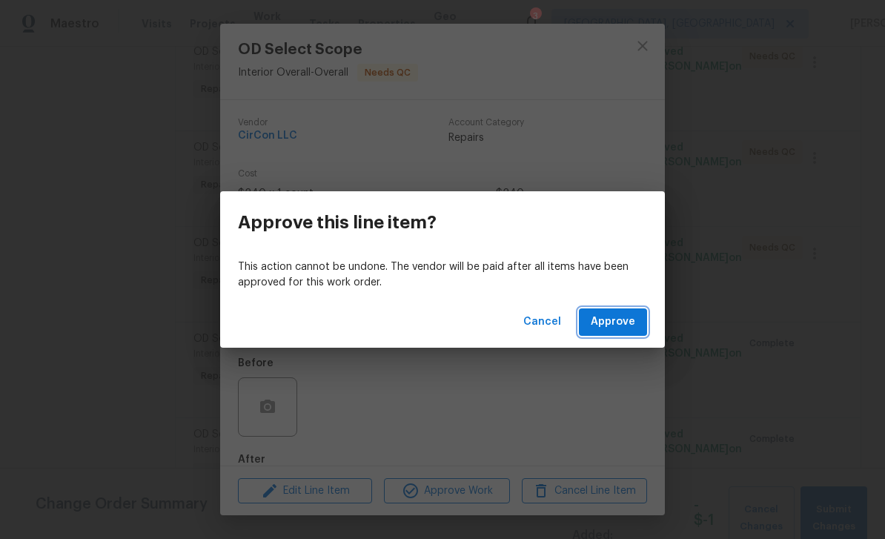
click at [606, 315] on span "Approve" at bounding box center [613, 322] width 44 height 19
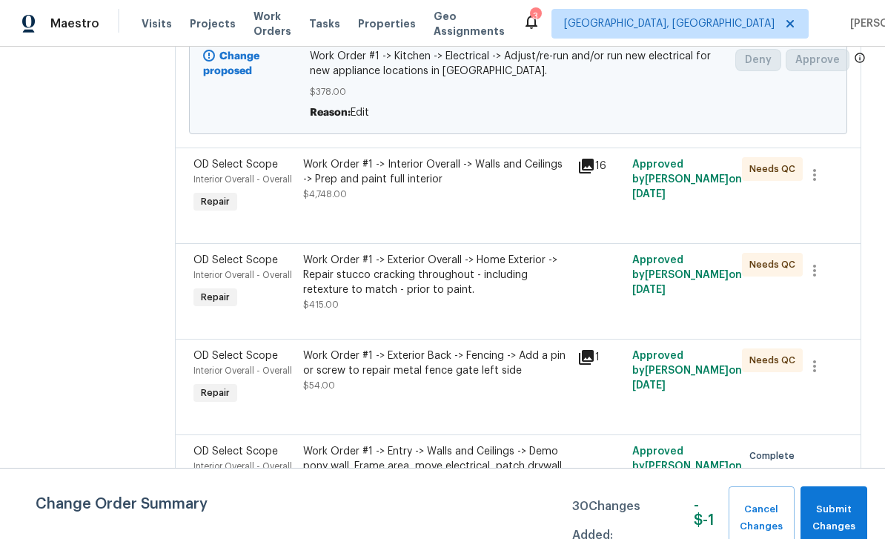
scroll to position [5475, 0]
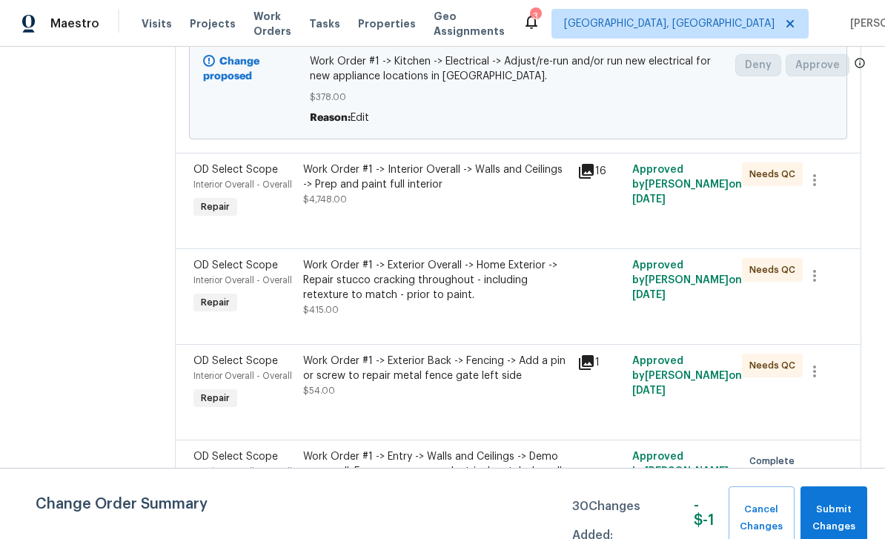
click at [218, 175] on span "OD Select Scope" at bounding box center [235, 170] width 85 height 10
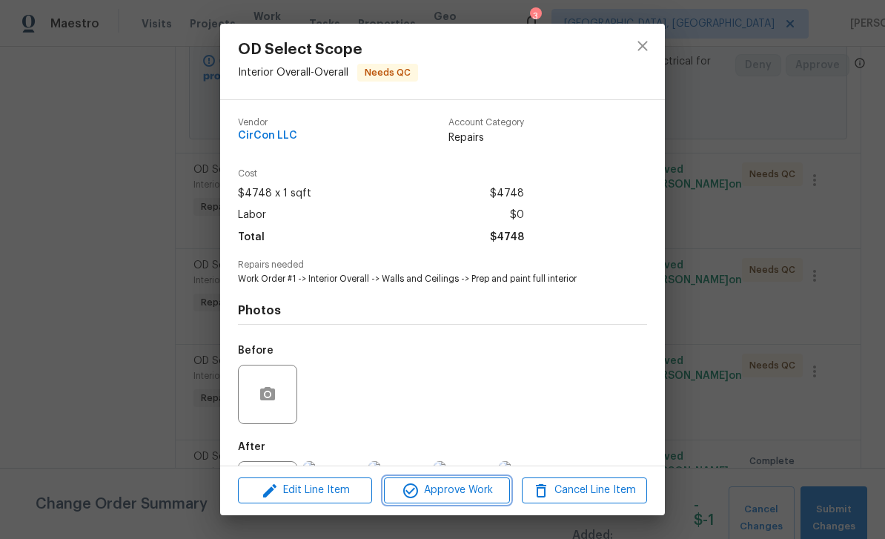
click at [448, 497] on span "Approve Work" at bounding box center [446, 490] width 116 height 19
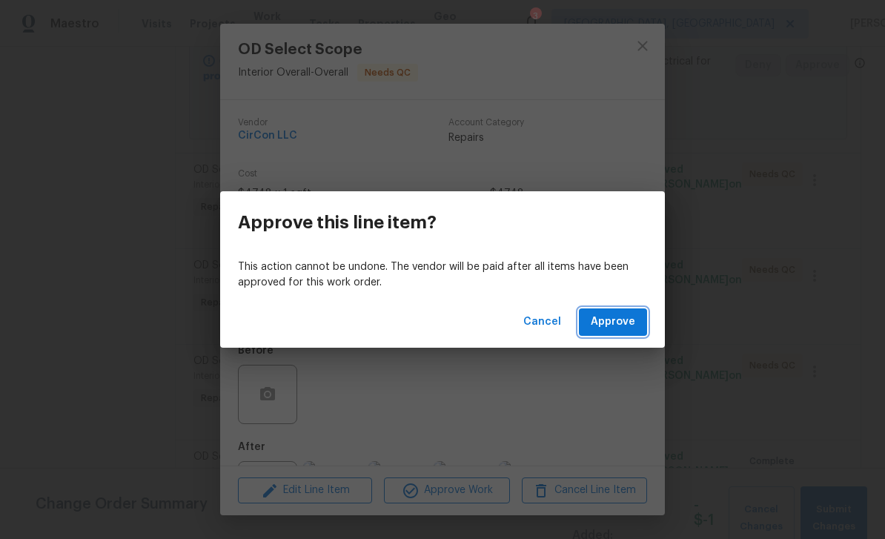
click at [617, 322] on span "Approve" at bounding box center [613, 322] width 44 height 19
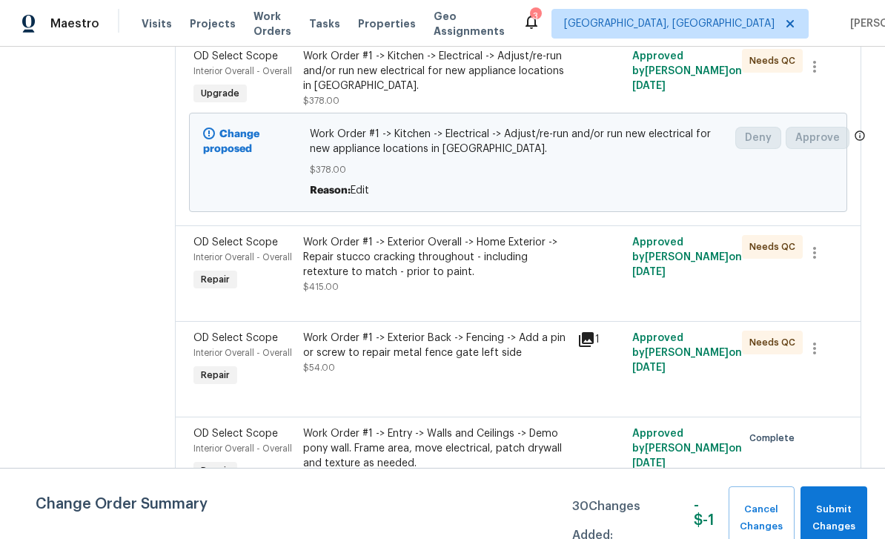
scroll to position [5402, 0]
click at [213, 262] on span "Interior Overall - Overall" at bounding box center [242, 258] width 99 height 9
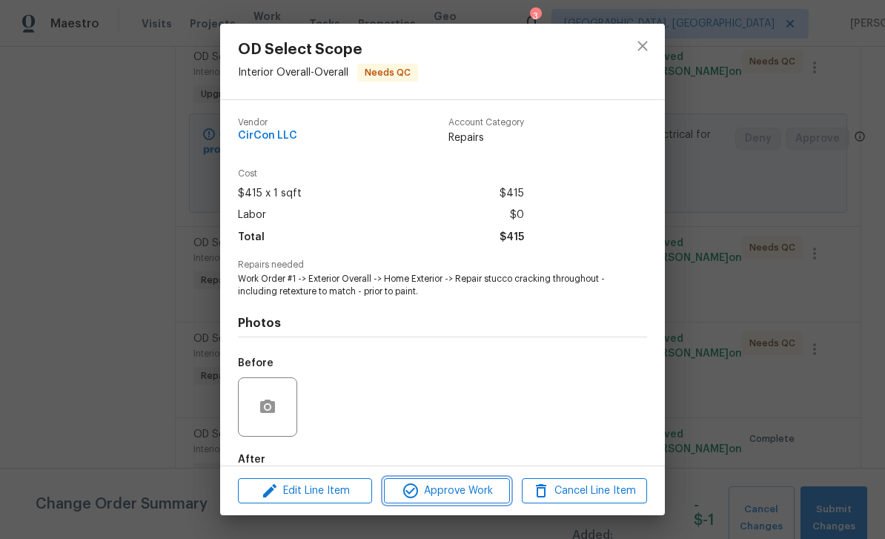
click at [460, 488] on span "Approve Work" at bounding box center [446, 491] width 116 height 19
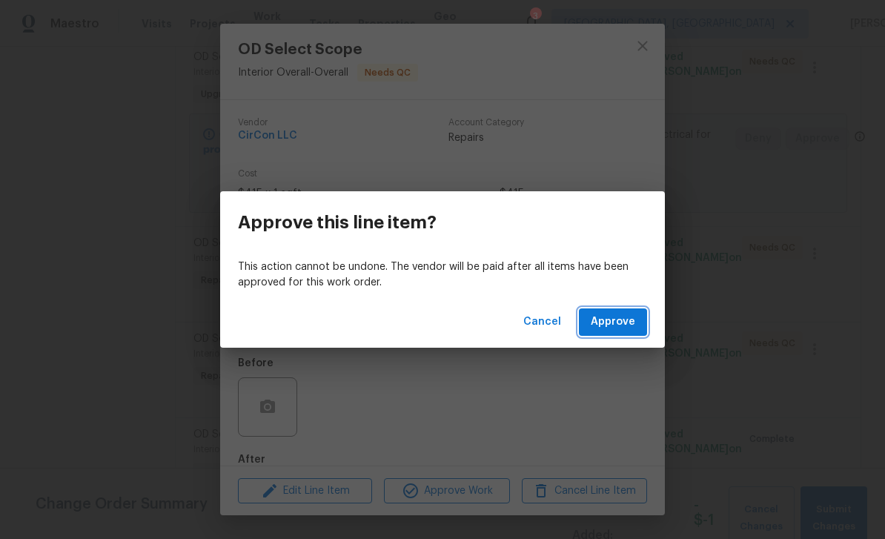
click at [598, 311] on button "Approve" at bounding box center [613, 321] width 68 height 27
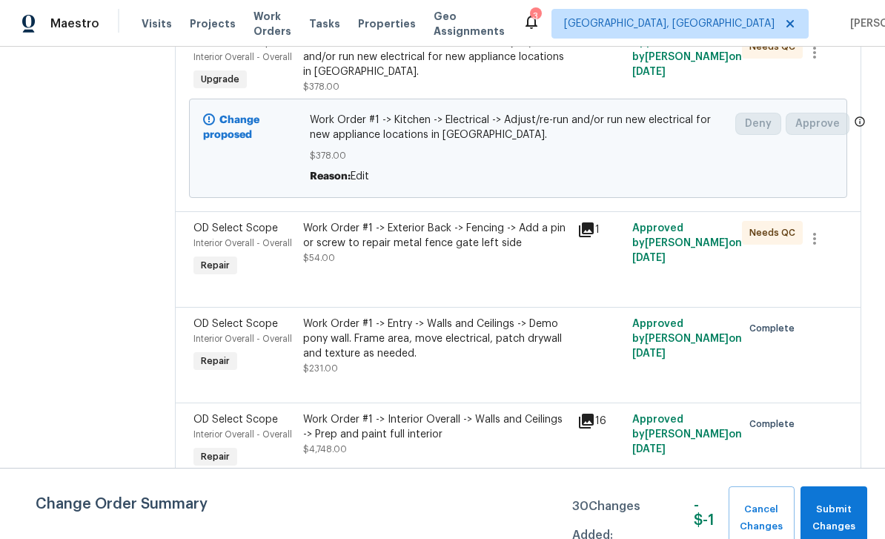
scroll to position [5408, 0]
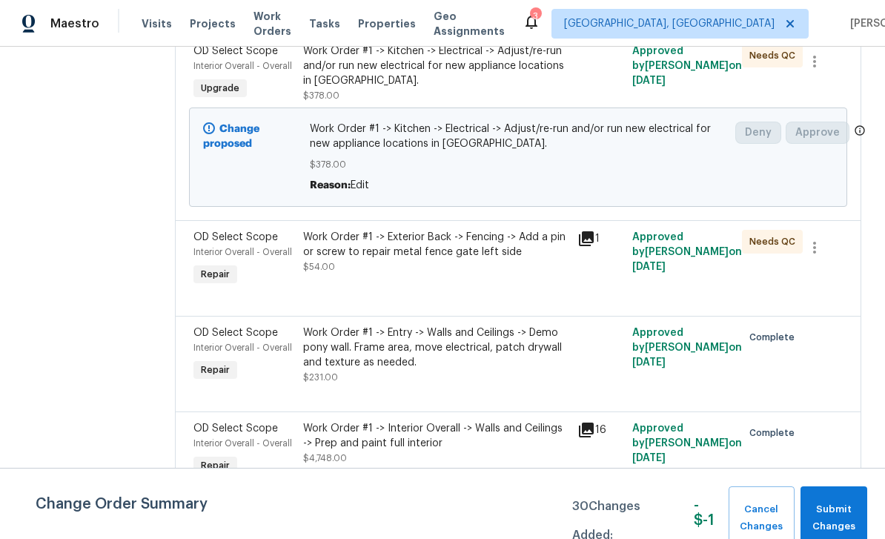
click at [203, 242] on span "OD Select Scope" at bounding box center [235, 237] width 85 height 10
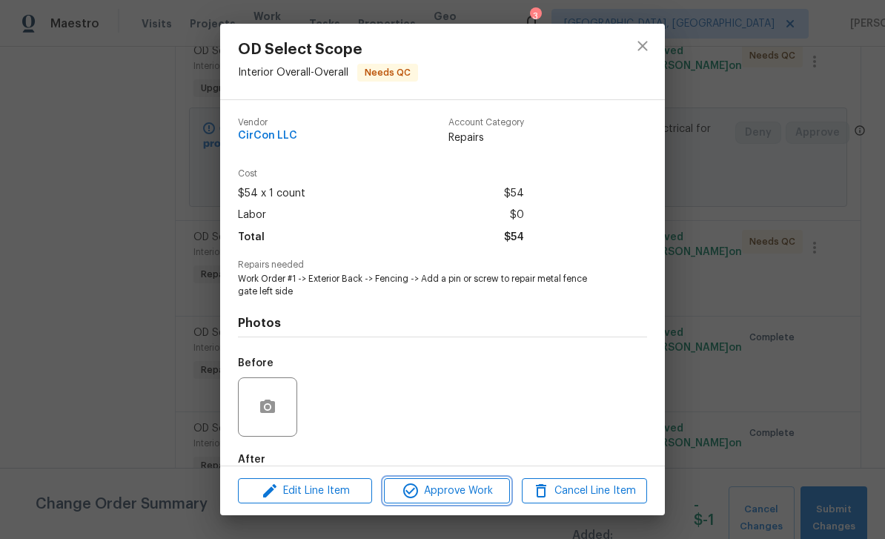
click at [456, 489] on span "Approve Work" at bounding box center [446, 491] width 116 height 19
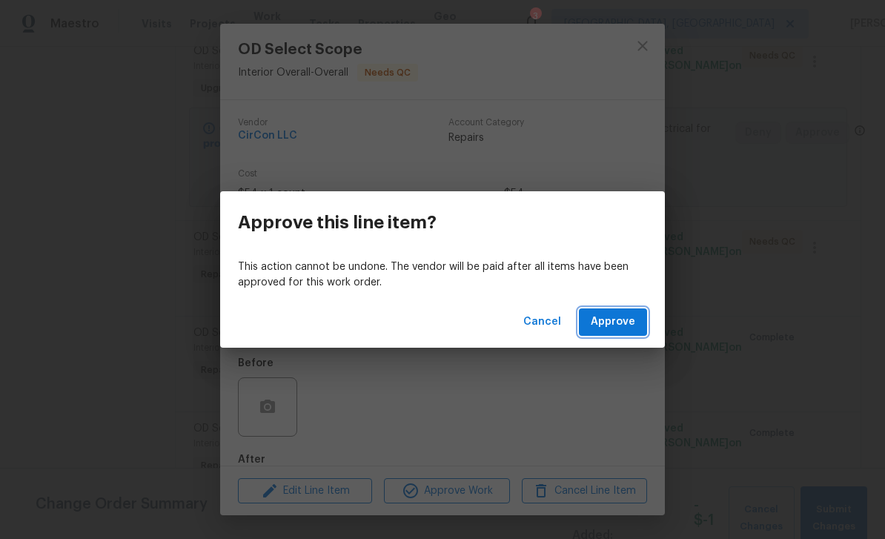
click at [615, 320] on span "Approve" at bounding box center [613, 322] width 44 height 19
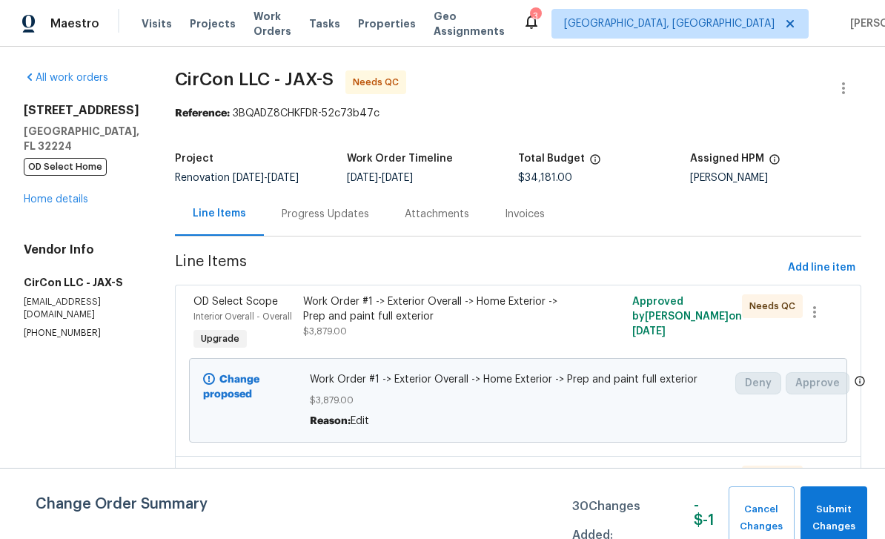
scroll to position [0, 0]
click at [58, 199] on link "Home details" at bounding box center [56, 199] width 64 height 10
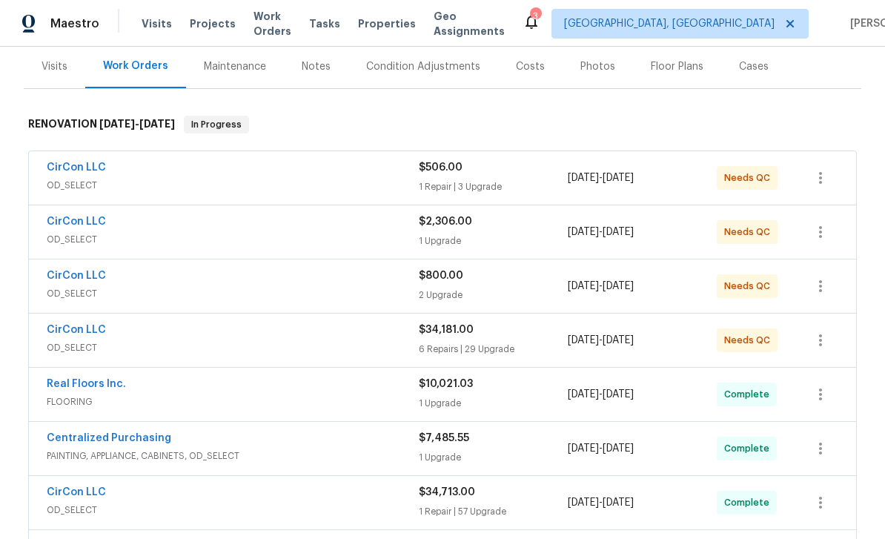
scroll to position [231, 0]
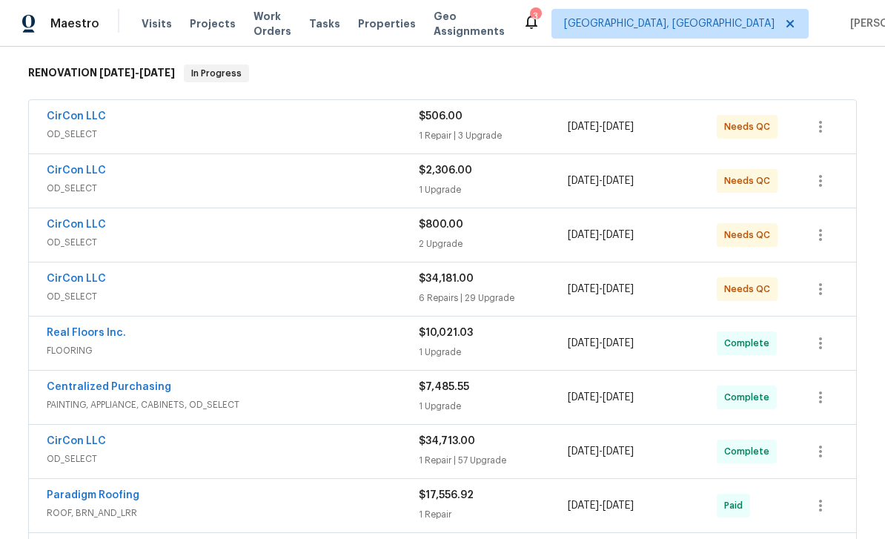
click at [67, 221] on link "CirCon LLC" at bounding box center [76, 224] width 59 height 10
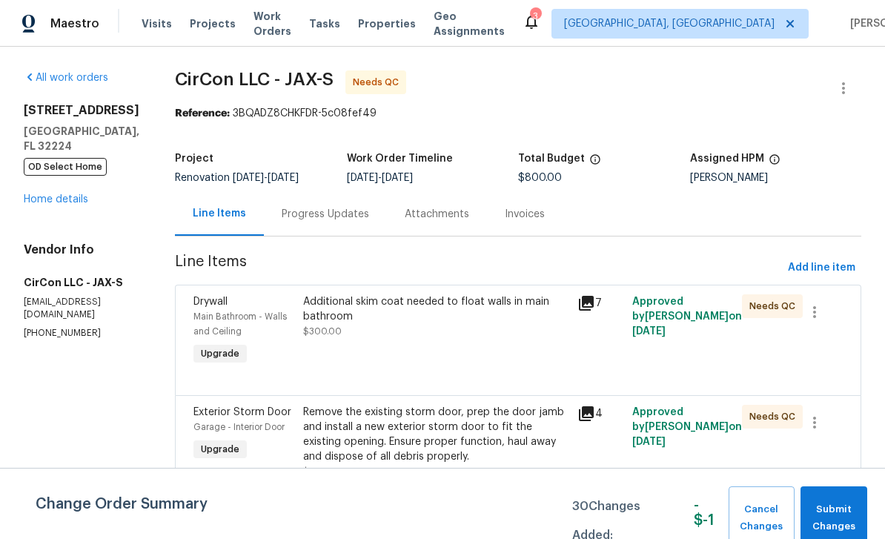
scroll to position [11, 0]
click at [208, 309] on div "Main Bathroom - Walls and Ceiling" at bounding box center [243, 324] width 101 height 30
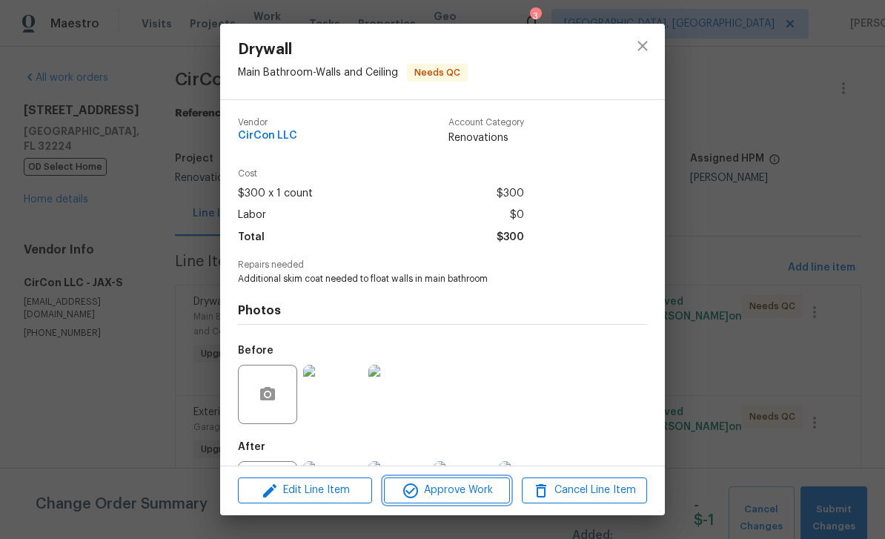
click at [448, 489] on span "Approve Work" at bounding box center [446, 490] width 116 height 19
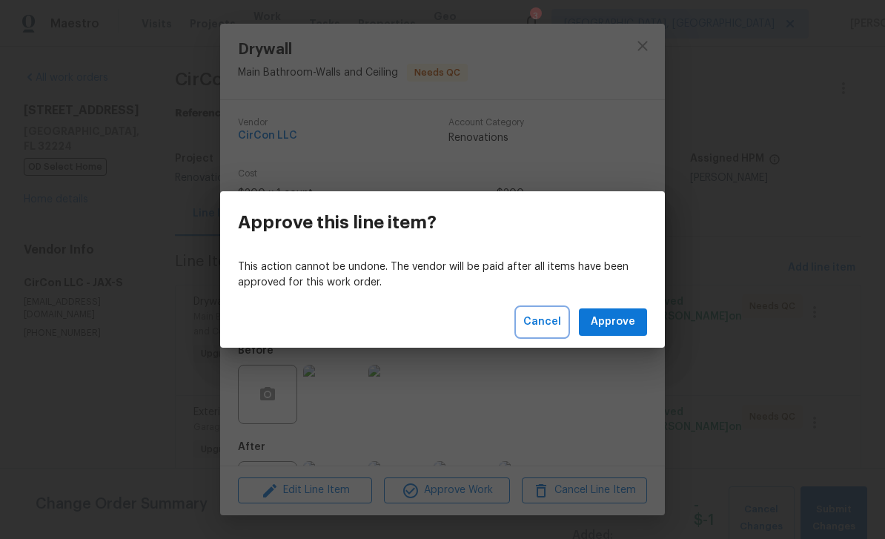
click at [546, 321] on span "Cancel" at bounding box center [542, 322] width 38 height 19
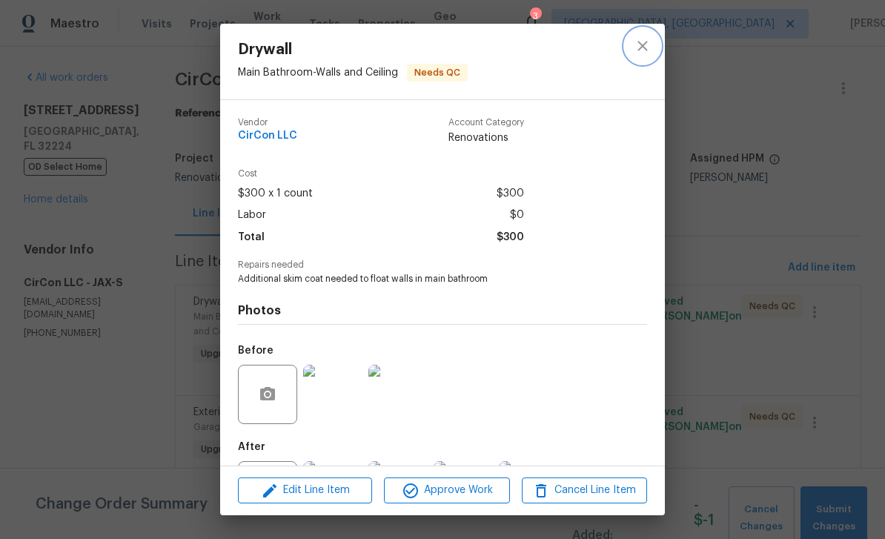
click at [642, 42] on icon "close" at bounding box center [643, 46] width 18 height 18
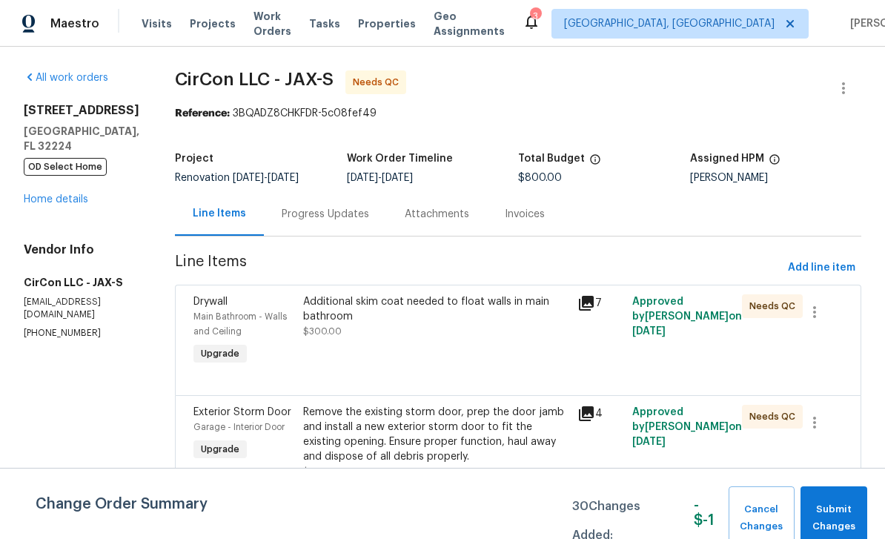
click at [215, 309] on div "Main Bathroom - Walls and Ceiling" at bounding box center [243, 324] width 101 height 30
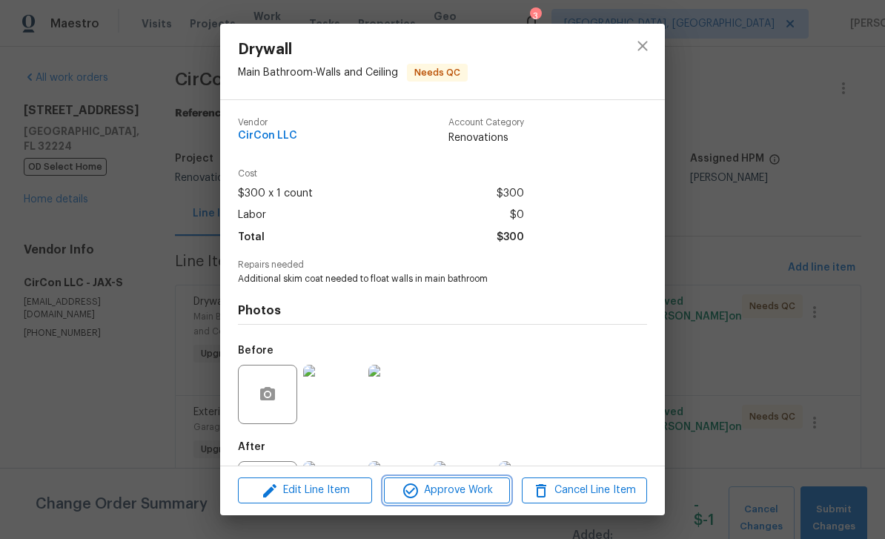
click at [452, 483] on span "Approve Work" at bounding box center [446, 490] width 116 height 19
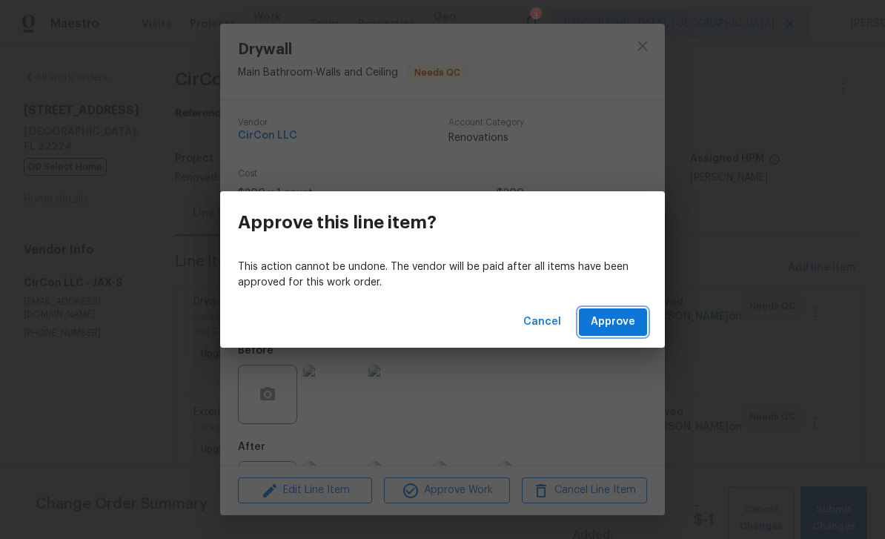
click at [619, 314] on span "Approve" at bounding box center [613, 322] width 44 height 19
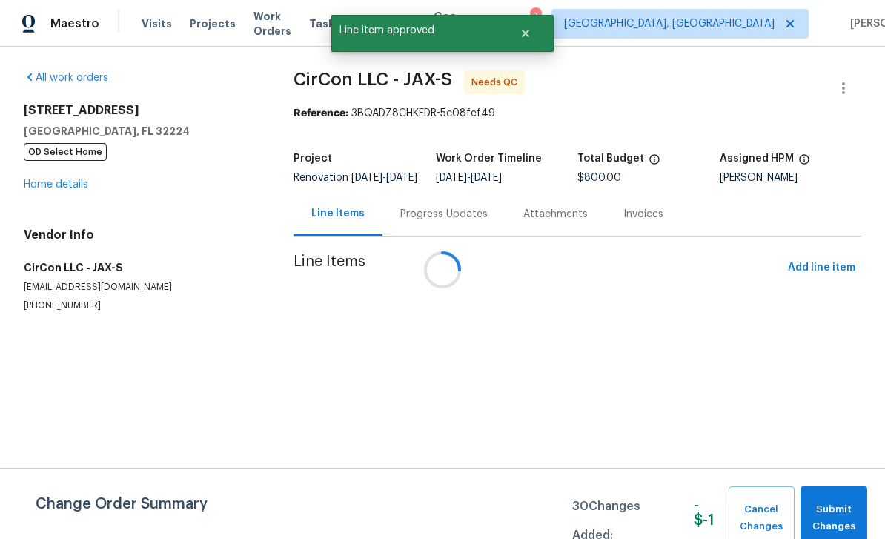
scroll to position [0, 0]
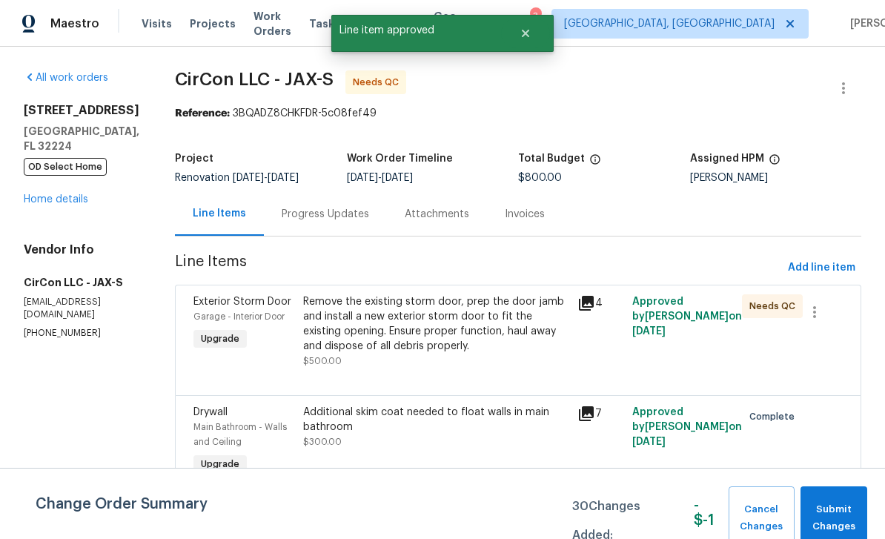
click at [208, 308] on div "Exterior Storm Door" at bounding box center [243, 301] width 101 height 15
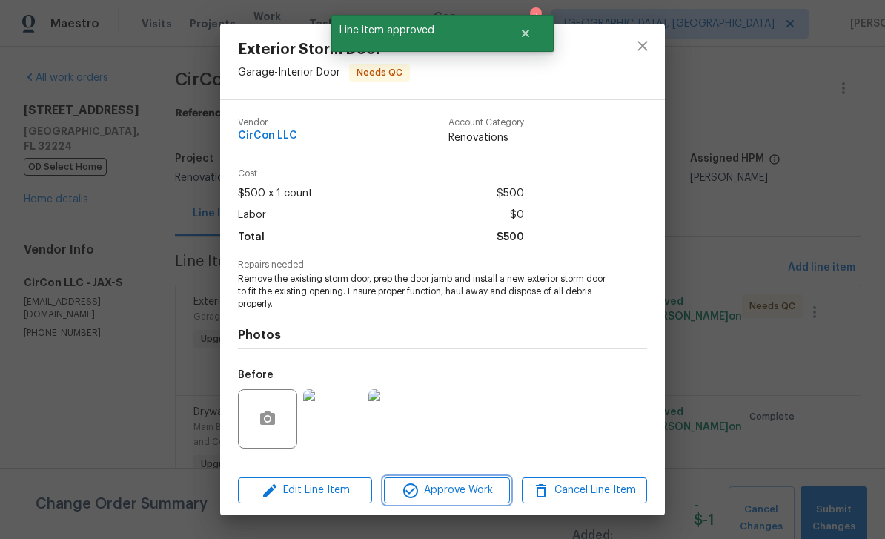
click at [460, 489] on span "Approve Work" at bounding box center [446, 490] width 116 height 19
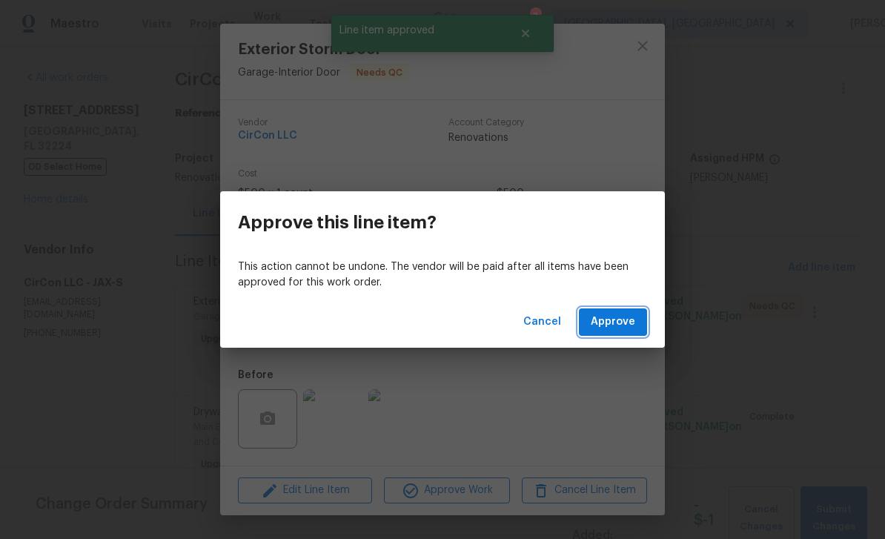
click at [612, 325] on span "Approve" at bounding box center [613, 322] width 44 height 19
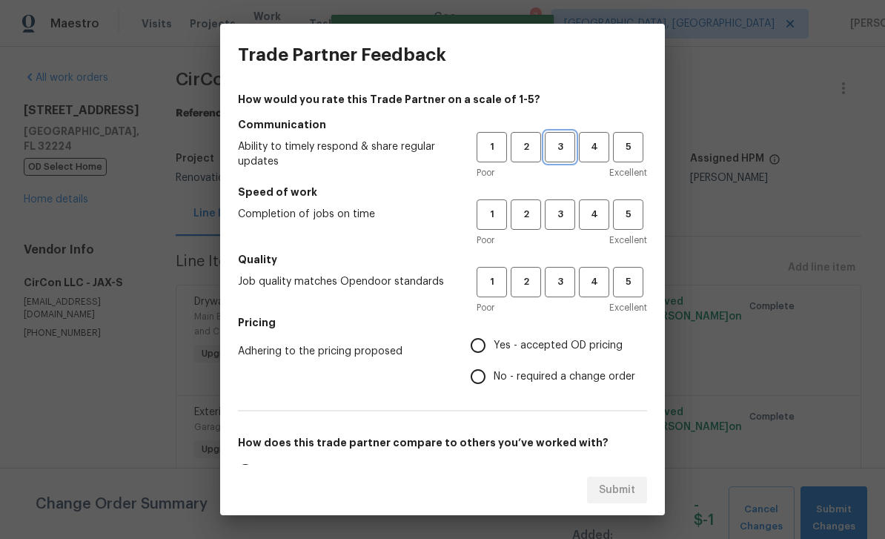
click at [560, 145] on span "3" at bounding box center [559, 147] width 27 height 17
click at [558, 221] on span "3" at bounding box center [559, 214] width 27 height 17
click at [568, 283] on span "3" at bounding box center [559, 282] width 27 height 17
click at [537, 349] on span "Yes - accepted OD pricing" at bounding box center [558, 346] width 129 height 16
click at [494, 349] on input "Yes - accepted OD pricing" at bounding box center [478, 345] width 31 height 31
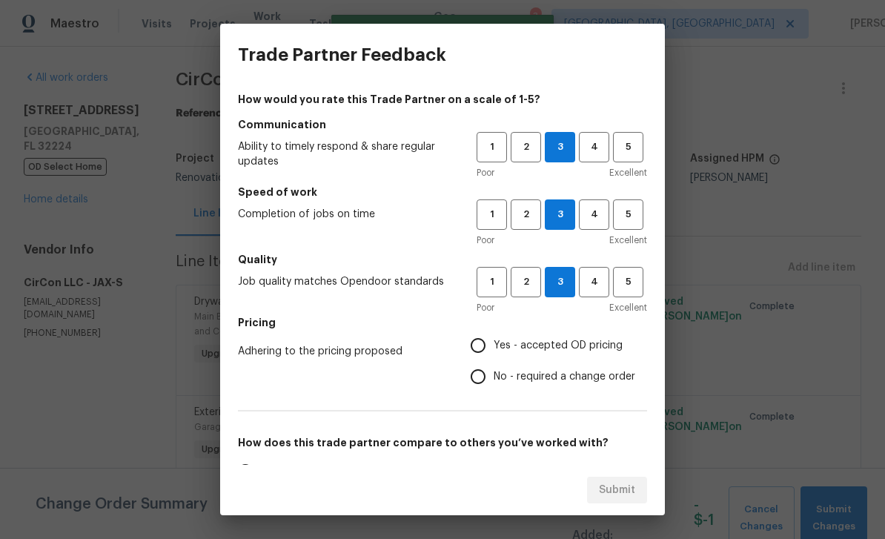
radio input "true"
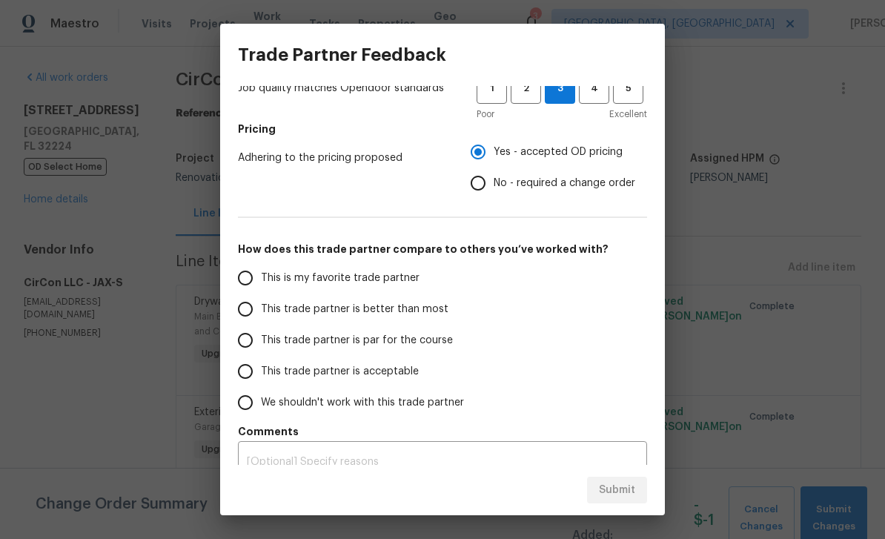
scroll to position [199, 0]
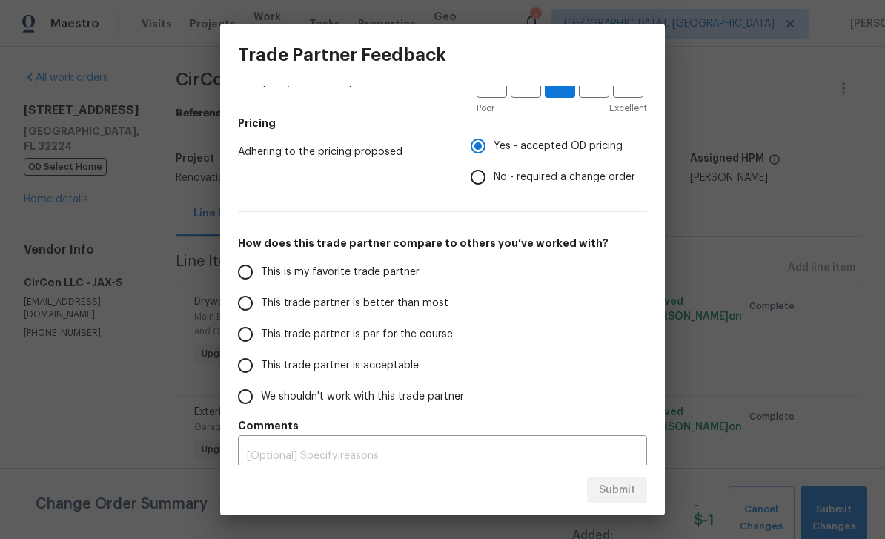
click at [389, 299] on span "This trade partner is better than most" at bounding box center [355, 304] width 188 height 16
click at [261, 299] on input "This trade partner is better than most" at bounding box center [245, 303] width 31 height 31
click at [619, 492] on span "Submit" at bounding box center [617, 490] width 36 height 19
radio input "true"
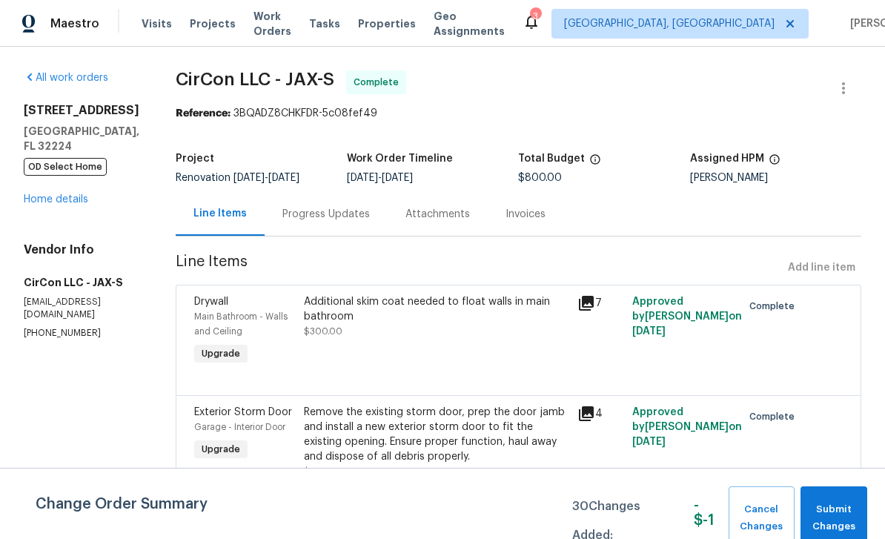
radio input "false"
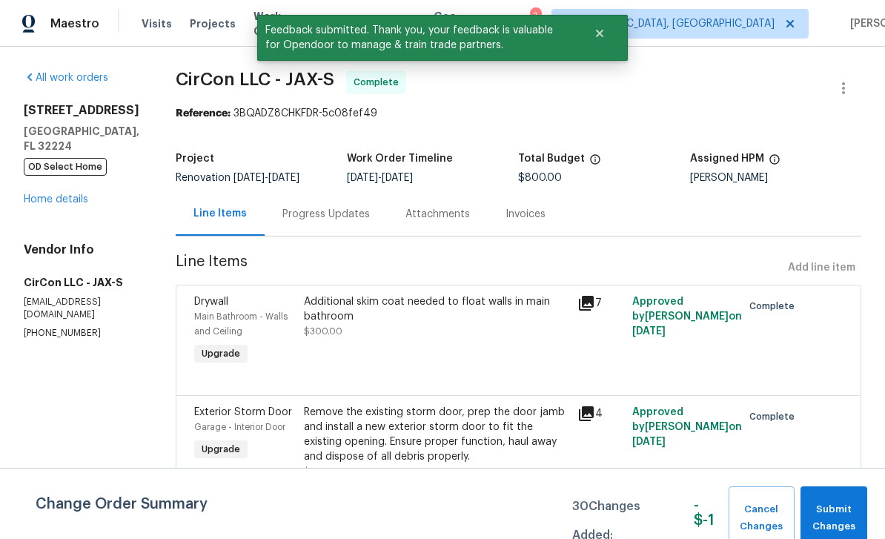
click at [31, 199] on link "Home details" at bounding box center [56, 199] width 64 height 10
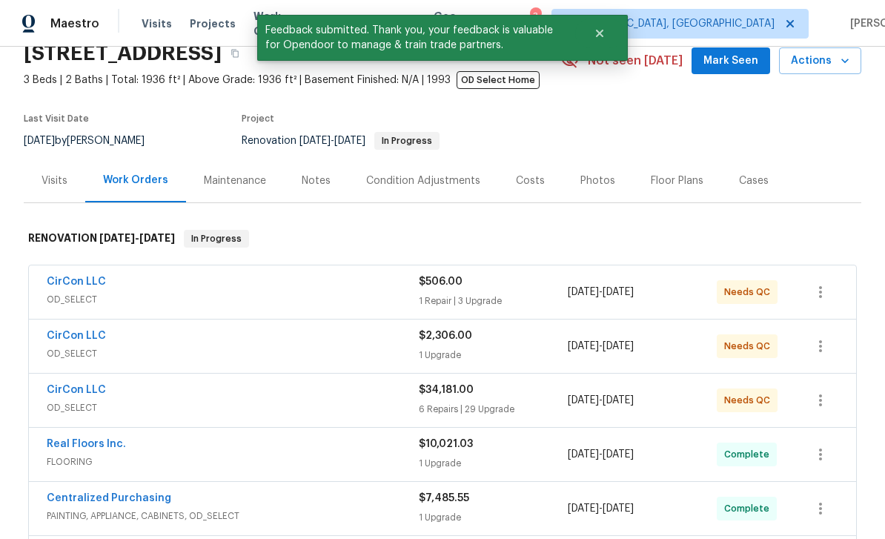
scroll to position [173, 0]
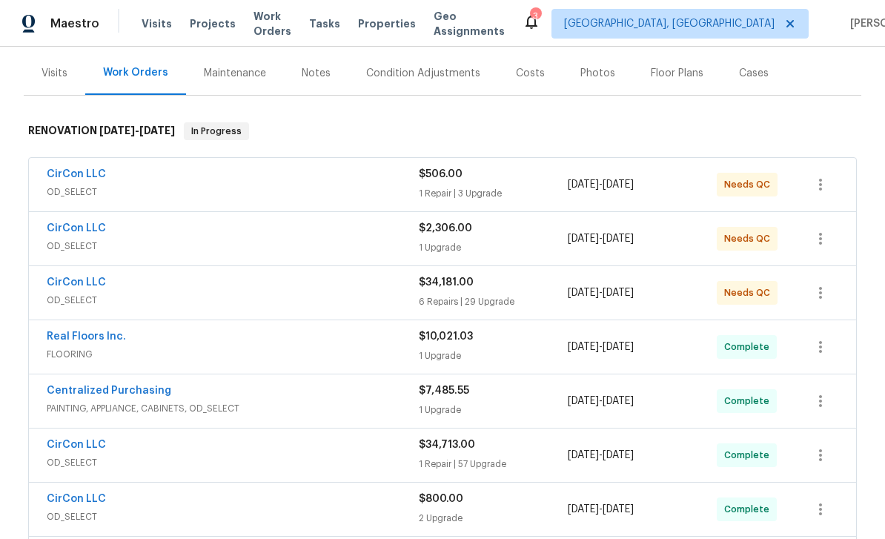
click at [65, 231] on link "CirCon LLC" at bounding box center [76, 228] width 59 height 10
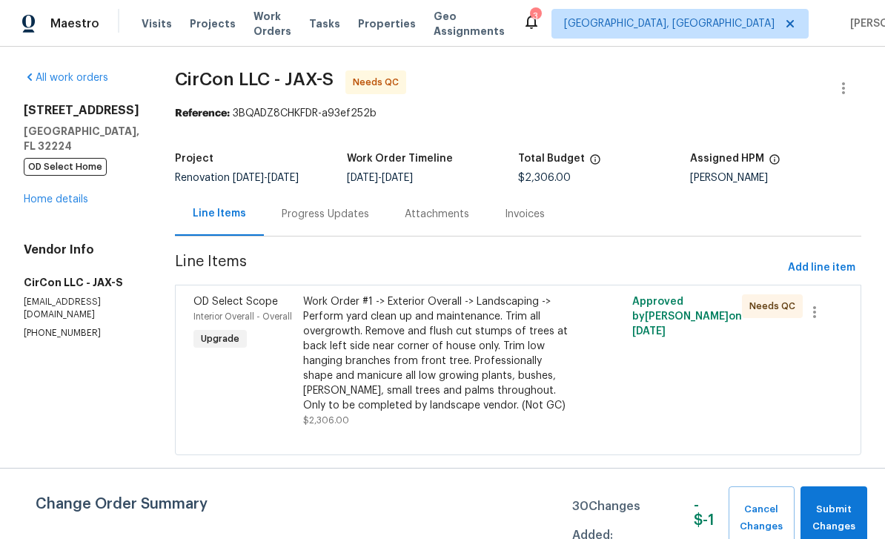
click at [51, 202] on link "Home details" at bounding box center [56, 199] width 64 height 10
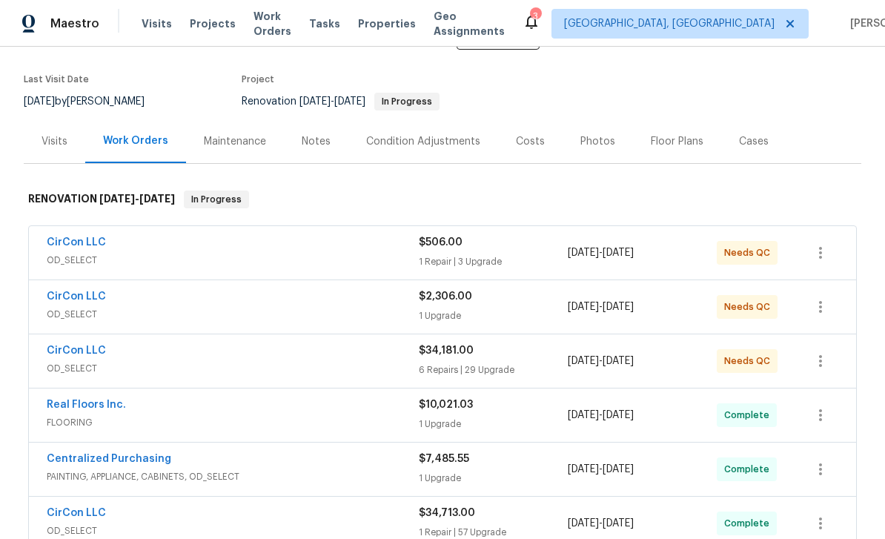
scroll to position [119, 0]
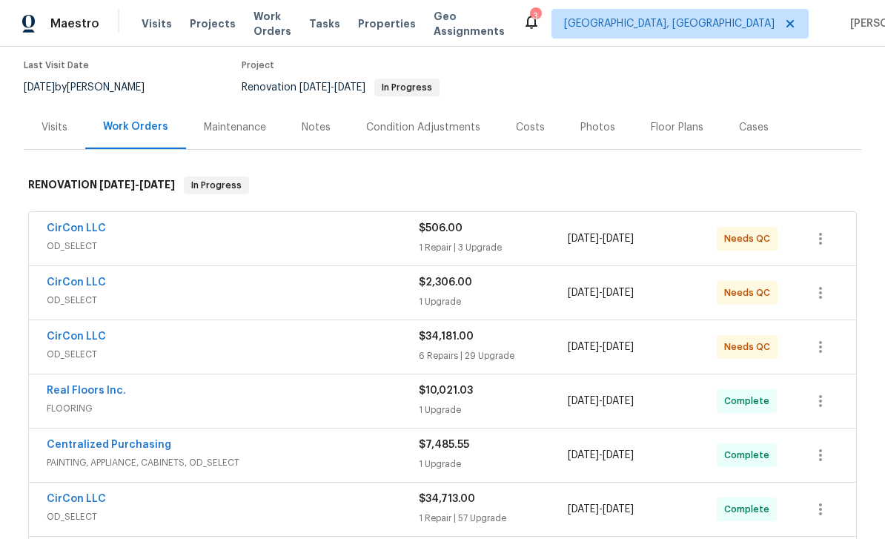
click at [61, 234] on link "CirCon LLC" at bounding box center [76, 228] width 59 height 10
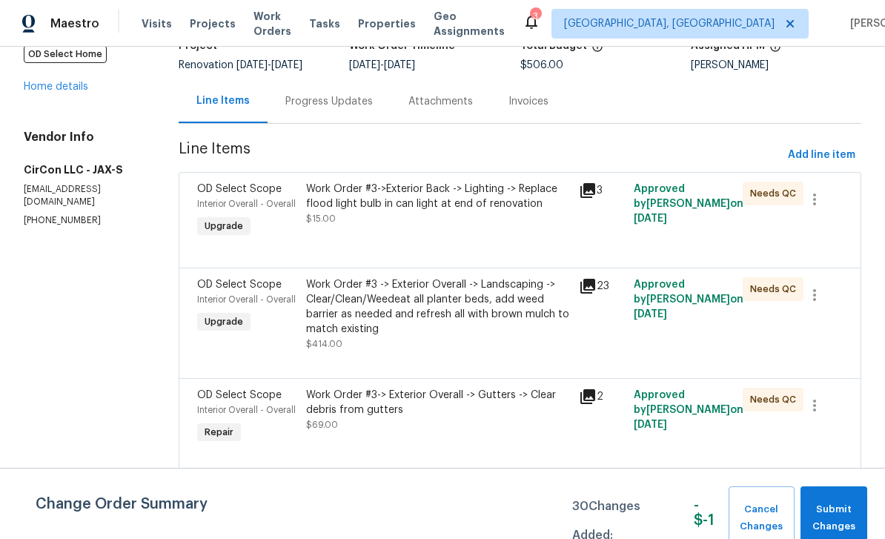
scroll to position [112, 0]
click at [226, 200] on span "Interior Overall - Overall" at bounding box center [246, 204] width 99 height 9
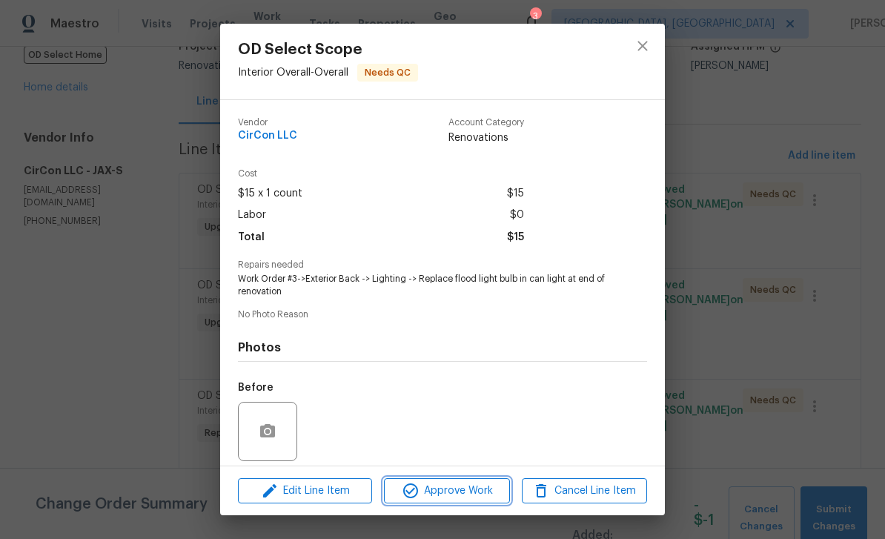
click at [449, 486] on span "Approve Work" at bounding box center [446, 491] width 116 height 19
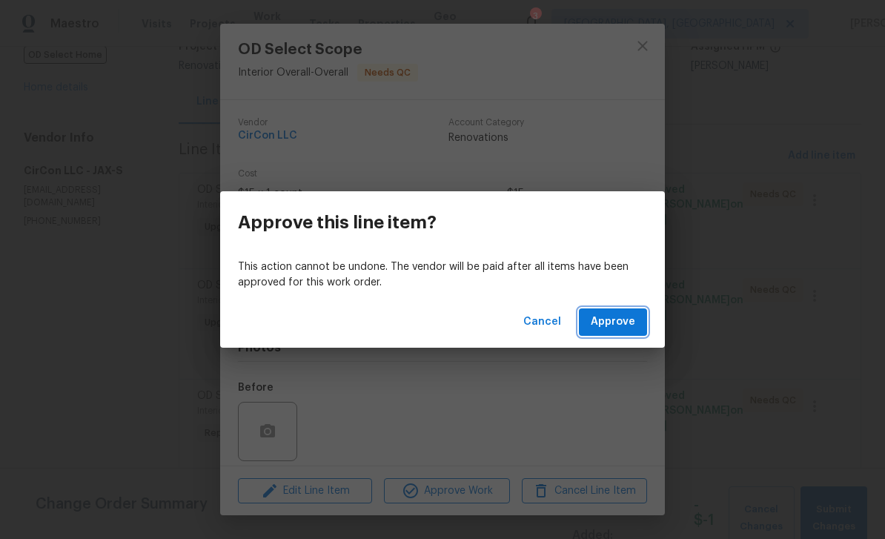
click at [615, 322] on span "Approve" at bounding box center [613, 322] width 44 height 19
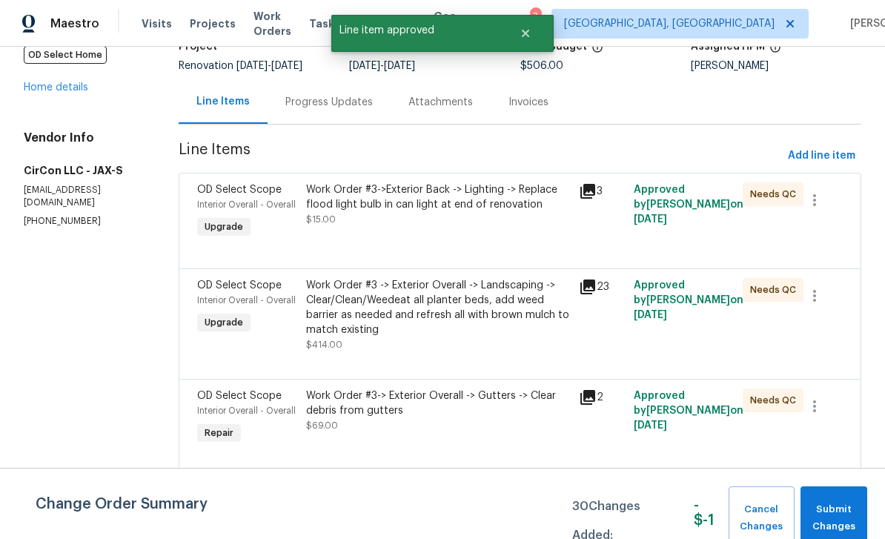
scroll to position [0, 0]
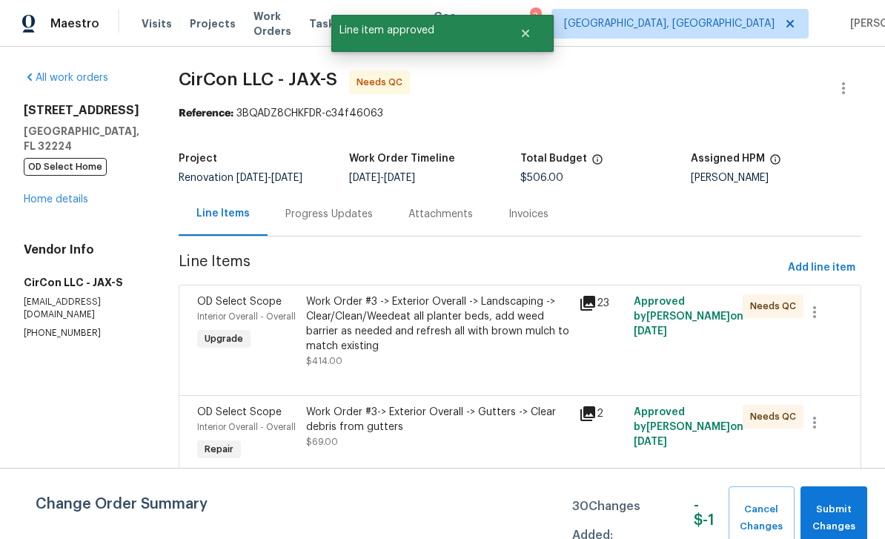
click at [217, 311] on div "Interior Overall - Overall" at bounding box center [247, 316] width 100 height 15
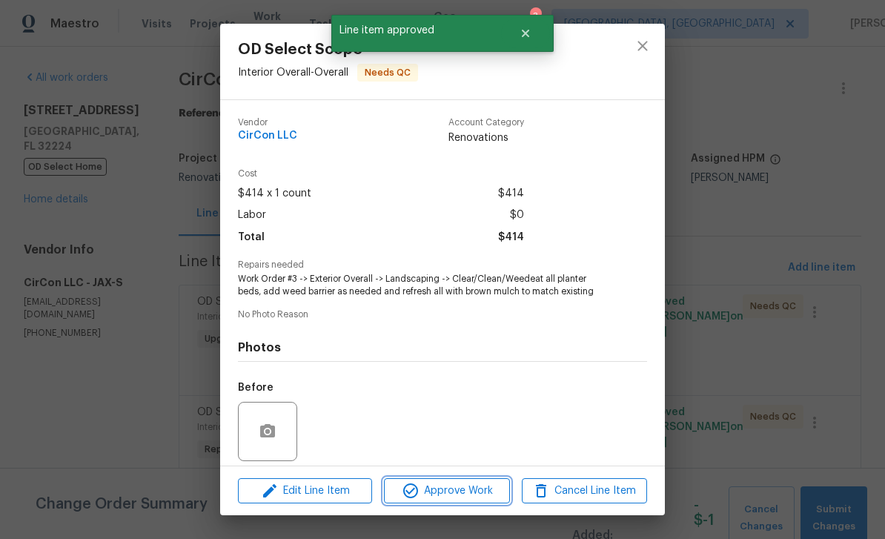
click at [474, 486] on span "Approve Work" at bounding box center [446, 491] width 116 height 19
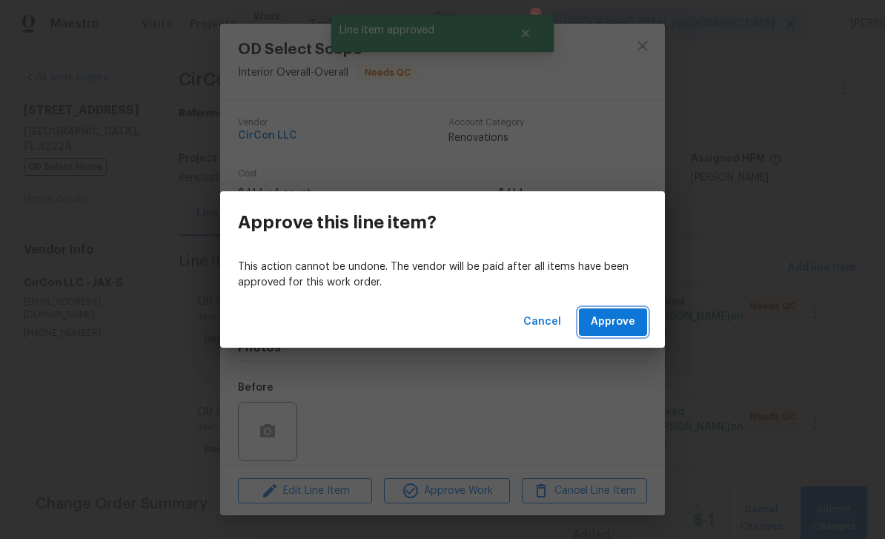
click at [615, 324] on span "Approve" at bounding box center [613, 322] width 44 height 19
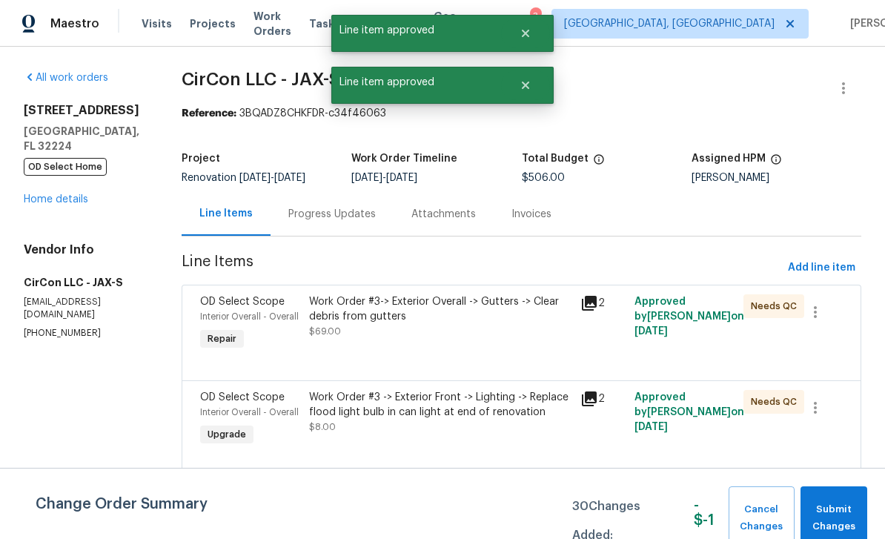
click at [214, 314] on span "Interior Overall - Overall" at bounding box center [249, 316] width 99 height 9
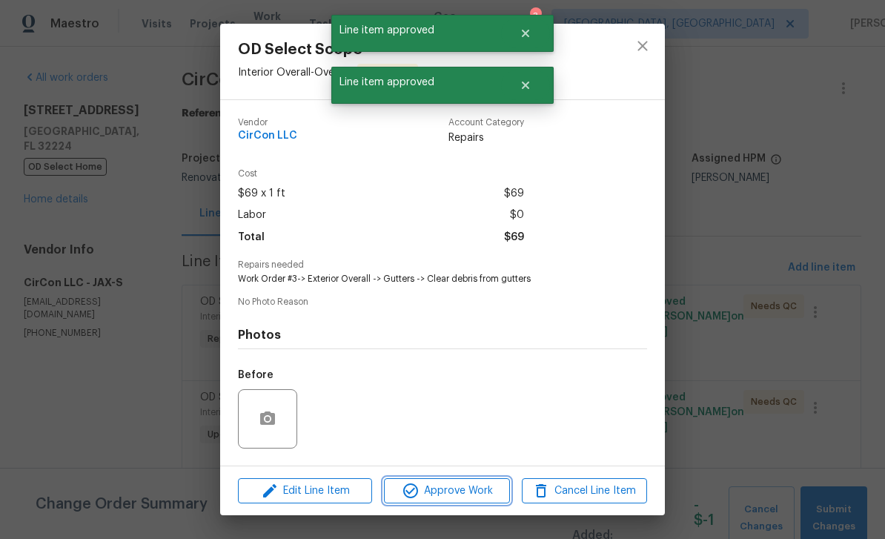
click at [454, 489] on span "Approve Work" at bounding box center [446, 491] width 116 height 19
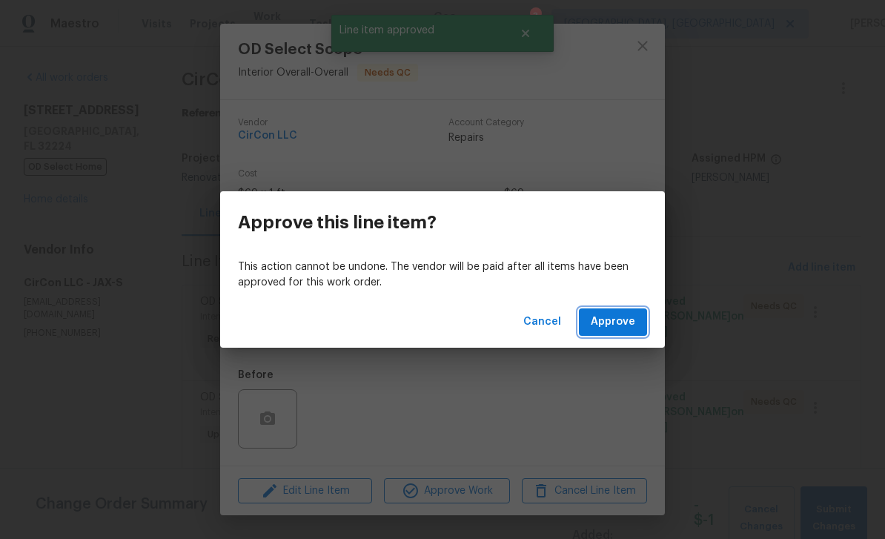
click at [619, 321] on span "Approve" at bounding box center [613, 322] width 44 height 19
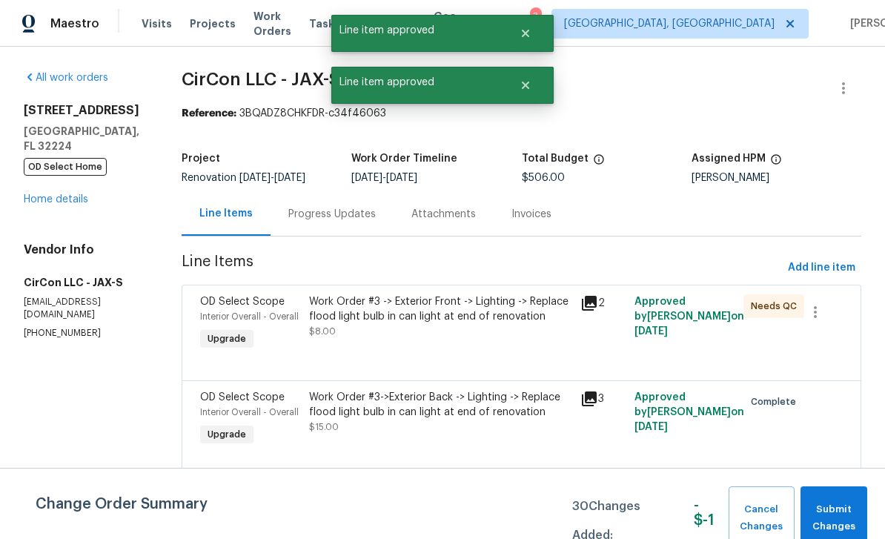
click at [197, 311] on div "OD Select Scope Interior Overall - Overall Upgrade" at bounding box center [250, 324] width 108 height 68
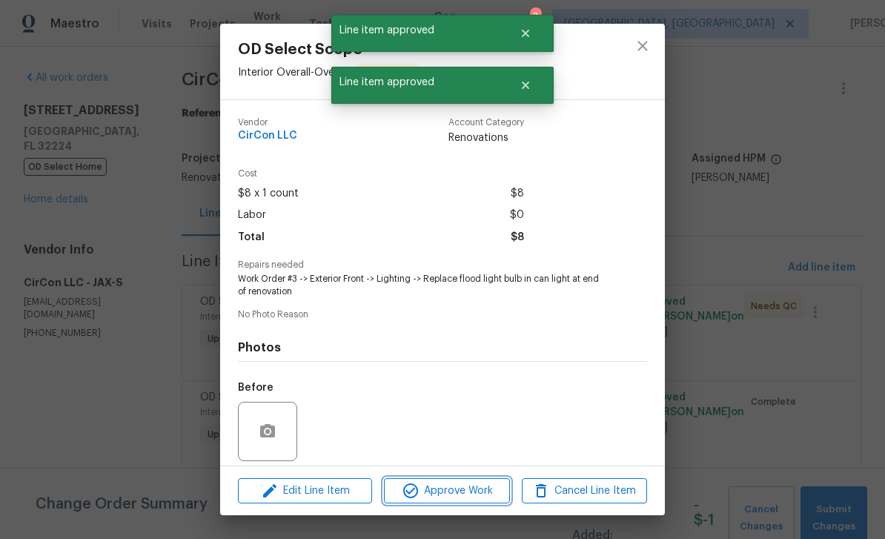
click at [455, 485] on span "Approve Work" at bounding box center [446, 491] width 116 height 19
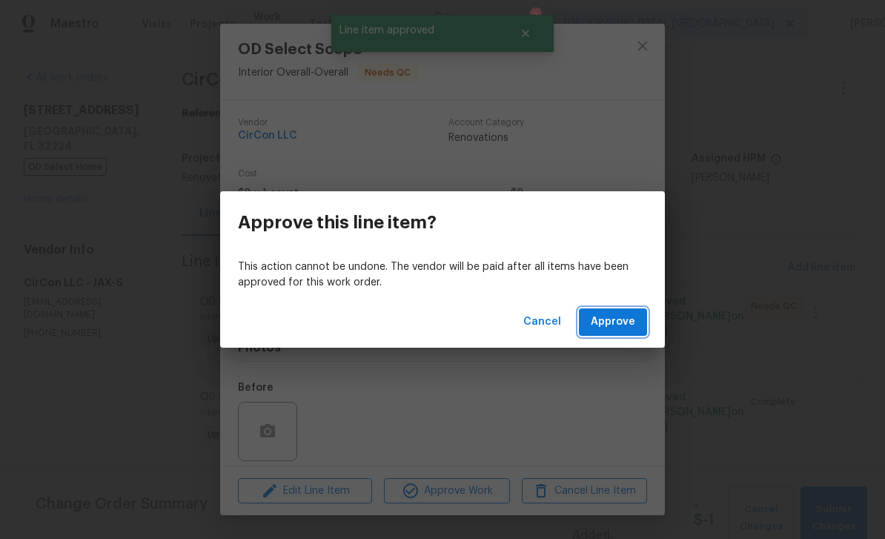
click at [615, 315] on span "Approve" at bounding box center [613, 322] width 44 height 19
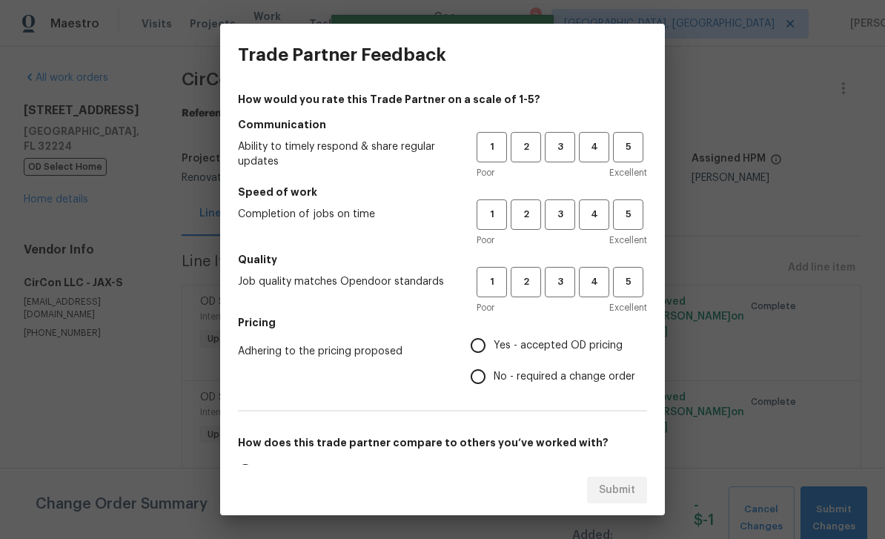
click at [569, 145] on span "3" at bounding box center [559, 147] width 27 height 17
click at [592, 214] on span "4" at bounding box center [593, 214] width 27 height 17
click at [595, 277] on span "4" at bounding box center [593, 282] width 27 height 17
click at [541, 354] on label "Yes - accepted OD pricing" at bounding box center [549, 345] width 173 height 31
click at [494, 354] on input "Yes - accepted OD pricing" at bounding box center [478, 345] width 31 height 31
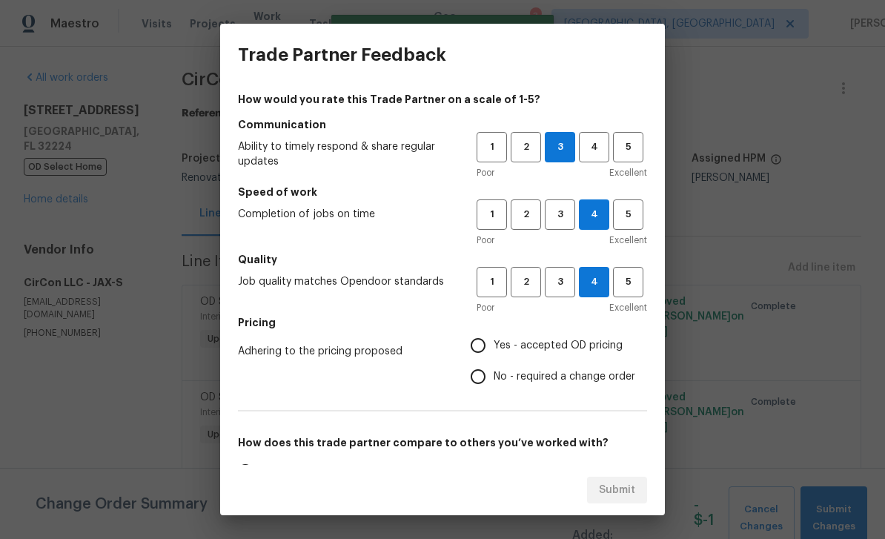
radio input "true"
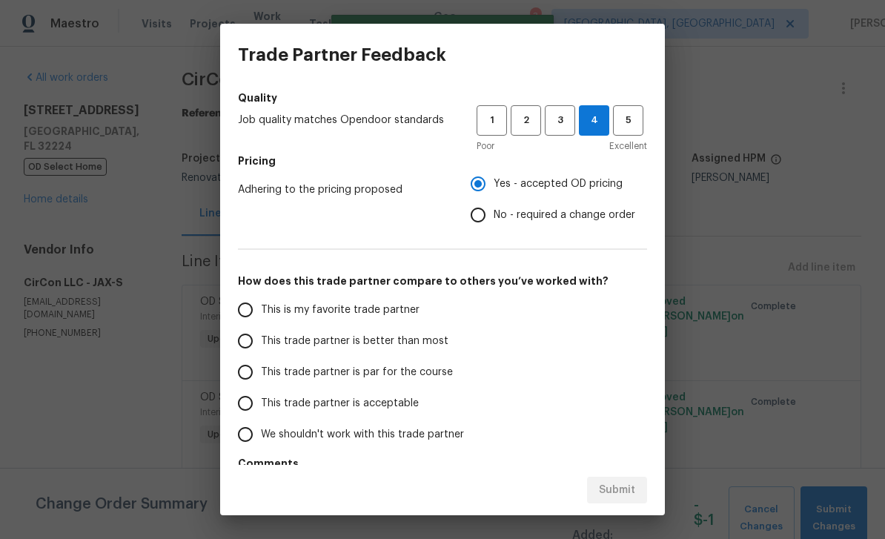
scroll to position [159, 0]
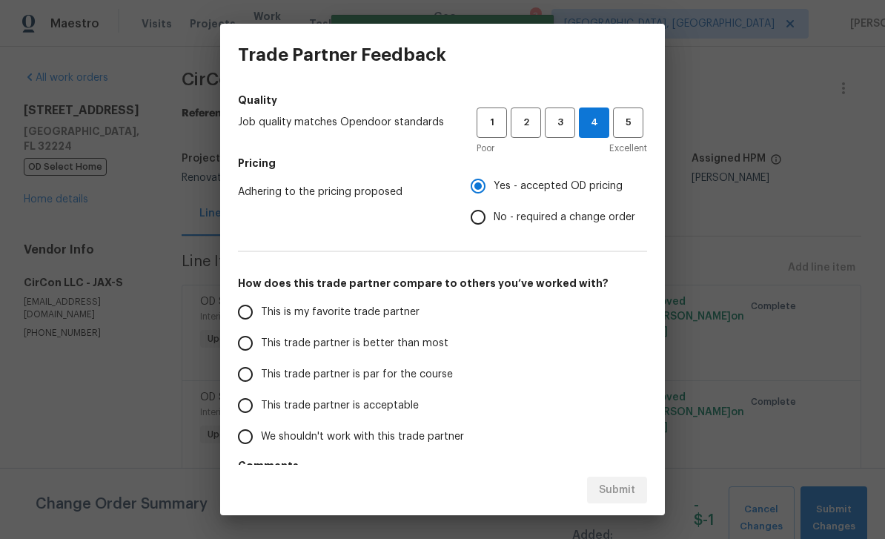
click at [397, 349] on span "This trade partner is better than most" at bounding box center [355, 344] width 188 height 16
click at [261, 349] on input "This trade partner is better than most" at bounding box center [245, 343] width 31 height 31
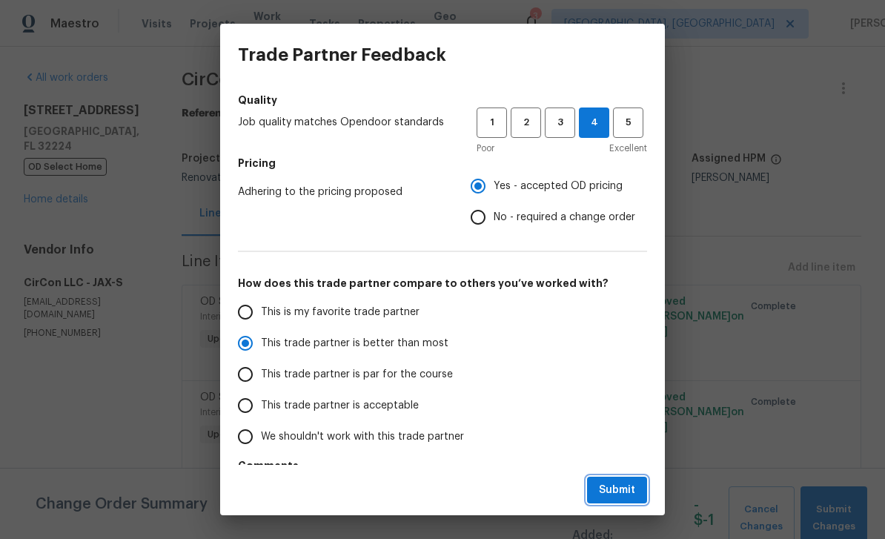
click at [617, 489] on span "Submit" at bounding box center [617, 490] width 36 height 19
radio input "true"
radio input "false"
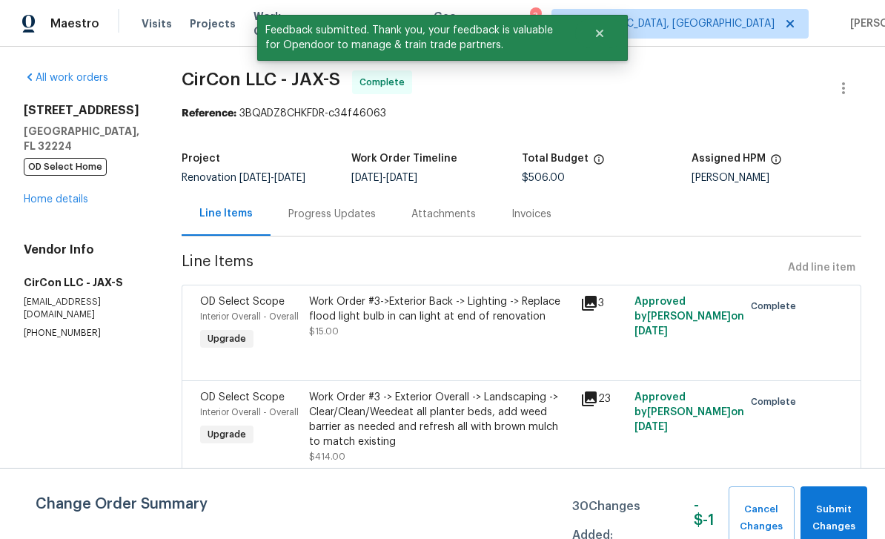
click at [44, 197] on link "Home details" at bounding box center [56, 199] width 64 height 10
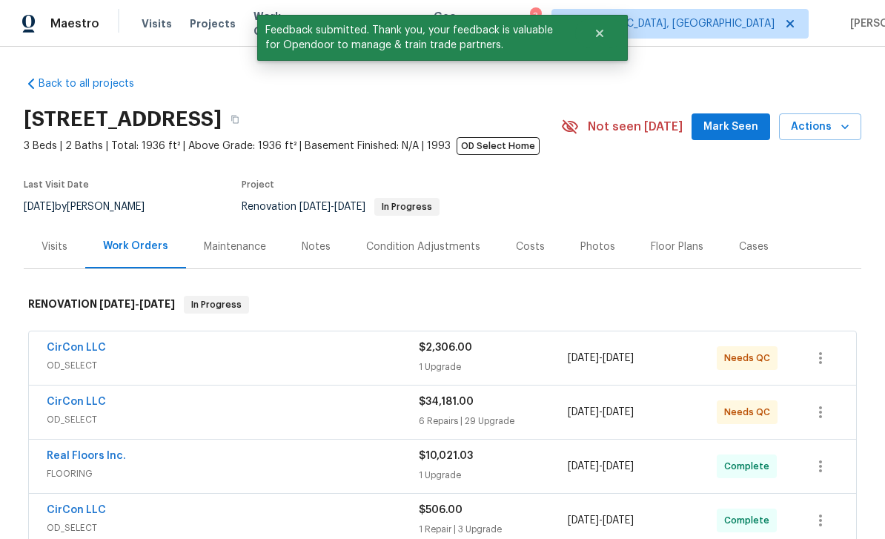
click at [71, 351] on link "CirCon LLC" at bounding box center [76, 347] width 59 height 10
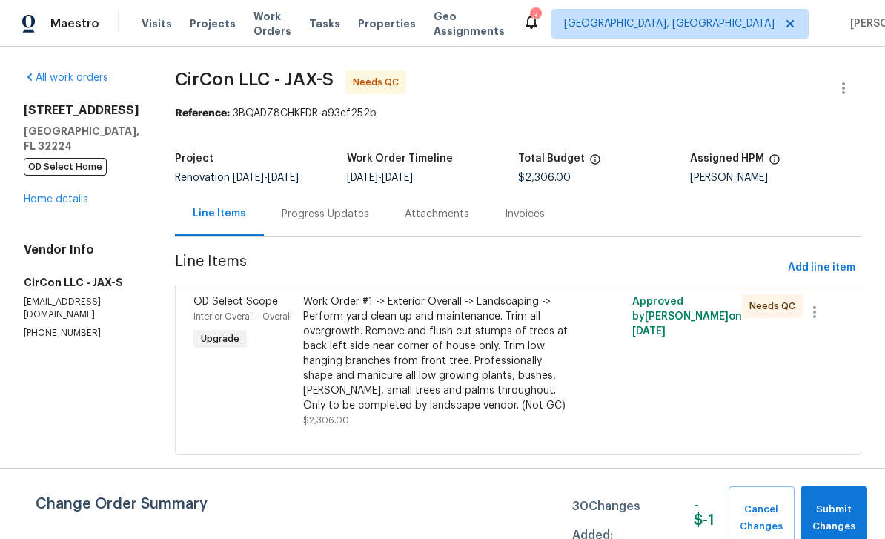
click at [51, 194] on link "Home details" at bounding box center [56, 199] width 64 height 10
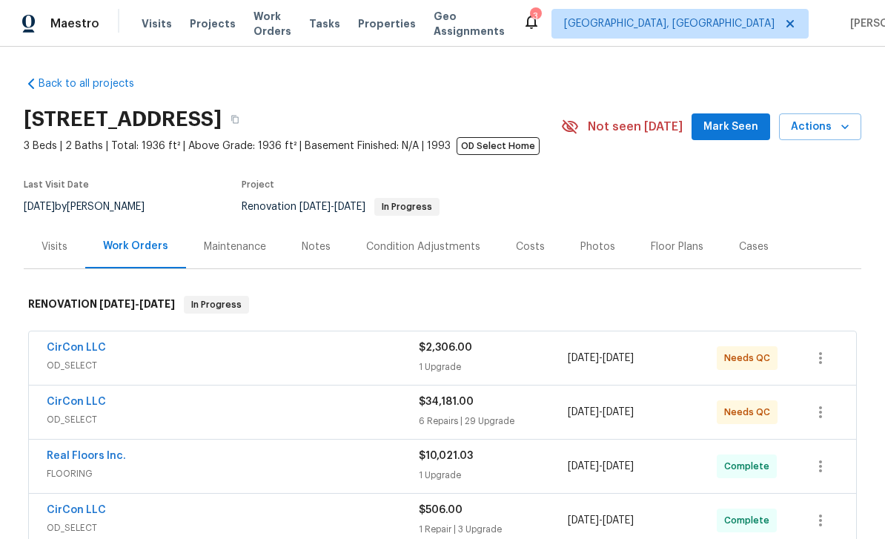
click at [62, 402] on link "CirCon LLC" at bounding box center [76, 402] width 59 height 10
